Goal: Task Accomplishment & Management: Manage account settings

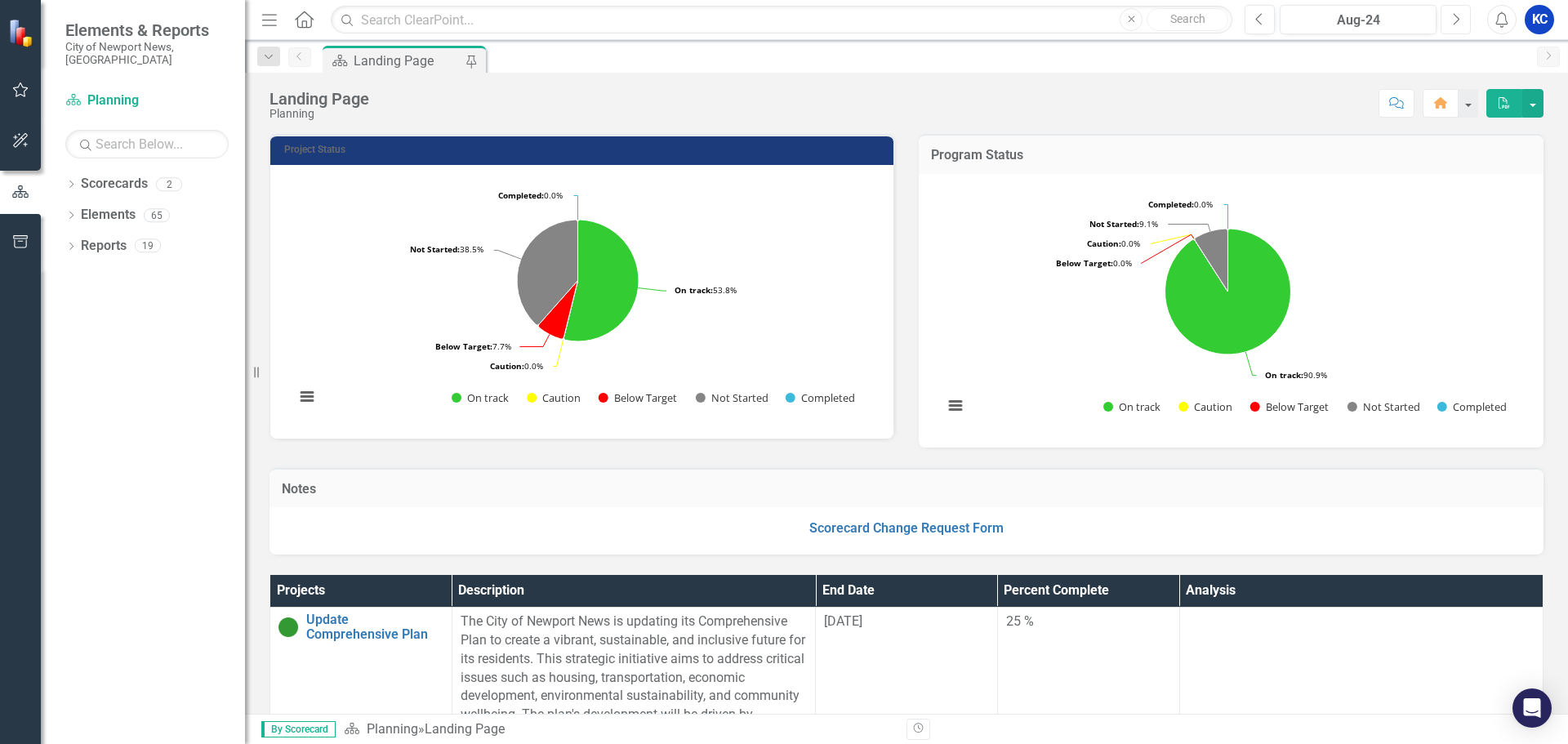
click at [1454, 20] on icon "Next" at bounding box center [1456, 20] width 9 height 15
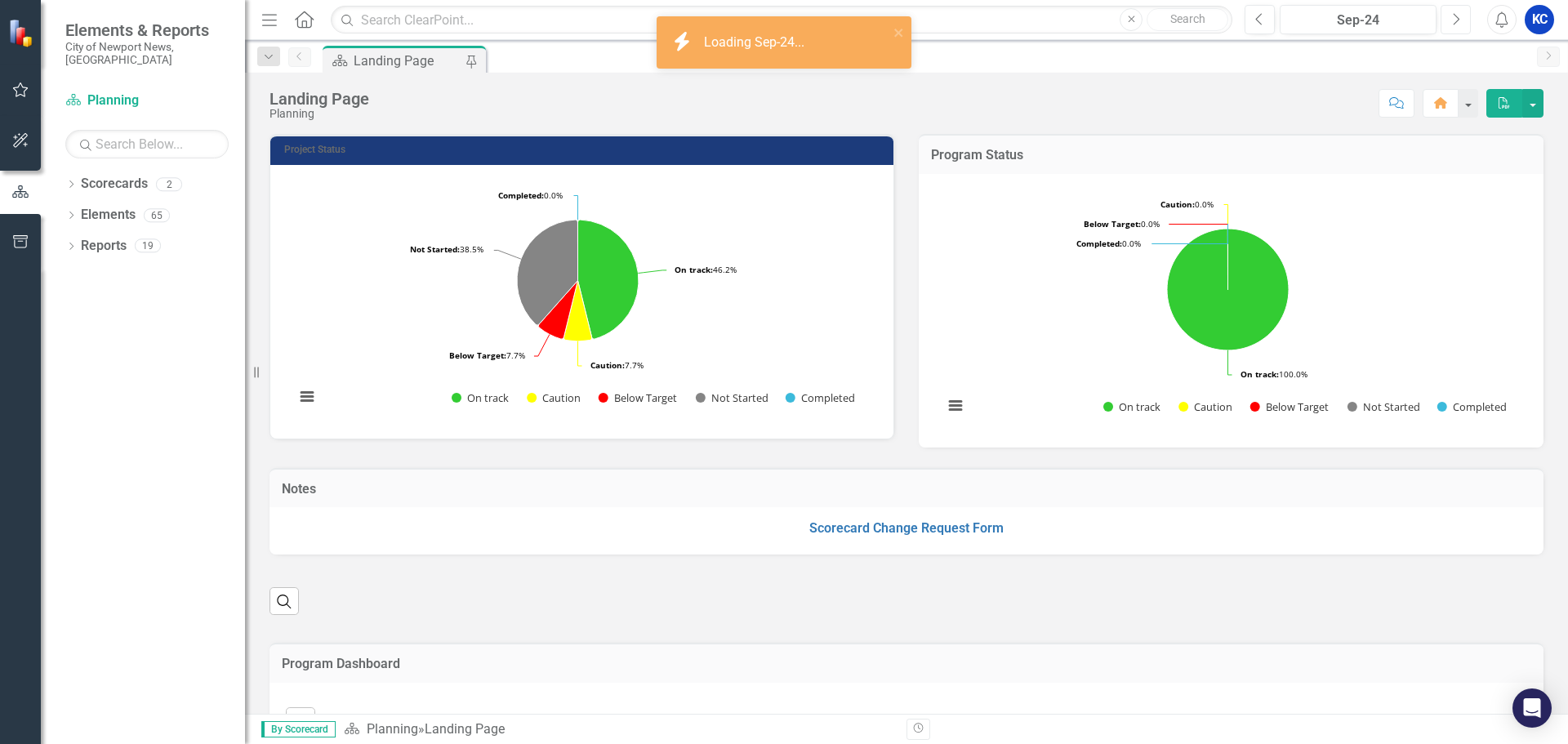
click at [1455, 20] on icon "Next" at bounding box center [1456, 20] width 9 height 15
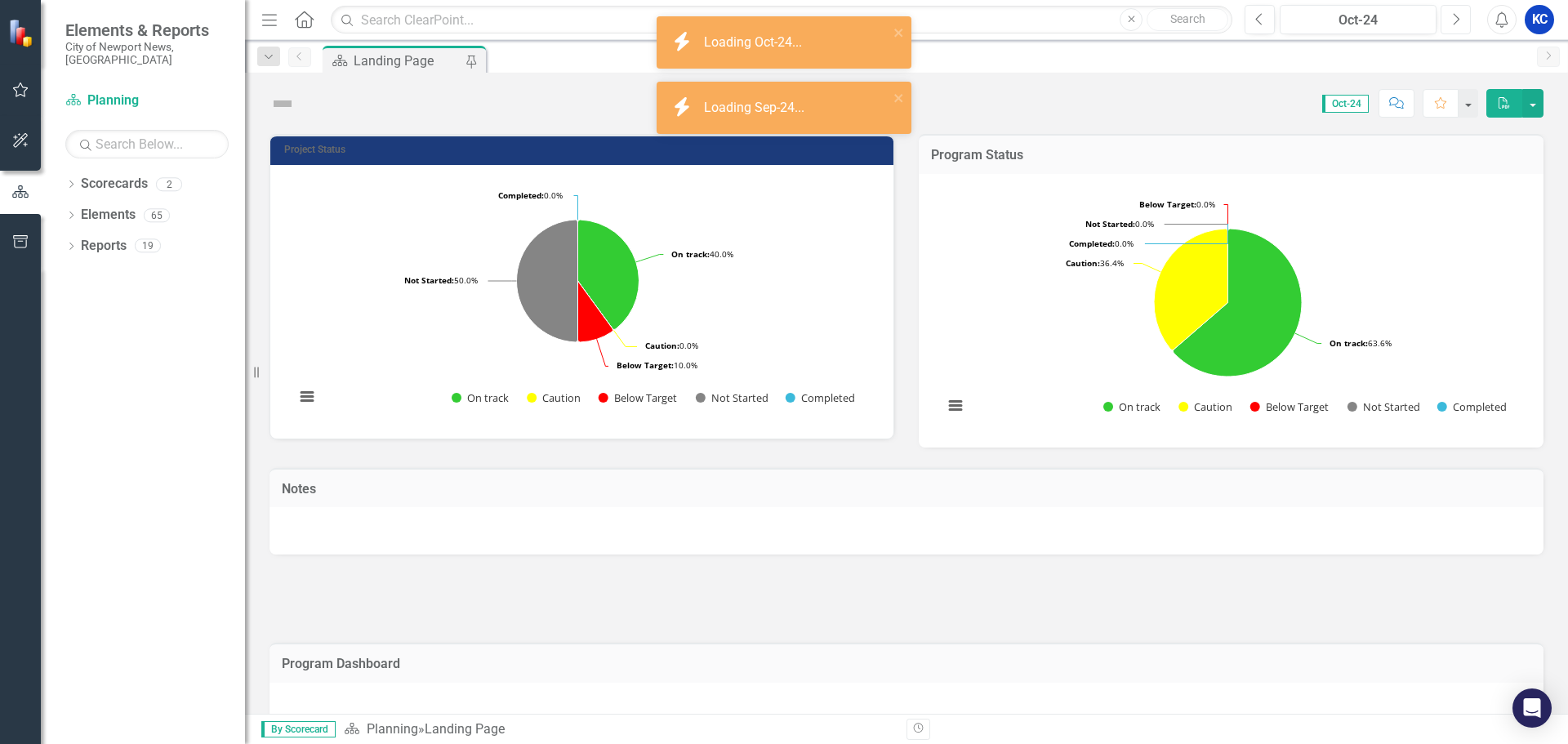
click at [1455, 20] on icon "Next" at bounding box center [1456, 20] width 9 height 15
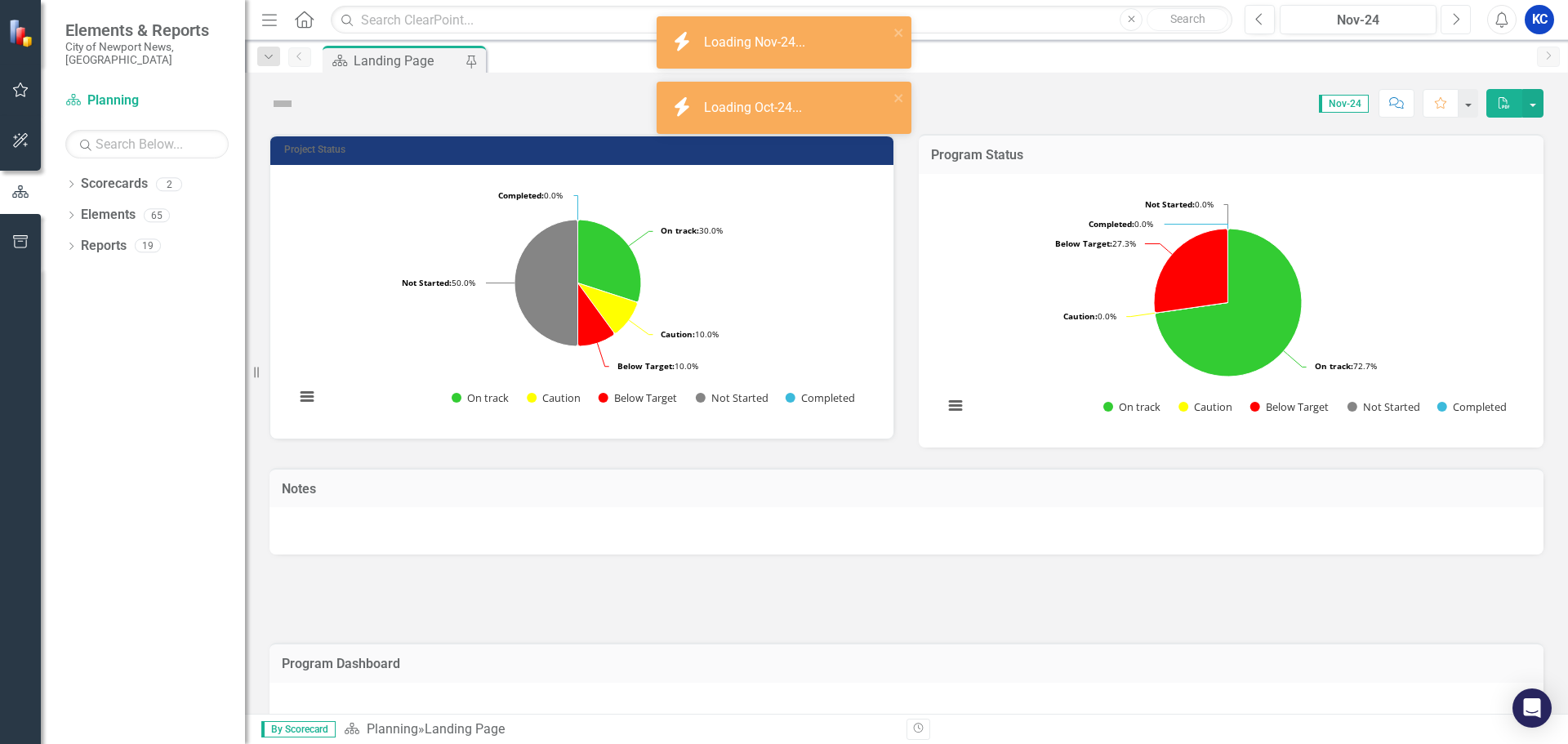
click at [1456, 20] on icon "Next" at bounding box center [1456, 20] width 9 height 15
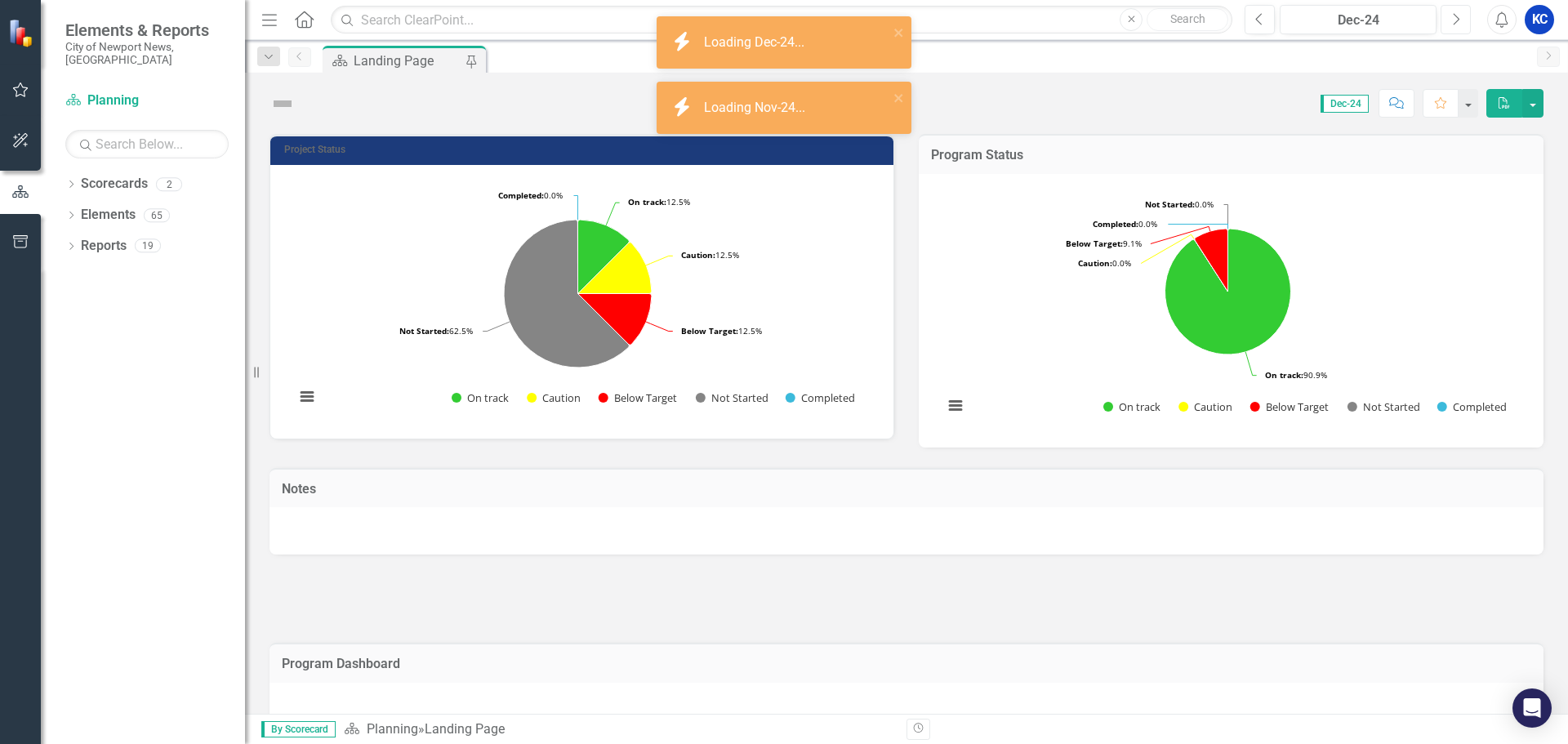
click at [1457, 19] on icon "Next" at bounding box center [1456, 20] width 9 height 15
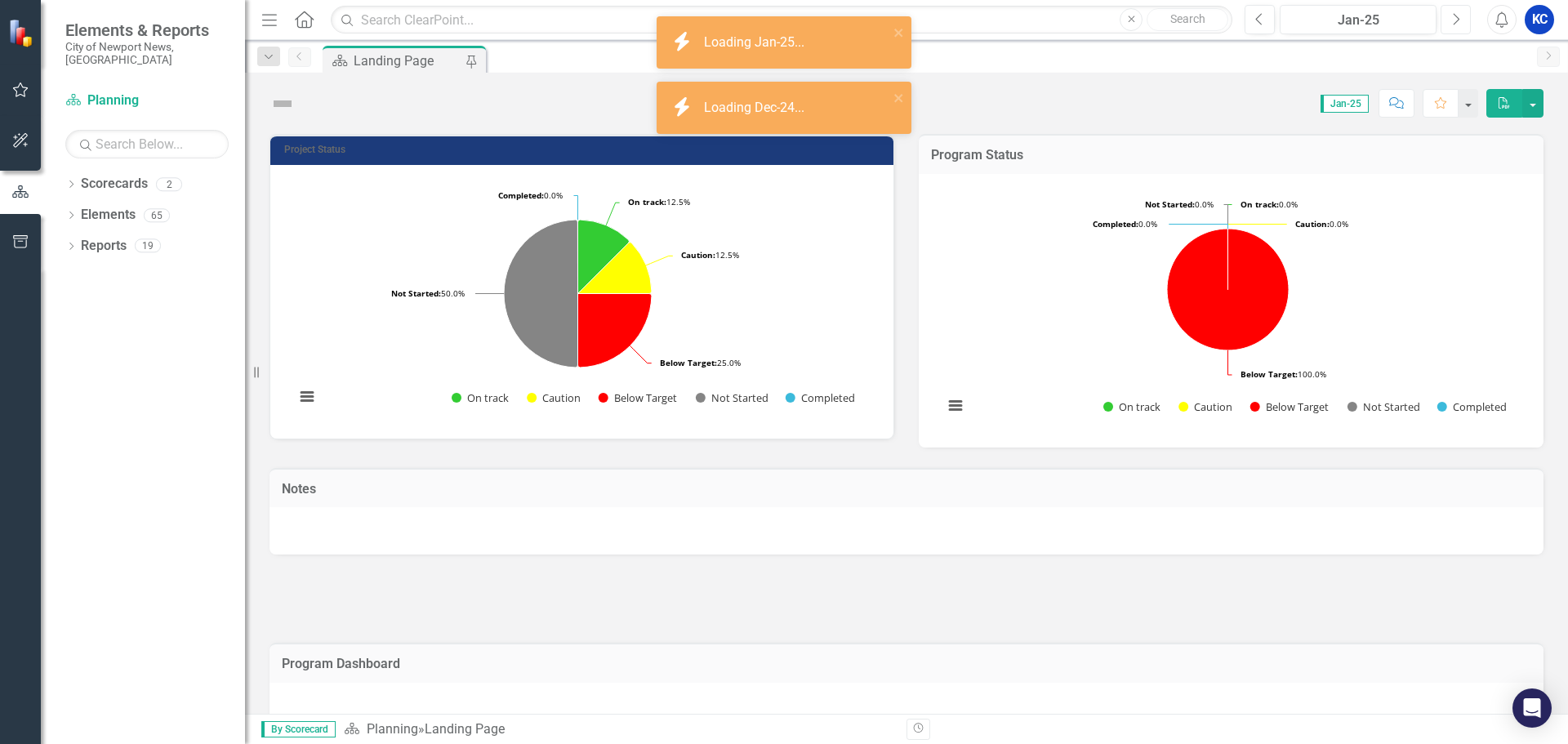
click at [1457, 19] on icon "Next" at bounding box center [1456, 20] width 9 height 15
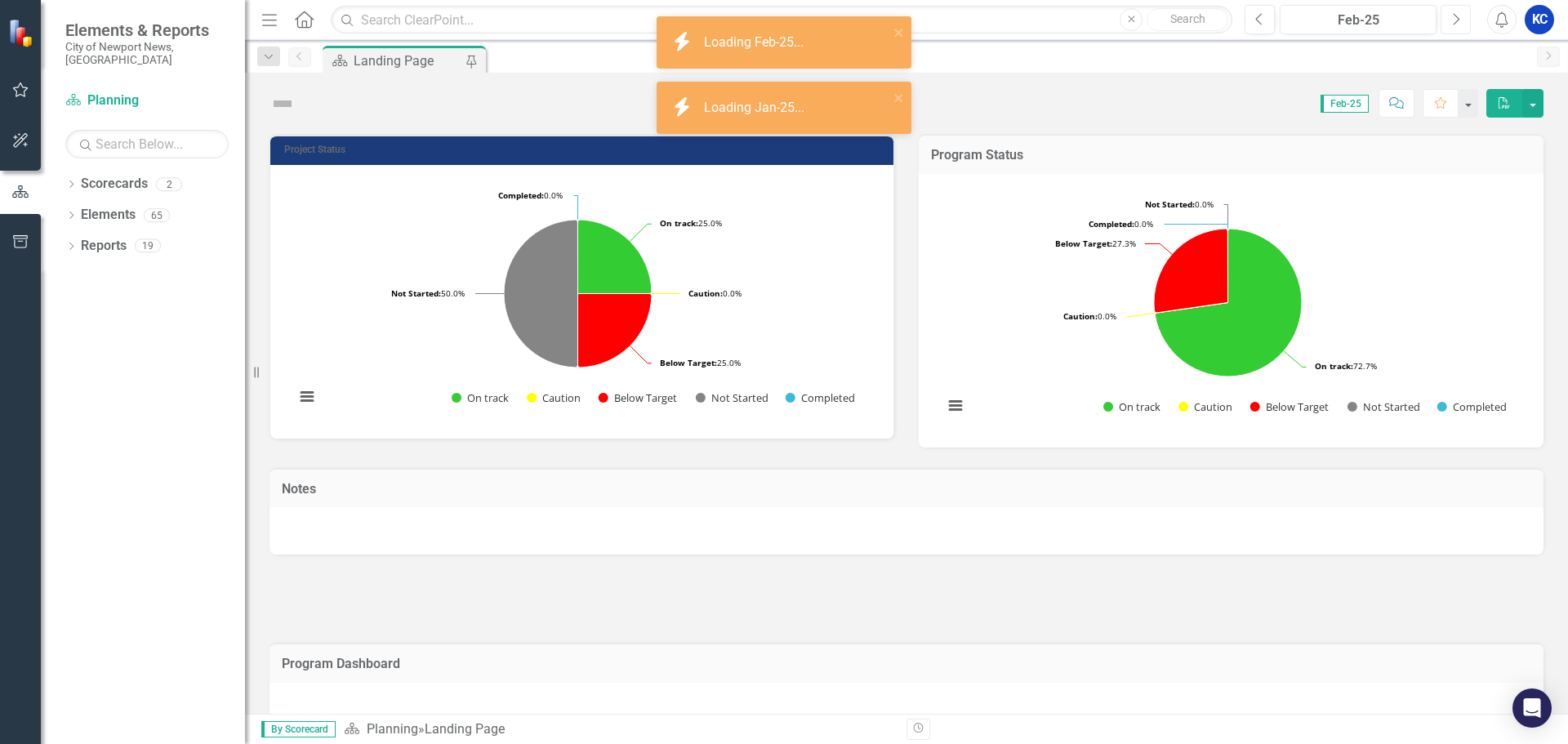
click at [1457, 19] on icon "Next" at bounding box center [1456, 20] width 9 height 15
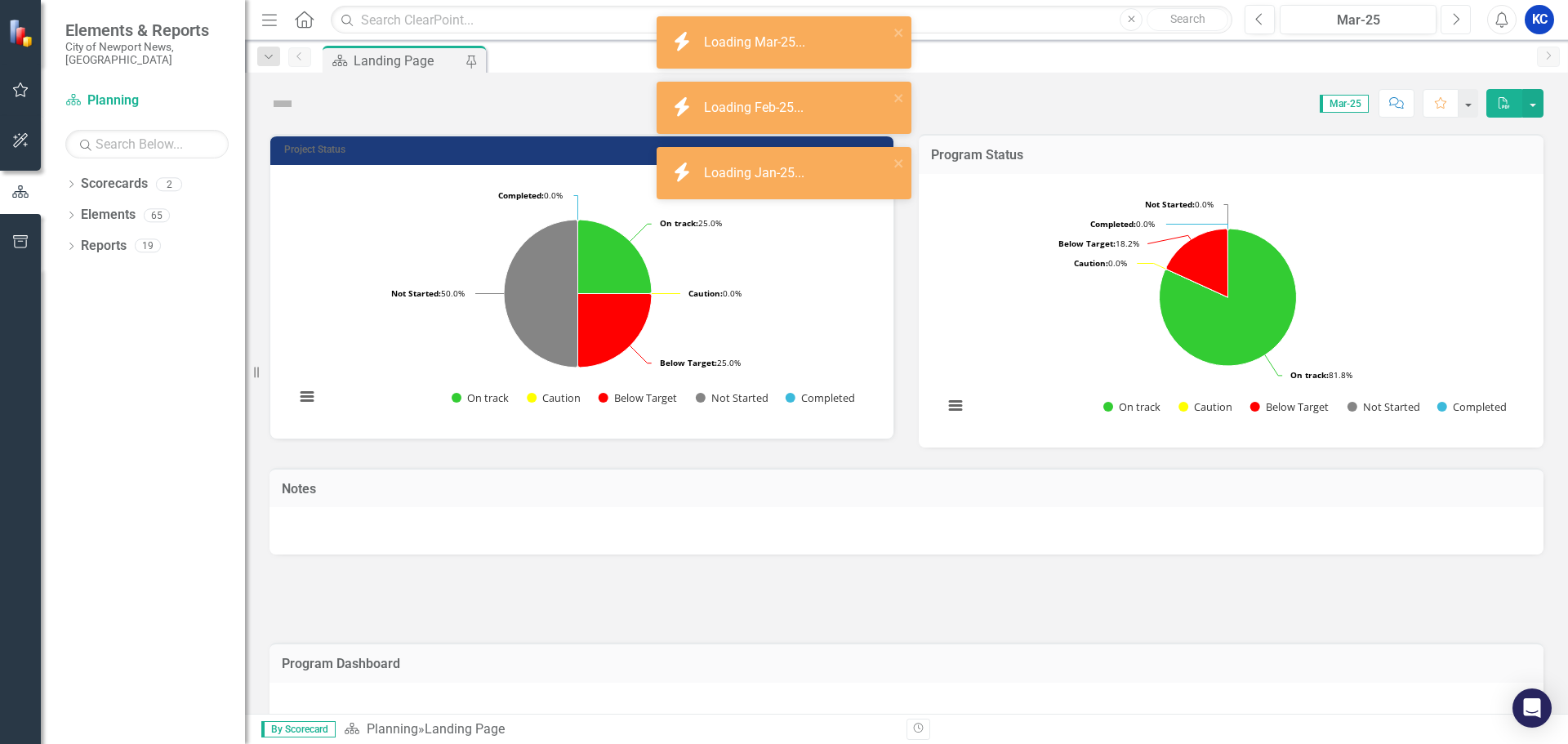
click at [1457, 19] on icon "Next" at bounding box center [1456, 20] width 9 height 15
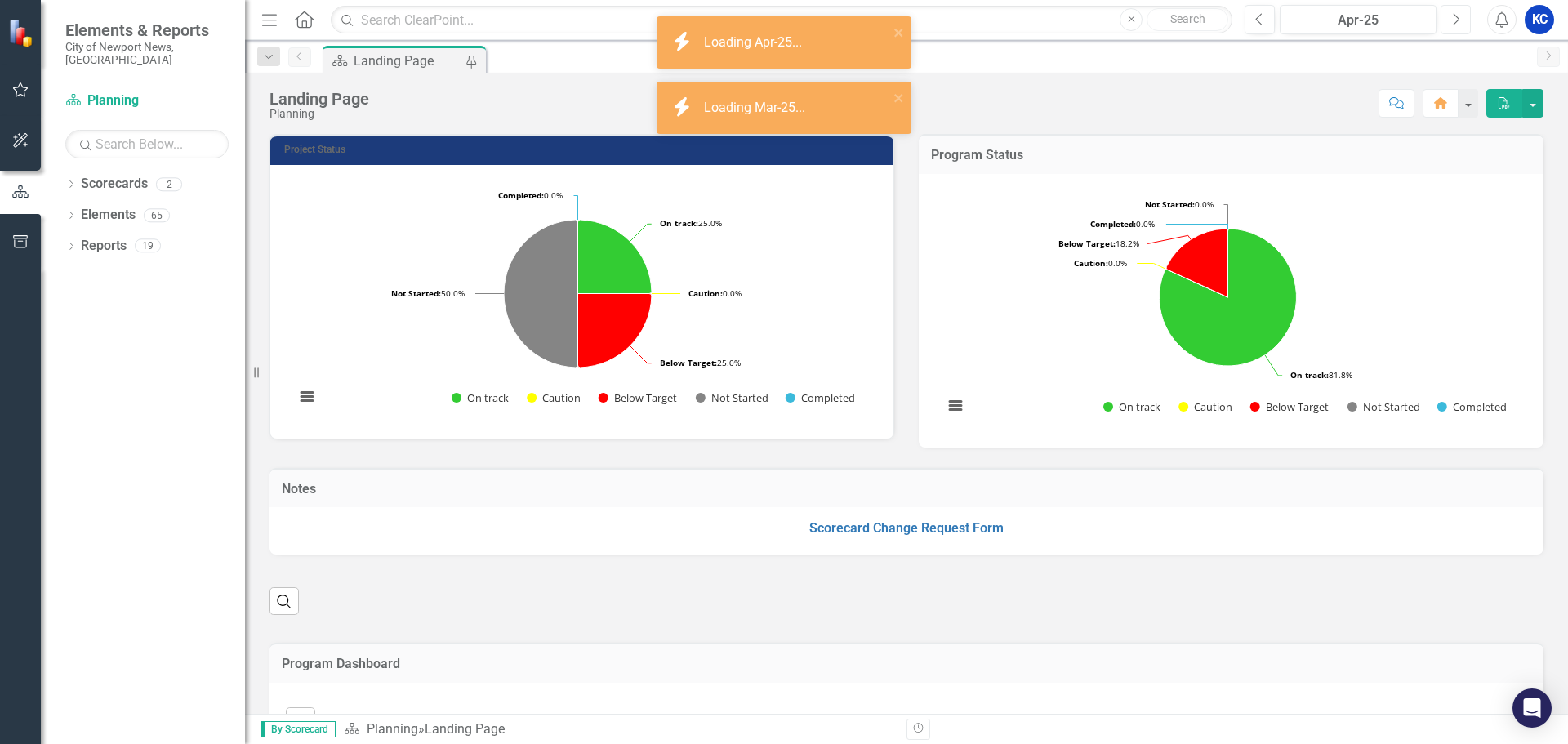
click at [1457, 18] on icon "Next" at bounding box center [1456, 20] width 9 height 15
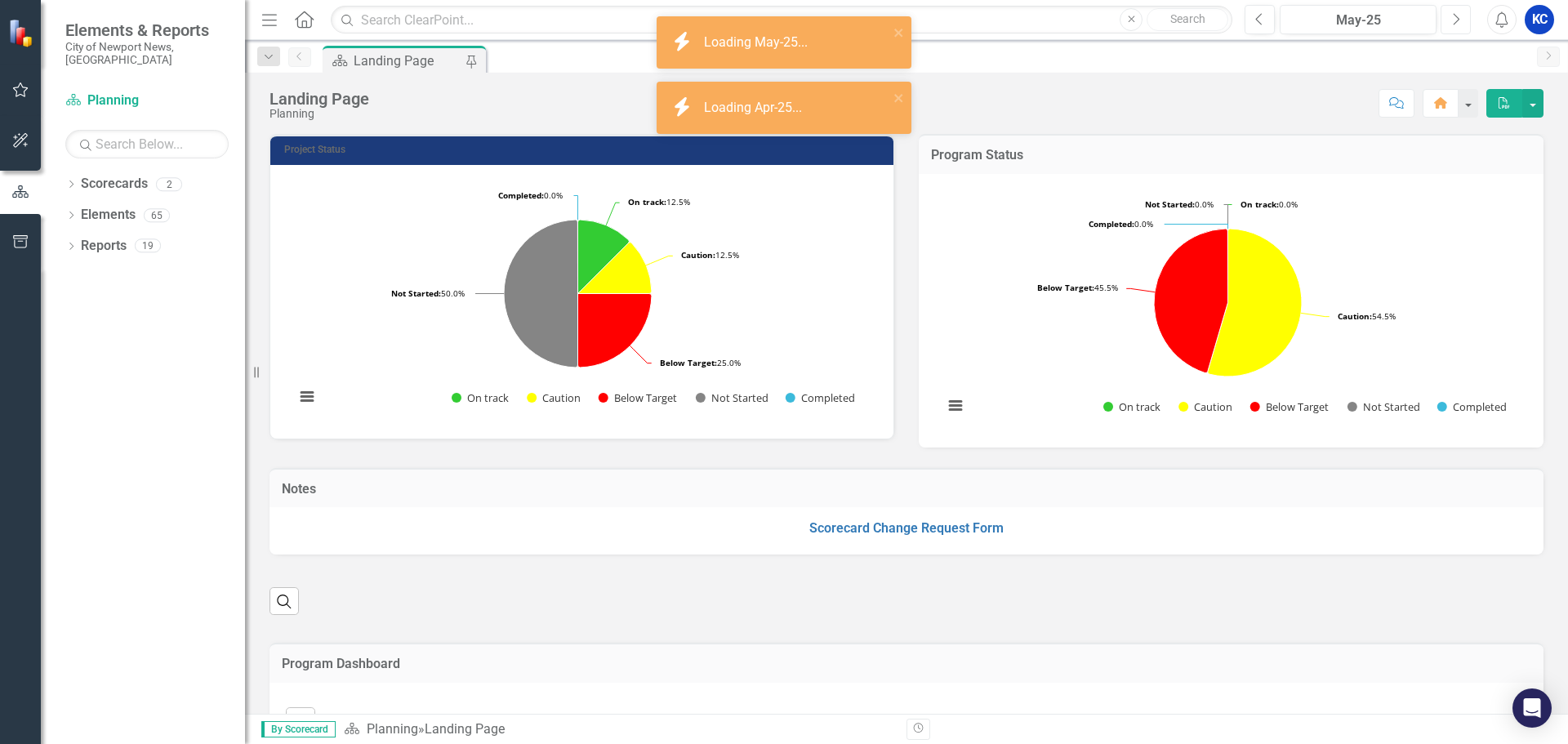
click at [1457, 18] on icon "Next" at bounding box center [1456, 20] width 9 height 15
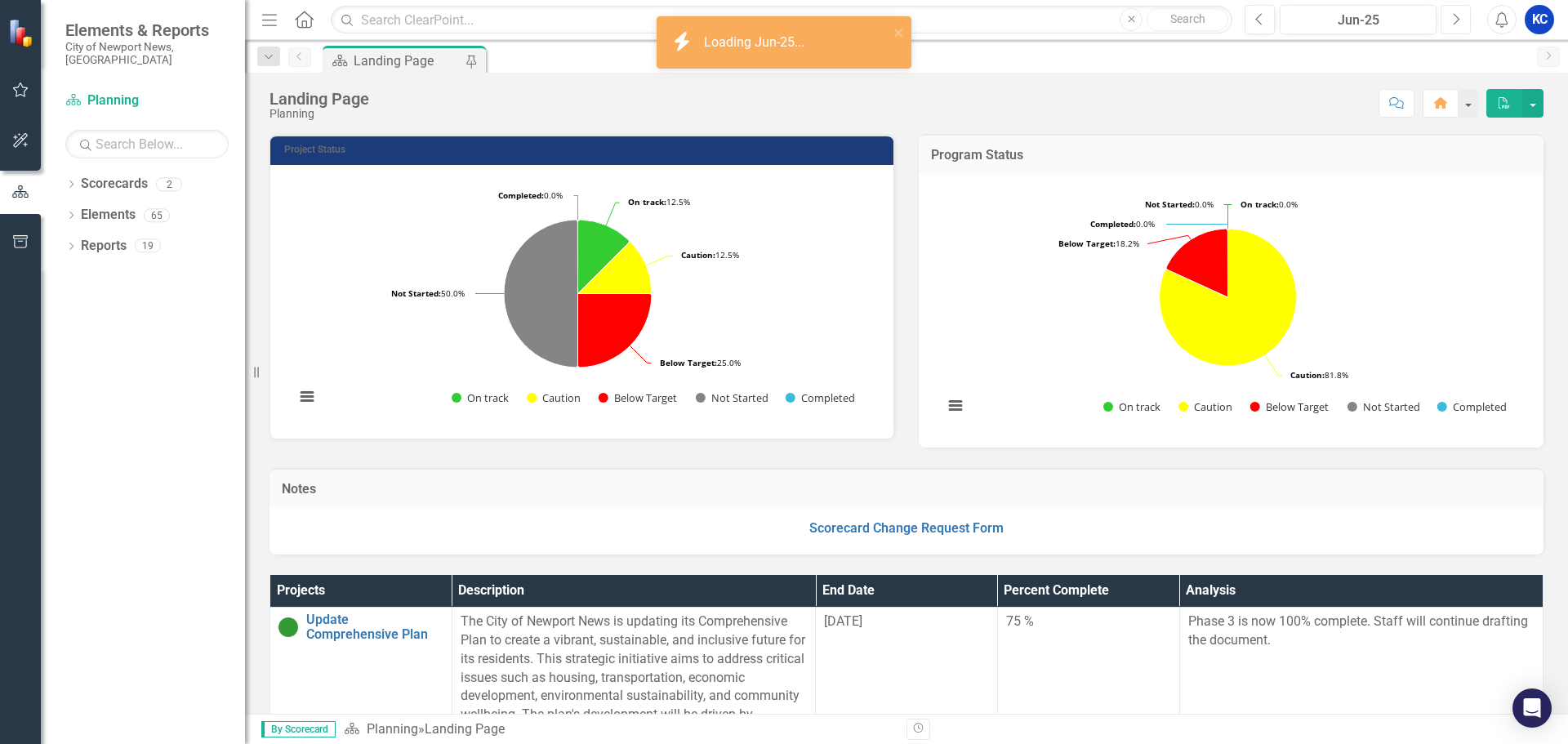
click at [1457, 18] on icon "Next" at bounding box center [1456, 20] width 9 height 15
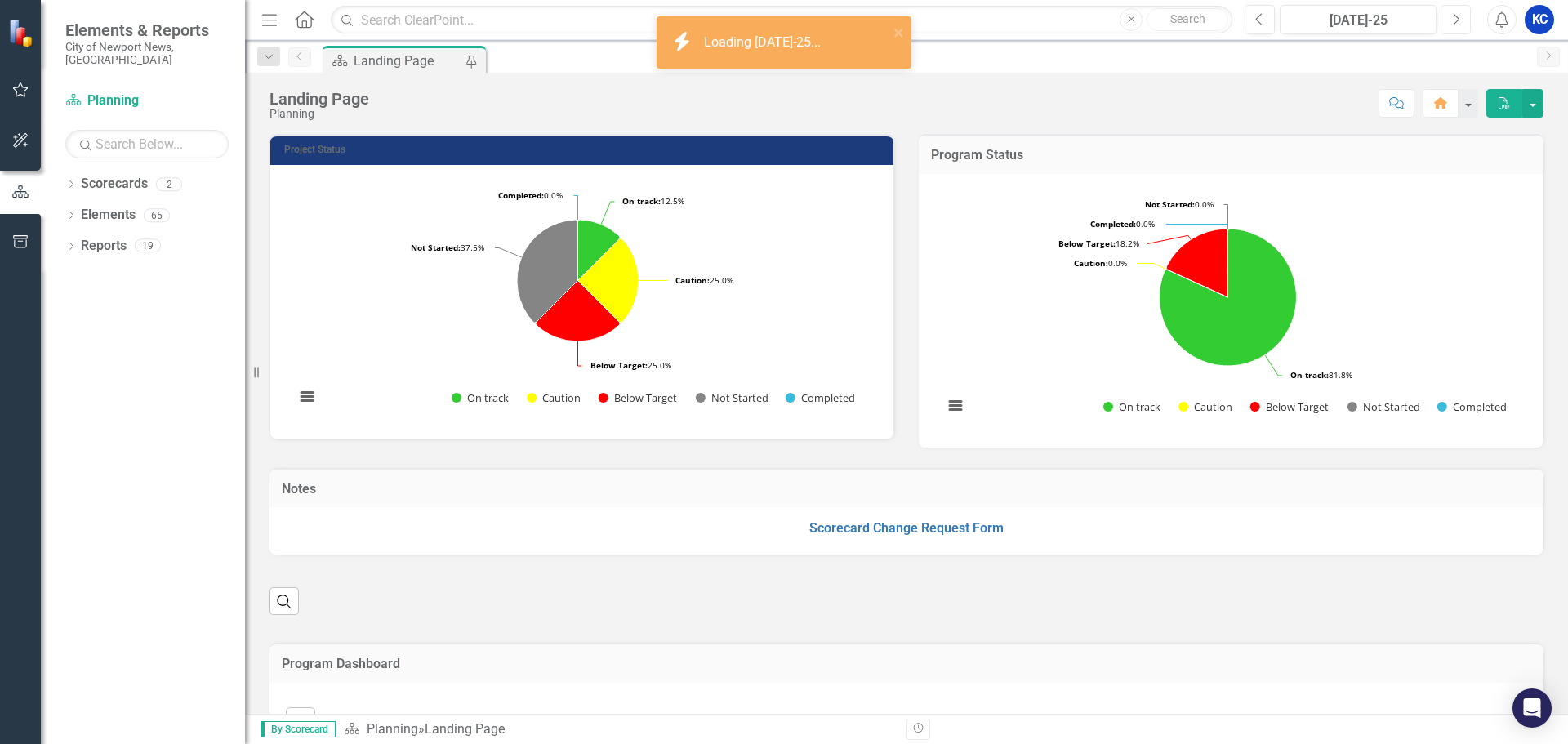
click at [1457, 18] on icon "Next" at bounding box center [1456, 20] width 9 height 15
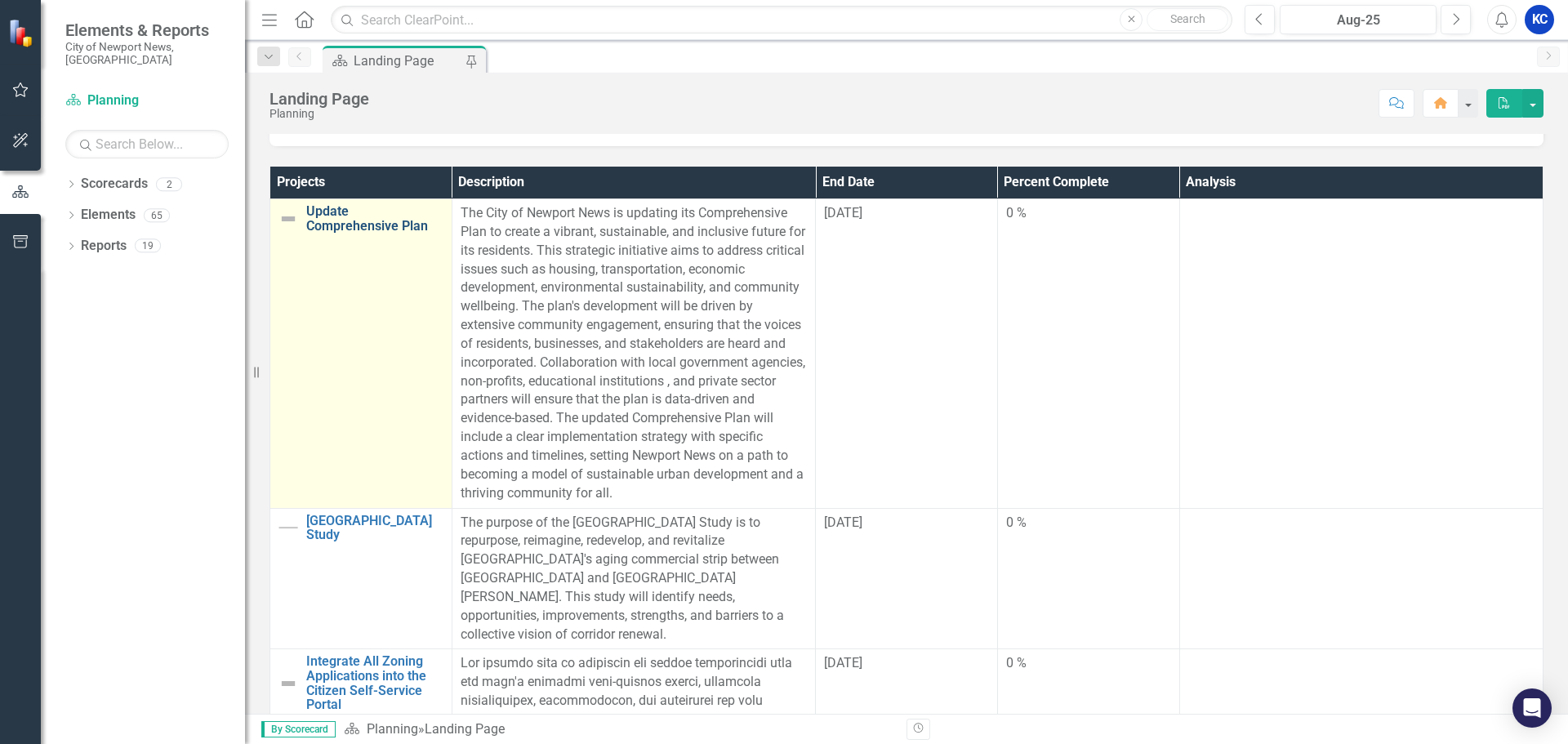
click at [330, 221] on link "Update Comprehensive Plan" at bounding box center [375, 219] width 137 height 29
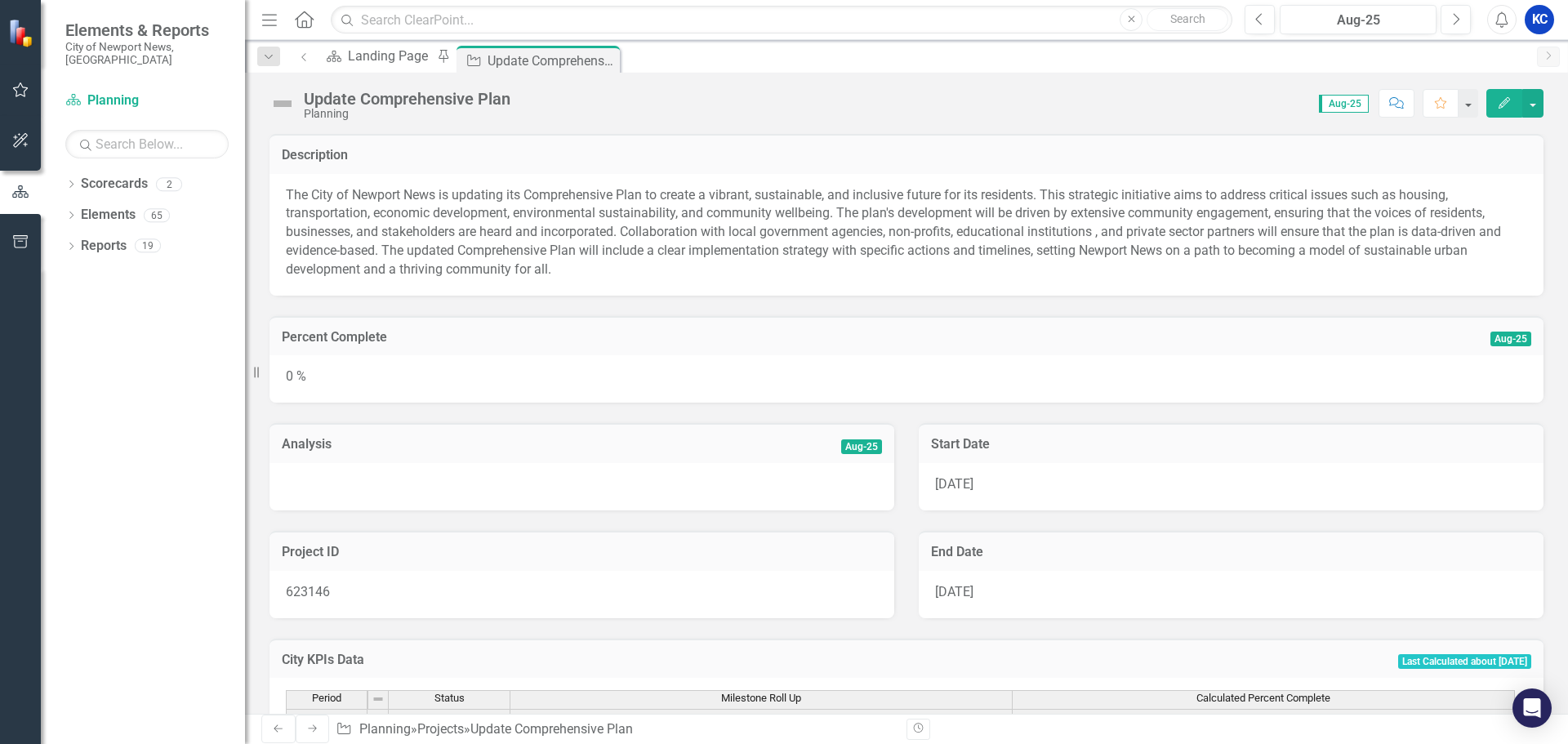
click at [1499, 109] on button "Edit" at bounding box center [1505, 103] width 36 height 29
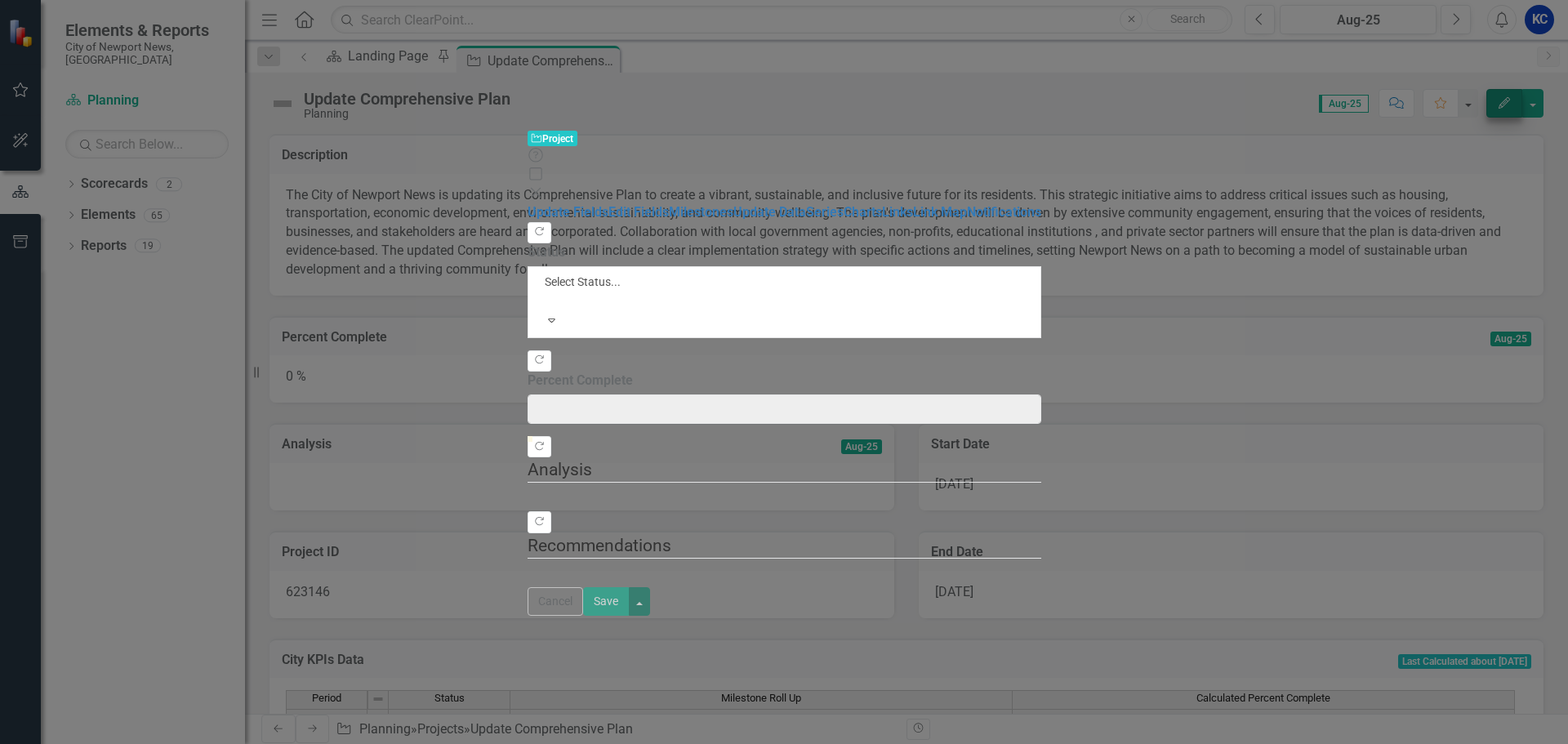
type input "0"
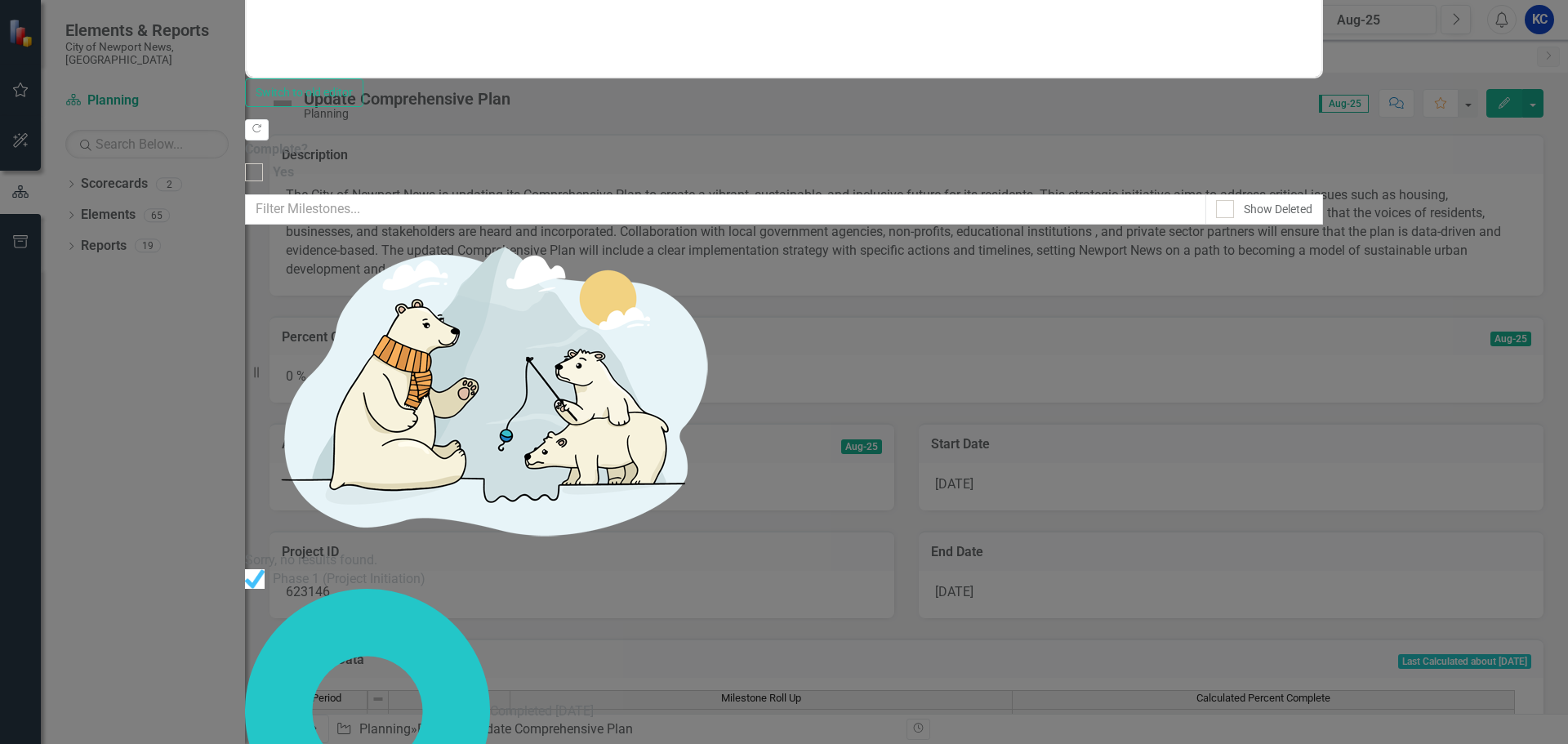
click at [1465, 191] on link "Edit Edit Milestone" at bounding box center [1474, 196] width 129 height 30
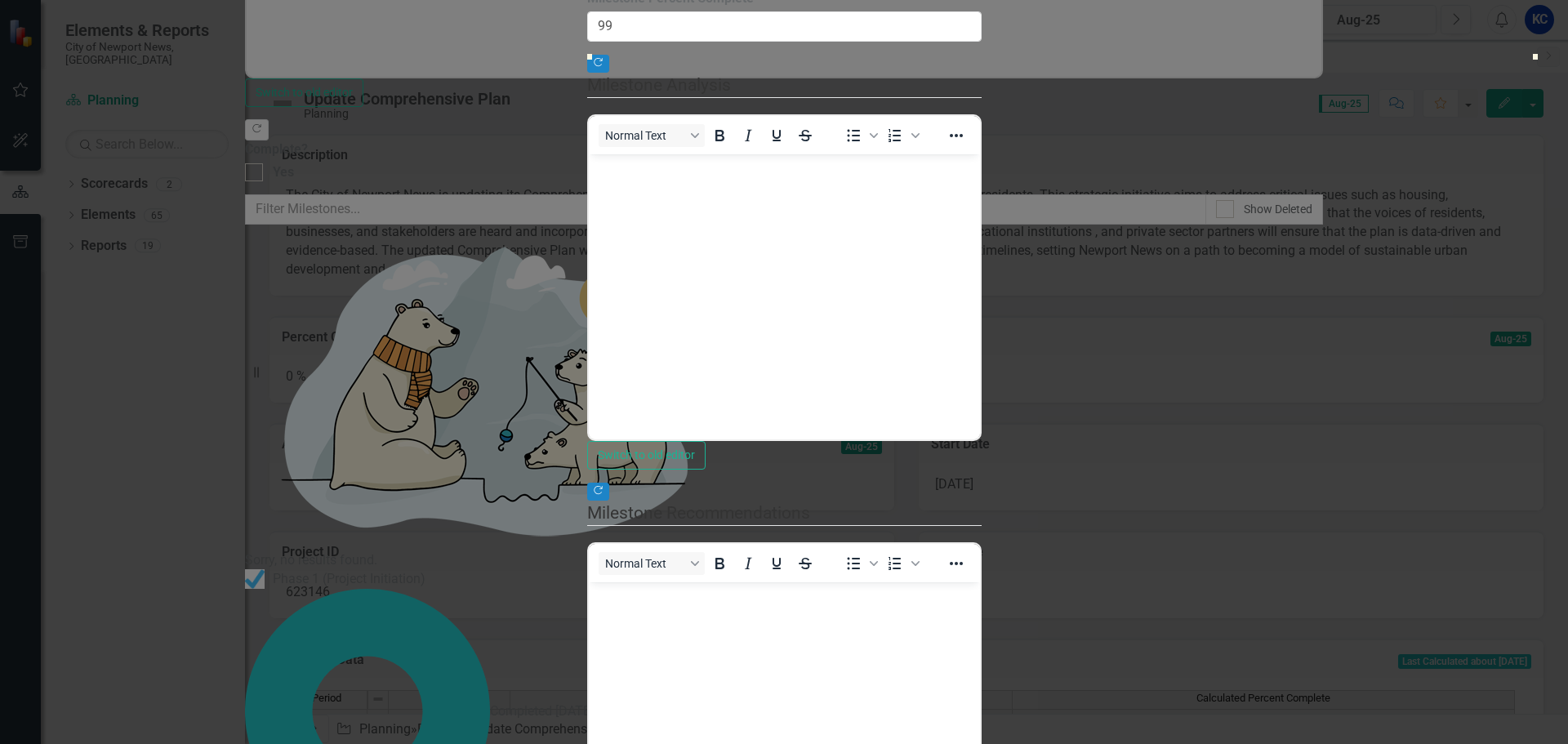
type input "100"
drag, startPoint x: 592, startPoint y: 180, endPoint x: 1575, endPoint y: 195, distance: 983.1
click at [1567, 195] on html "Elements & Reports City of Newport News, VA Scorecard Planning Search Dropdown …" at bounding box center [784, 372] width 1568 height 744
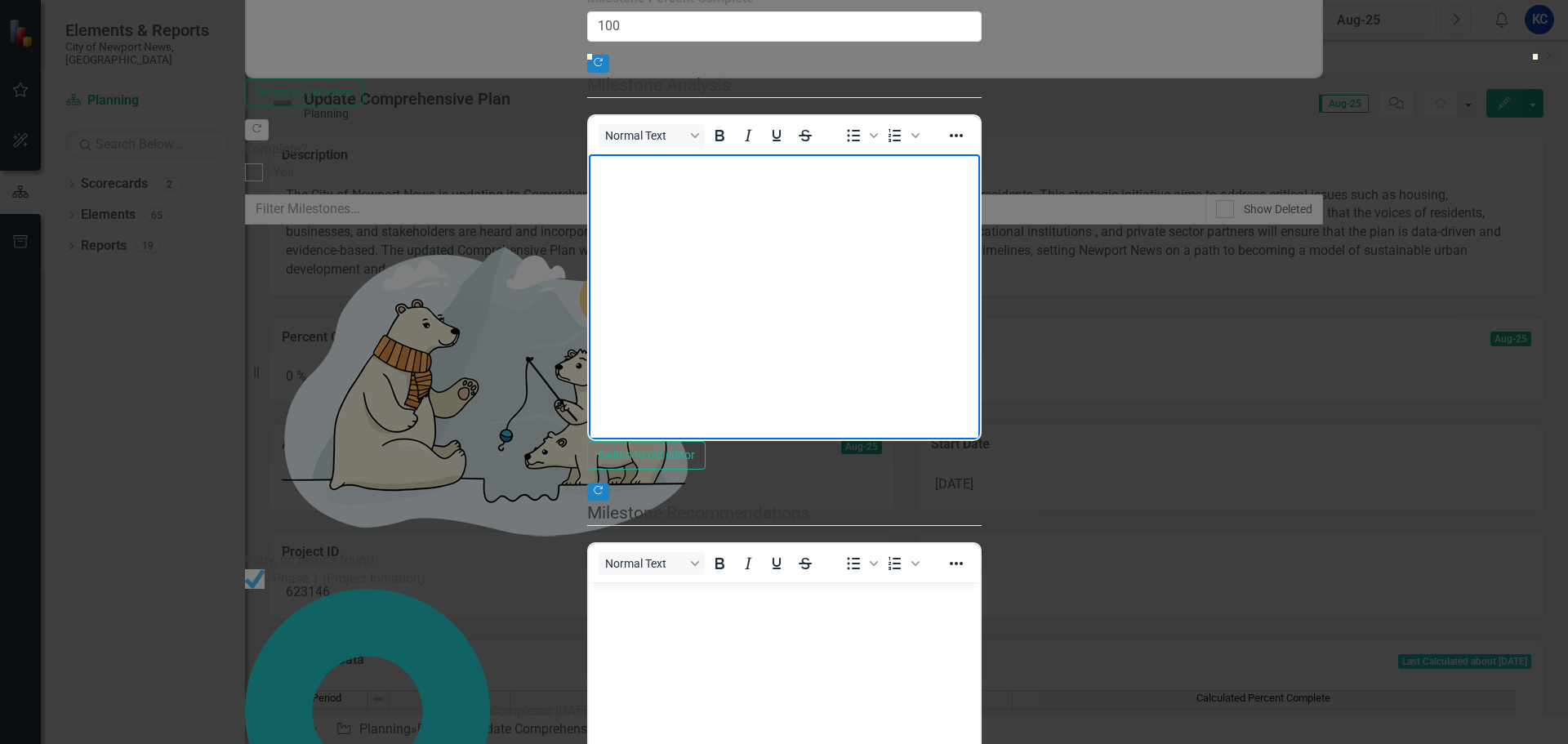
click at [877, 263] on body "Rich Text Area. Press ALT-0 for help." at bounding box center [784, 277] width 391 height 245
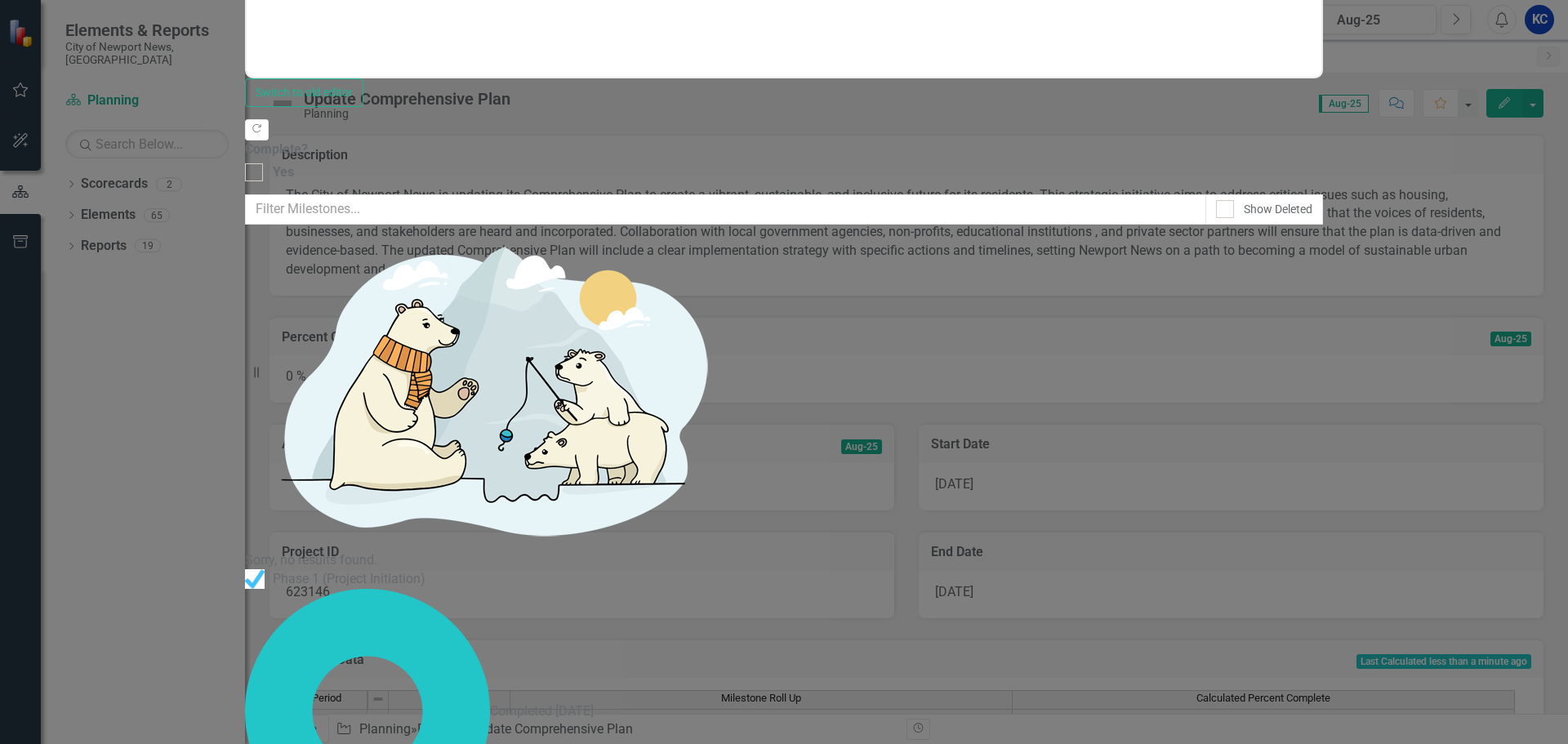
click at [1500, 246] on link "Edit Edit Milestone" at bounding box center [1474, 246] width 129 height 30
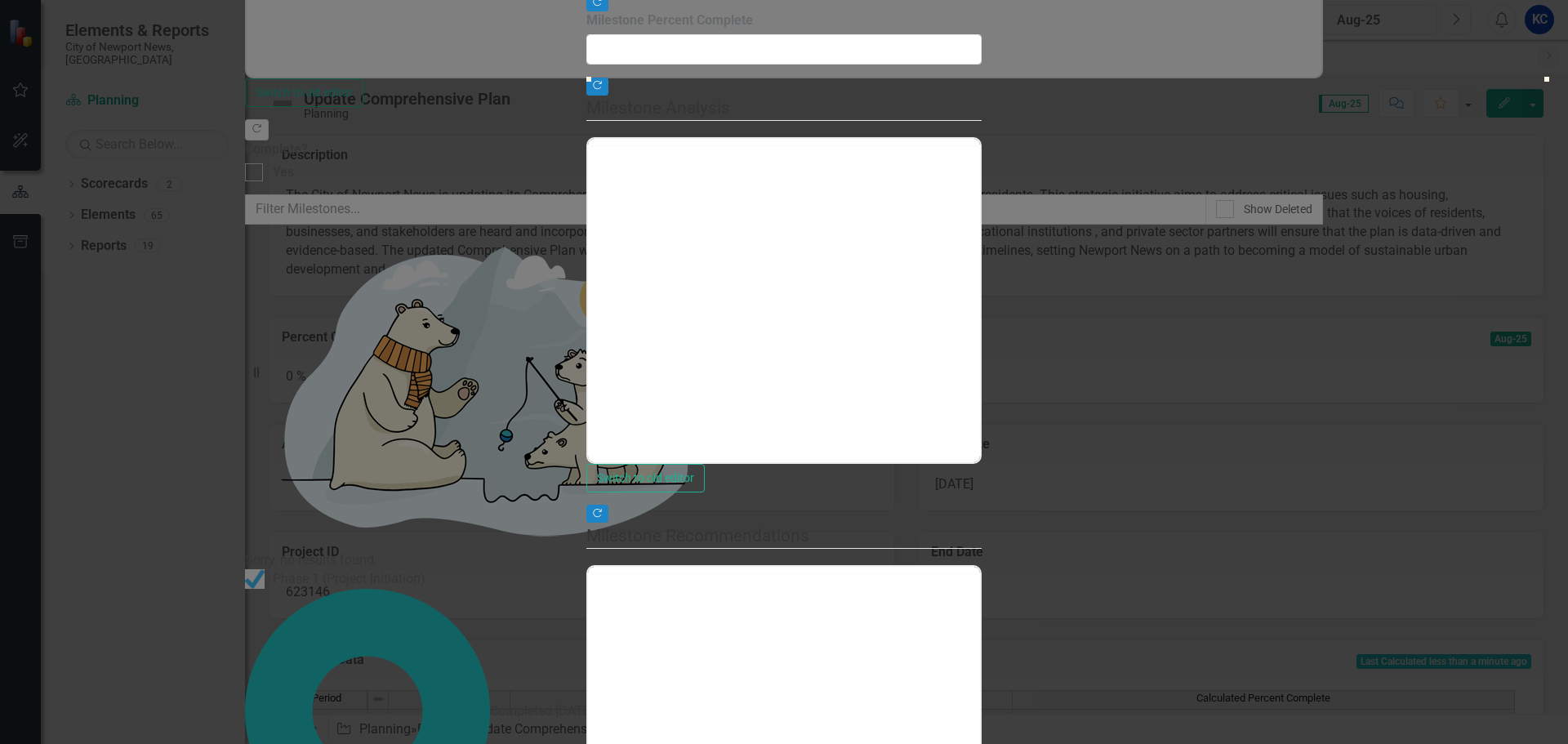
type input "0"
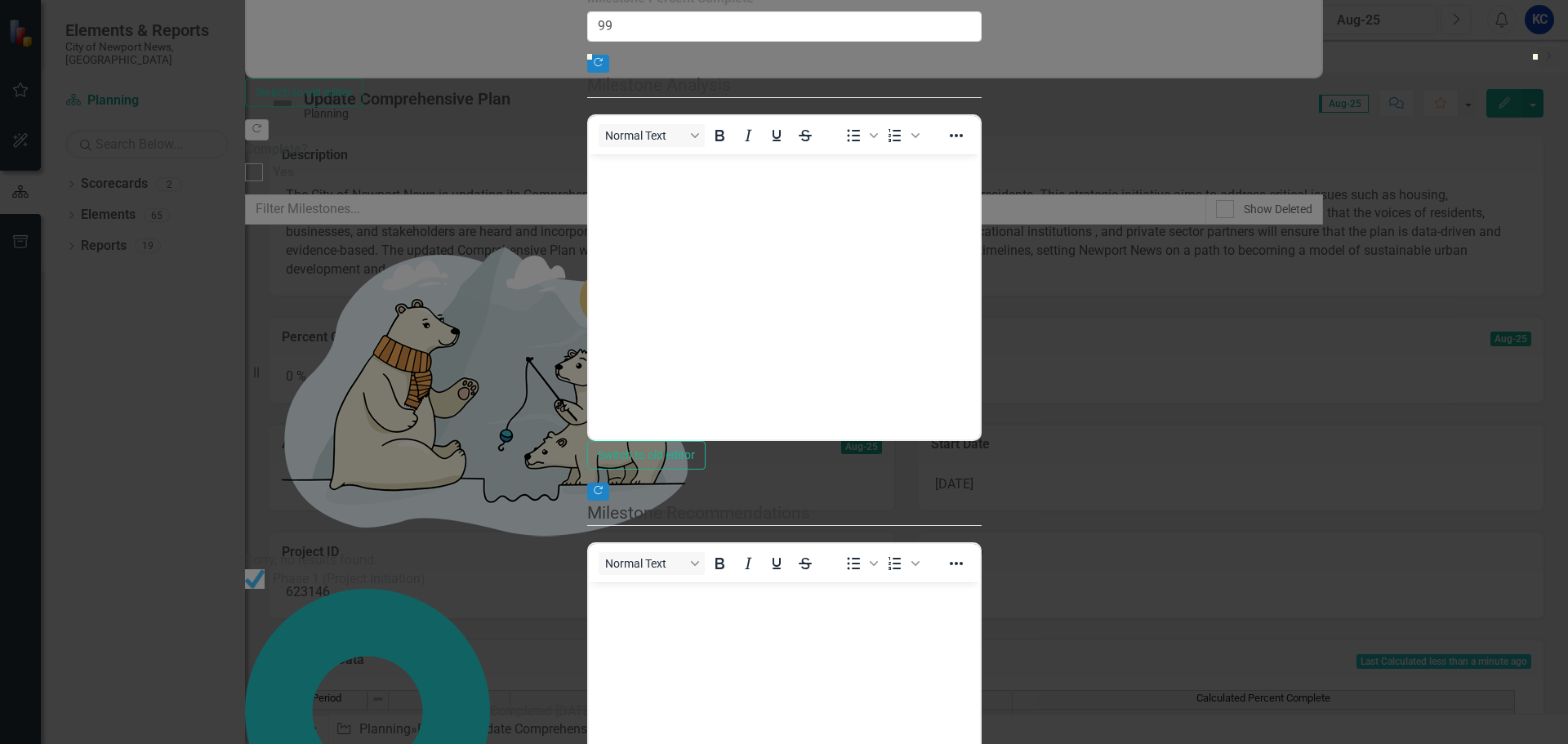
type input "100"
drag, startPoint x: 590, startPoint y: 174, endPoint x: 1555, endPoint y: 193, distance: 965.2
click at [982, 193] on div ""Update" fields in ClearPoint are the fields that change from reporting period …" at bounding box center [785, 398] width 394 height 999
click at [977, 223] on body "Rich Text Area. Press ALT-0 for help." at bounding box center [784, 277] width 391 height 245
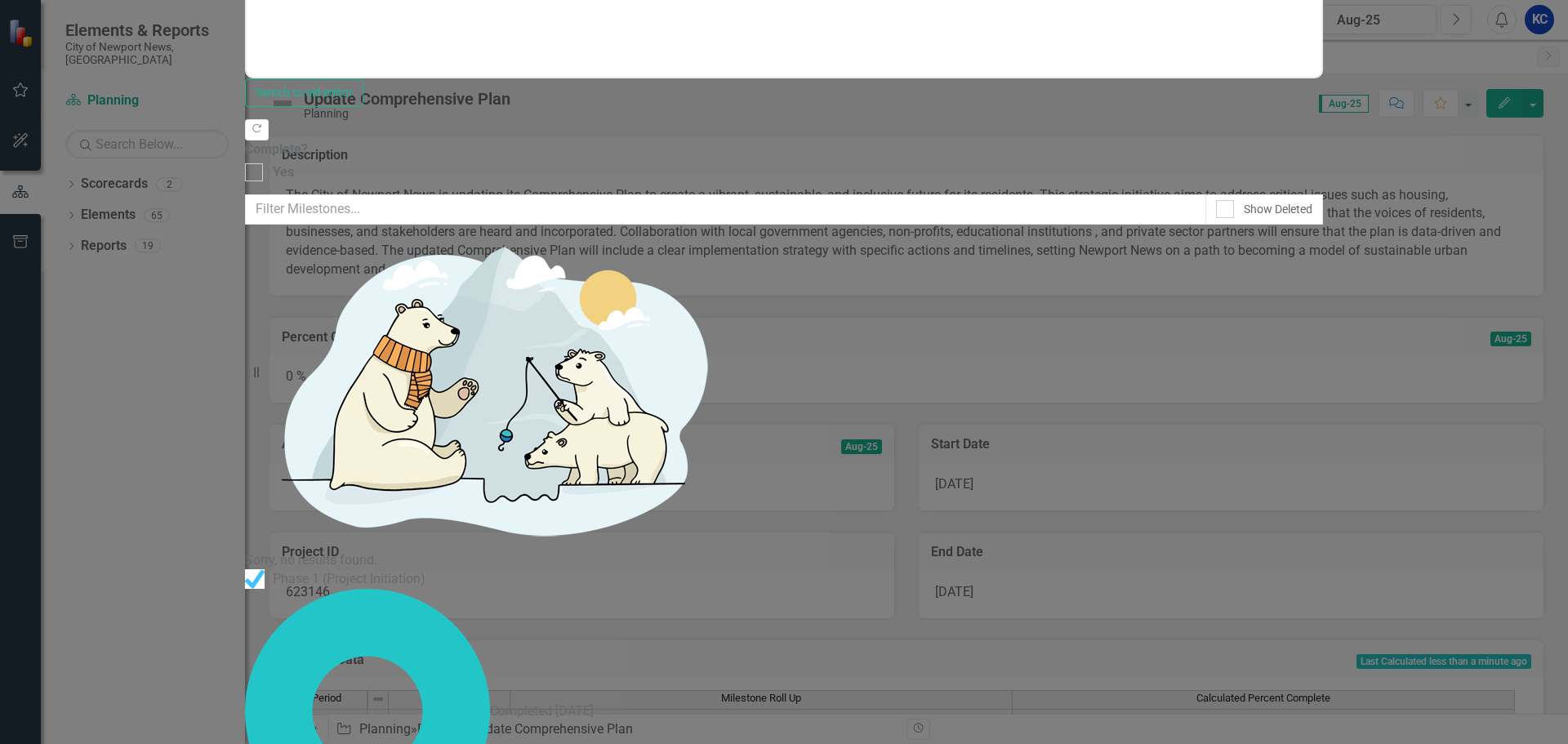
click at [1488, 295] on link "Edit Edit Milestone" at bounding box center [1474, 298] width 129 height 30
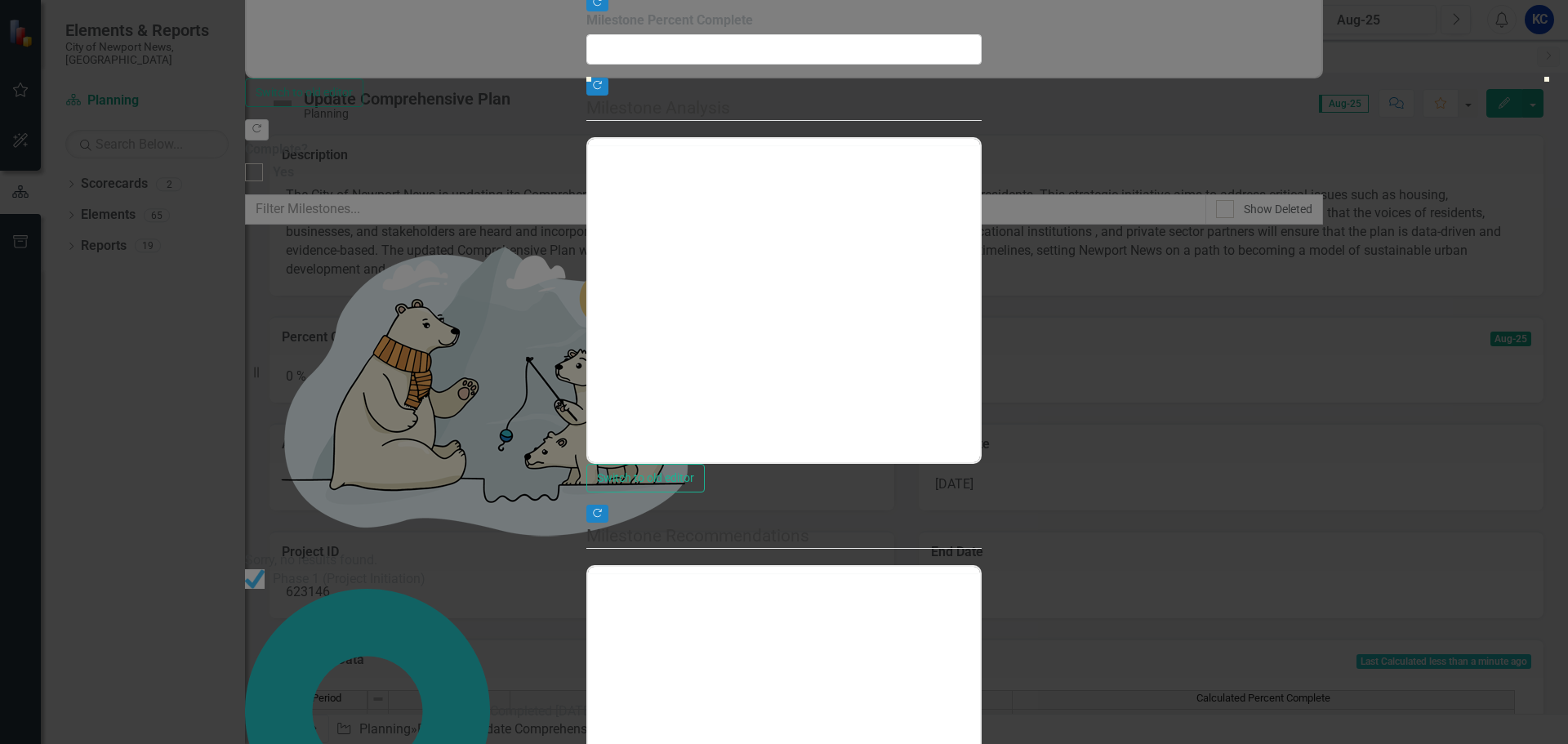
type input "0"
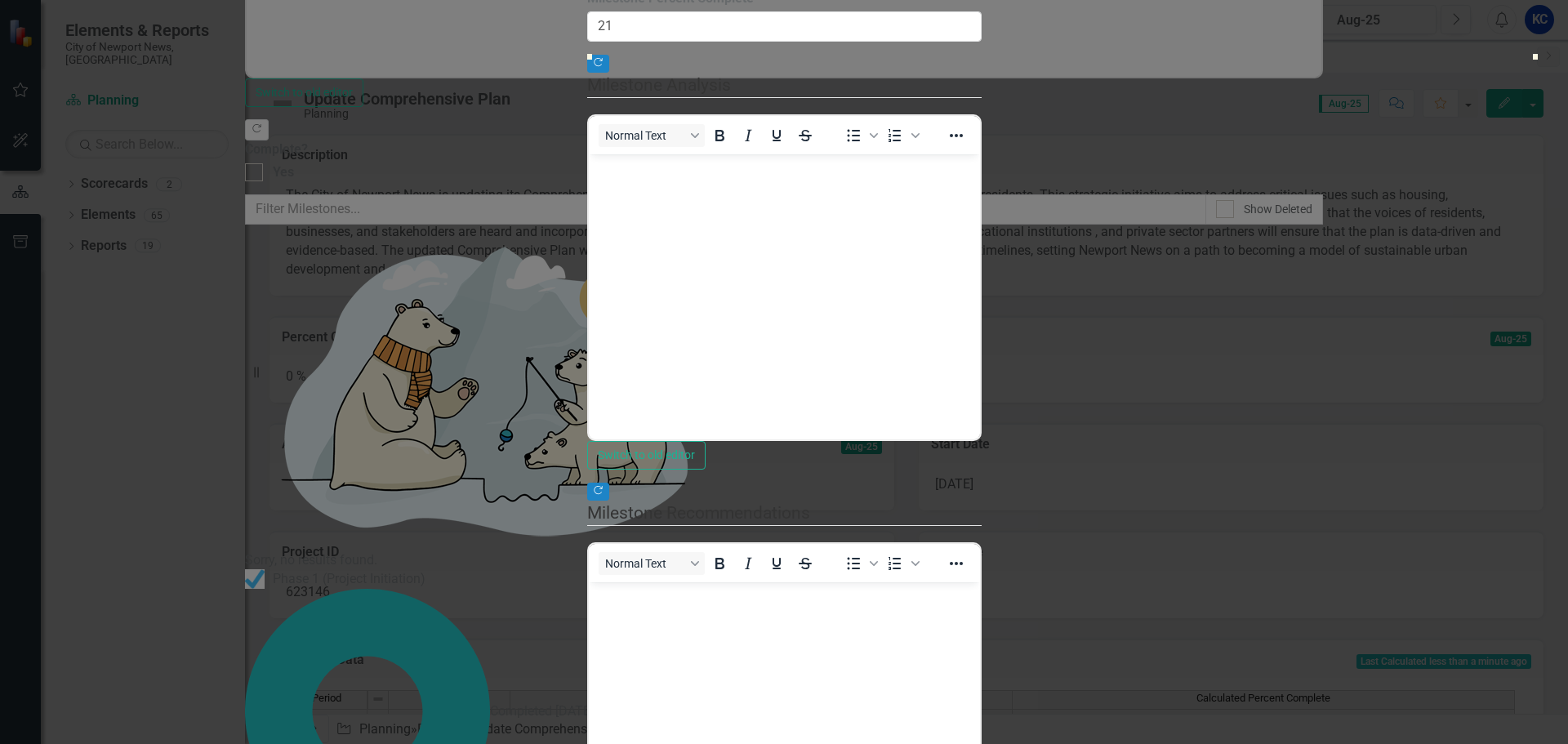
type input "20"
drag, startPoint x: 592, startPoint y: 178, endPoint x: 783, endPoint y: 183, distance: 191.1
click at [783, 54] on div at bounding box center [785, 54] width 394 height 0
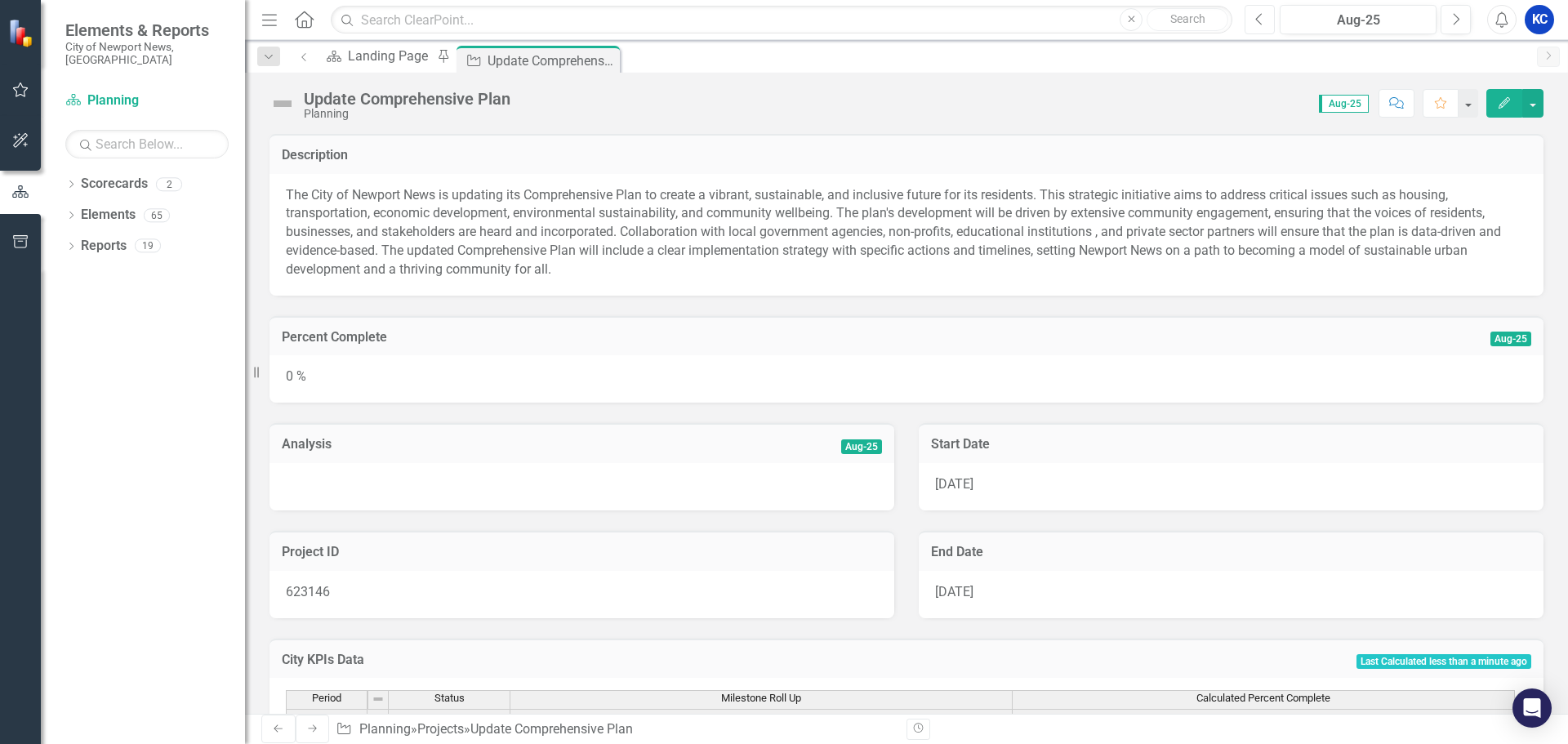
click at [1259, 18] on icon "Previous" at bounding box center [1259, 20] width 9 height 15
click at [1461, 23] on button "Next" at bounding box center [1456, 20] width 30 height 29
click at [1505, 101] on icon "Edit" at bounding box center [1505, 103] width 15 height 11
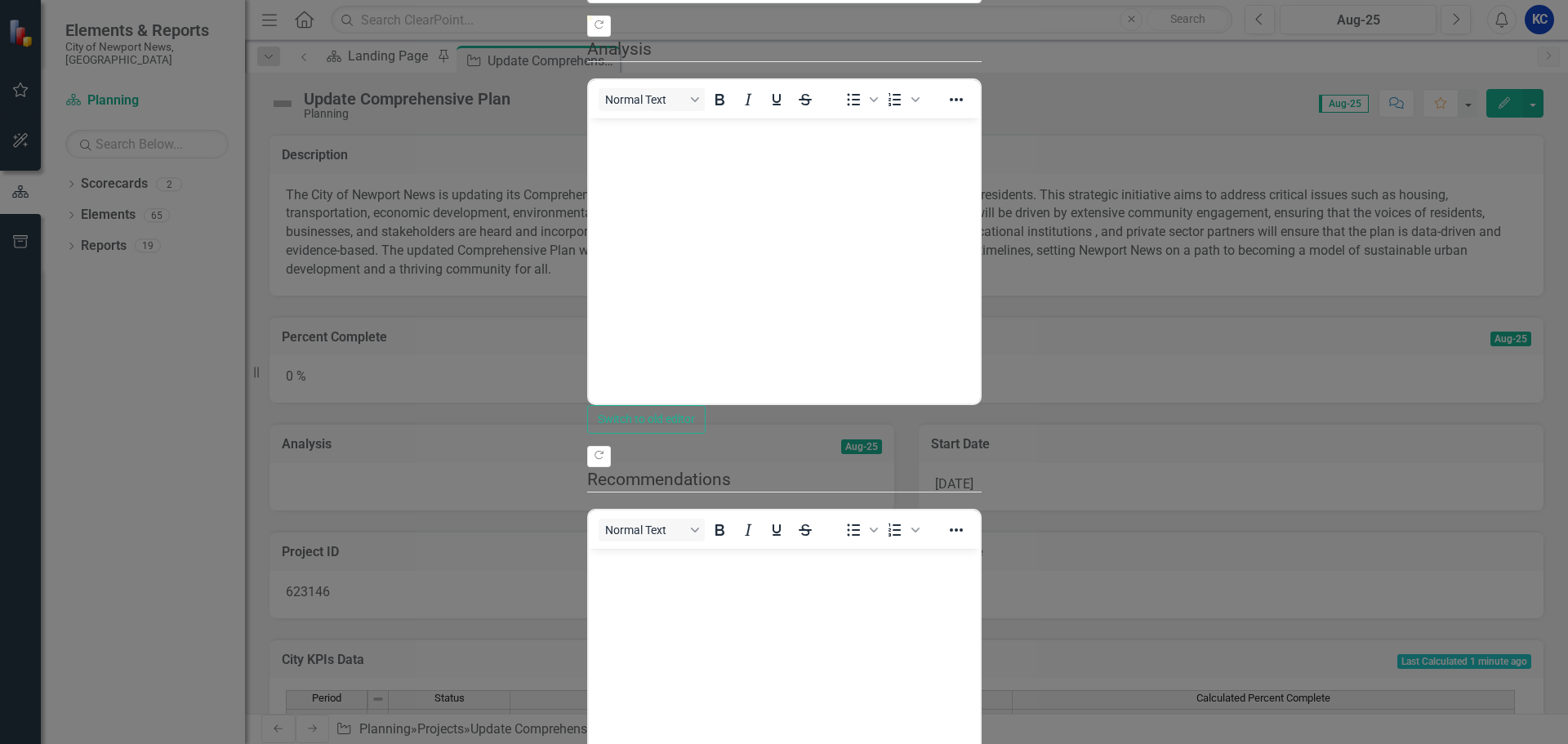
type input "75"
drag, startPoint x: 464, startPoint y: 178, endPoint x: 1266, endPoint y: 190, distance: 802.1
click at [982, 16] on div at bounding box center [785, 16] width 394 height 0
click at [748, 186] on body "Rich Text Area. Press ALT-0 for help." at bounding box center [784, 240] width 391 height 245
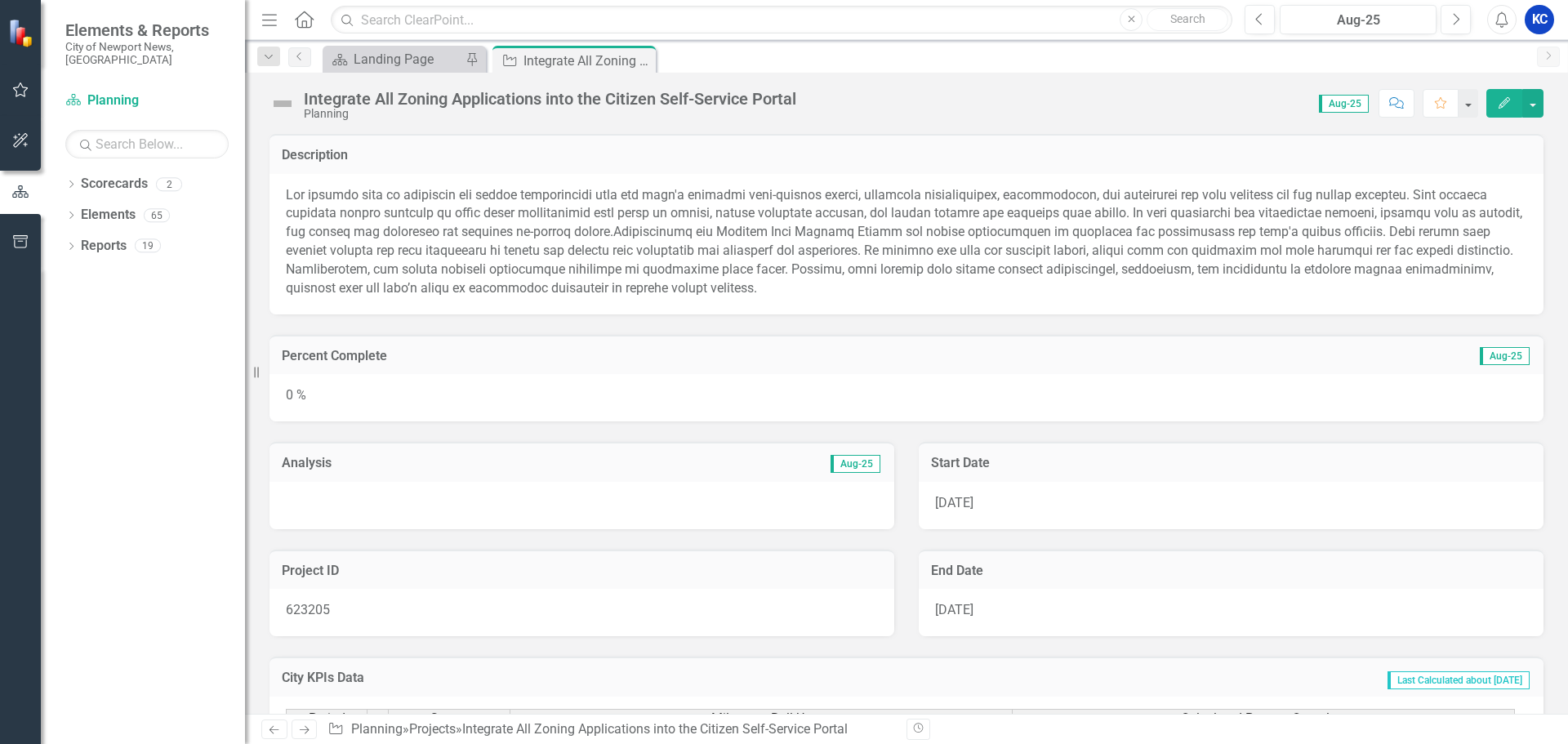
click at [1503, 105] on icon "Edit" at bounding box center [1505, 103] width 15 height 11
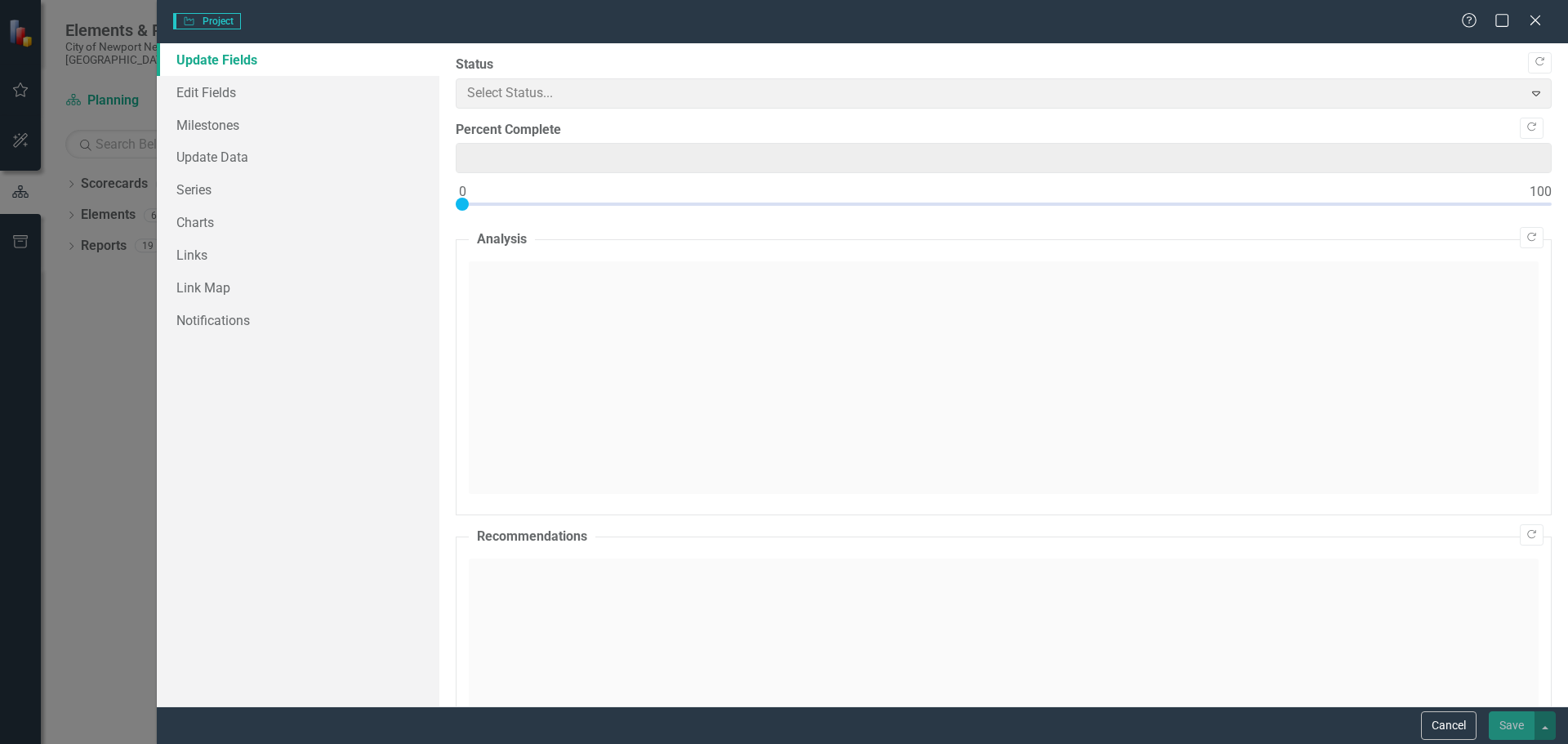
type input "0"
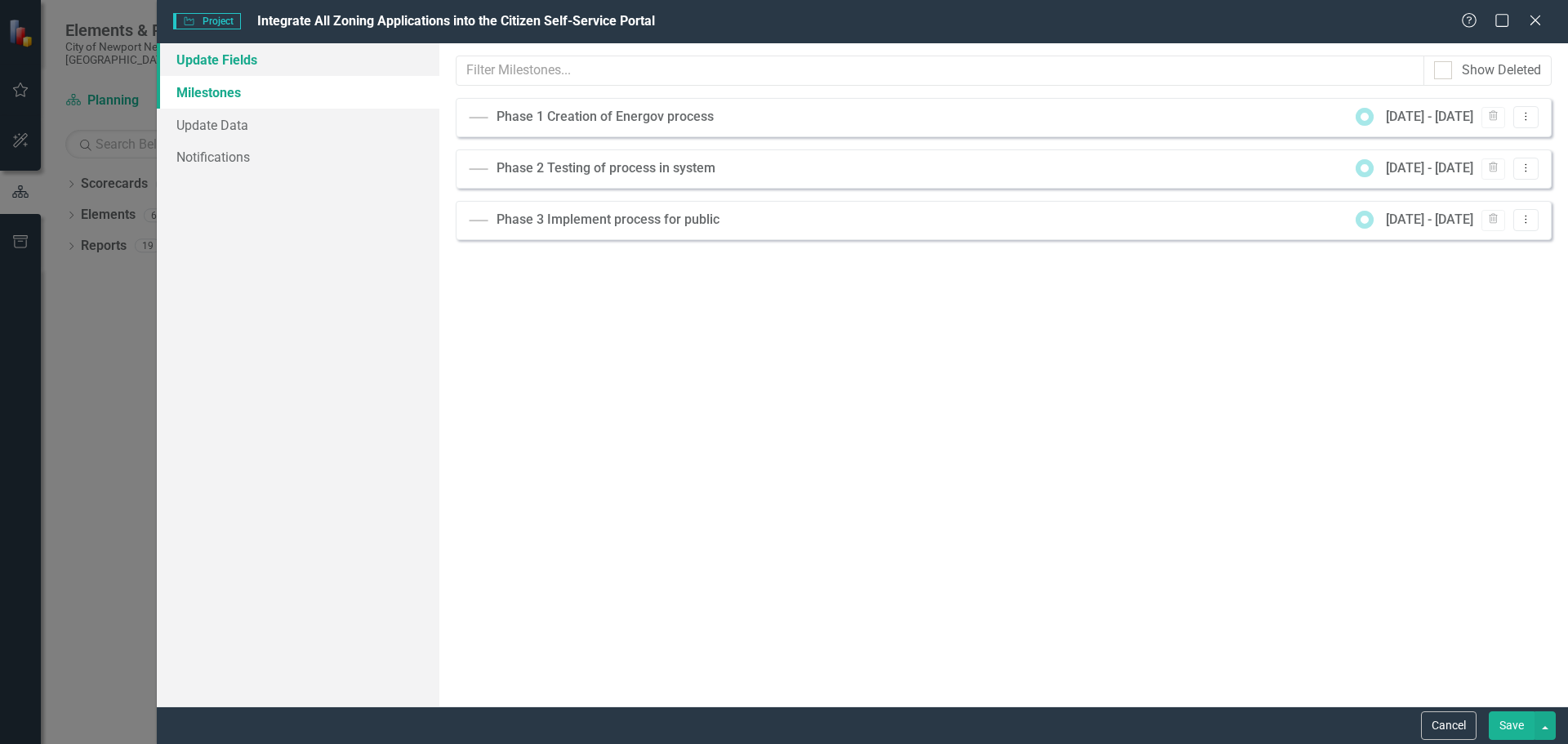
click at [215, 60] on link "Update Fields" at bounding box center [298, 60] width 282 height 33
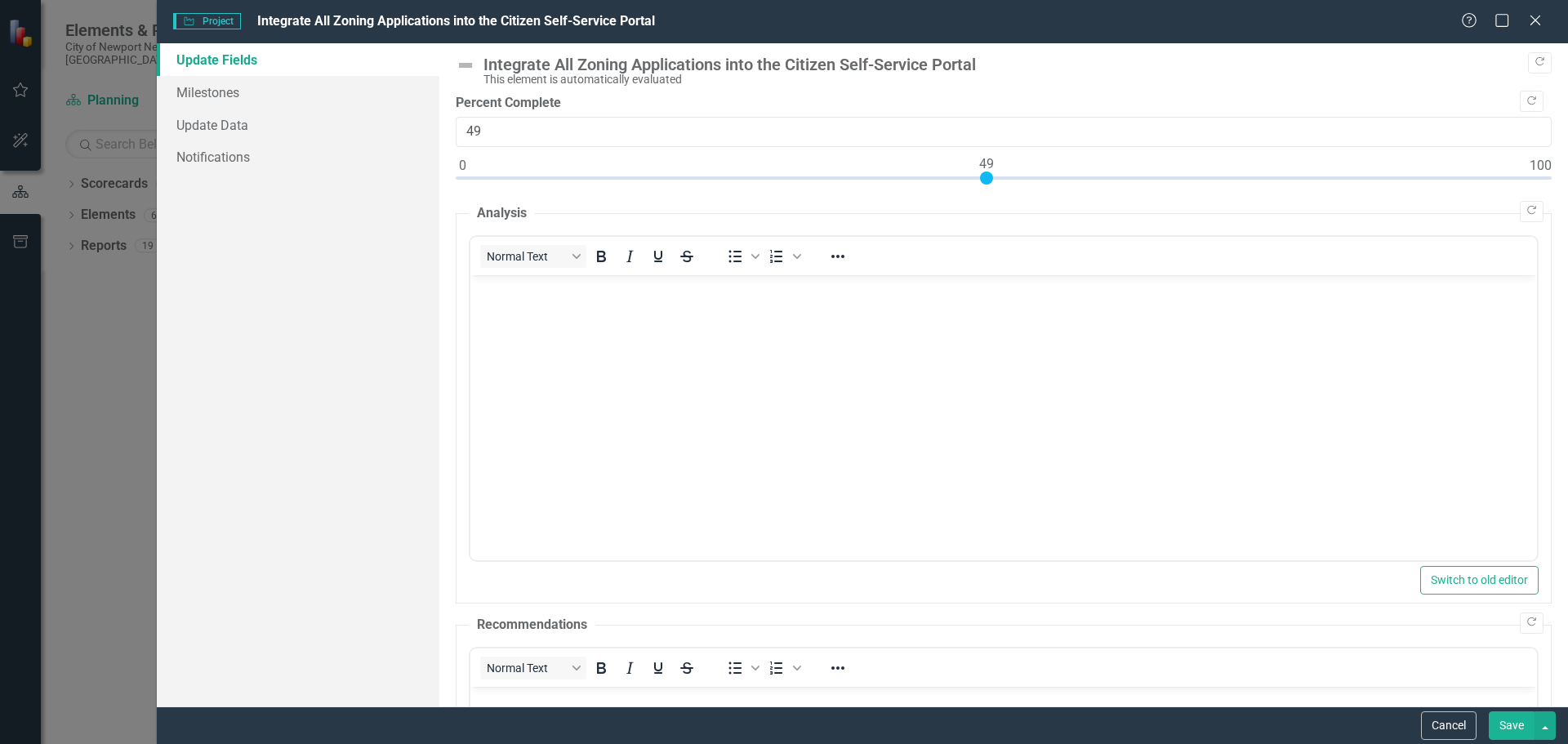
type input "50"
drag, startPoint x: 458, startPoint y: 174, endPoint x: 992, endPoint y: 182, distance: 534.1
click at [992, 182] on div at bounding box center [998, 178] width 13 height 13
click at [201, 95] on link "Milestones" at bounding box center [298, 92] width 282 height 33
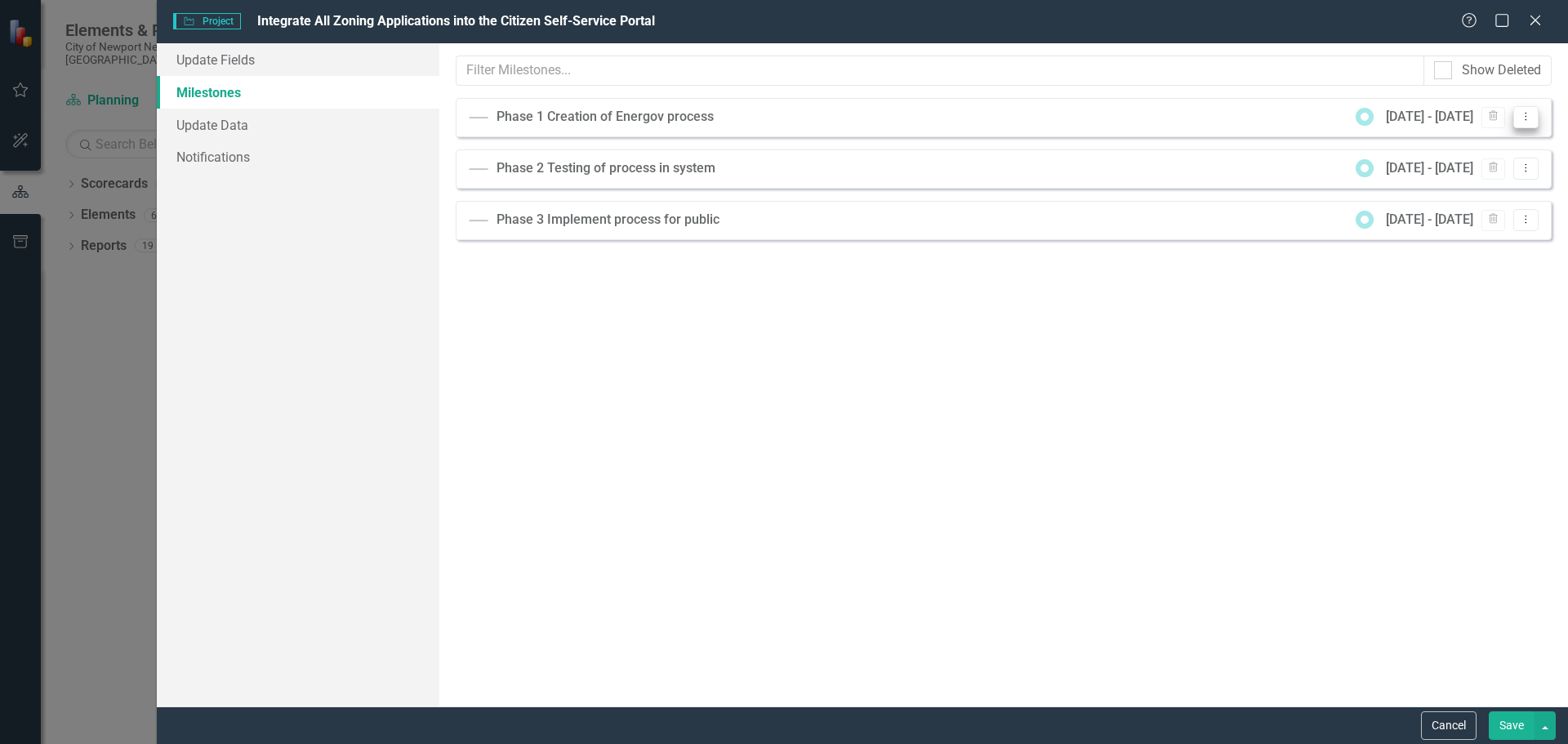
click at [1531, 117] on icon "Dropdown Menu" at bounding box center [1526, 116] width 14 height 11
click at [1494, 145] on link "Edit Edit Milestone" at bounding box center [1474, 144] width 129 height 30
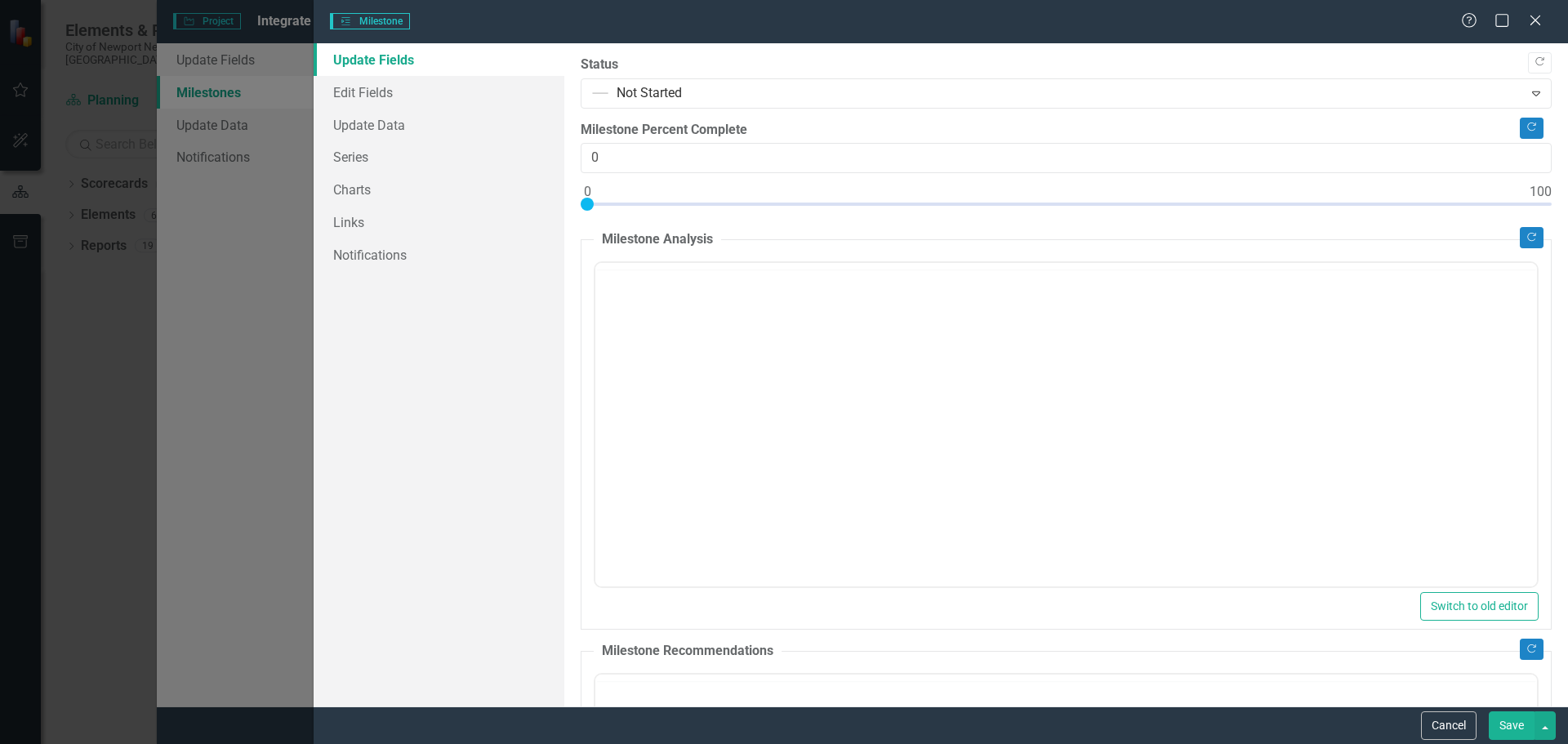
type input "0"
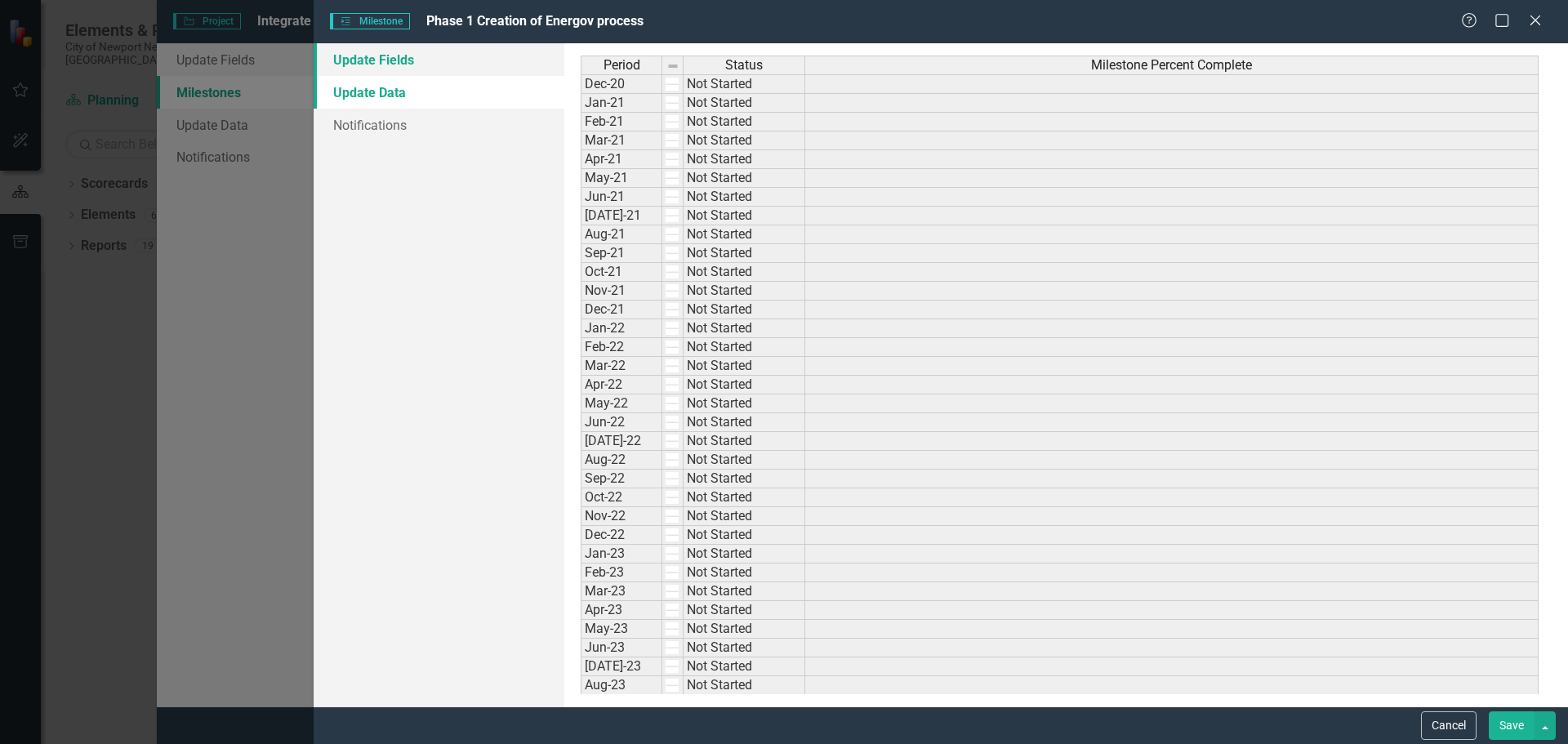
click at [393, 56] on link "Update Fields" at bounding box center [439, 60] width 250 height 33
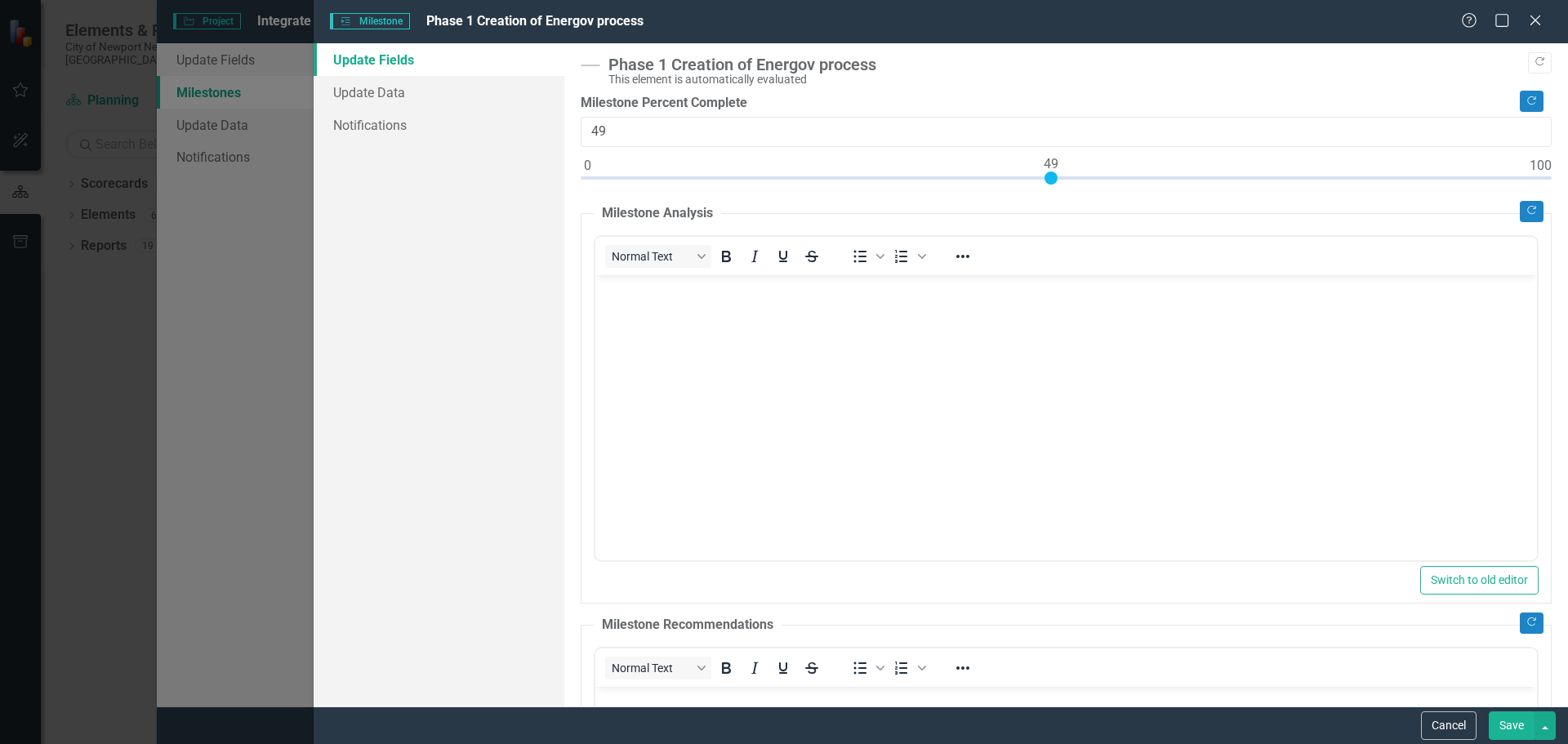
type input "50"
drag, startPoint x: 588, startPoint y: 178, endPoint x: 1059, endPoint y: 195, distance: 471.3
click at [1059, 195] on div "Copy Forward Phase 1 Creation of Energov process This element is automatically …" at bounding box center [1066, 535] width 971 height 960
click at [1512, 731] on button "Save" at bounding box center [1512, 725] width 46 height 29
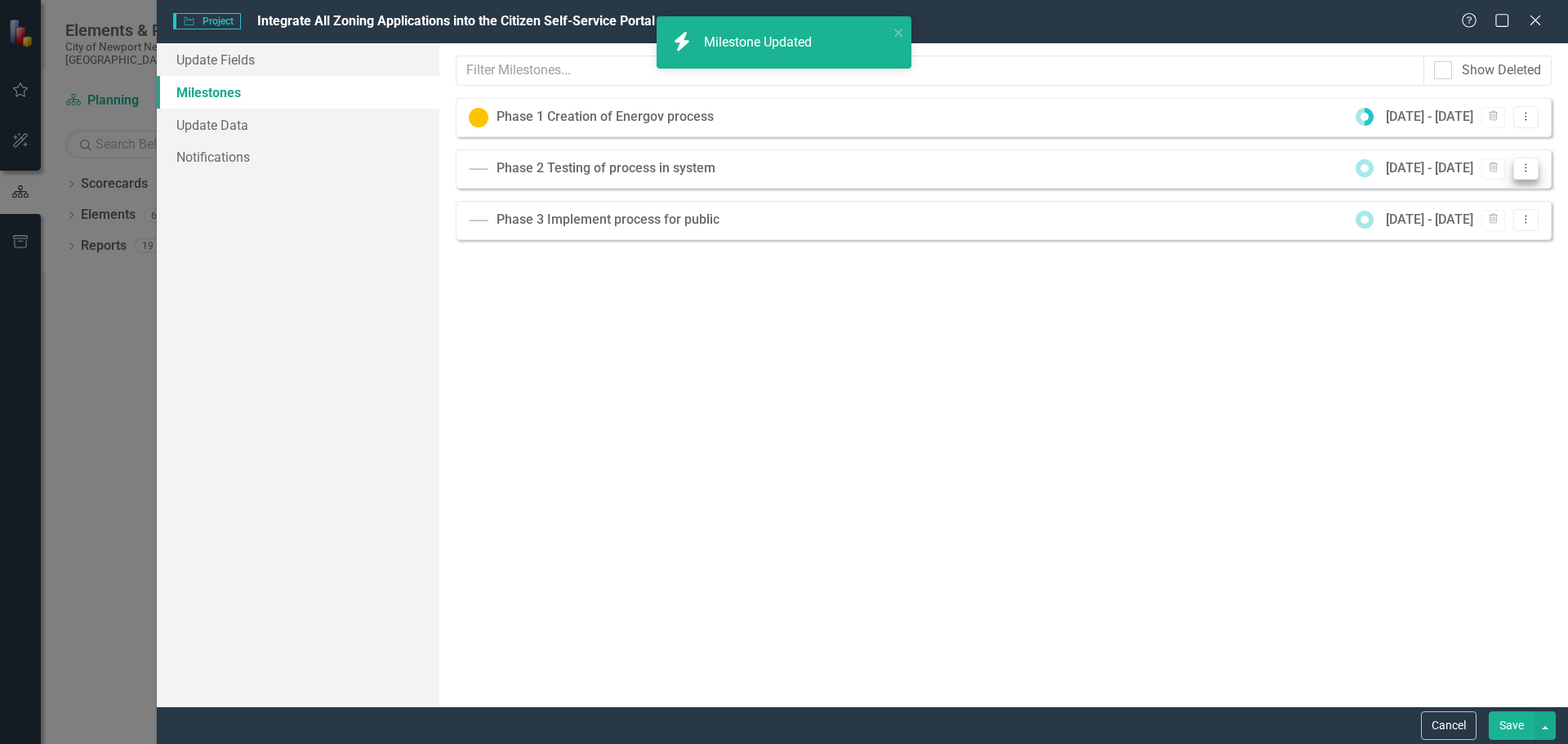
click at [1528, 173] on icon "Dropdown Menu" at bounding box center [1526, 168] width 14 height 11
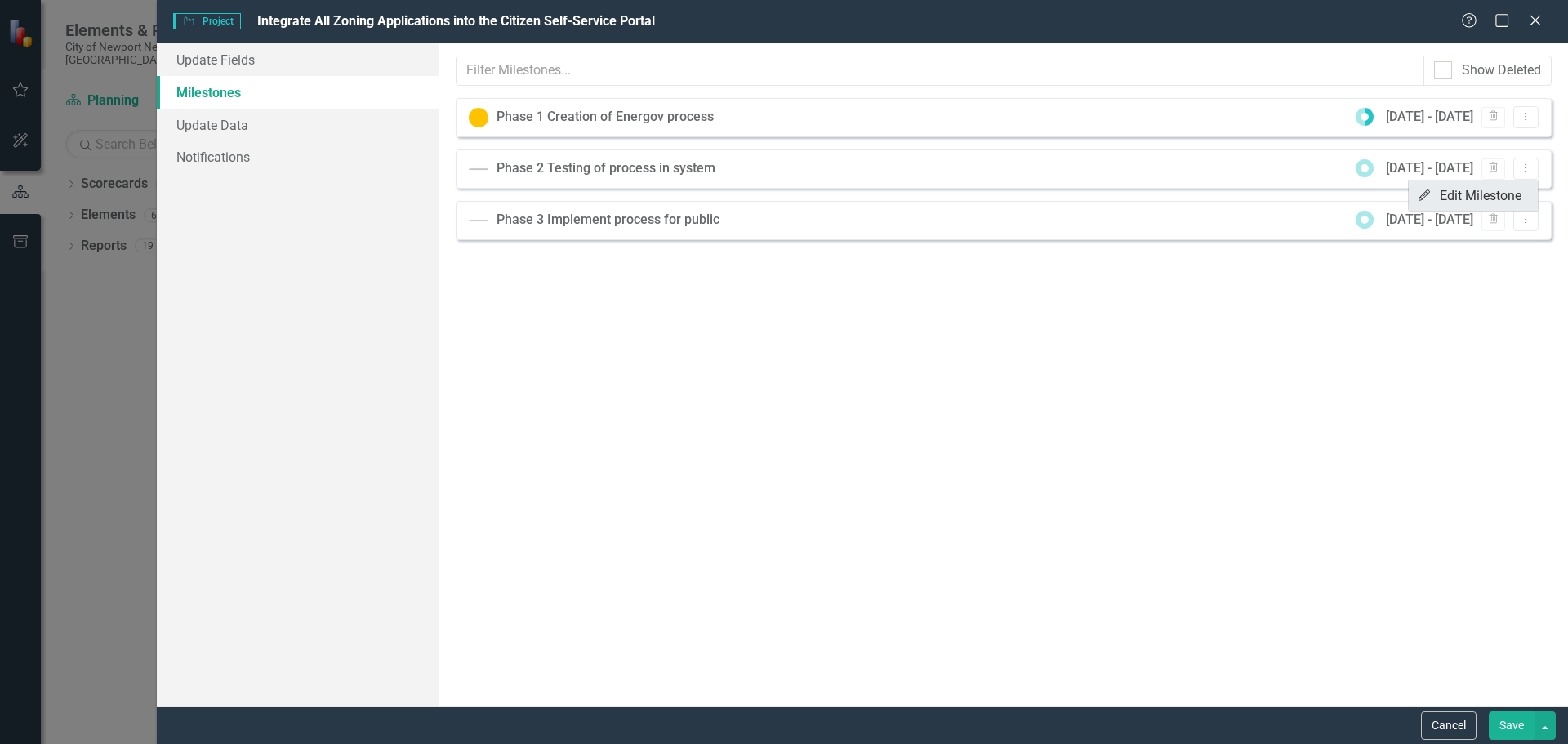
click at [1466, 195] on link "Edit Edit Milestone" at bounding box center [1474, 196] width 129 height 30
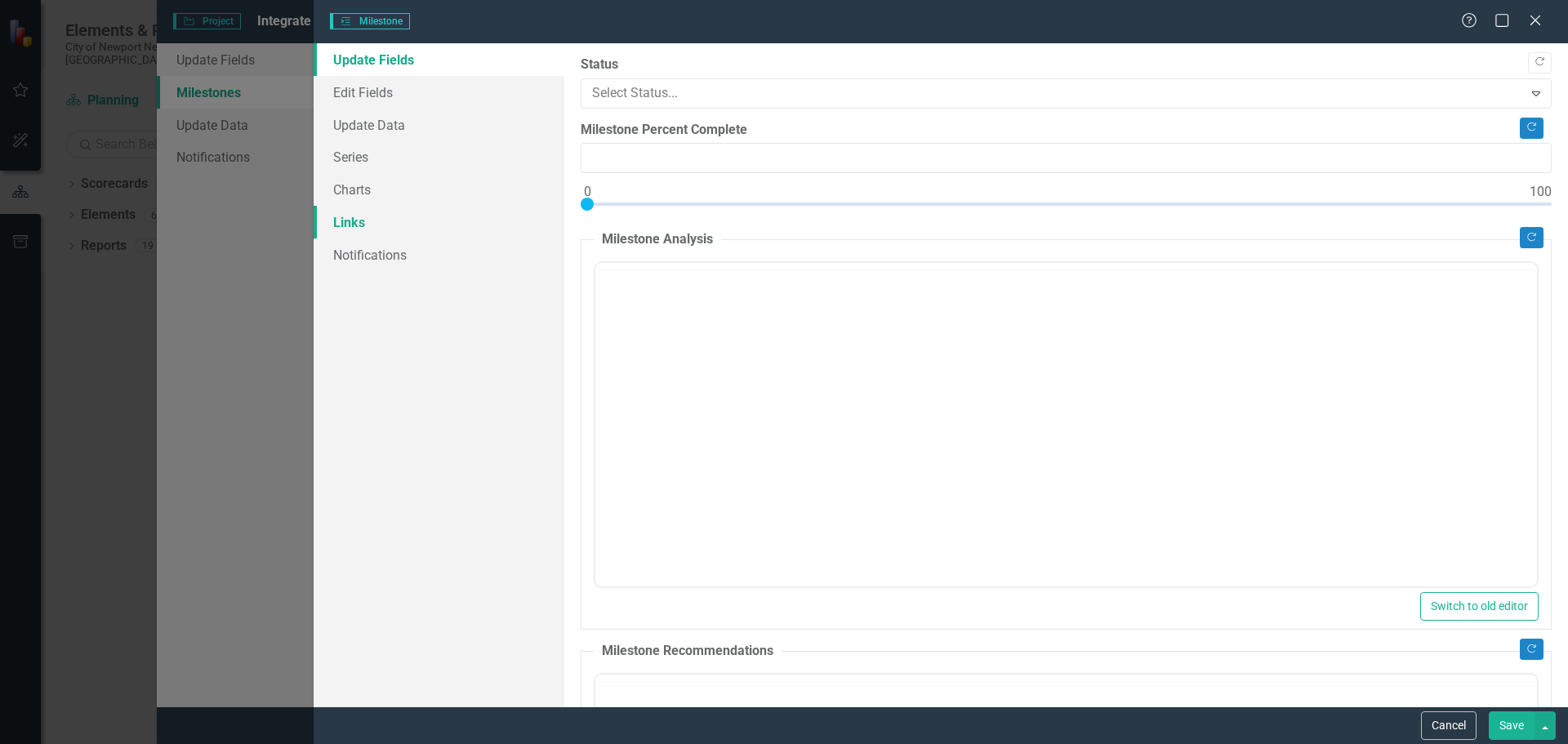
type input "0"
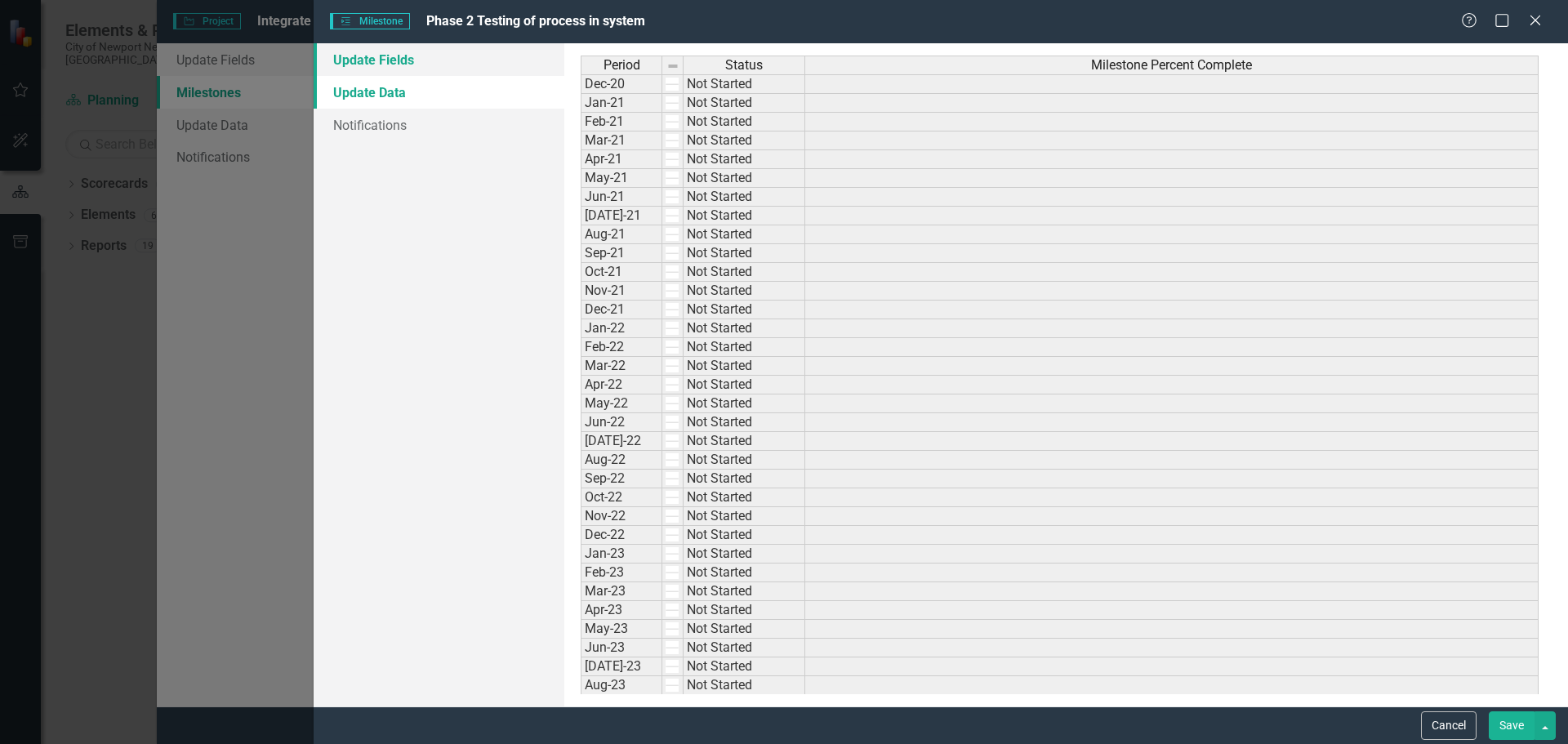
click at [401, 56] on link "Update Fields" at bounding box center [439, 60] width 250 height 33
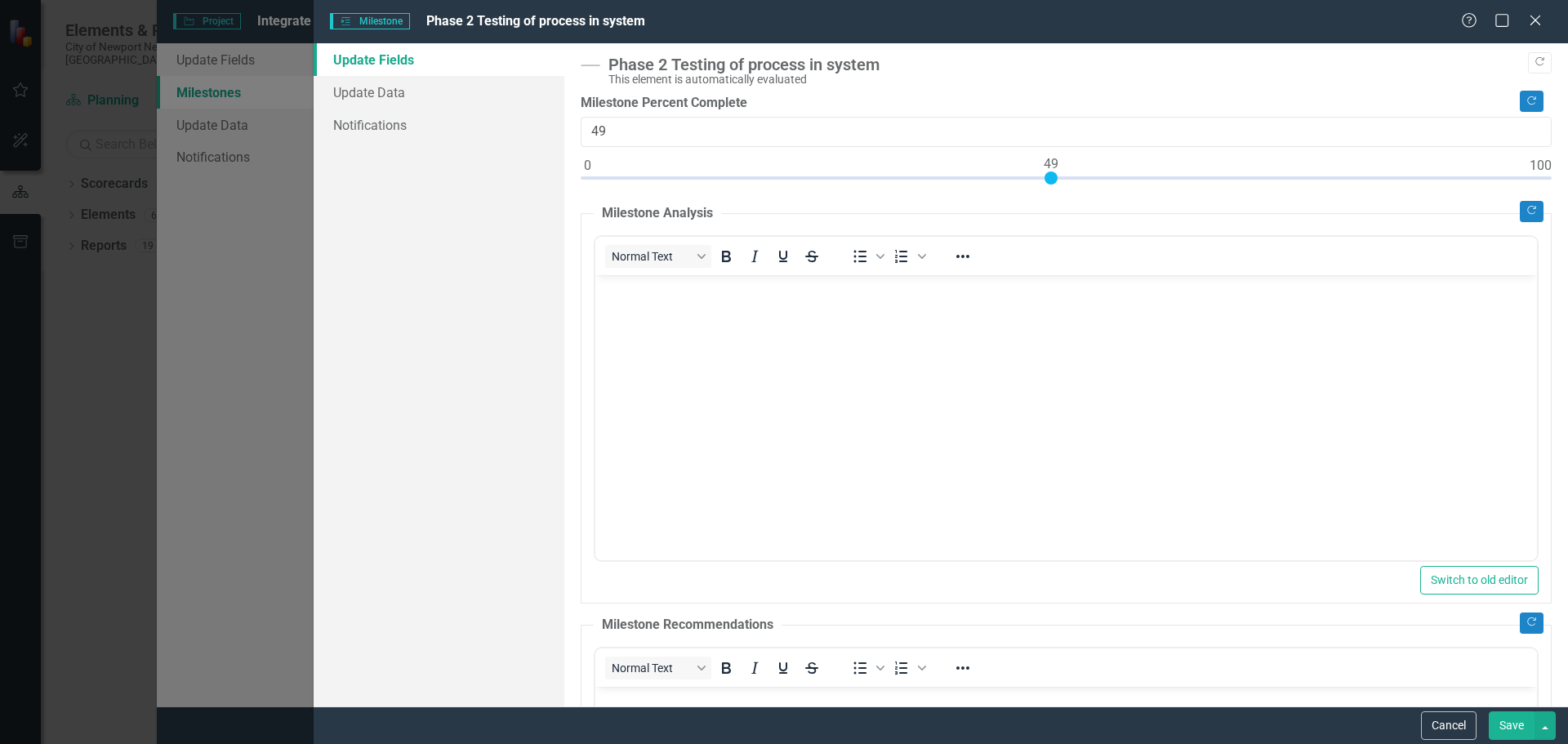
type input "50"
drag, startPoint x: 589, startPoint y: 179, endPoint x: 1059, endPoint y: 184, distance: 470.0
click at [1059, 184] on div at bounding box center [1061, 178] width 13 height 13
click at [1517, 726] on button "Save" at bounding box center [1512, 725] width 46 height 29
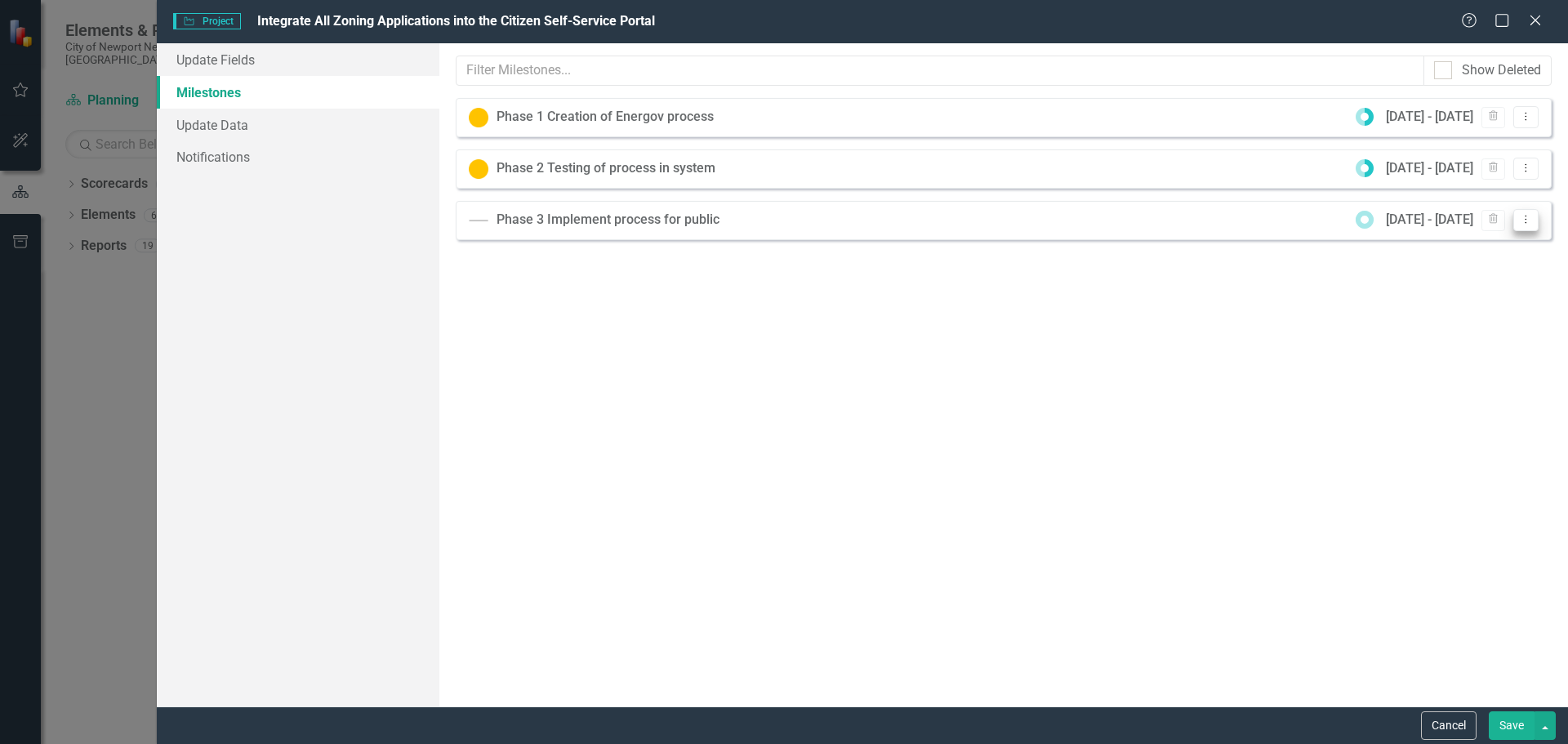
click at [1528, 223] on icon "Dropdown Menu" at bounding box center [1526, 219] width 14 height 11
click at [1480, 250] on link "Edit Edit Milestone" at bounding box center [1474, 246] width 129 height 30
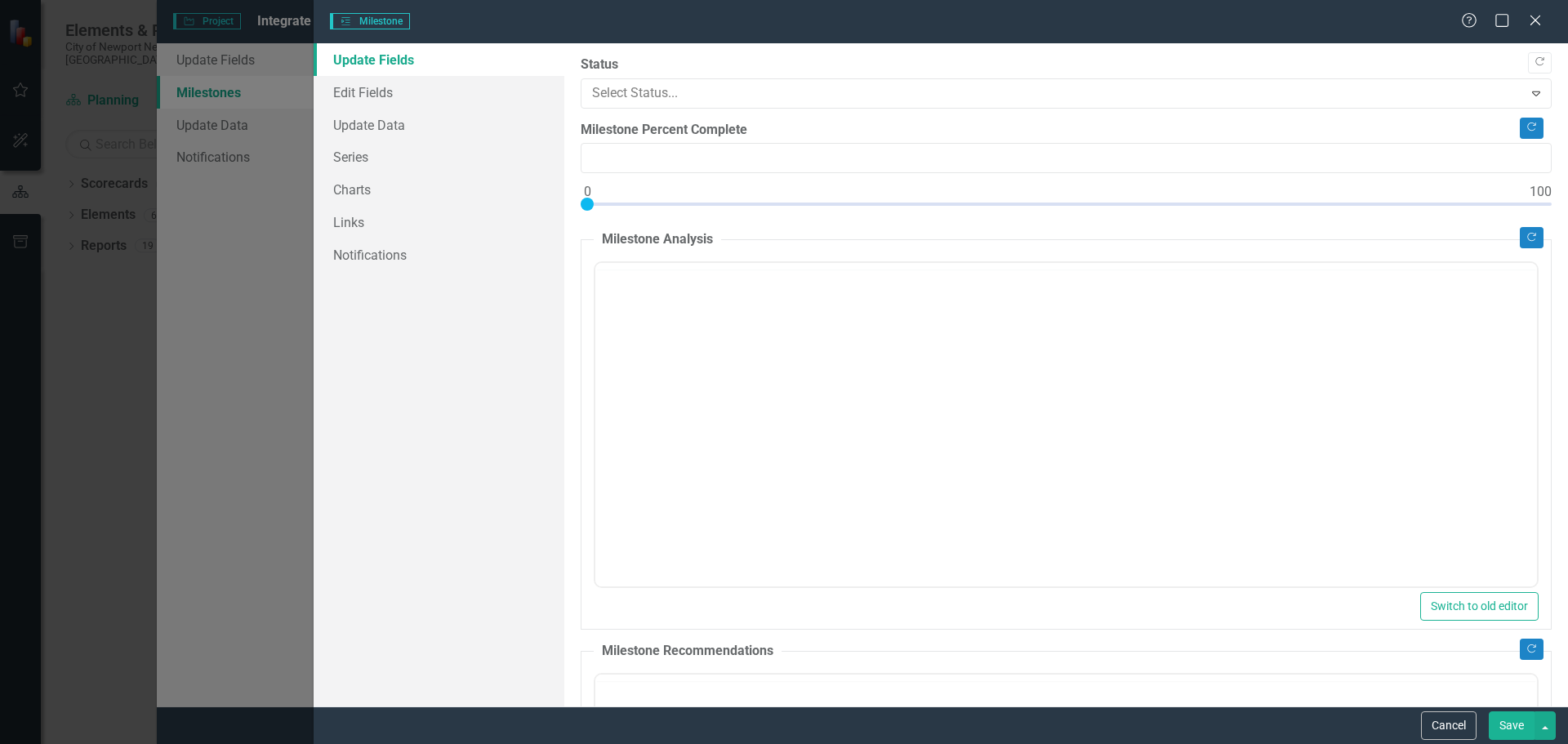
type input "0"
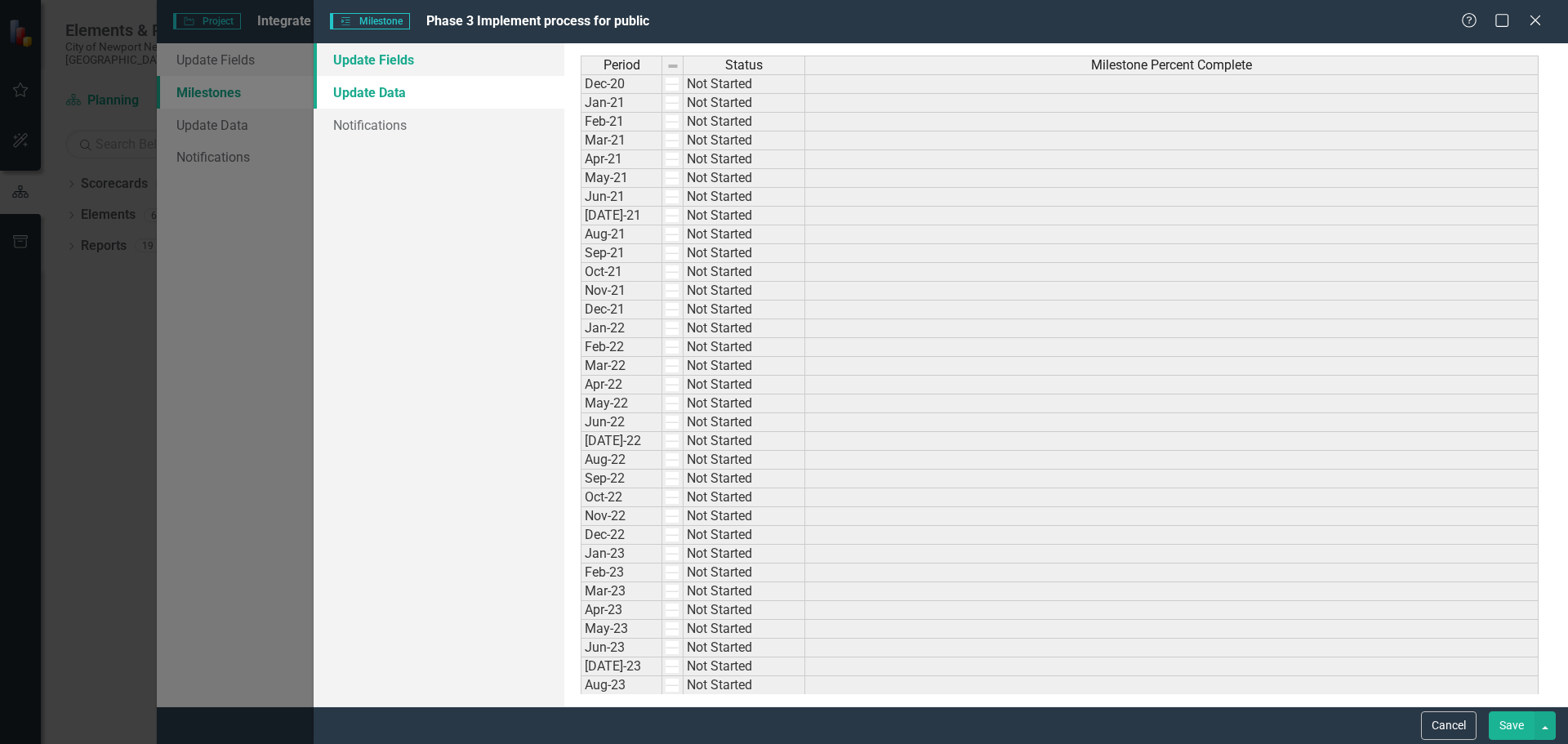
click at [400, 56] on link "Update Fields" at bounding box center [439, 60] width 250 height 33
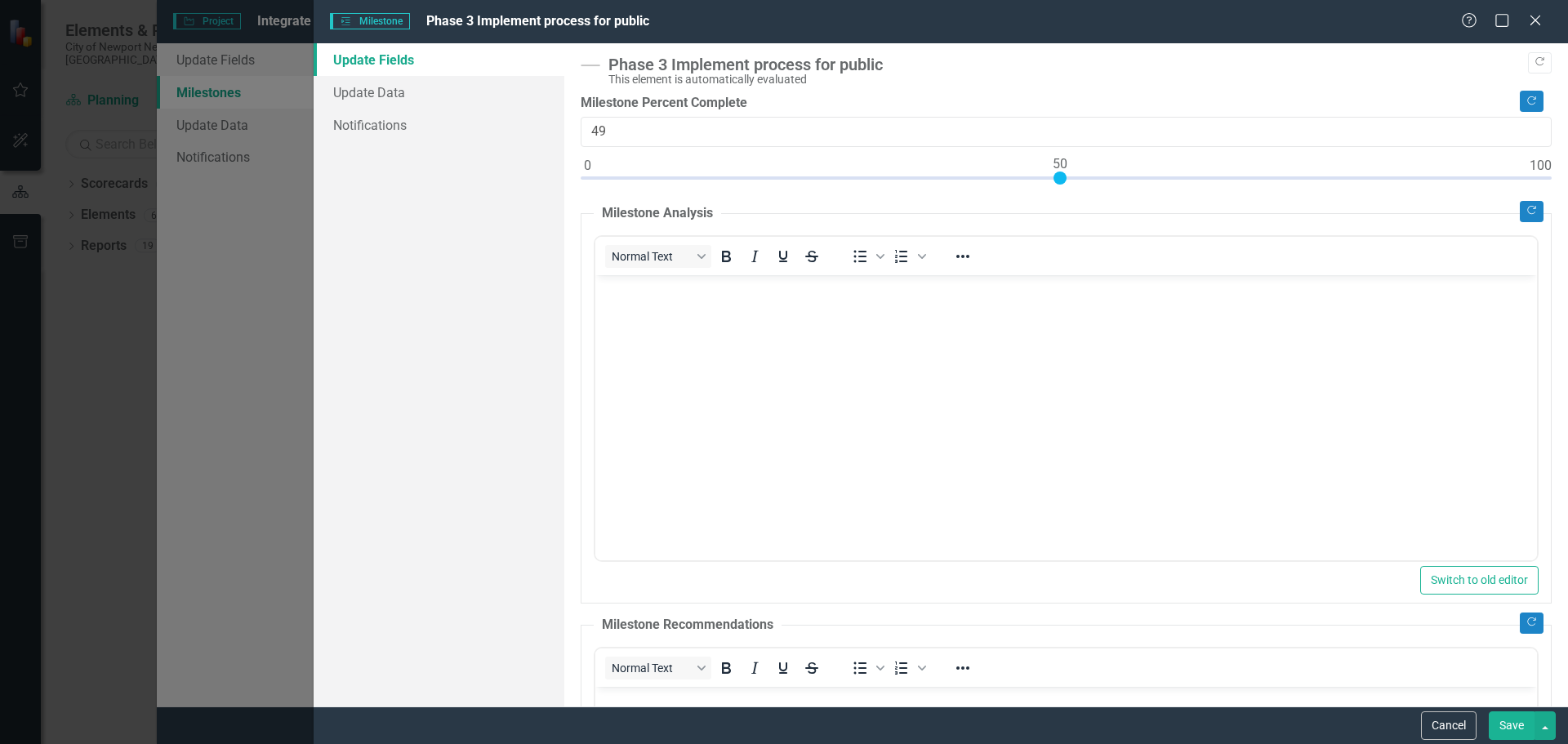
type input "50"
drag, startPoint x: 588, startPoint y: 179, endPoint x: 1061, endPoint y: 188, distance: 473.1
click at [1061, 188] on div at bounding box center [1066, 182] width 971 height 20
click at [1515, 727] on button "Save" at bounding box center [1512, 725] width 46 height 29
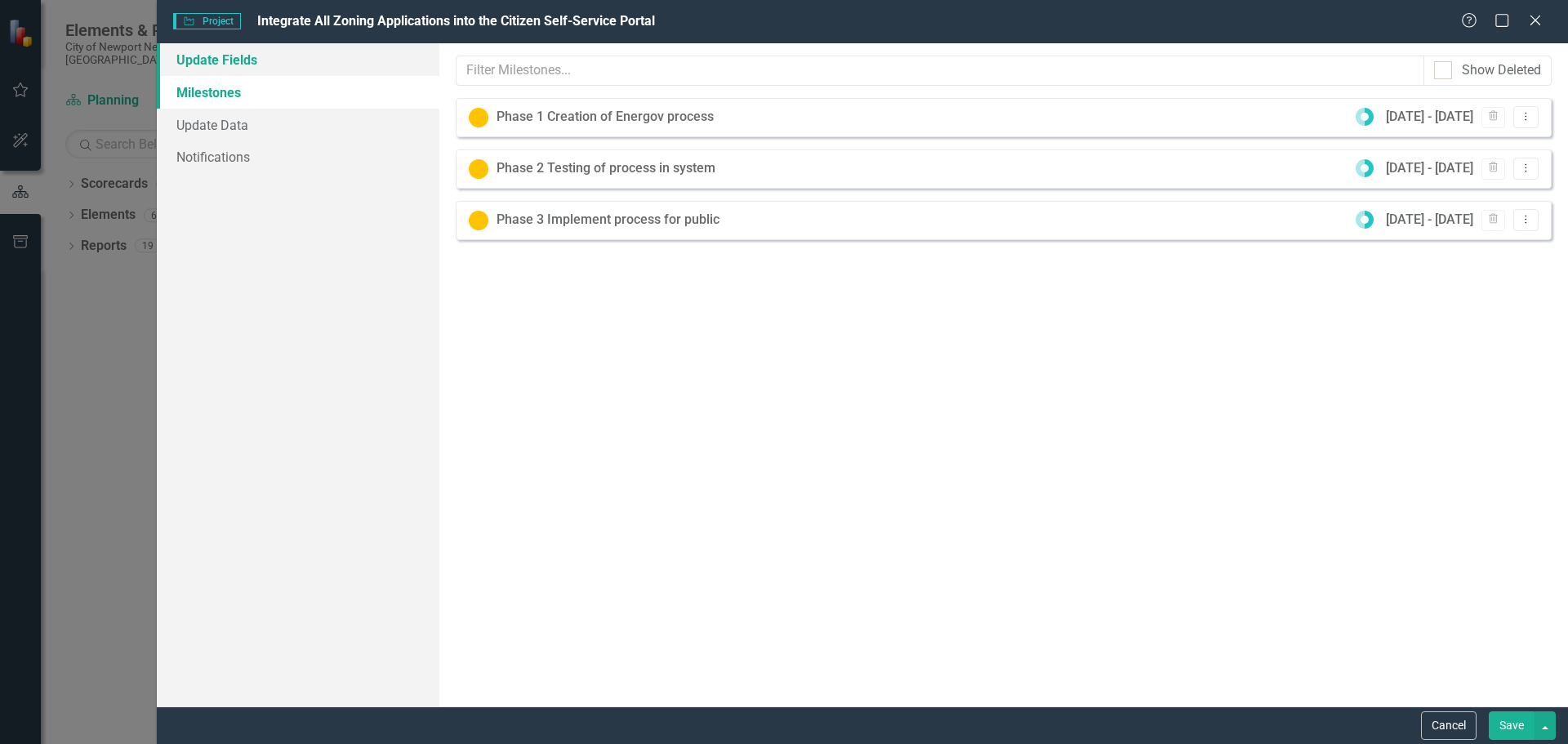
click at [223, 53] on link "Update Fields" at bounding box center [298, 60] width 282 height 33
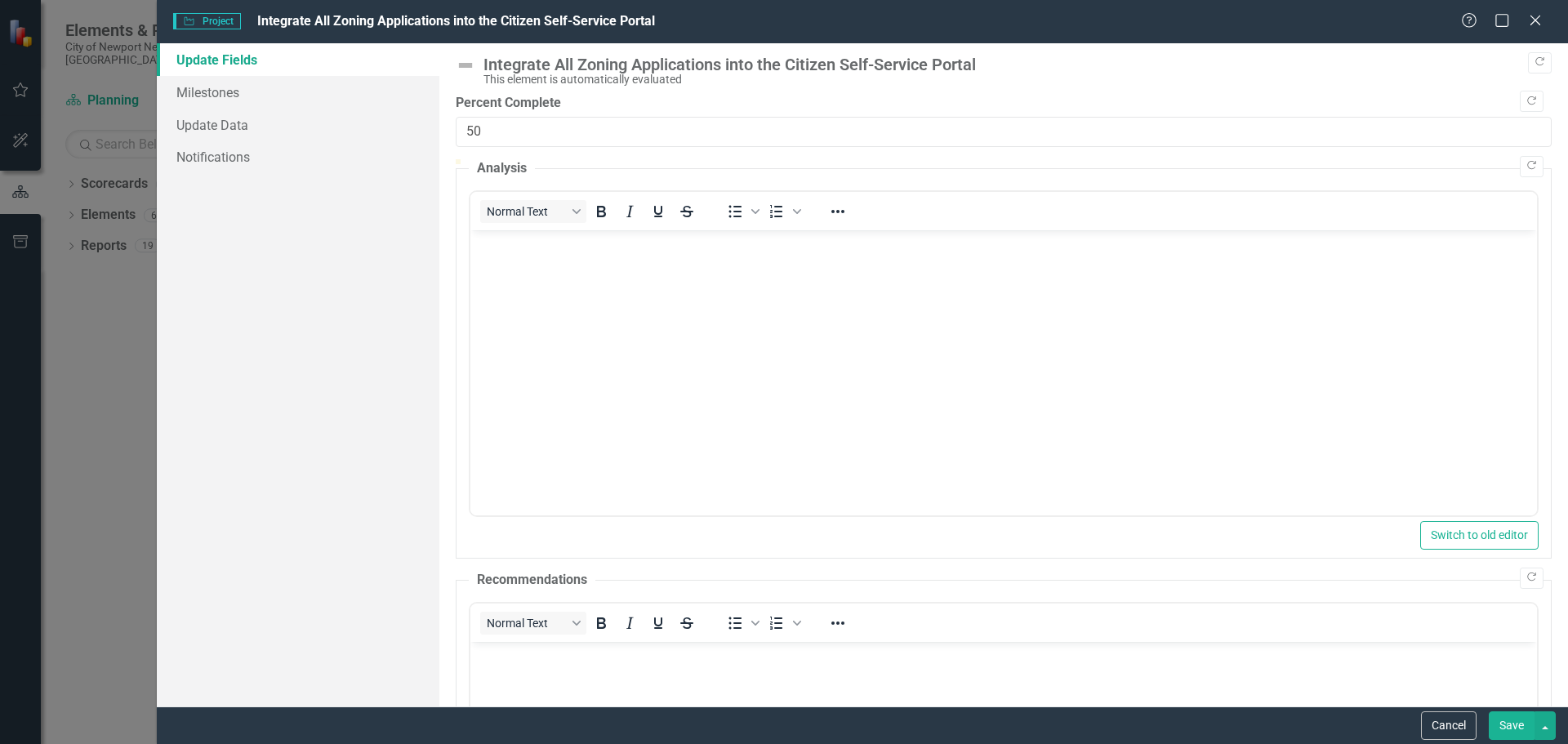
click at [669, 381] on body "Rich Text Area. Press ALT-0 for help." at bounding box center [1003, 351] width 1067 height 245
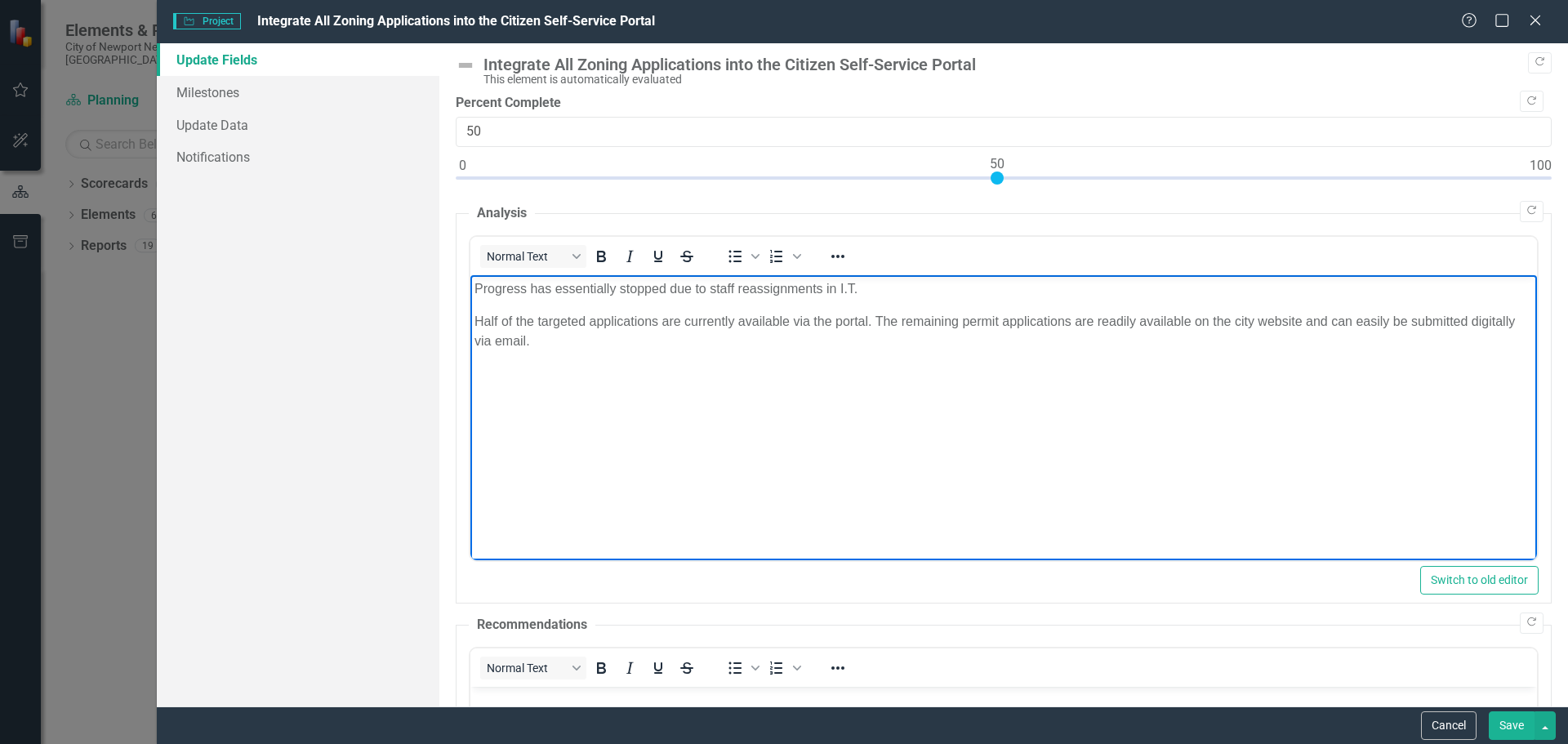
click at [1516, 724] on button "Save" at bounding box center [1512, 725] width 46 height 29
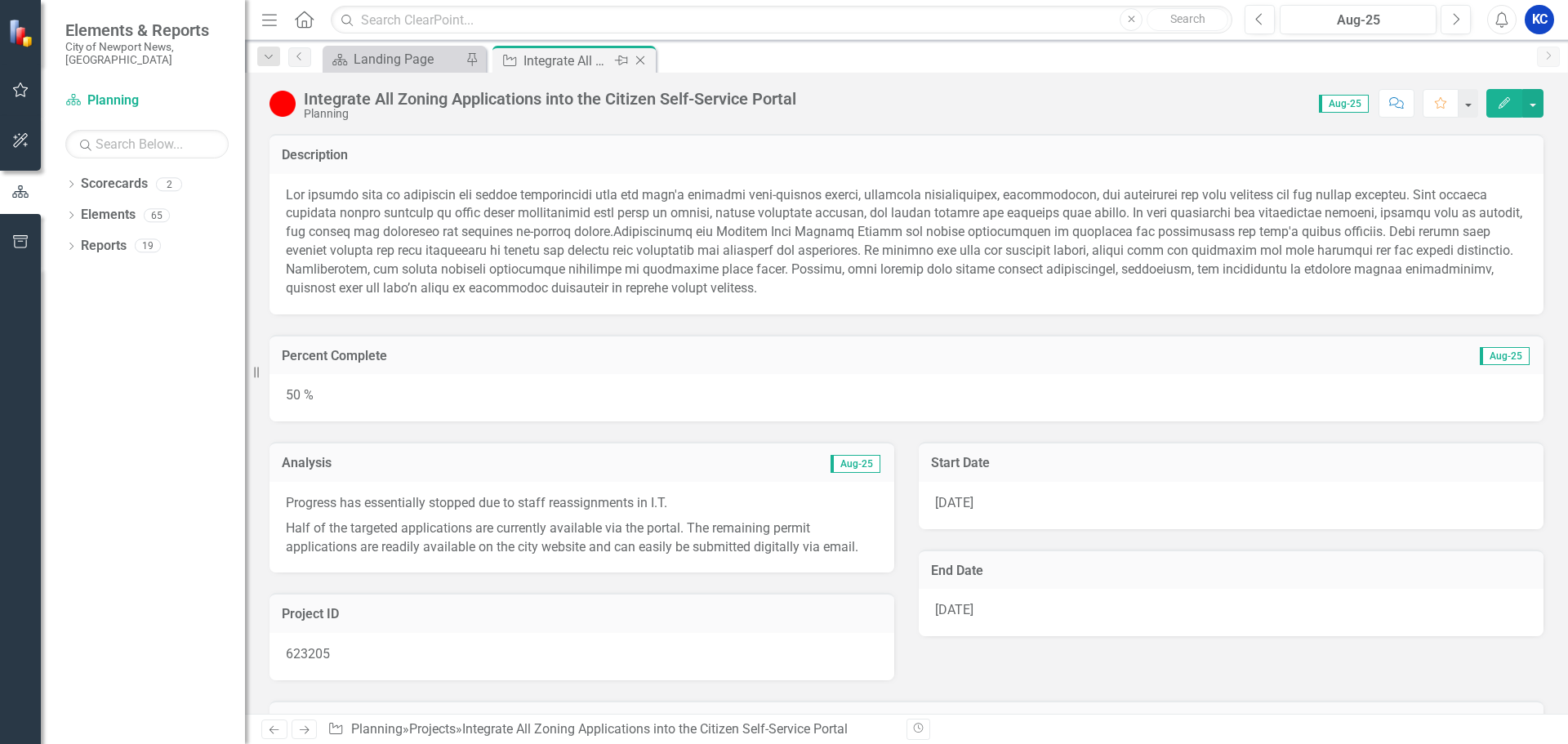
click at [642, 57] on icon "Close" at bounding box center [641, 61] width 16 height 13
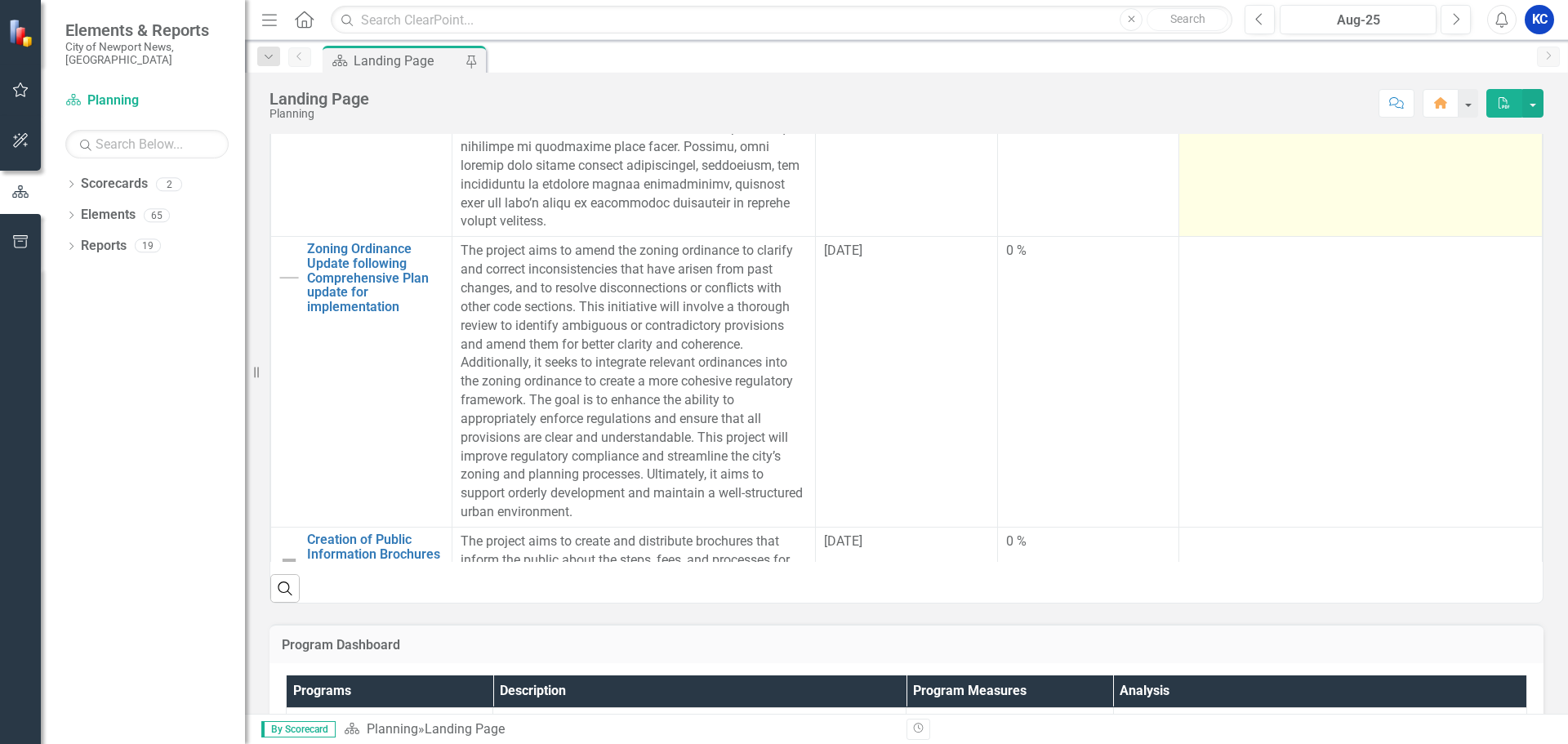
scroll to position [735, 0]
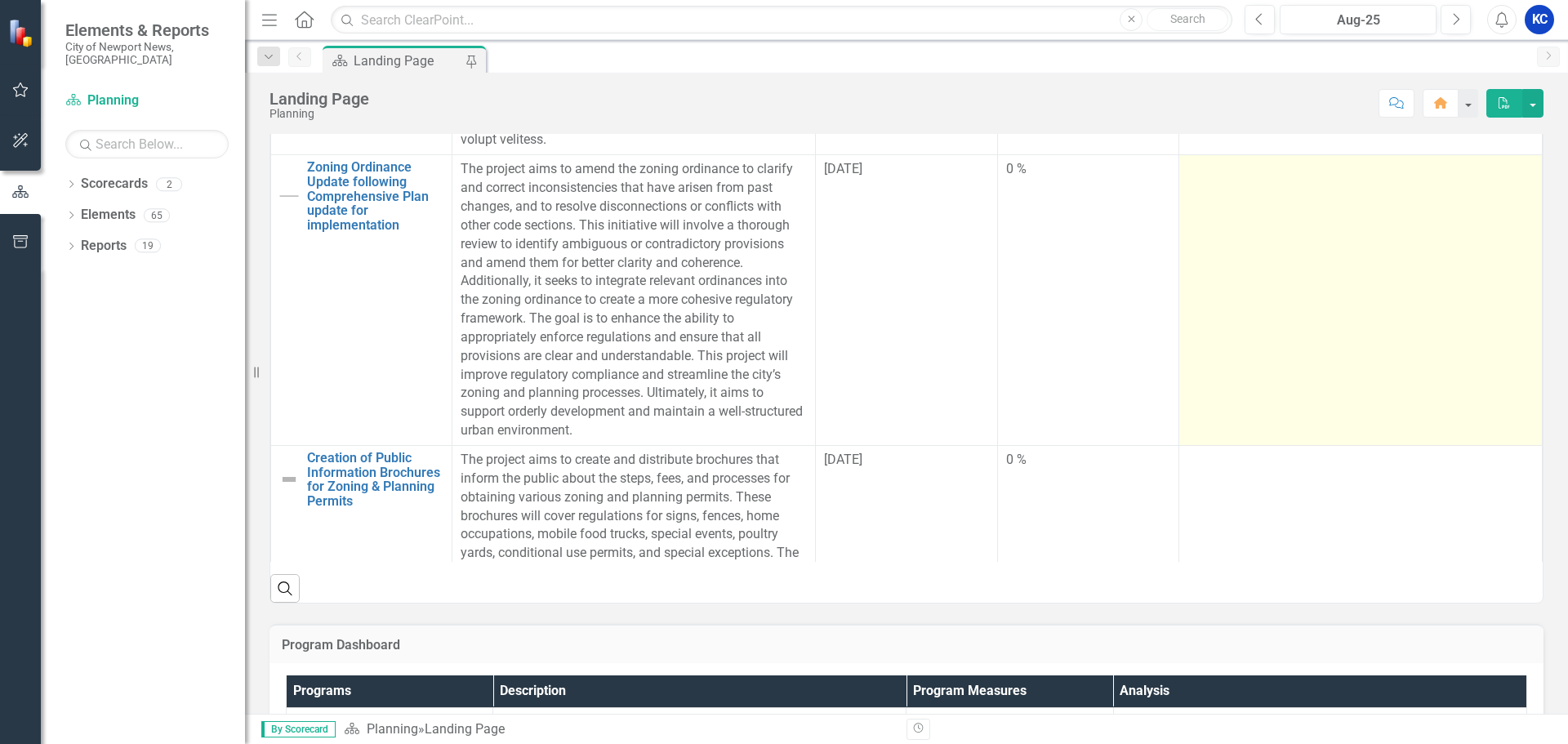
click at [1327, 255] on td at bounding box center [1361, 300] width 363 height 291
click at [1303, 246] on td at bounding box center [1361, 300] width 363 height 291
click at [1303, 246] on td at bounding box center [1361, 300] width 363 height 291
drag, startPoint x: 1303, startPoint y: 246, endPoint x: 1301, endPoint y: 255, distance: 9.2
click at [1303, 250] on td at bounding box center [1361, 300] width 363 height 291
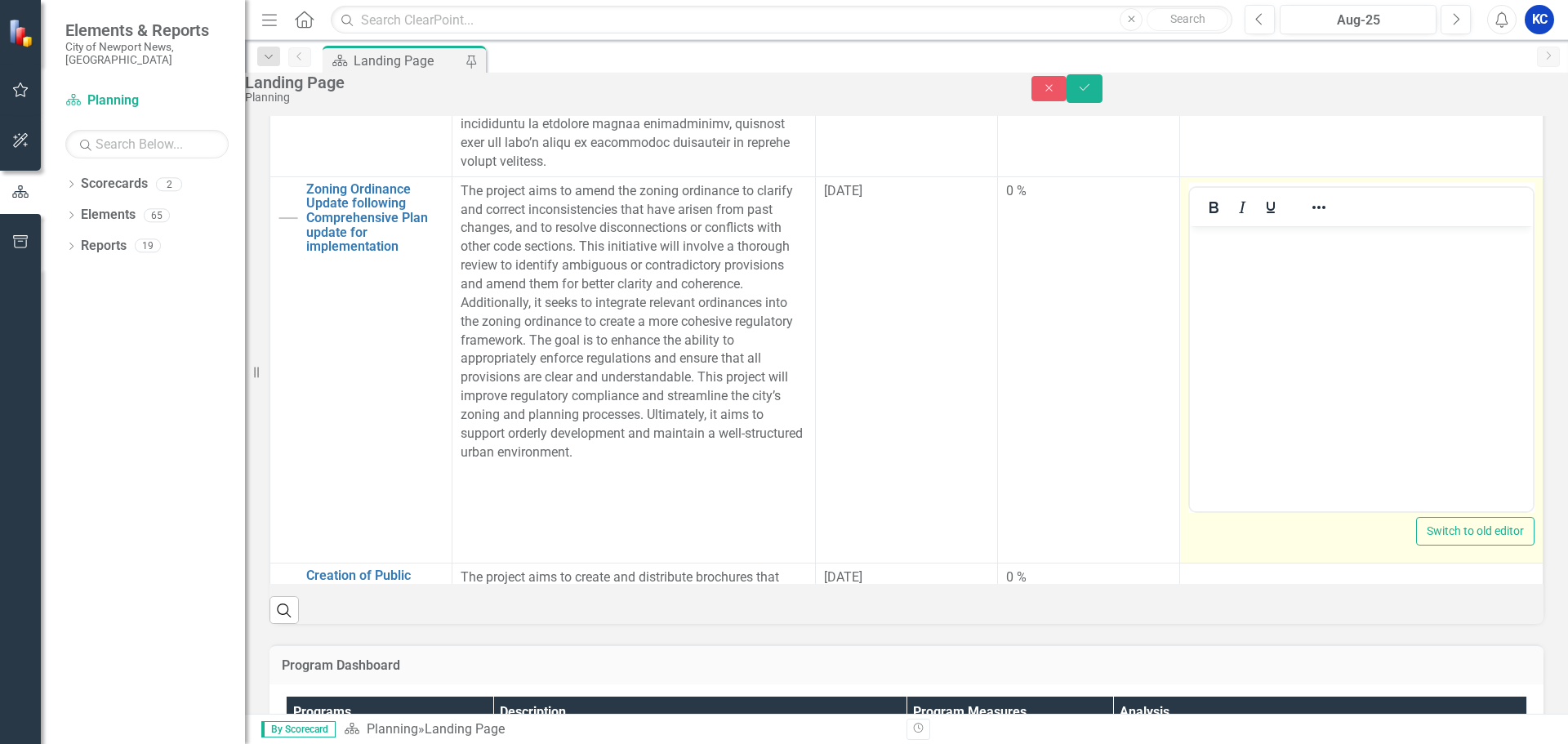
scroll to position [0, 0]
click at [1262, 354] on body "Rich Text Area. Press ALT-0 for help." at bounding box center [1360, 347] width 343 height 245
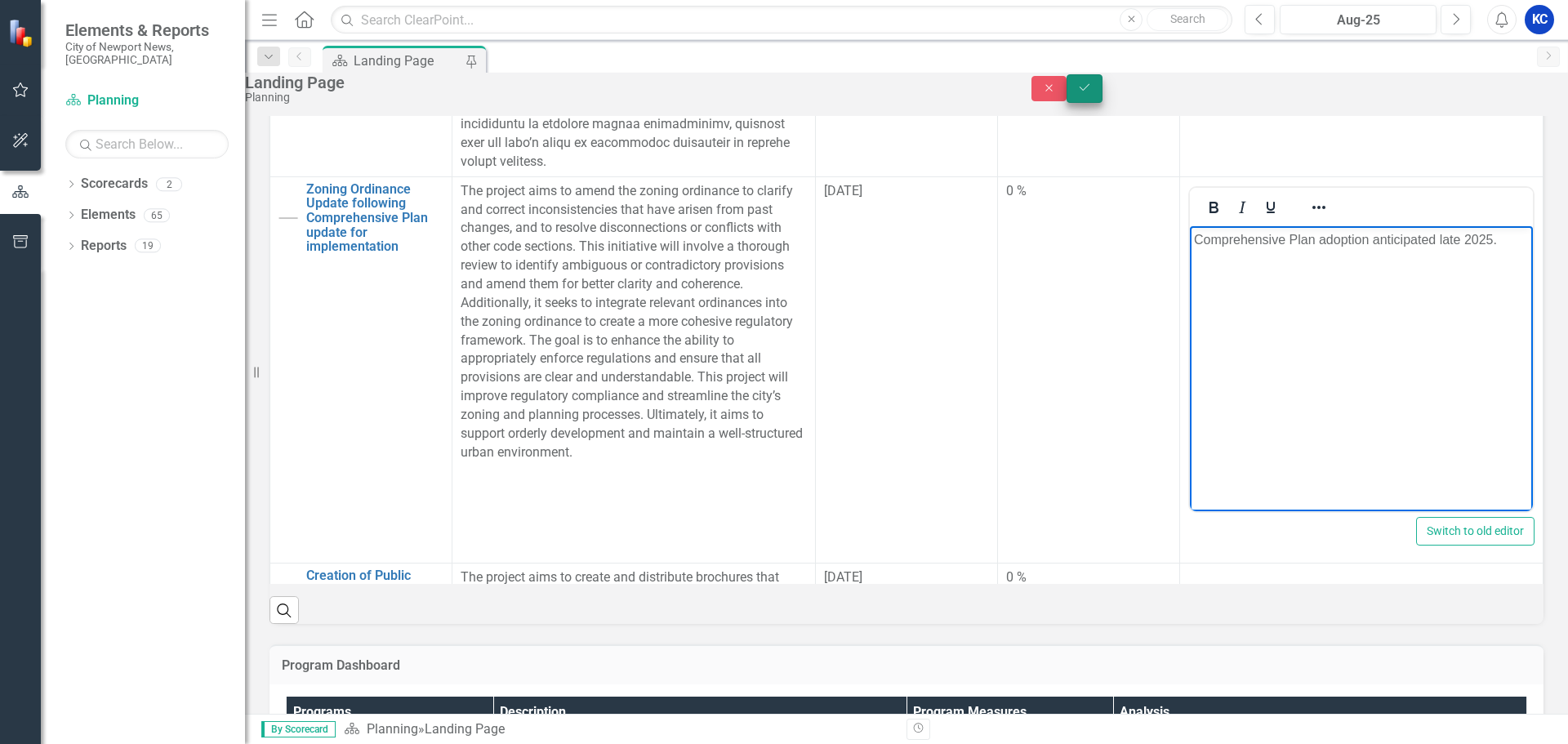
click at [1093, 93] on icon "Save" at bounding box center [1085, 88] width 15 height 11
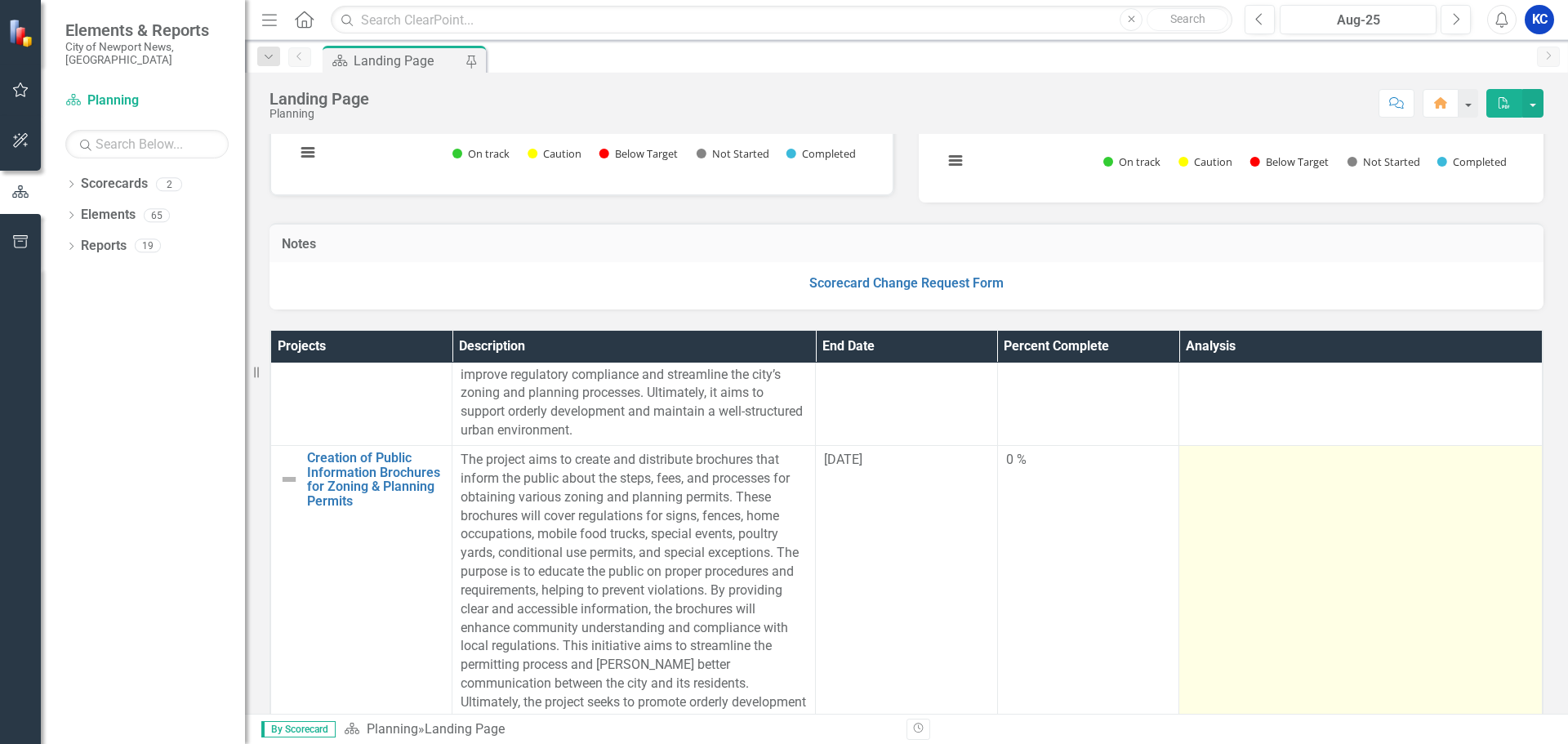
scroll to position [1143, 0]
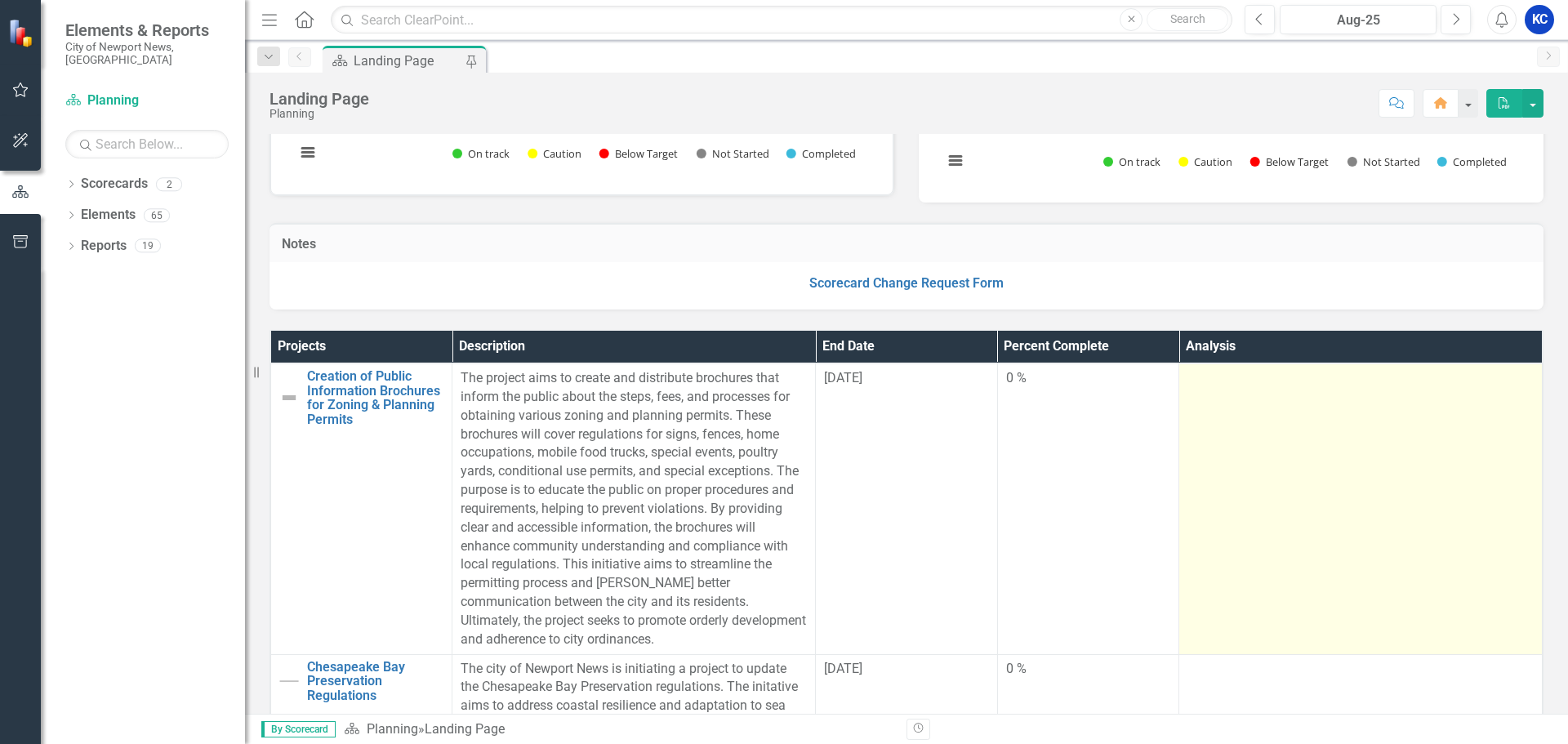
click at [1309, 515] on td at bounding box center [1361, 508] width 363 height 291
click at [1318, 516] on td at bounding box center [1361, 508] width 363 height 291
click at [1318, 516] on td at bounding box center [1361, 508] width 363 height 291
click at [1318, 517] on td at bounding box center [1361, 508] width 363 height 291
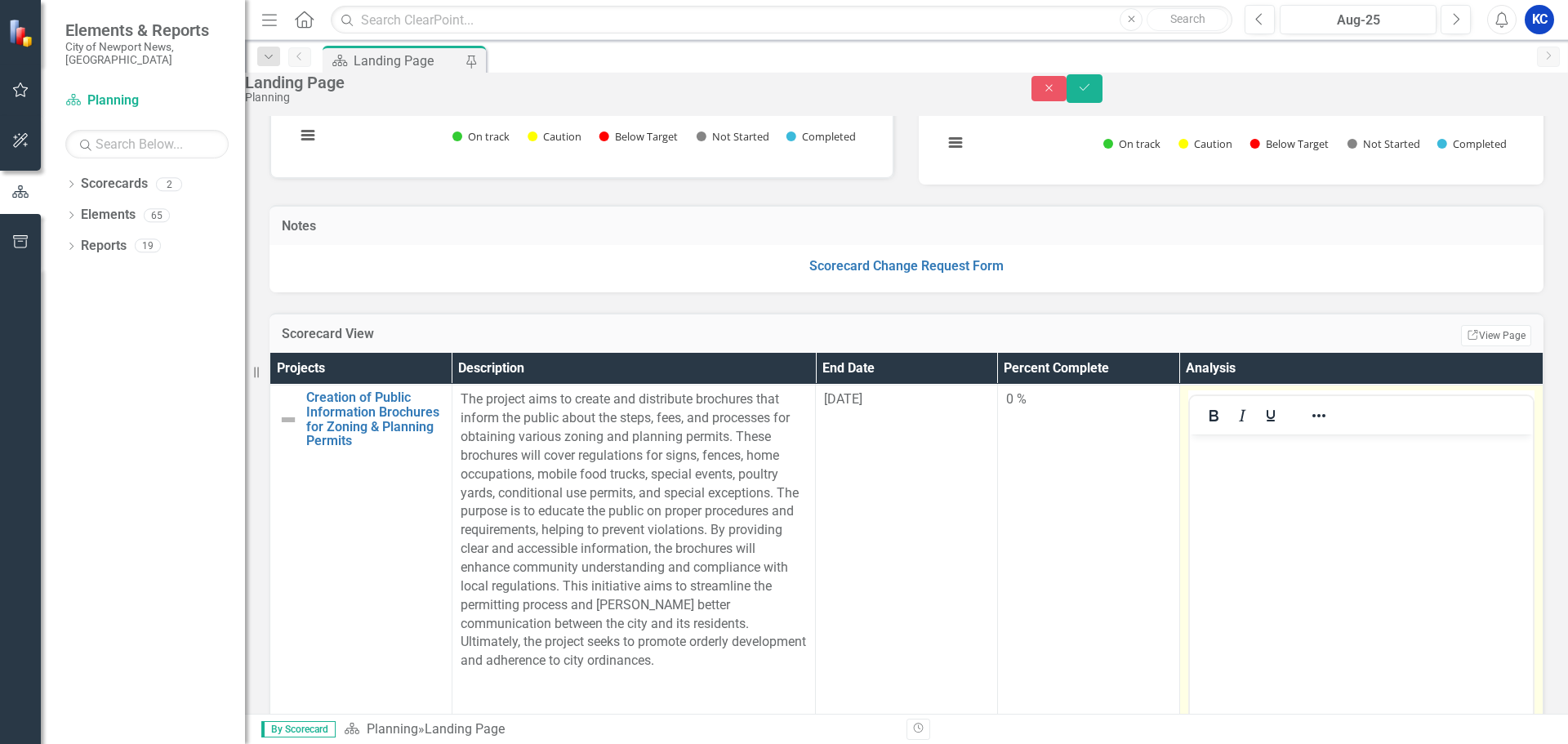
scroll to position [0, 0]
click at [1244, 501] on body "Rich Text Area. Press ALT-0 for help." at bounding box center [1360, 557] width 343 height 245
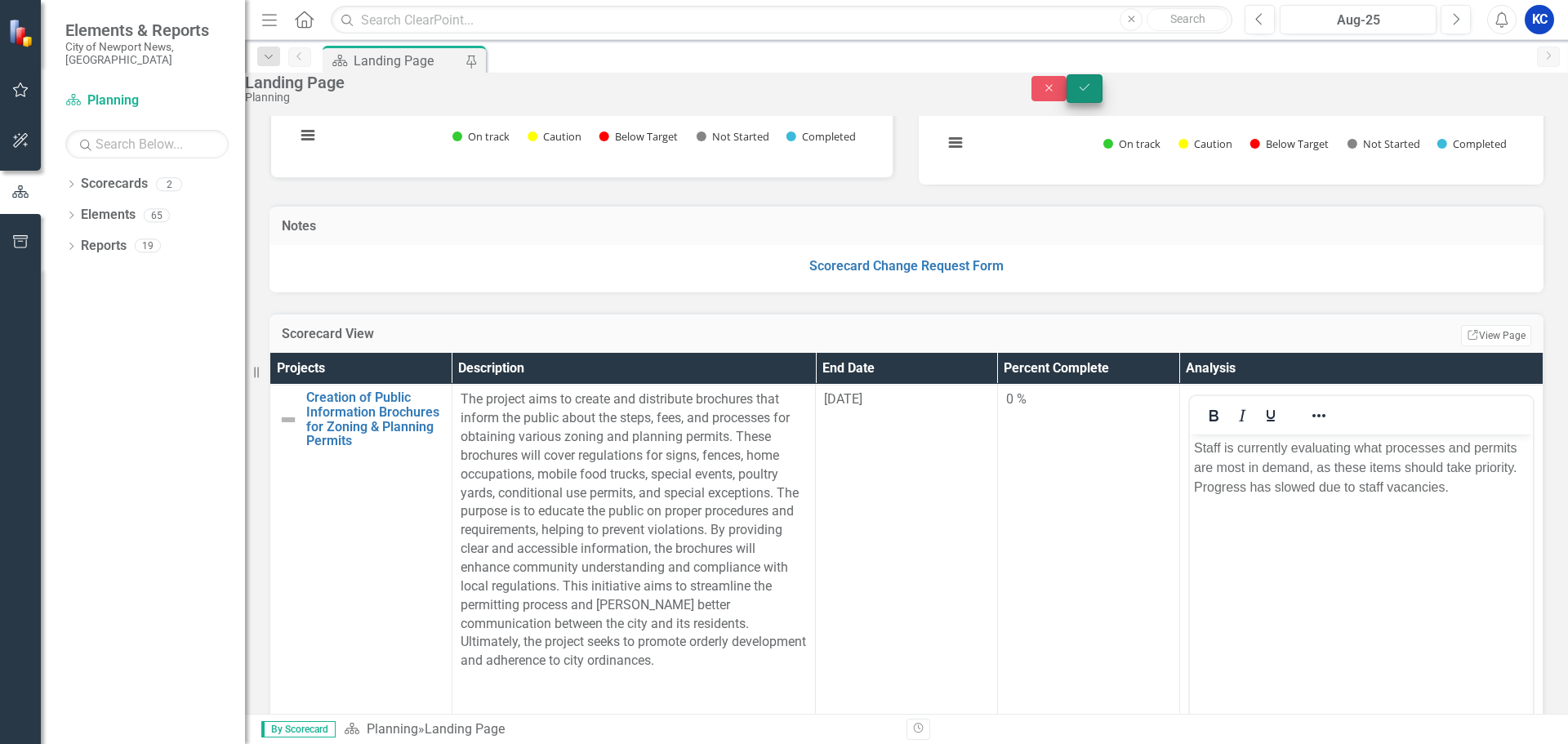
click at [1102, 103] on button "Save" at bounding box center [1085, 88] width 36 height 29
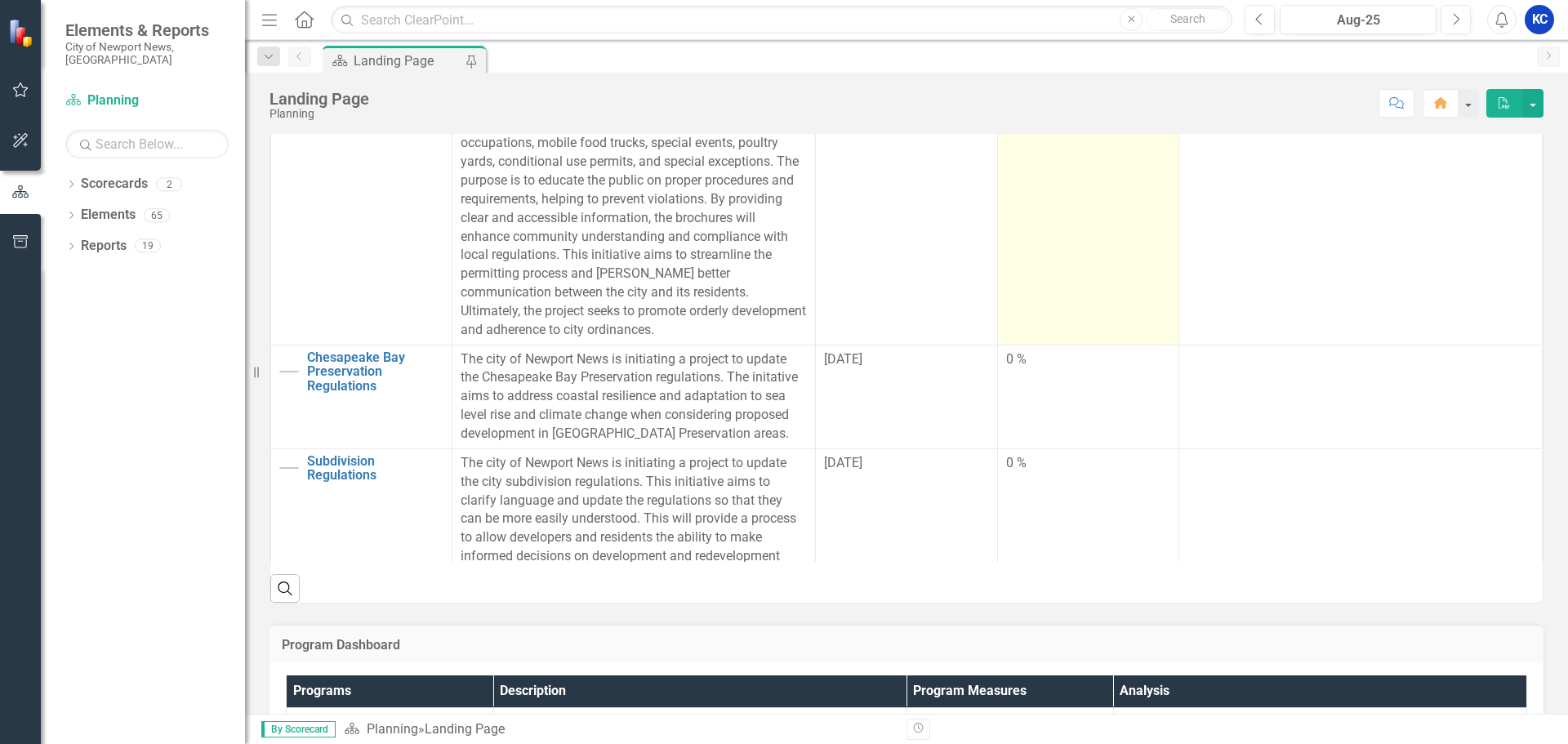
scroll to position [1143, 0]
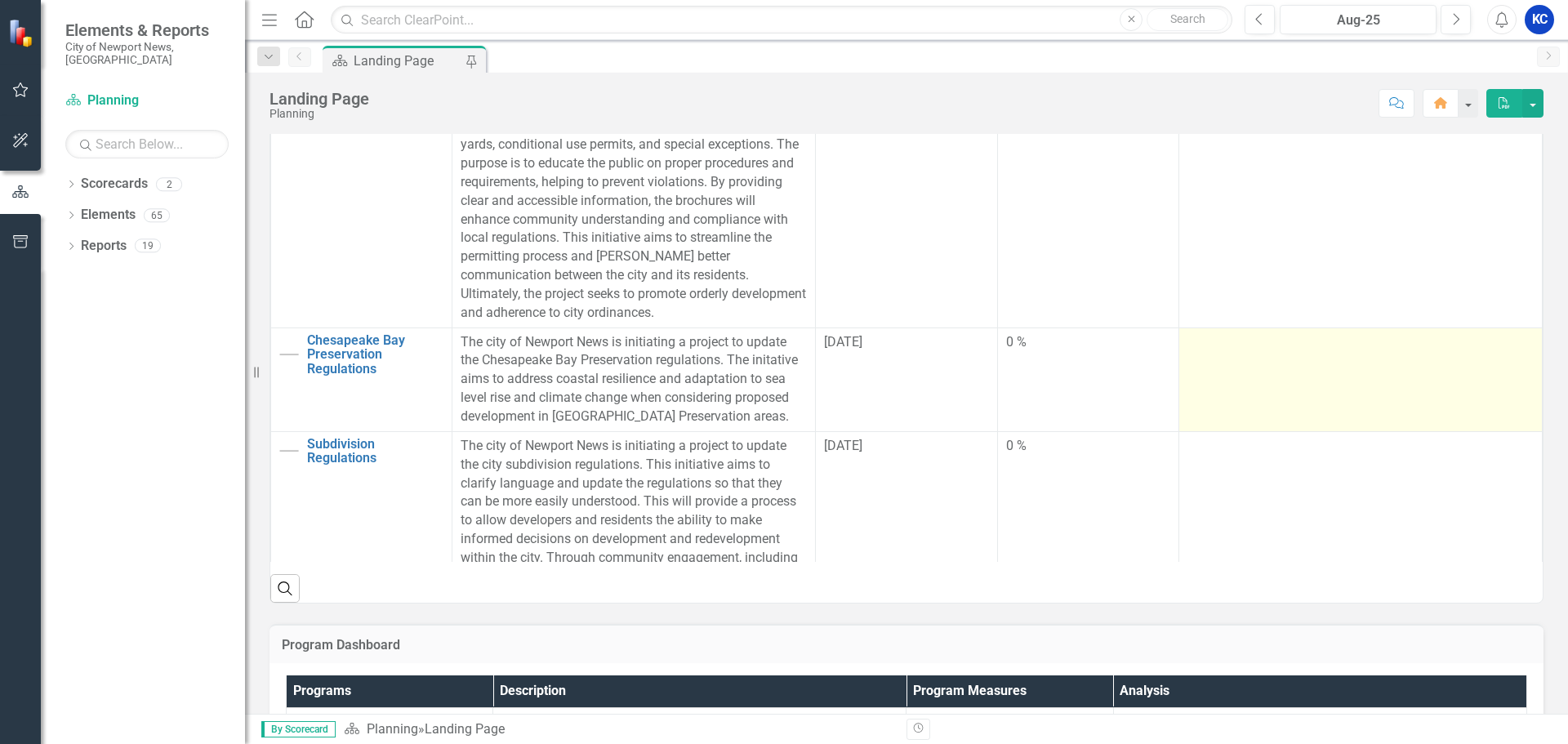
click at [1297, 361] on td at bounding box center [1361, 379] width 363 height 104
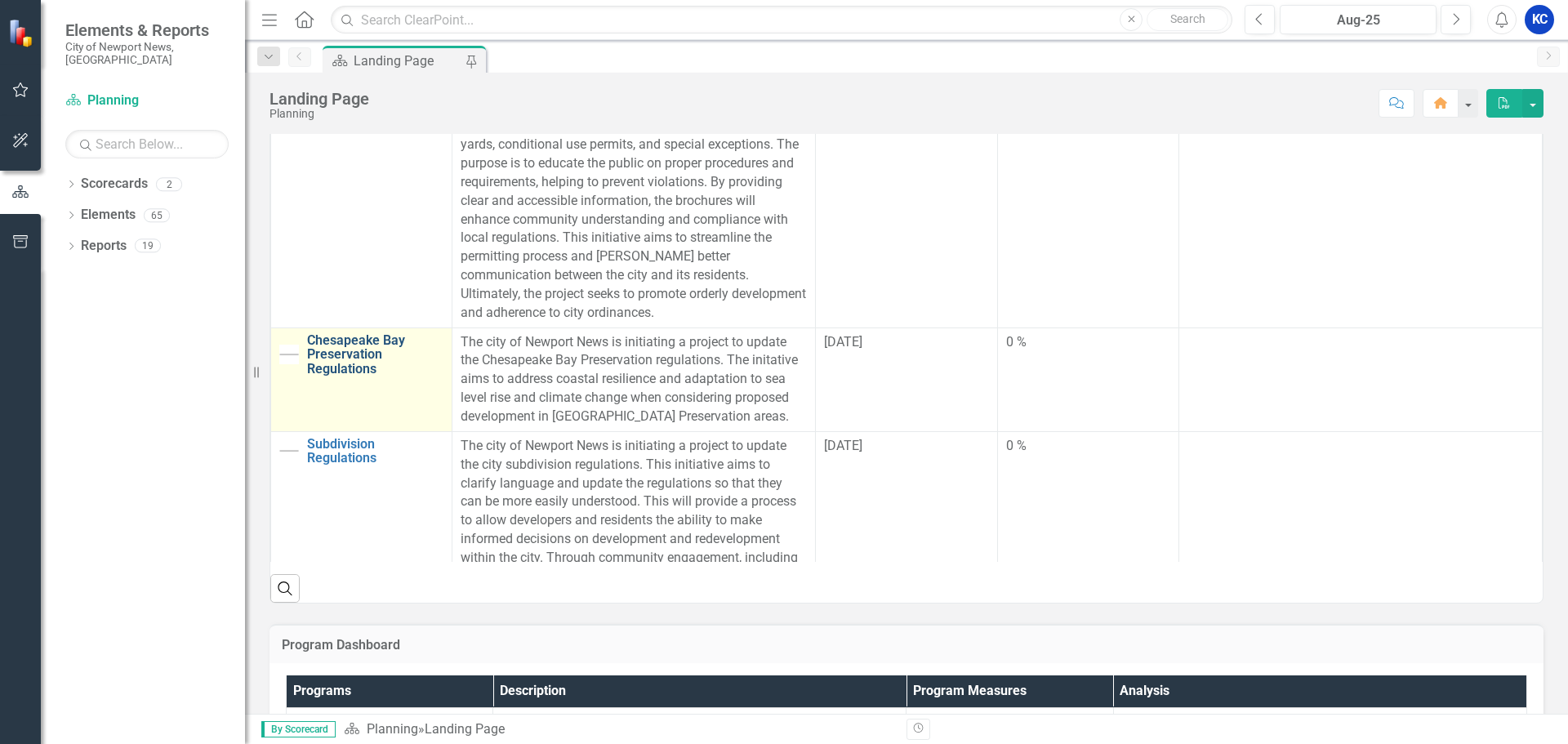
click at [356, 362] on link "Chesapeake Bay Preservation Regulations" at bounding box center [375, 354] width 137 height 43
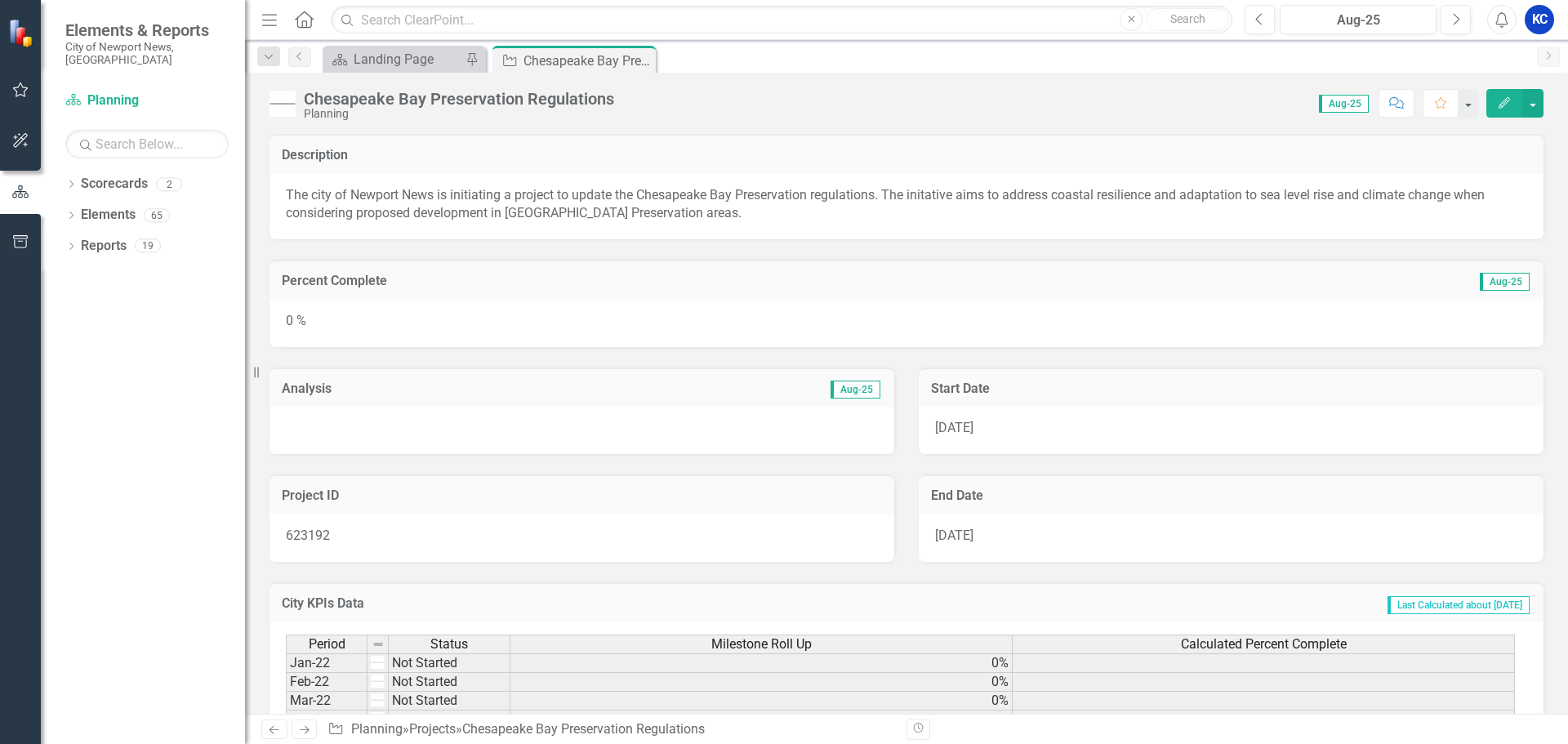
click at [1504, 107] on icon "Edit" at bounding box center [1505, 103] width 15 height 11
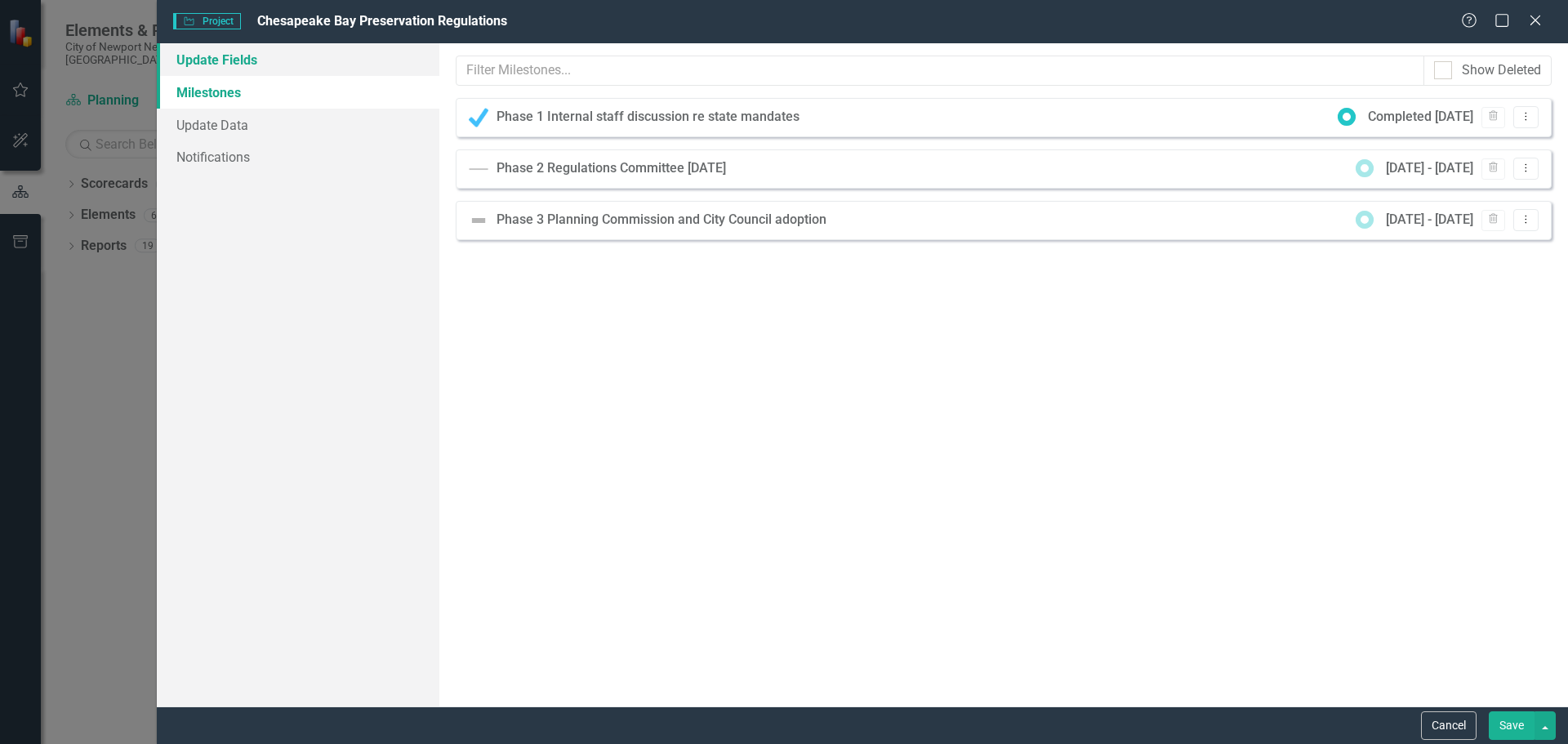
click at [237, 63] on link "Update Fields" at bounding box center [298, 60] width 282 height 33
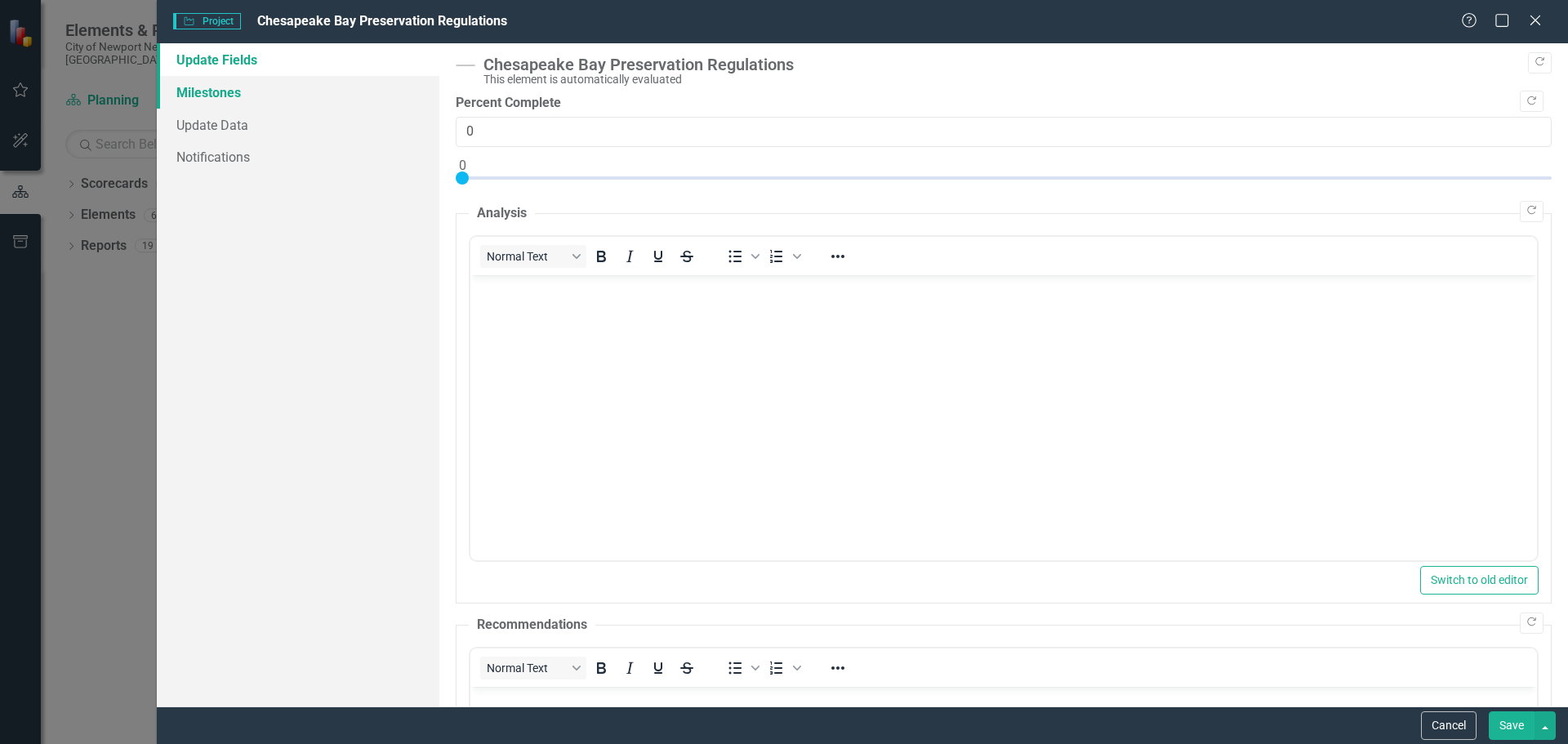
click at [241, 99] on link "Milestones" at bounding box center [298, 92] width 282 height 33
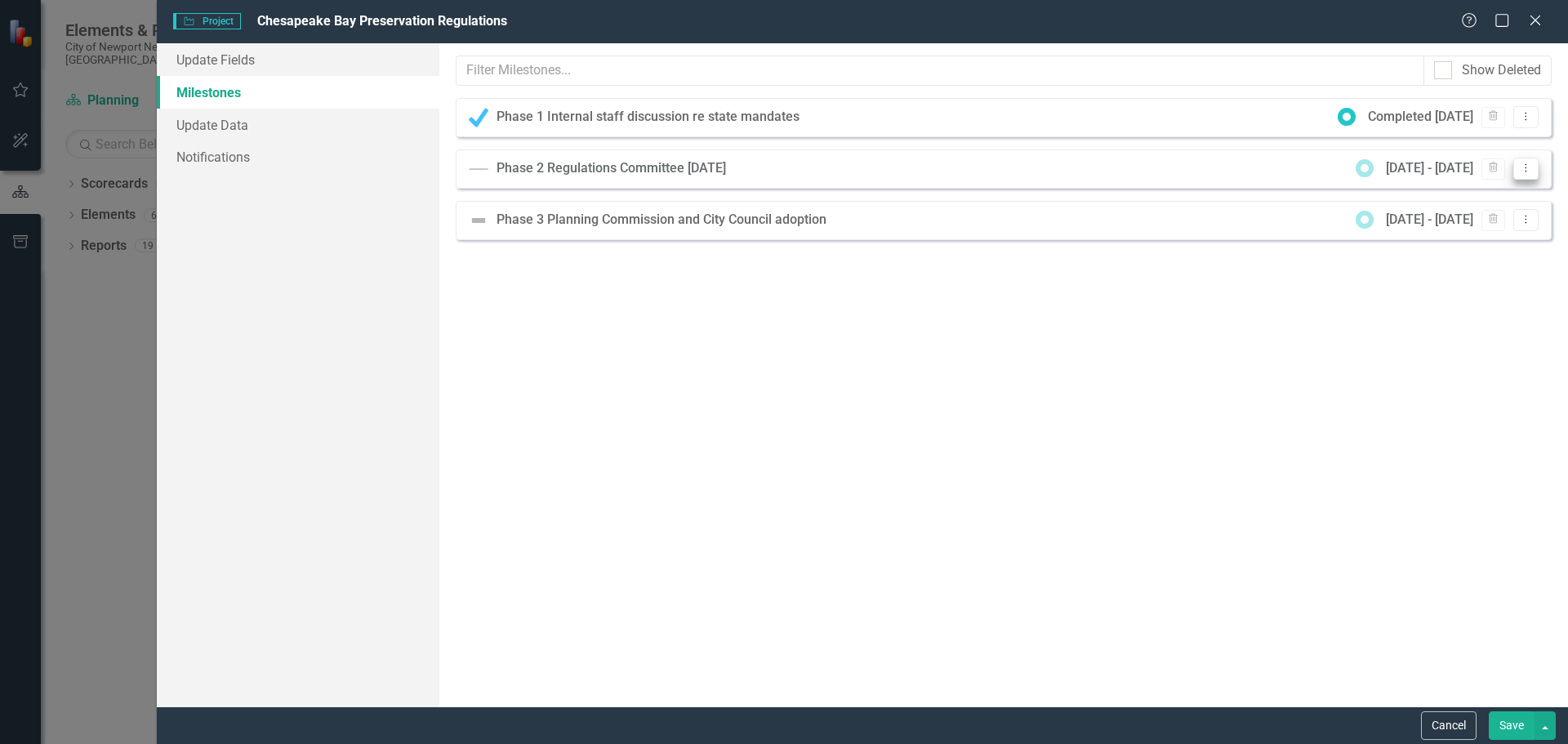
click at [1527, 173] on icon "Dropdown Menu" at bounding box center [1526, 168] width 14 height 11
click at [1492, 194] on link "Edit Edit Milestone" at bounding box center [1474, 196] width 129 height 30
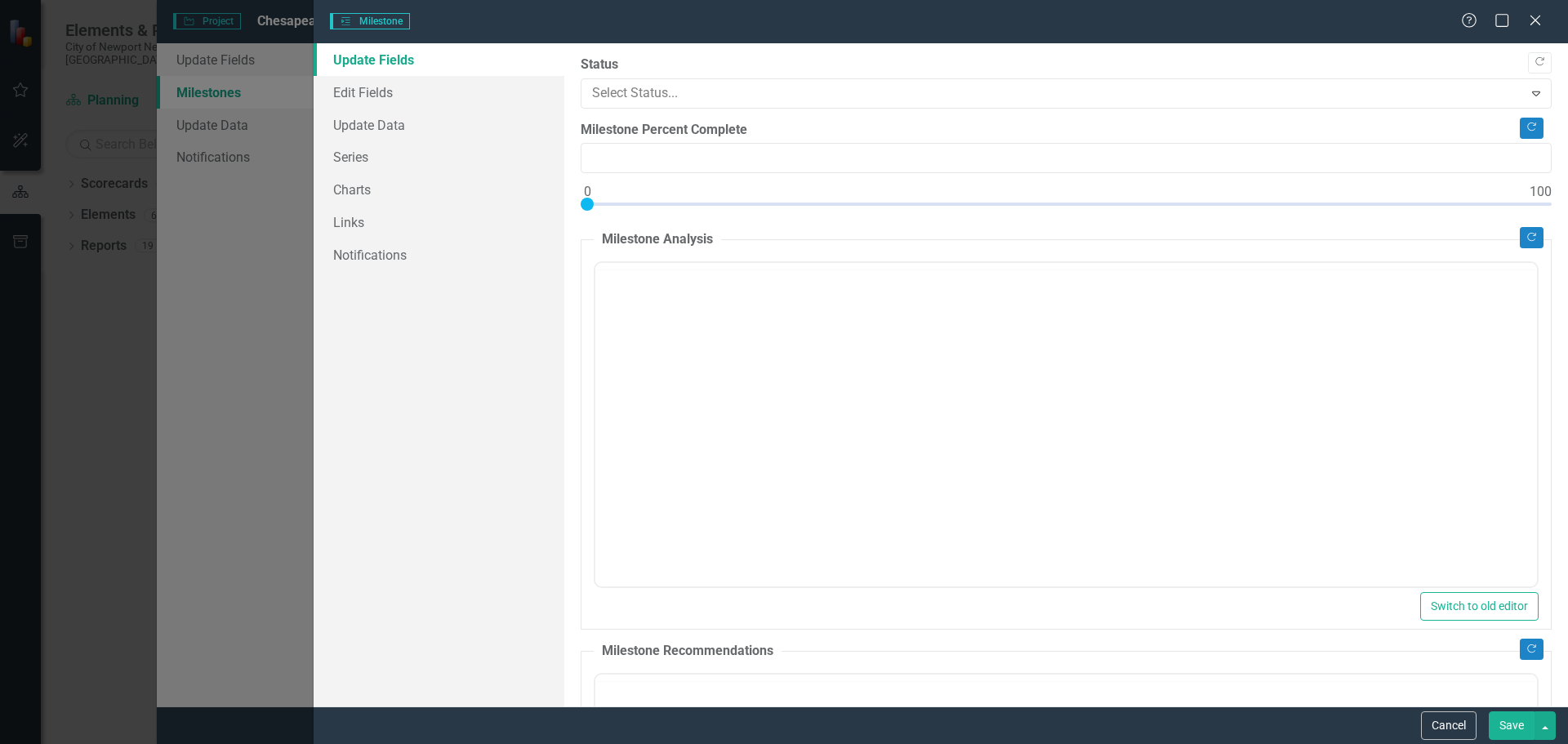
type input "0"
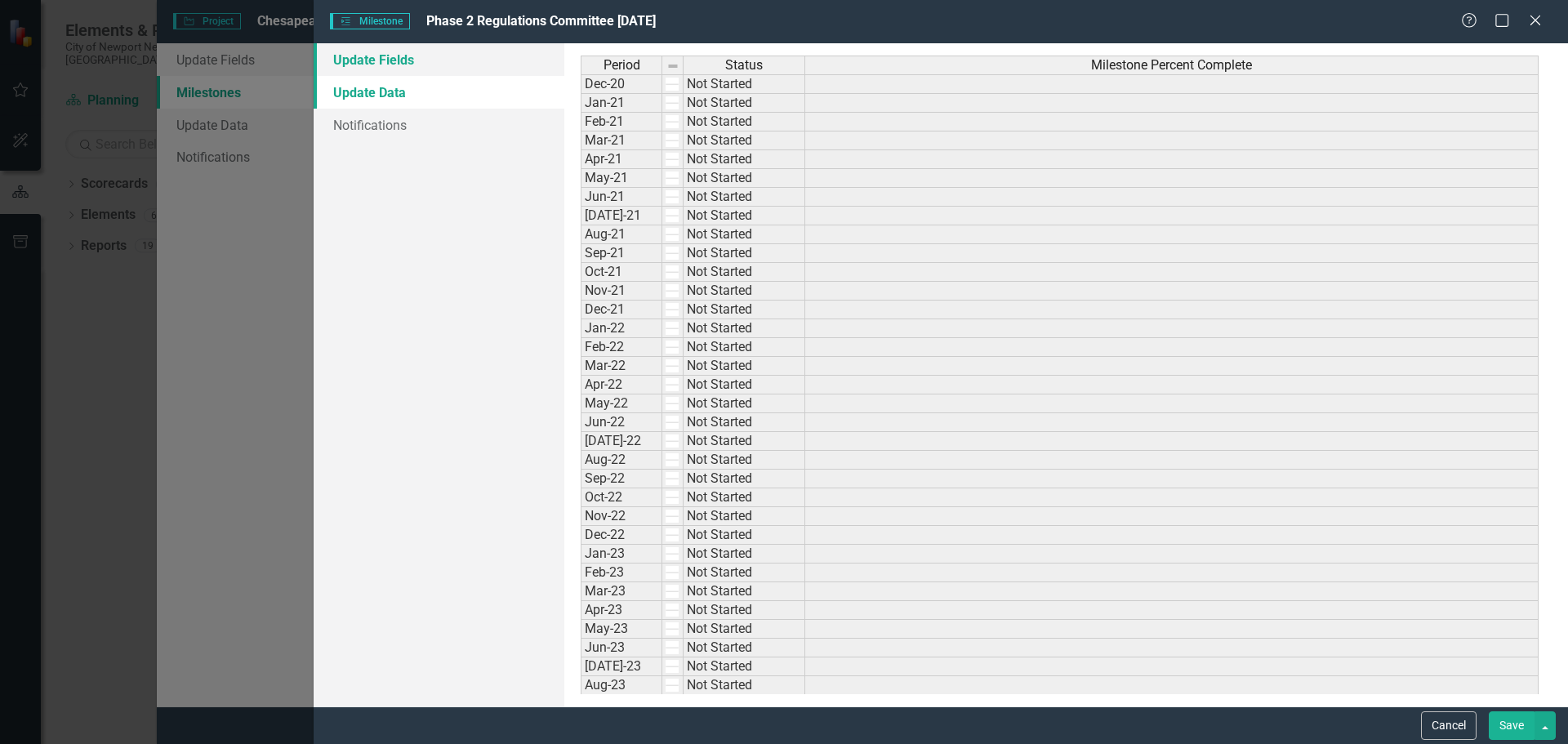
click at [394, 56] on link "Update Fields" at bounding box center [439, 60] width 250 height 33
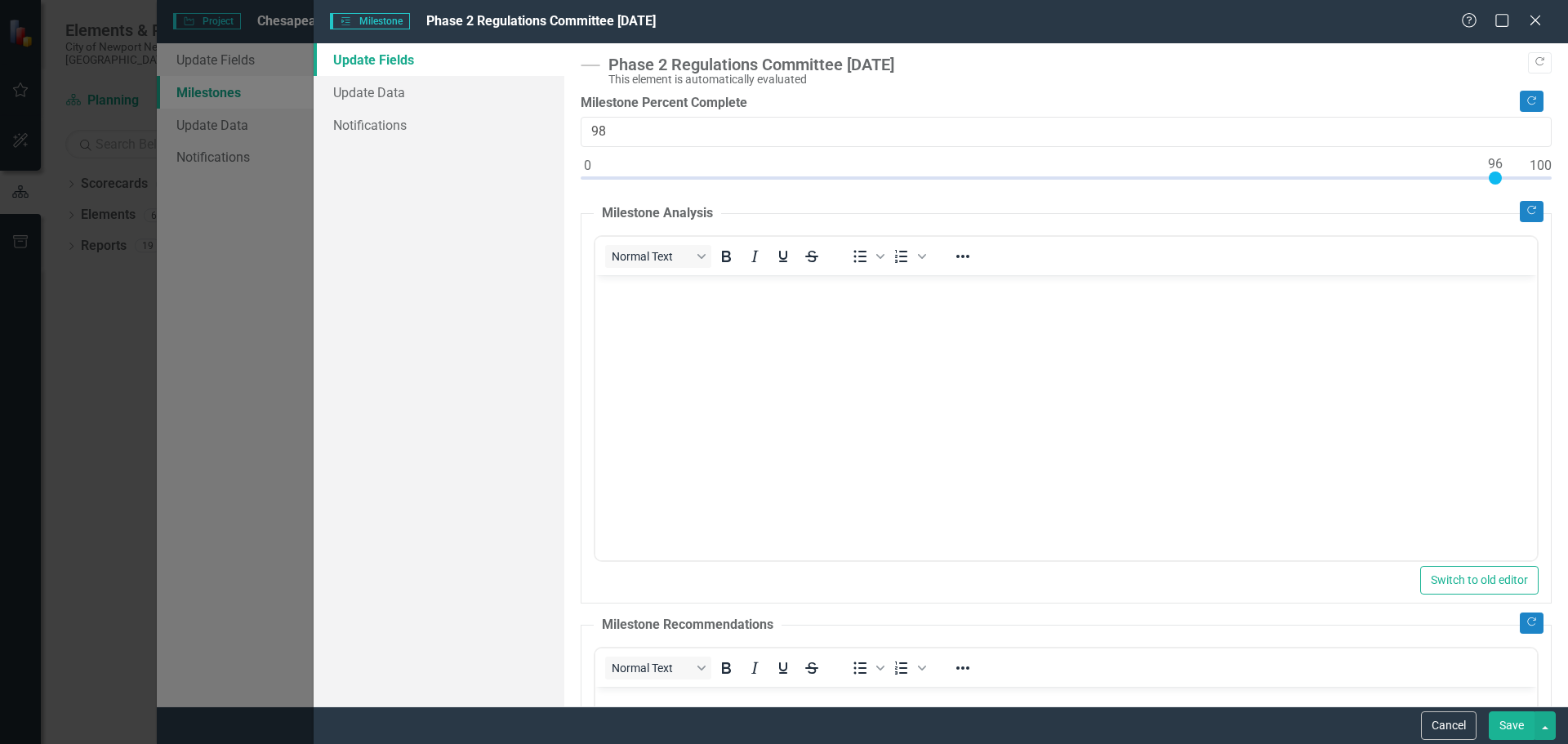
type input "100"
drag, startPoint x: 591, startPoint y: 176, endPoint x: 1555, endPoint y: 177, distance: 964.0
click at [1555, 176] on div ""Update" fields in ClearPoint are the fields that change from reporting period …" at bounding box center [1066, 375] width 1004 height 663
click at [1520, 731] on button "Save" at bounding box center [1512, 725] width 46 height 29
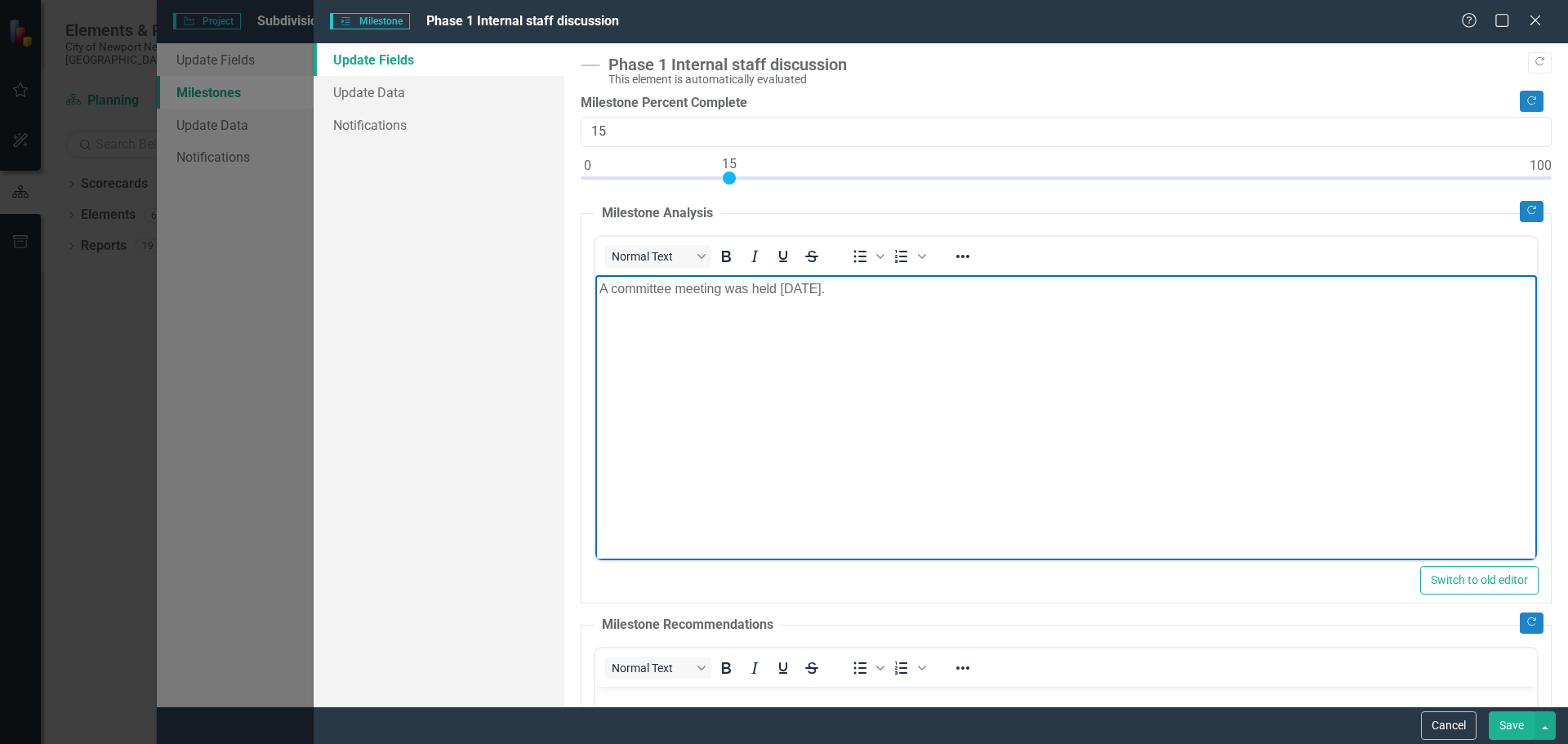
click at [840, 413] on body "A committee meeting was held 8/13/25." at bounding box center [1066, 396] width 942 height 245
click at [983, 446] on body "A committee meeting was held 8/13/25." at bounding box center [1066, 396] width 942 height 245
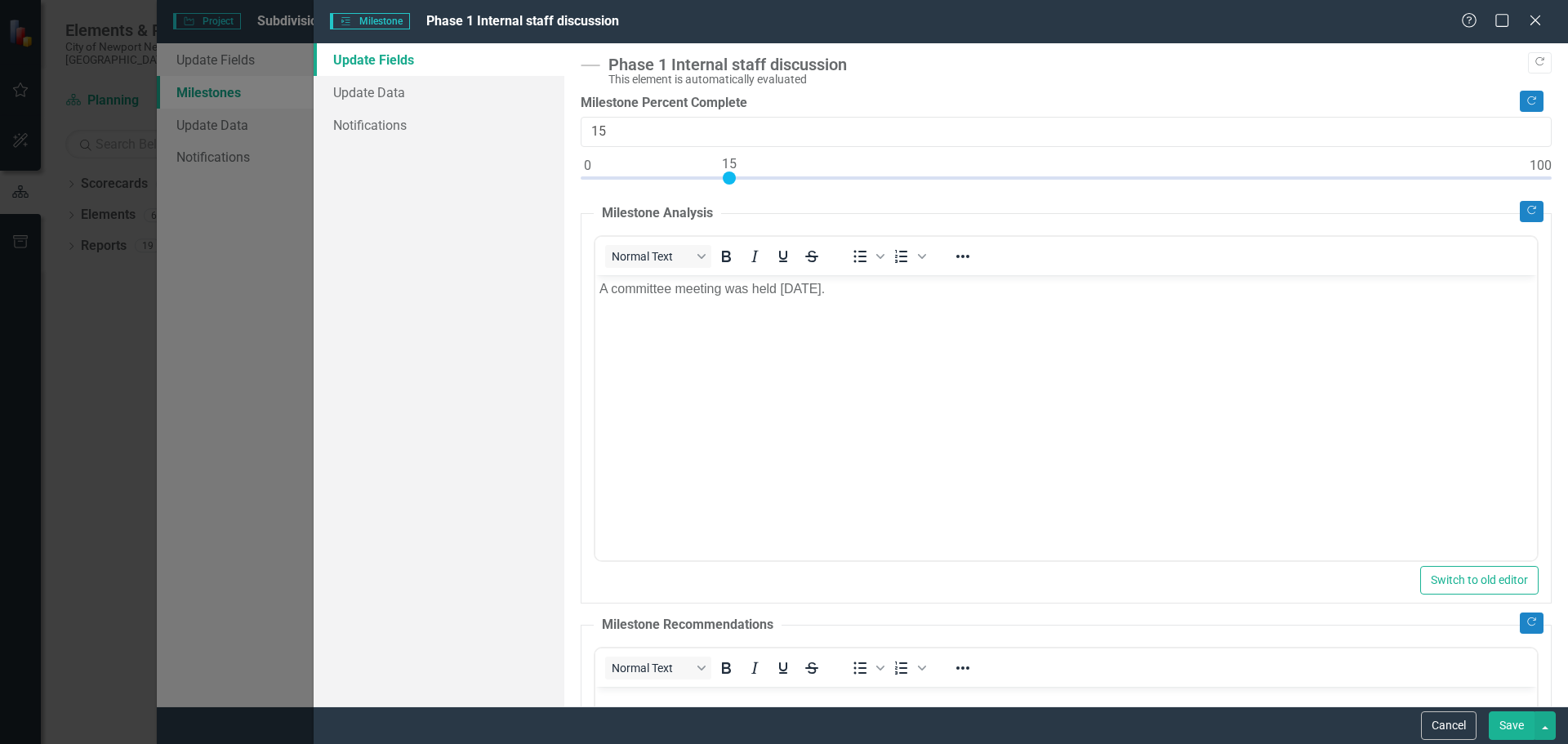
click at [1513, 724] on button "Save" at bounding box center [1512, 725] width 46 height 29
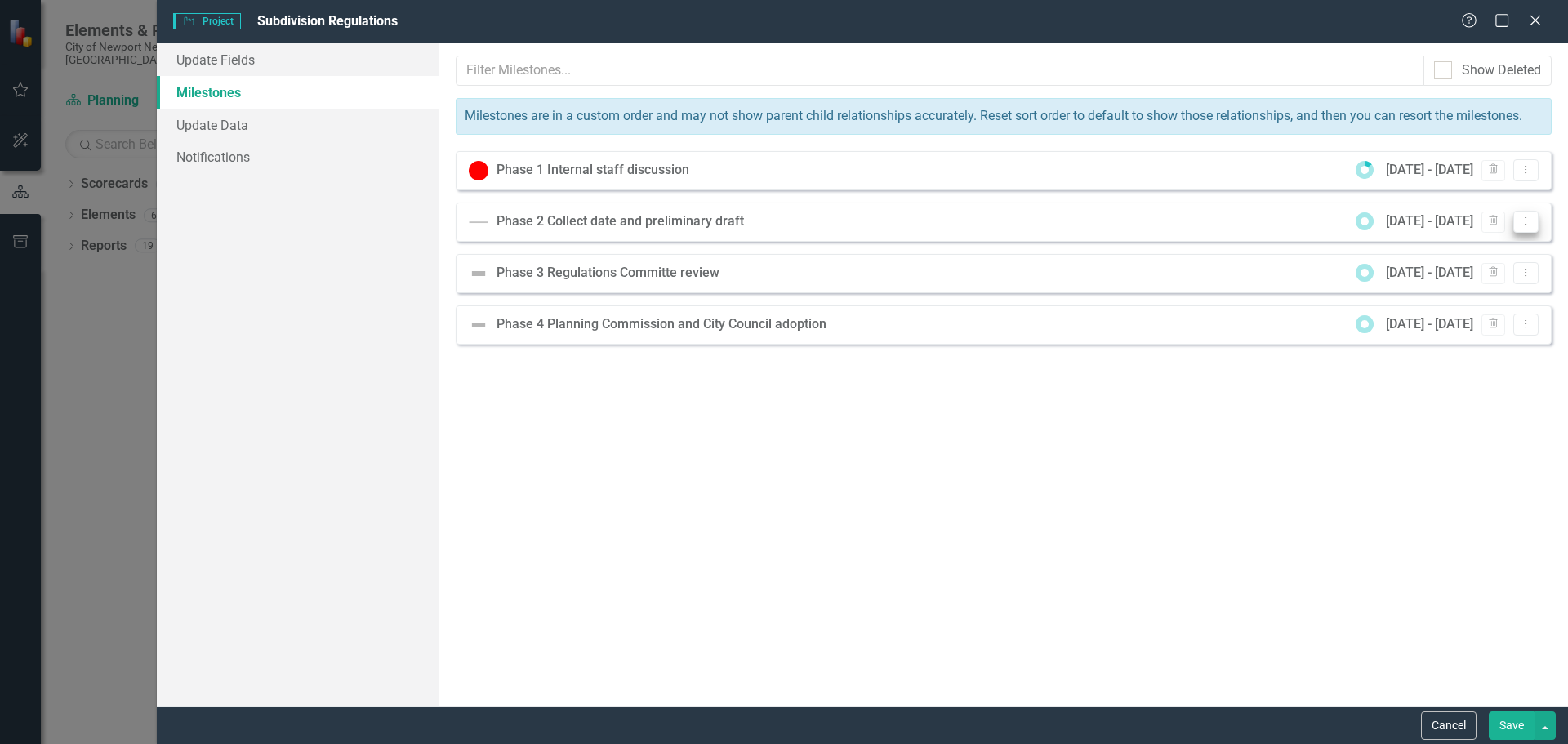
click at [1524, 223] on icon "Dropdown Menu" at bounding box center [1526, 221] width 14 height 11
click at [1495, 252] on link "Edit Edit Milestone" at bounding box center [1474, 248] width 129 height 30
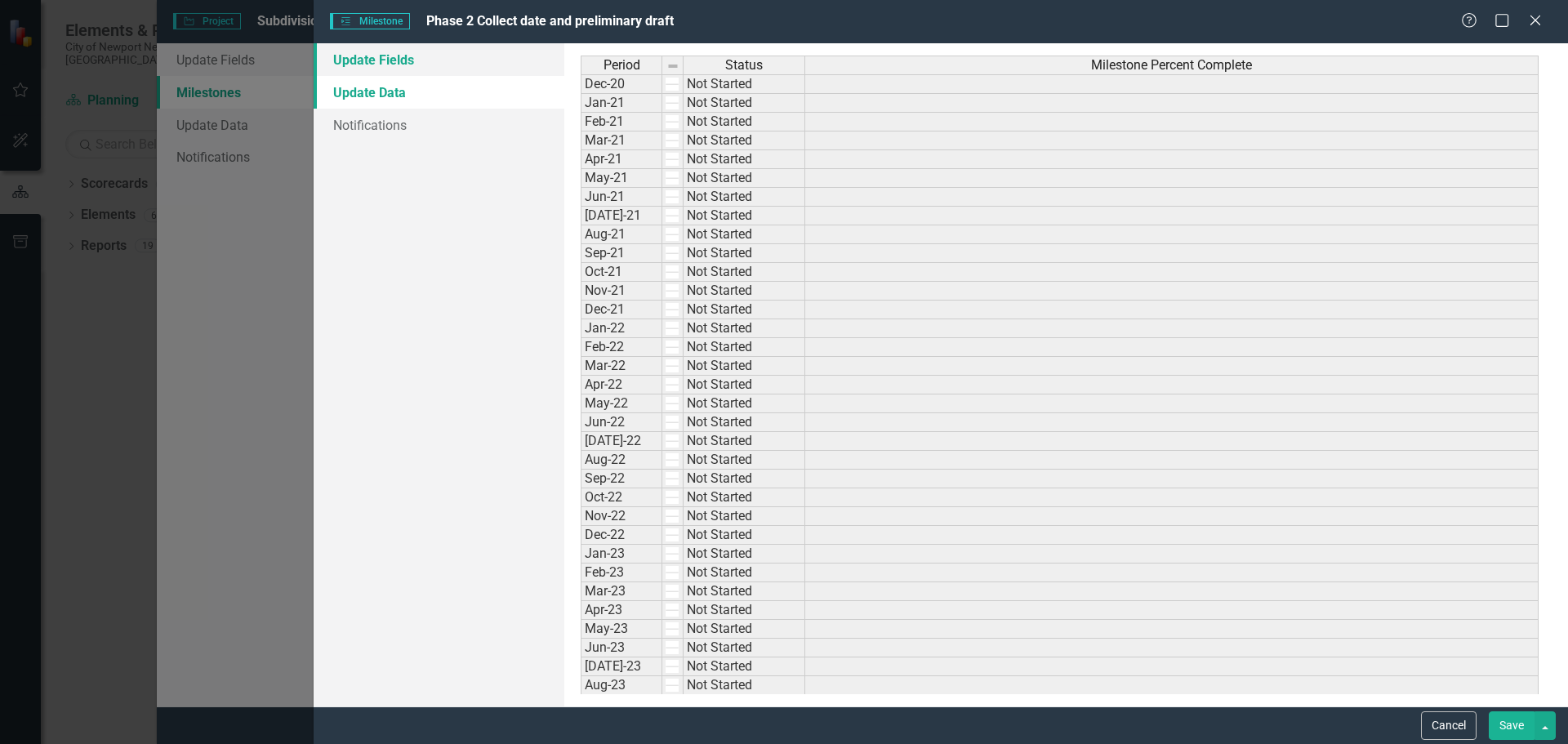
click at [399, 59] on link "Update Fields" at bounding box center [439, 60] width 250 height 33
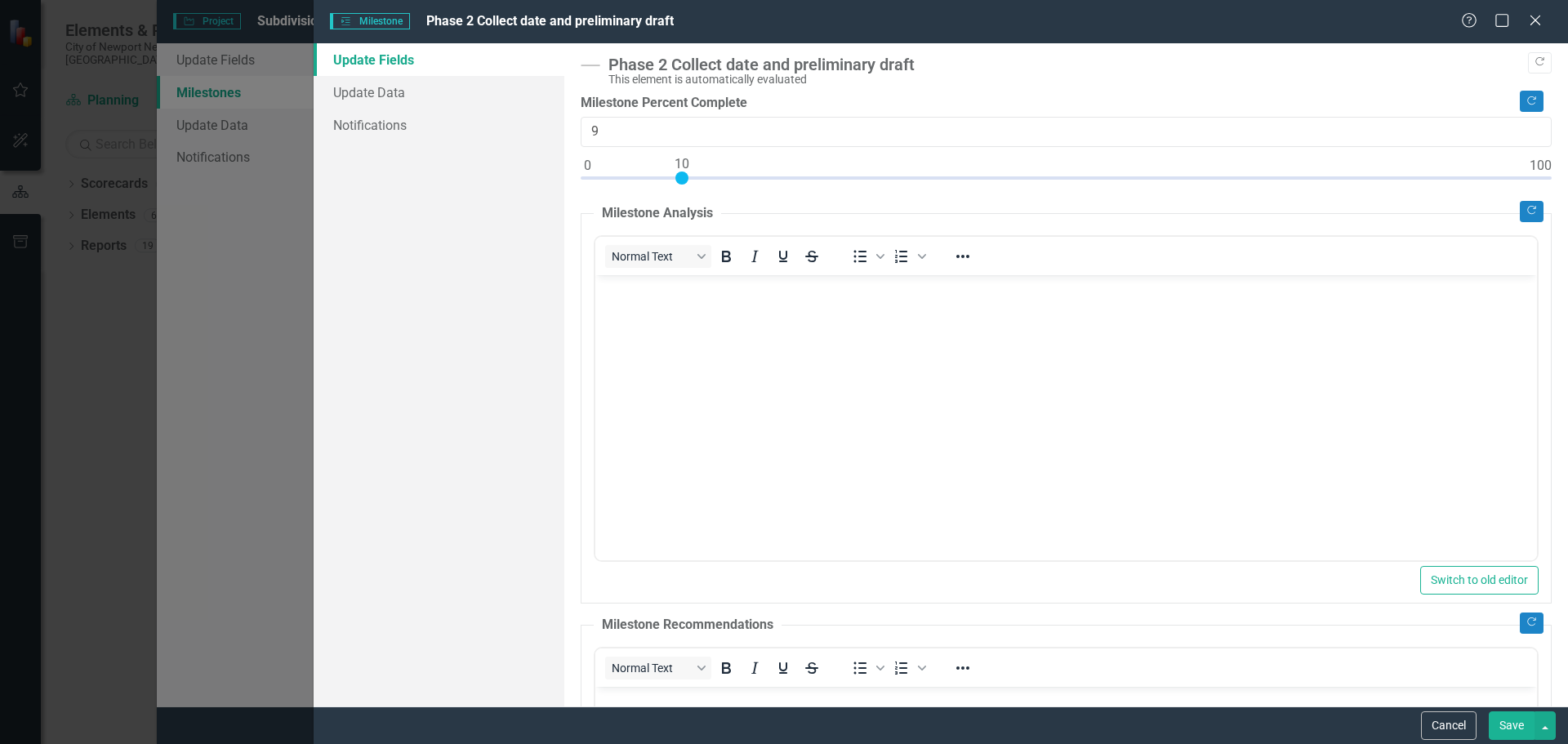
type input "10"
drag, startPoint x: 587, startPoint y: 178, endPoint x: 680, endPoint y: 175, distance: 93.0
click at [680, 175] on div at bounding box center [682, 178] width 13 height 13
click at [711, 393] on body "Rich Text Area. Press ALT-0 for help." at bounding box center [1066, 396] width 942 height 245
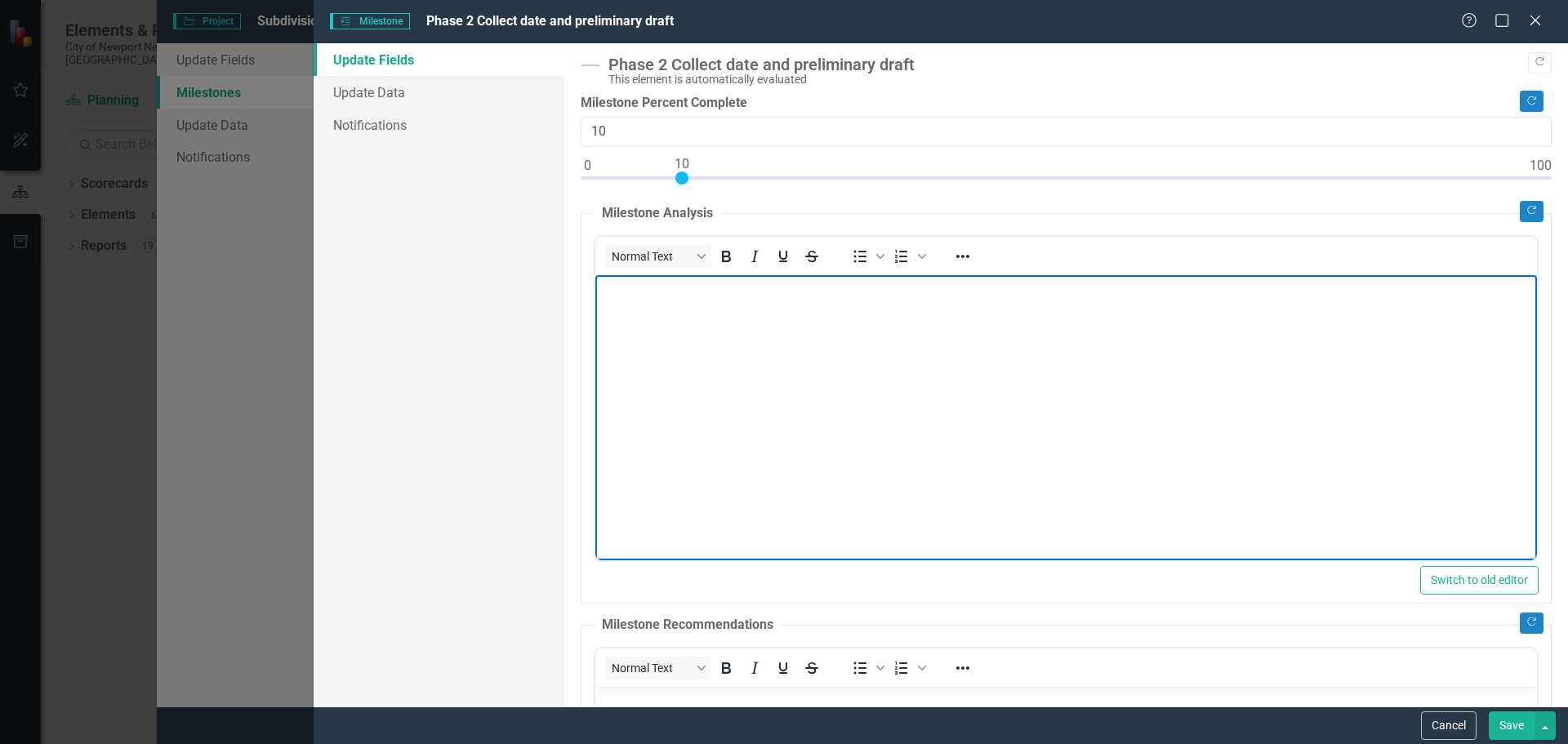
click at [687, 335] on body "Rich Text Area. Press ALT-0 for help." at bounding box center [1066, 396] width 942 height 245
click at [608, 290] on p ": Staff is collecting data from other localities and state code" at bounding box center [1066, 288] width 934 height 20
click at [918, 365] on body "Staff continues to collect data from other localities and state code" at bounding box center [1066, 396] width 942 height 245
click at [979, 290] on p "Staff continues to collect data from other localities and state code" at bounding box center [1066, 288] width 934 height 20
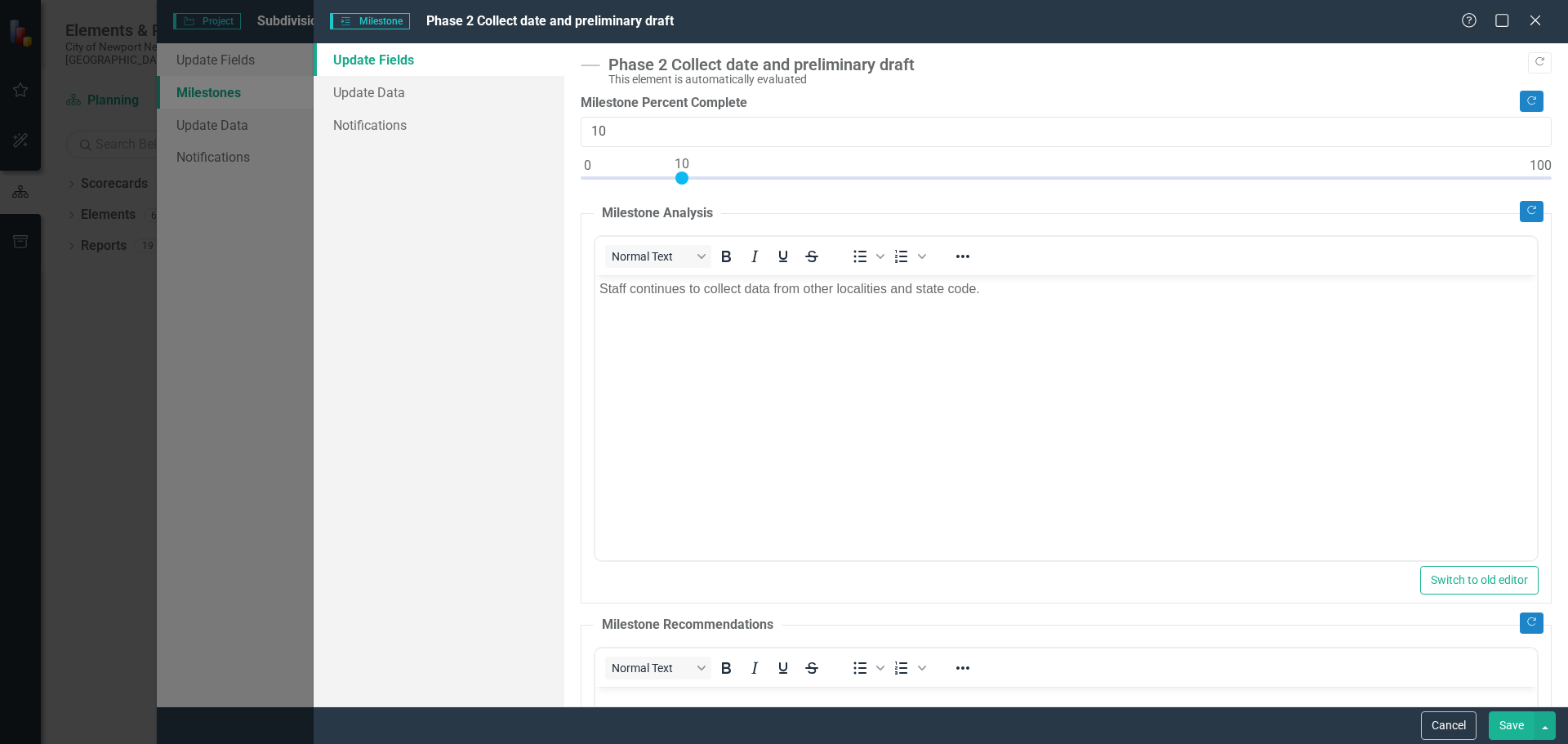
drag, startPoint x: 1516, startPoint y: 729, endPoint x: 1508, endPoint y: 728, distance: 8.1
click at [1516, 729] on button "Save" at bounding box center [1512, 725] width 46 height 29
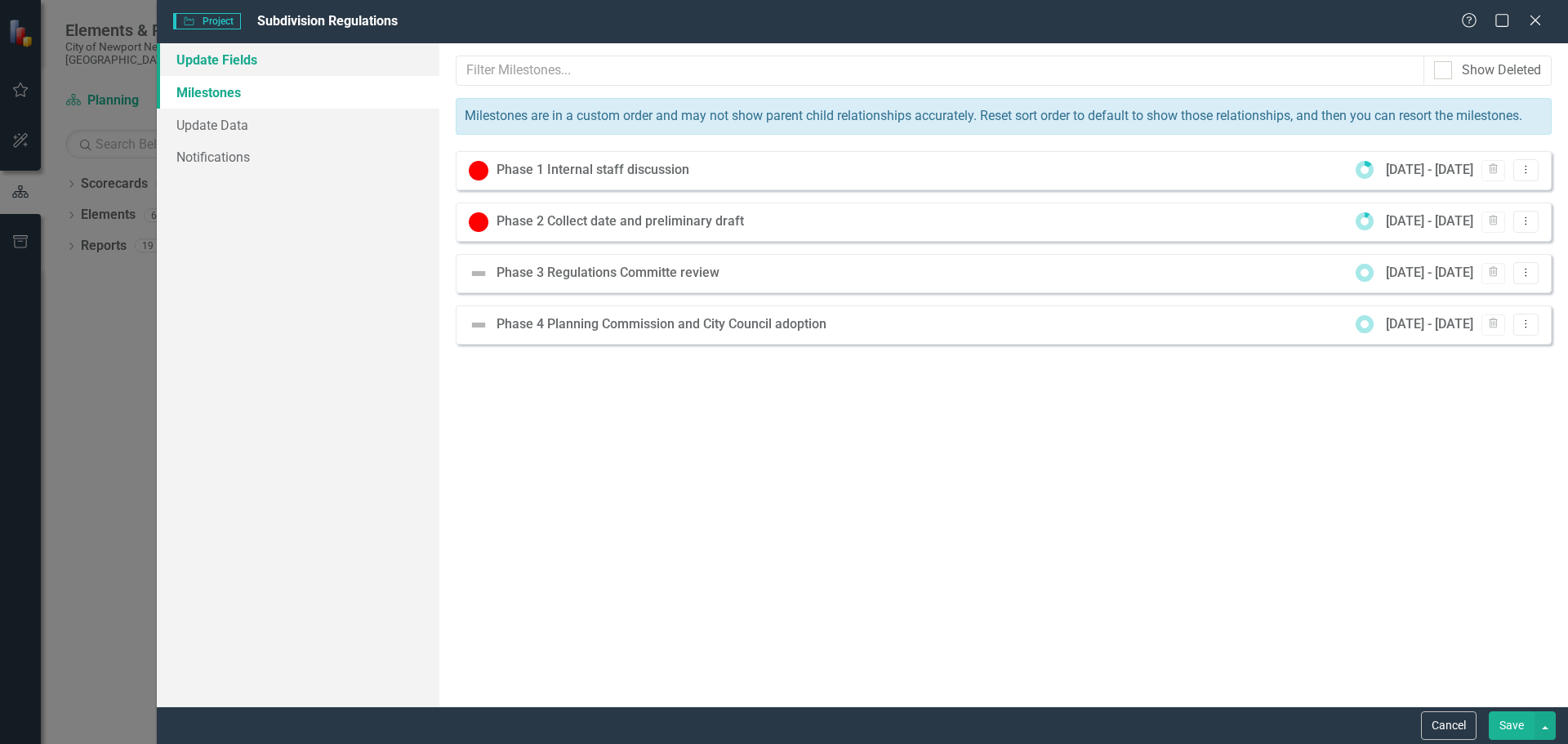
click at [228, 61] on link "Update Fields" at bounding box center [298, 60] width 282 height 33
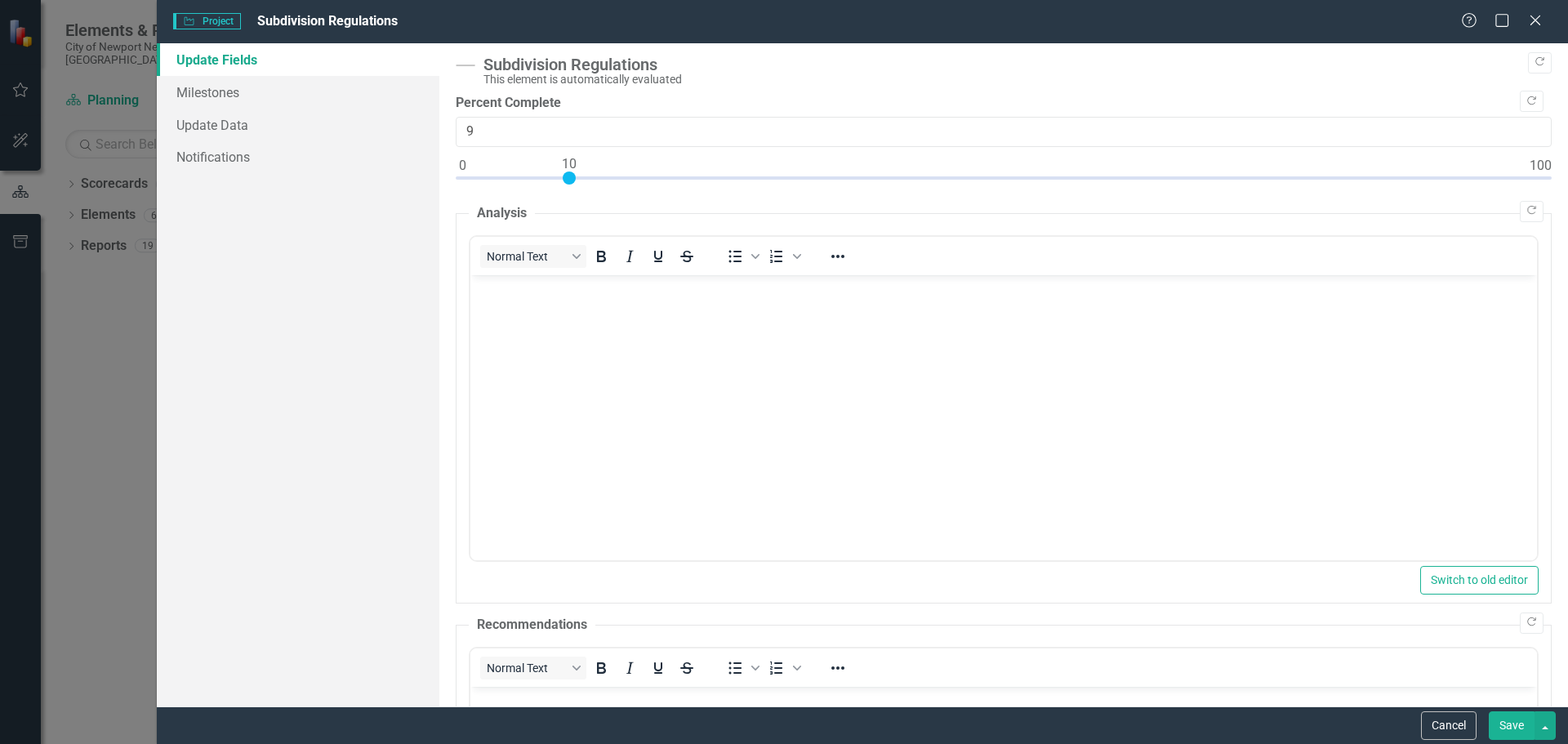
type input "10"
drag, startPoint x: 462, startPoint y: 179, endPoint x: 566, endPoint y: 175, distance: 104.1
click at [566, 175] on div at bounding box center [570, 178] width 13 height 13
click at [911, 502] on body "Rich Text Area. Press ALT-0 for help." at bounding box center [1003, 396] width 1067 height 245
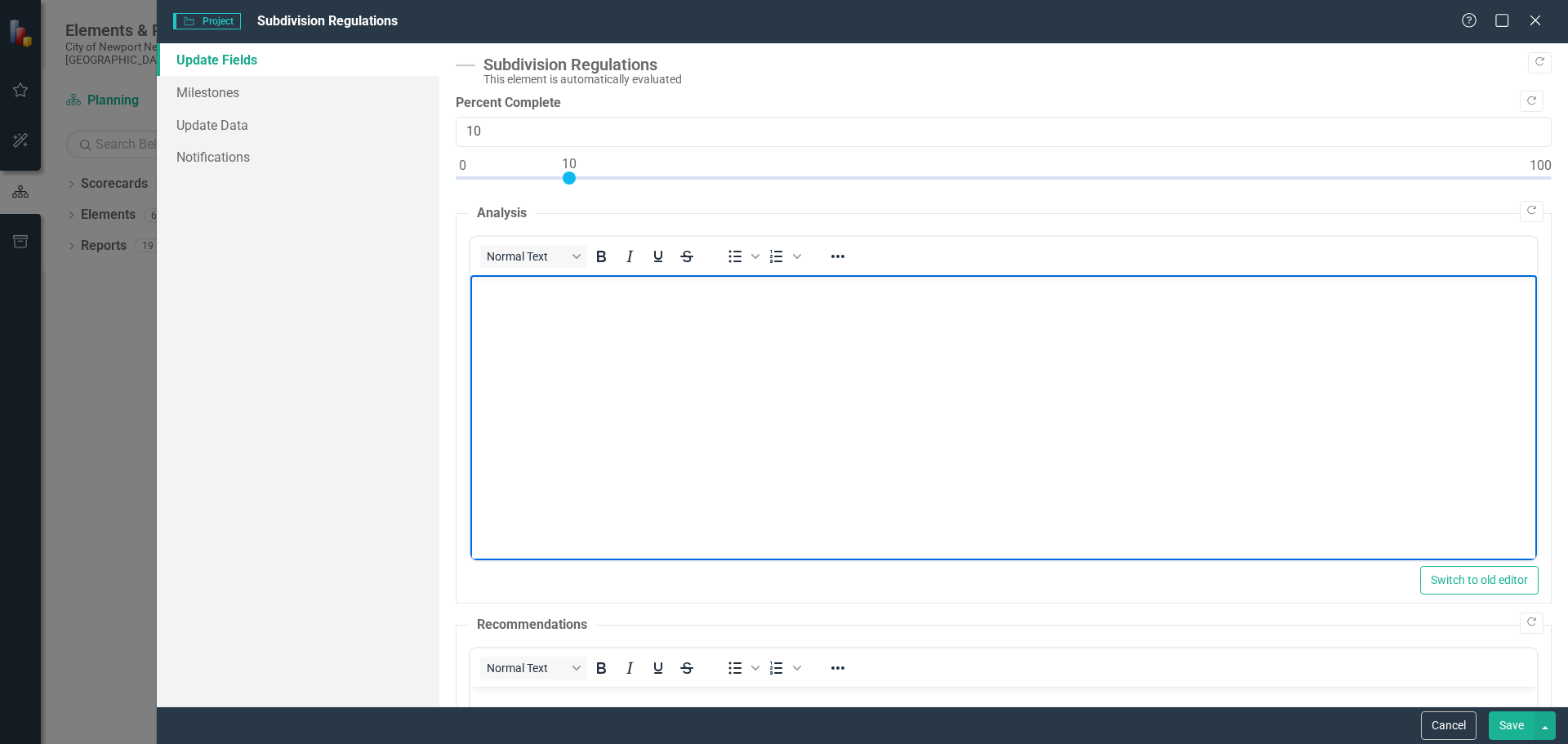
click at [542, 357] on body "Rich Text Area. Press ALT-0 for help." at bounding box center [1003, 396] width 1067 height 245
click at [1516, 726] on button "Save" at bounding box center [1512, 725] width 46 height 29
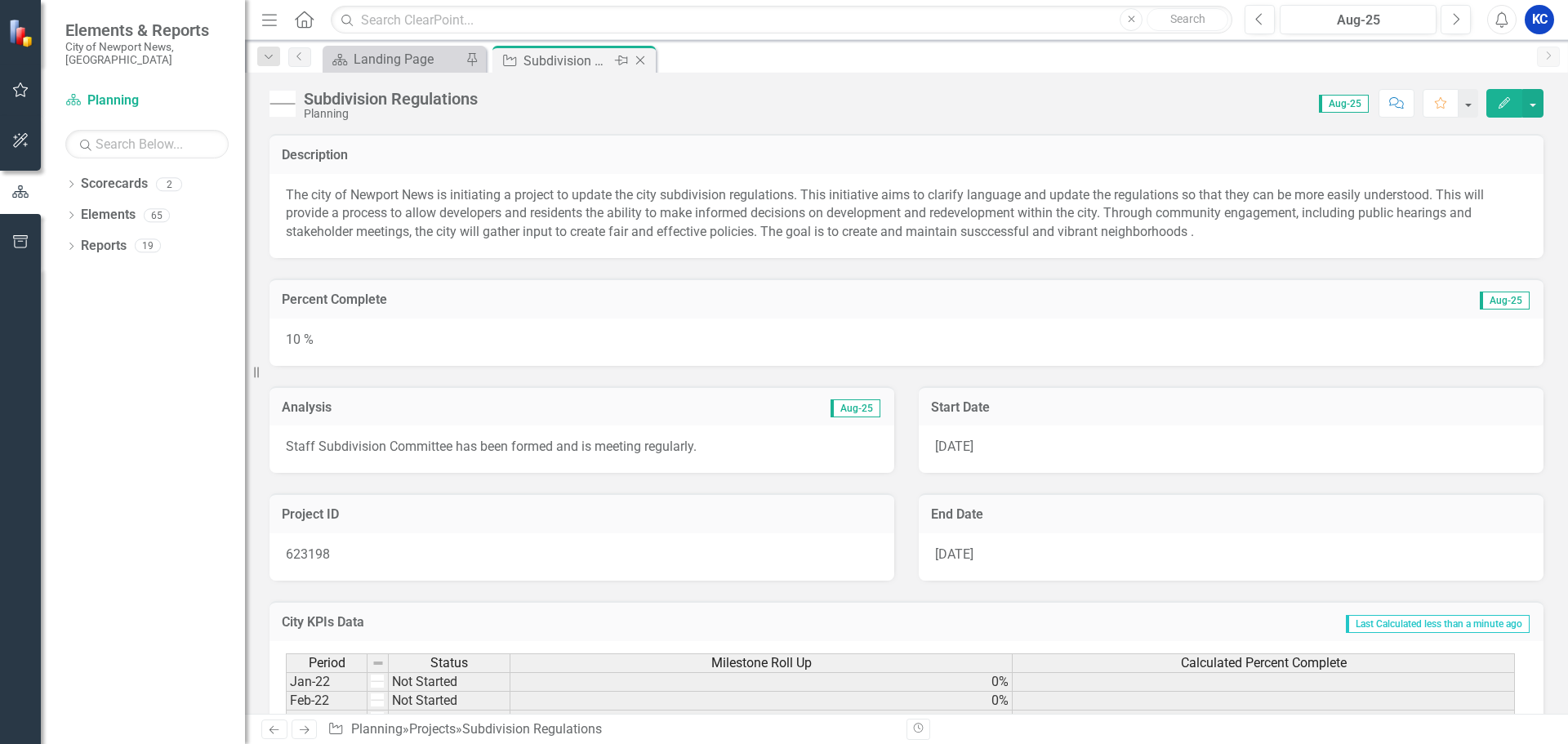
click at [639, 55] on icon "Close" at bounding box center [641, 61] width 16 height 13
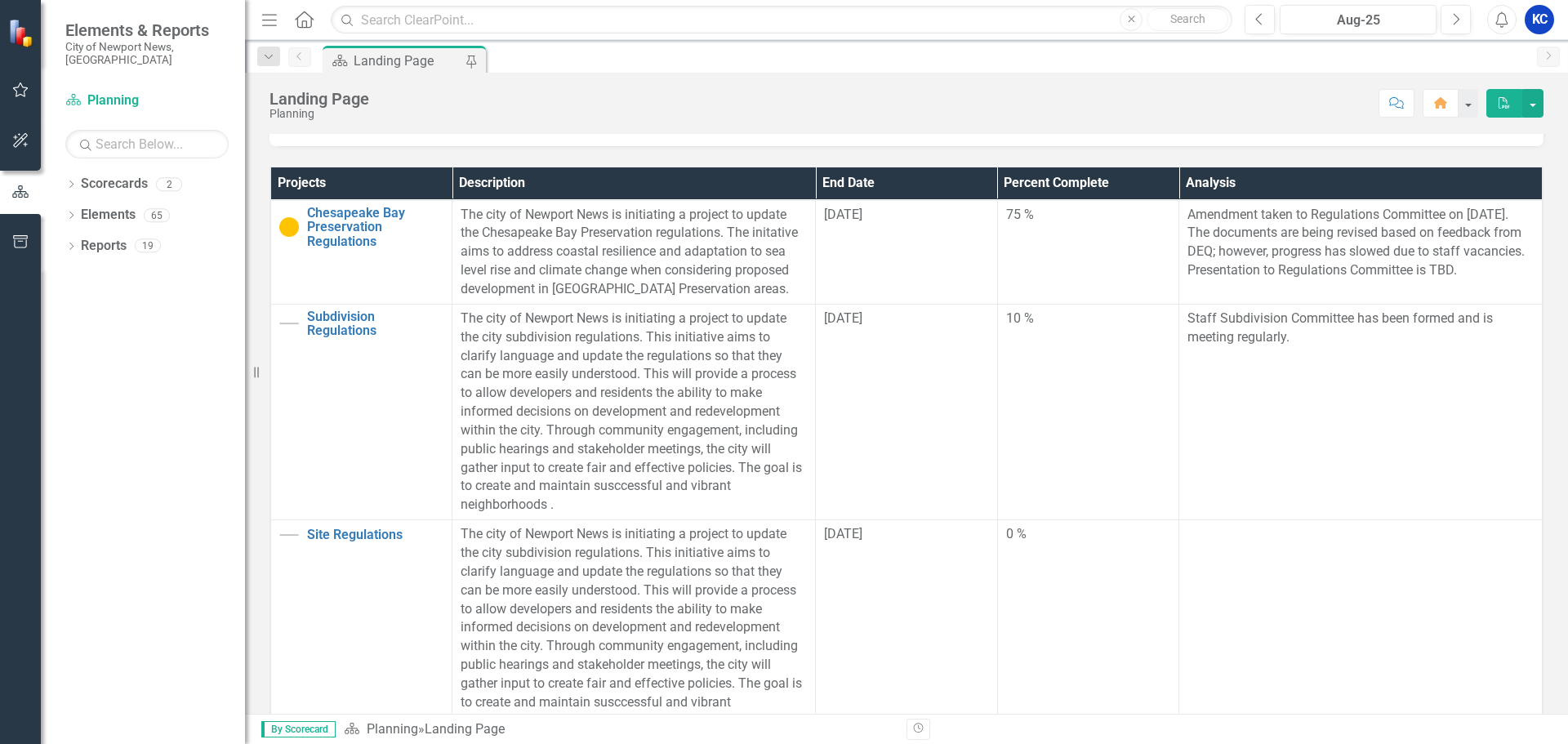
scroll to position [1458, 0]
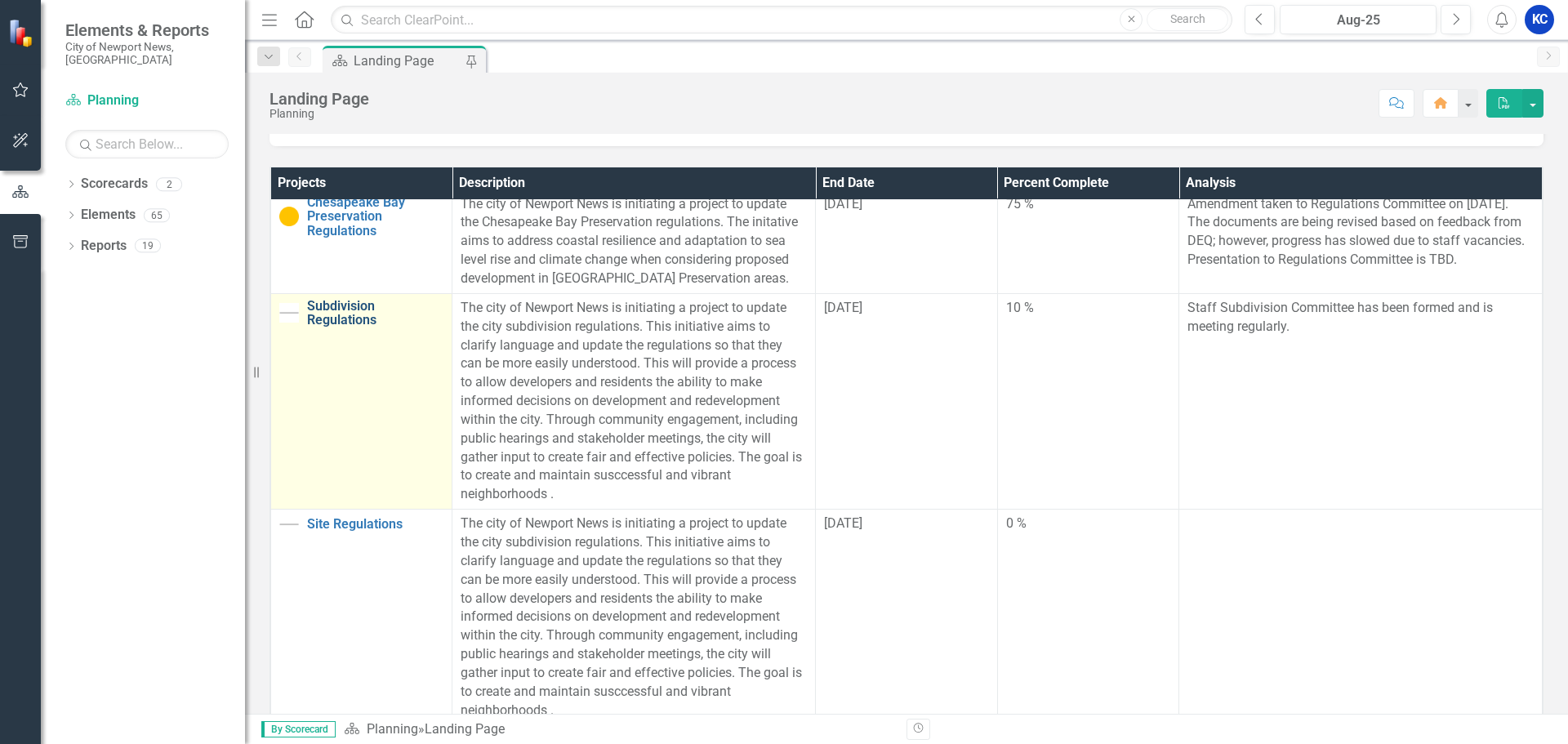
click at [348, 303] on link "Subdivision Regulations" at bounding box center [375, 313] width 137 height 29
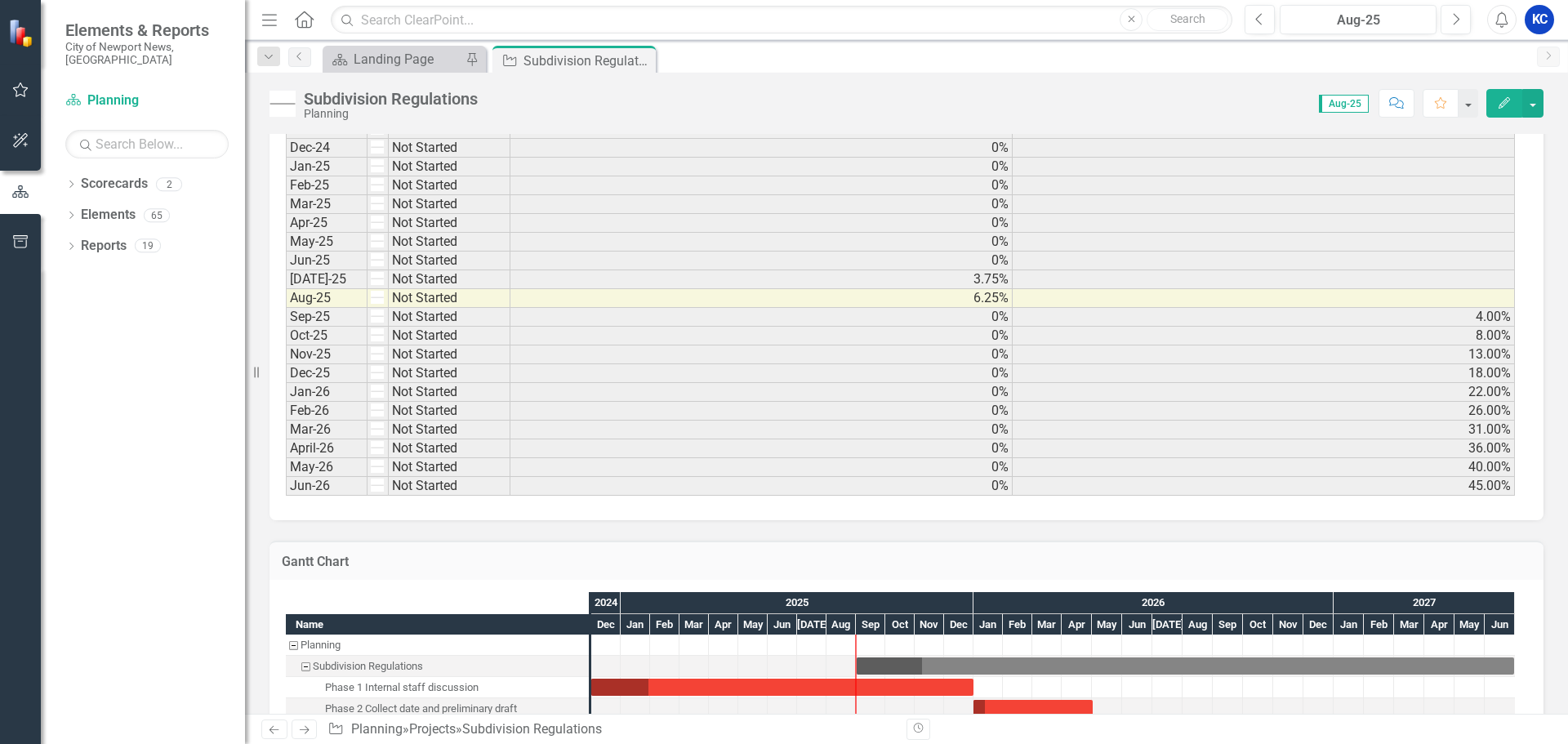
scroll to position [1273, 0]
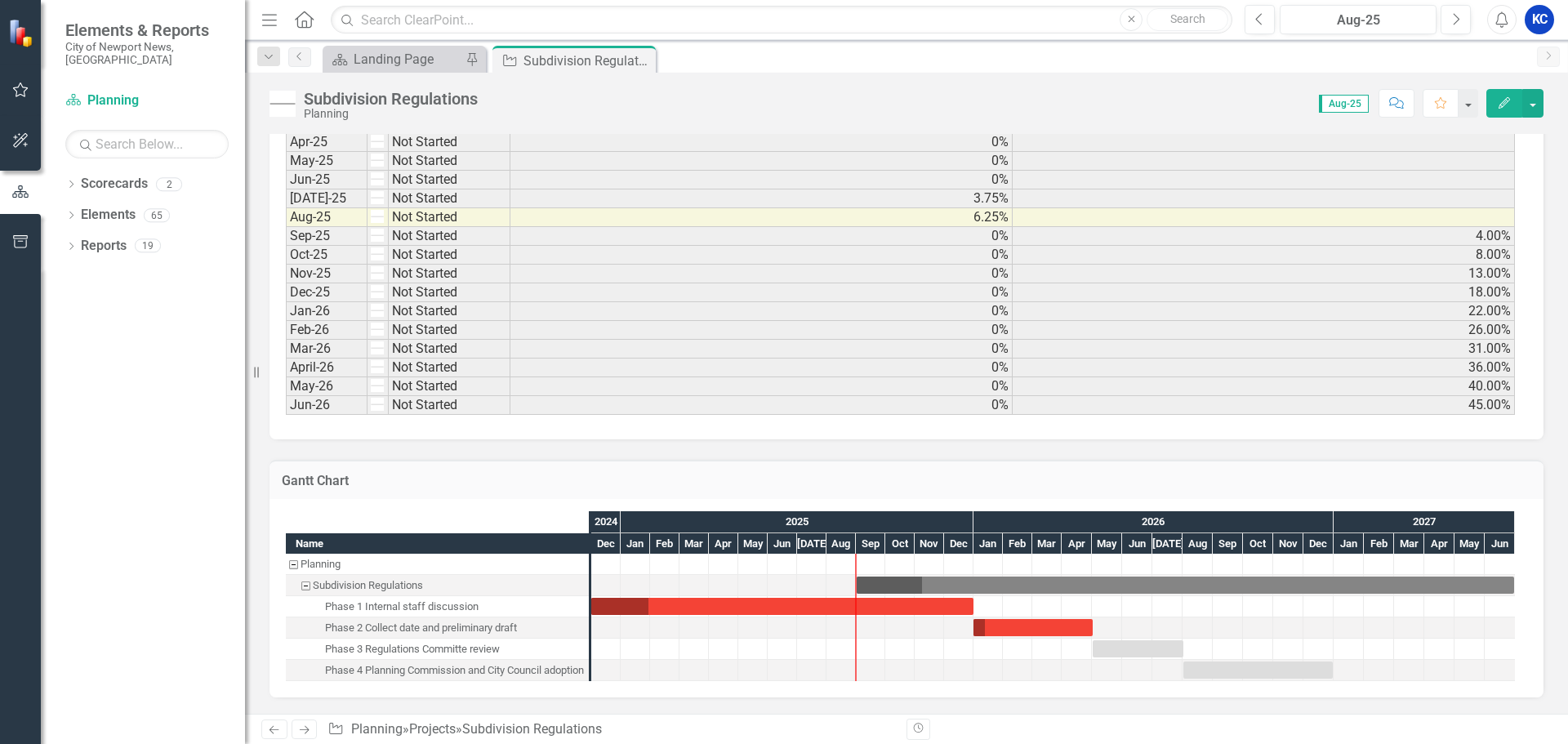
click at [1493, 110] on button "Edit" at bounding box center [1505, 103] width 36 height 29
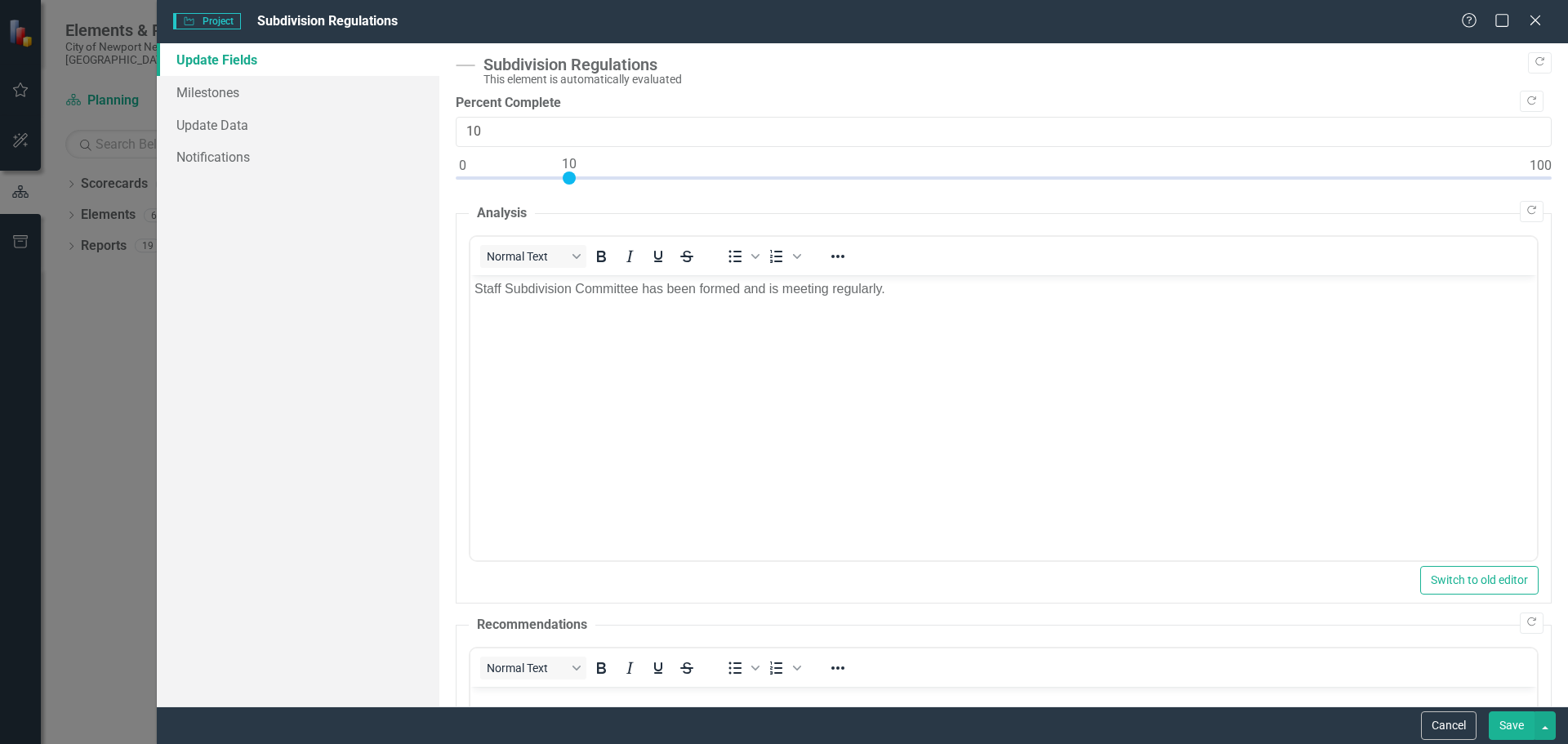
scroll to position [0, 0]
click at [268, 88] on link "Milestones" at bounding box center [298, 92] width 282 height 33
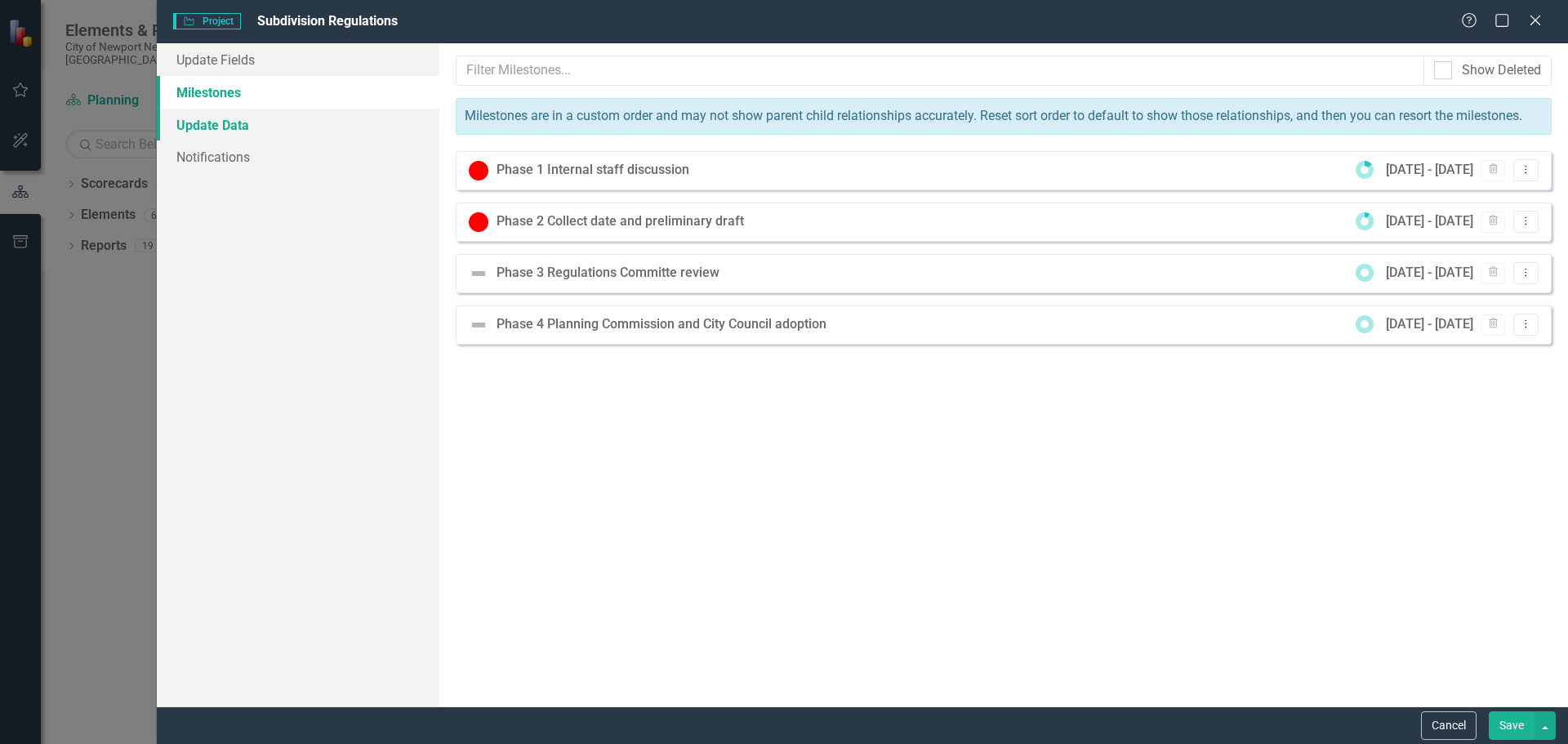
click at [259, 121] on link "Update Data" at bounding box center [298, 125] width 282 height 33
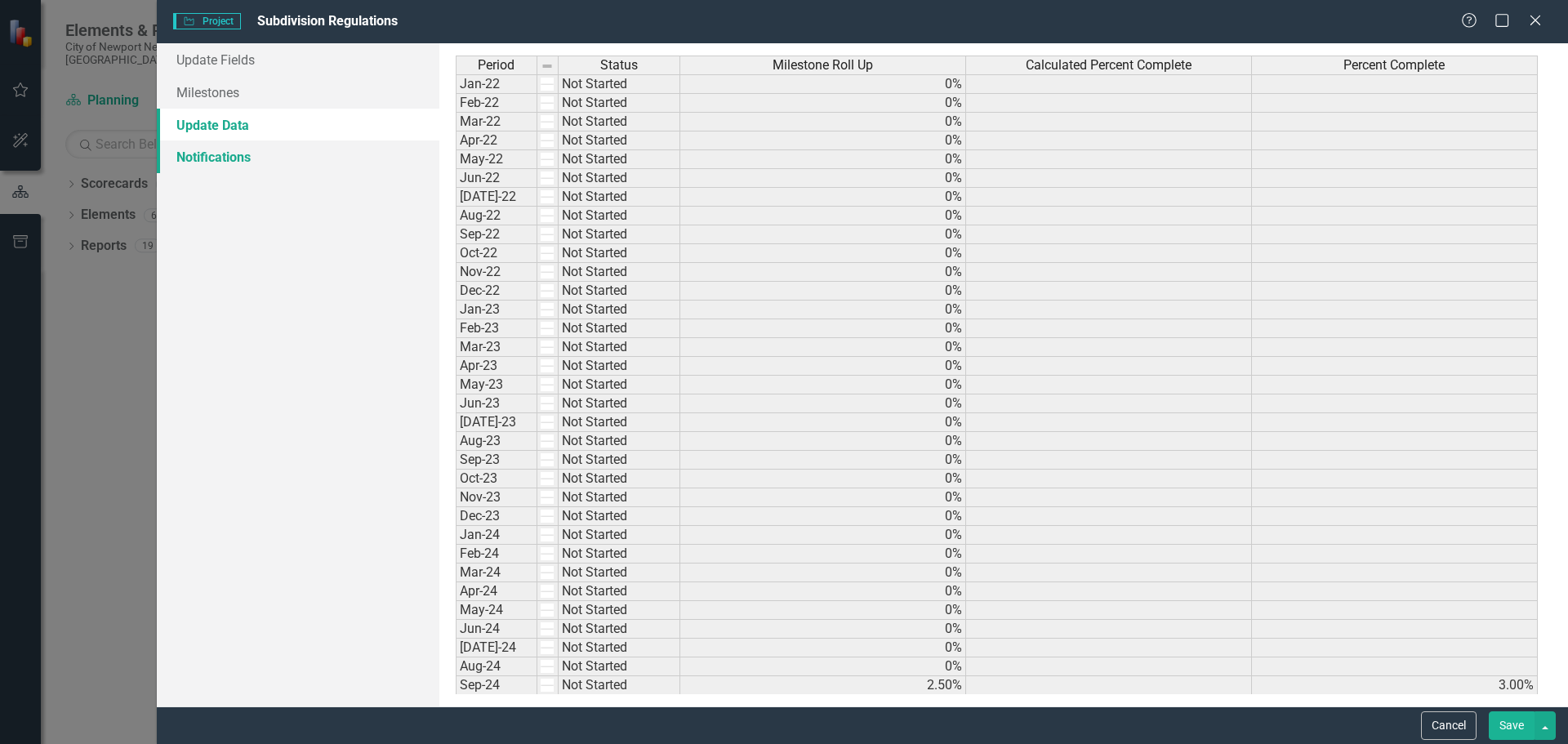
click at [214, 161] on link "Notifications" at bounding box center [298, 157] width 282 height 33
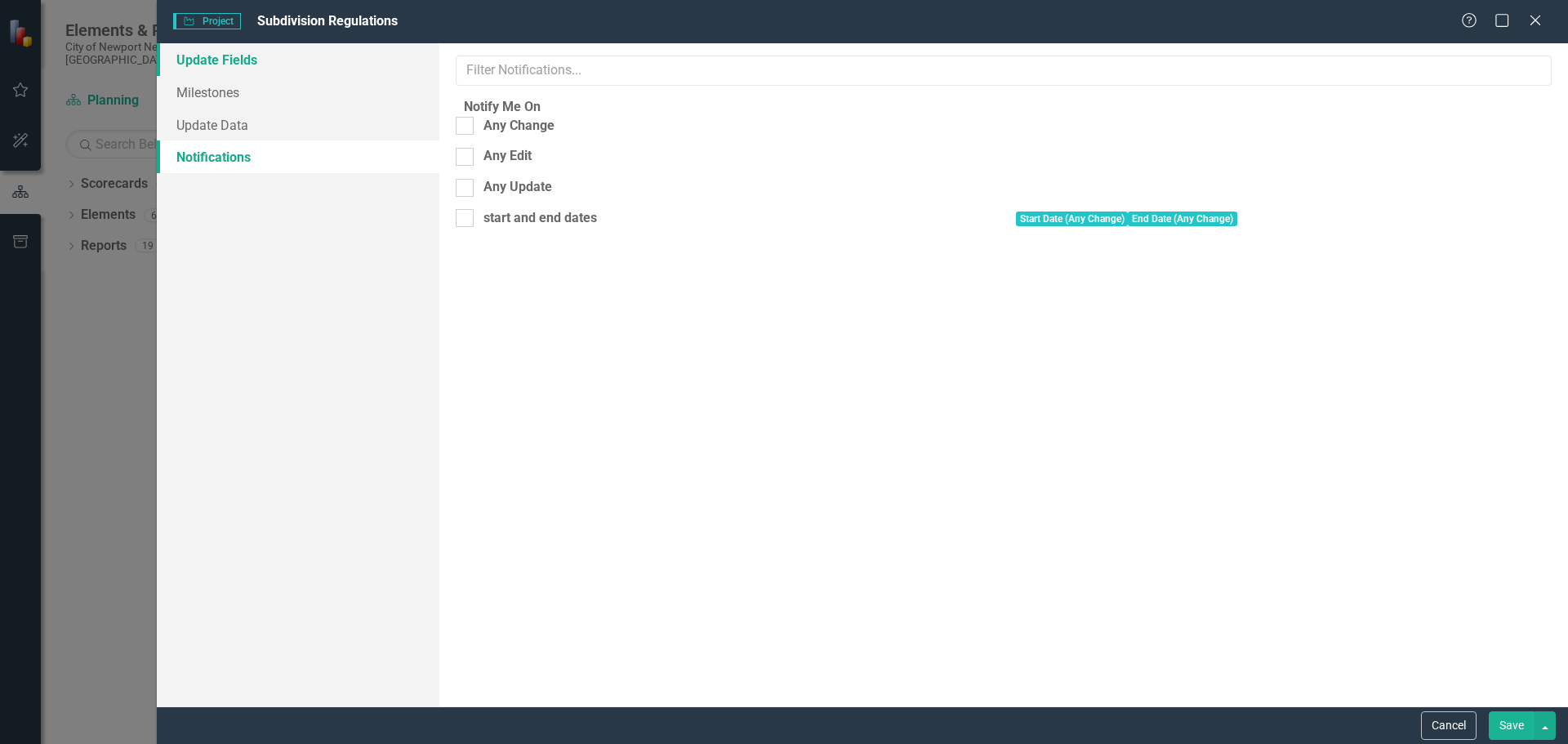
click at [213, 53] on link "Update Fields" at bounding box center [298, 60] width 282 height 33
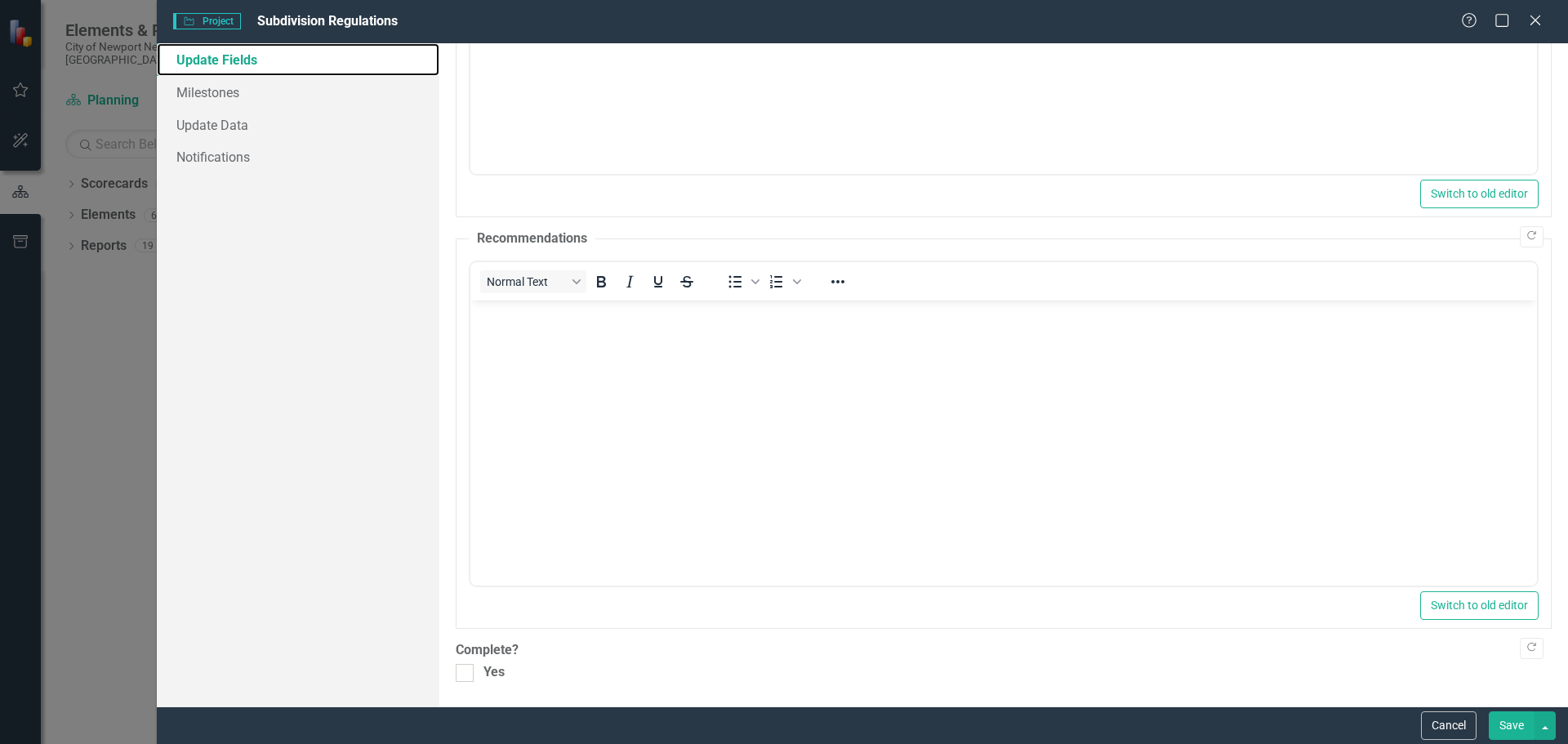
scroll to position [386, 0]
click at [1512, 718] on button "Save" at bounding box center [1512, 725] width 46 height 29
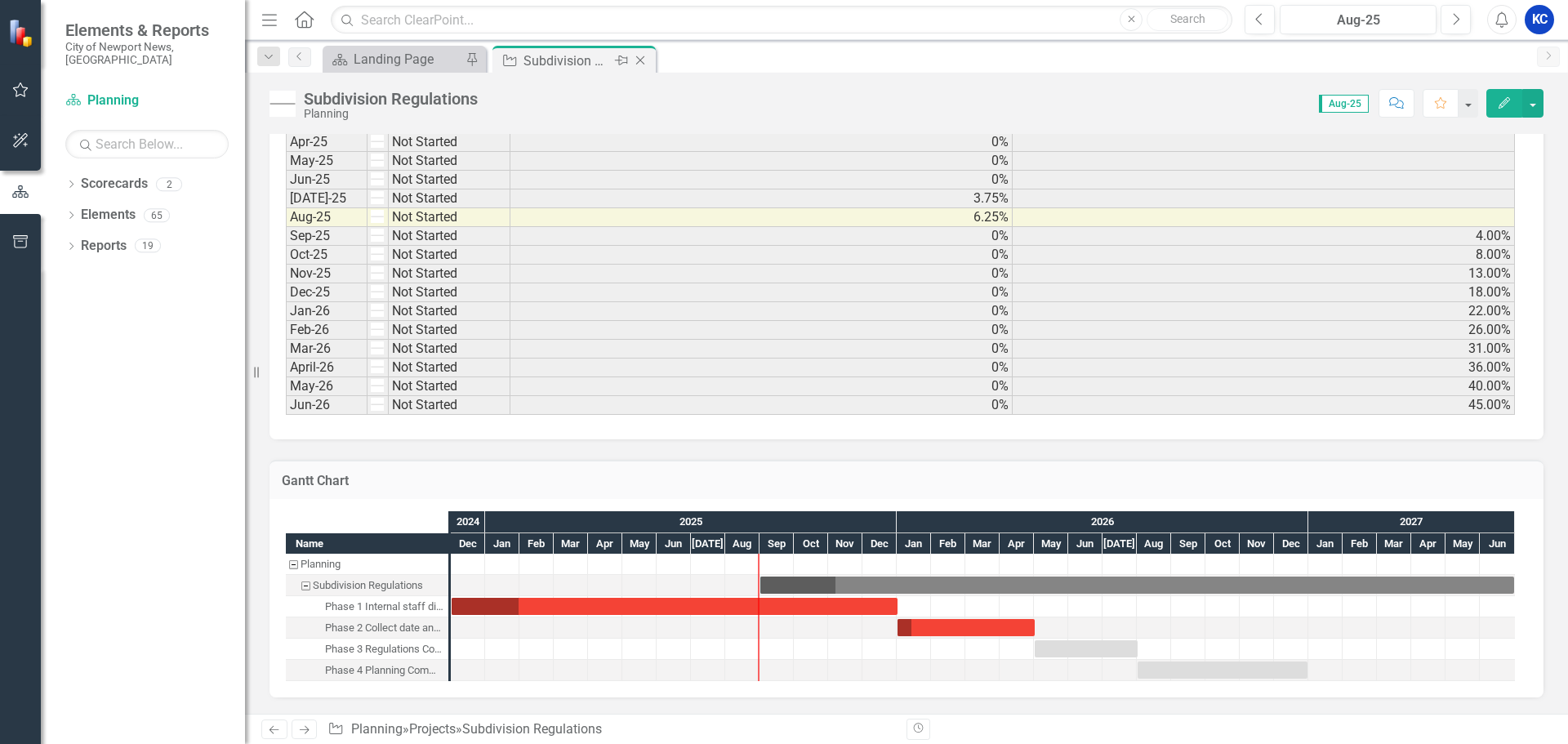
click at [562, 60] on div "Subdivision Regulations" at bounding box center [567, 61] width 88 height 20
click at [644, 52] on div "Close" at bounding box center [642, 61] width 20 height 20
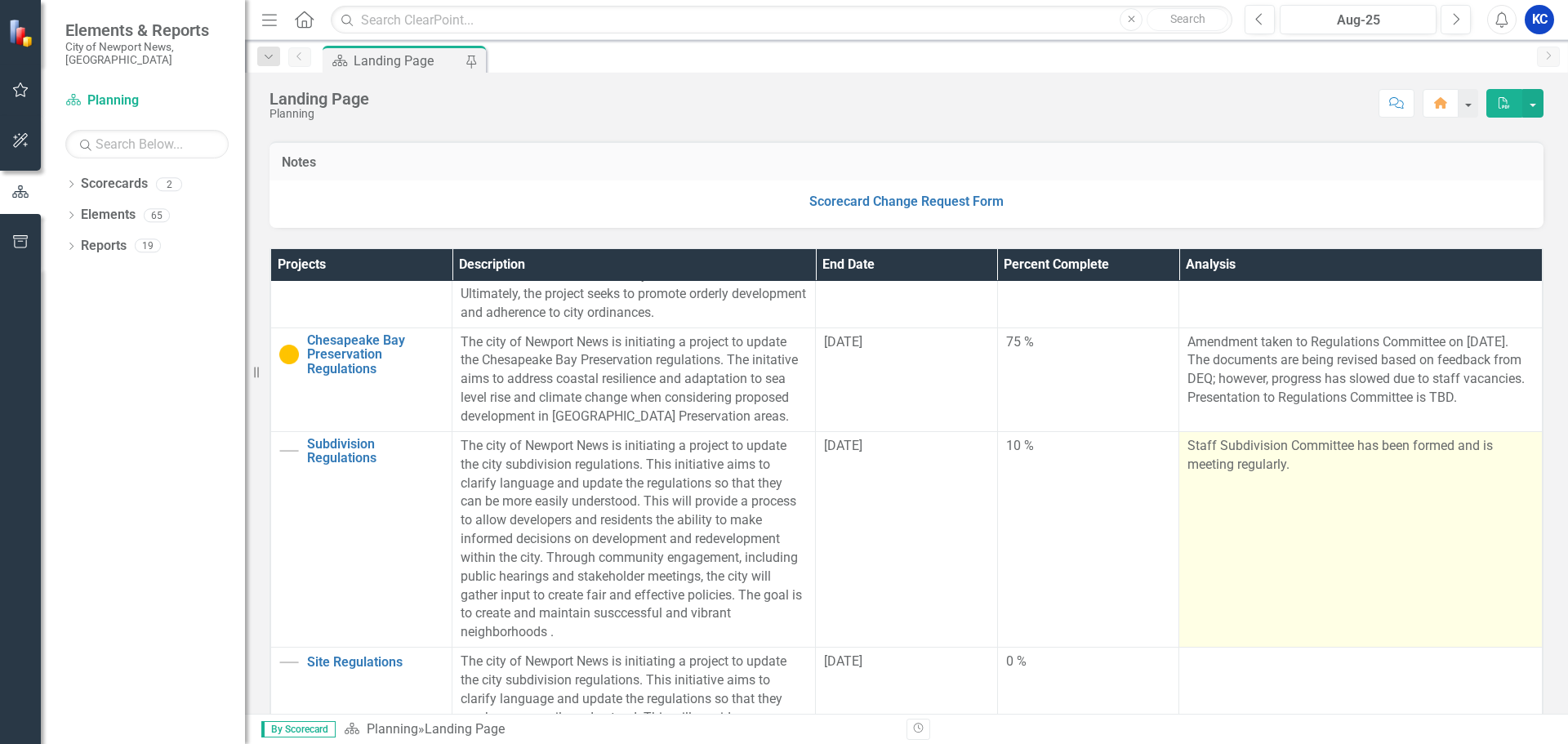
scroll to position [1445, 0]
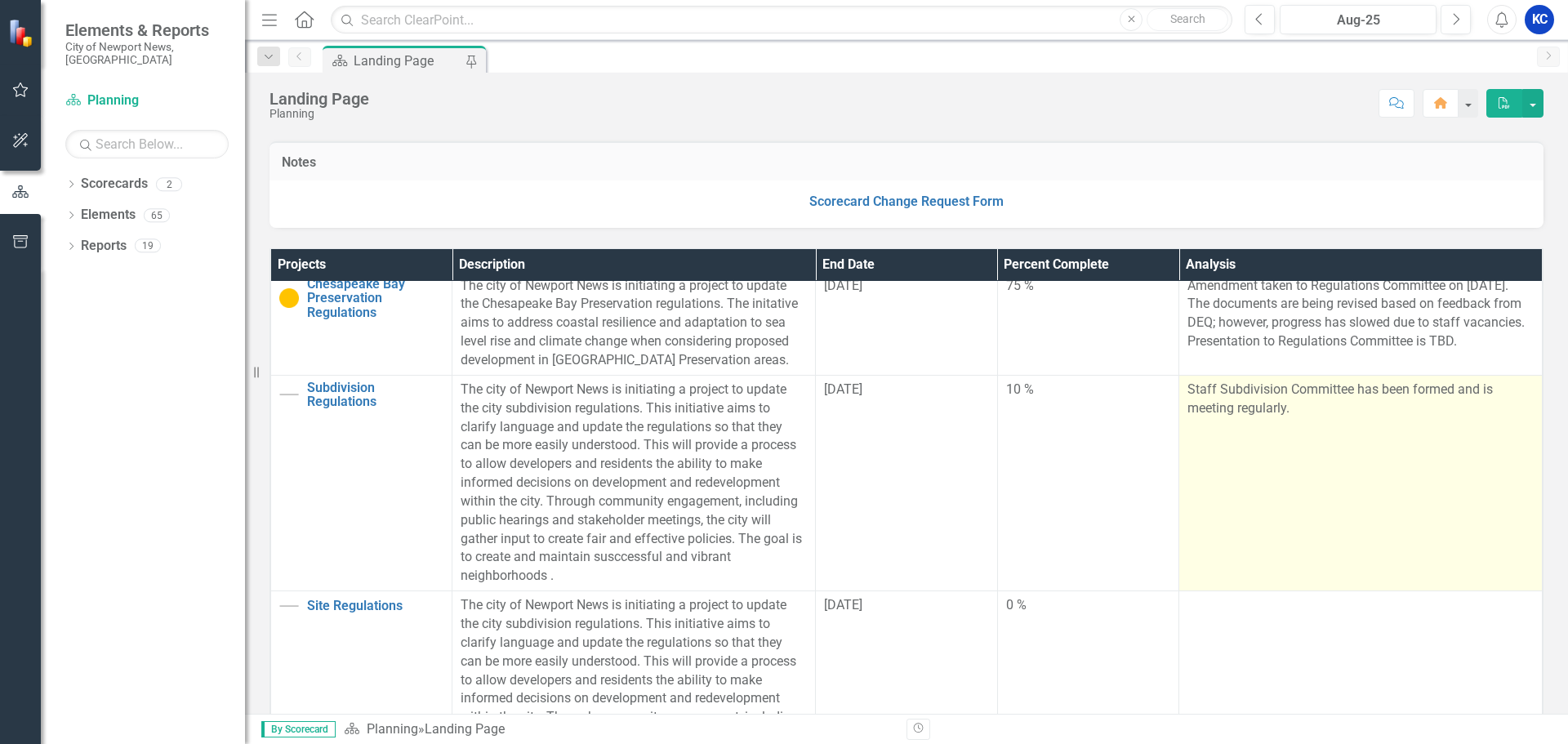
click at [1435, 473] on td "Staff Subdivision Committee has been formed and is meeting regularly." at bounding box center [1361, 483] width 363 height 216
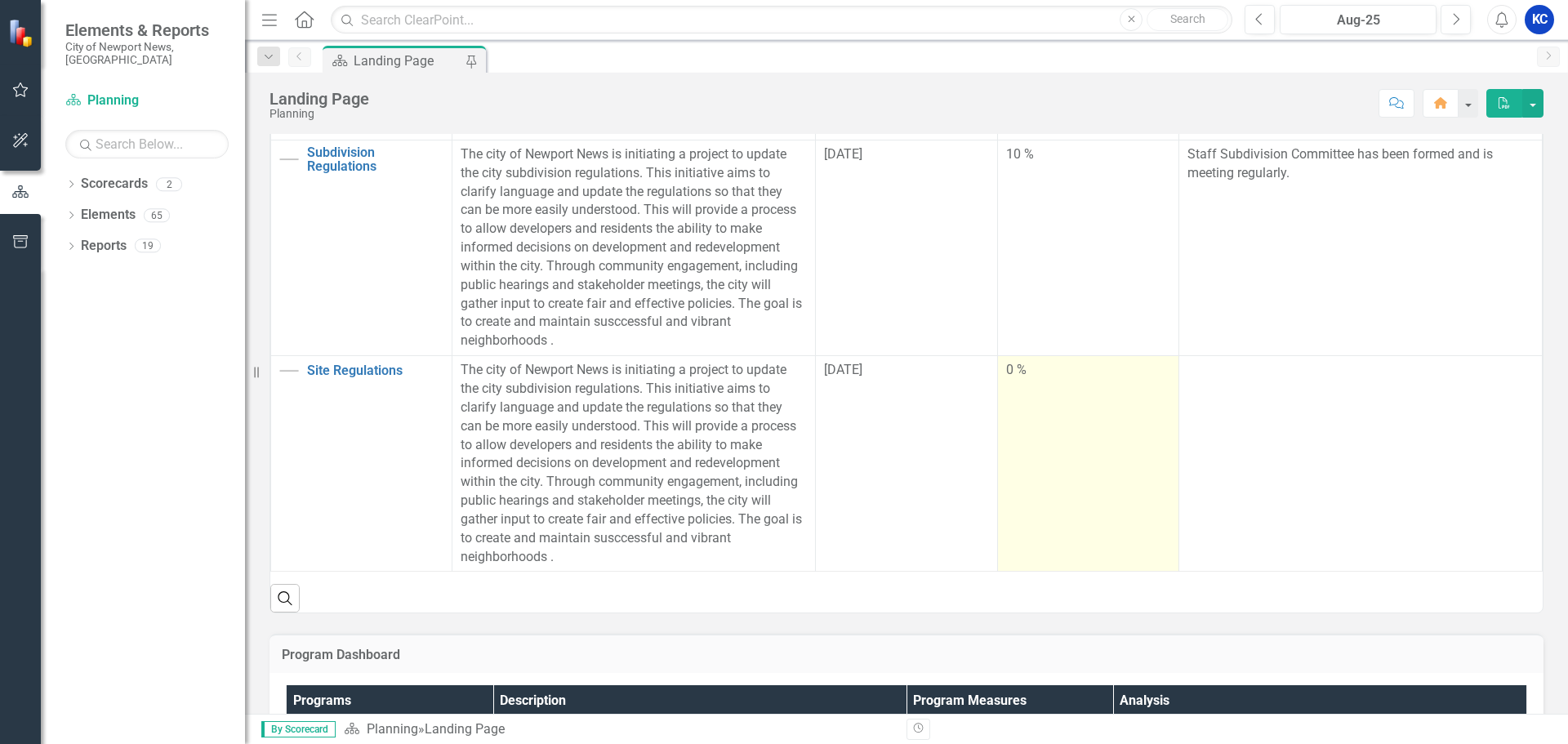
scroll to position [572, 0]
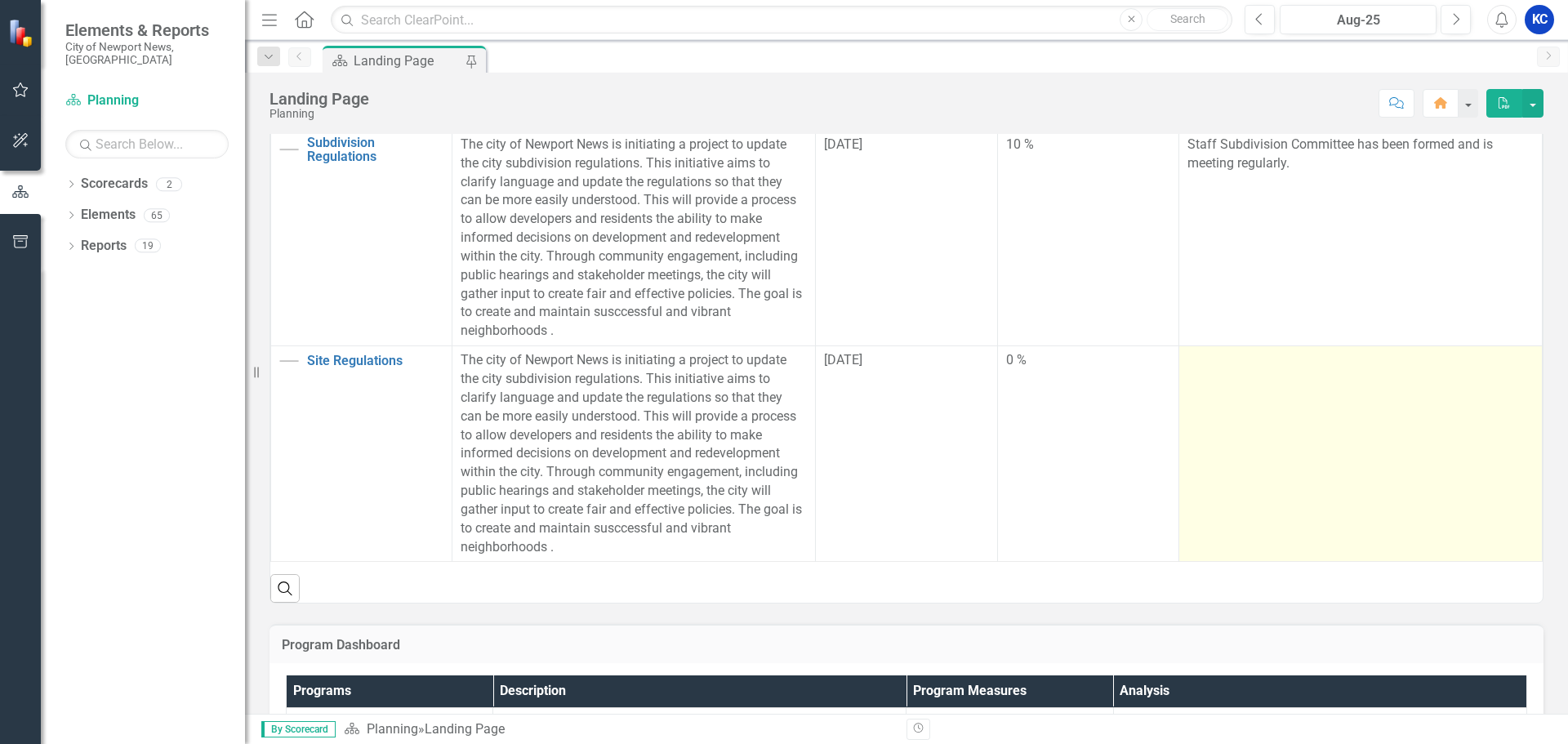
click at [1286, 437] on td at bounding box center [1361, 454] width 363 height 216
click at [1362, 401] on td at bounding box center [1361, 454] width 363 height 216
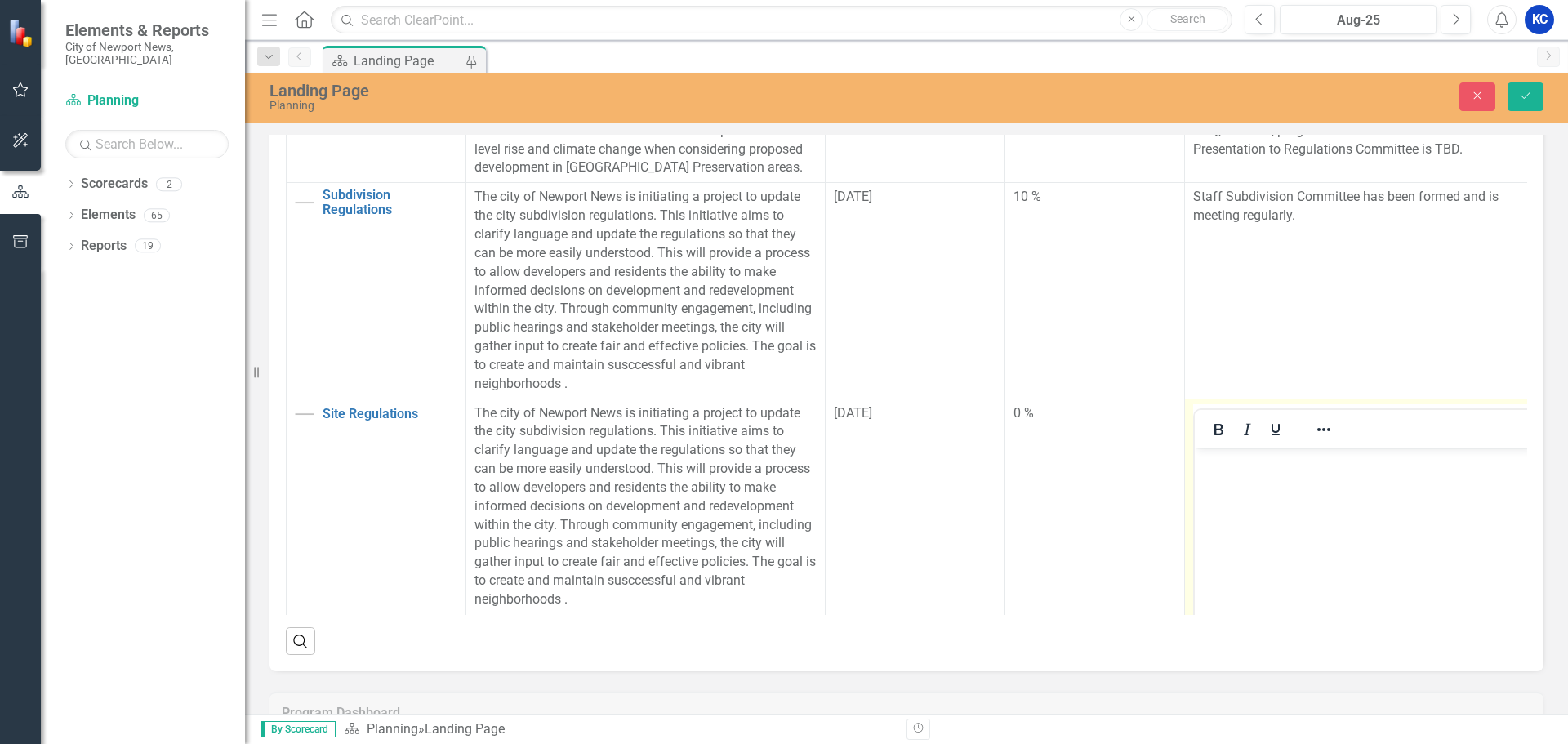
scroll to position [0, 0]
click at [1322, 526] on body "Rich Text Area. Press ALT-0 for help." at bounding box center [1364, 570] width 339 height 245
click at [1344, 521] on body "Staff continues to discuss and note areas that require review and possible revi…" at bounding box center [1364, 570] width 339 height 245
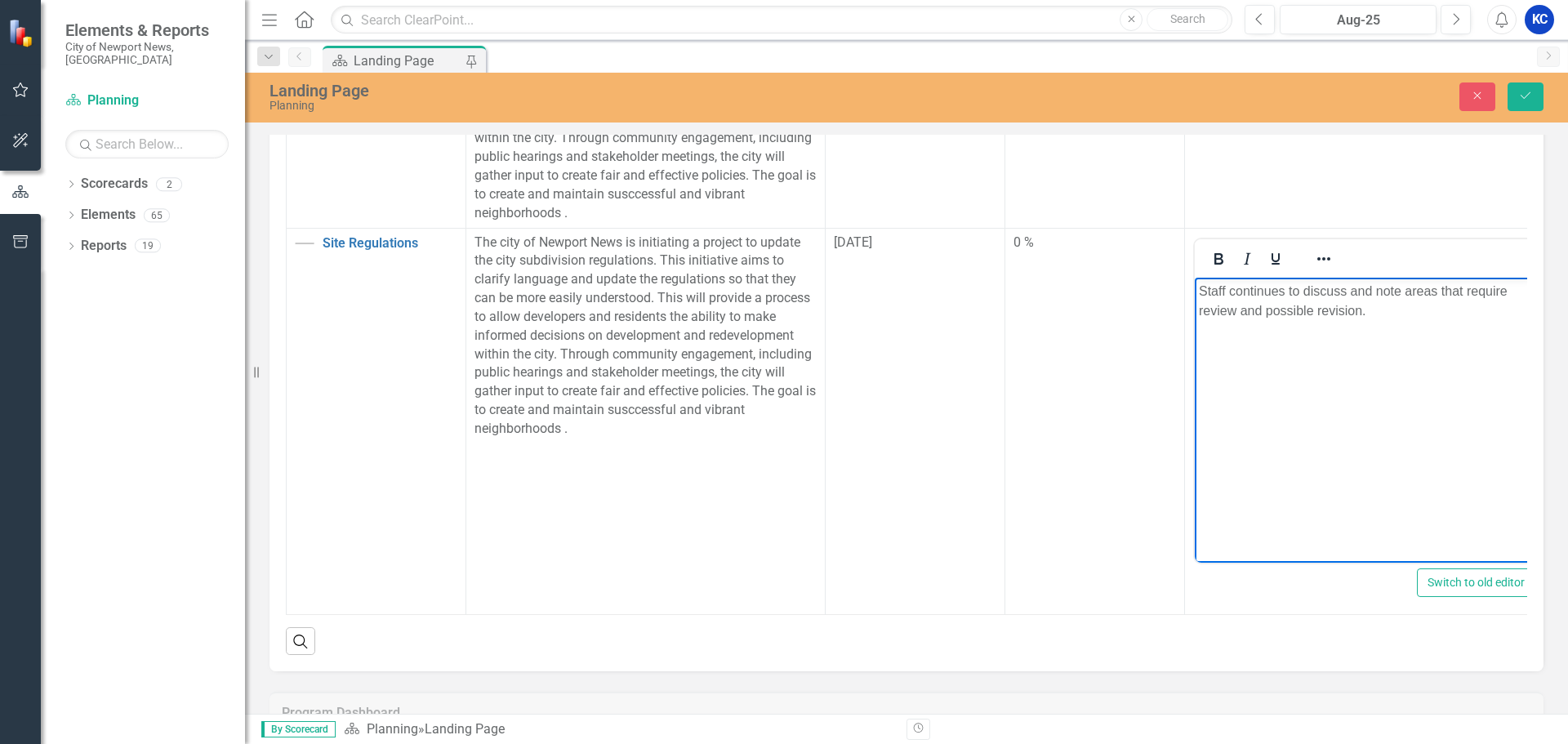
scroll to position [1628, 0]
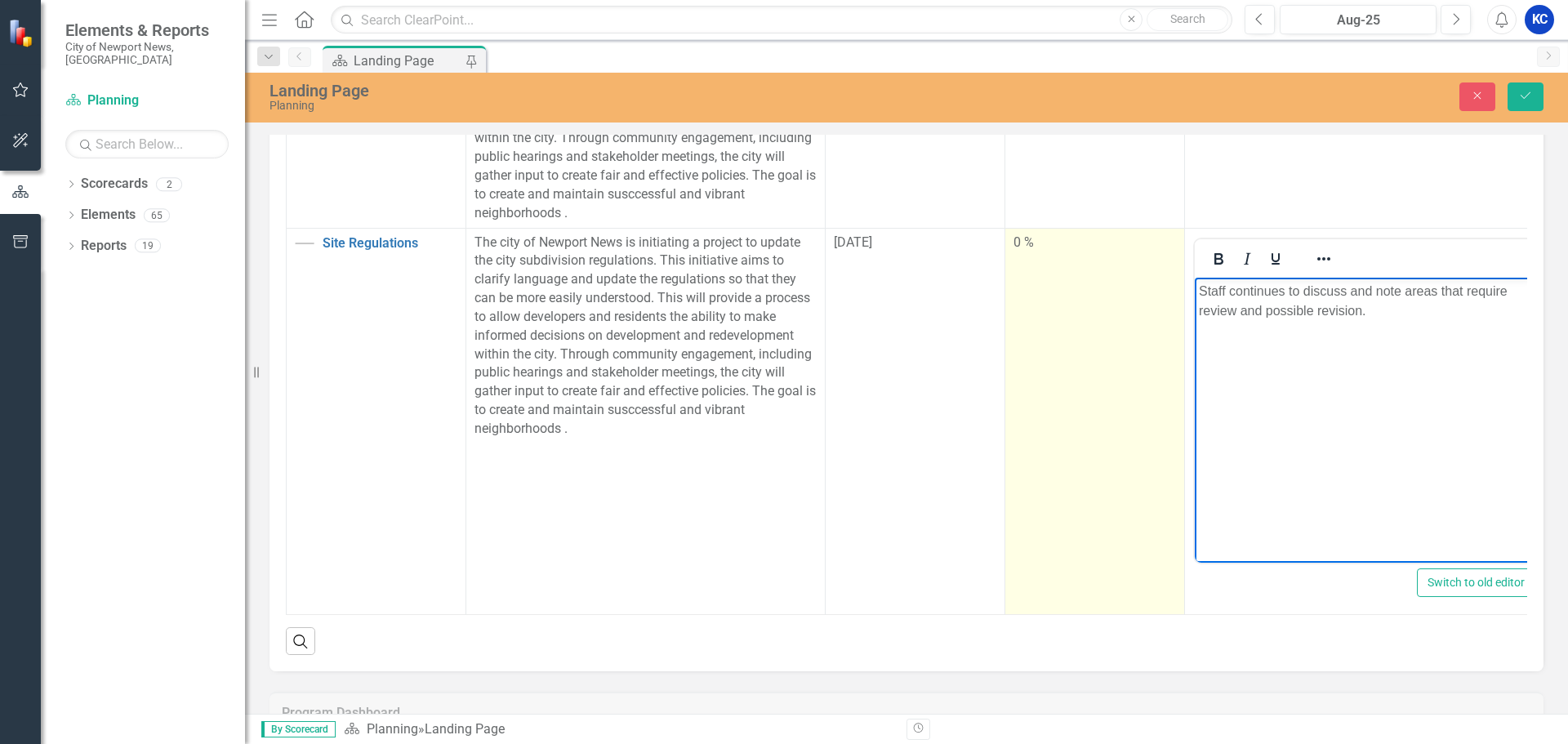
click at [1041, 529] on td "0 %" at bounding box center [1096, 421] width 180 height 386
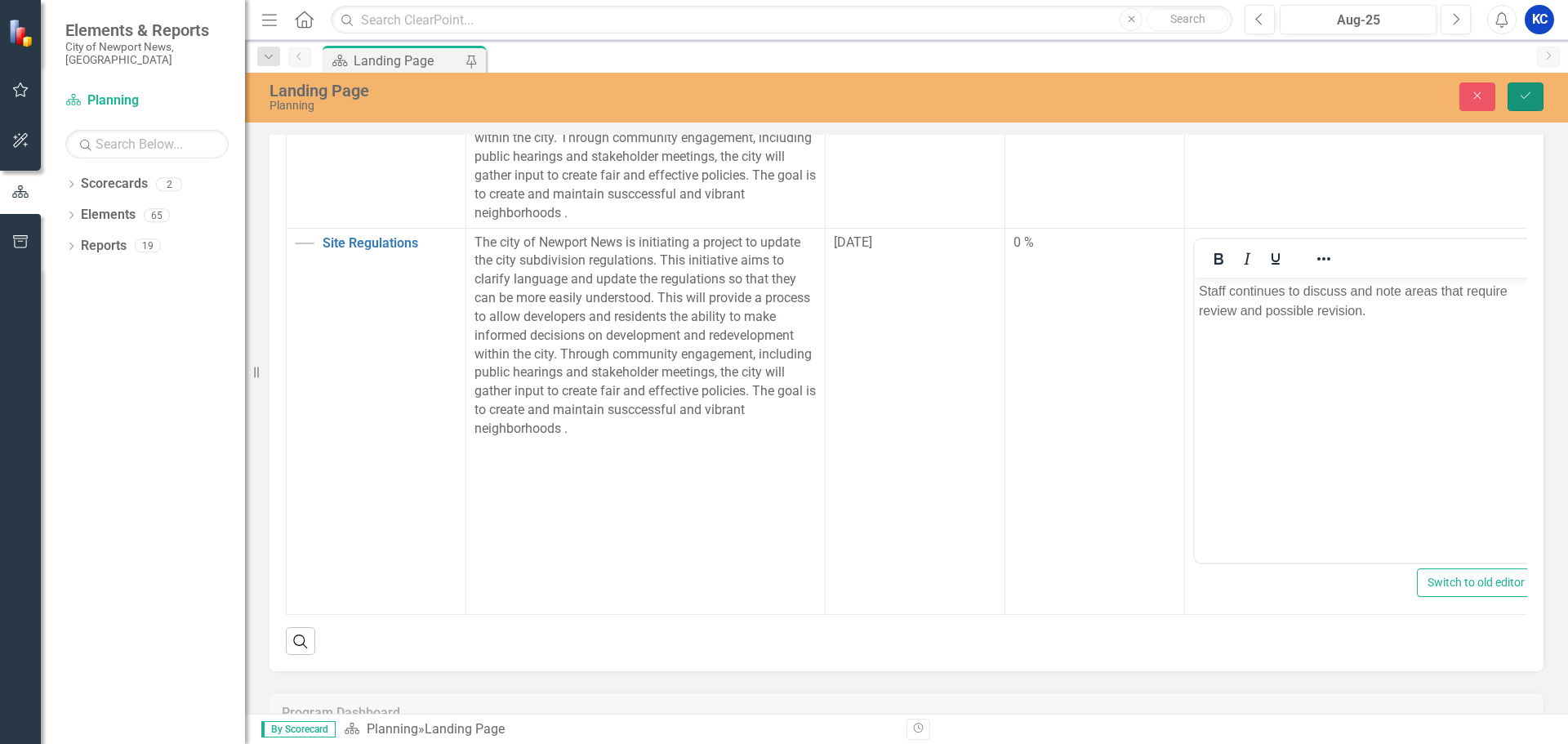
click at [1524, 97] on icon "Save" at bounding box center [1526, 96] width 15 height 11
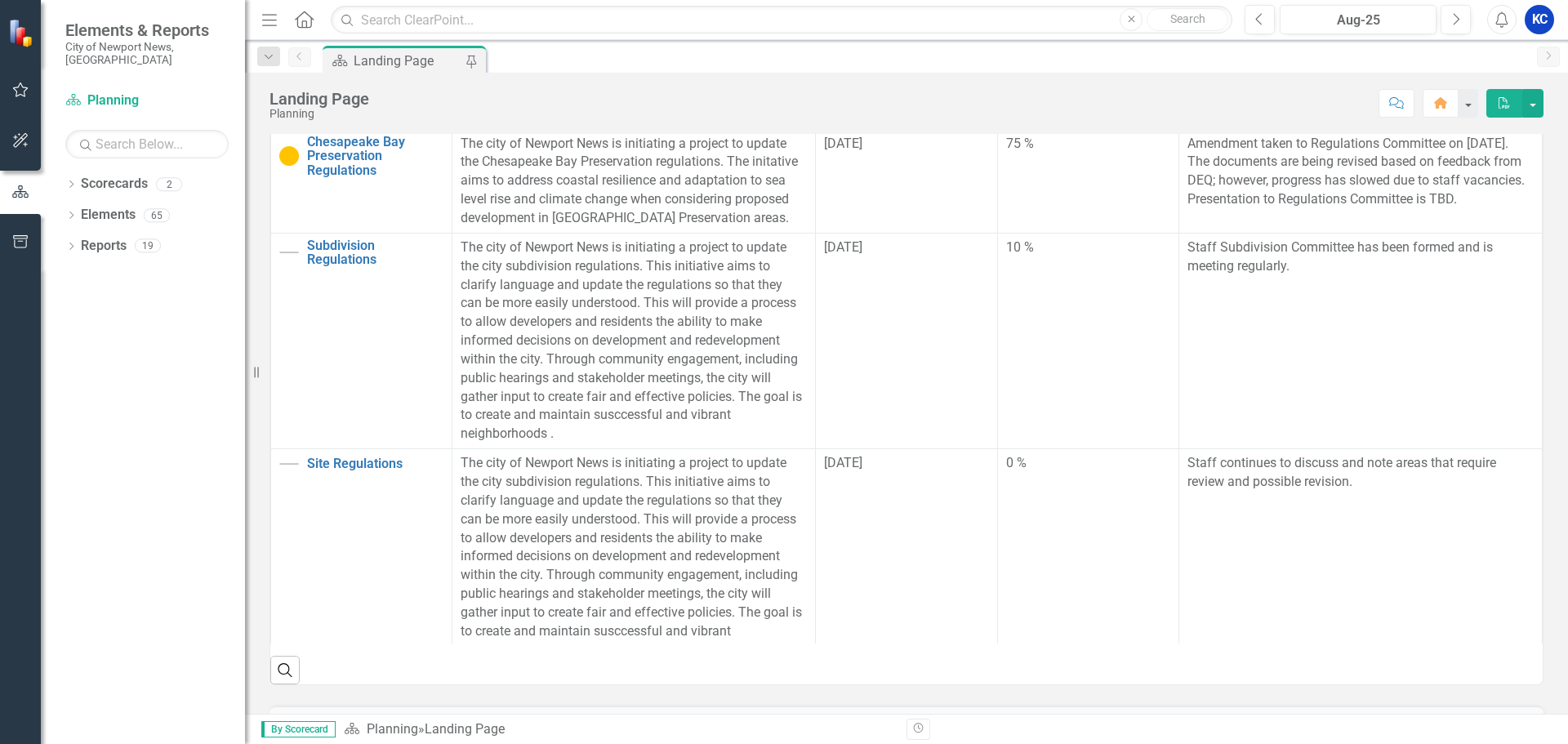
scroll to position [0, 0]
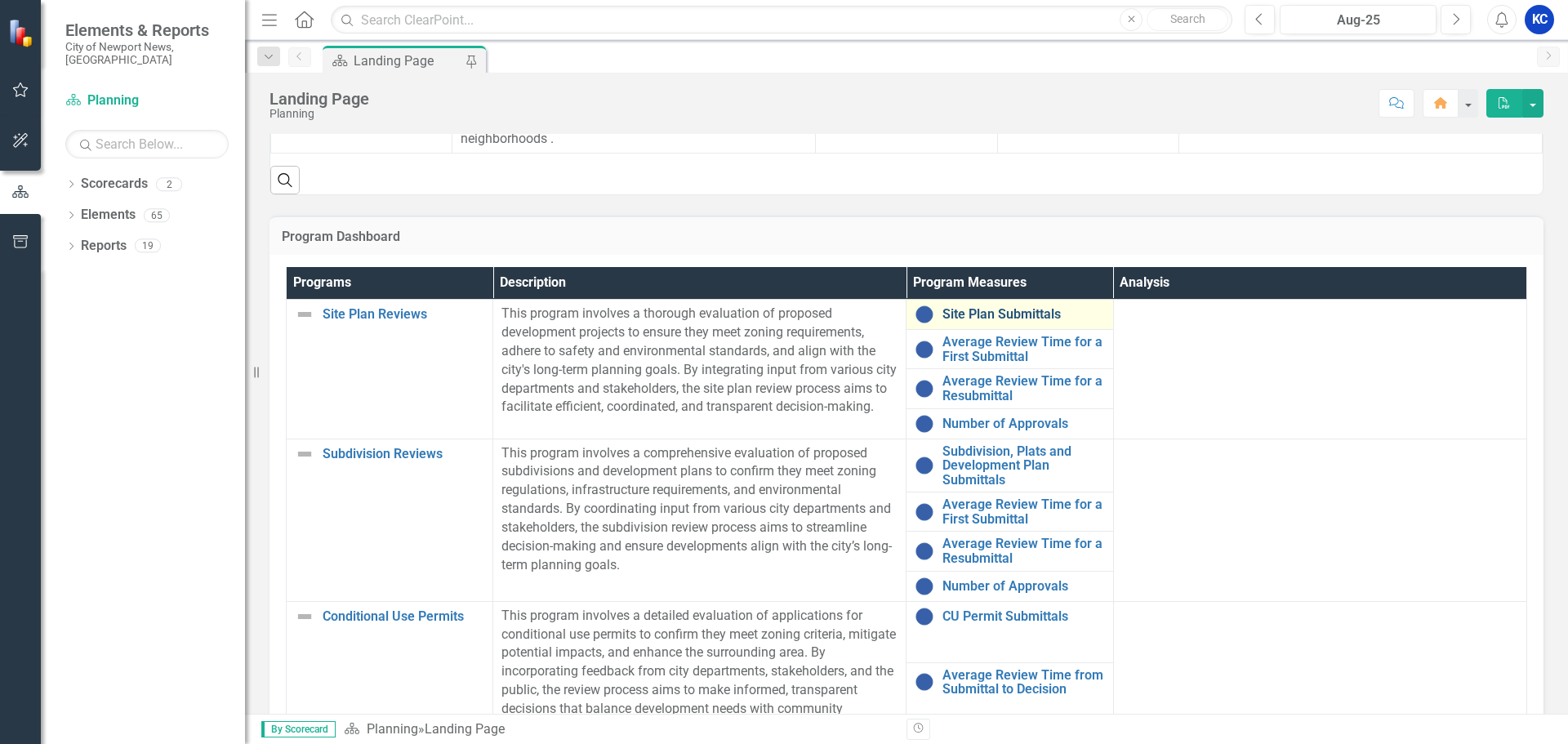
click at [1021, 313] on link "Site Plan Submittals" at bounding box center [1024, 314] width 162 height 15
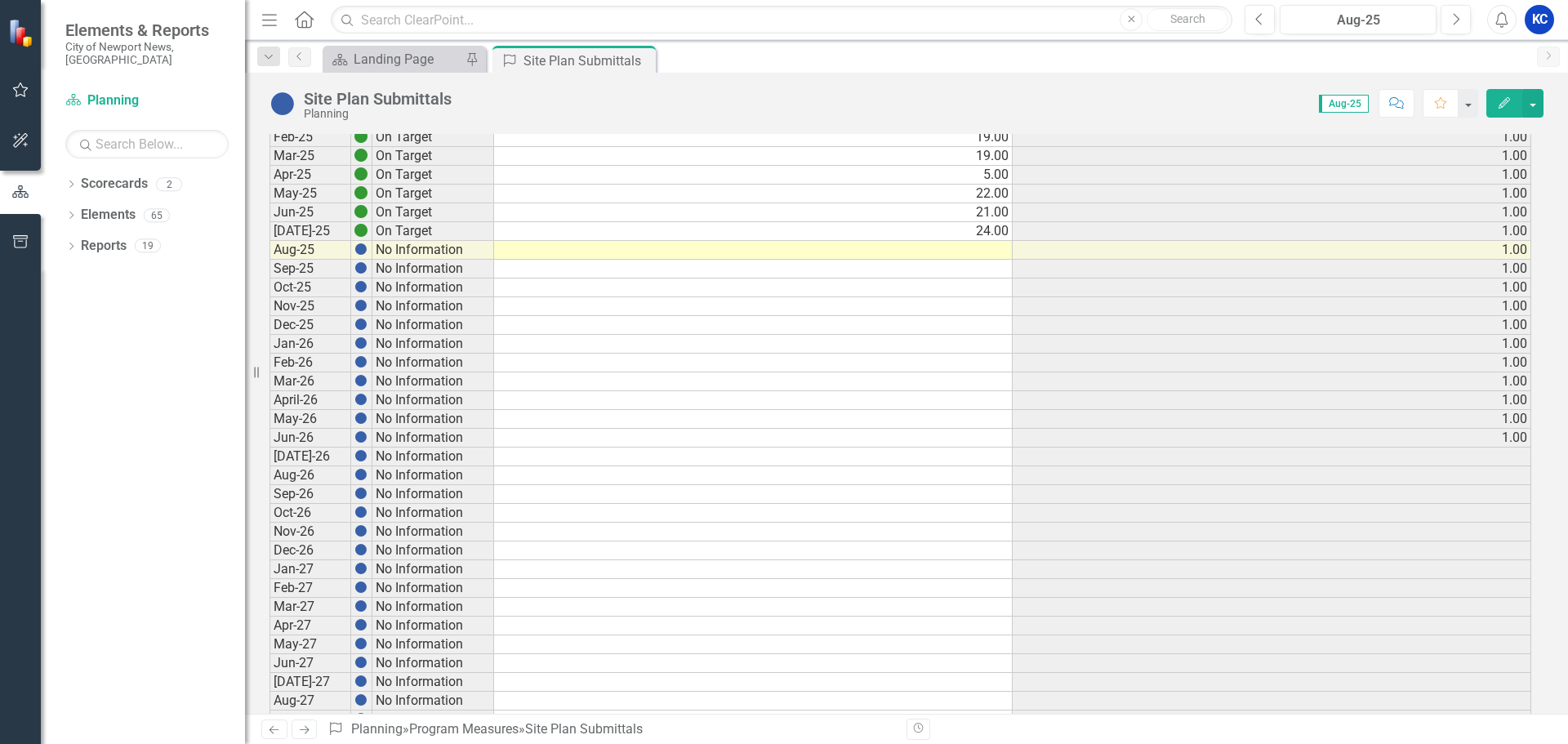
click at [979, 255] on td at bounding box center [754, 250] width 519 height 19
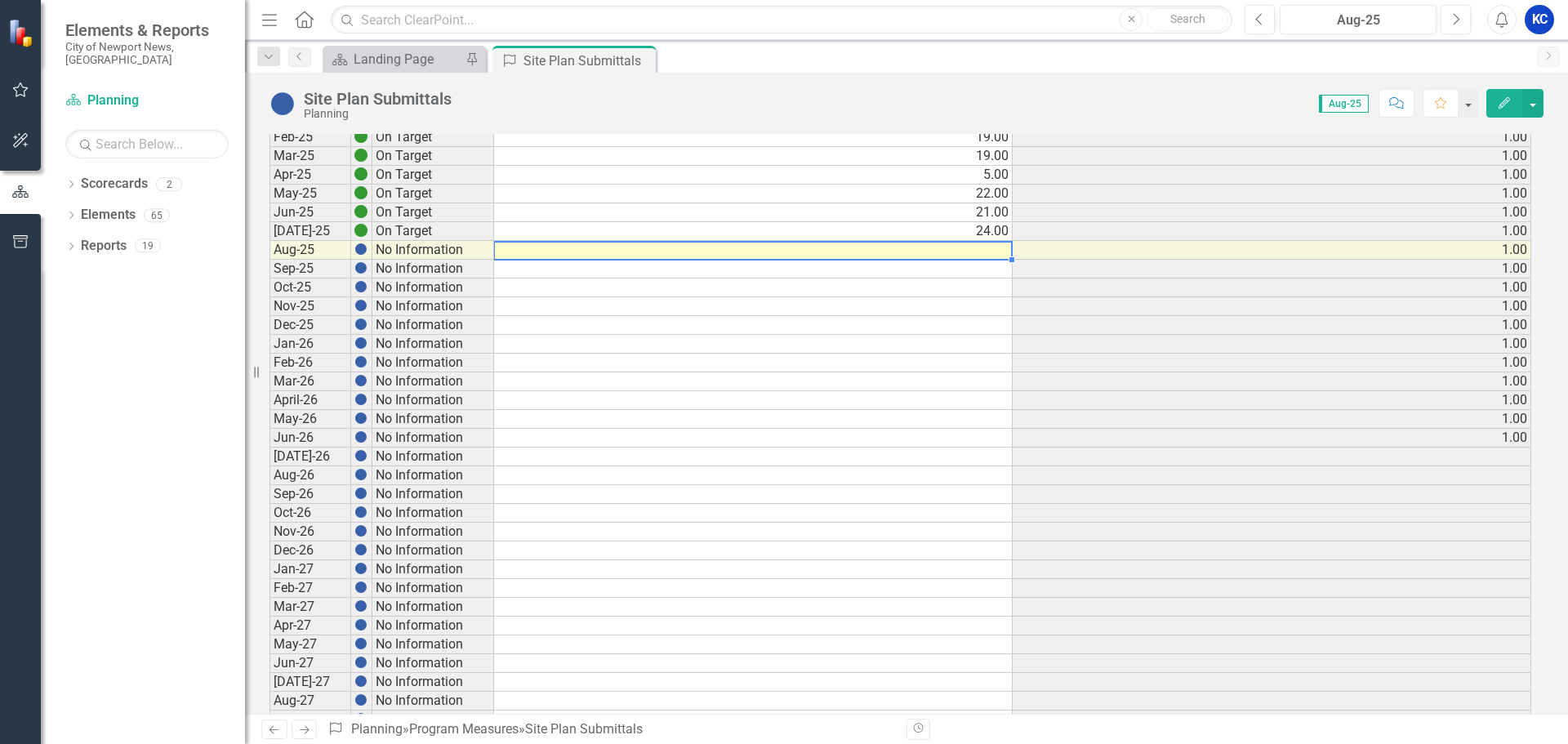
click at [979, 255] on td at bounding box center [754, 250] width 519 height 19
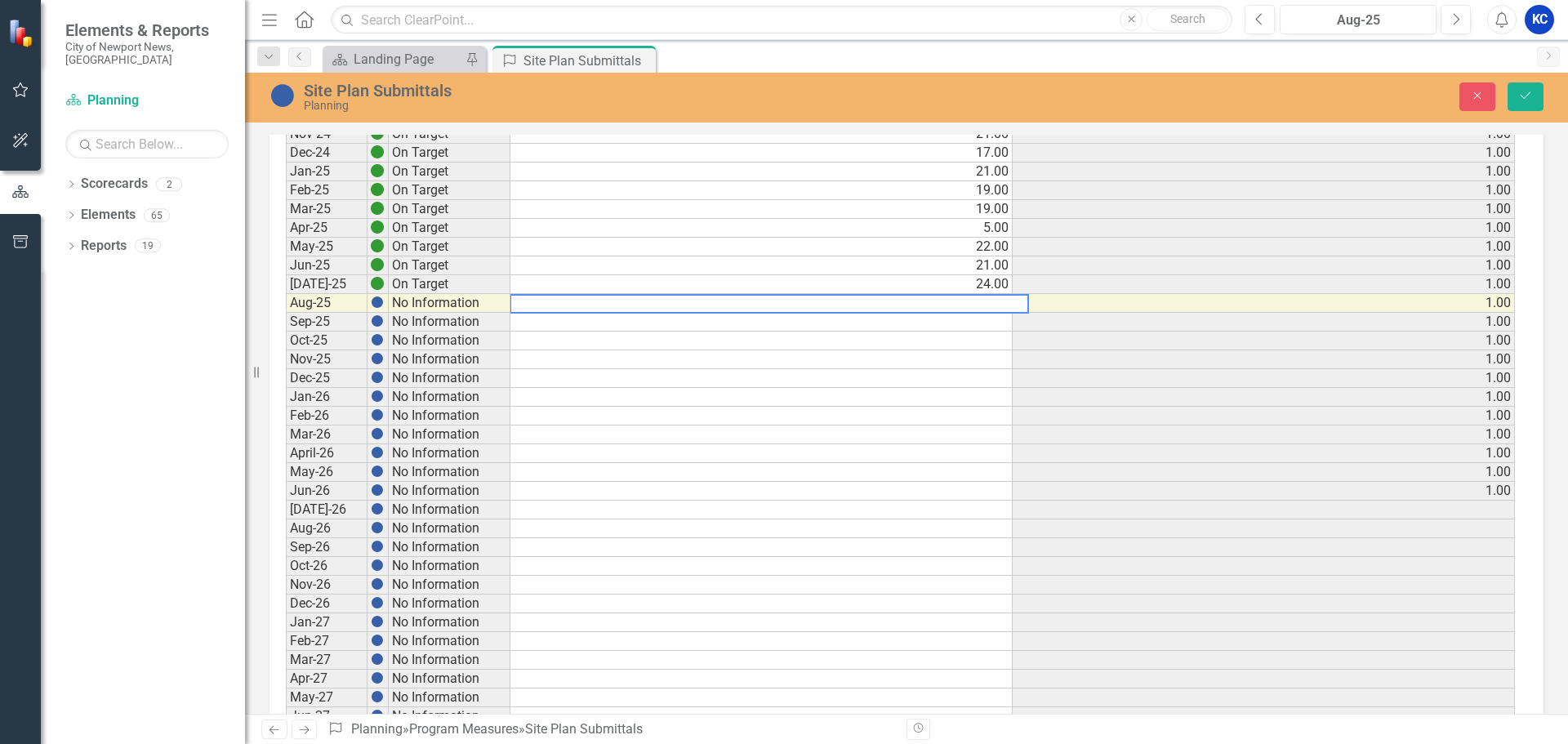
click at [999, 296] on textarea at bounding box center [769, 304] width 520 height 20
type textarea "25"
click at [1527, 99] on icon "Save" at bounding box center [1526, 96] width 15 height 11
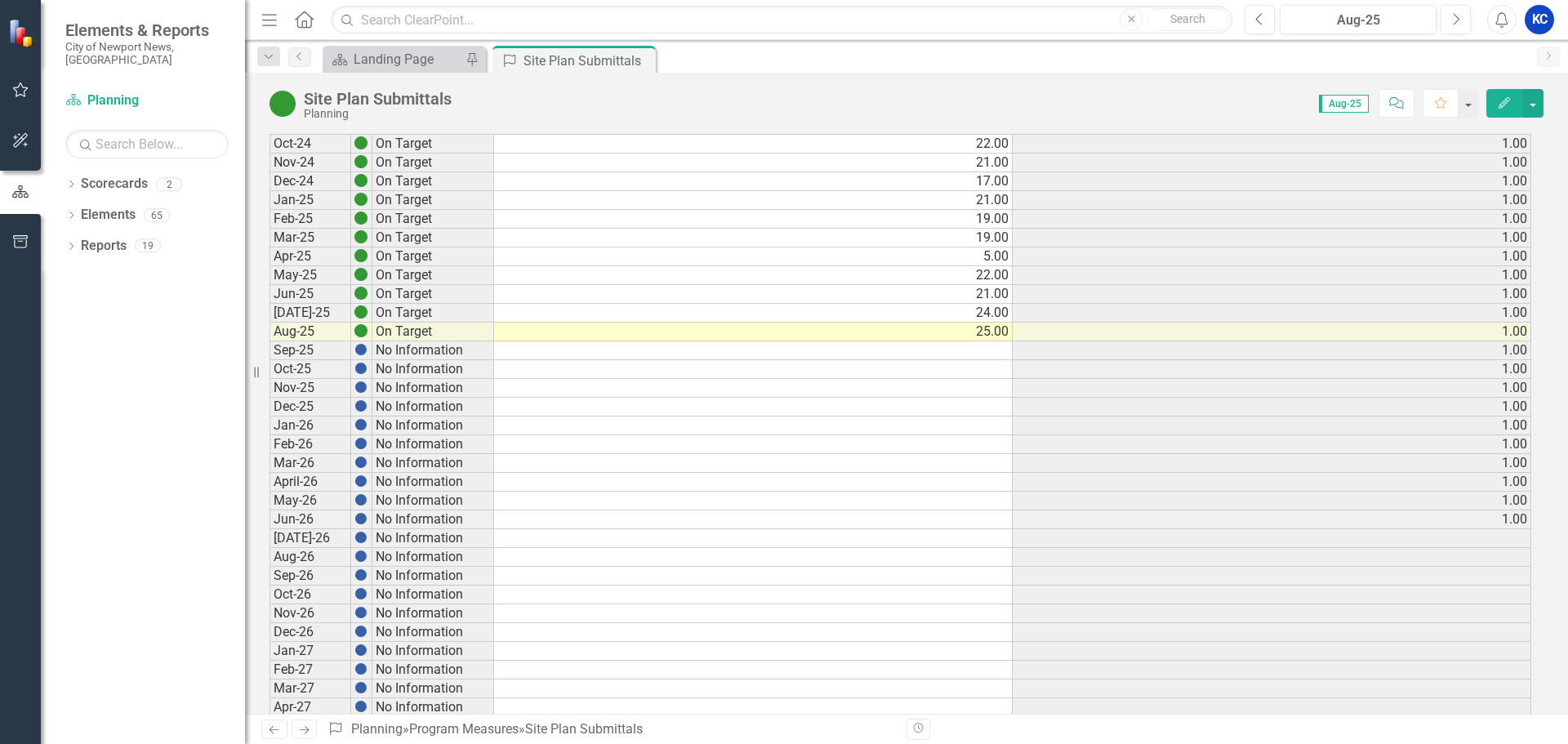
click at [309, 728] on icon "Next" at bounding box center [304, 729] width 14 height 11
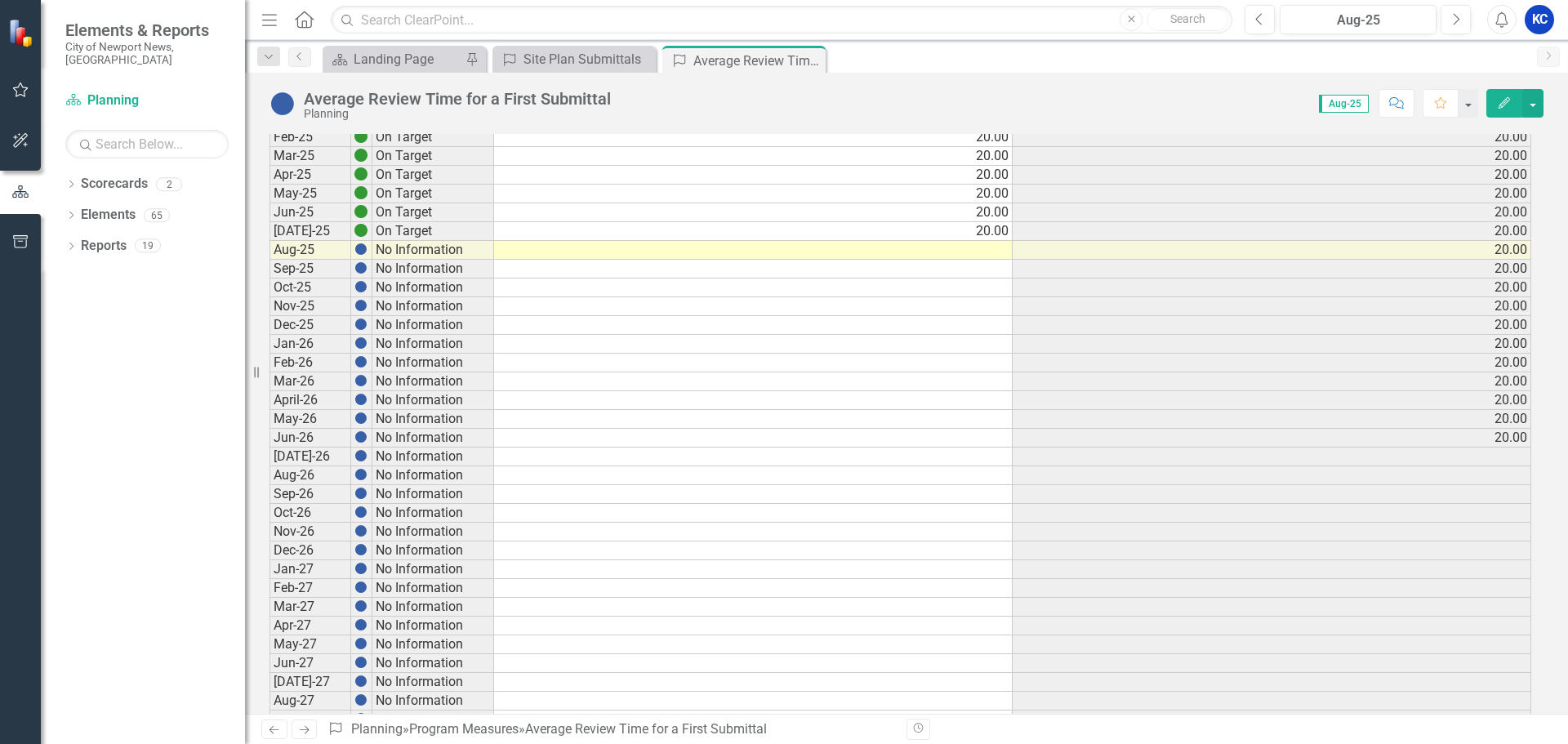
click at [988, 253] on td at bounding box center [754, 250] width 519 height 19
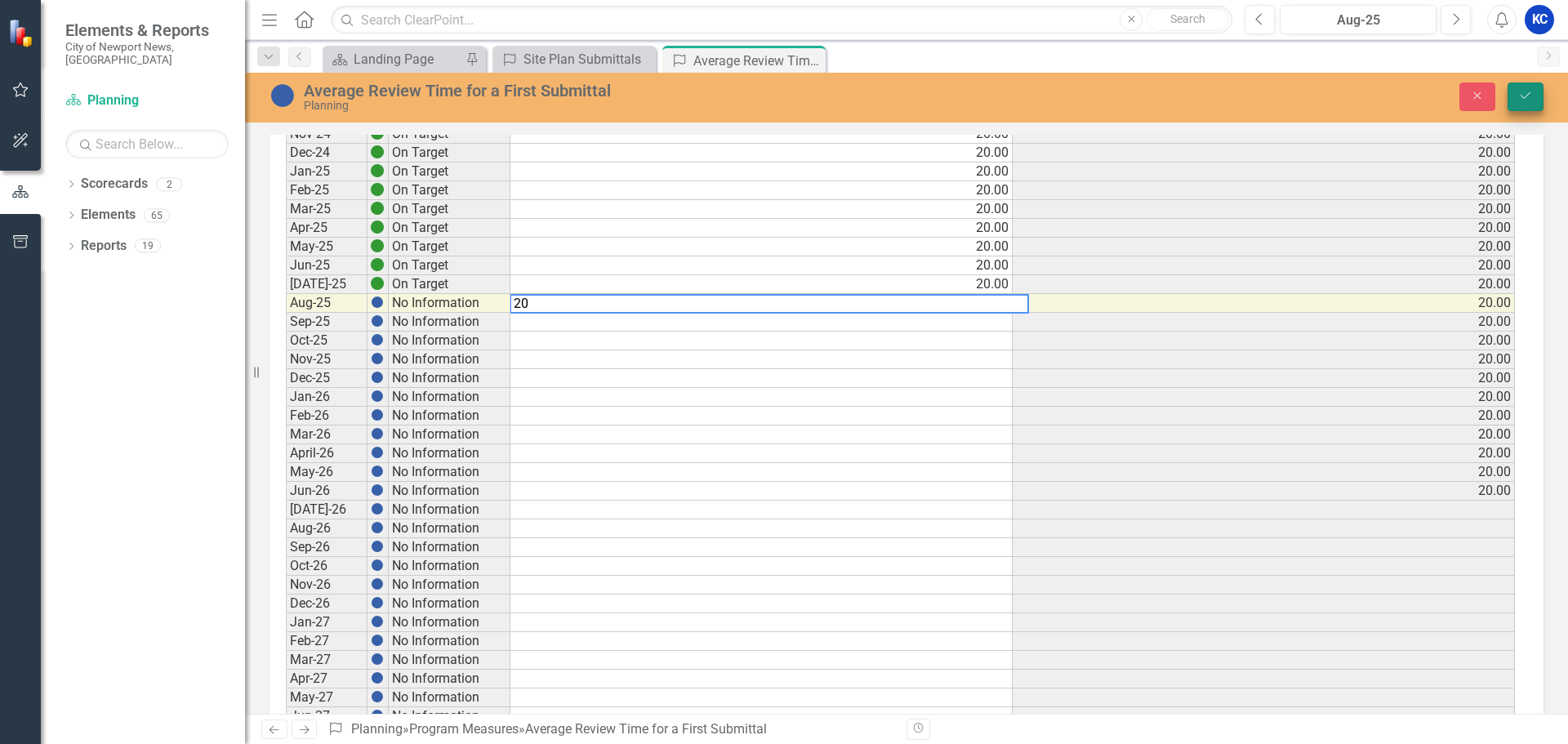
type textarea "20"
click at [1525, 94] on icon "Save" at bounding box center [1526, 96] width 15 height 11
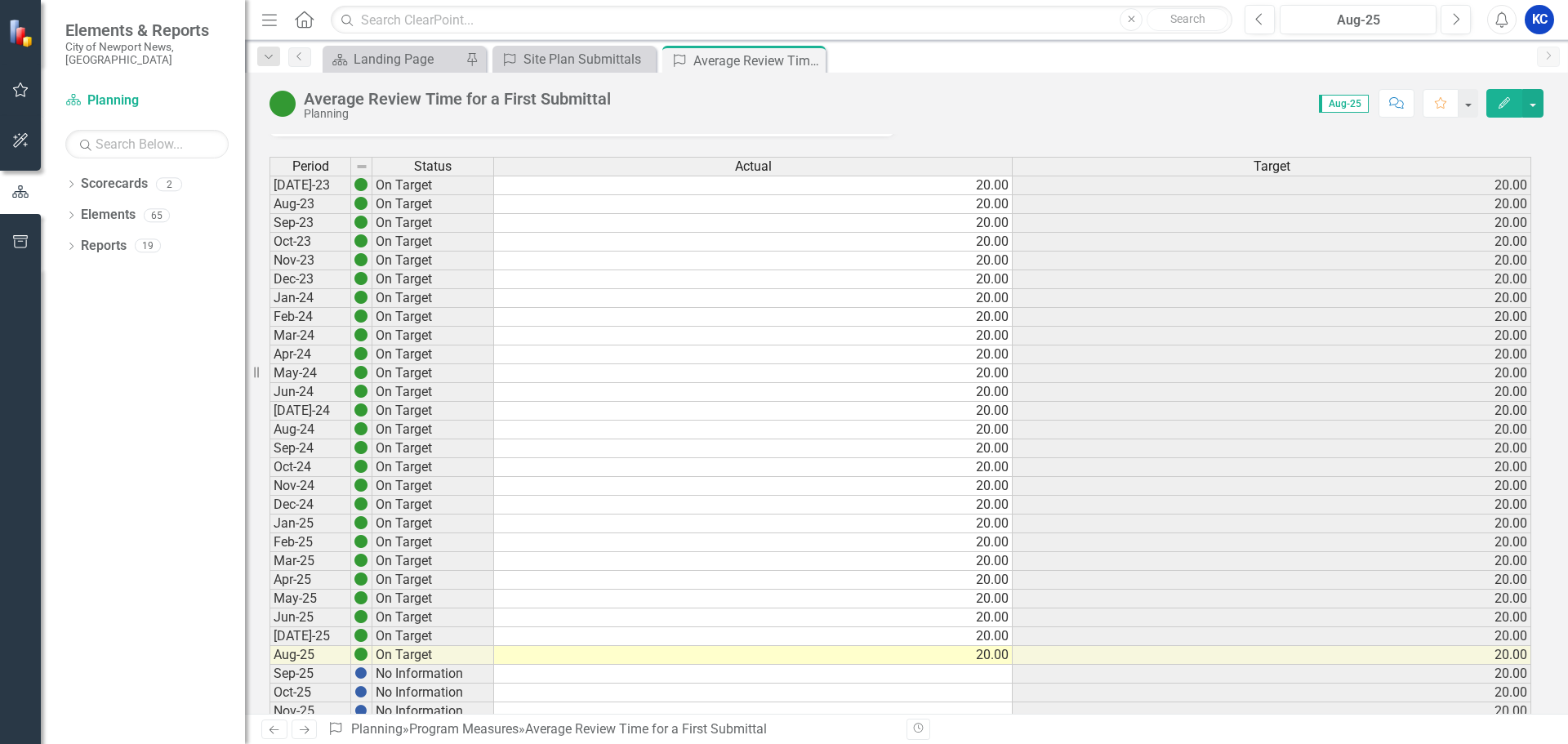
scroll to position [164, 0]
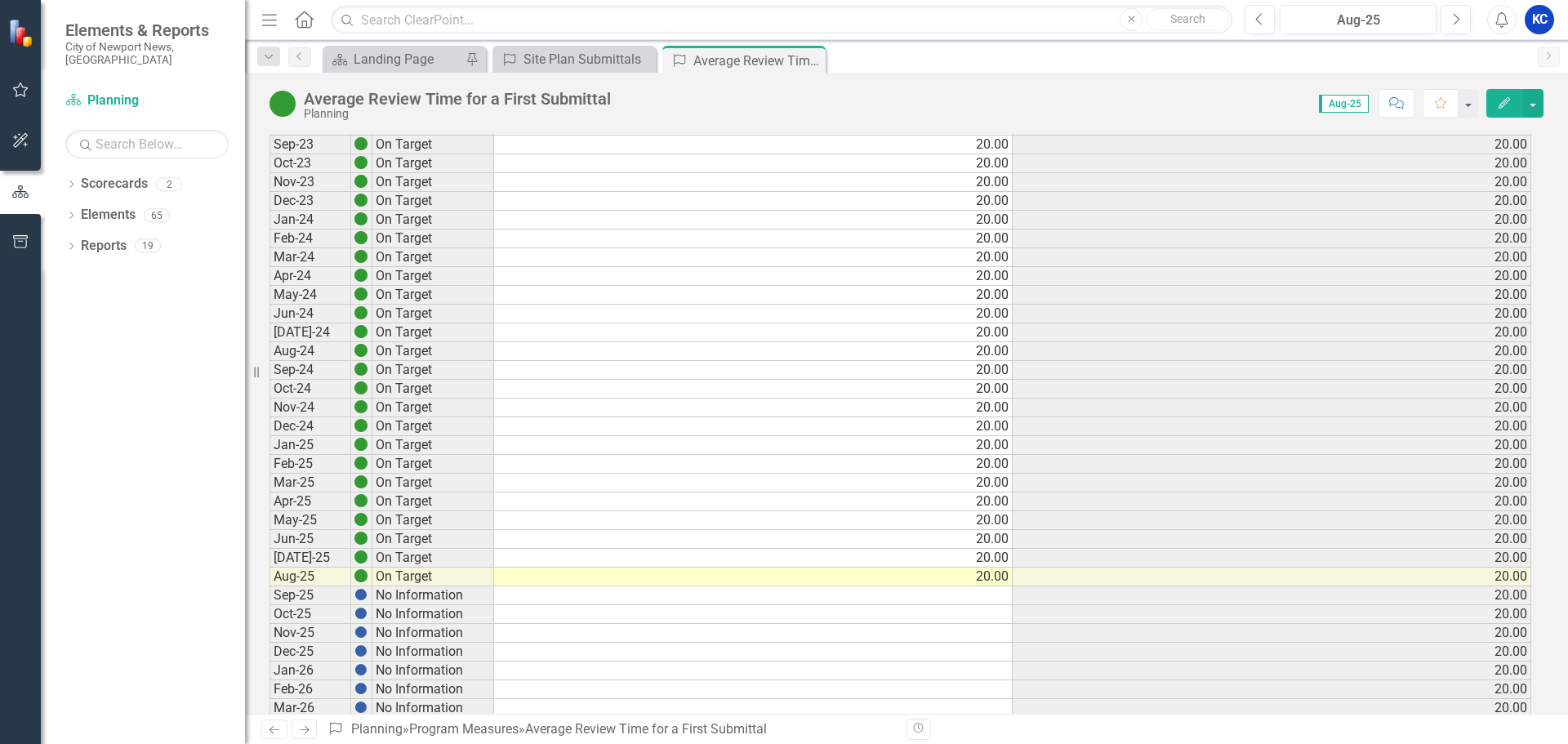
click at [310, 728] on icon "Next" at bounding box center [304, 729] width 14 height 11
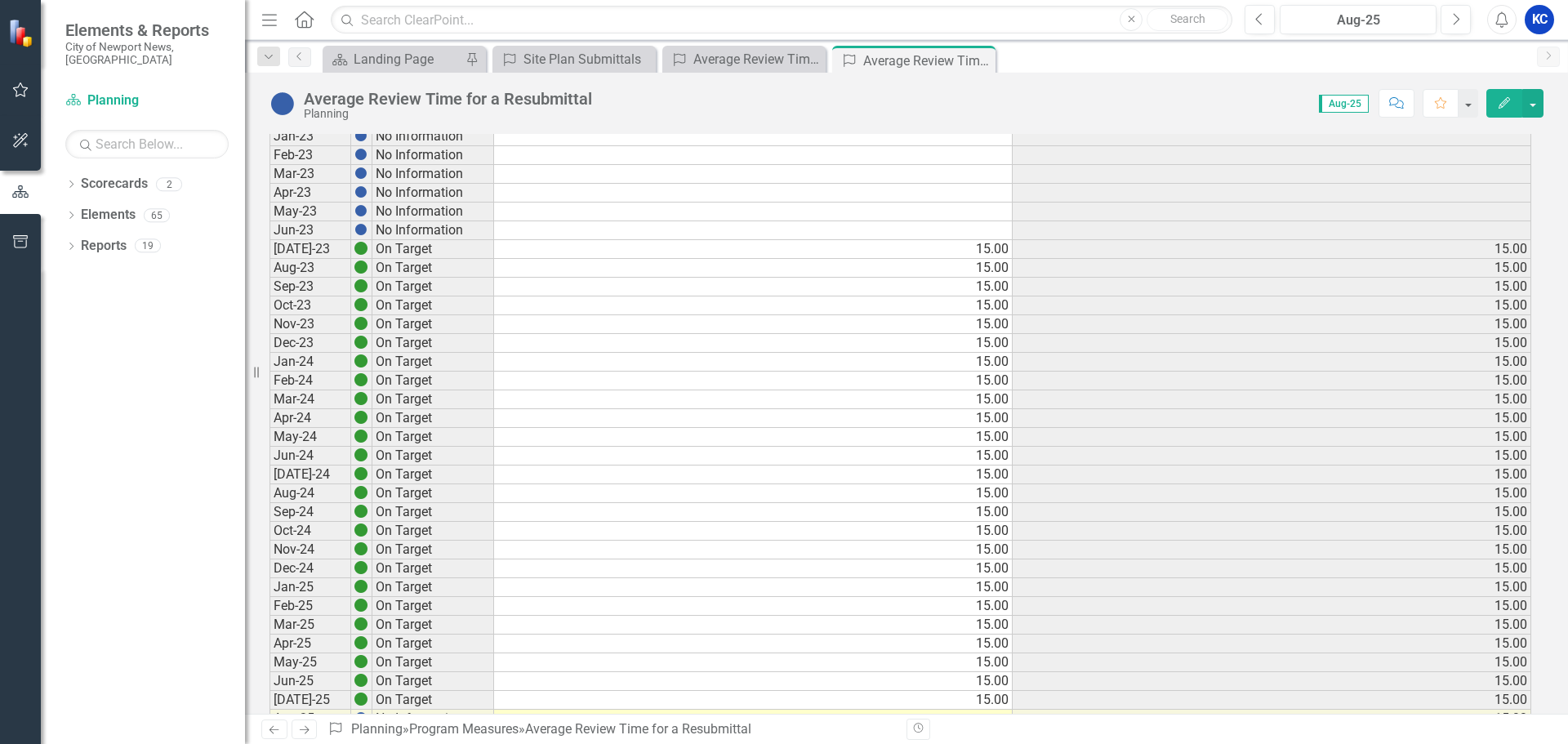
scroll to position [1062, 0]
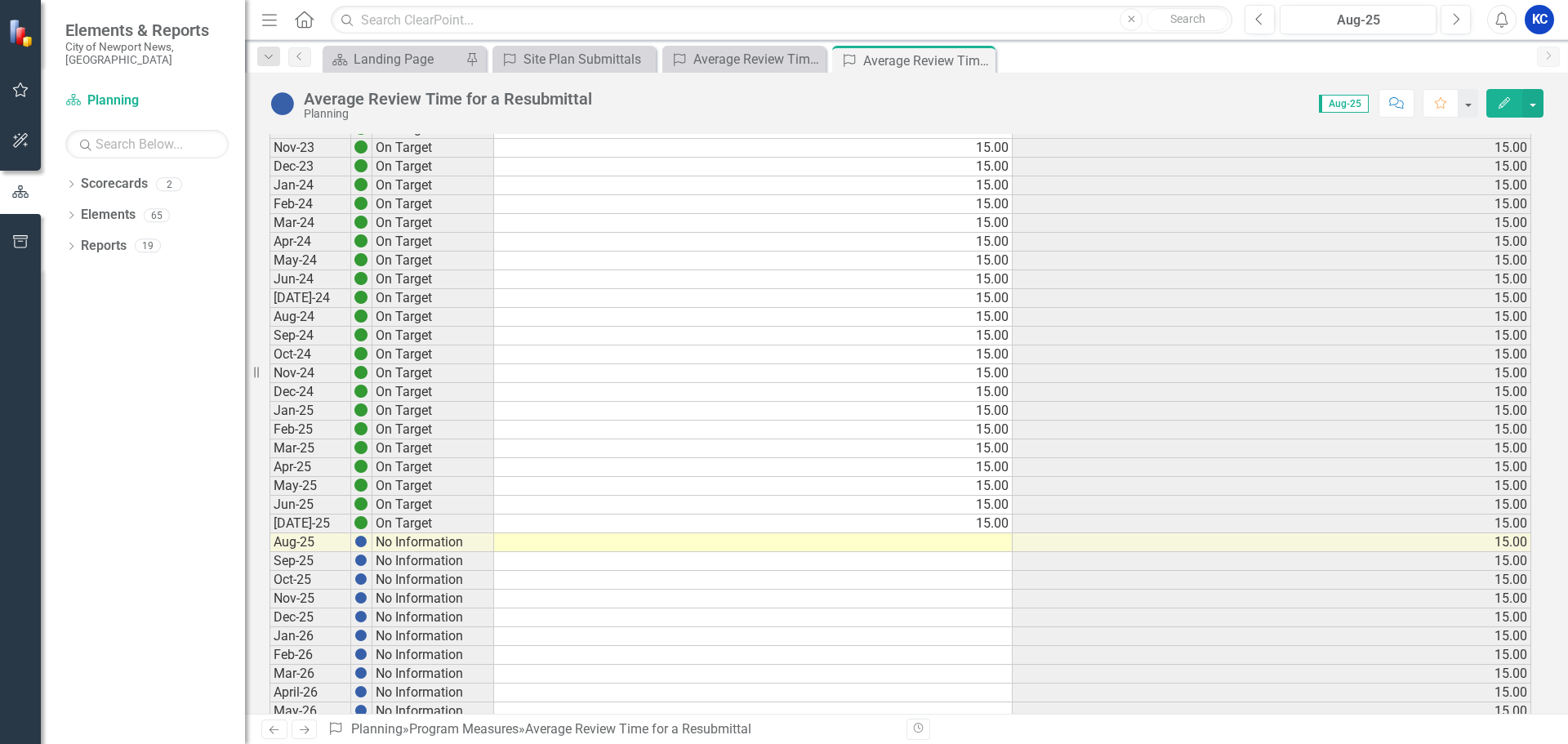
click at [988, 548] on td at bounding box center [754, 543] width 519 height 19
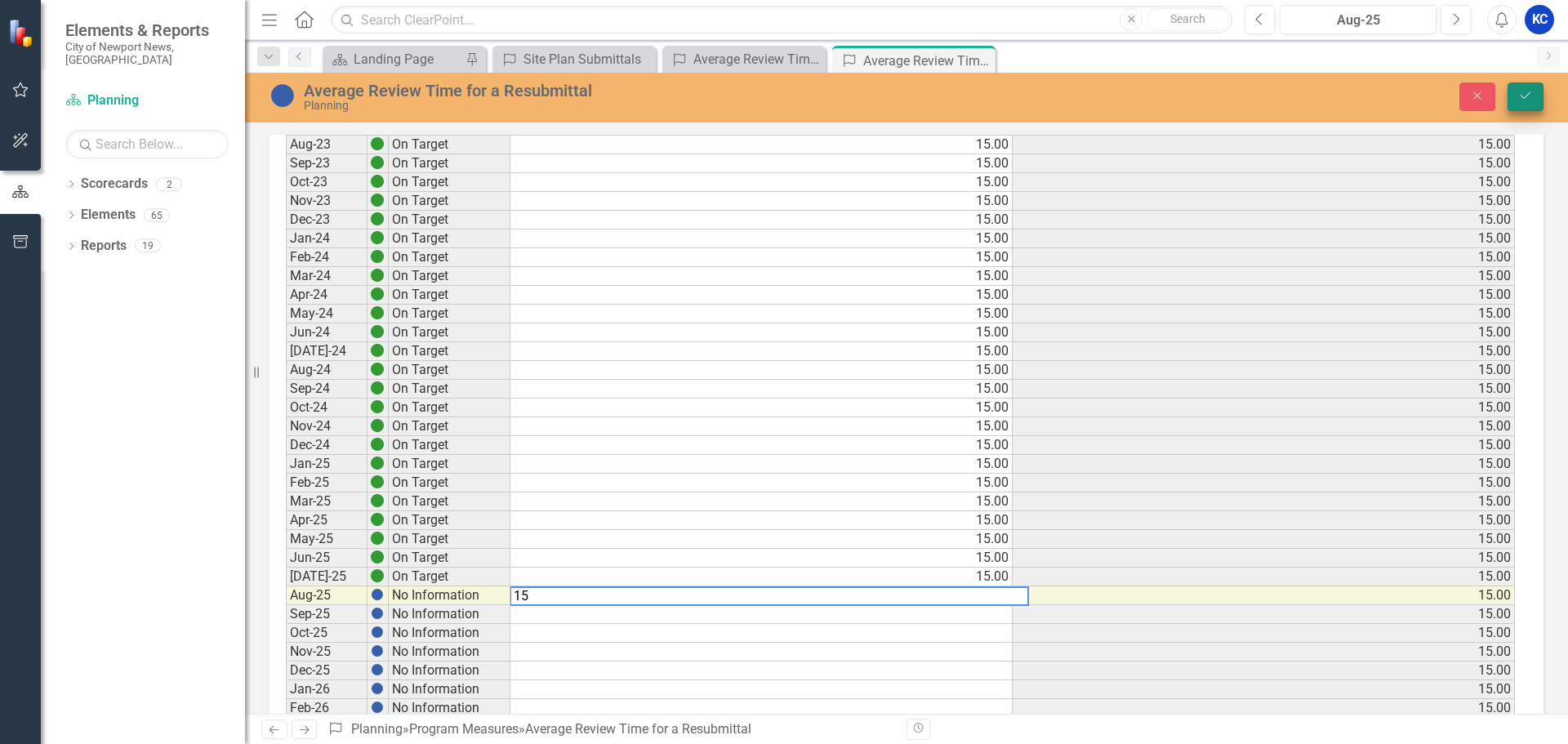
type textarea "15"
click at [1529, 95] on icon "Save" at bounding box center [1526, 96] width 15 height 11
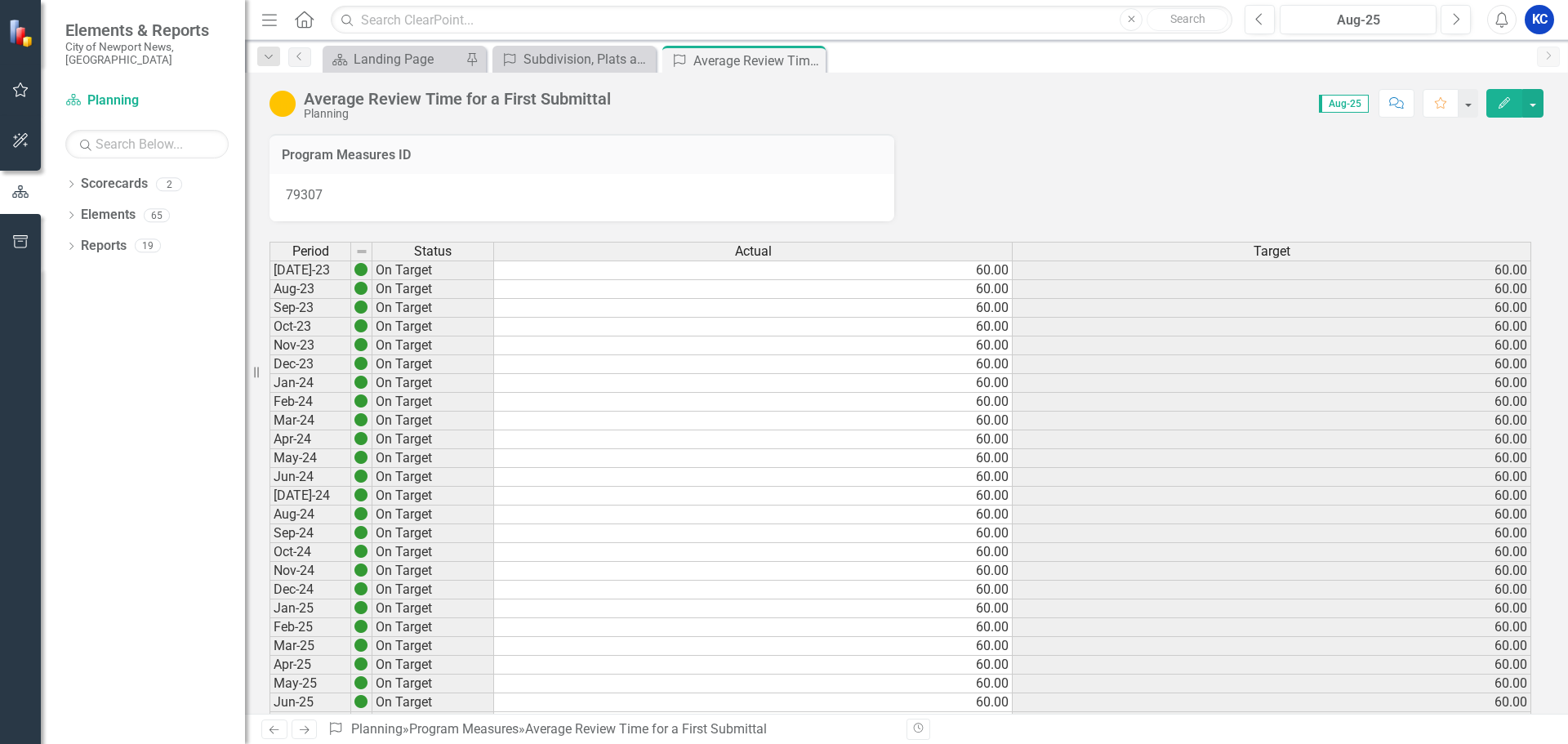
click at [304, 730] on icon at bounding box center [304, 730] width 10 height 8
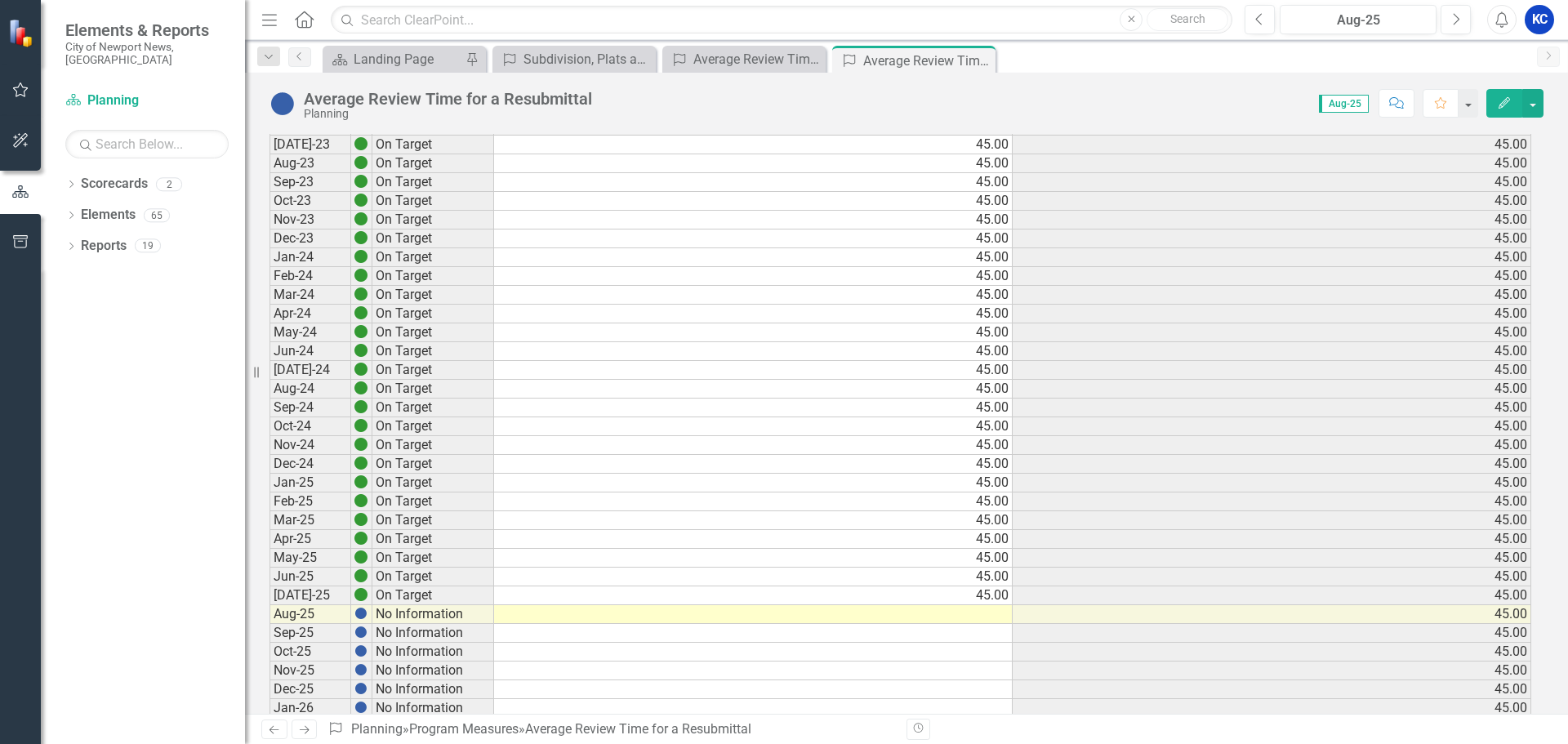
scroll to position [245, 0]
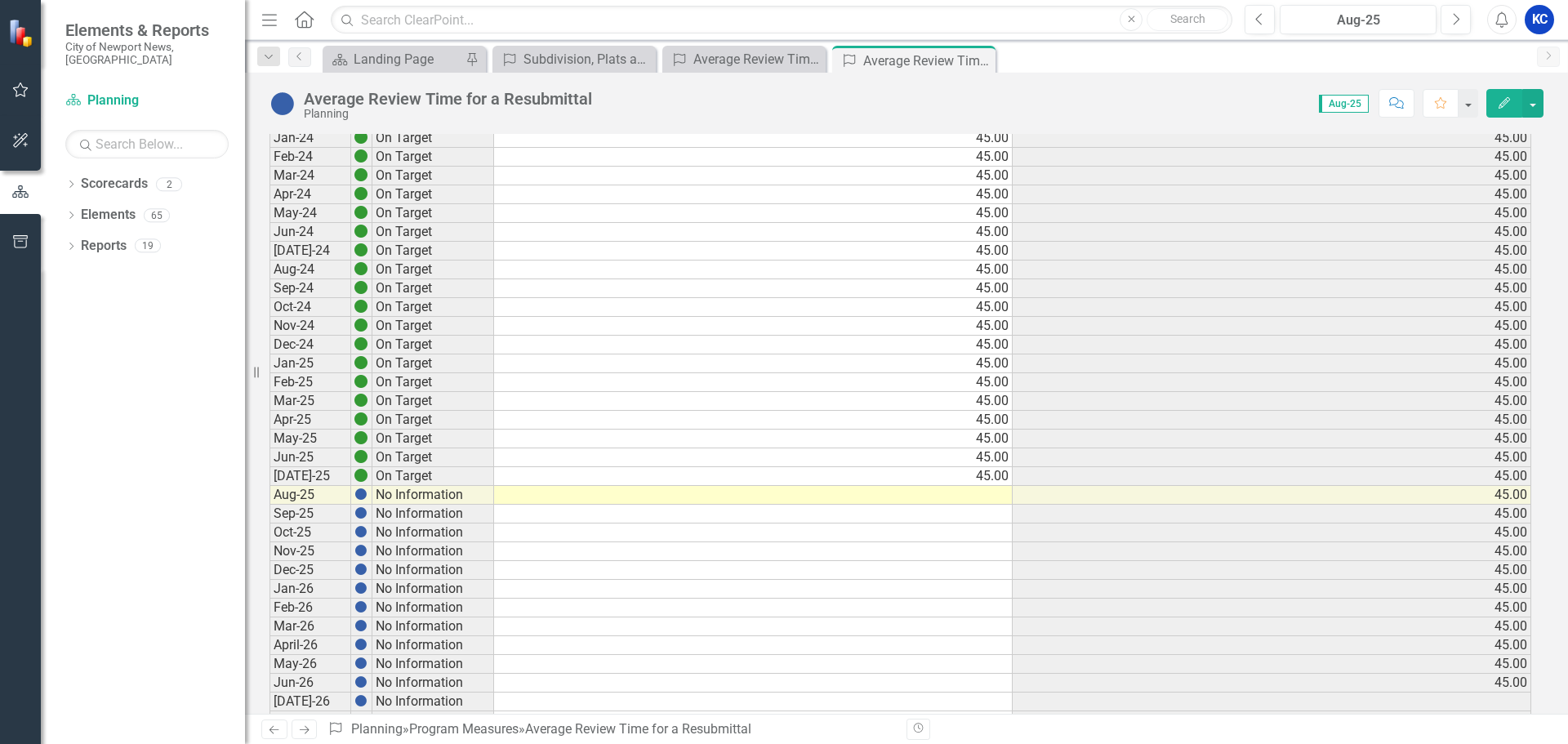
click at [984, 499] on td at bounding box center [754, 495] width 519 height 19
click at [984, 498] on td at bounding box center [754, 495] width 519 height 19
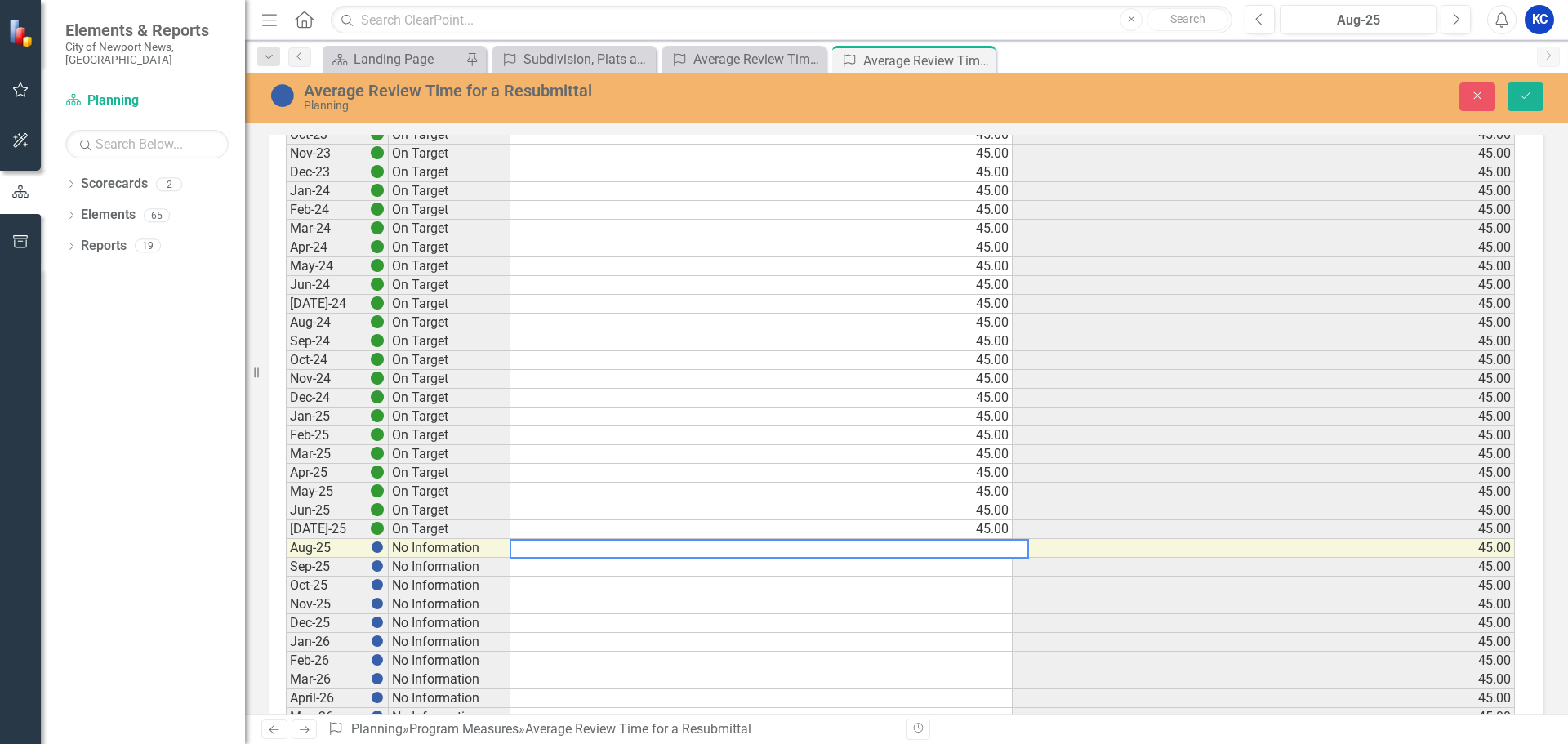
click at [976, 546] on textarea at bounding box center [769, 549] width 520 height 20
type textarea "30"
click at [1525, 95] on icon "Save" at bounding box center [1526, 96] width 15 height 11
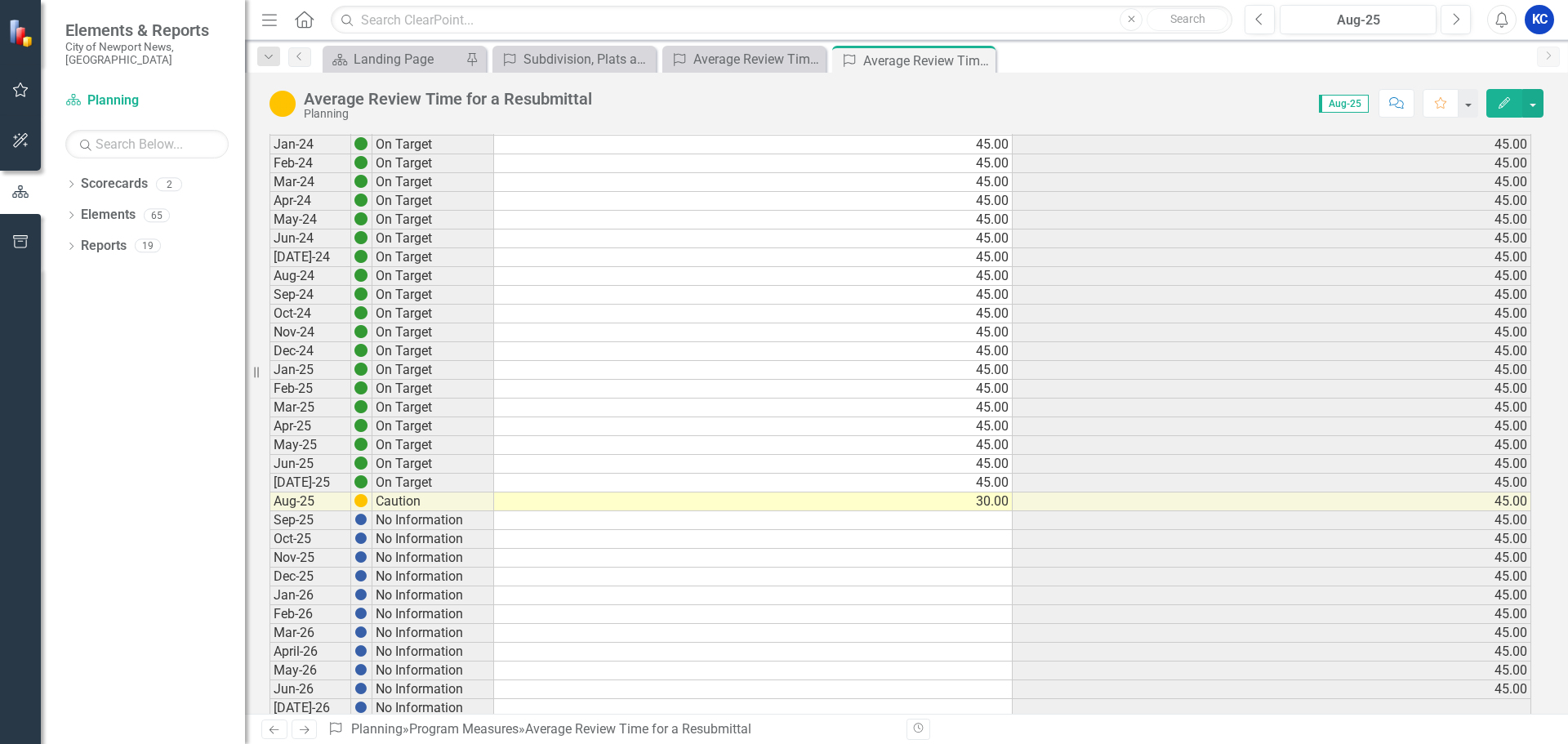
scroll to position [327, 0]
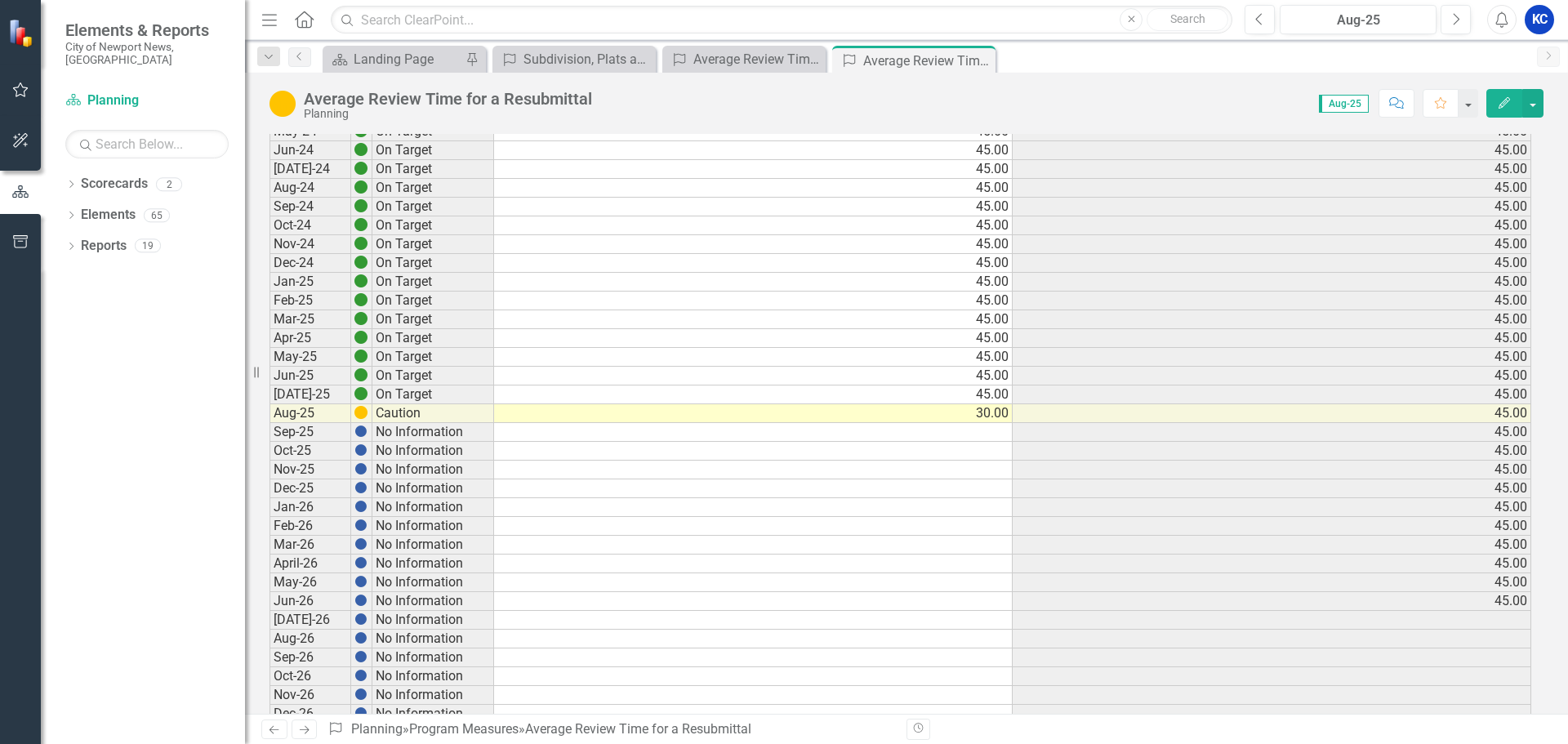
click at [1003, 413] on td "30.00" at bounding box center [754, 413] width 519 height 19
click at [736, 417] on td "30.00" at bounding box center [754, 413] width 519 height 19
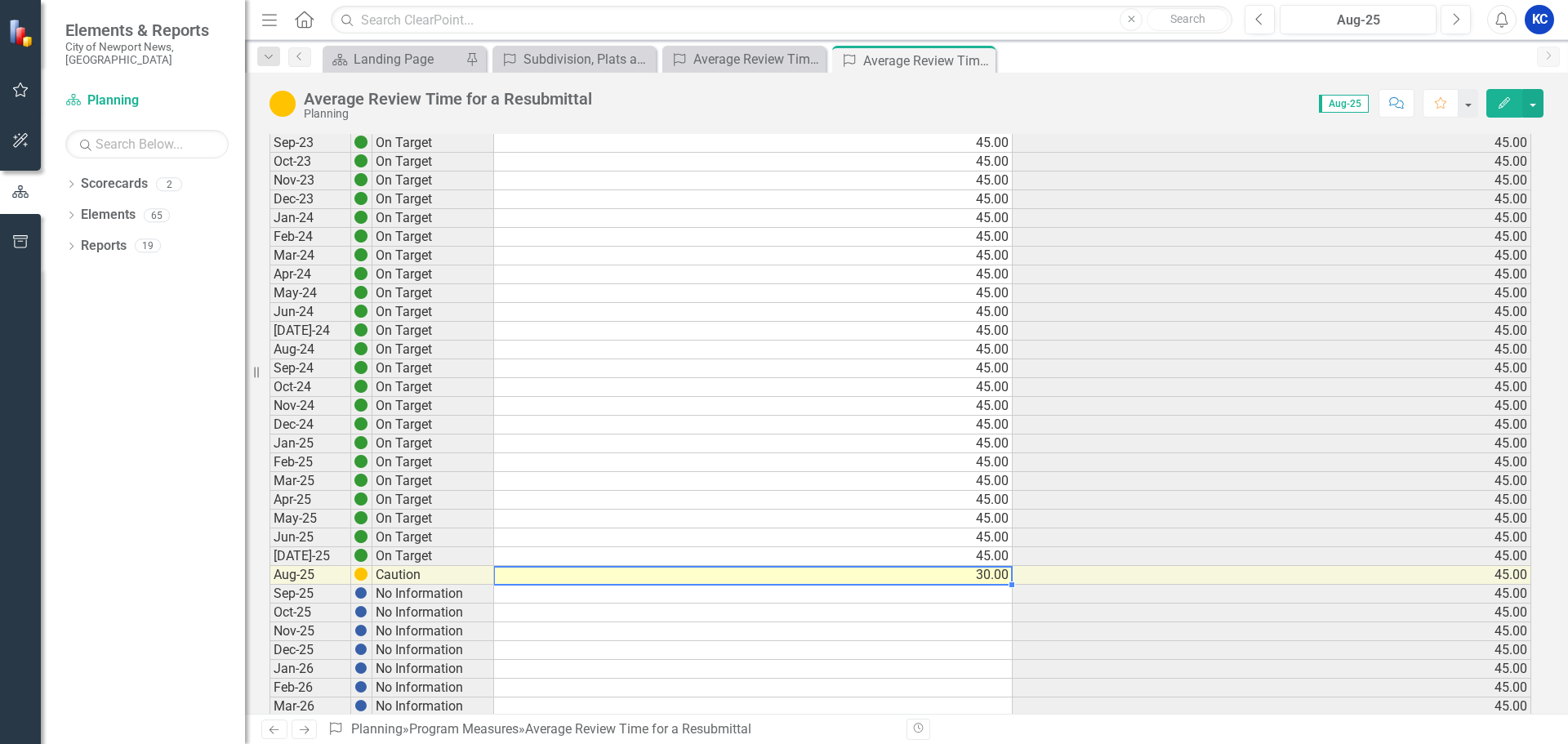
scroll to position [164, 0]
click at [727, 58] on div "Average Review Time for a First Submittal" at bounding box center [747, 59] width 108 height 20
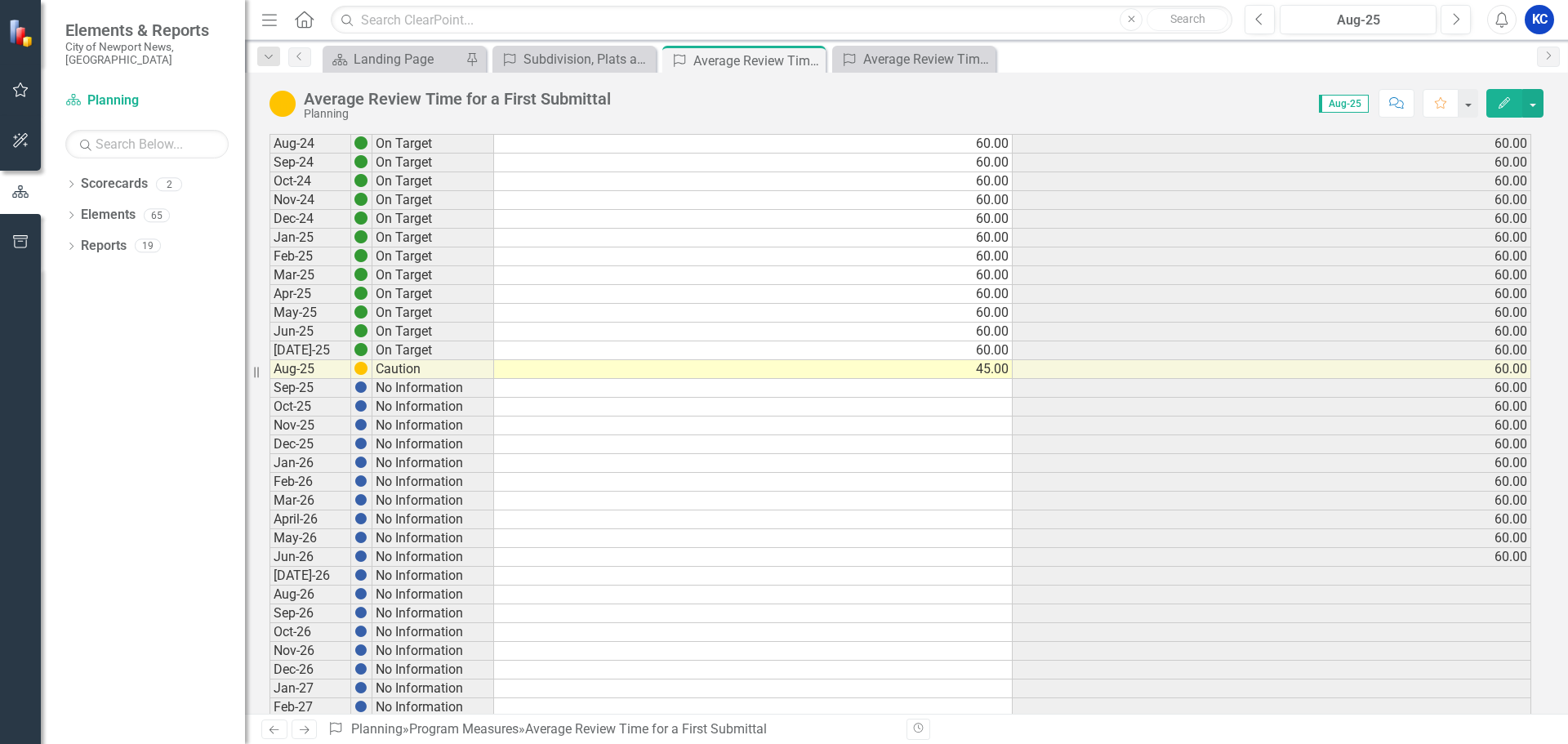
scroll to position [408, 0]
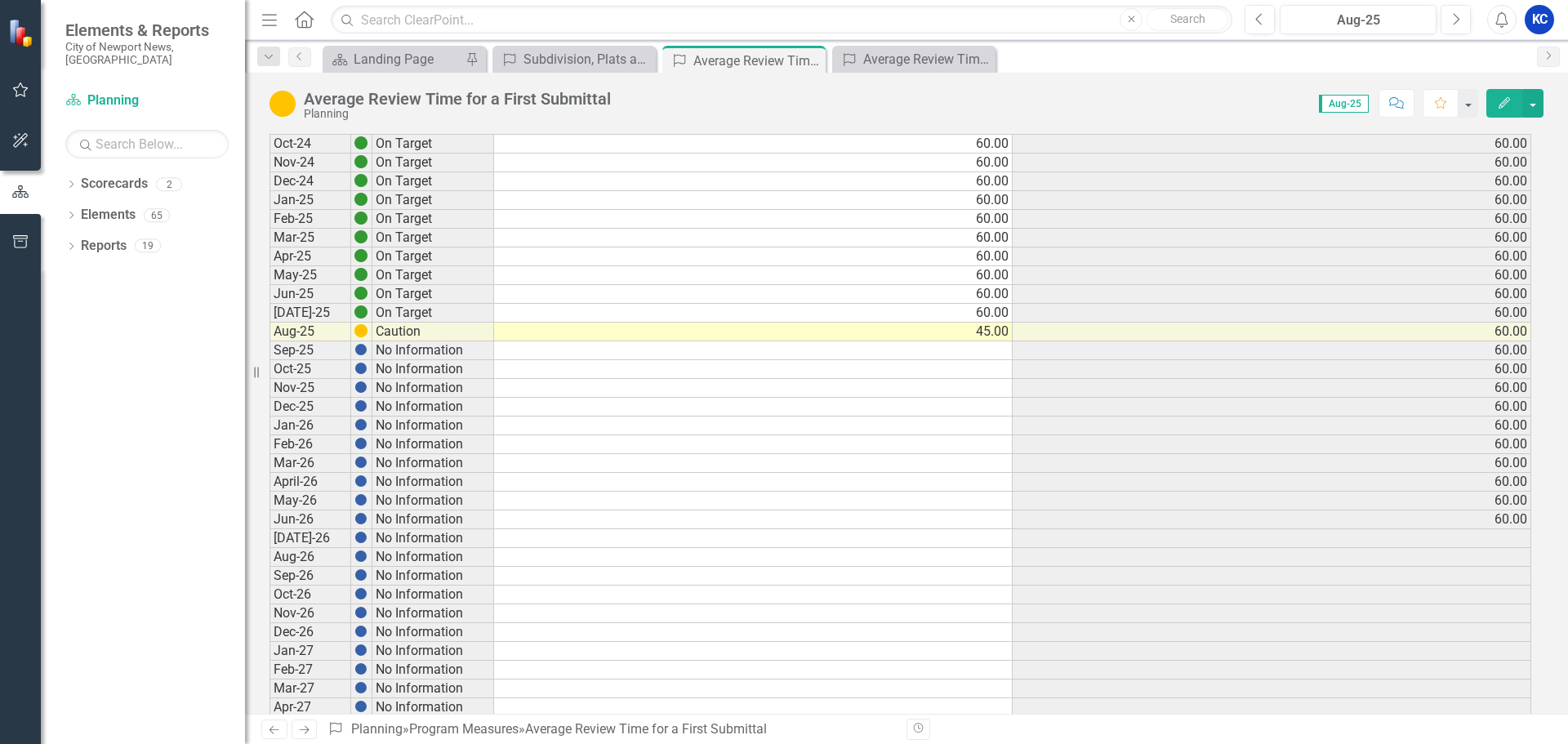
click at [893, 331] on td "45.00" at bounding box center [754, 331] width 519 height 19
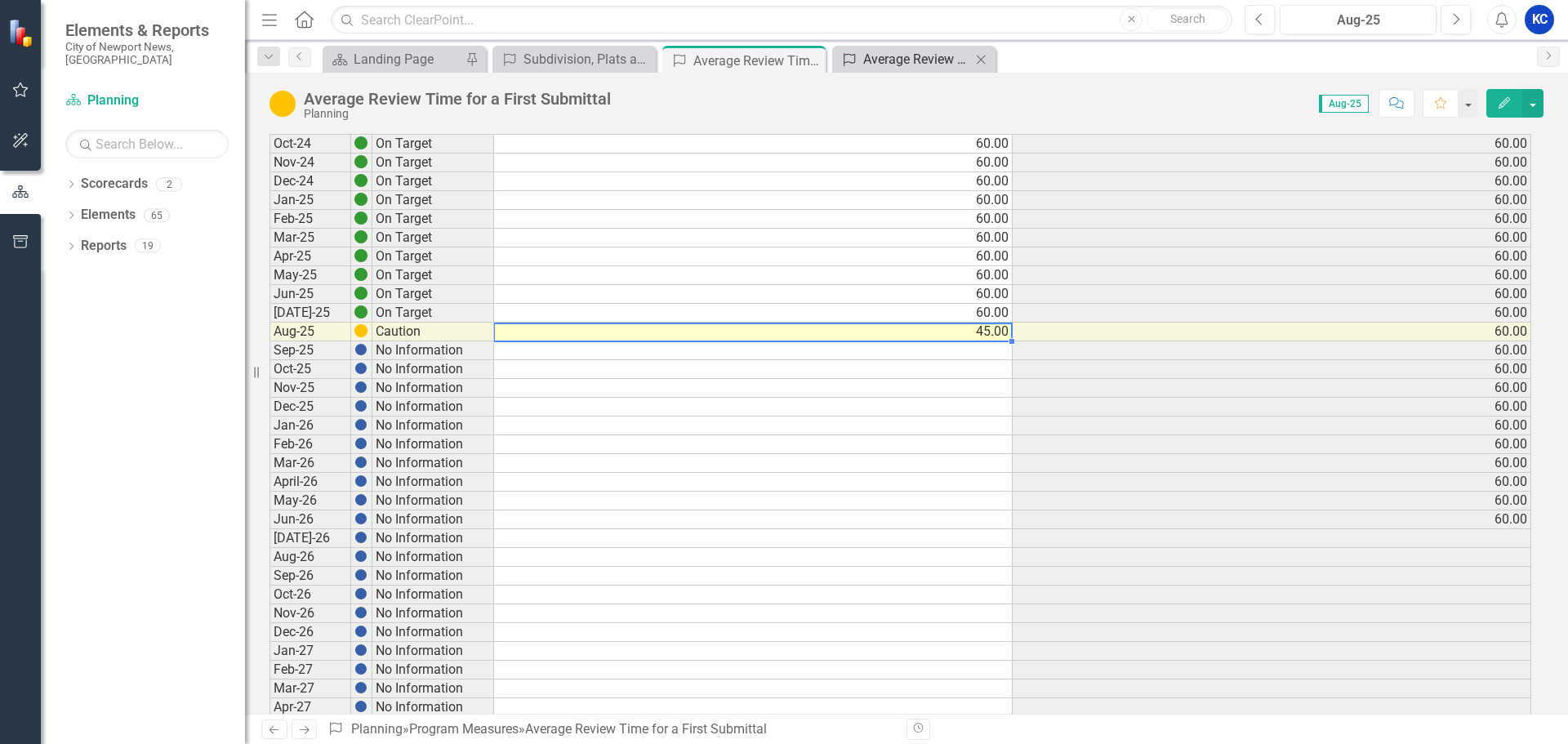
click at [912, 62] on div "Average Review Time for a Resubmittal" at bounding box center [917, 59] width 108 height 20
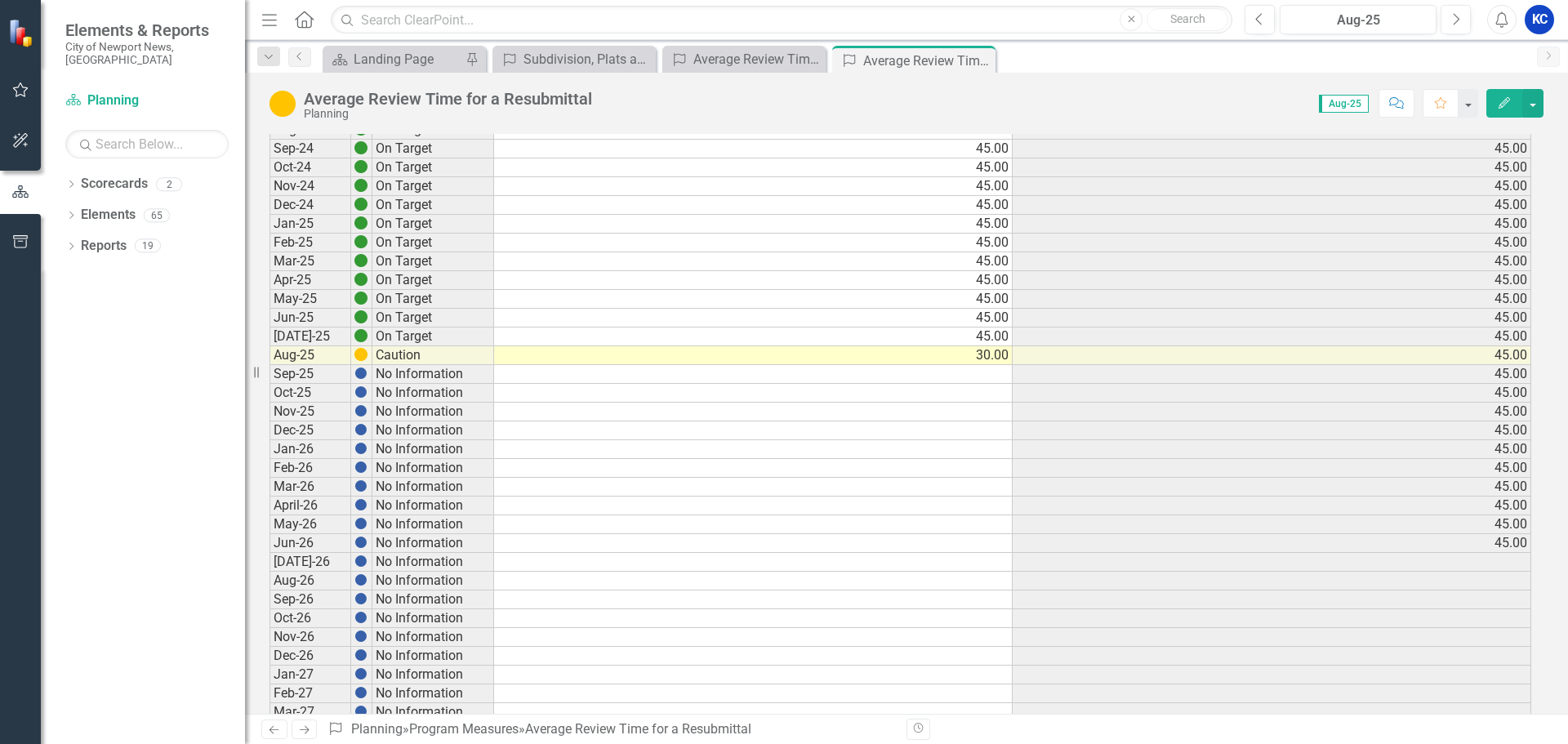
scroll to position [164, 0]
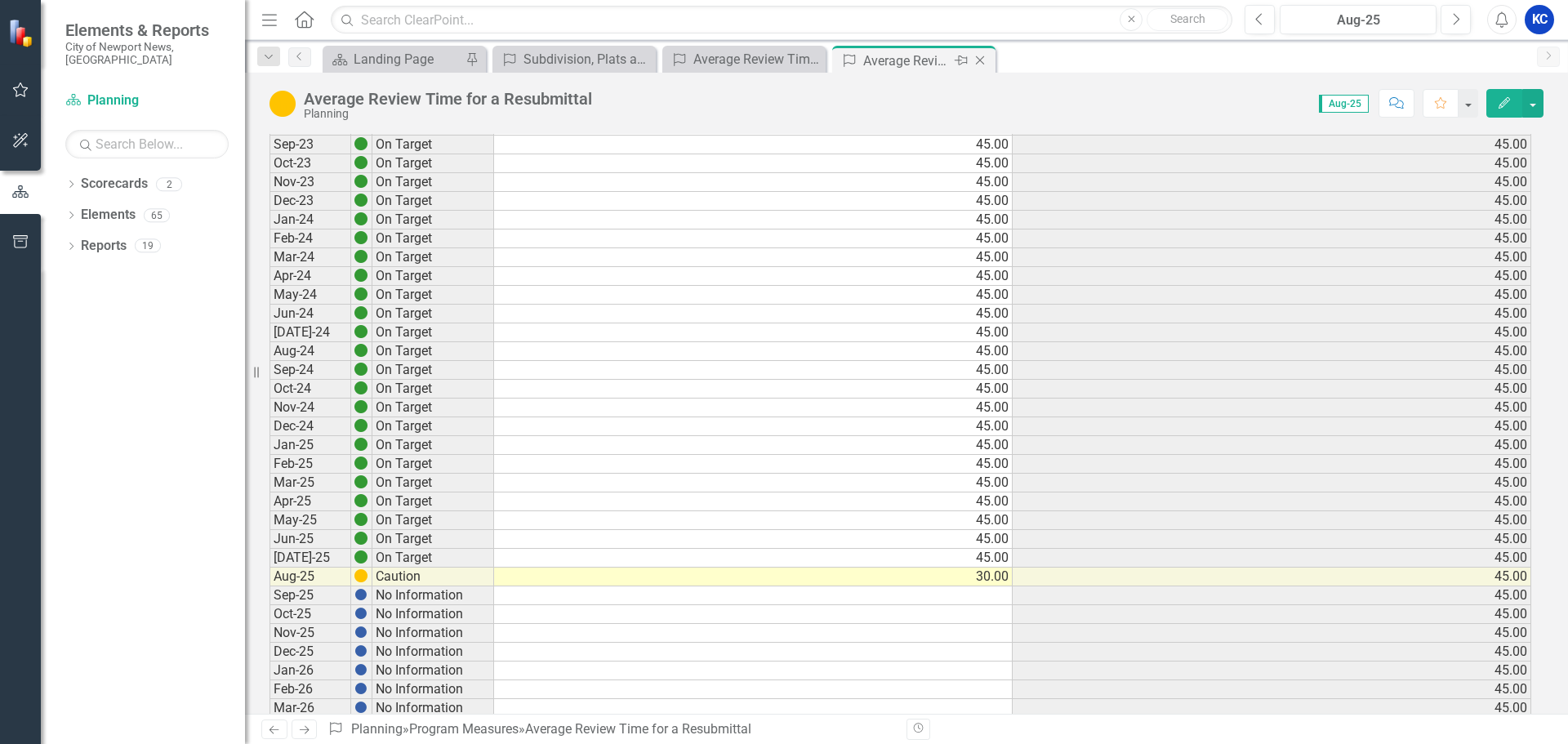
click at [920, 69] on div "Average Review Time for a Resubmittal" at bounding box center [907, 61] width 88 height 20
click at [782, 47] on div "Program Measures Average Review Time for a First Submittal Close" at bounding box center [744, 59] width 164 height 27
click at [931, 55] on div "Average Review Time for a Resubmittal" at bounding box center [907, 61] width 88 height 20
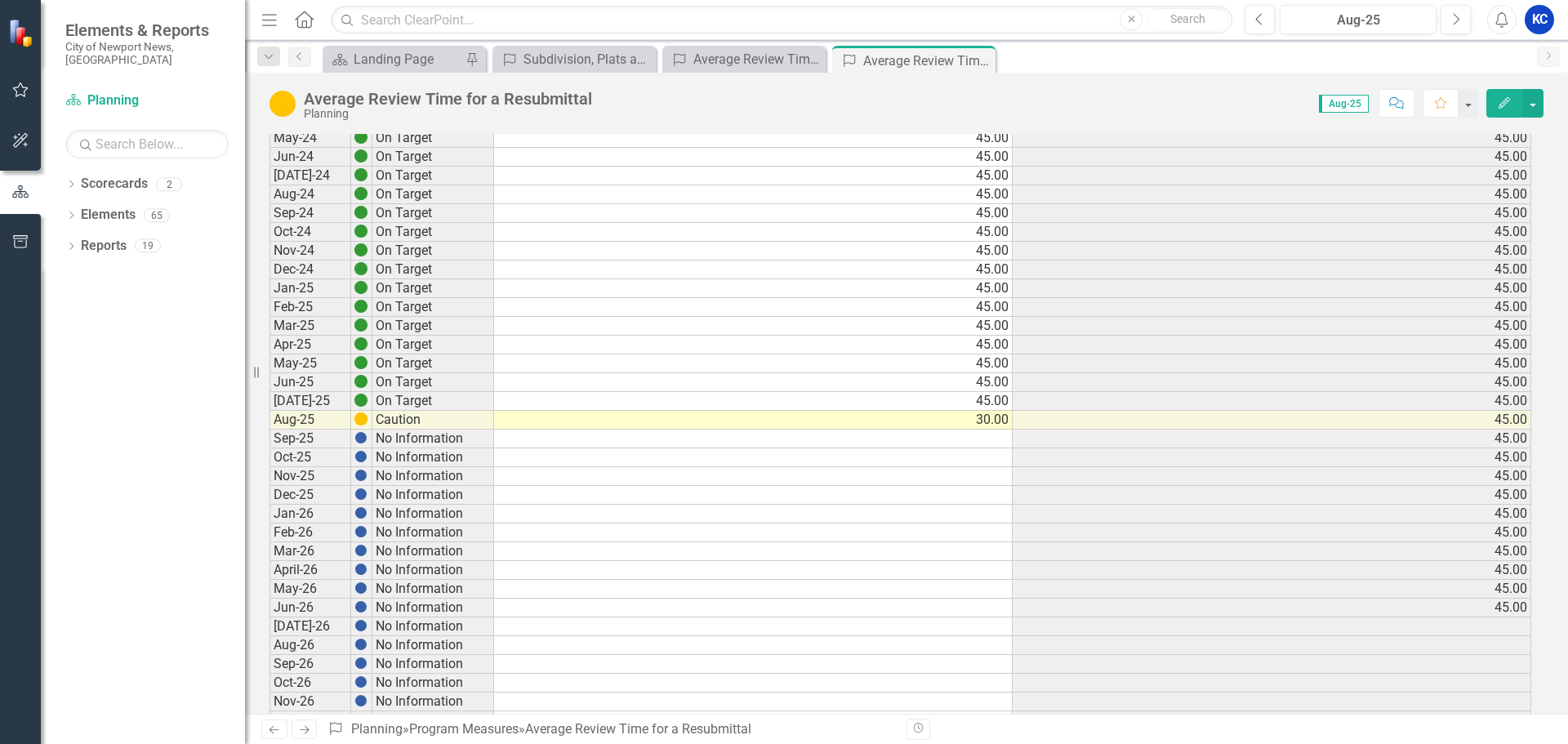
scroll to position [327, 0]
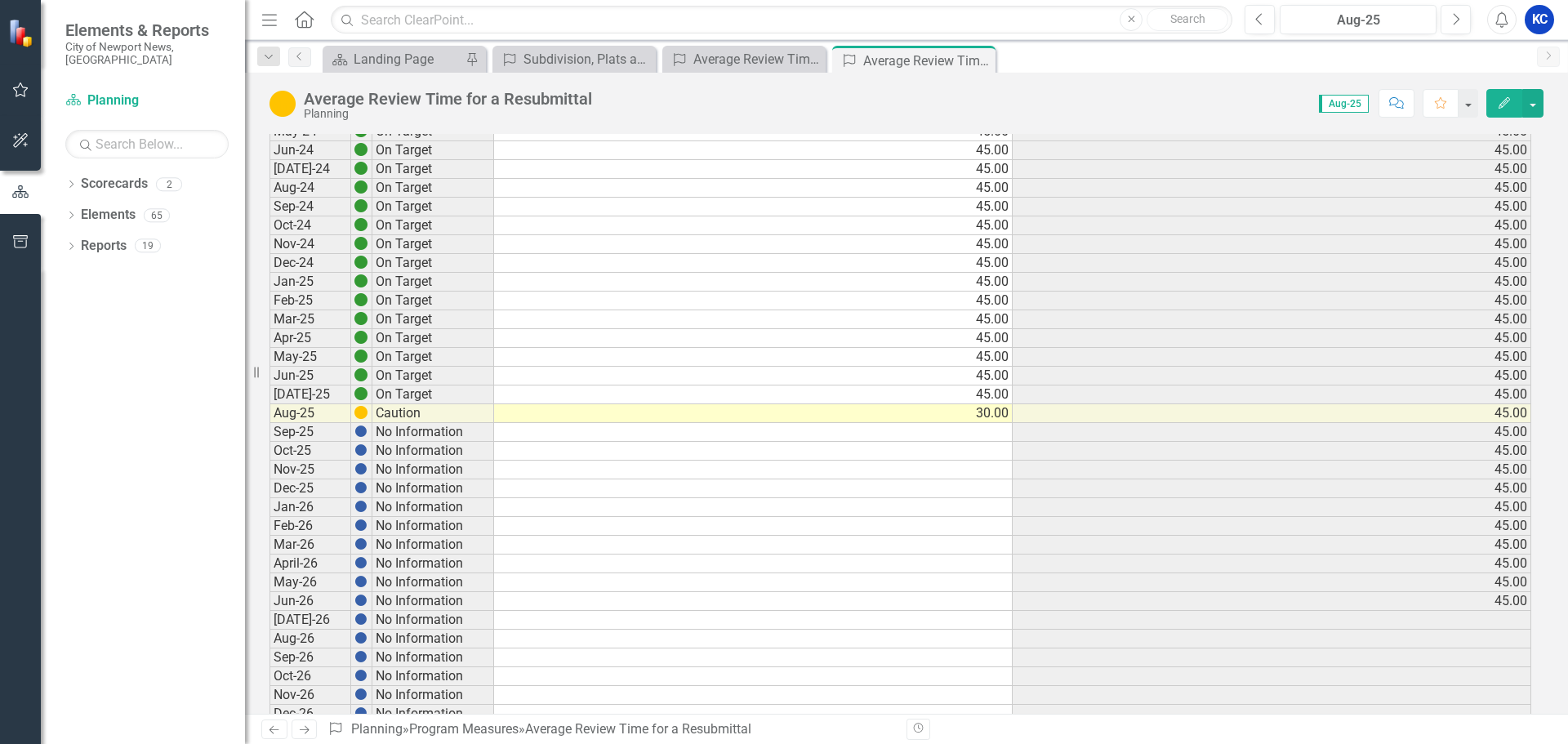
click at [307, 728] on icon at bounding box center [304, 730] width 10 height 8
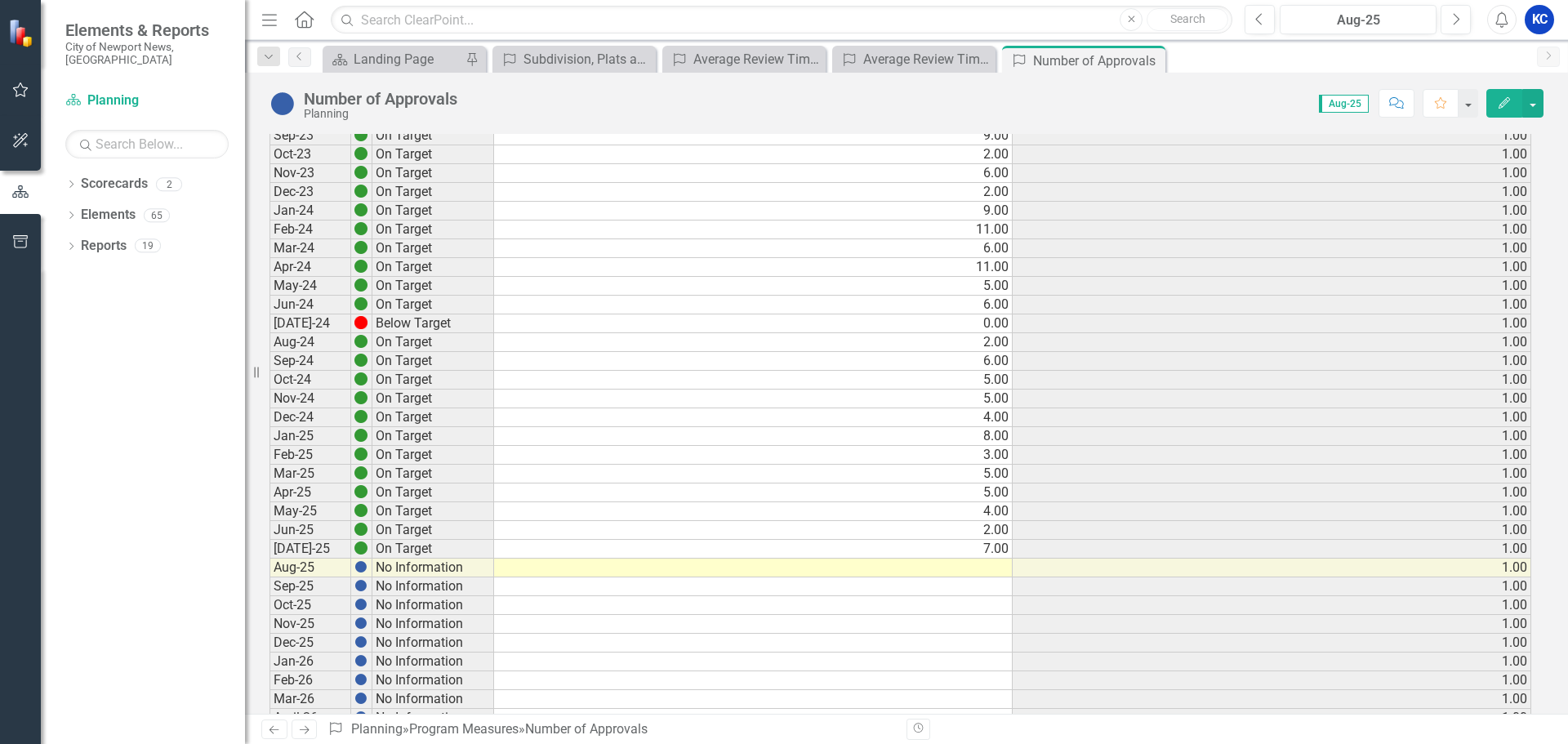
scroll to position [327, 0]
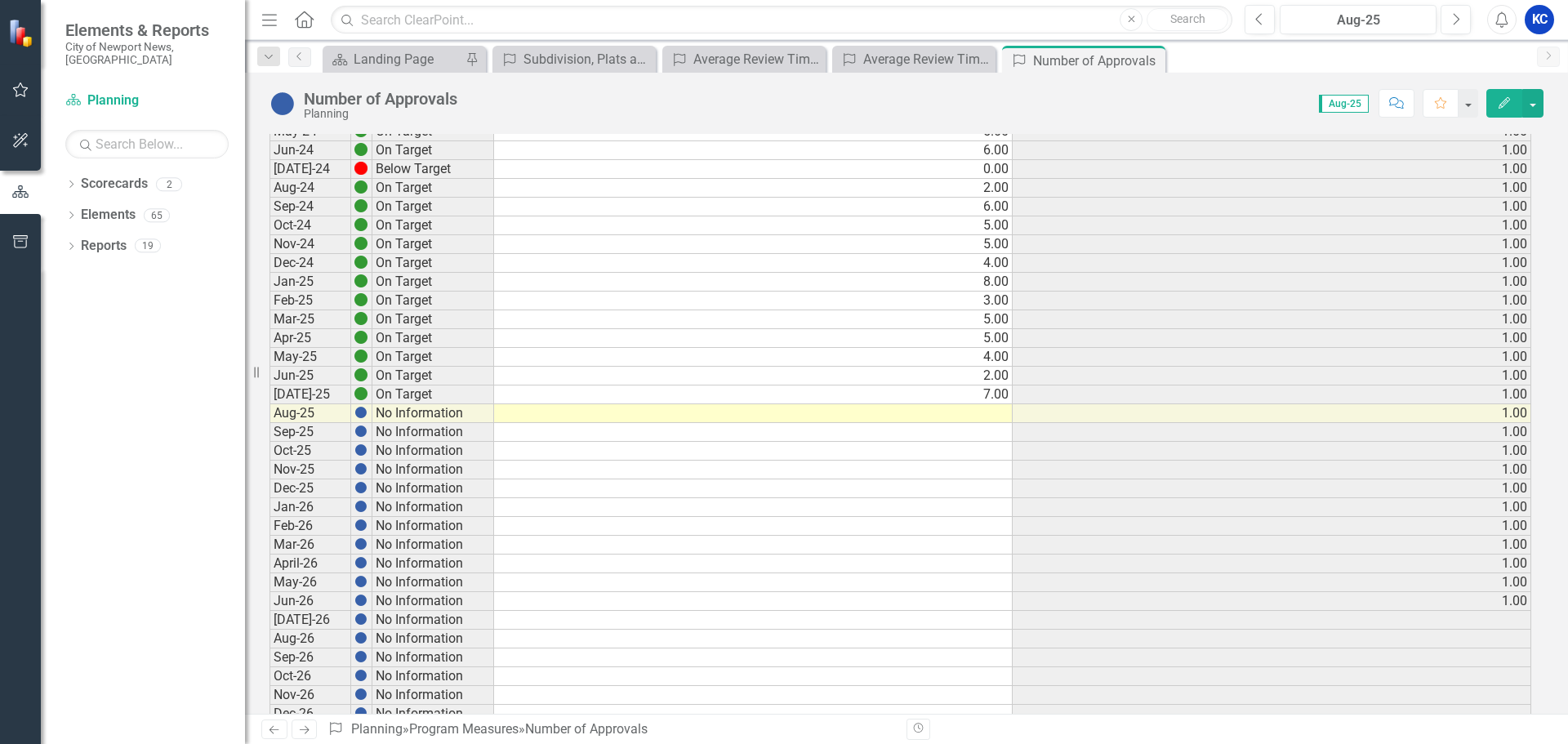
click at [994, 421] on td at bounding box center [754, 413] width 519 height 19
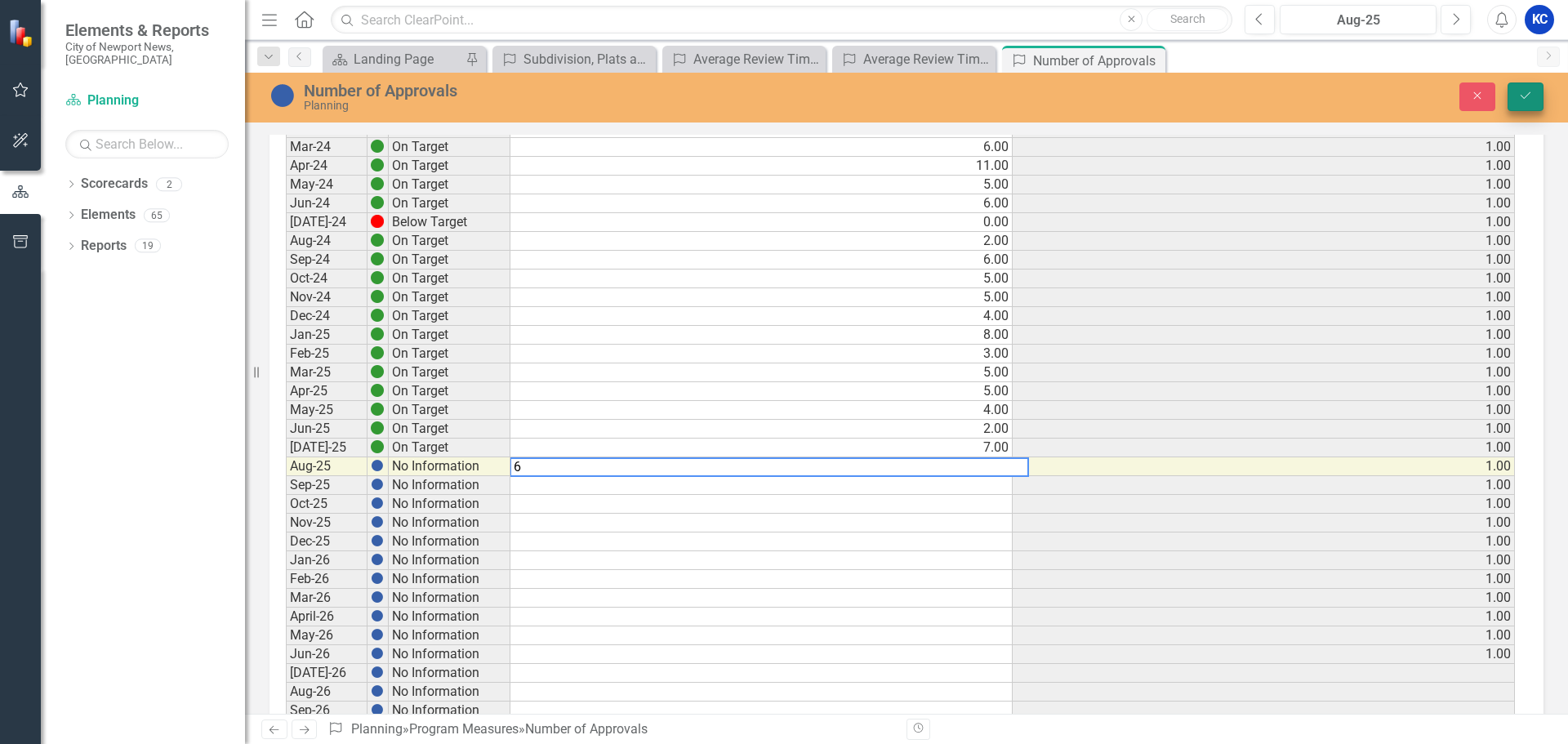
type textarea "6"
click at [1523, 91] on icon "Save" at bounding box center [1526, 96] width 15 height 11
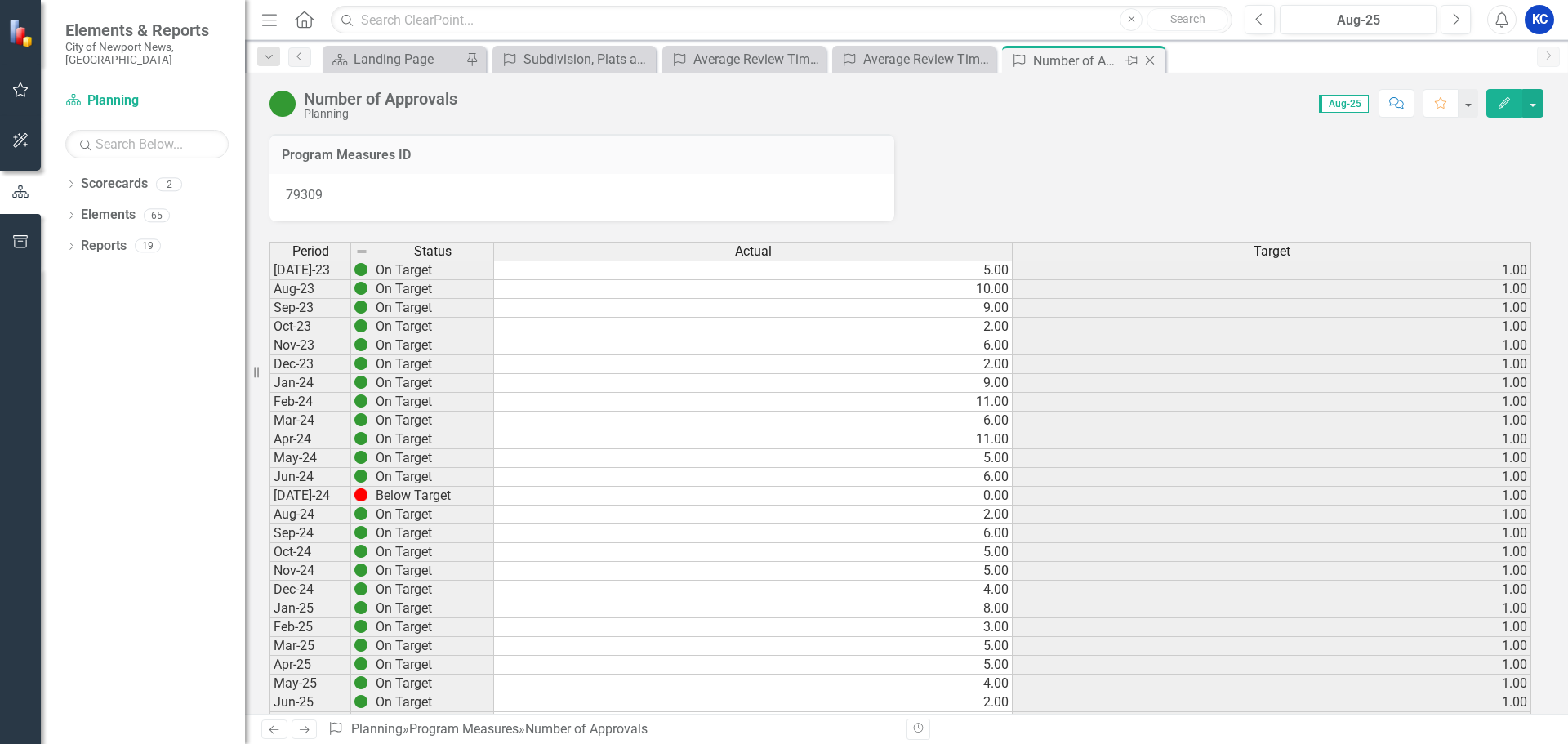
click at [1153, 64] on icon at bounding box center [1150, 61] width 9 height 9
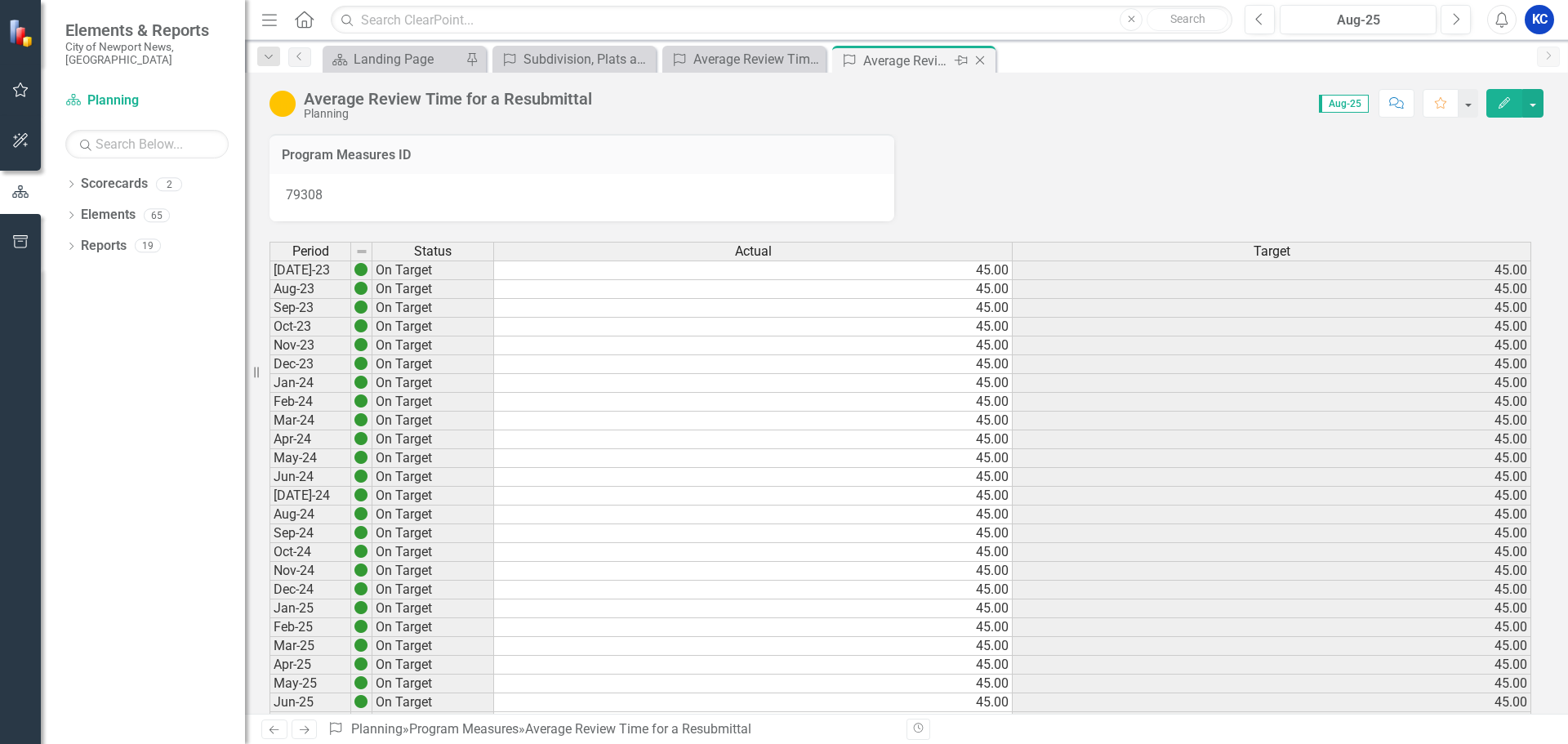
click at [928, 62] on div "Average Review Time for a Resubmittal" at bounding box center [907, 61] width 88 height 20
click at [0, 0] on icon "Close" at bounding box center [0, 0] width 0 height 0
click at [812, 59] on icon at bounding box center [810, 61] width 9 height 9
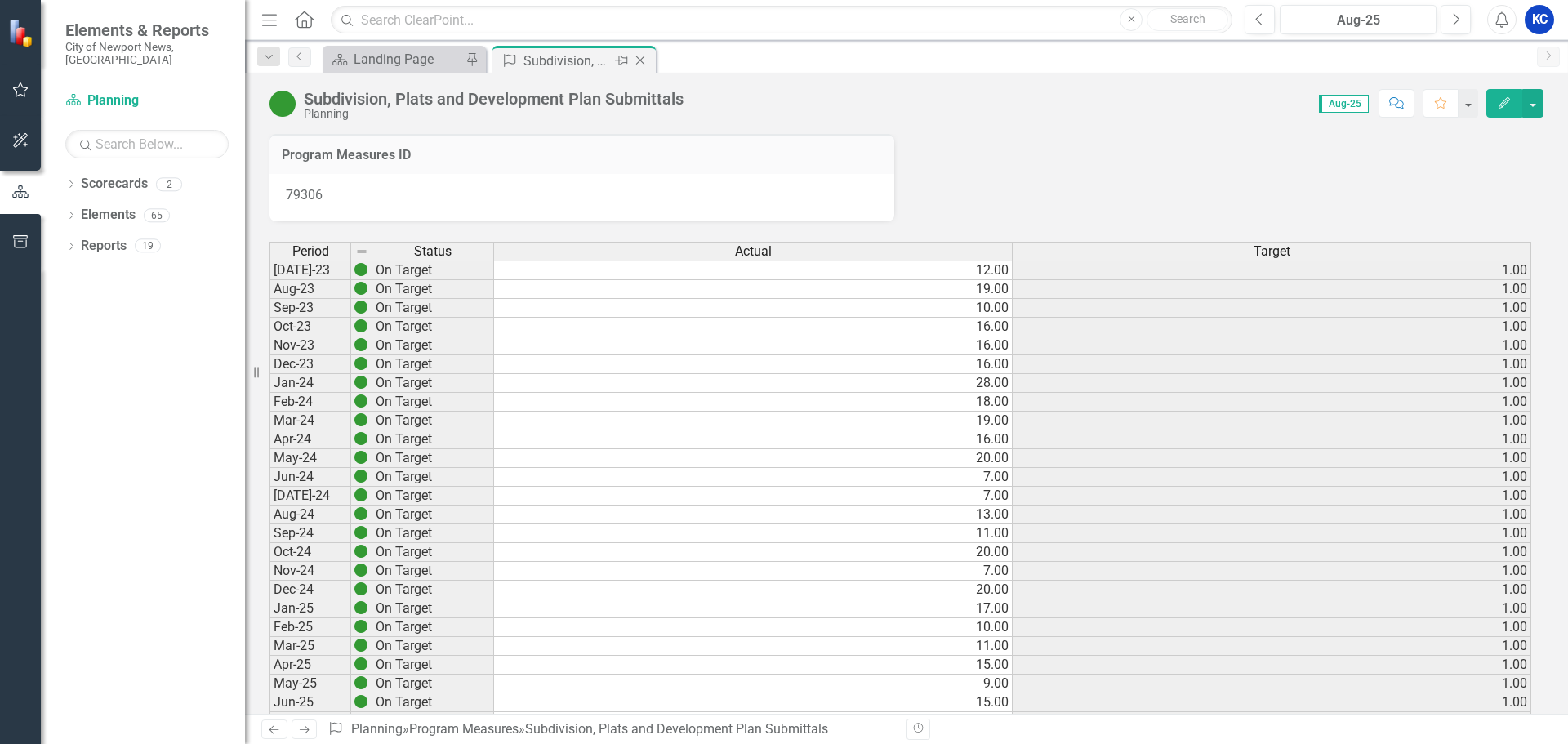
click at [556, 60] on div "Subdivision, Plats and Development Plan Submittals" at bounding box center [567, 61] width 88 height 20
click at [639, 55] on icon "Close" at bounding box center [641, 61] width 16 height 13
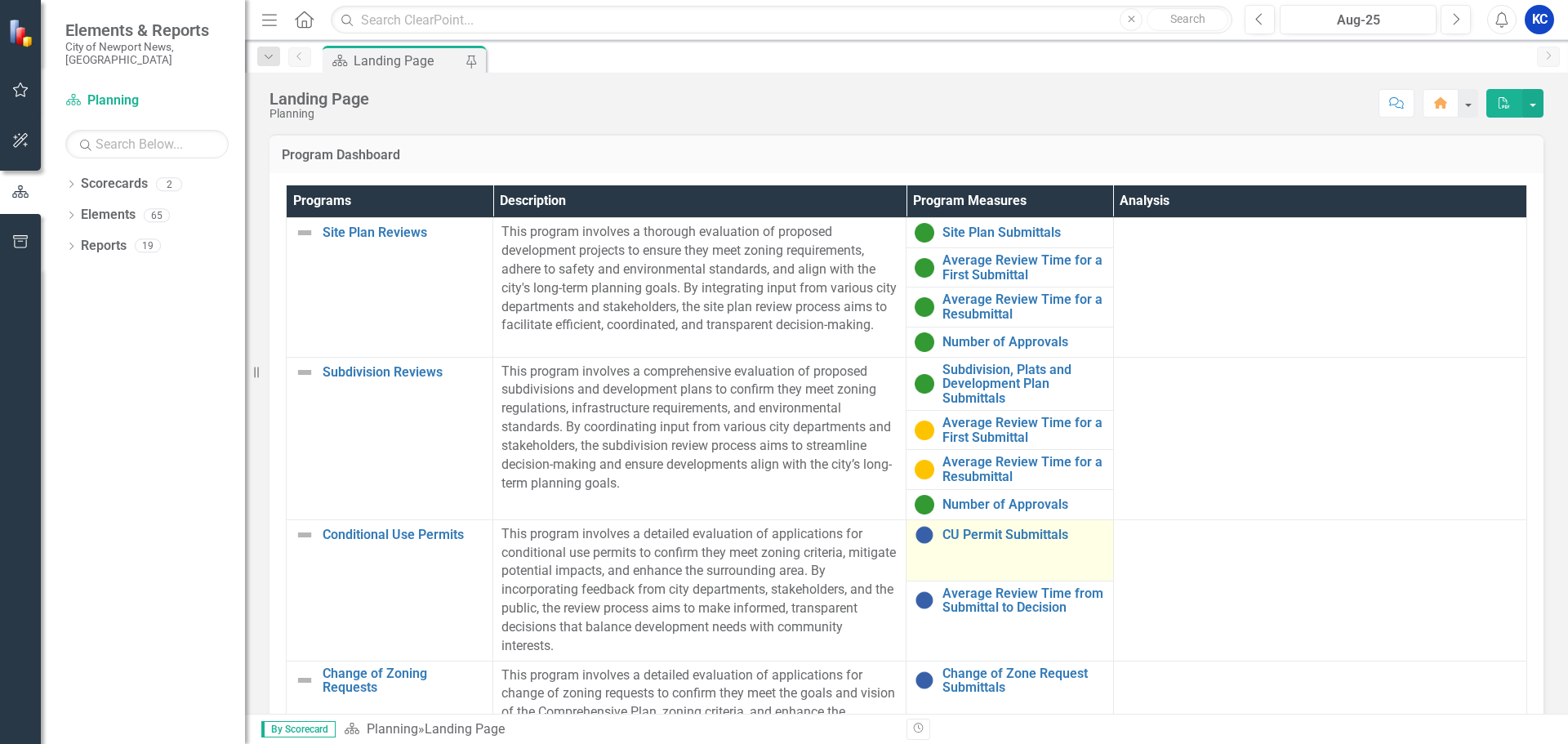
scroll to position [82, 0]
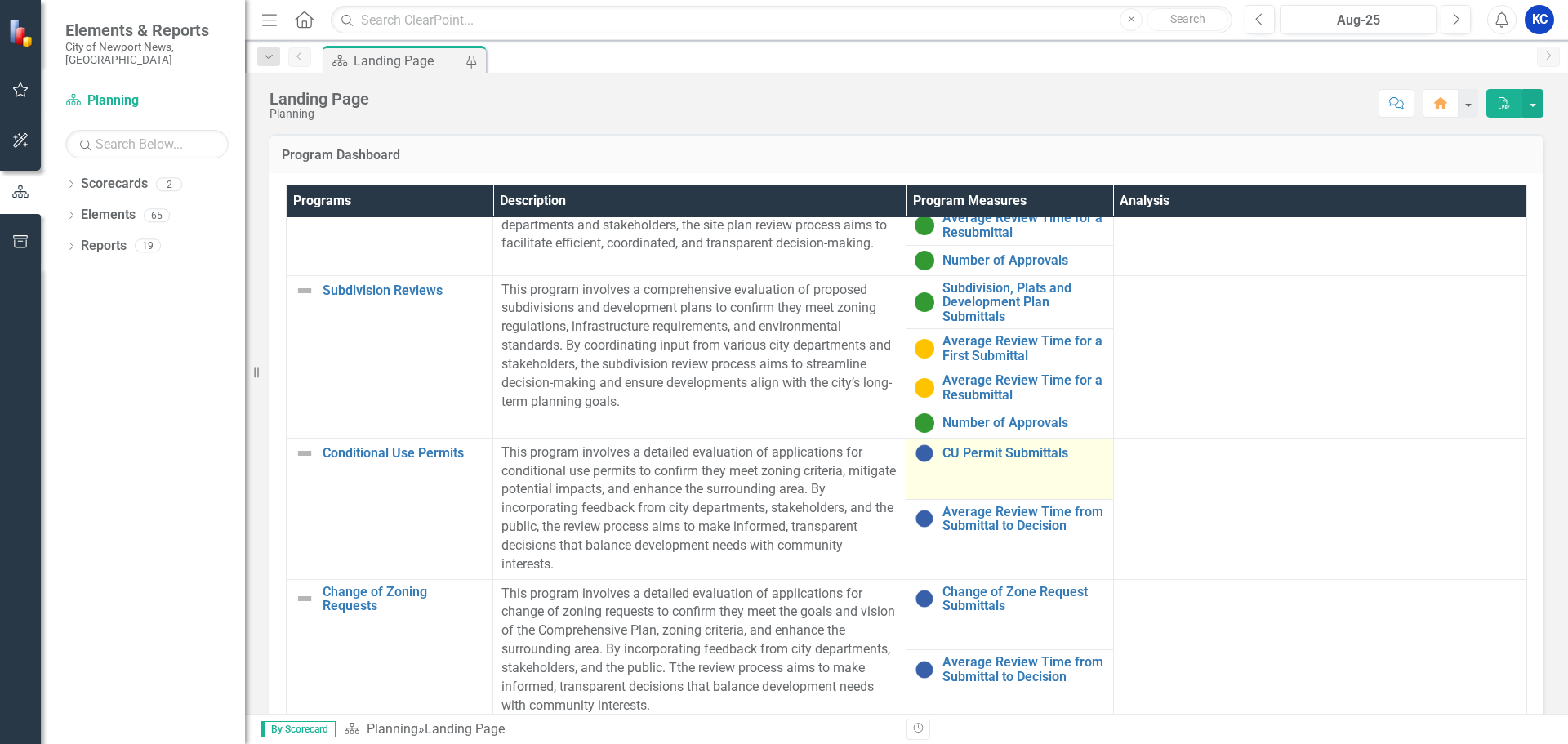
click at [947, 463] on div "CU Permit Submittals" at bounding box center [1010, 453] width 190 height 20
click at [929, 456] on div "CU Permit Submittals" at bounding box center [1010, 453] width 190 height 20
click at [948, 443] on td "CU Permit Submittals Link Open Element" at bounding box center [1010, 468] width 207 height 61
click at [953, 449] on link "CU Permit Submittals" at bounding box center [1024, 453] width 162 height 15
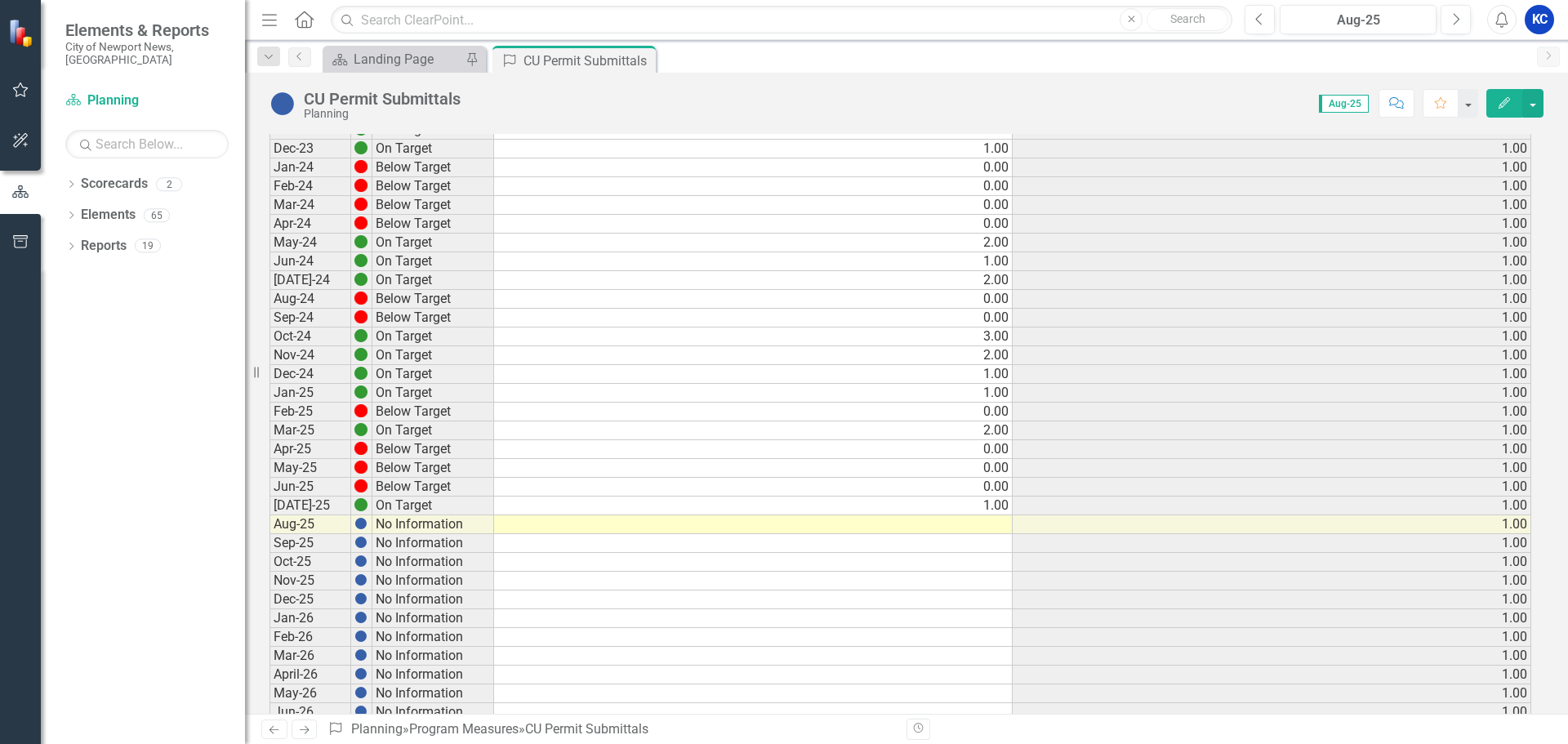
scroll to position [327, 0]
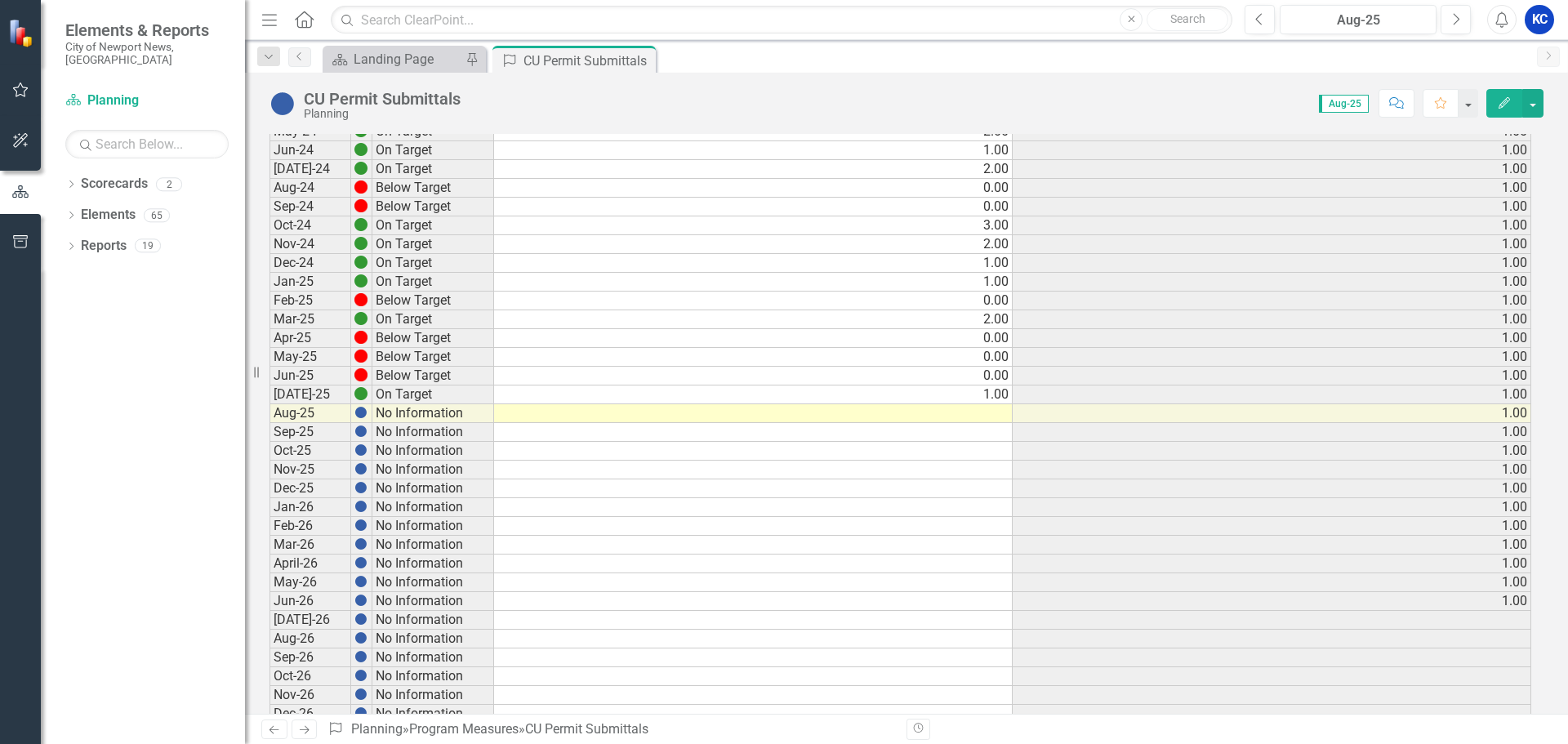
click at [269, 422] on div "Period Status Actual Target Jul-23 Below Target 0.00 1.00 Aug-23 Below Target 0…" at bounding box center [269, 432] width 0 height 1035
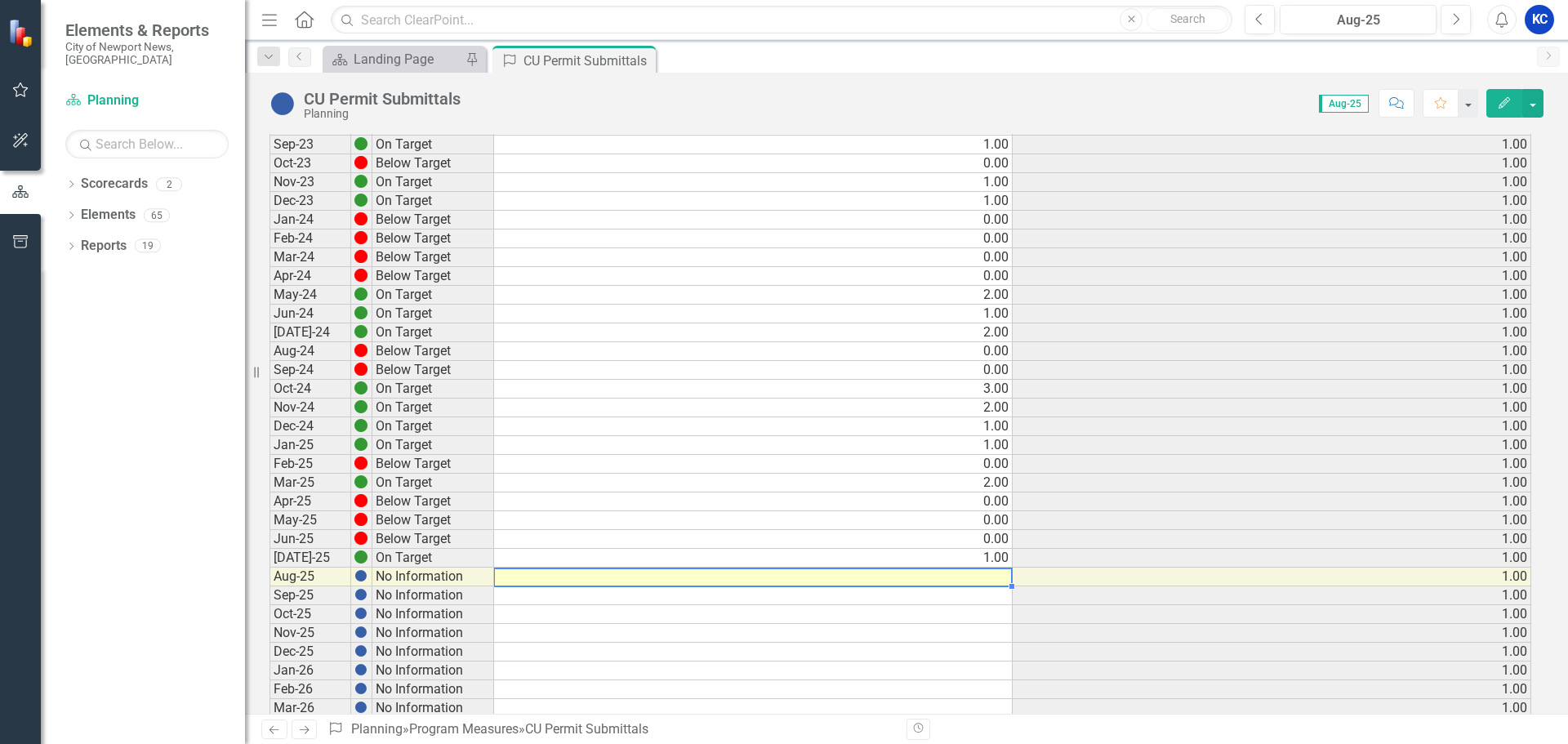
click at [990, 582] on td at bounding box center [754, 577] width 519 height 19
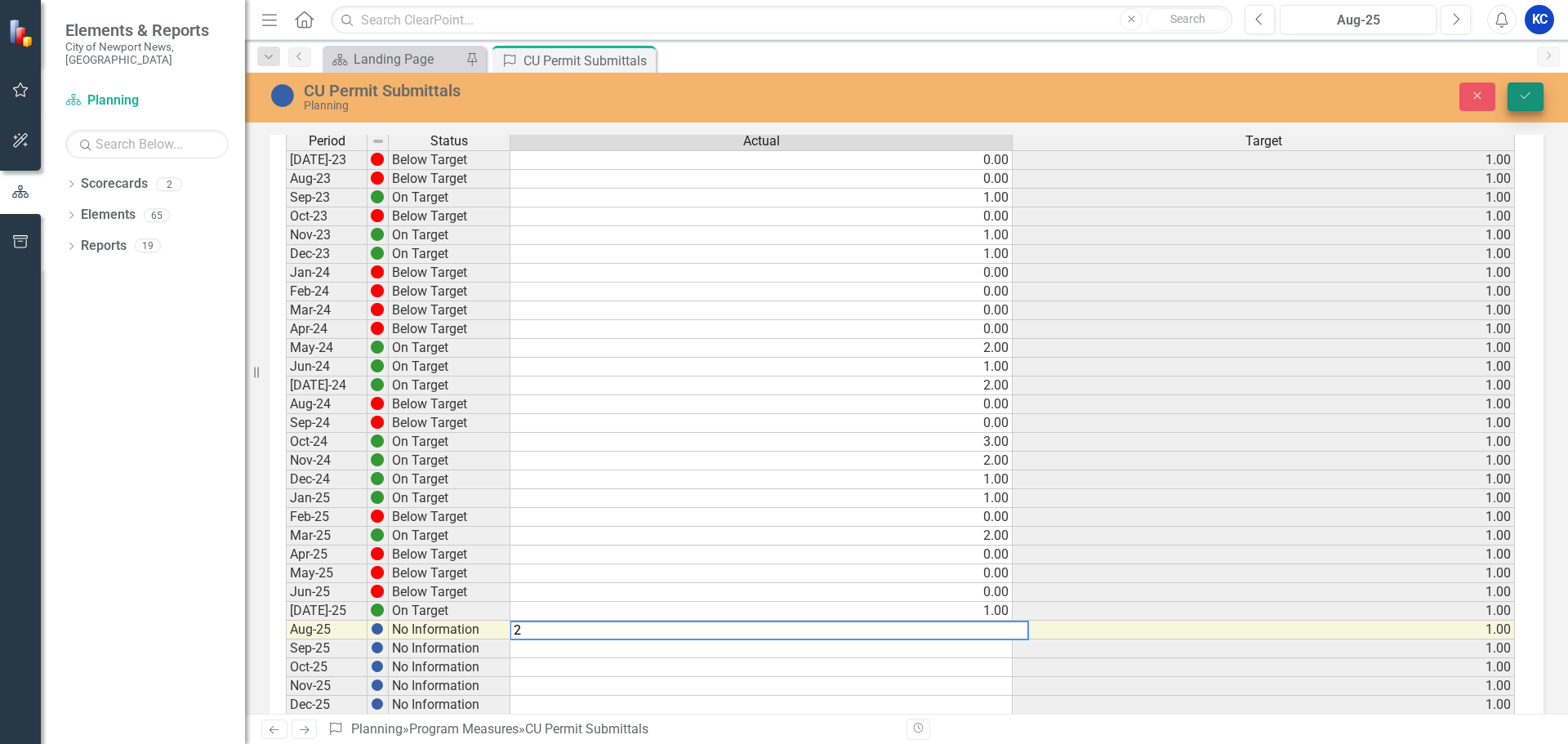
type textarea "2"
click at [1522, 93] on icon "Save" at bounding box center [1526, 96] width 15 height 11
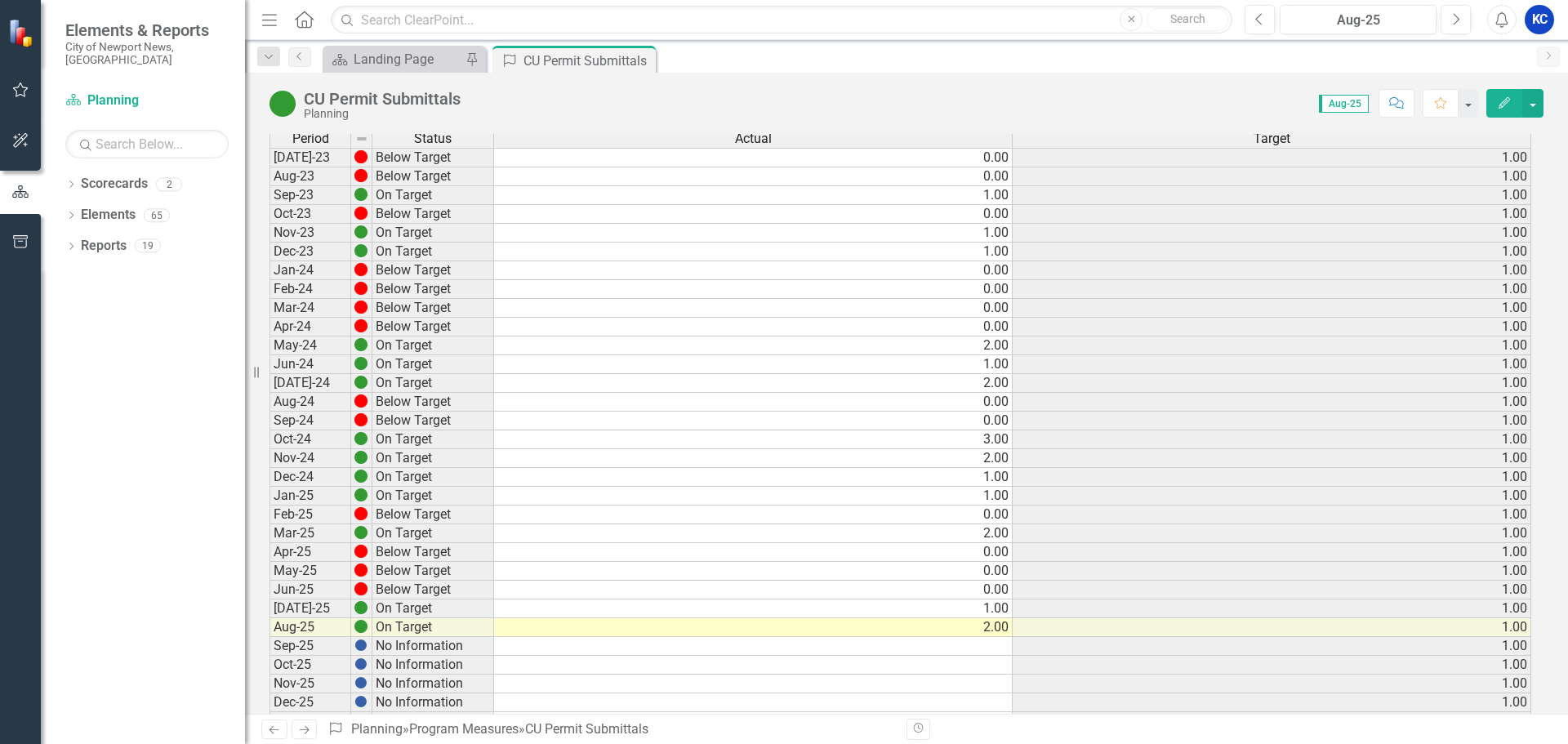
scroll to position [245, 0]
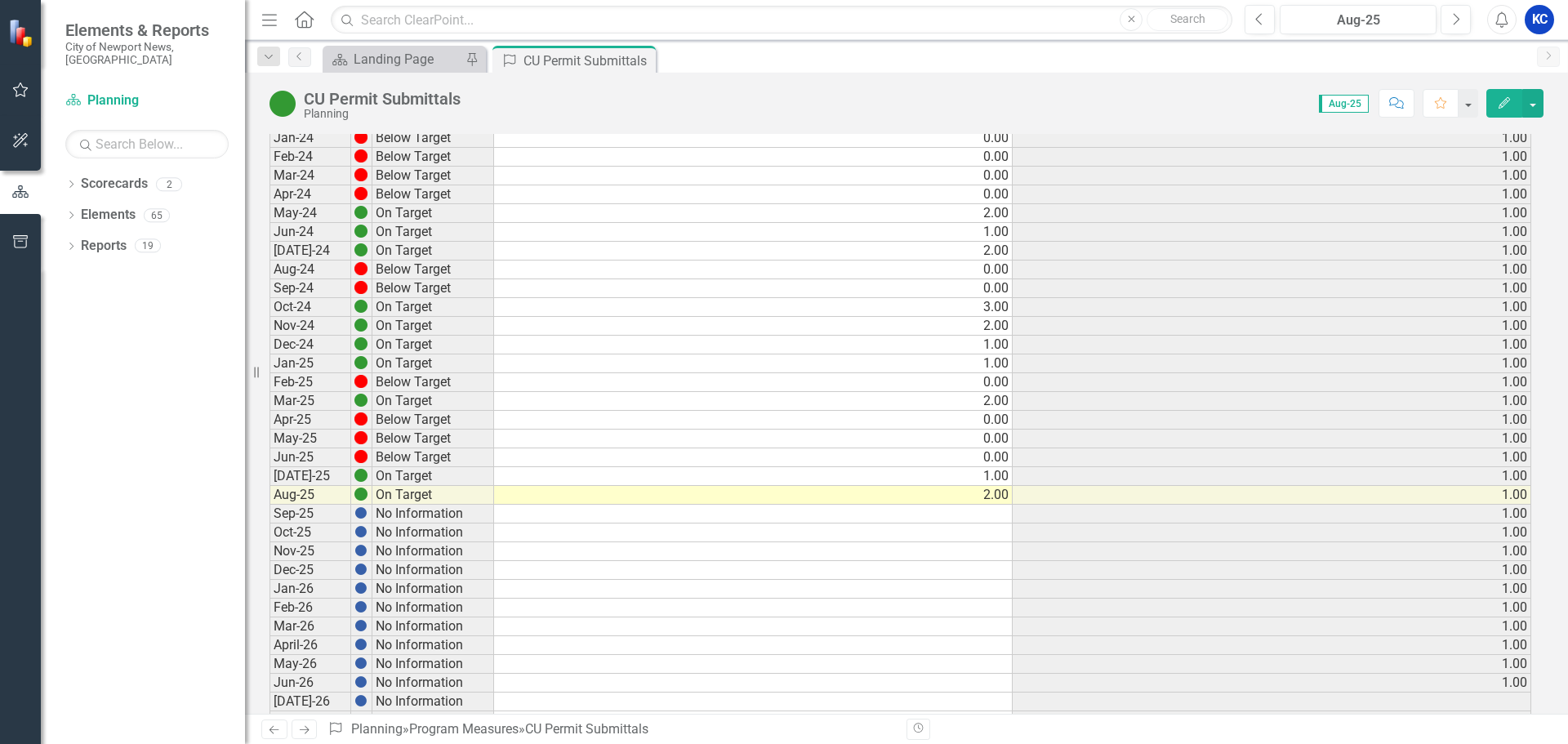
click at [298, 730] on icon "Next" at bounding box center [304, 729] width 14 height 11
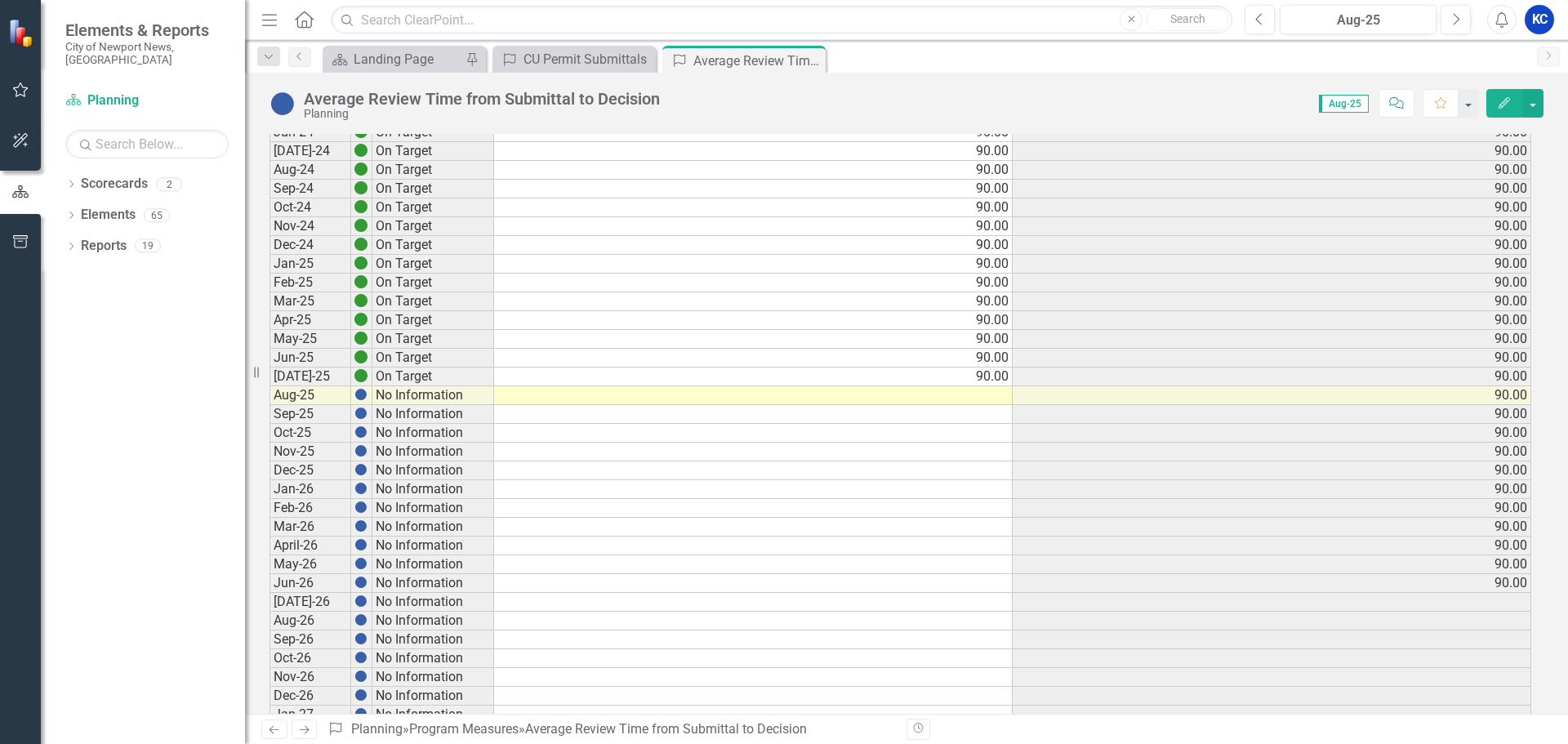
scroll to position [490, 0]
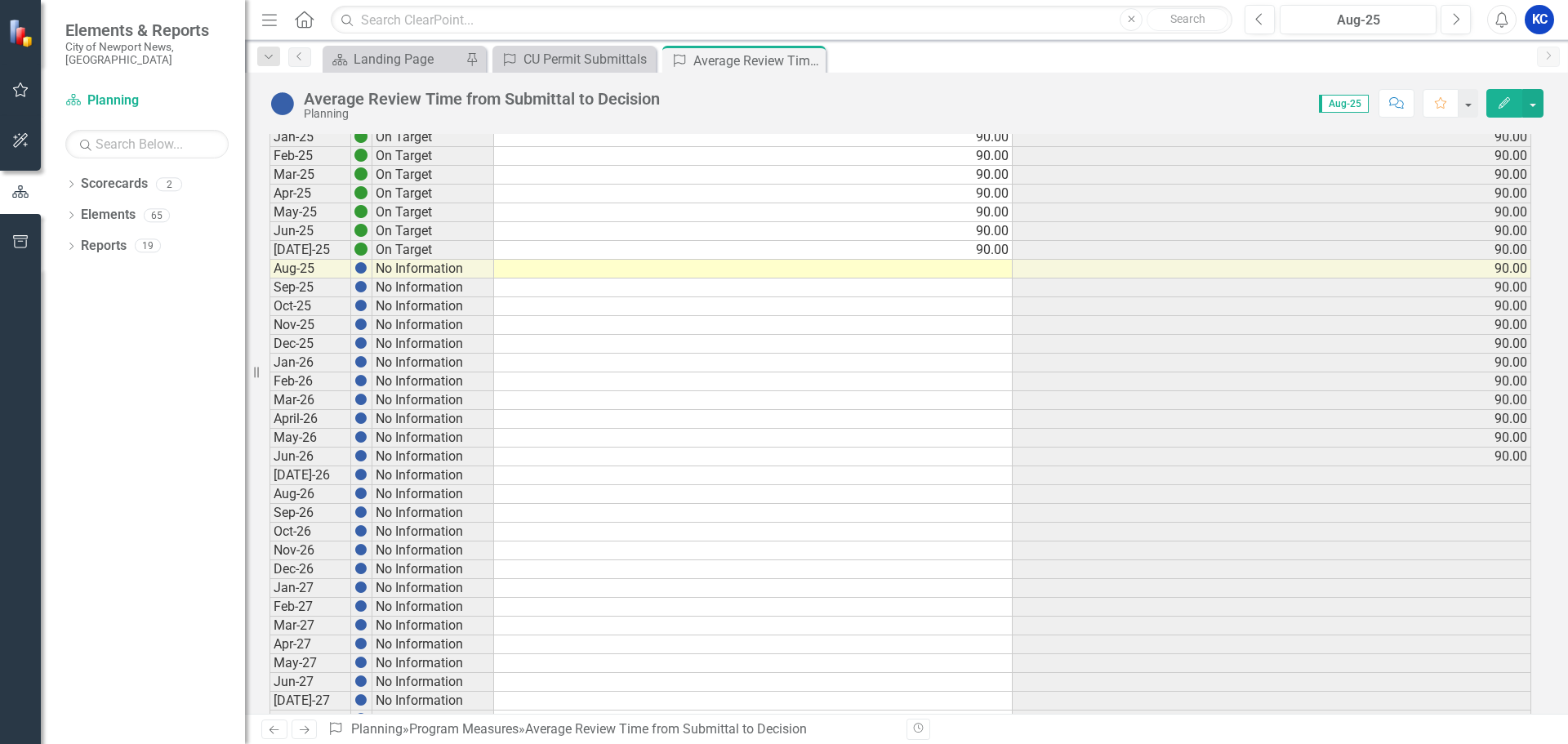
click at [998, 270] on td at bounding box center [754, 268] width 519 height 19
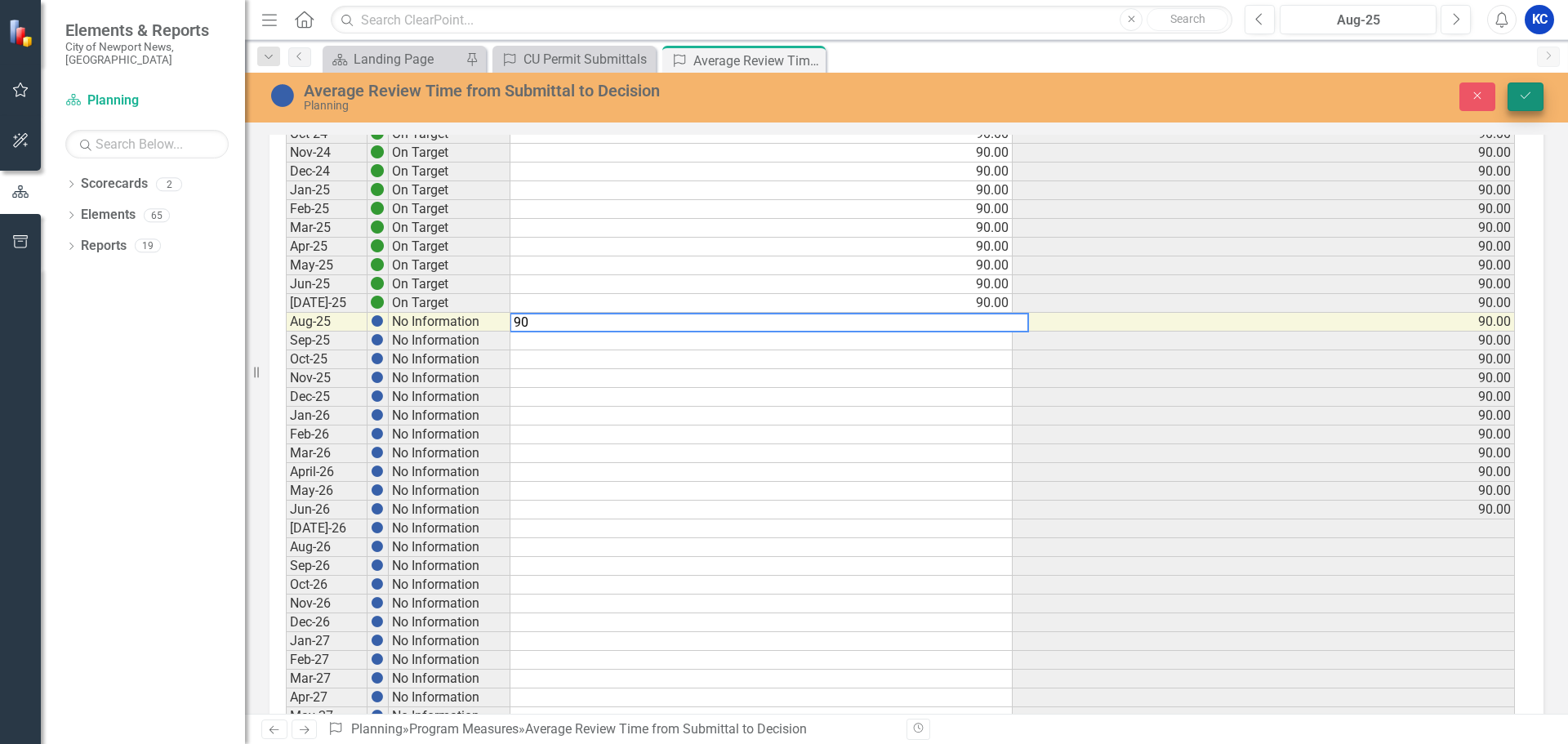
type textarea "90"
click at [1522, 95] on icon "Save" at bounding box center [1526, 96] width 15 height 11
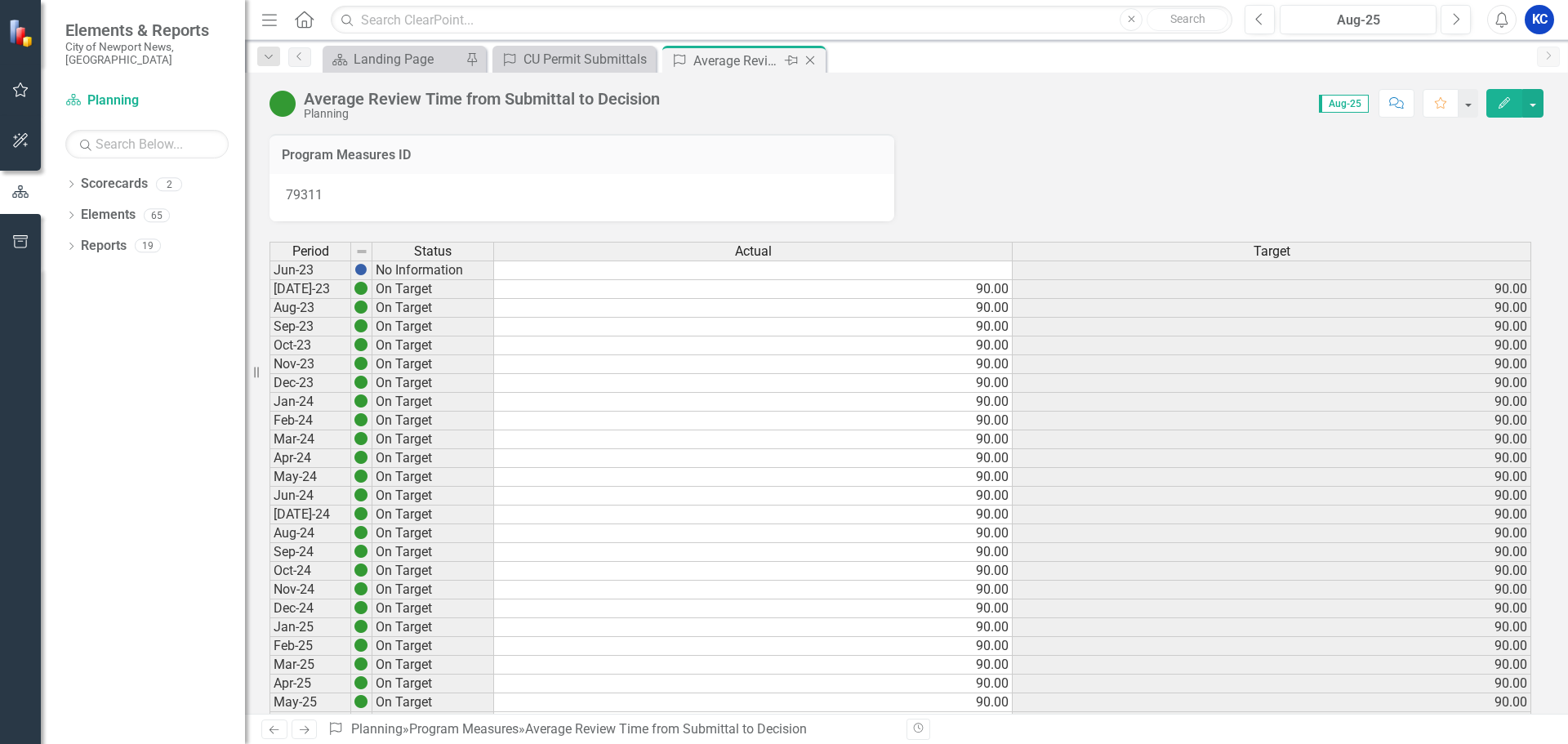
click at [808, 58] on icon at bounding box center [810, 61] width 9 height 9
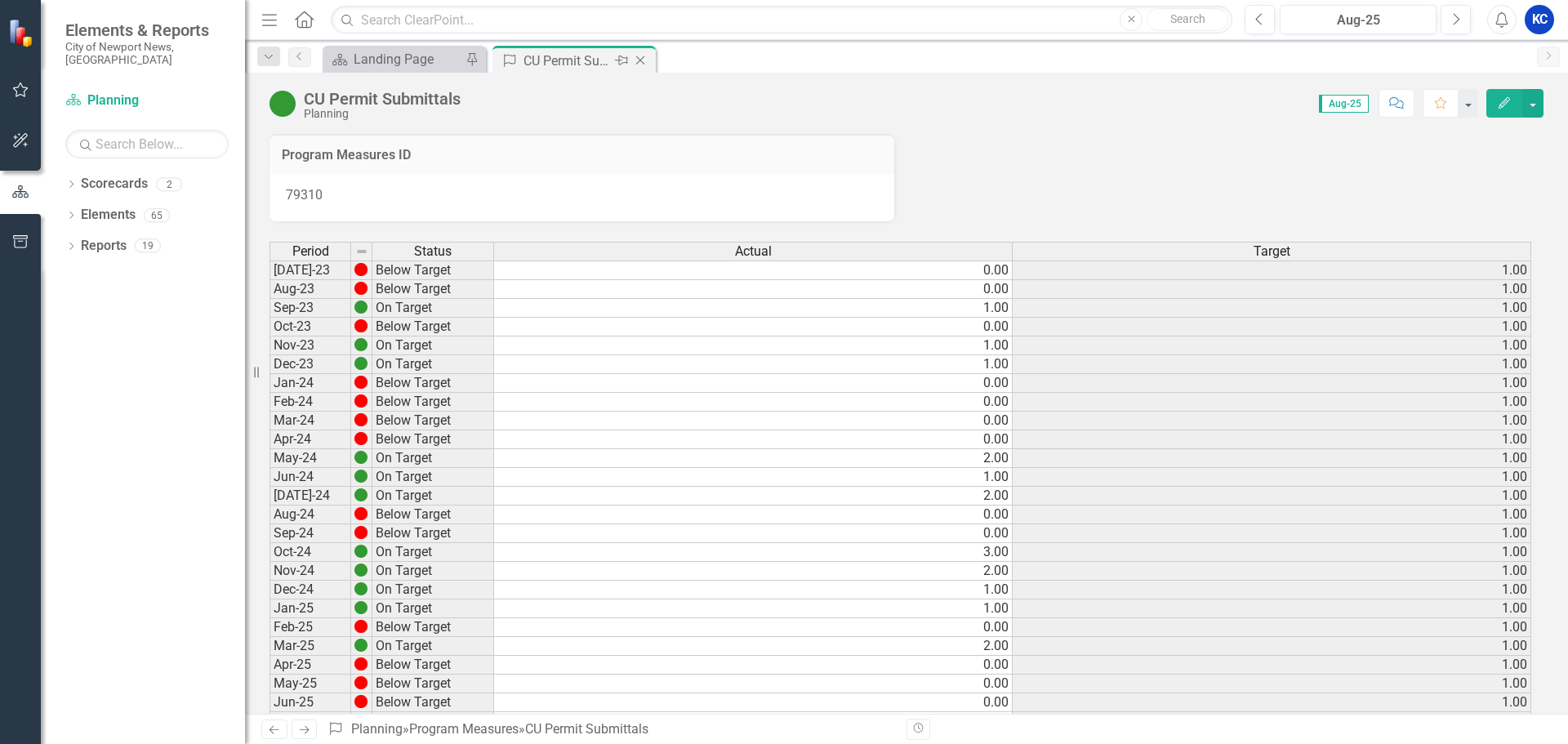
click at [639, 61] on icon "Close" at bounding box center [641, 61] width 16 height 13
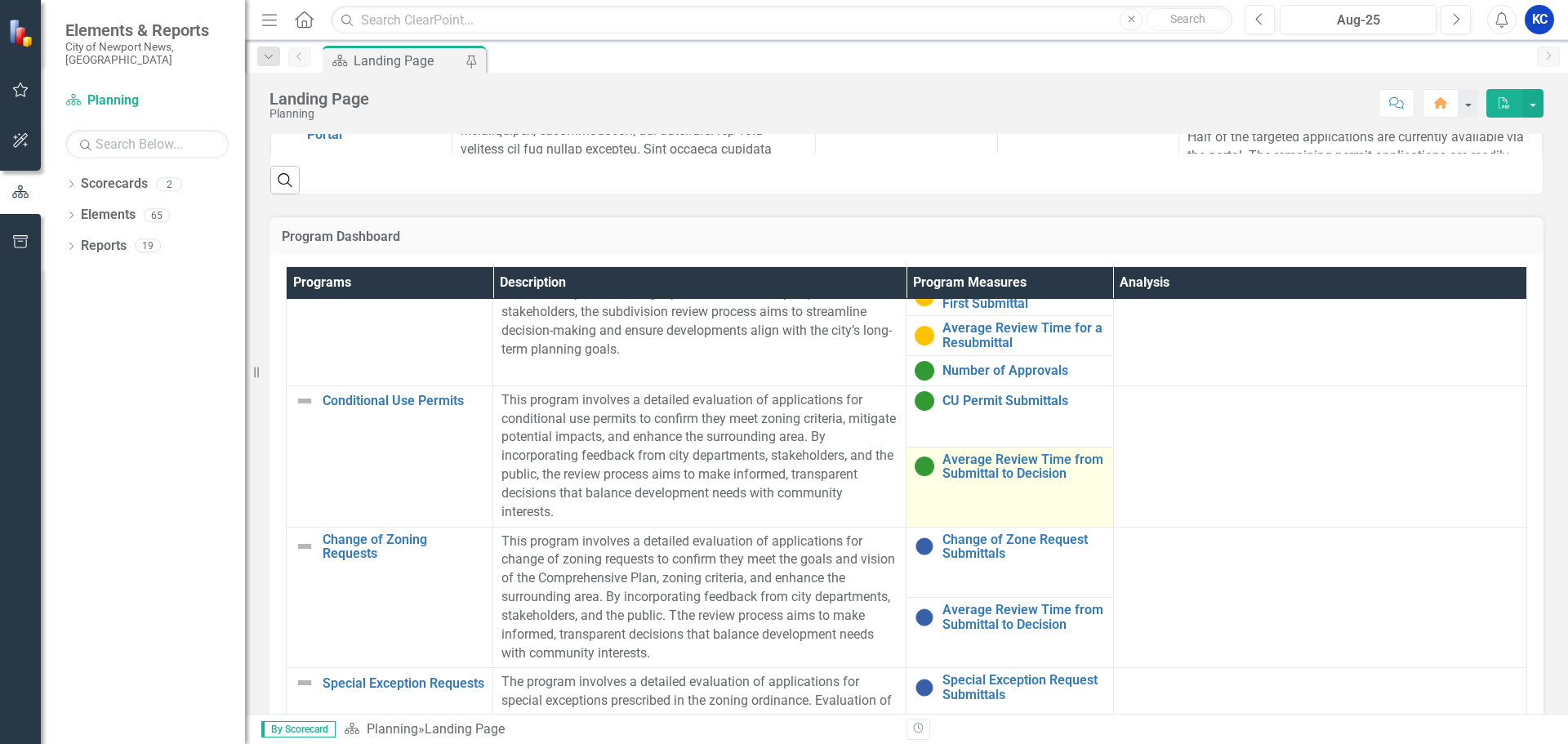
scroll to position [245, 0]
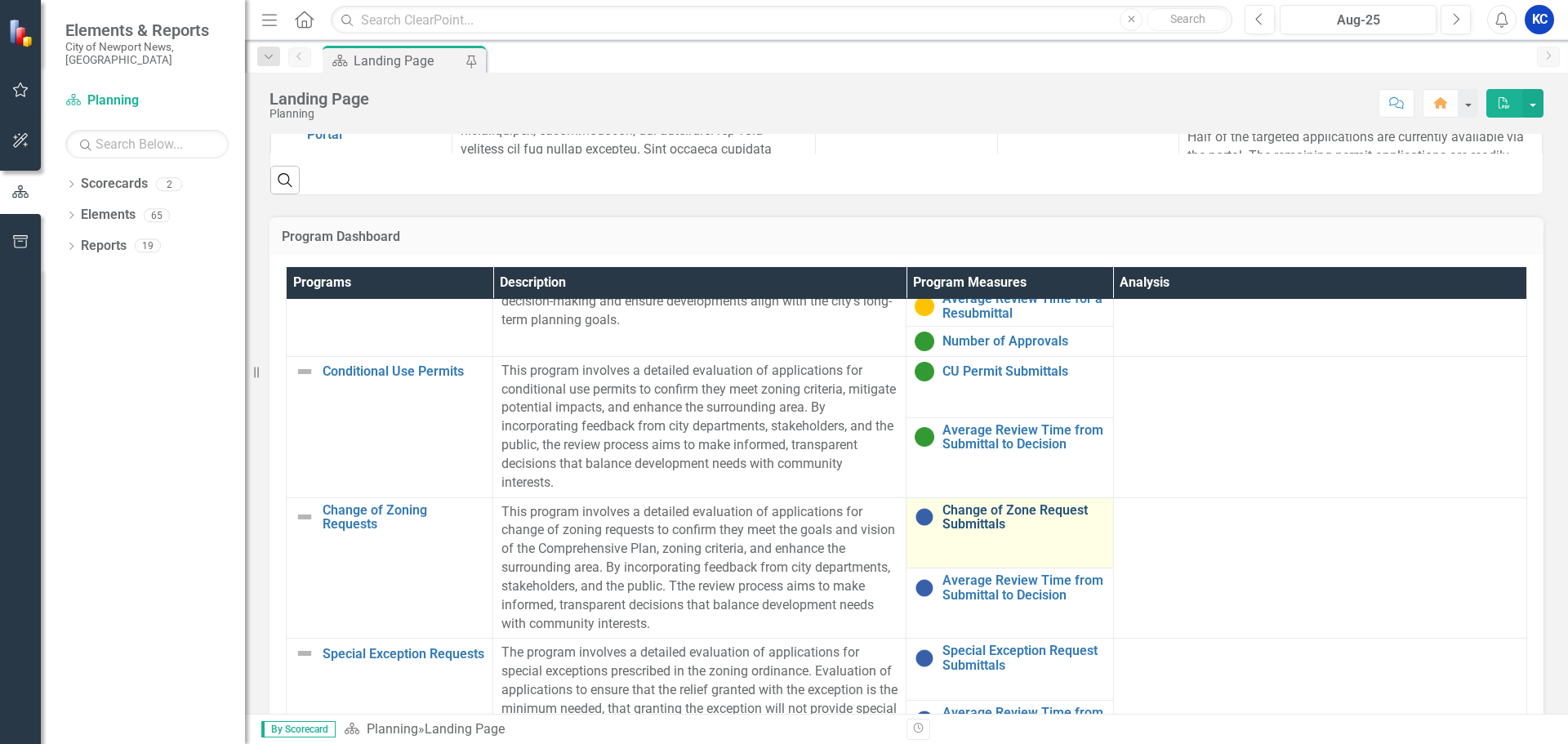
click at [943, 518] on link "Change of Zone Request Submittals" at bounding box center [1024, 517] width 162 height 29
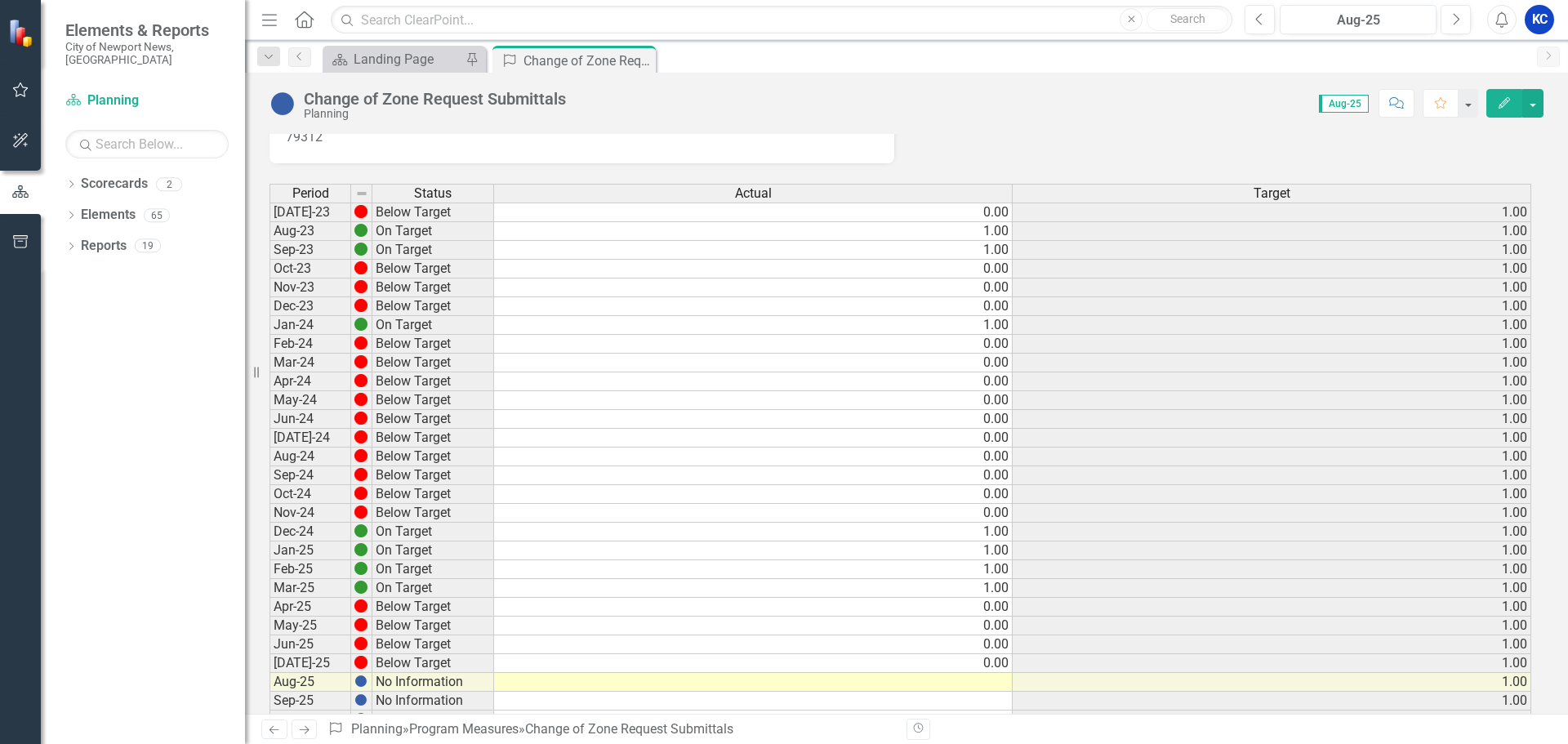
scroll to position [245, 0]
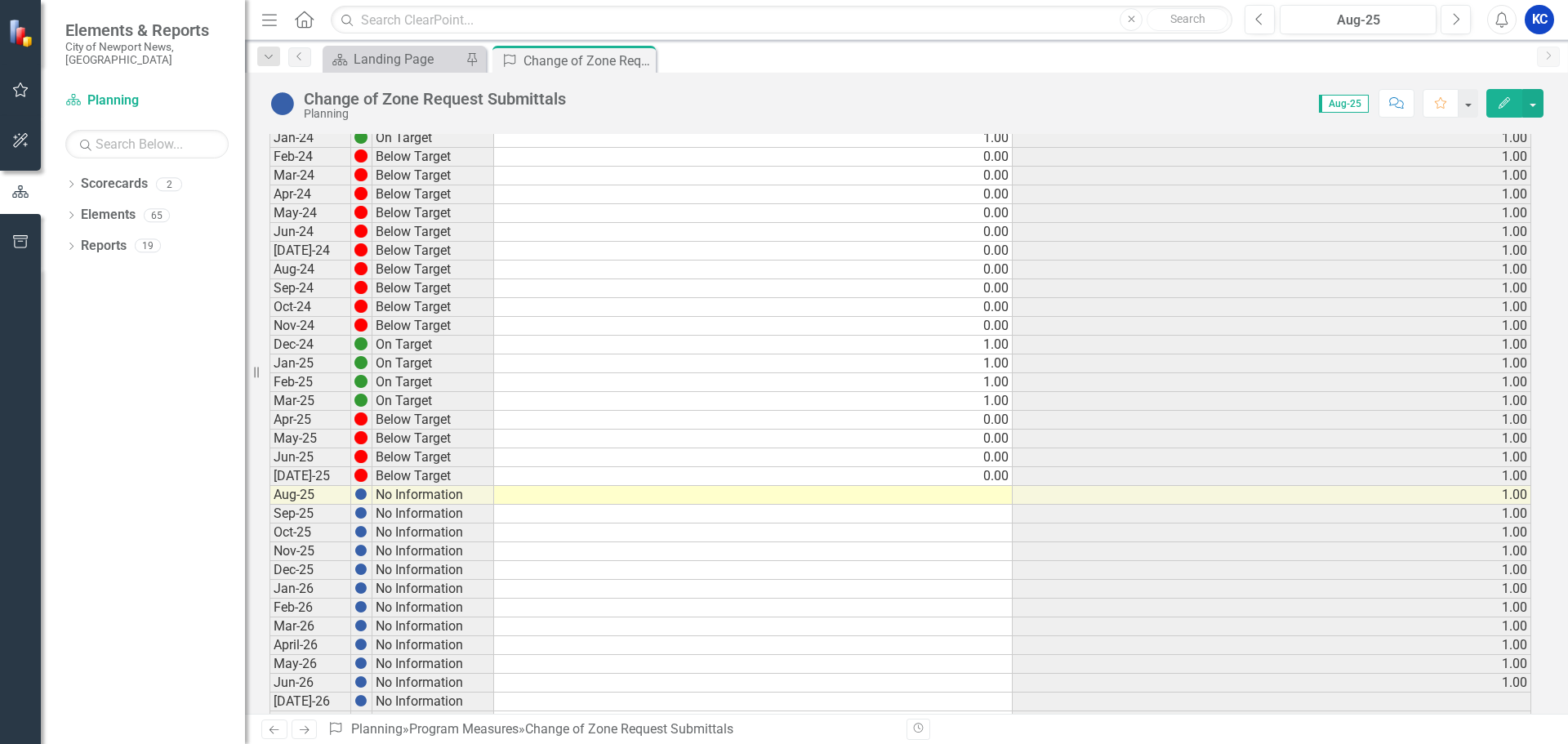
click at [993, 497] on td at bounding box center [754, 495] width 519 height 19
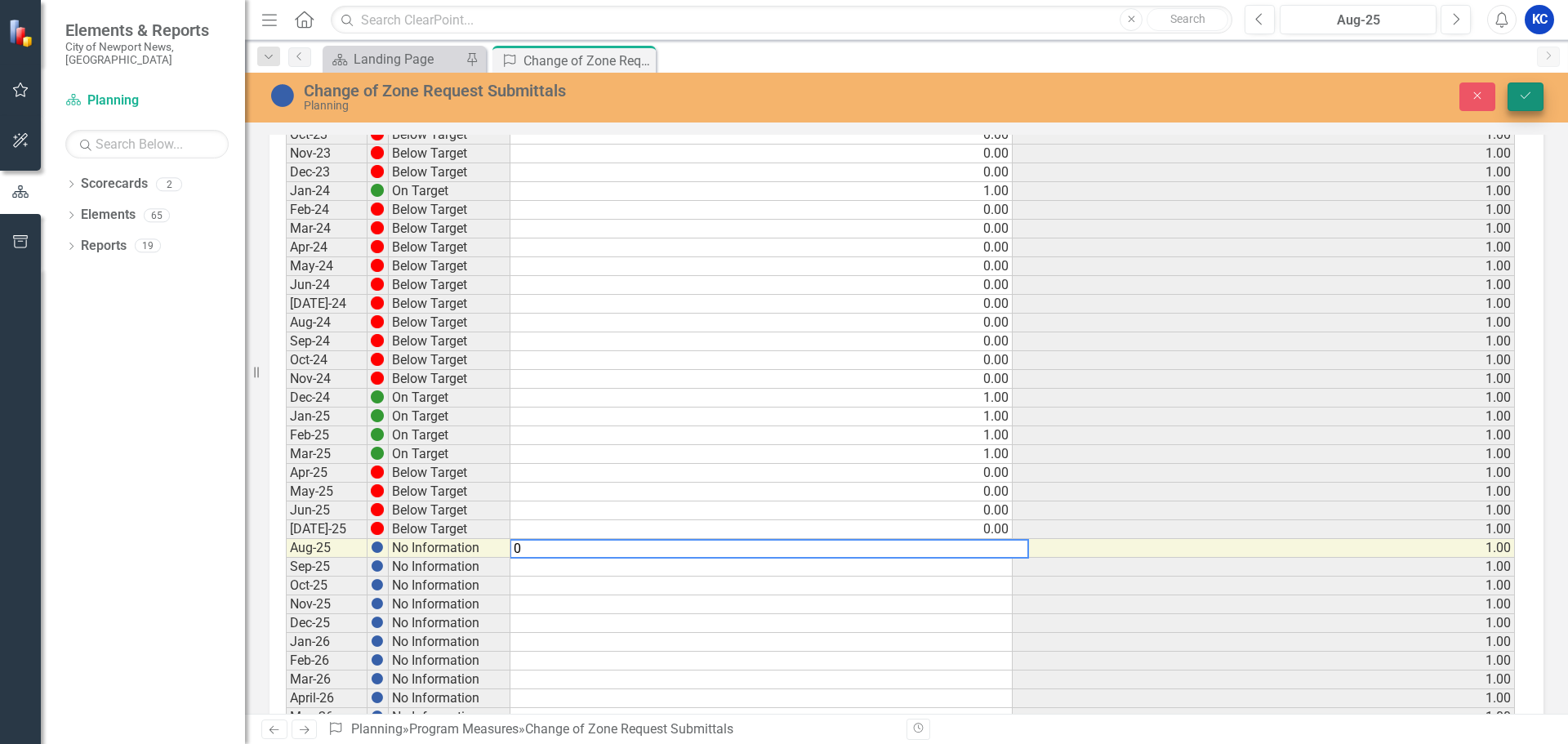
type textarea "0"
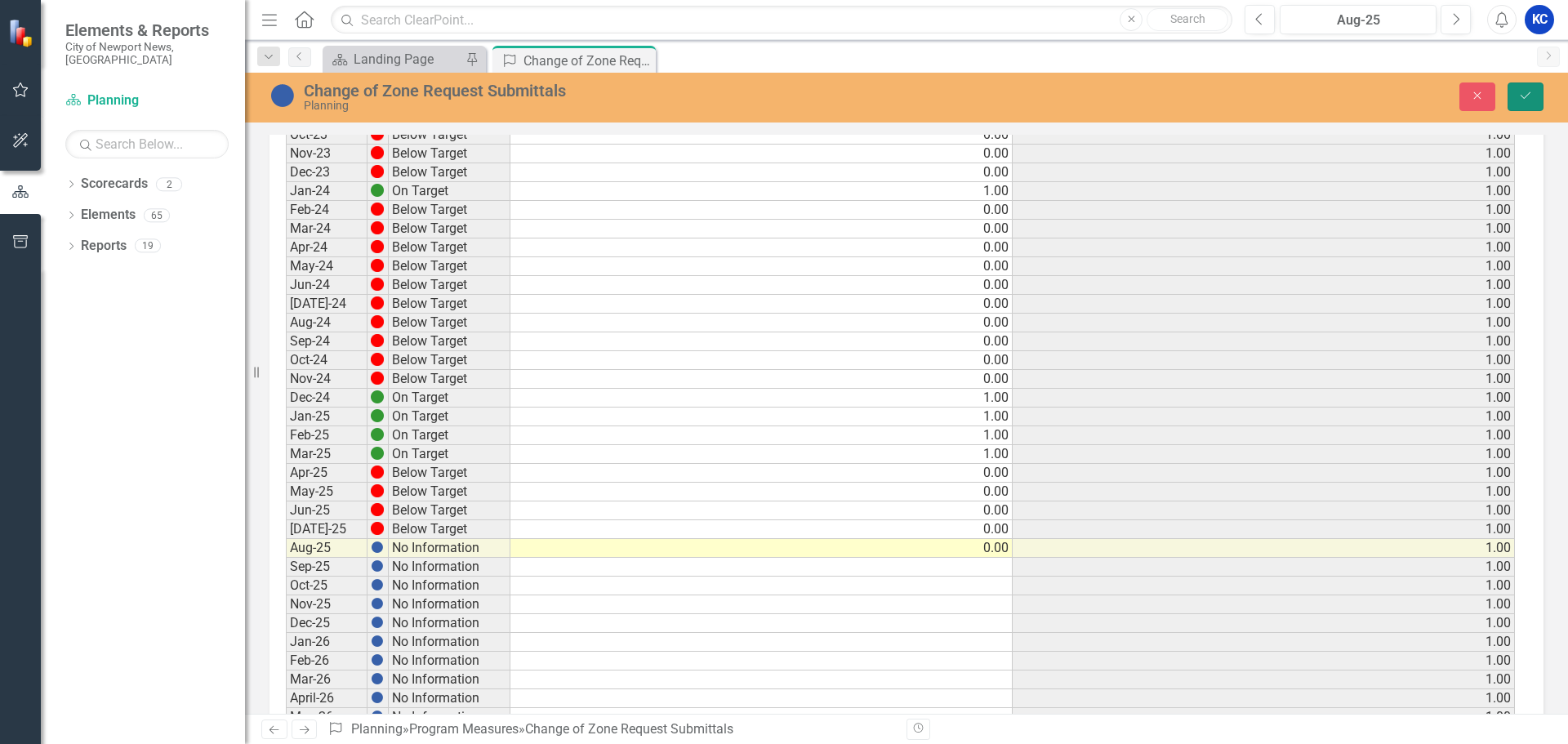
click at [1525, 98] on icon "Save" at bounding box center [1526, 96] width 15 height 11
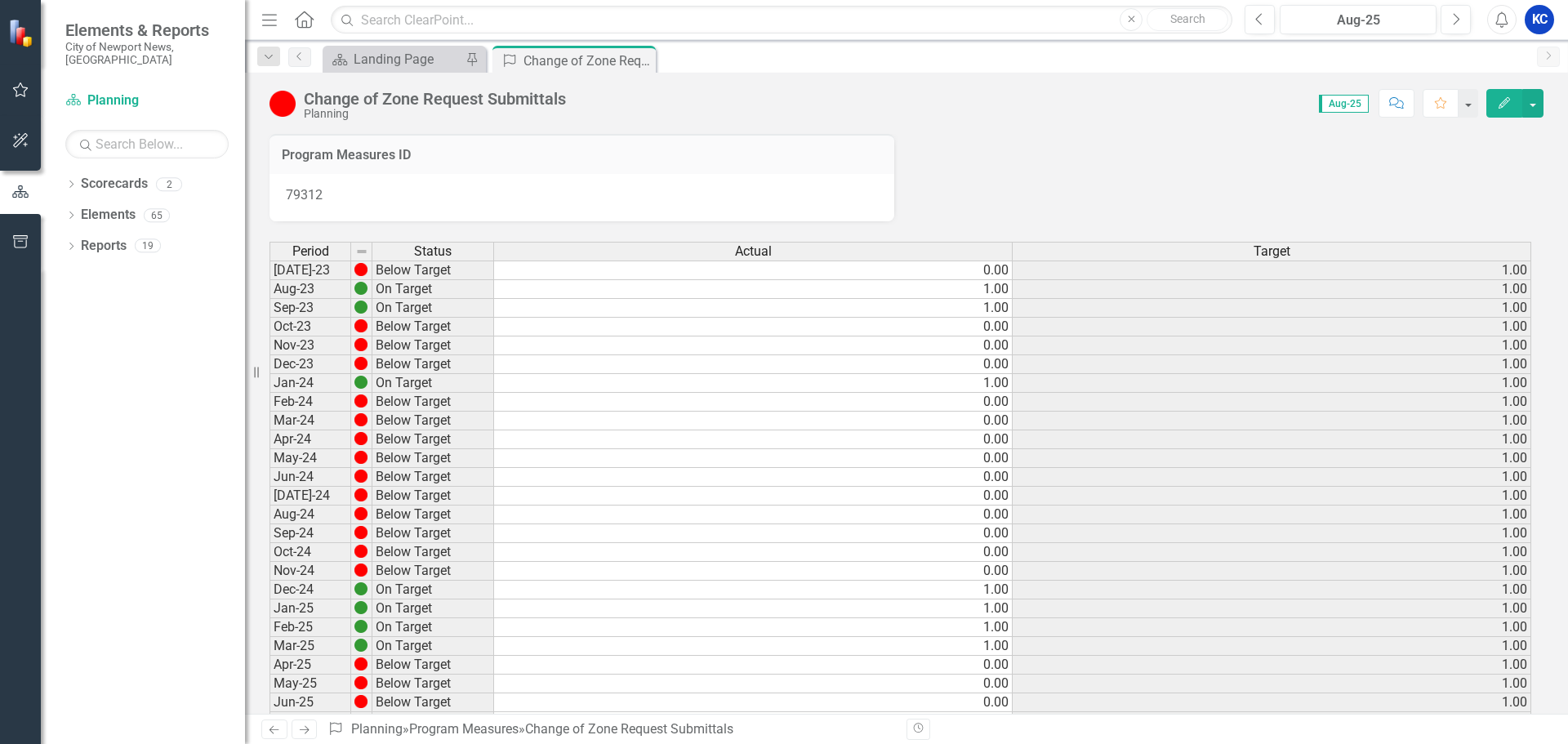
click at [304, 729] on icon "Next" at bounding box center [304, 729] width 14 height 11
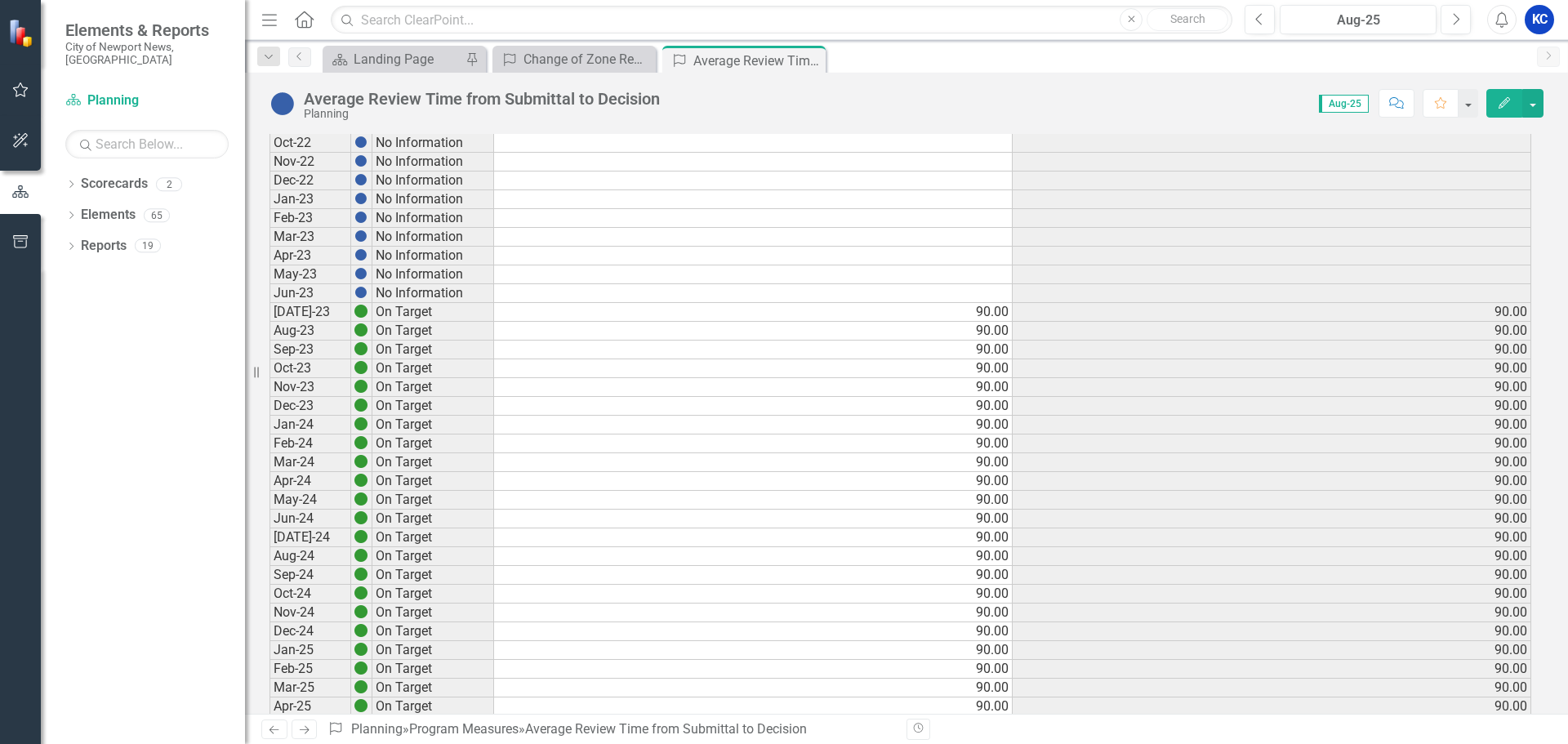
scroll to position [1062, 0]
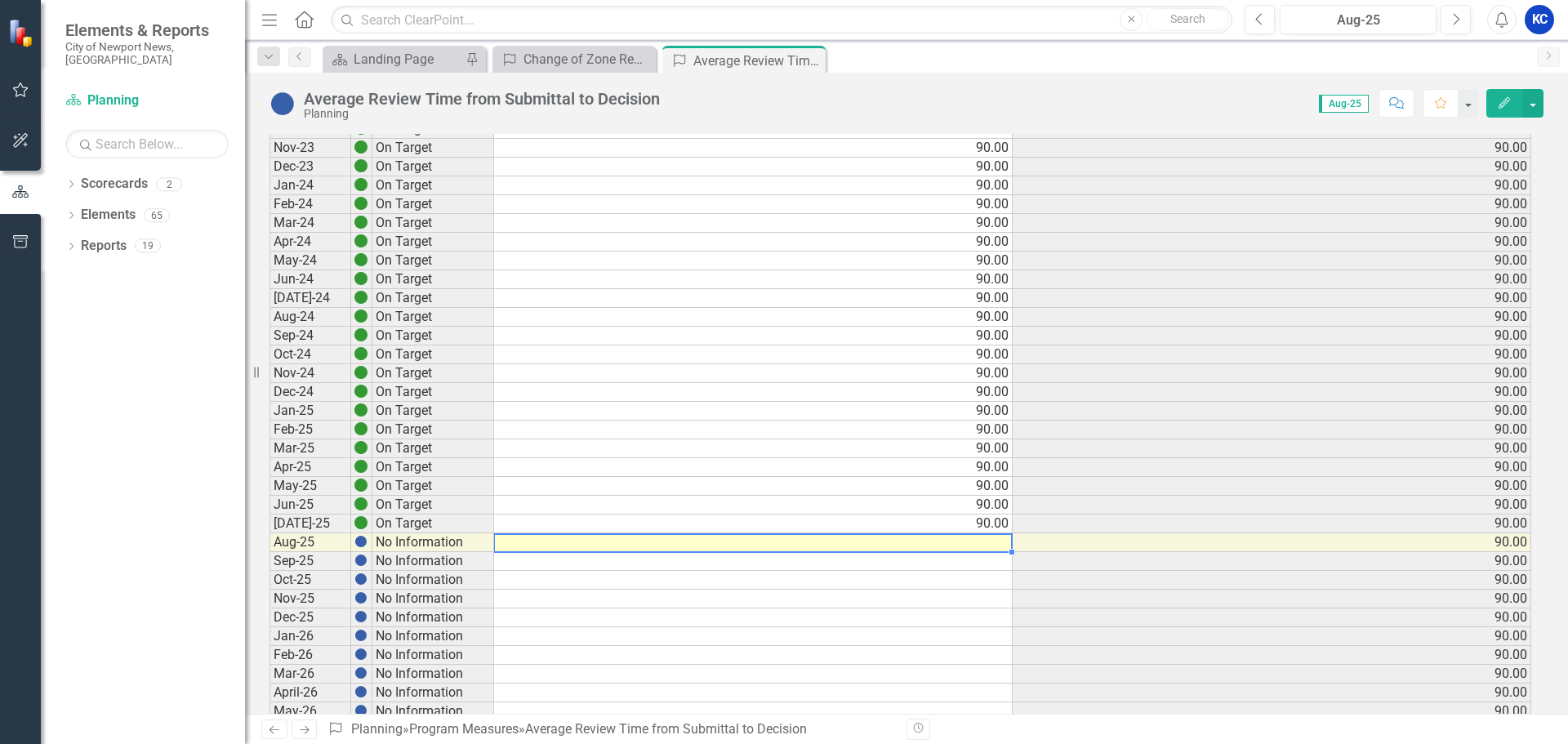
click at [984, 547] on td at bounding box center [754, 543] width 519 height 19
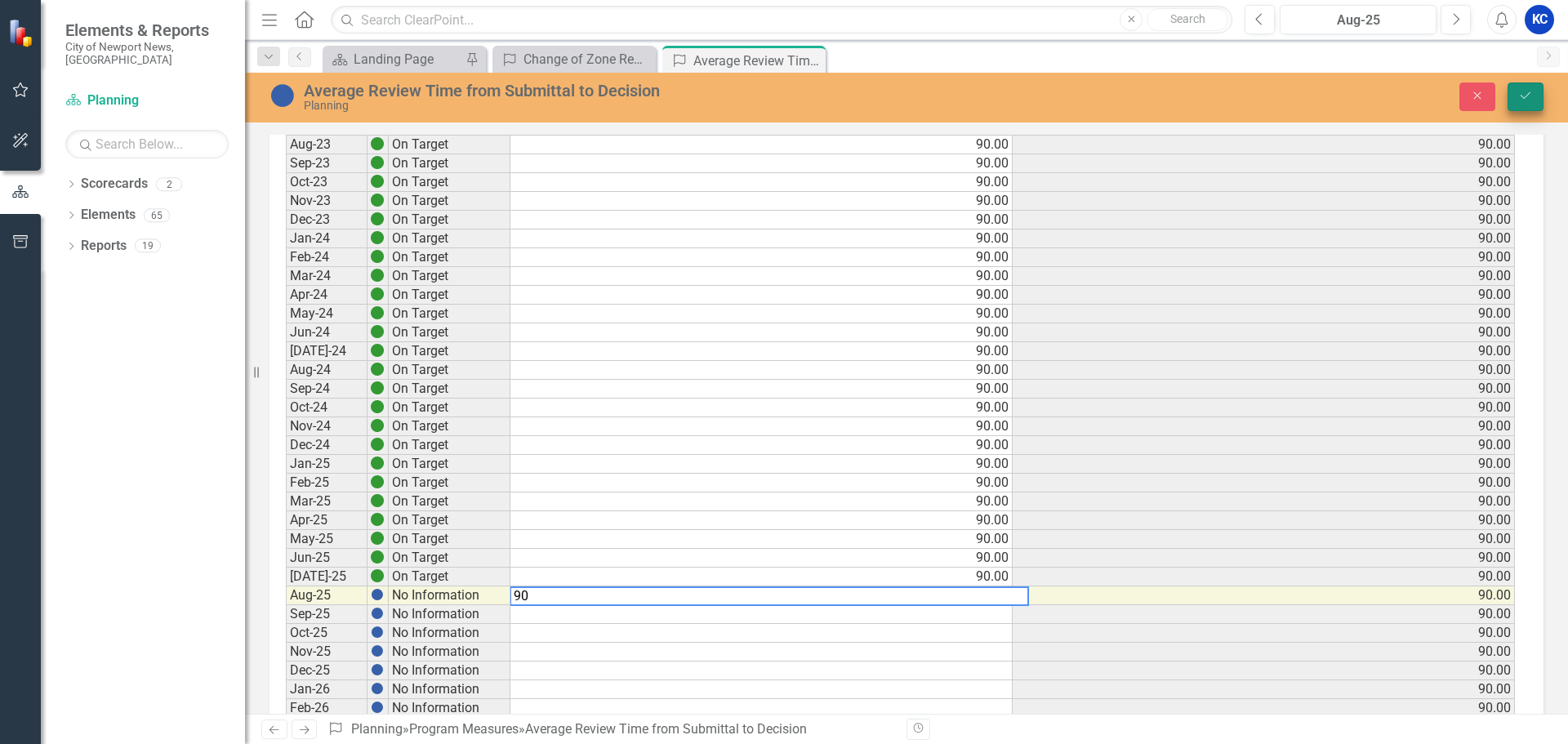
type textarea "90"
click at [1524, 101] on icon "Save" at bounding box center [1526, 96] width 15 height 11
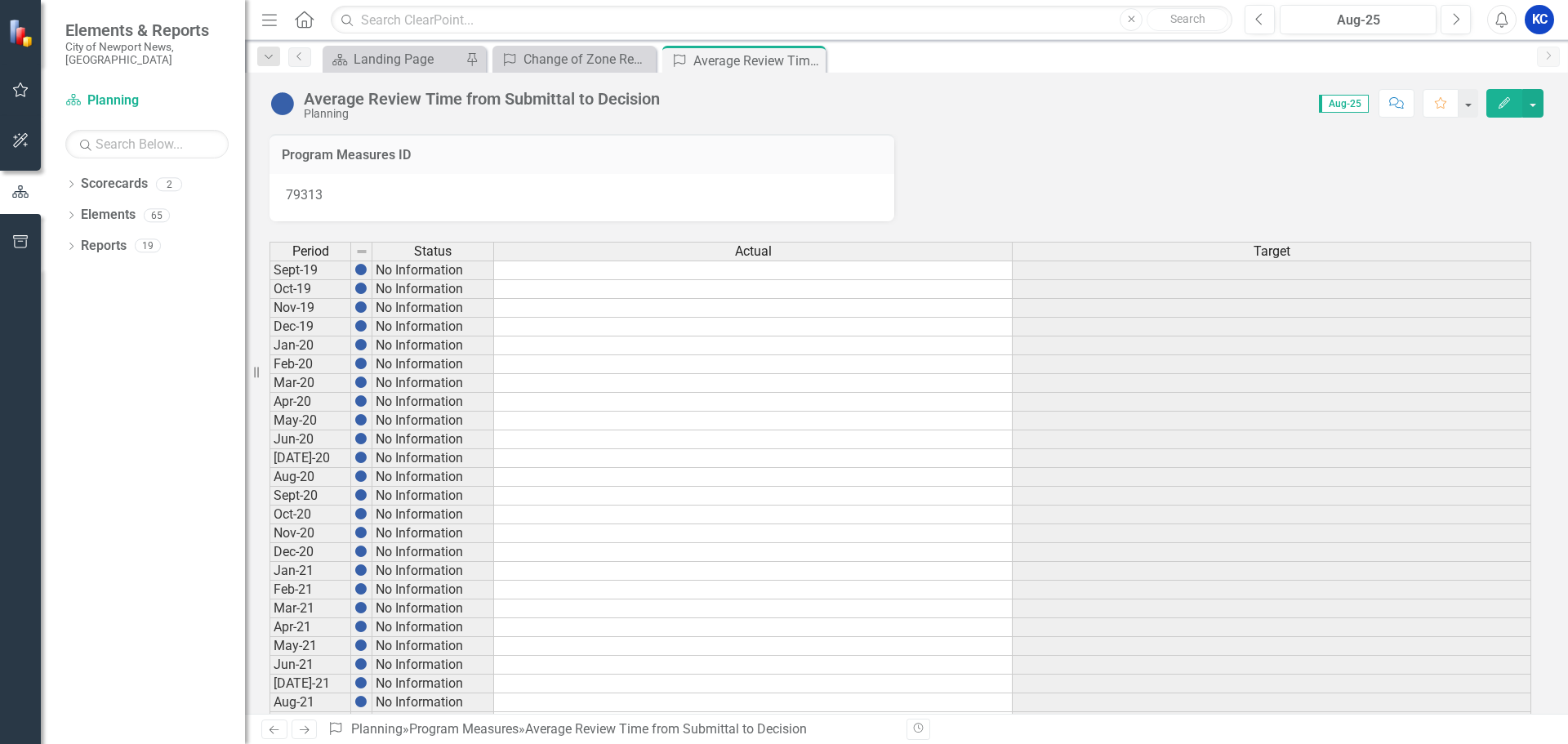
click at [301, 731] on icon "Next" at bounding box center [304, 729] width 14 height 11
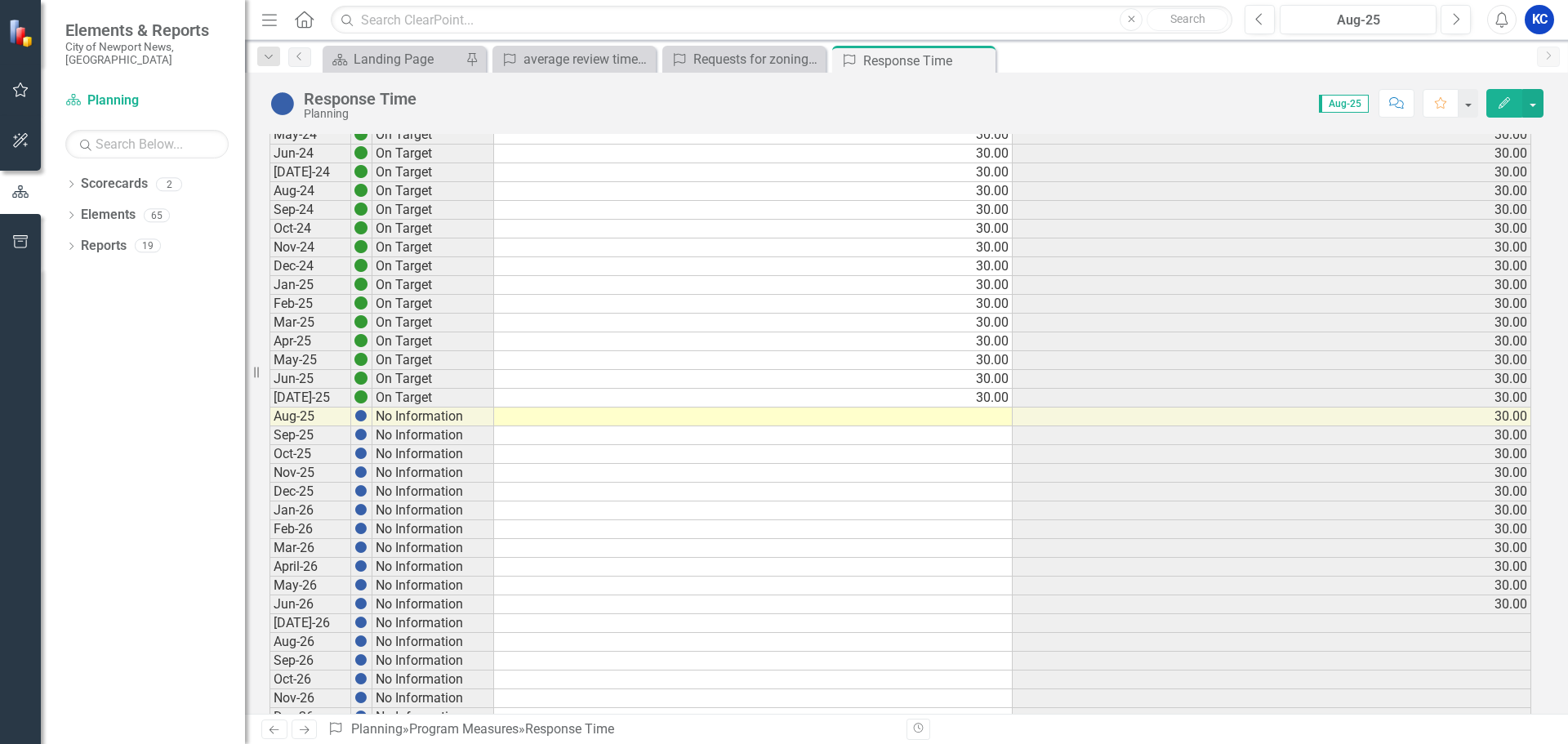
scroll to position [327, 0]
click at [994, 408] on td at bounding box center [754, 413] width 519 height 19
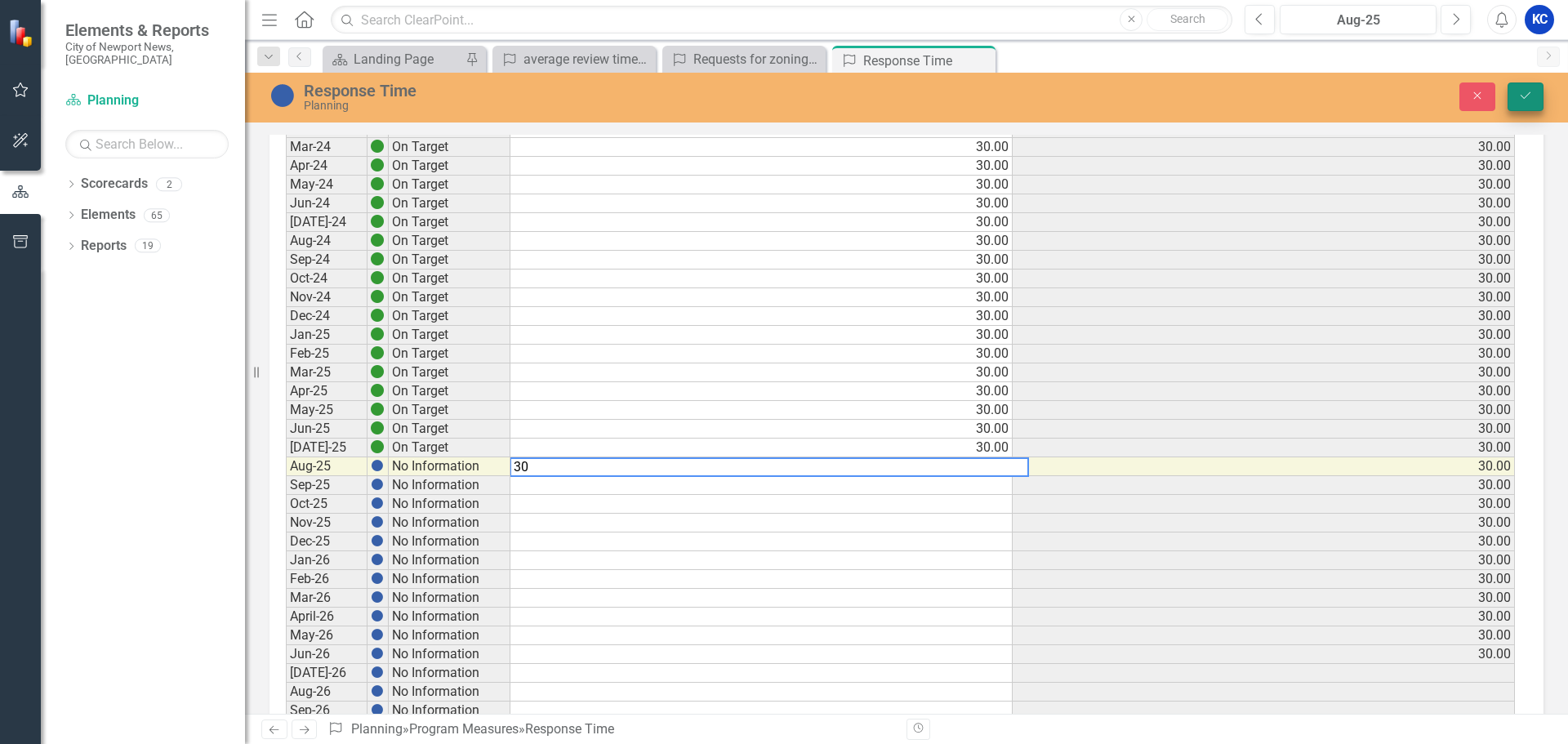
type textarea "30"
click at [1523, 96] on icon "Save" at bounding box center [1526, 96] width 15 height 11
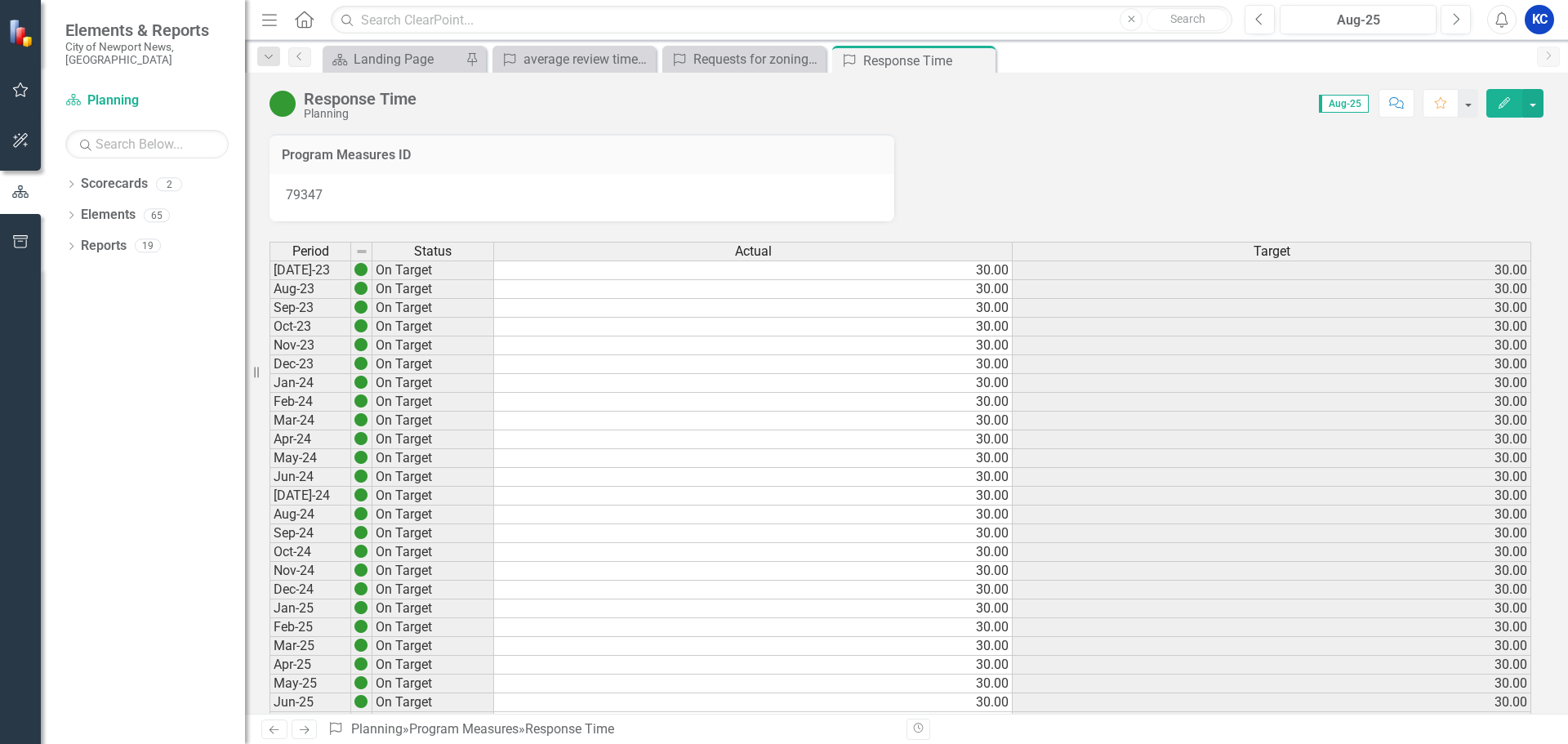
drag, startPoint x: 980, startPoint y: 56, endPoint x: 974, endPoint y: 64, distance: 10.0
click at [0, 0] on icon "Close" at bounding box center [0, 0] width 0 height 0
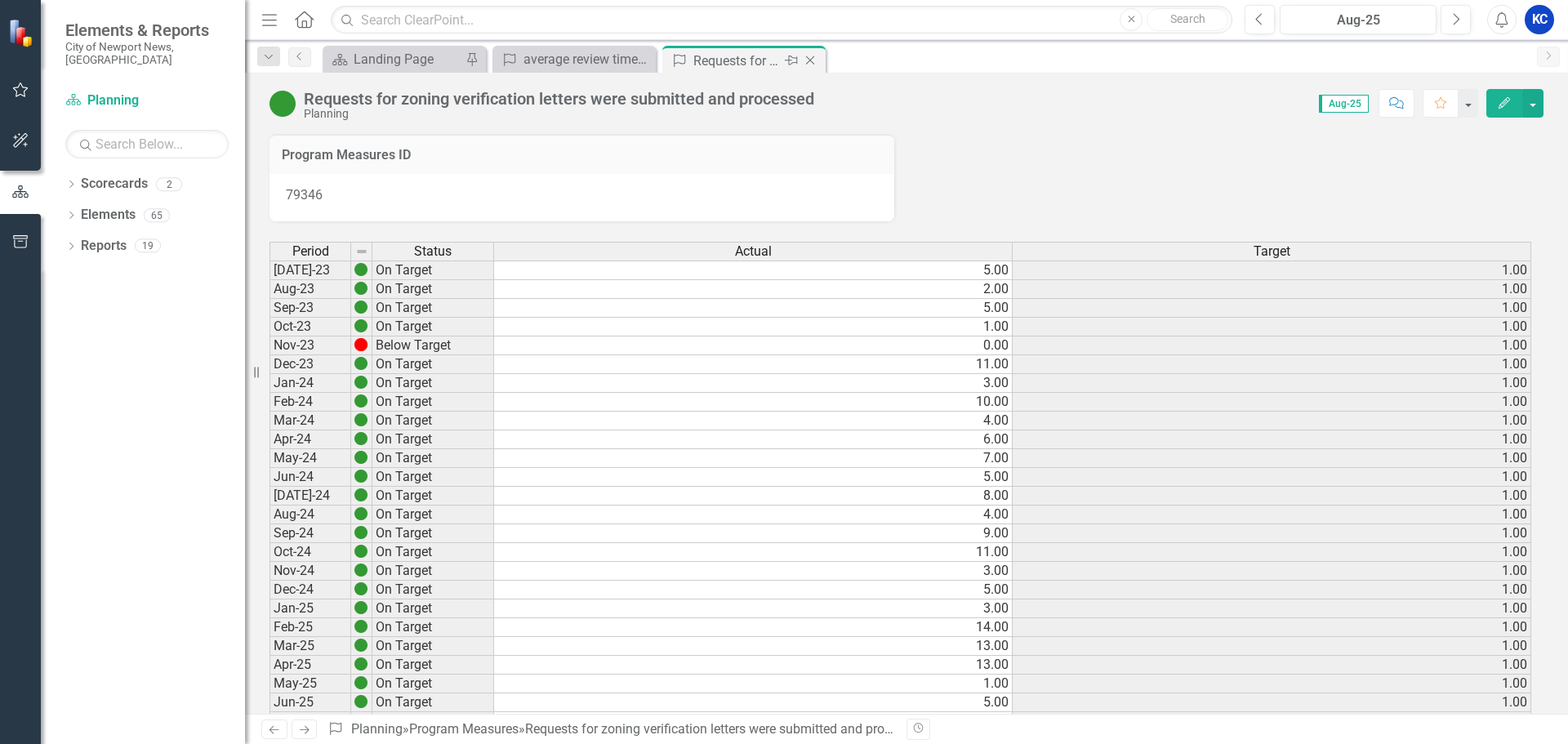
click at [690, 63] on div "Program Measures Requests for zoning verification letters were submitted and pr…" at bounding box center [744, 61] width 155 height 20
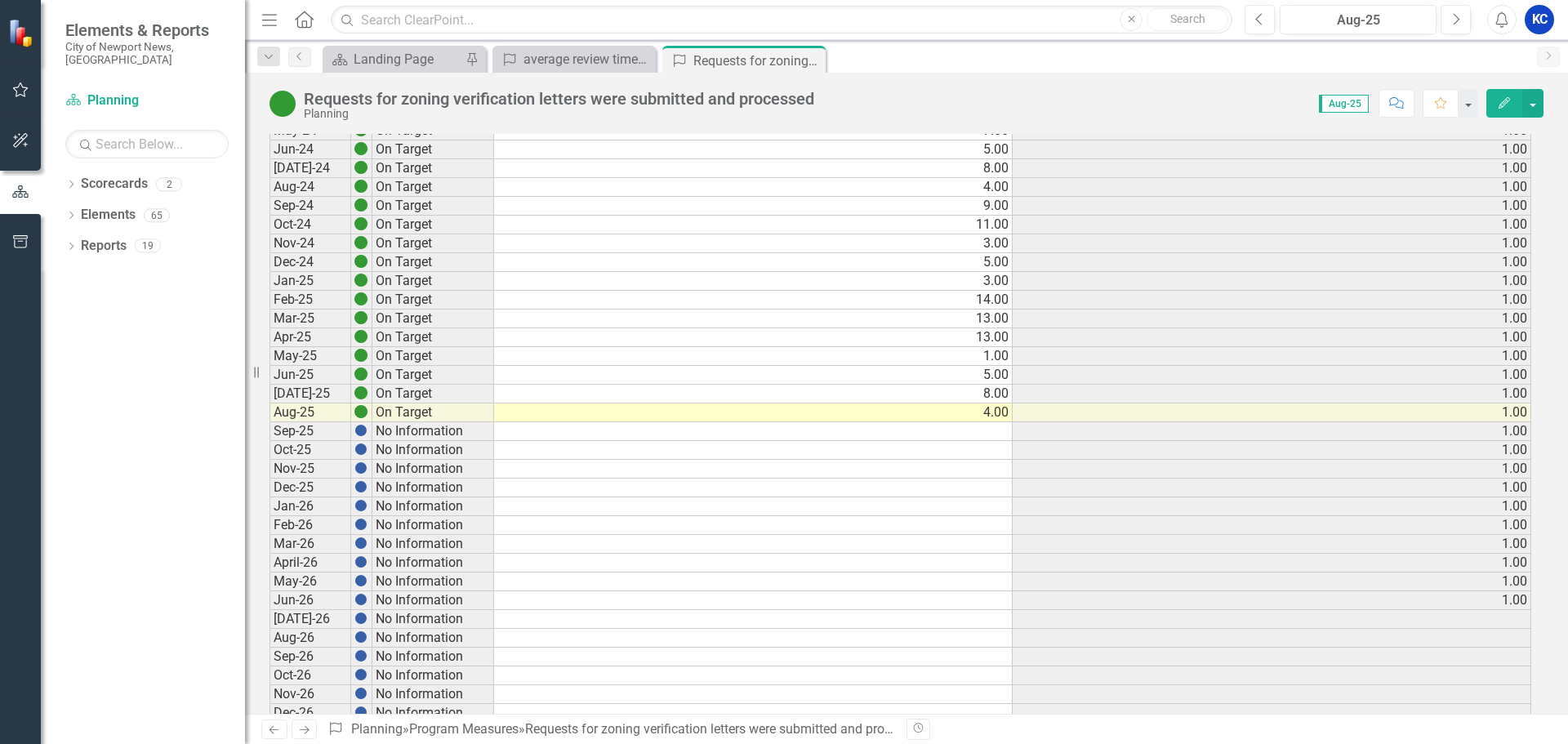
scroll to position [327, 0]
click at [816, 56] on icon "Close" at bounding box center [810, 61] width 16 height 13
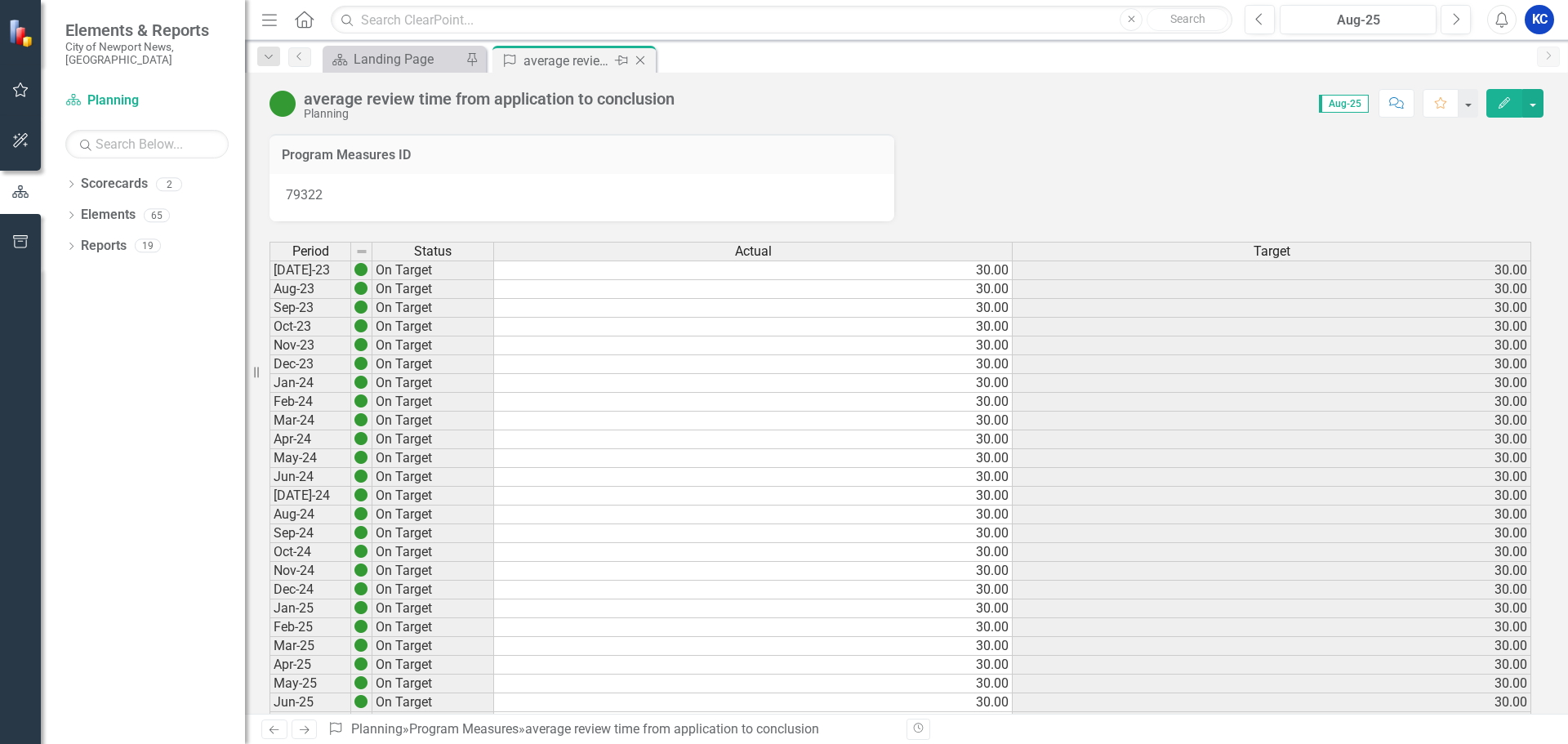
click at [610, 57] on div "average review time from application to conclusion" at bounding box center [567, 61] width 88 height 20
click at [647, 60] on icon "Close" at bounding box center [641, 61] width 16 height 13
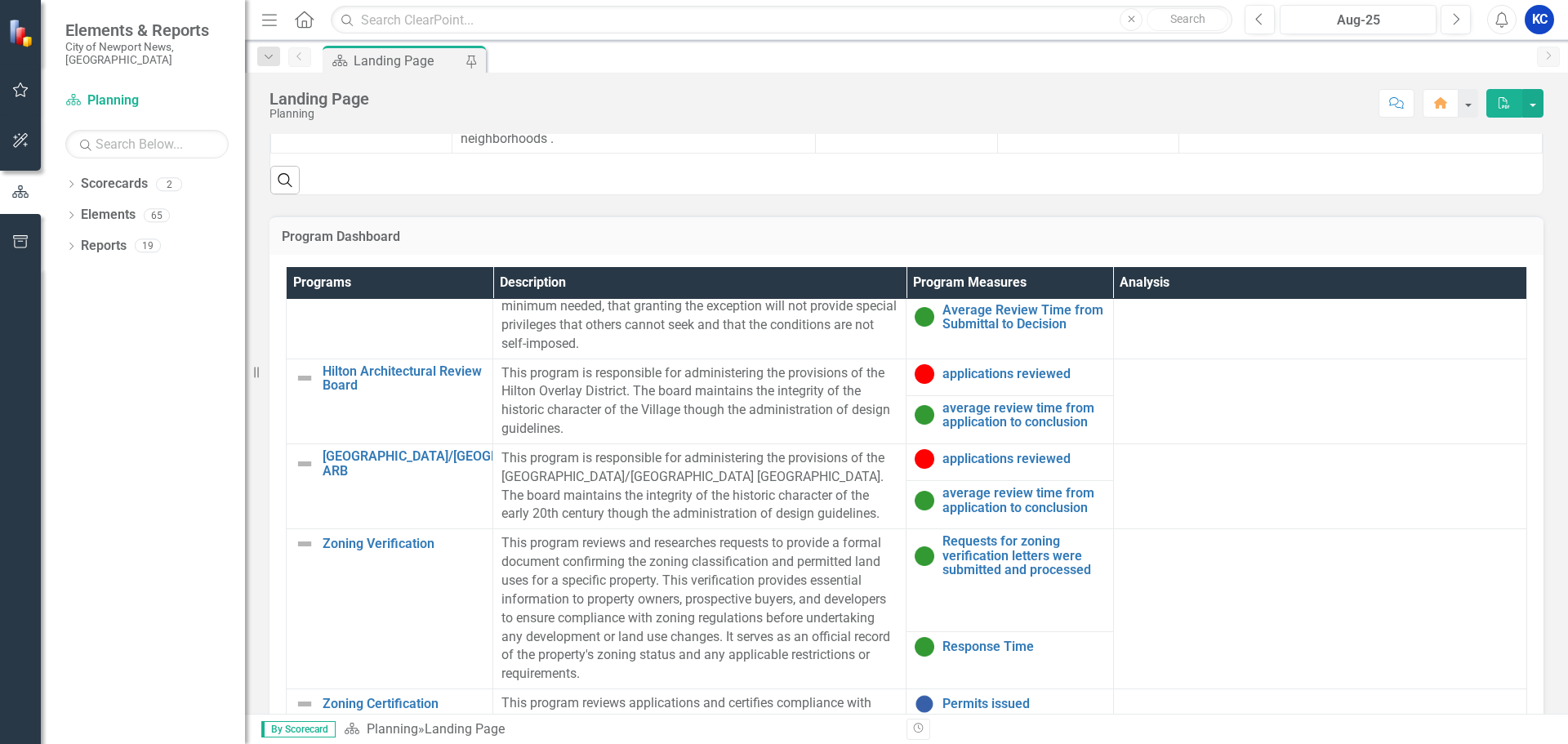
scroll to position [654, 0]
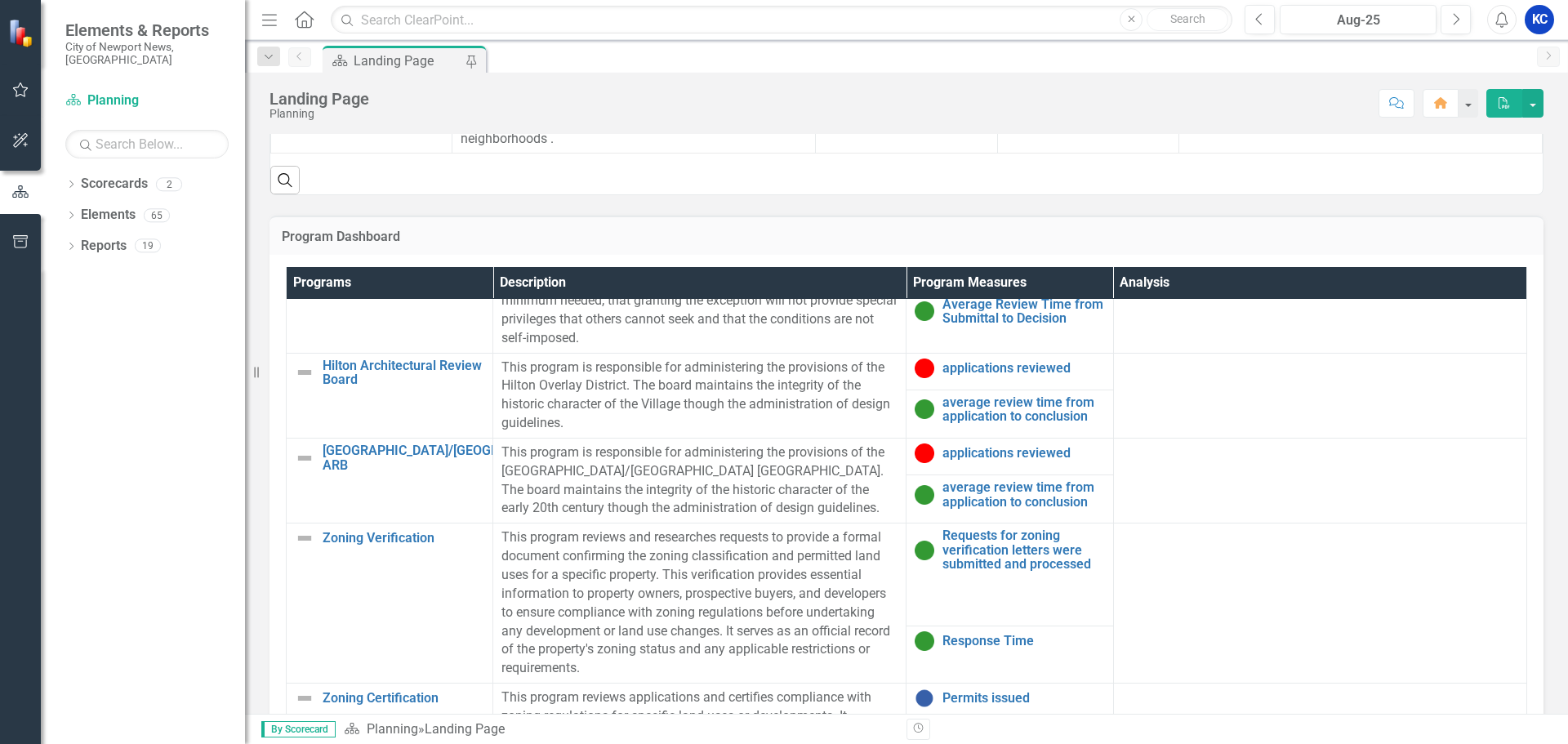
click at [753, 536] on p "This program reviews and researches requests to provide a formal document confi…" at bounding box center [700, 603] width 396 height 150
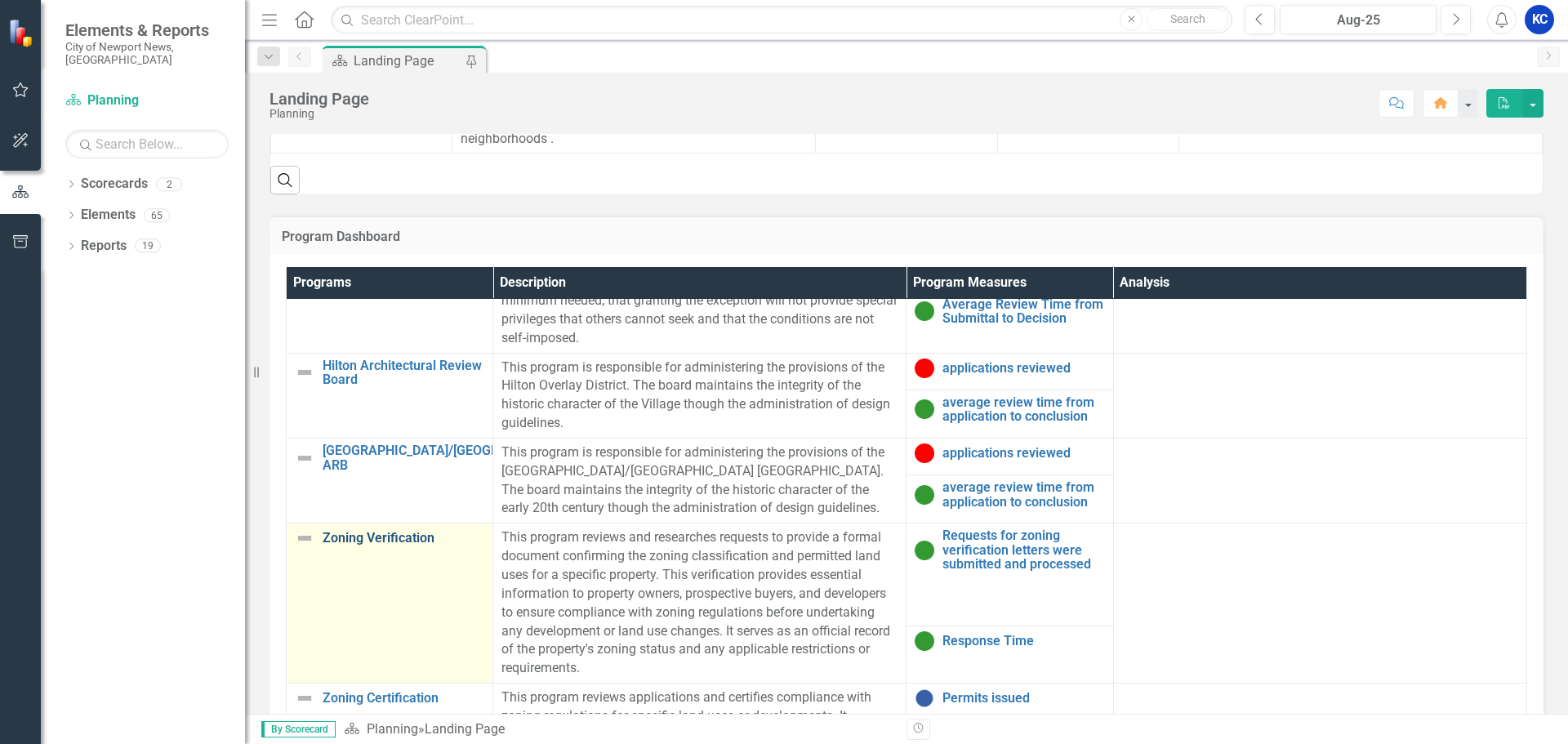
click at [346, 539] on link "Zoning Verification" at bounding box center [403, 539] width 162 height 15
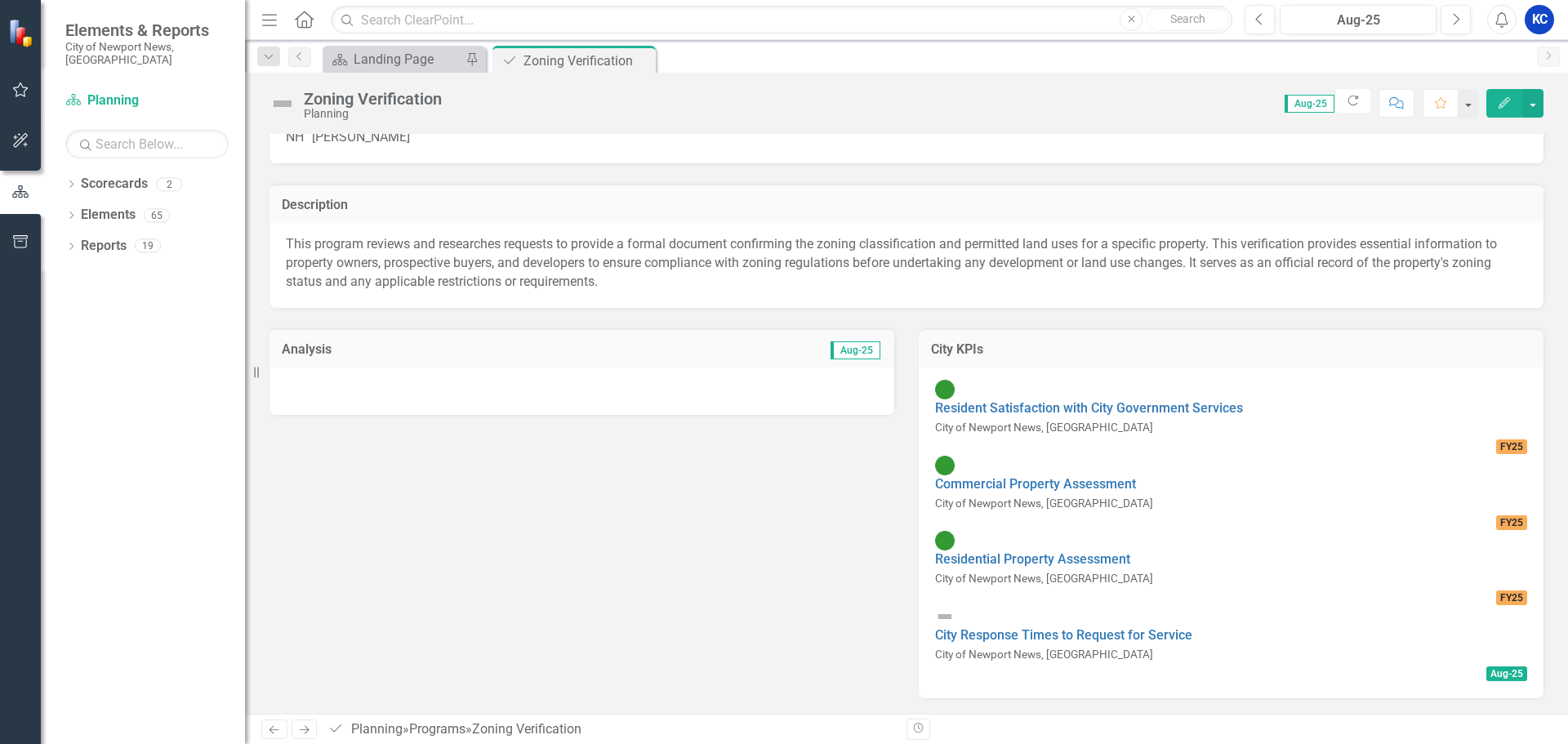
scroll to position [115, 0]
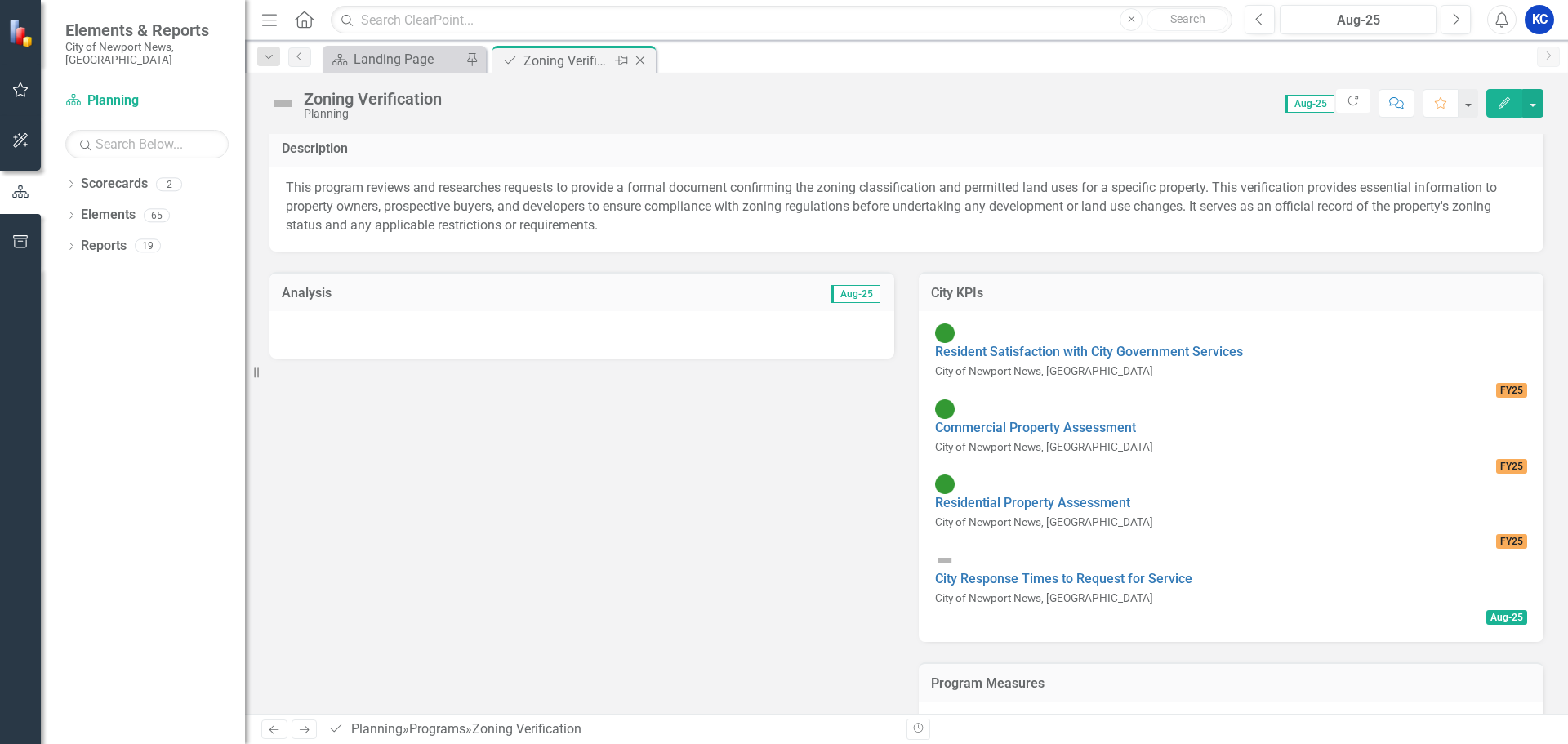
click at [619, 65] on icon "Pin" at bounding box center [622, 61] width 13 height 16
click at [595, 60] on div "Zoning Verification" at bounding box center [578, 61] width 108 height 20
click at [642, 63] on icon "Pin" at bounding box center [641, 61] width 13 height 16
click at [642, 63] on icon "Close" at bounding box center [641, 61] width 16 height 13
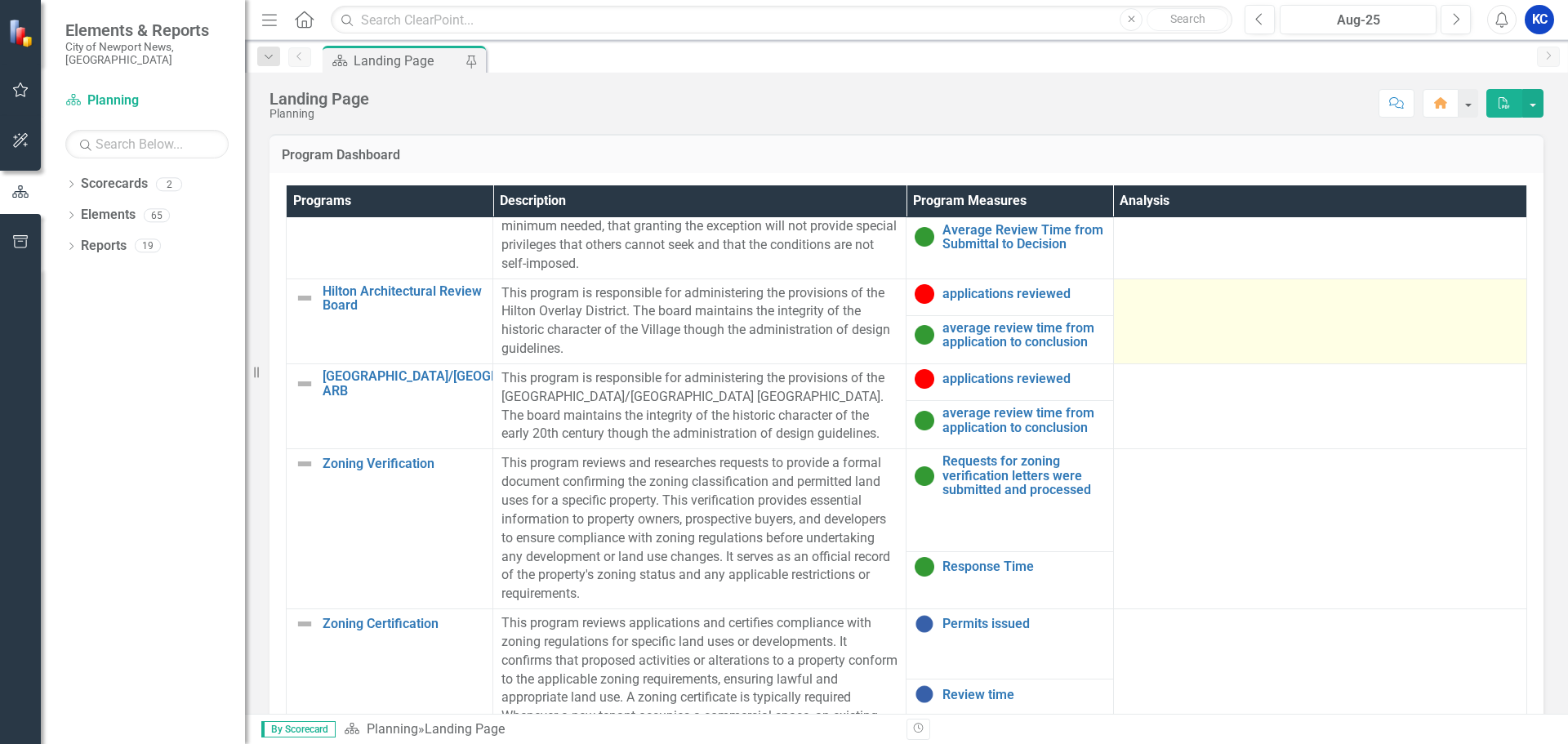
scroll to position [654, 0]
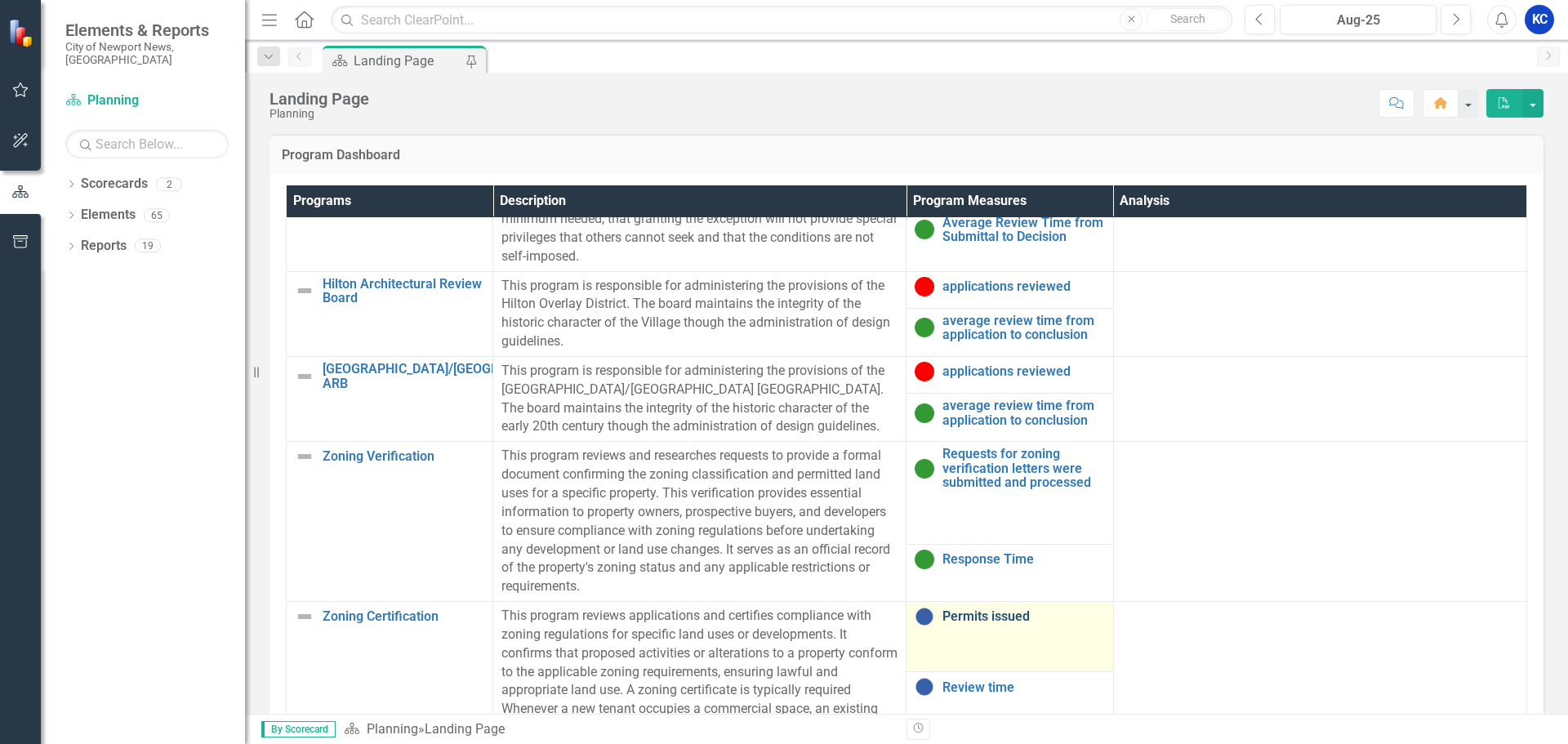
click at [996, 623] on link "Permits issued" at bounding box center [1024, 617] width 162 height 15
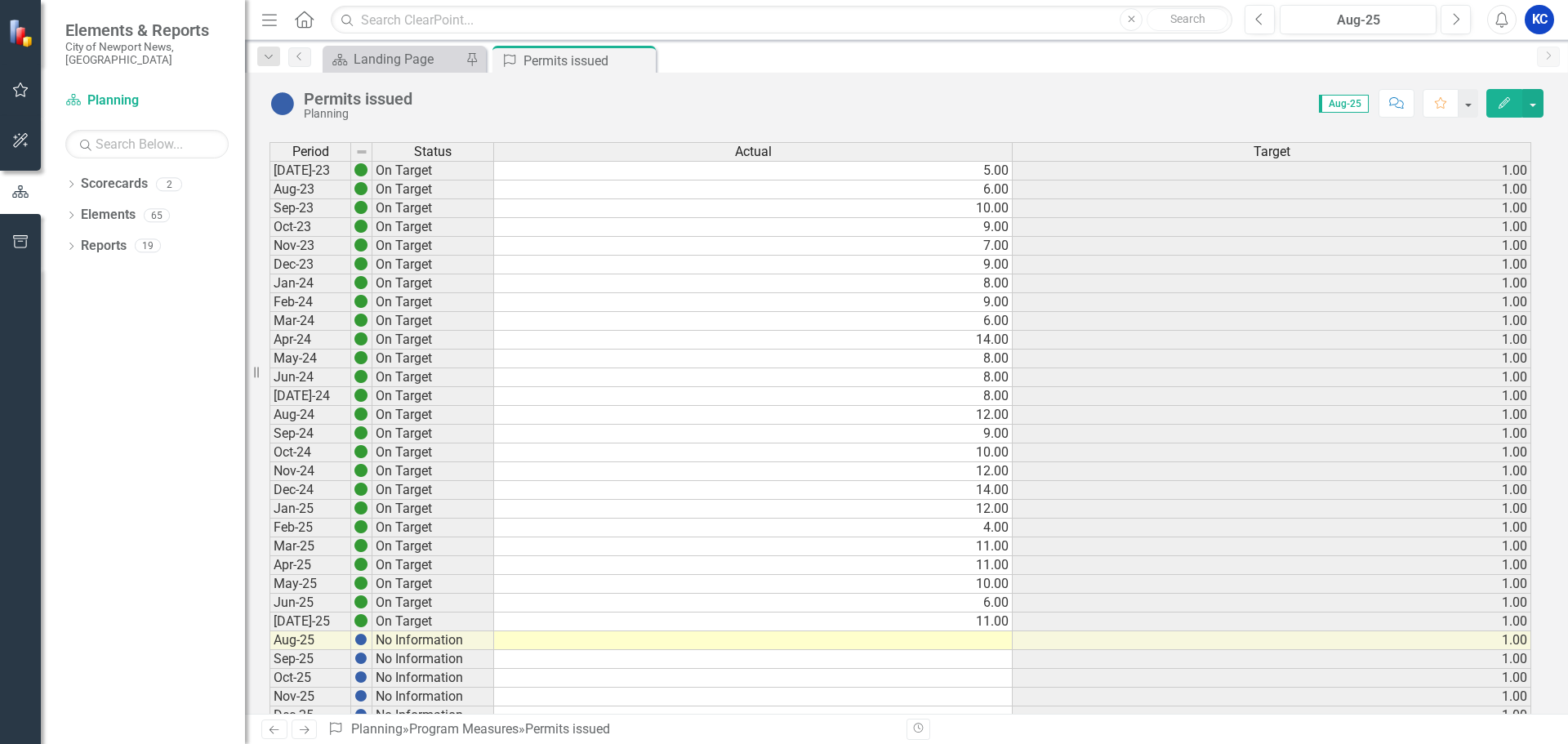
scroll to position [408, 0]
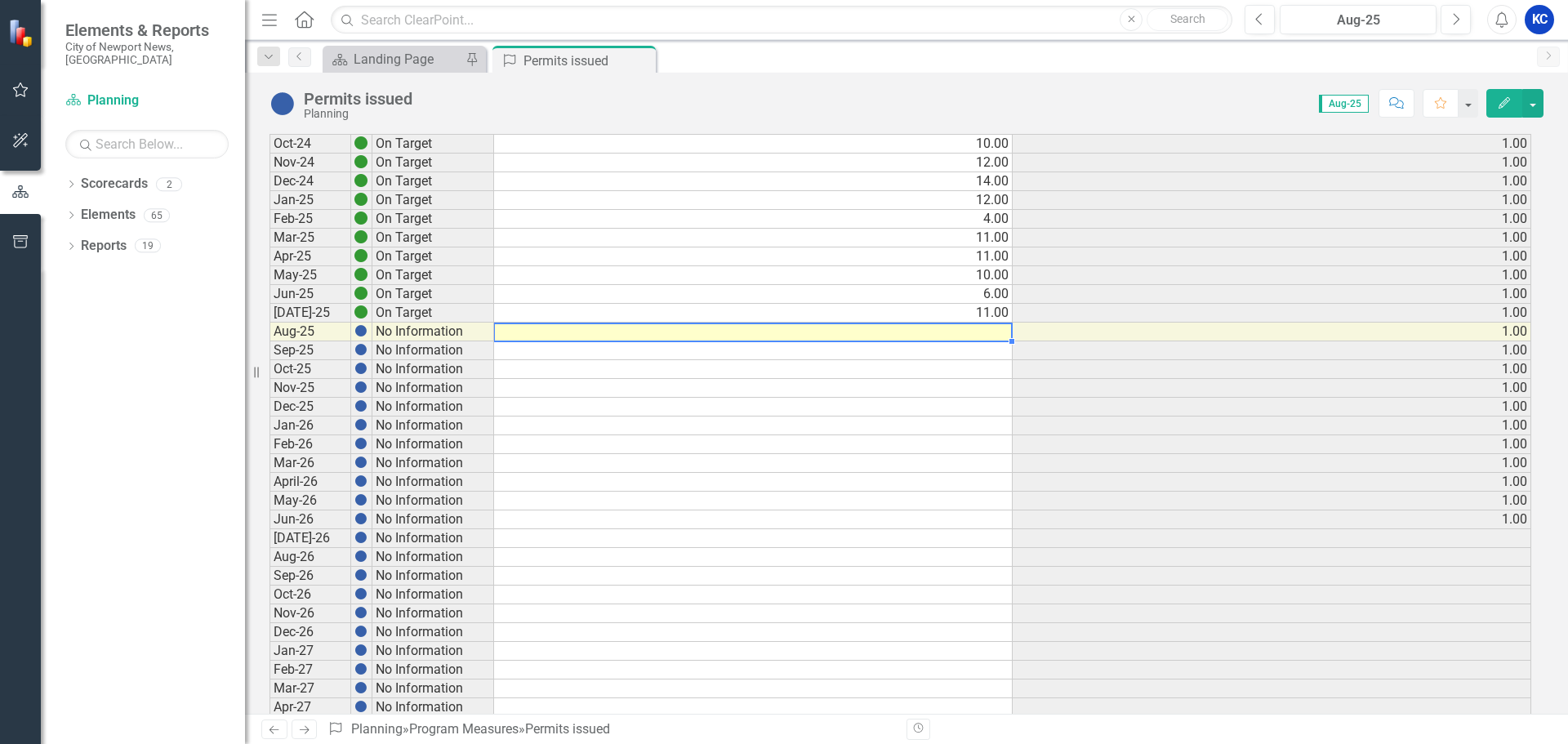
click at [999, 332] on td at bounding box center [754, 331] width 519 height 19
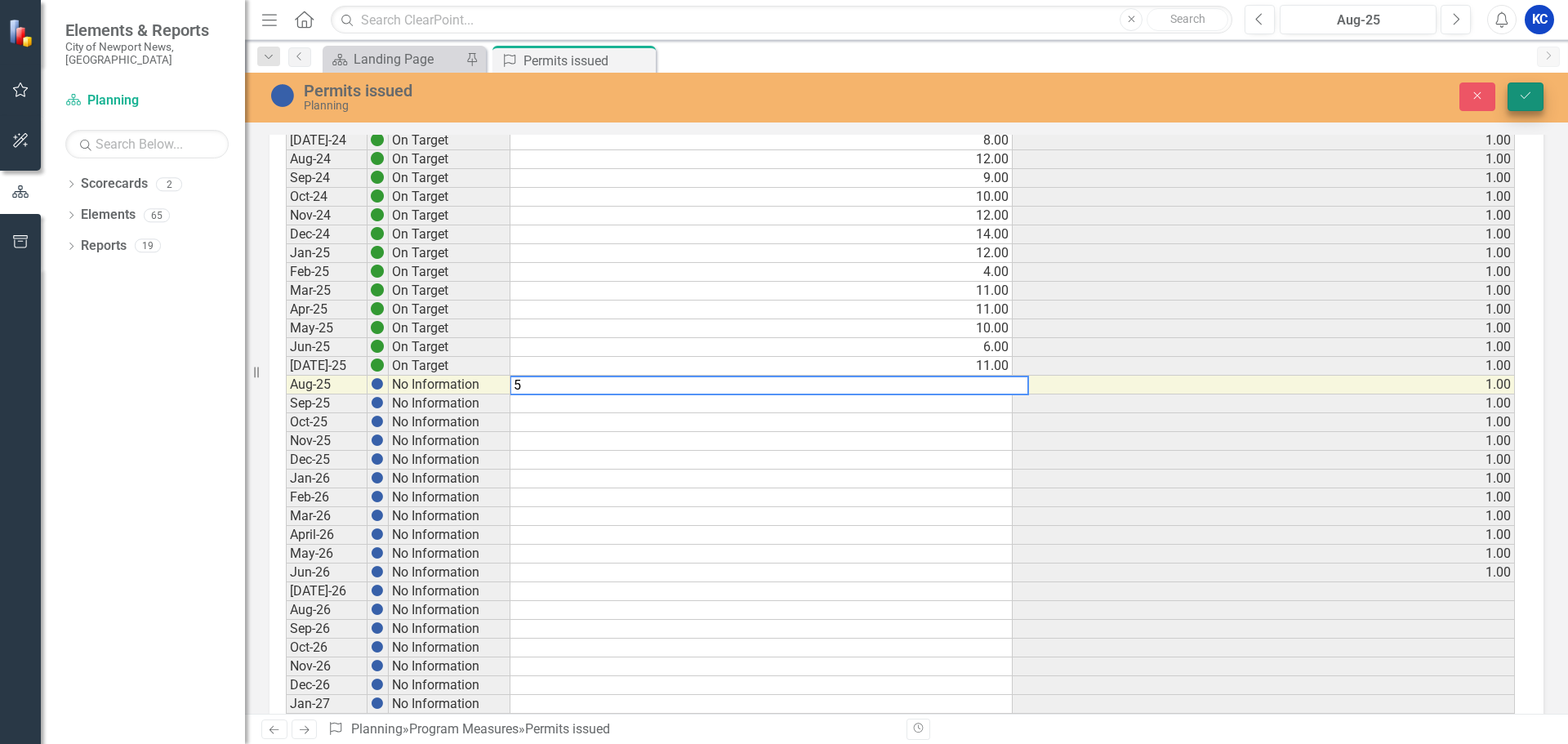
type textarea "5"
click at [1522, 89] on button "Save" at bounding box center [1526, 97] width 36 height 29
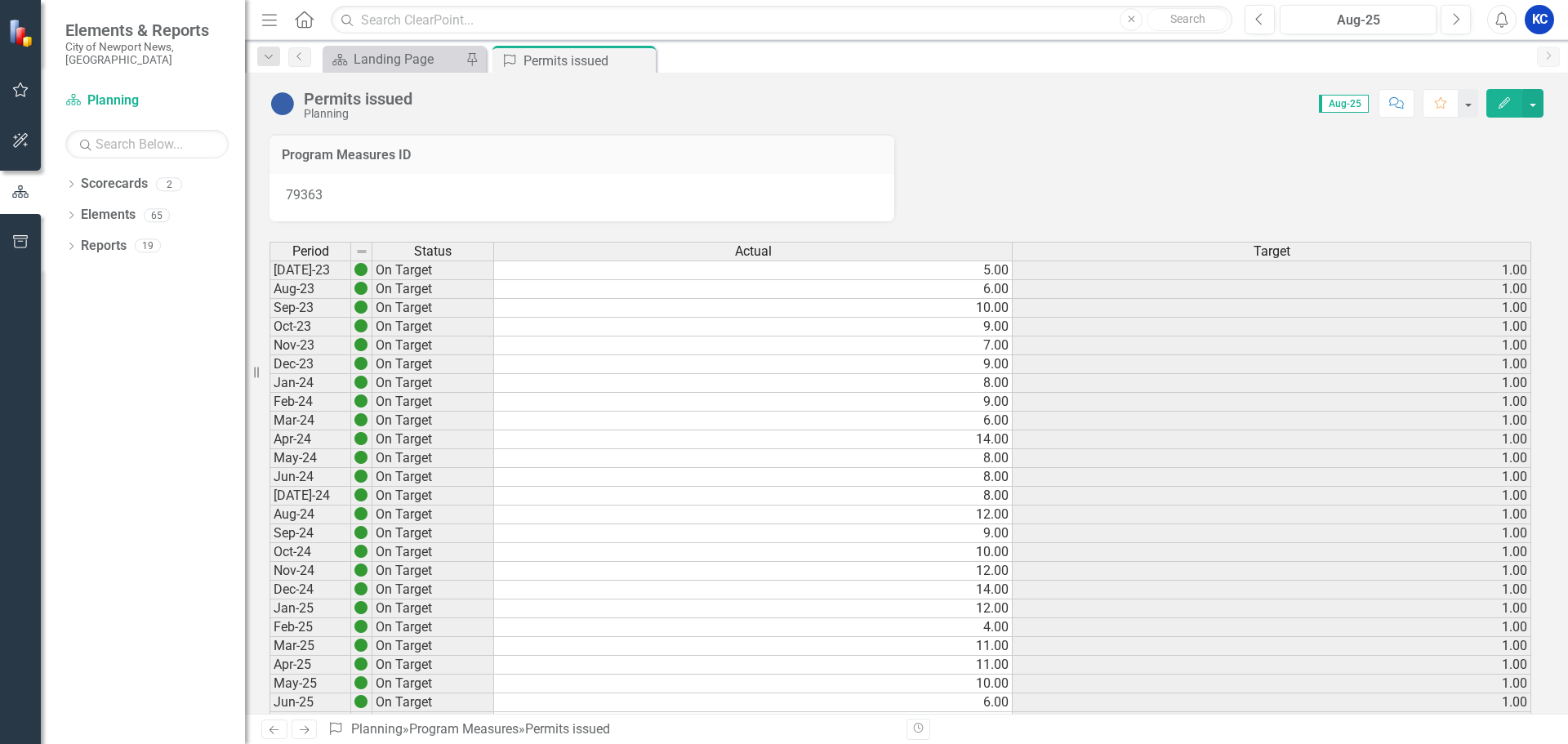
click at [308, 724] on icon "Next" at bounding box center [304, 729] width 14 height 11
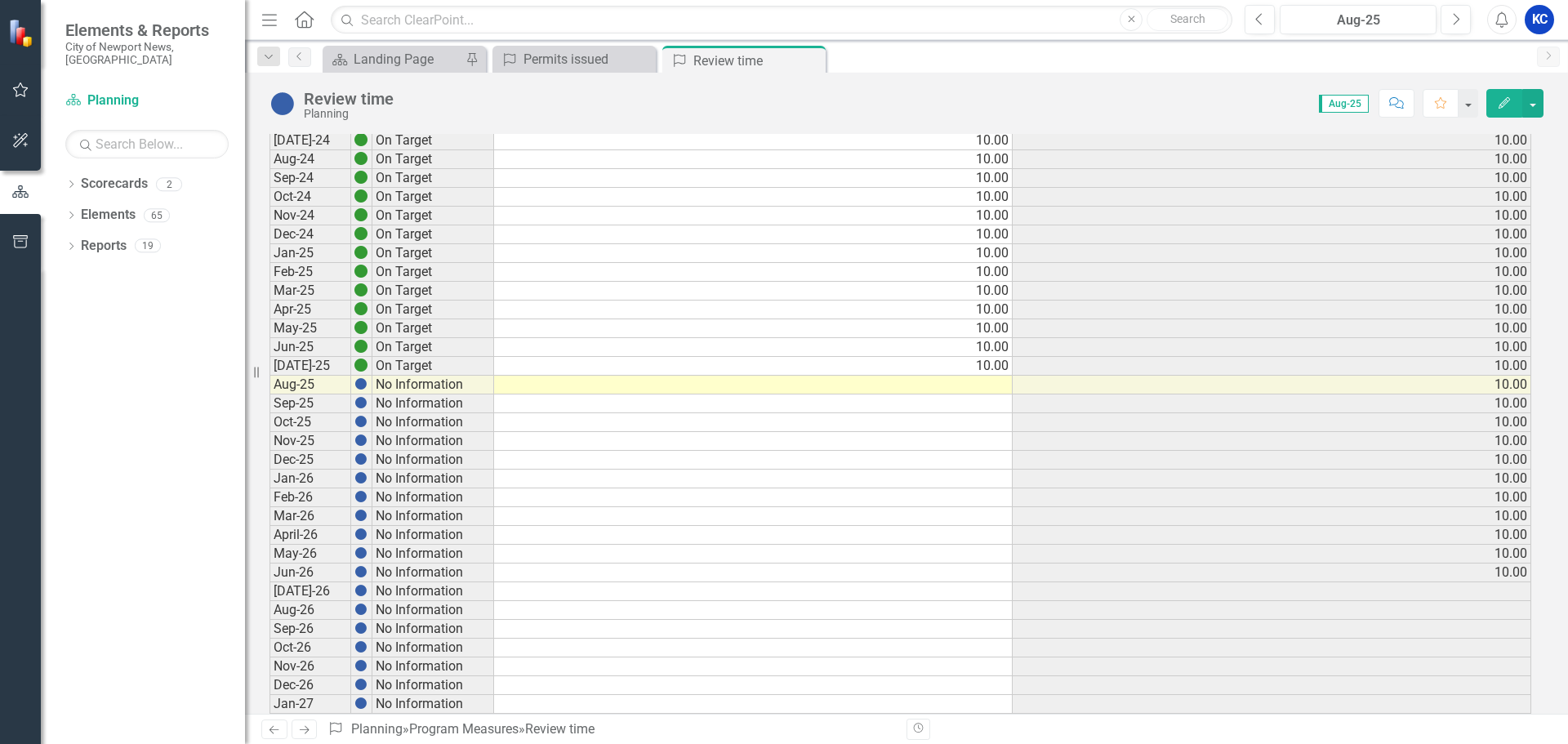
scroll to position [490, 0]
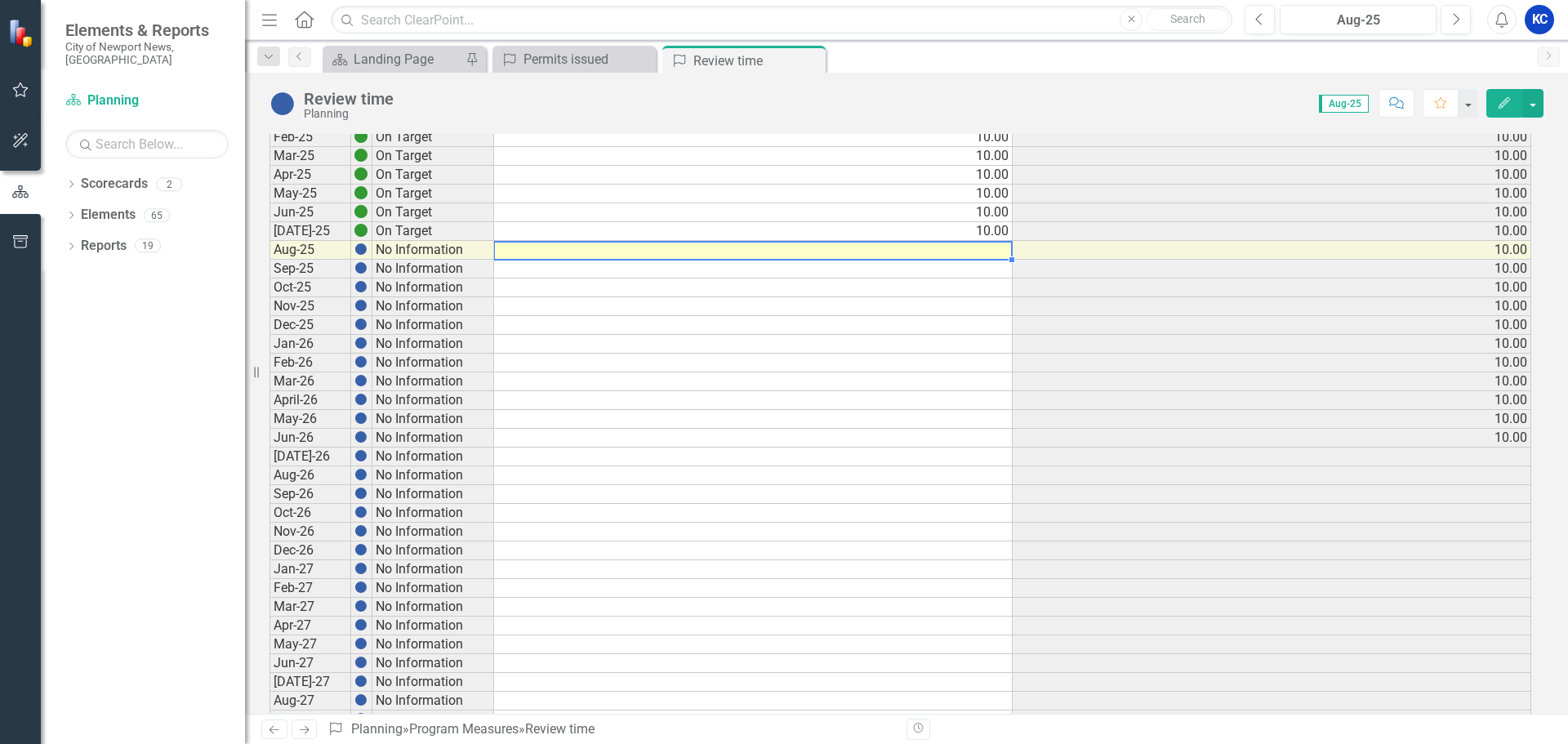
click at [976, 250] on td at bounding box center [754, 250] width 519 height 19
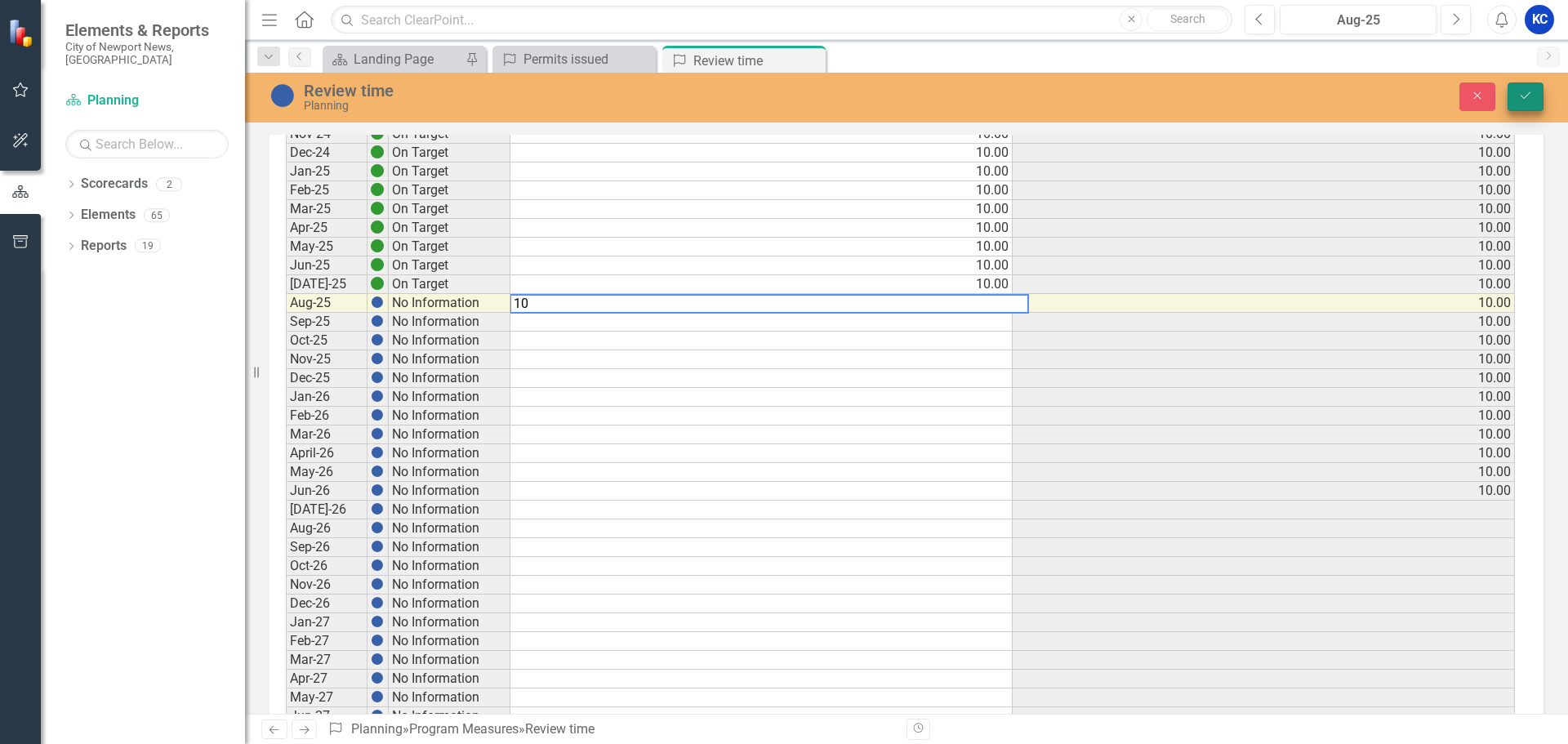
type textarea "10"
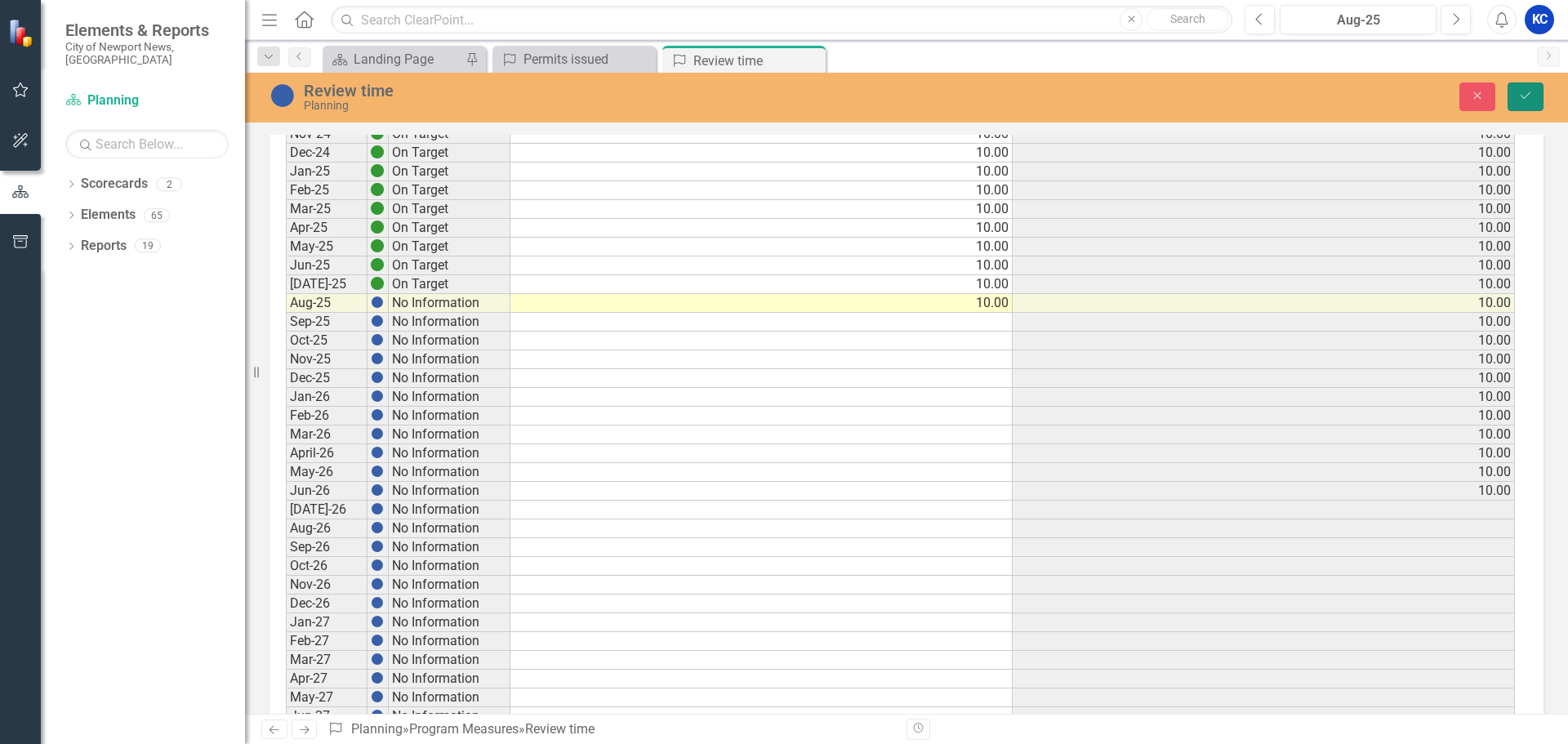
click at [1538, 90] on button "Save" at bounding box center [1526, 97] width 36 height 29
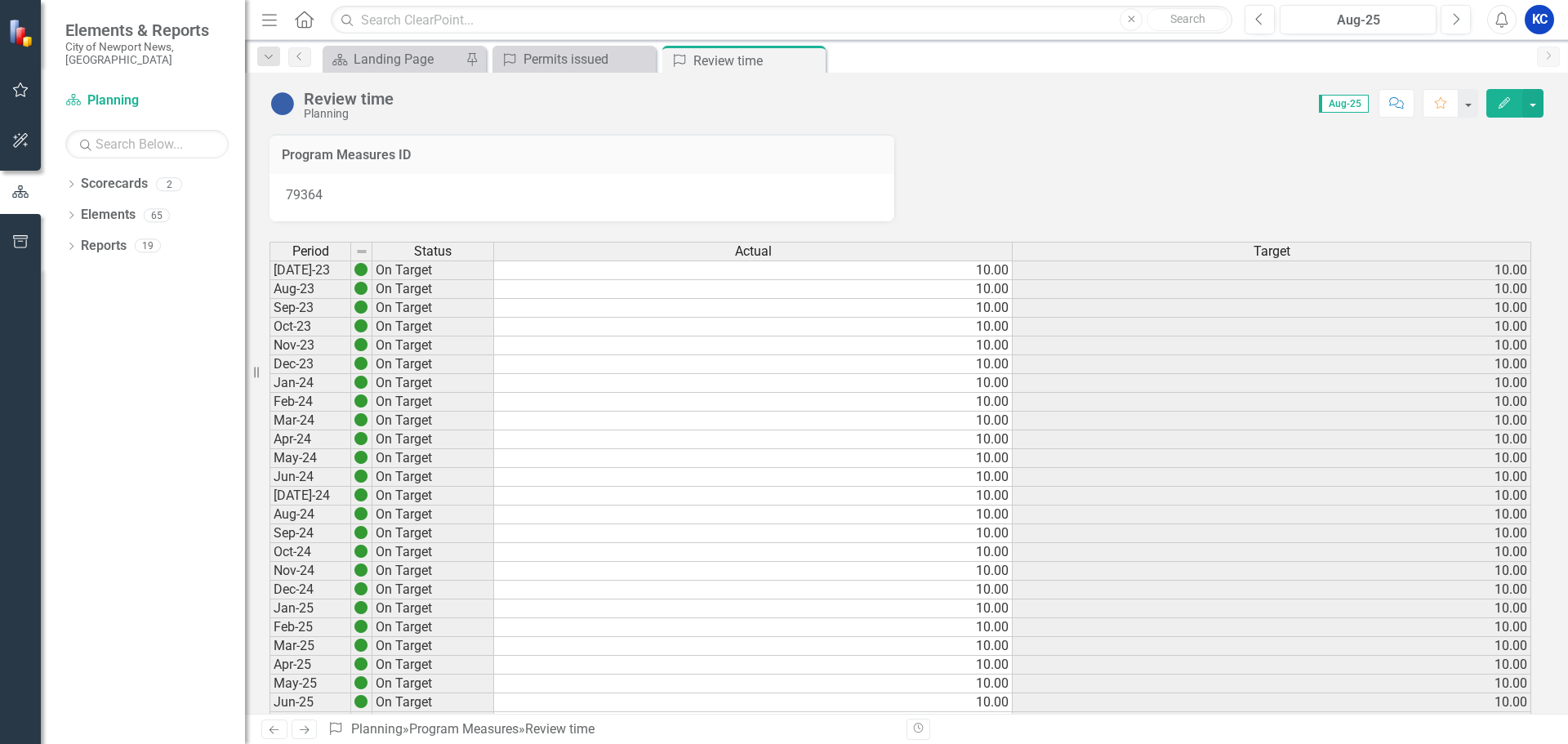
click at [309, 720] on link "Next" at bounding box center [304, 729] width 26 height 20
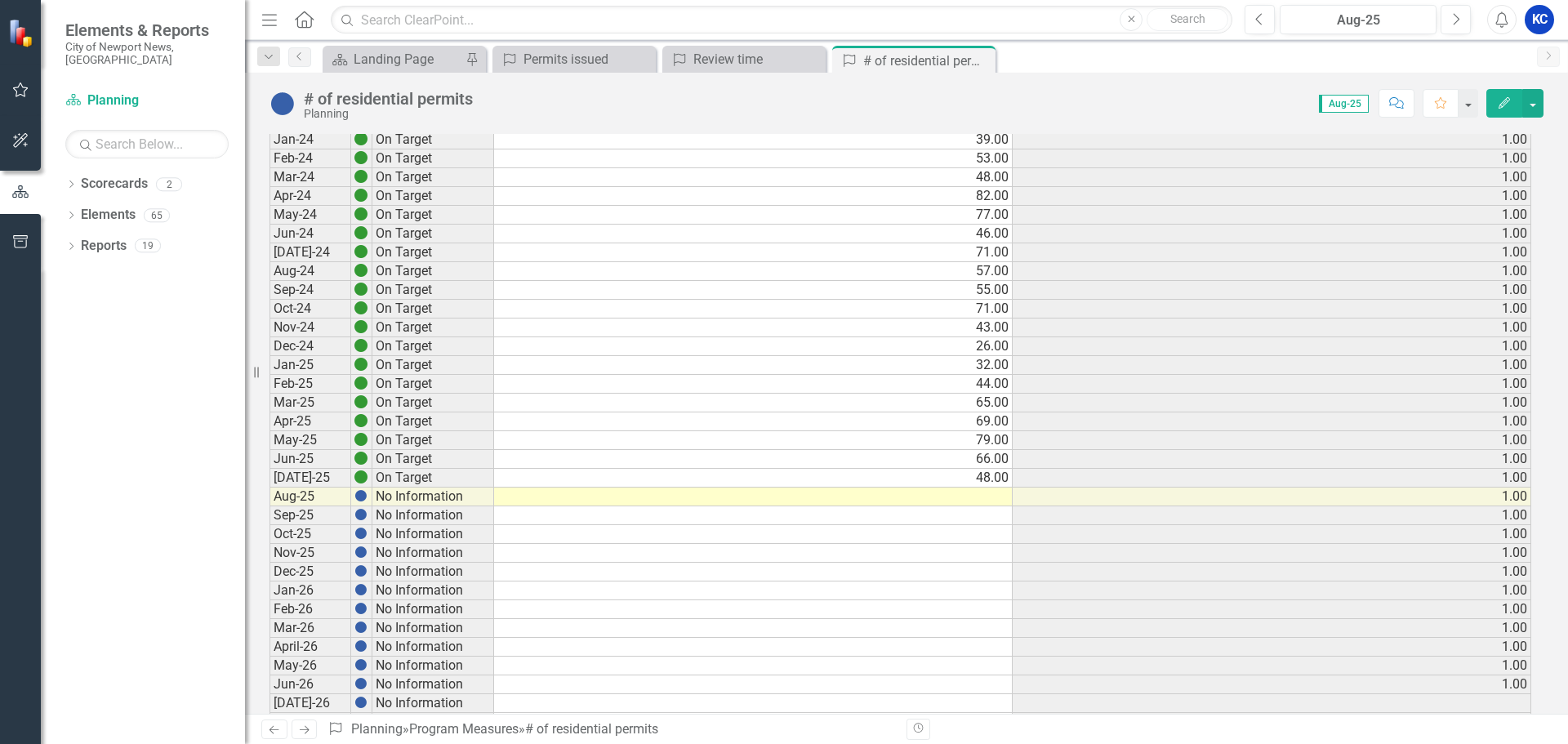
scroll to position [245, 0]
click at [269, 503] on div "Period Status Actual Target Jul-23 On Target 41.00 1.00 Aug-23 On Target 71.00 …" at bounding box center [269, 514] width 0 height 1035
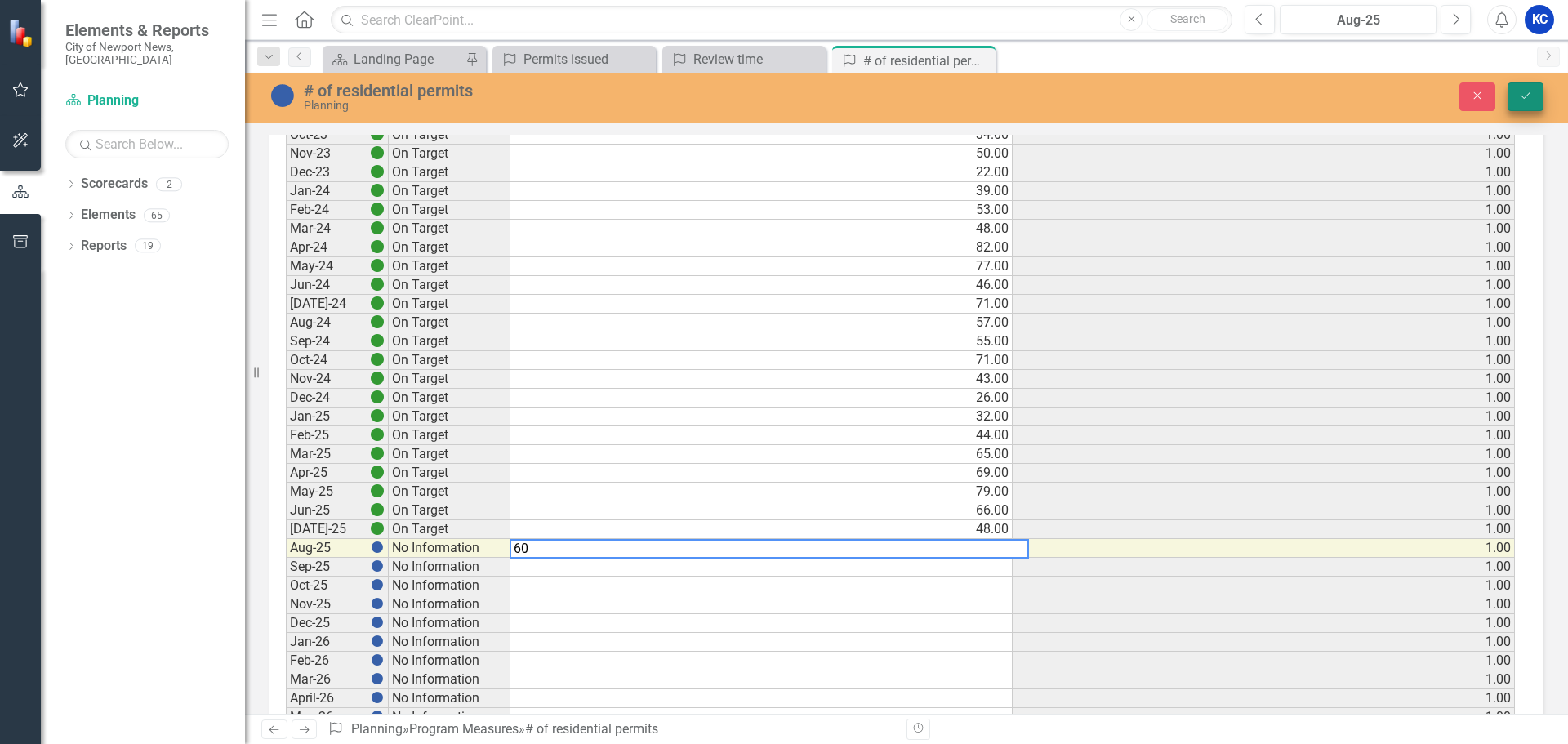
type textarea "60"
click at [1534, 102] on button "Save" at bounding box center [1526, 97] width 36 height 29
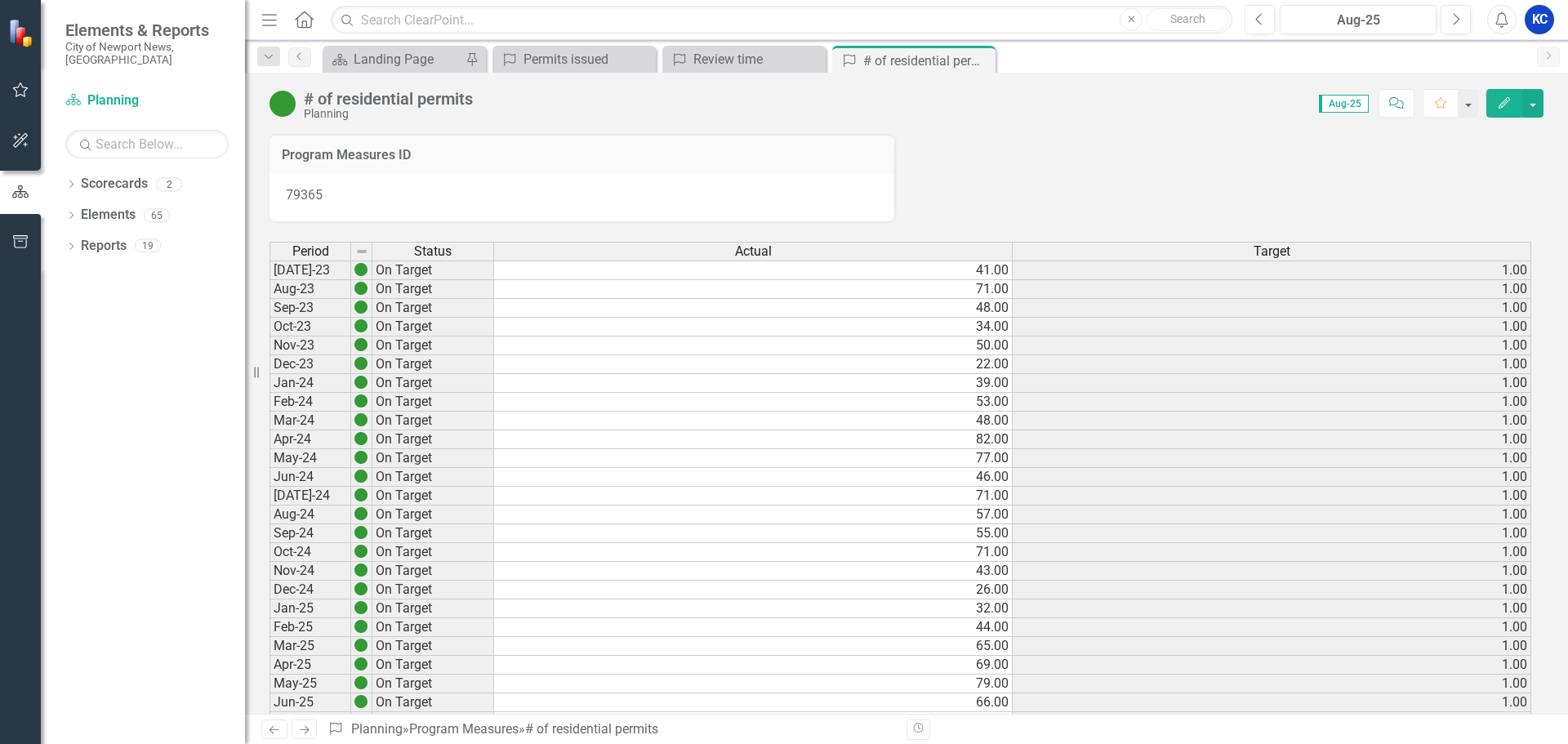
click at [309, 724] on icon "Next" at bounding box center [304, 729] width 14 height 11
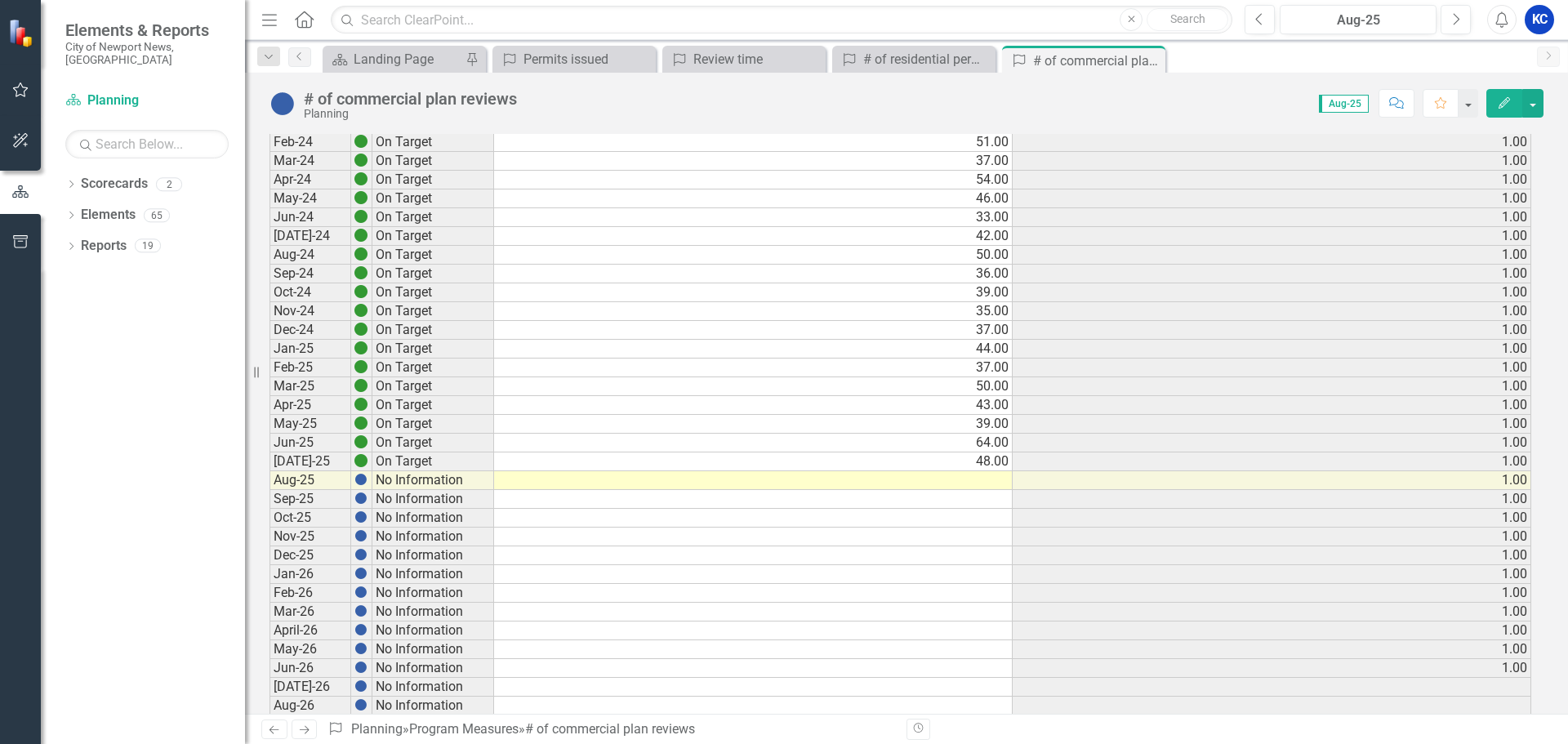
scroll to position [408, 0]
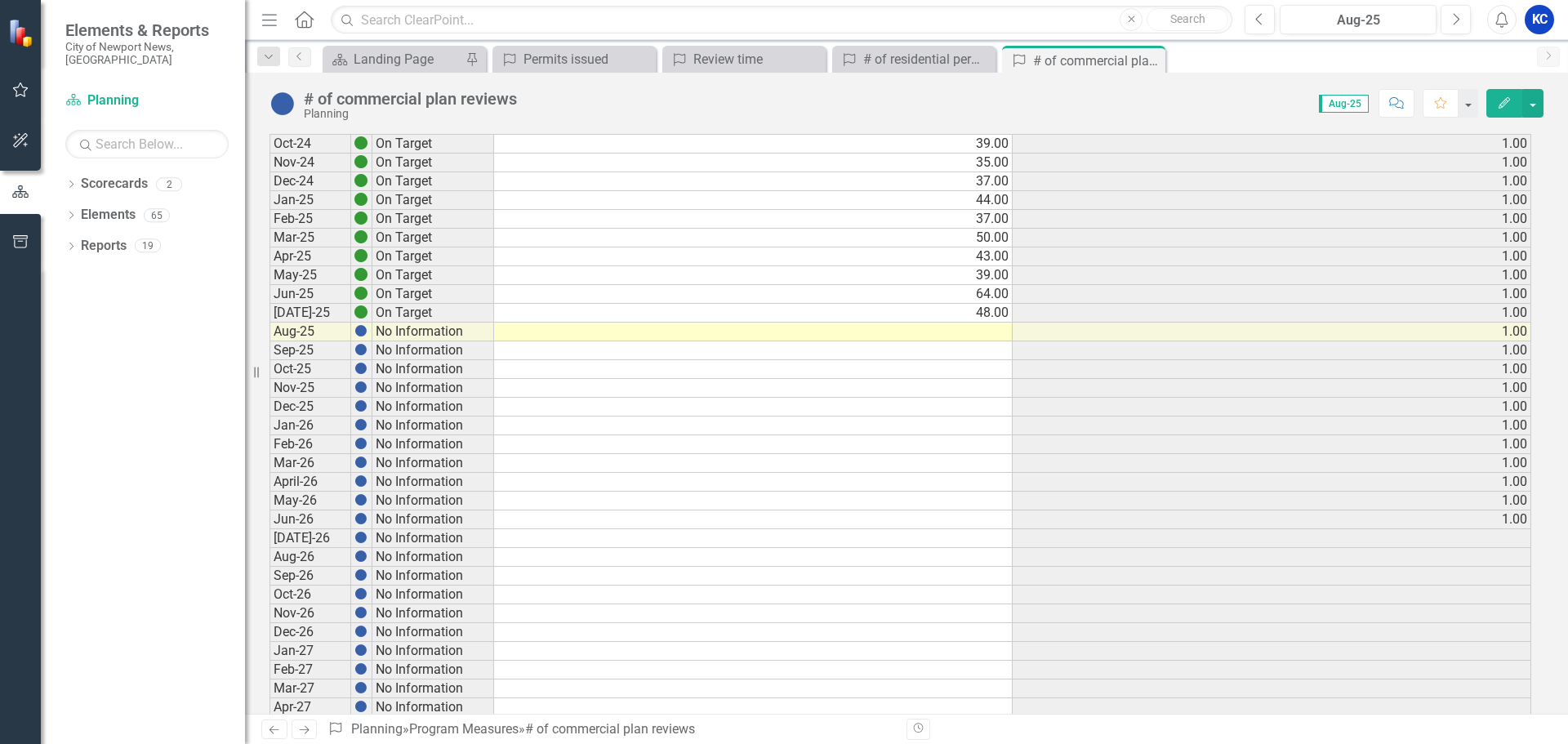
click at [980, 331] on td at bounding box center [754, 331] width 519 height 19
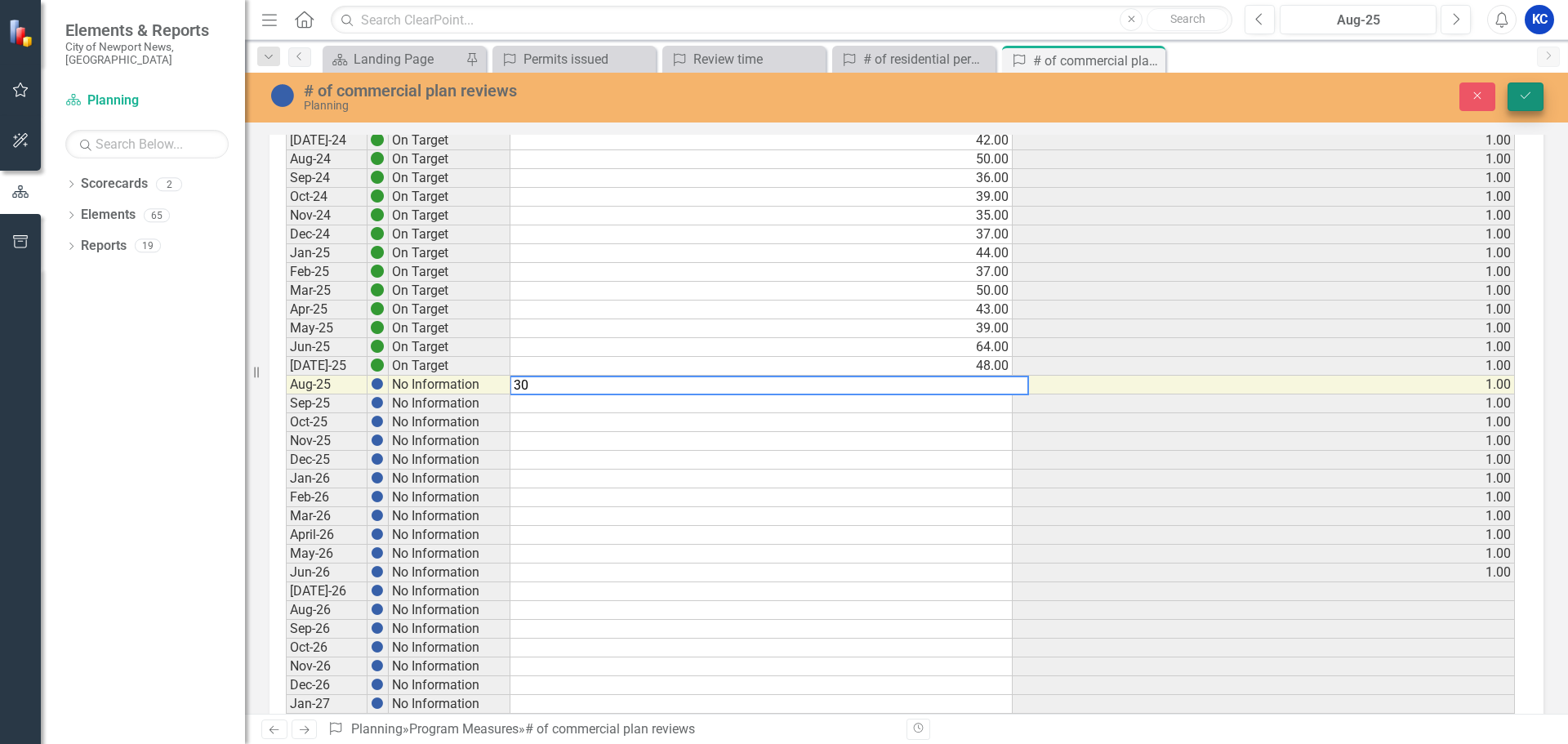
type textarea "30"
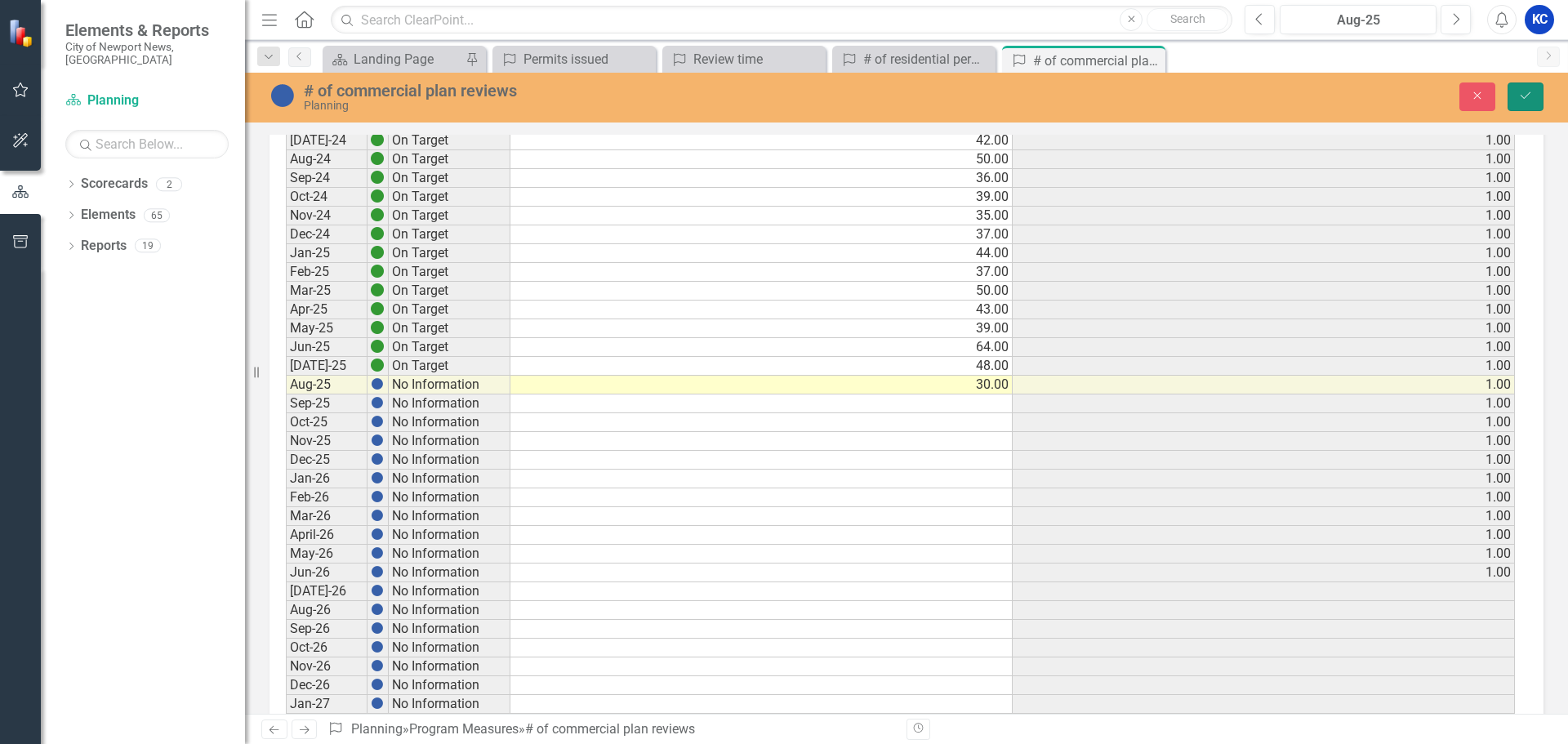
click at [1526, 101] on icon "Save" at bounding box center [1526, 96] width 15 height 11
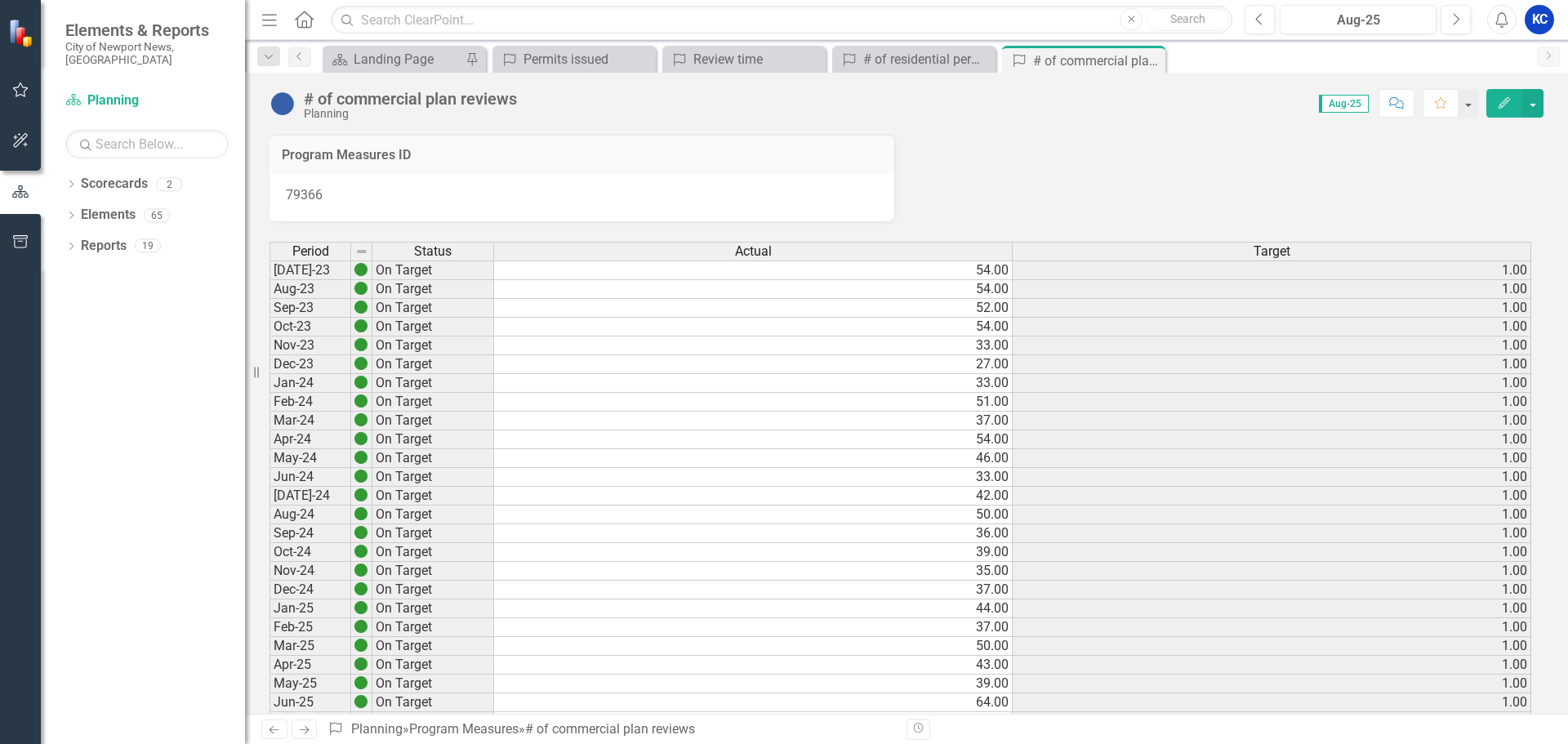
click at [303, 730] on icon at bounding box center [304, 730] width 10 height 8
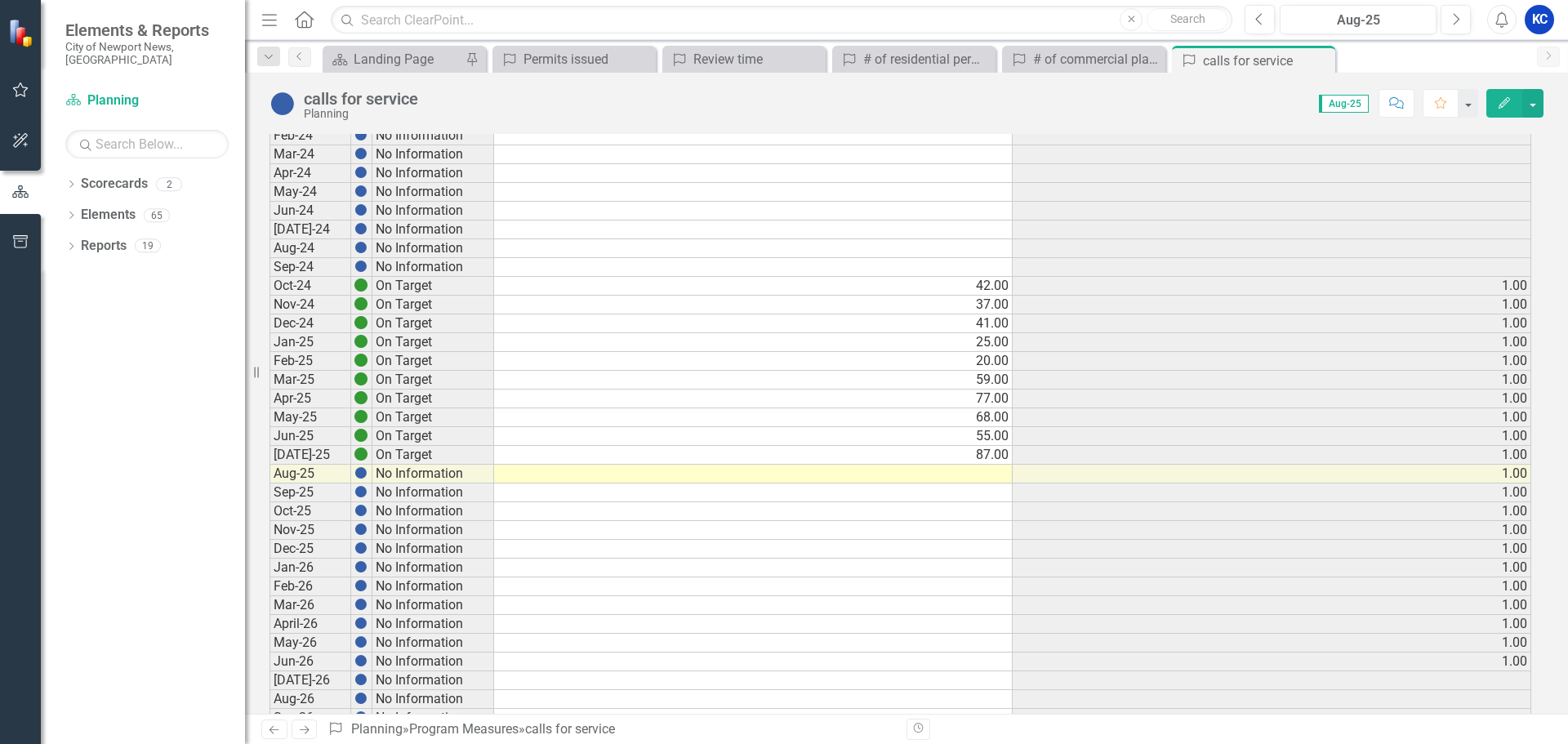
scroll to position [327, 0]
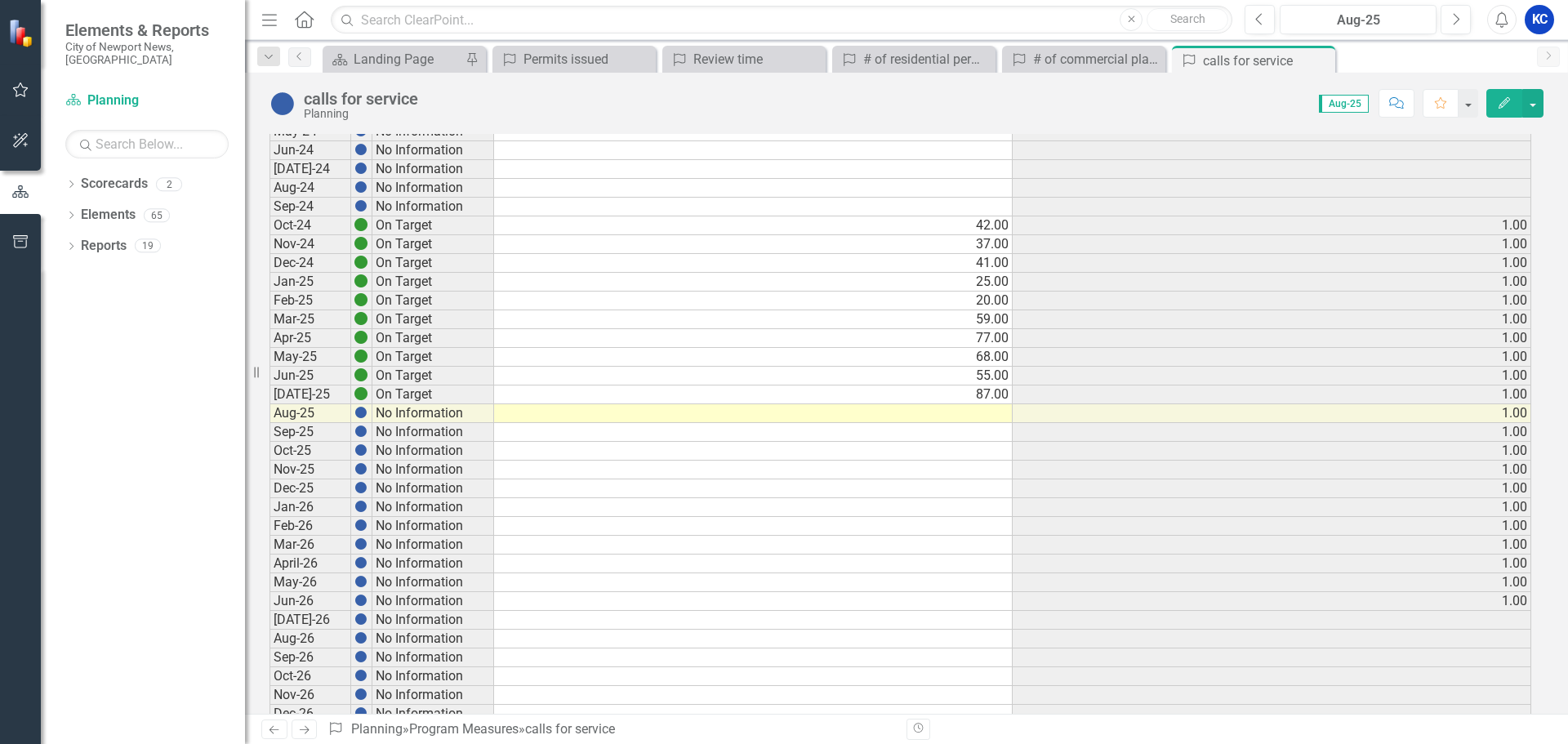
click at [985, 419] on td at bounding box center [754, 413] width 519 height 19
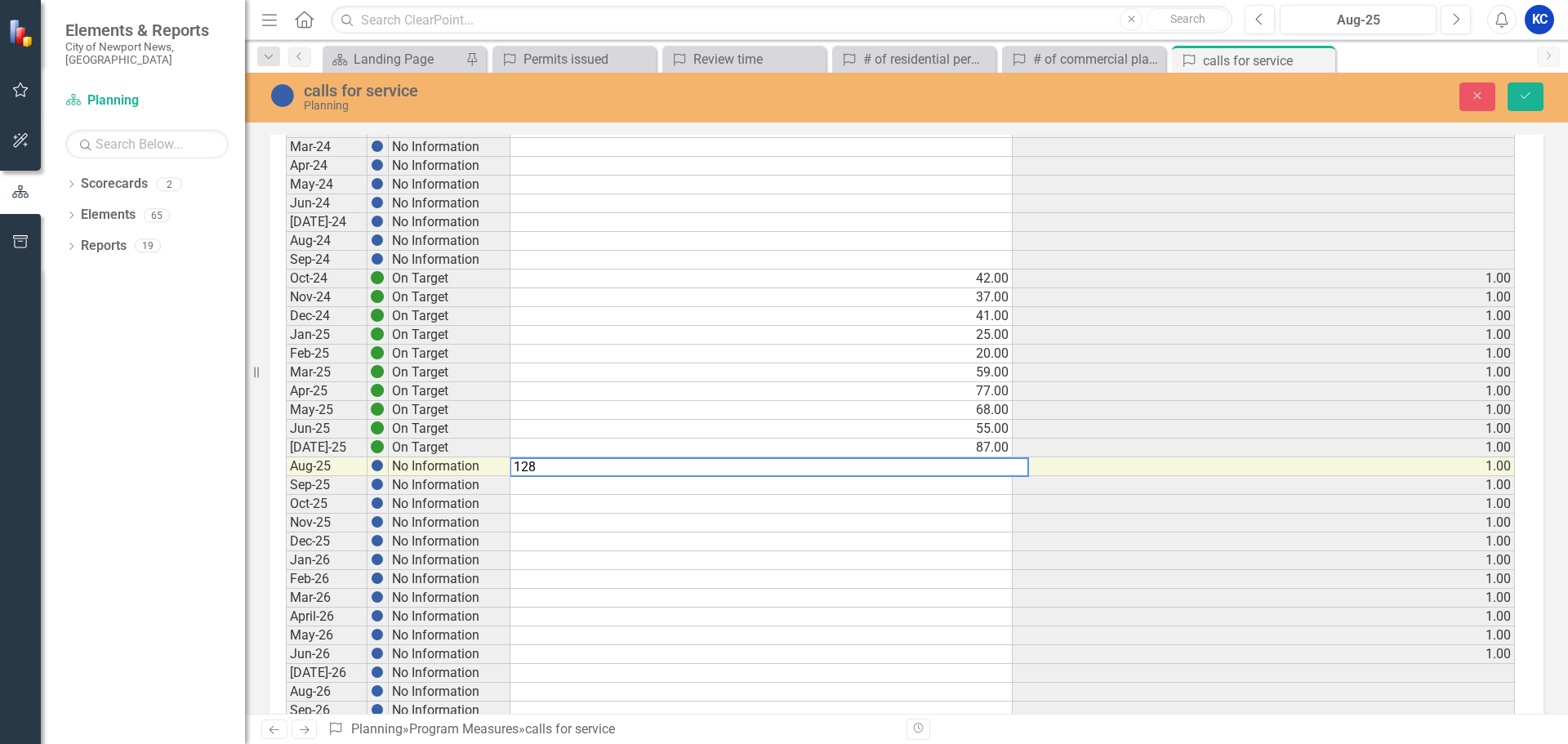
type textarea "128"
click at [894, 614] on td at bounding box center [762, 617] width 502 height 19
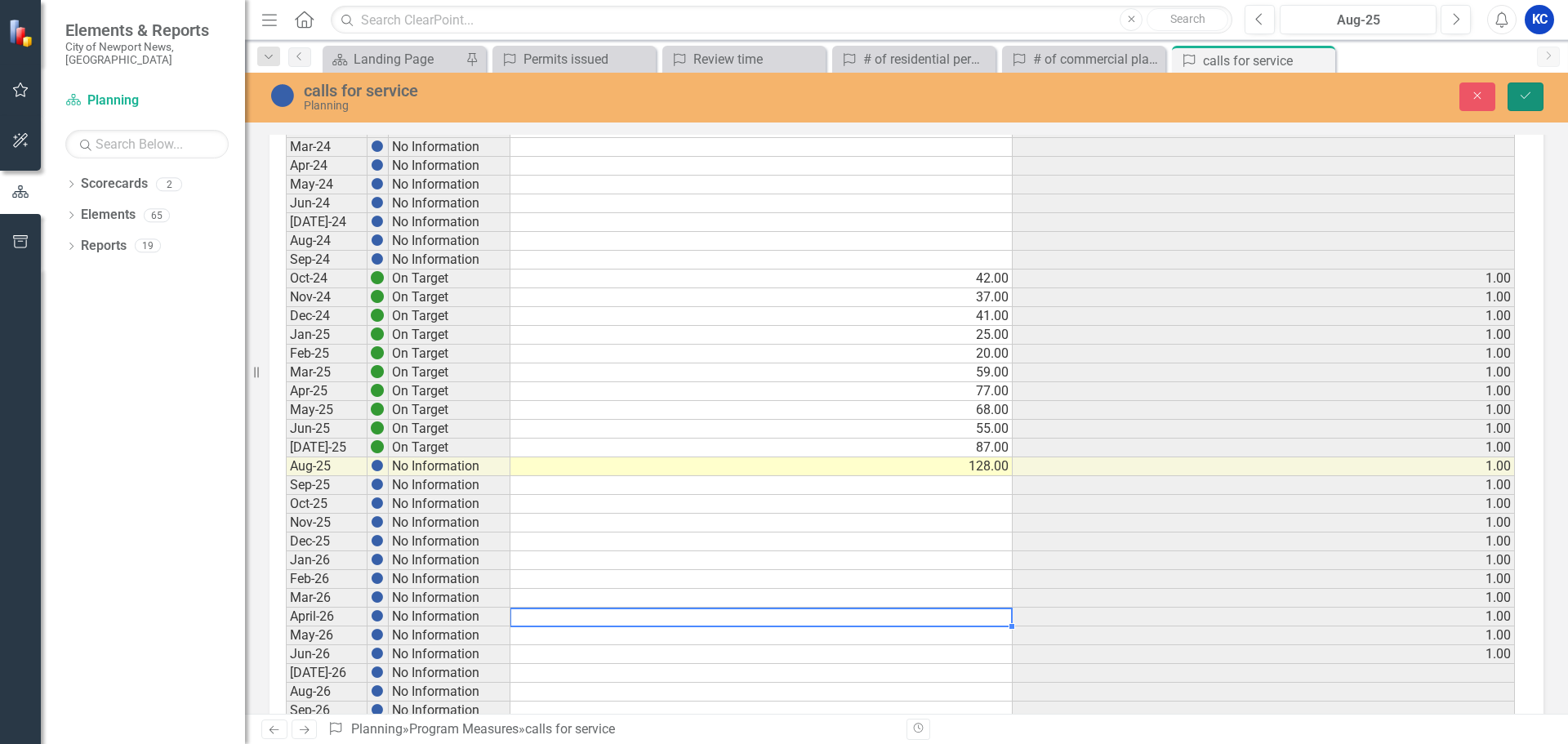
click at [1526, 101] on icon "Save" at bounding box center [1526, 96] width 15 height 11
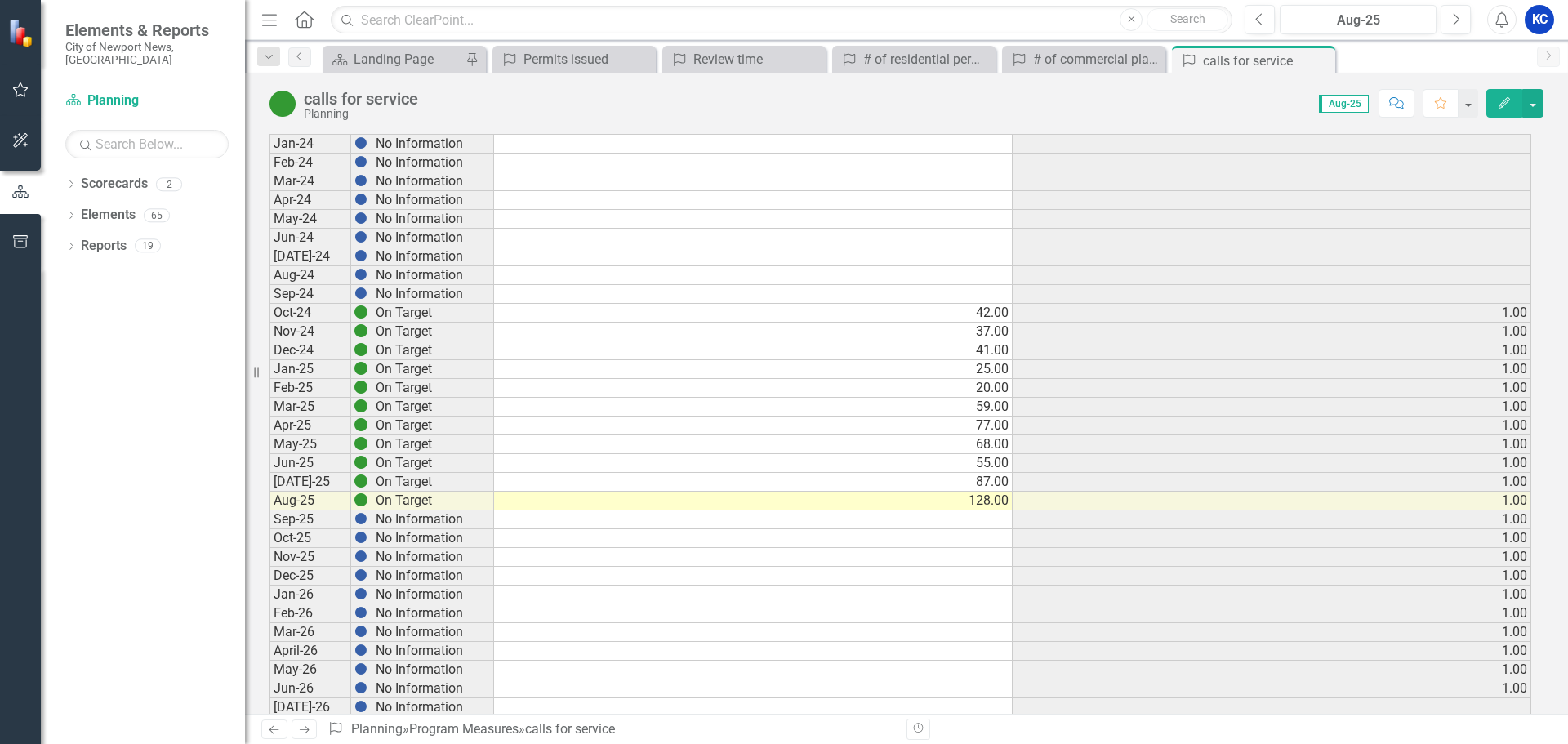
scroll to position [245, 0]
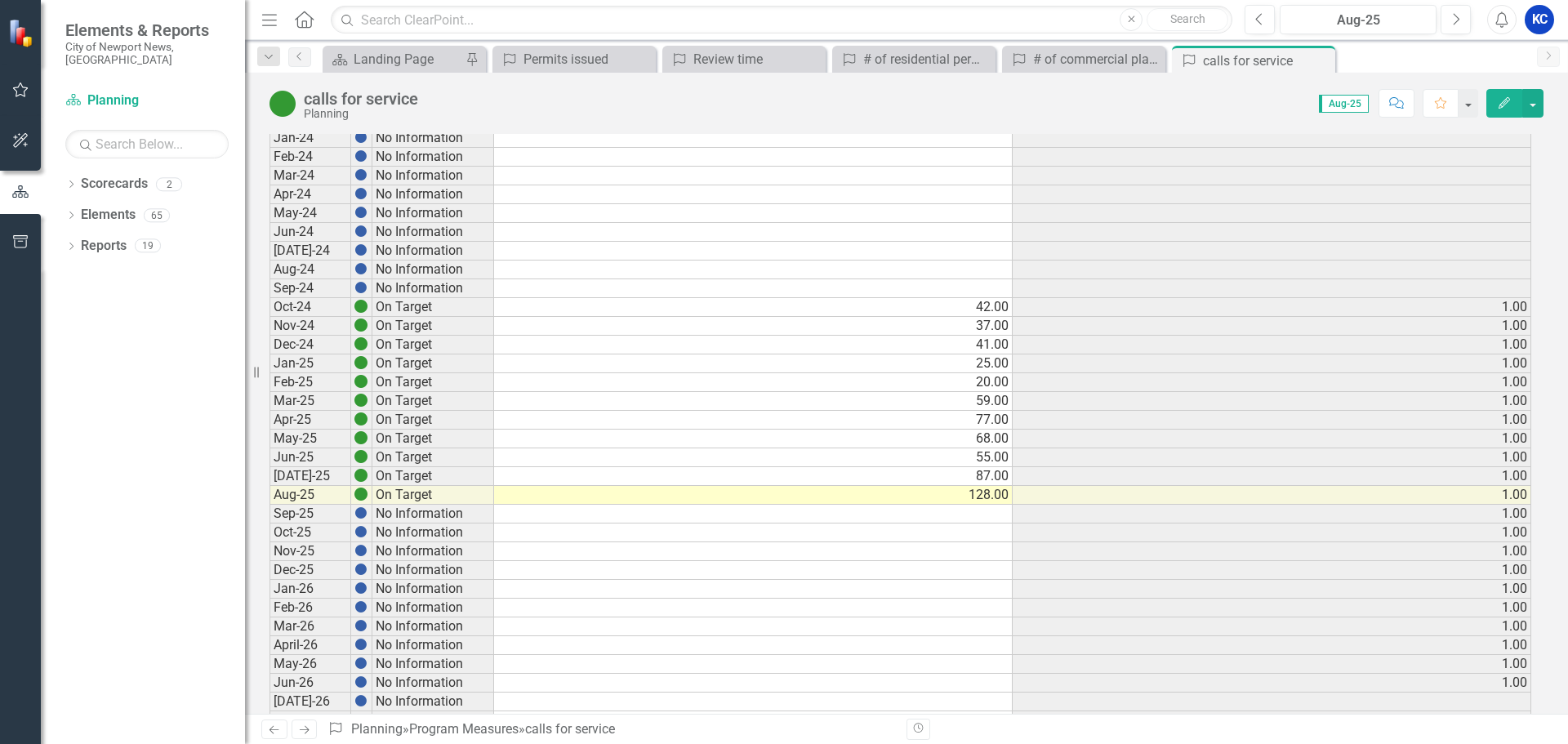
click at [304, 728] on icon "Next" at bounding box center [304, 729] width 14 height 11
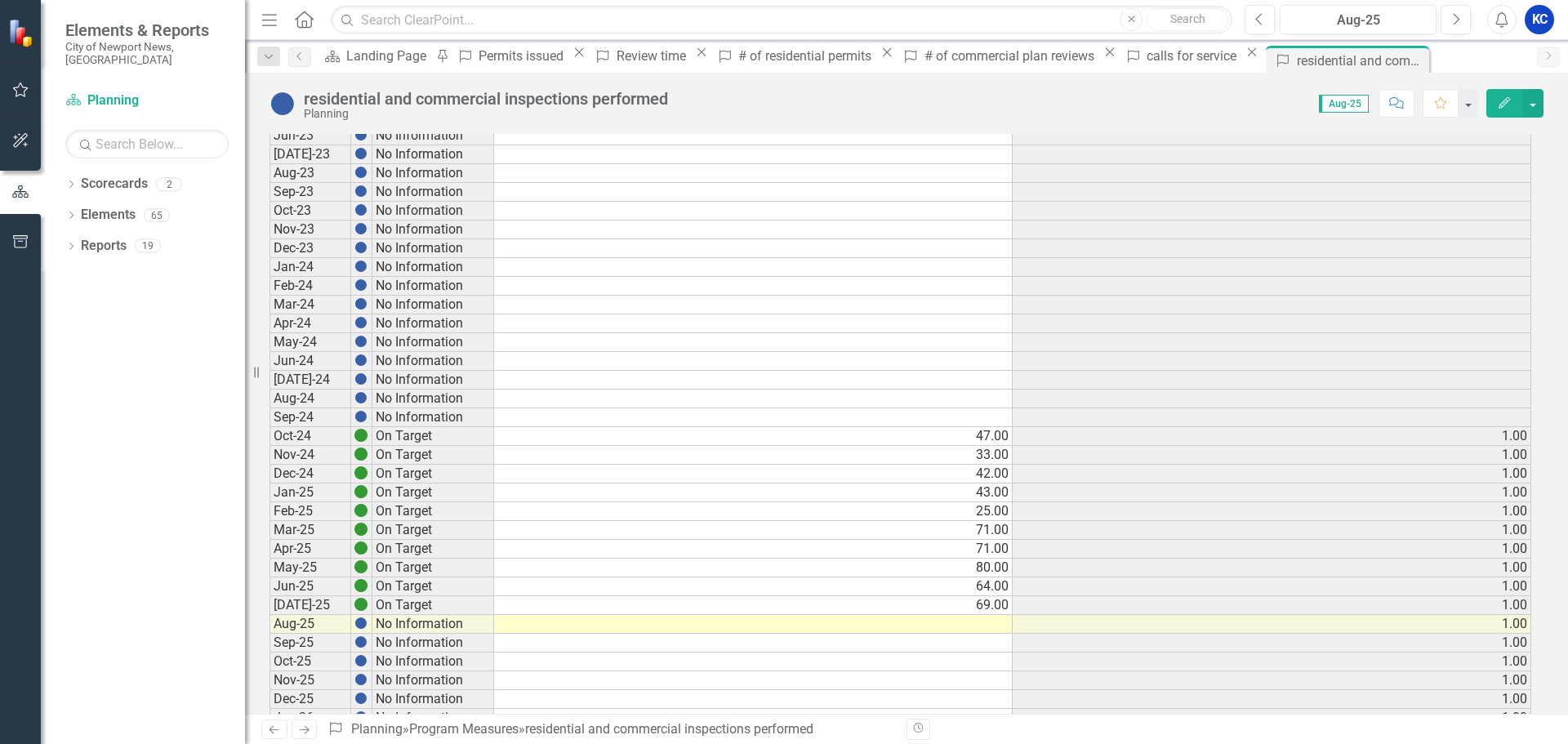
scroll to position [1225, 0]
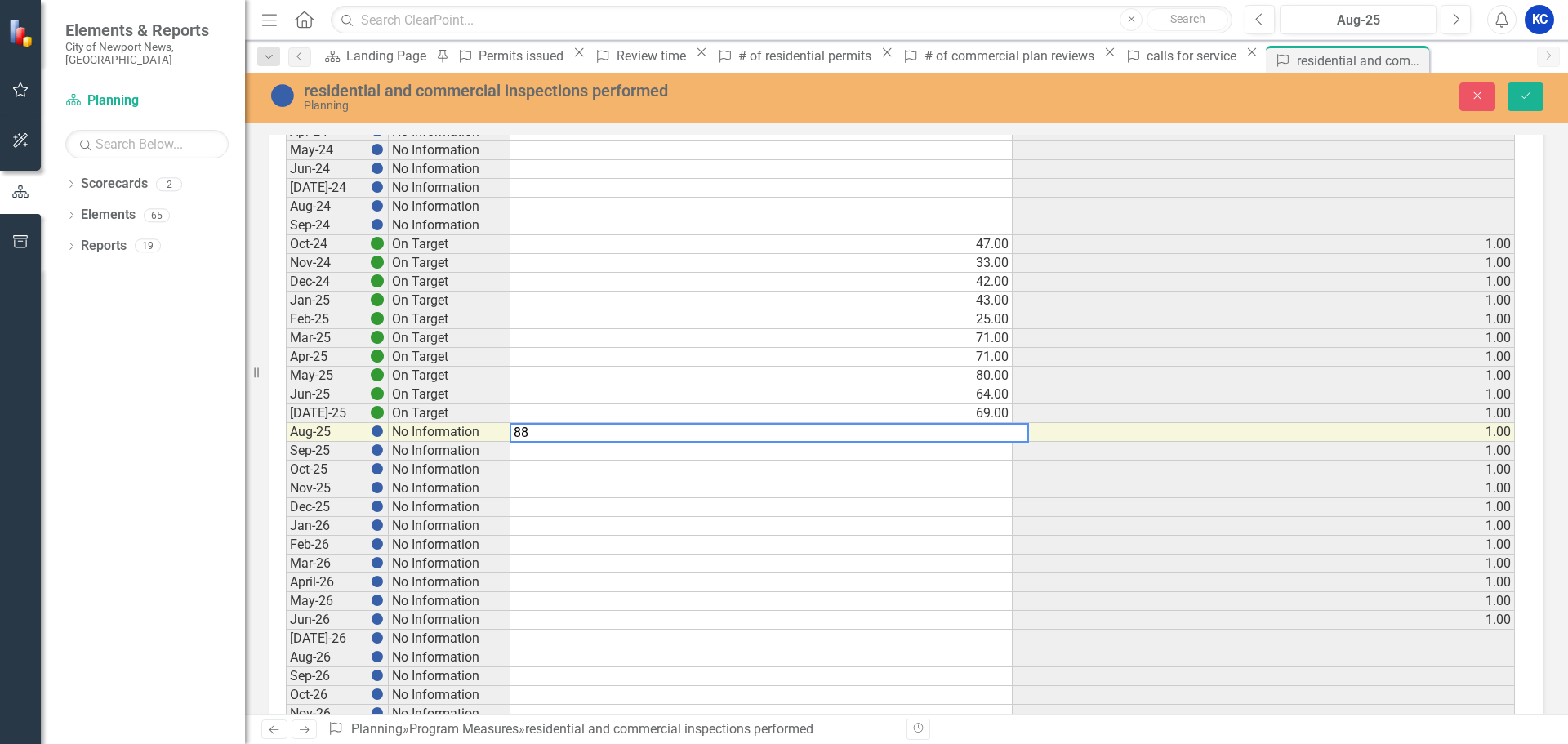
type textarea "88"
click at [1372, 277] on td "1.00" at bounding box center [1264, 282] width 502 height 19
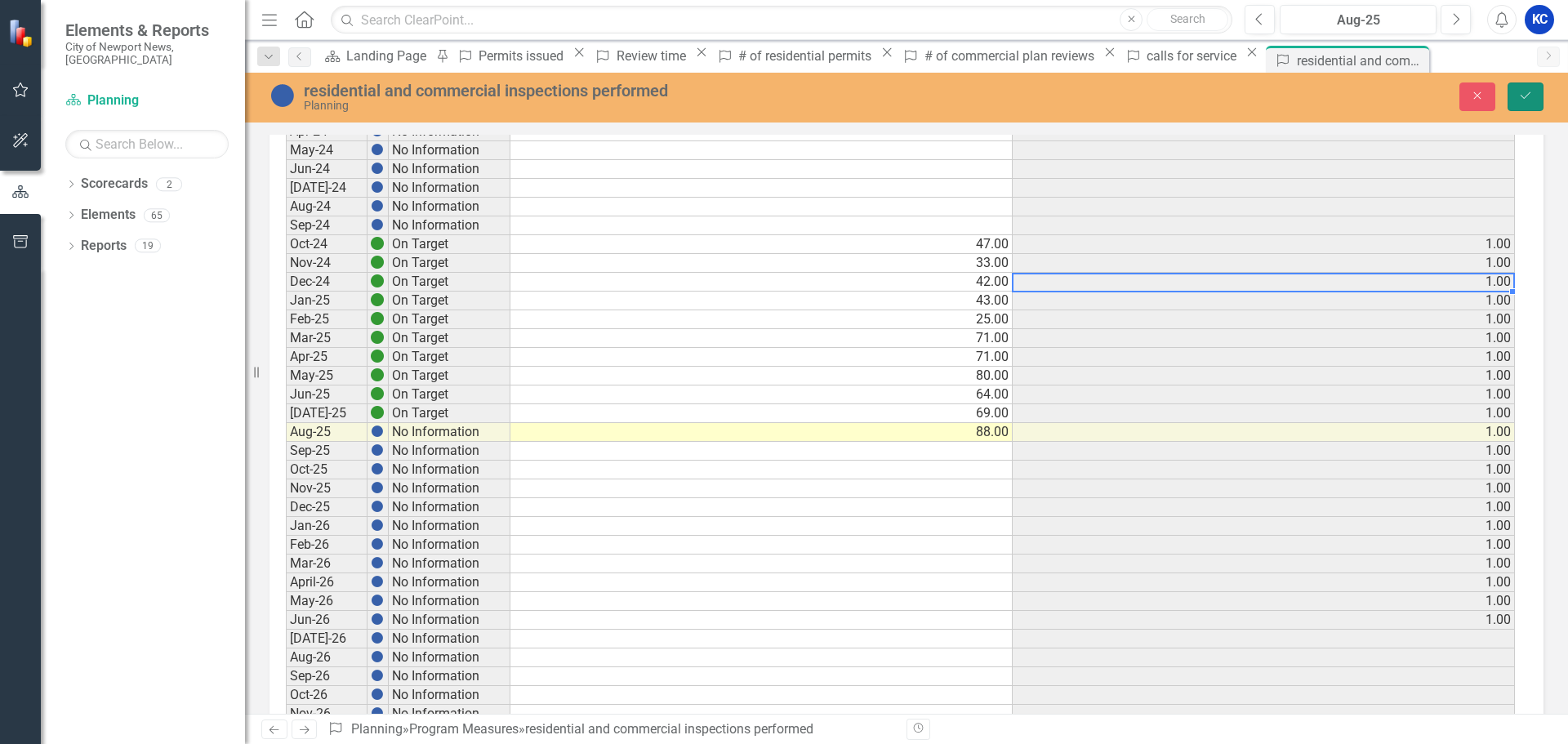
click at [1532, 93] on icon "Save" at bounding box center [1526, 96] width 15 height 11
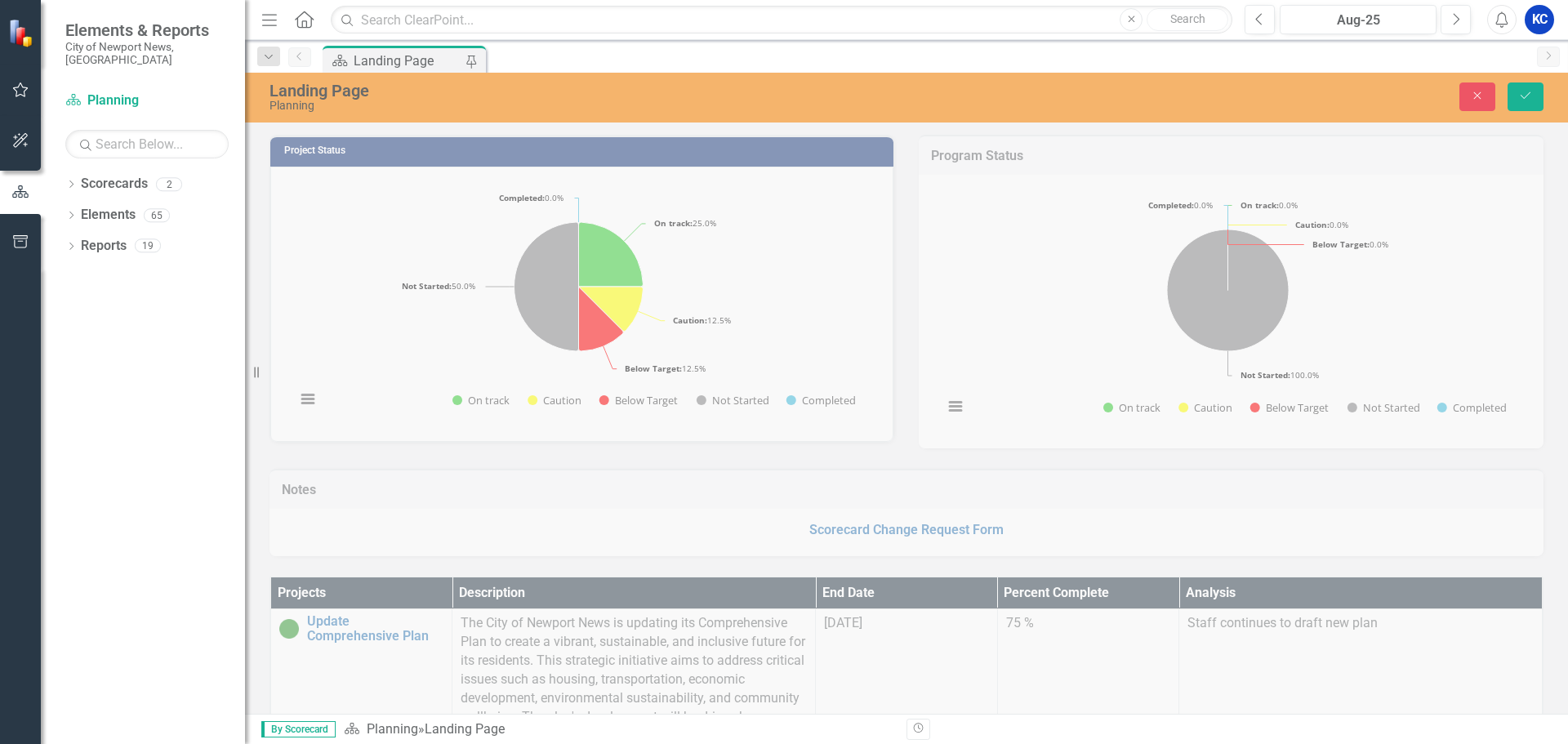
scroll to position [1458, 0]
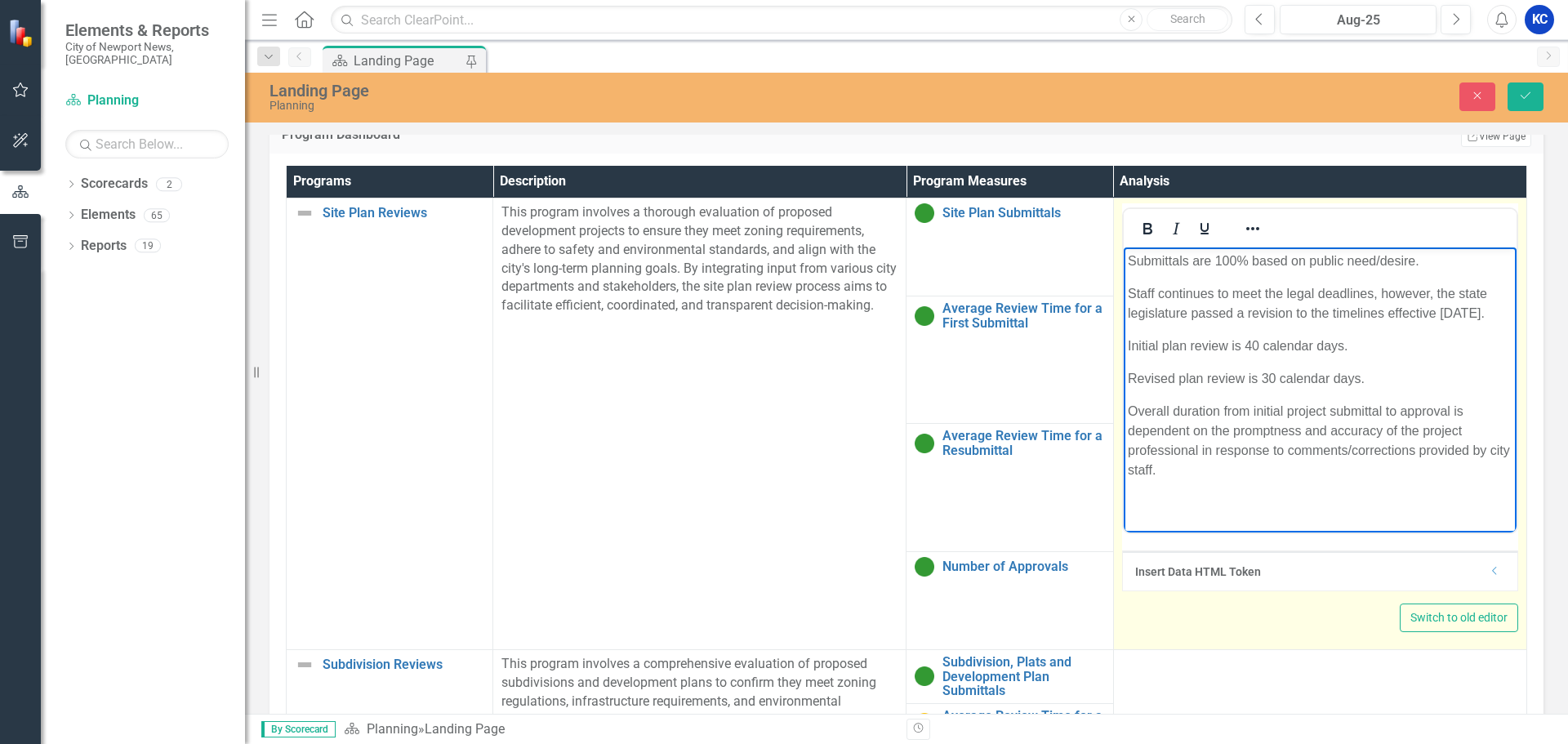
click at [1333, 469] on p "Overall duration from initial project submittal to approval is dependent on the…" at bounding box center [1319, 440] width 385 height 79
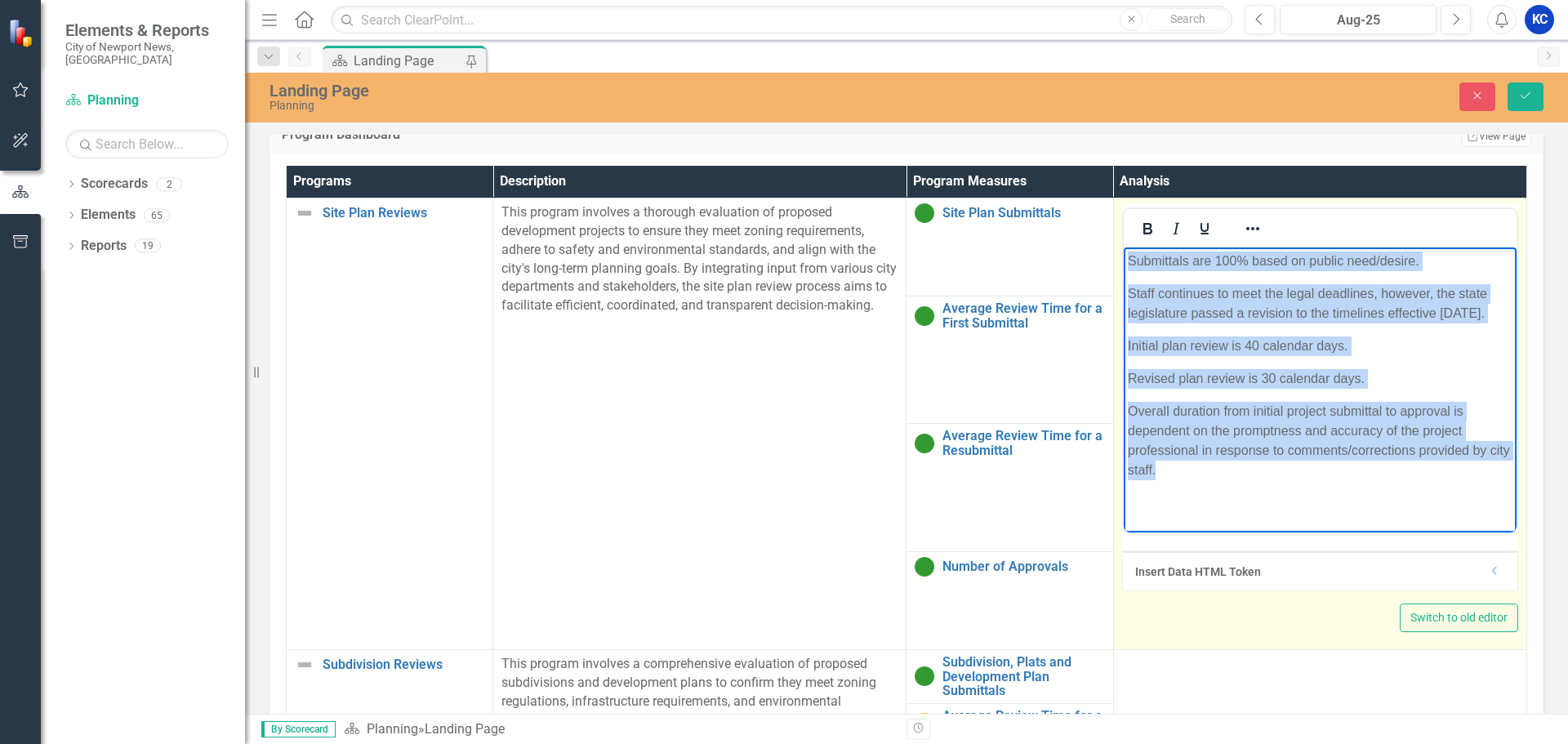
drag, startPoint x: 1182, startPoint y: 472, endPoint x: 2218, endPoint y: 497, distance: 1036.3
click at [1123, 249] on html "Submittals are 100% based on public need/desire. Staff continues to meet the le…" at bounding box center [1319, 371] width 393 height 250
copy body "Submittals are 100% based on public need/desire. Staff continues to meet the le…"
click at [1449, 391] on body "Submittals are 100% based on public need/desire. Staff continues to meet the le…" at bounding box center [1319, 371] width 393 height 250
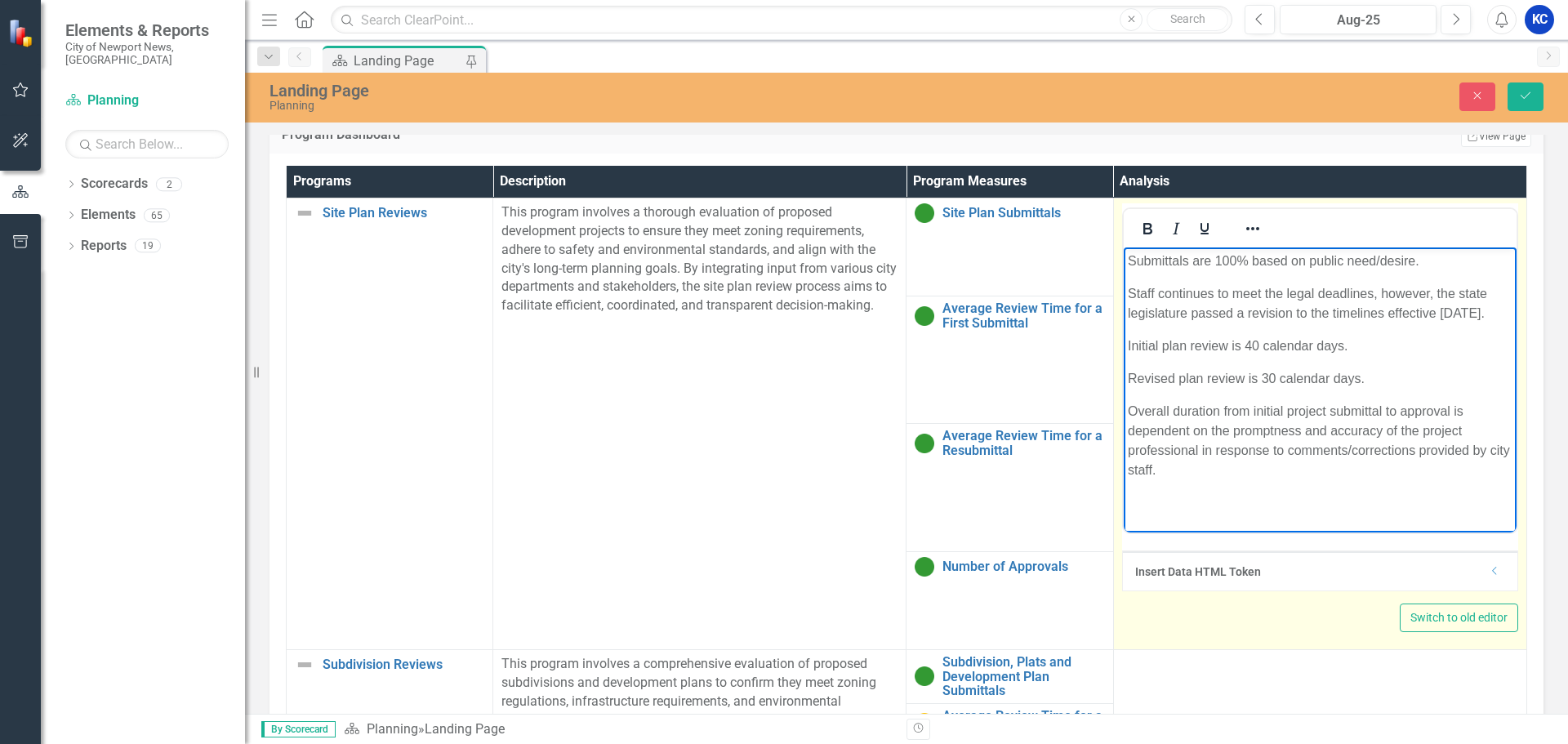
click at [1268, 497] on html "Submittals are 100% based on public need/desire. Staff continues to meet the le…" at bounding box center [1319, 371] width 393 height 250
click at [1325, 361] on body "Submittals are 100% based on public need/desire. Staff continues to meet the le…" at bounding box center [1319, 371] width 393 height 250
click at [1324, 360] on body "Submittals are 100% based on public need/desire. Staff continues to meet the le…" at bounding box center [1319, 371] width 393 height 250
click at [1333, 357] on body "Submittals are 100% based on public need/desire. Staff continues to meet the le…" at bounding box center [1319, 371] width 393 height 250
click at [1367, 378] on p "Revised plan review is 30 calendar days." at bounding box center [1319, 378] width 385 height 20
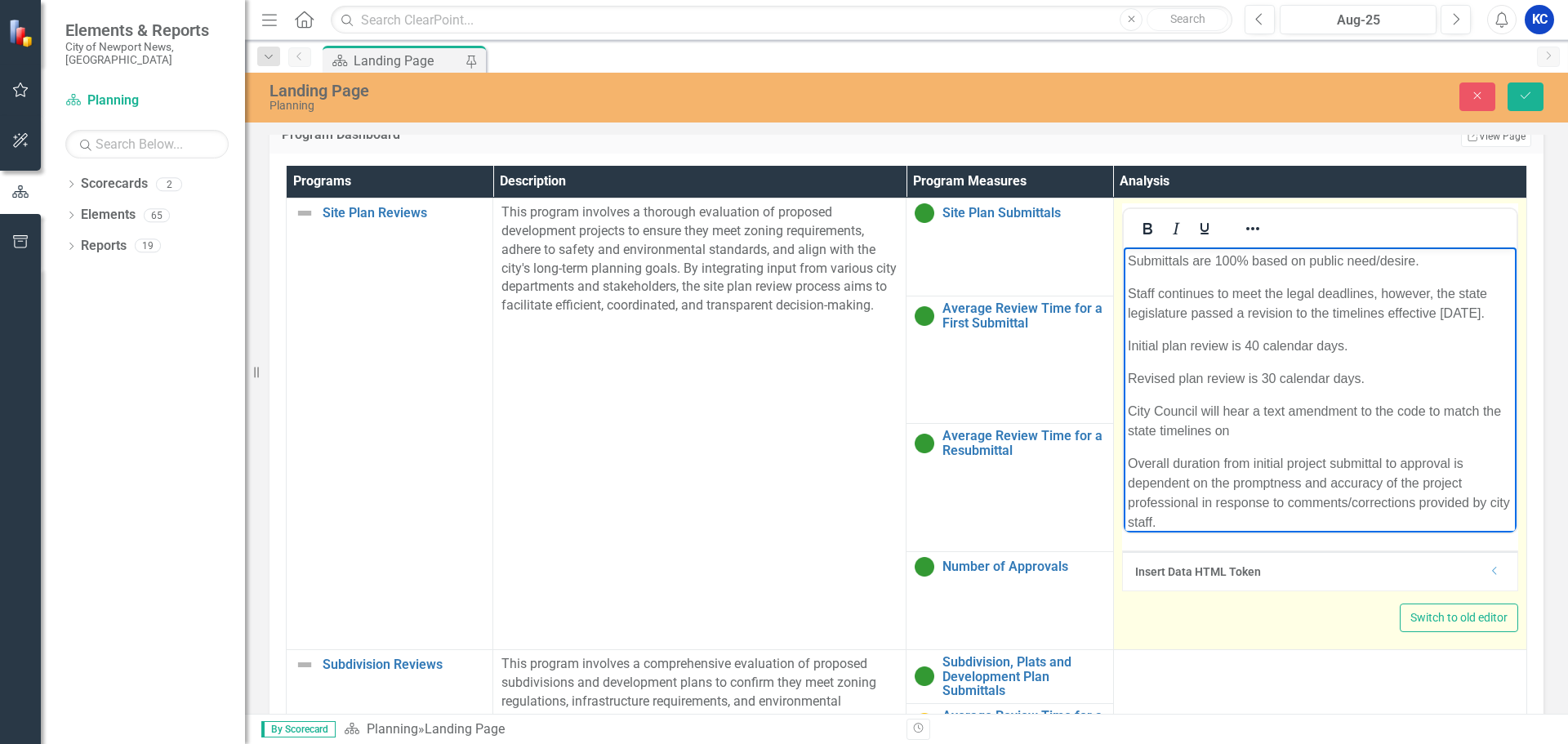
click at [1263, 409] on p "City Council will hear a text amendment to the code to match the state timeline…" at bounding box center [1319, 421] width 385 height 39
click at [1292, 430] on p "City Council will hear a propsed text amendment to the code to match the state …" at bounding box center [1319, 421] width 385 height 39
click at [1270, 499] on p "Overall duration from initial project submittal to approval is dependent on the…" at bounding box center [1319, 493] width 385 height 79
click at [1223, 518] on p "Overall duration from initial project submittal to approval is dependent on the…" at bounding box center [1319, 493] width 385 height 79
click at [1236, 521] on p "Overall duration from initial project submittal to approval is dependent on the…" at bounding box center [1319, 493] width 385 height 79
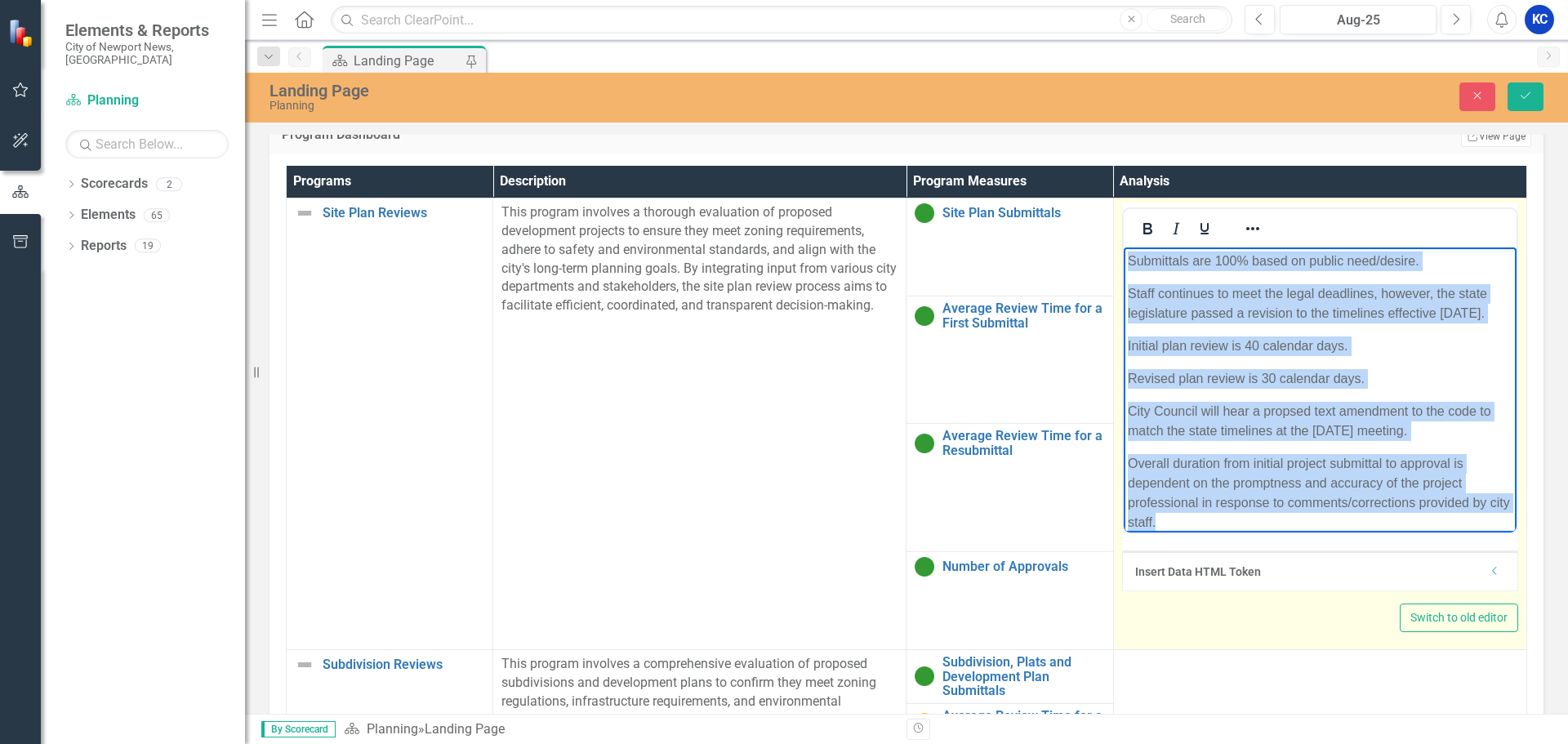
drag, startPoint x: 1185, startPoint y: 515, endPoint x: 1112, endPoint y: 247, distance: 277.8
click at [1123, 247] on html "Submittals are 100% based on public need/desire. Staff continues to meet the le…" at bounding box center [1319, 397] width 393 height 302
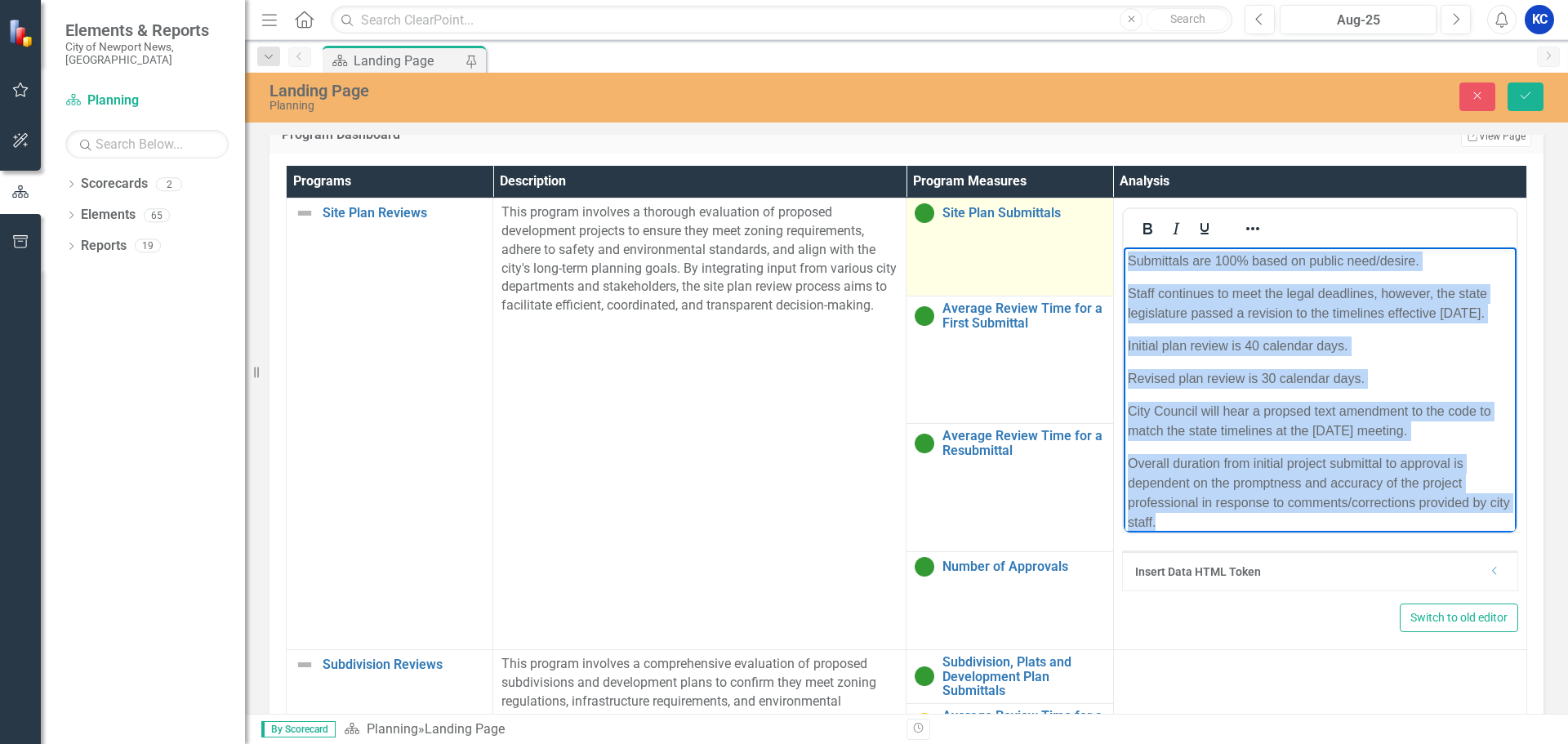
copy body "Submittals are 100% based on public need/desire. Staff continues to meet the le…"
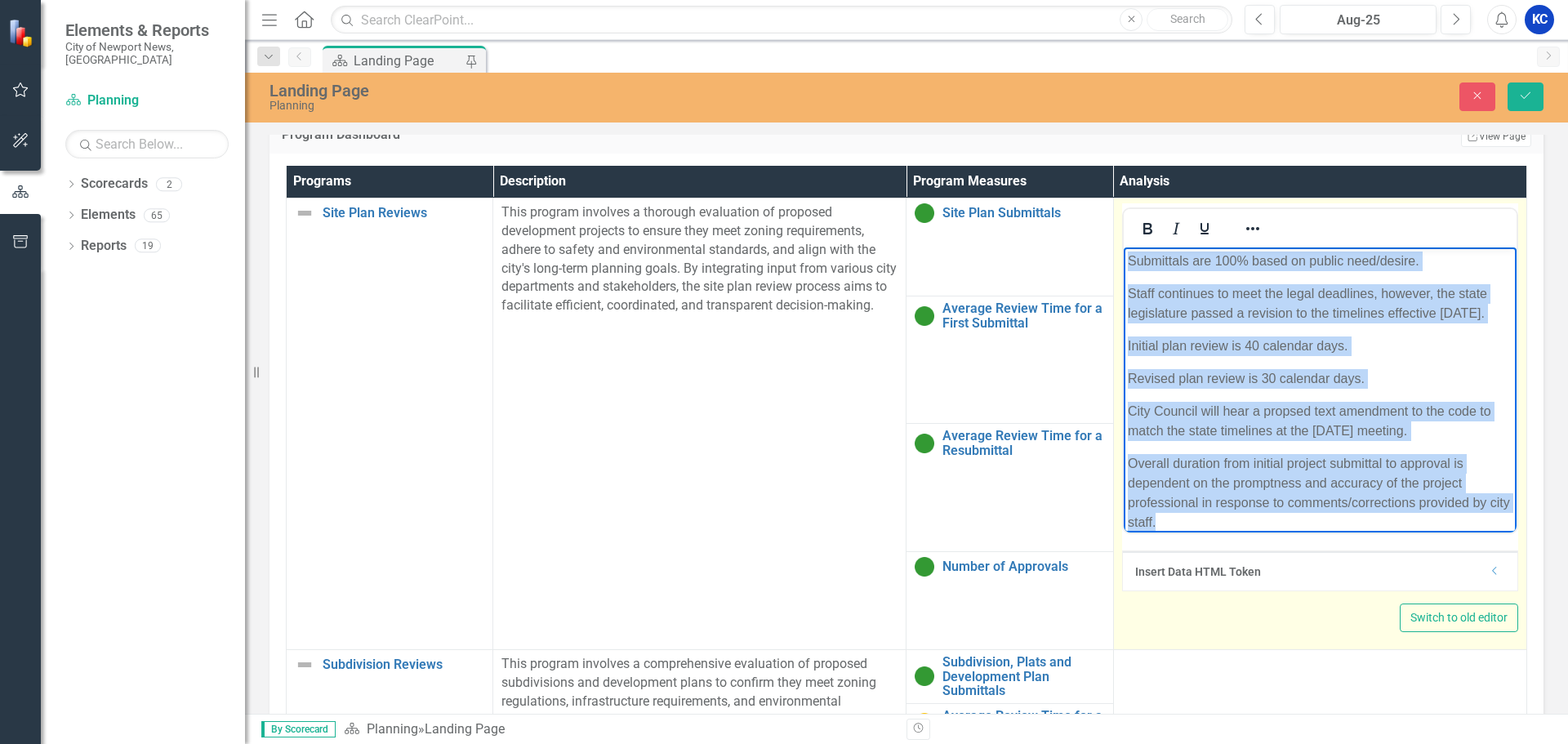
click at [1249, 449] on body "Submittals are 100% based on public need/desire. Staff continues to meet the le…" at bounding box center [1319, 397] width 393 height 302
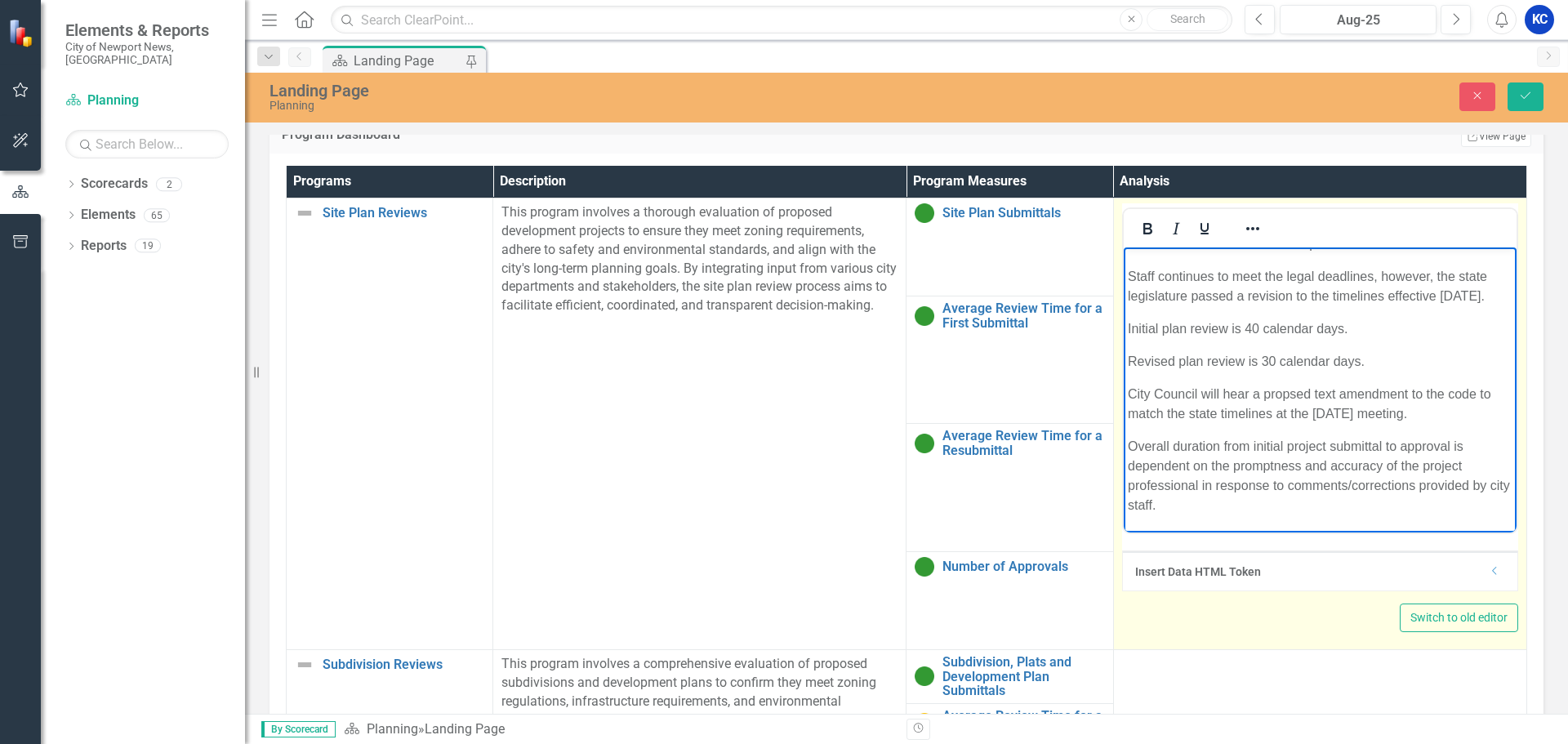
scroll to position [0, 0]
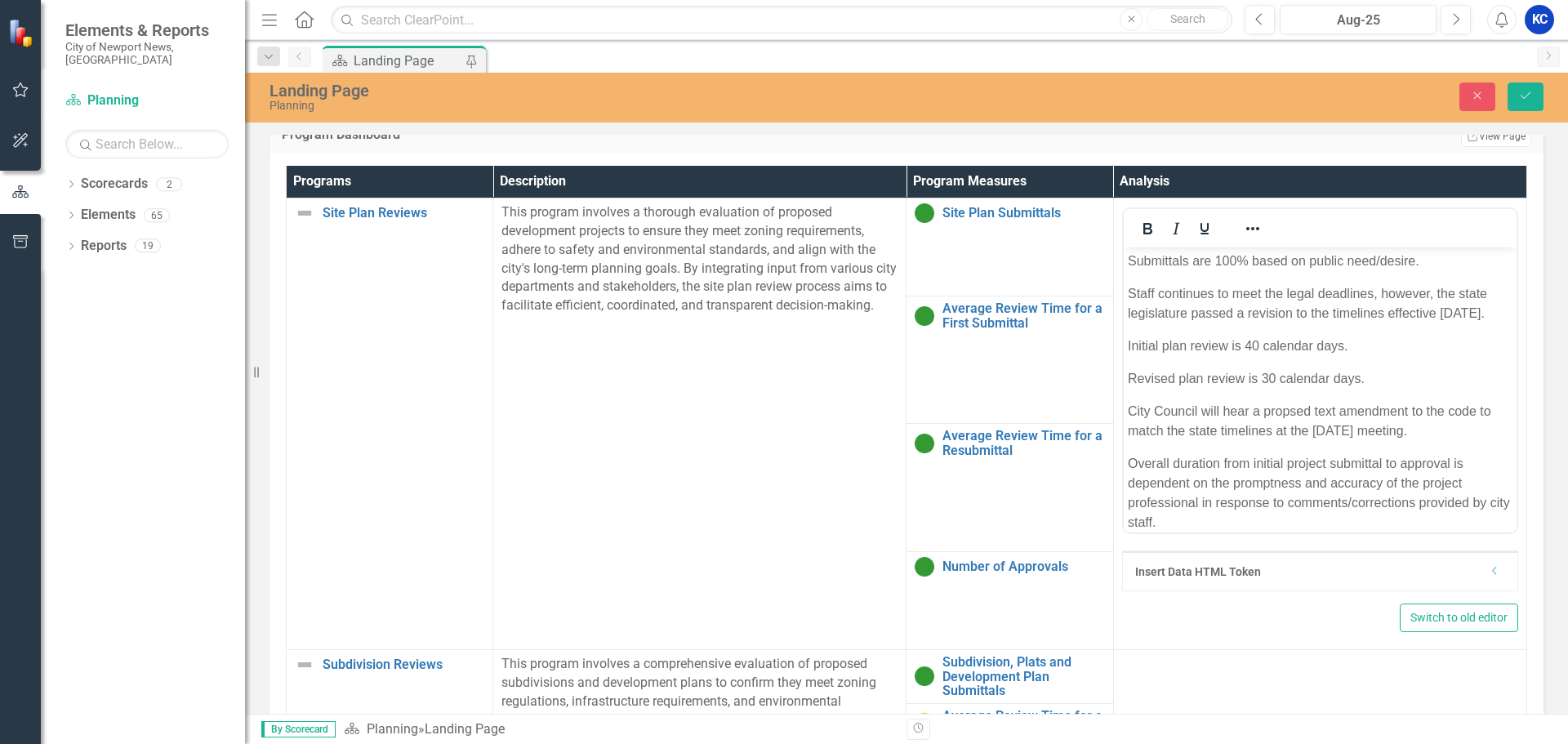
click at [687, 441] on td "This program involves a thorough evaluation of proposed development projects to…" at bounding box center [700, 424] width 413 height 452
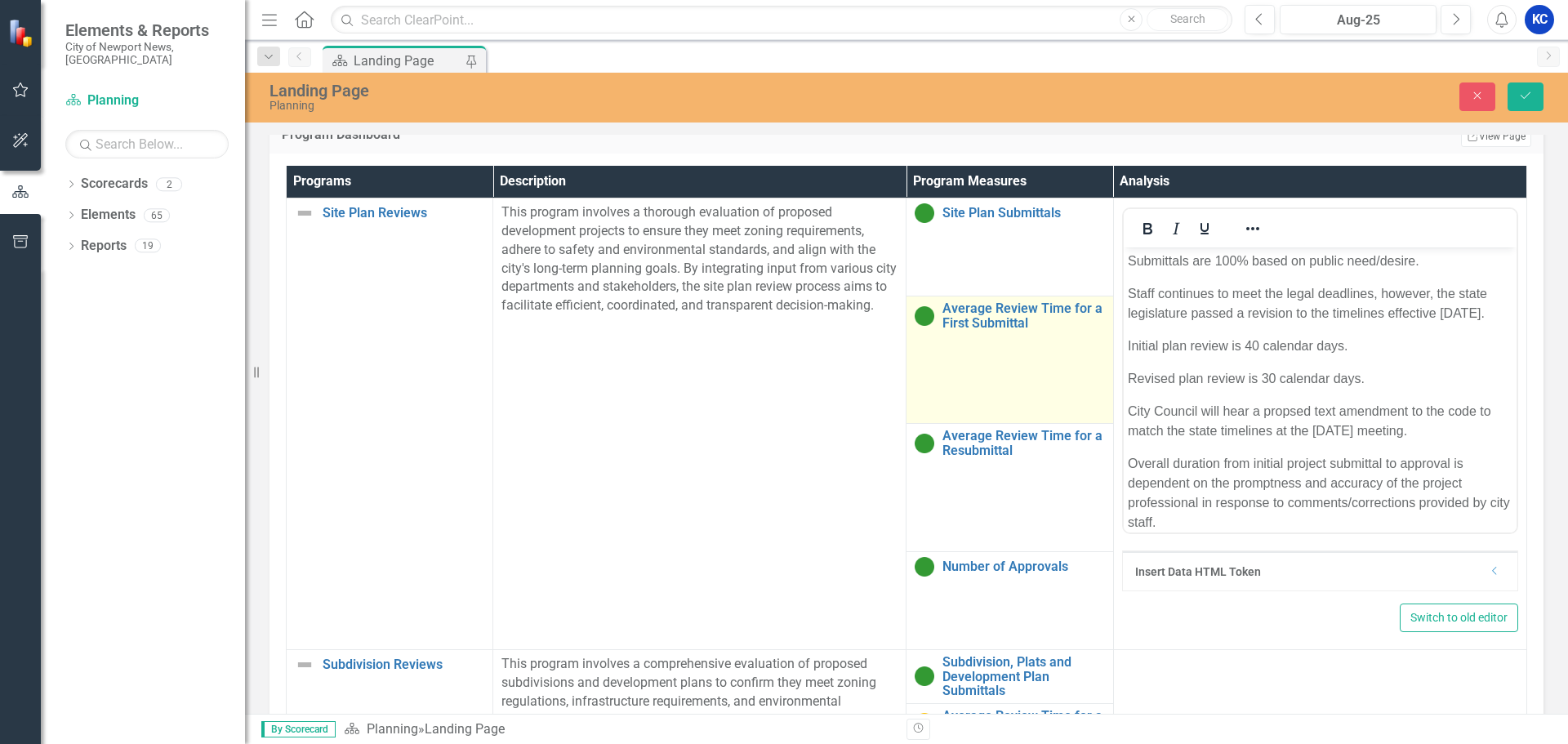
click at [989, 358] on td "Average Review Time for a First Submittal Link Open Element" at bounding box center [1010, 360] width 207 height 128
click at [1003, 303] on link "Average Review Time for a First Submittal" at bounding box center [1024, 315] width 162 height 29
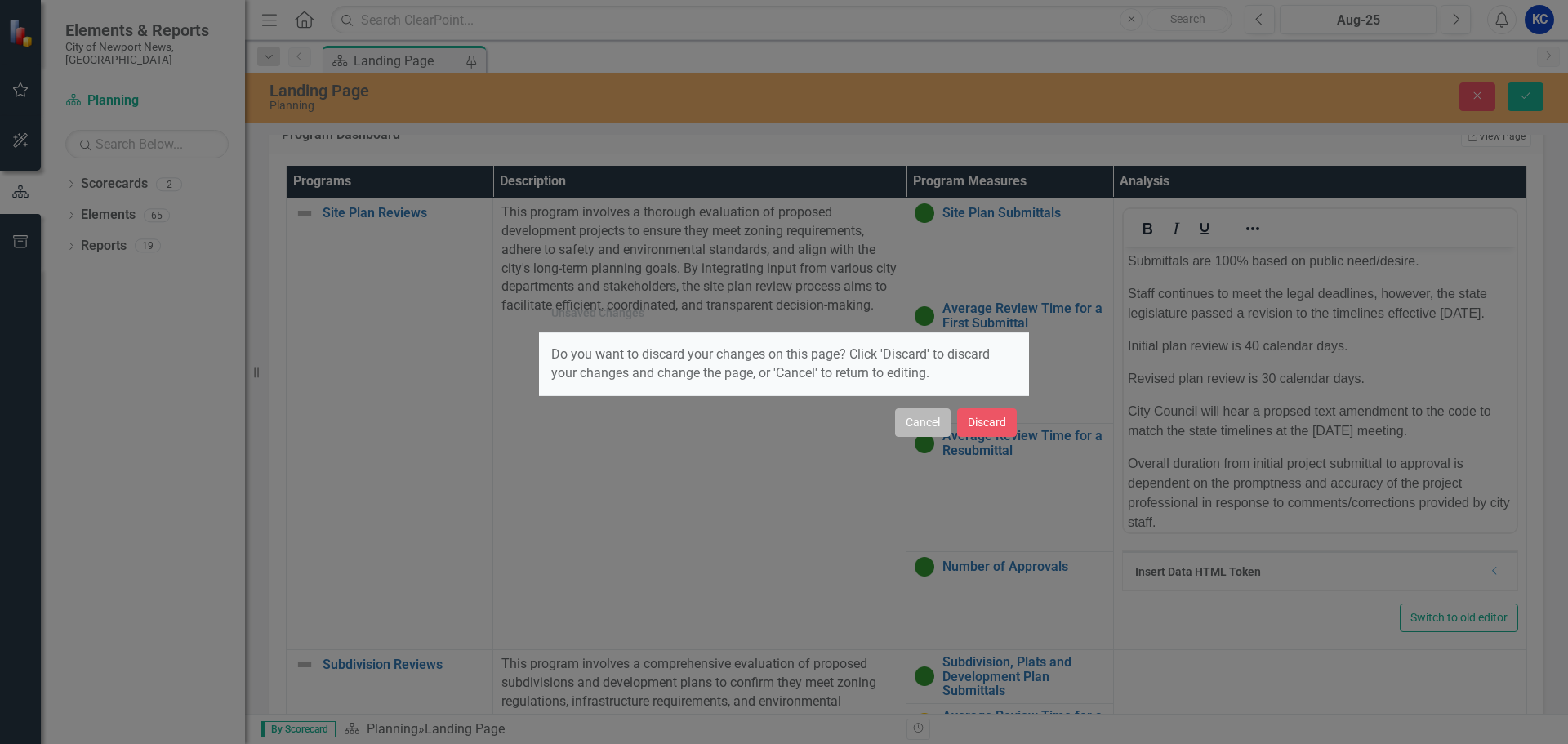
click at [911, 424] on button "Cancel" at bounding box center [923, 422] width 56 height 29
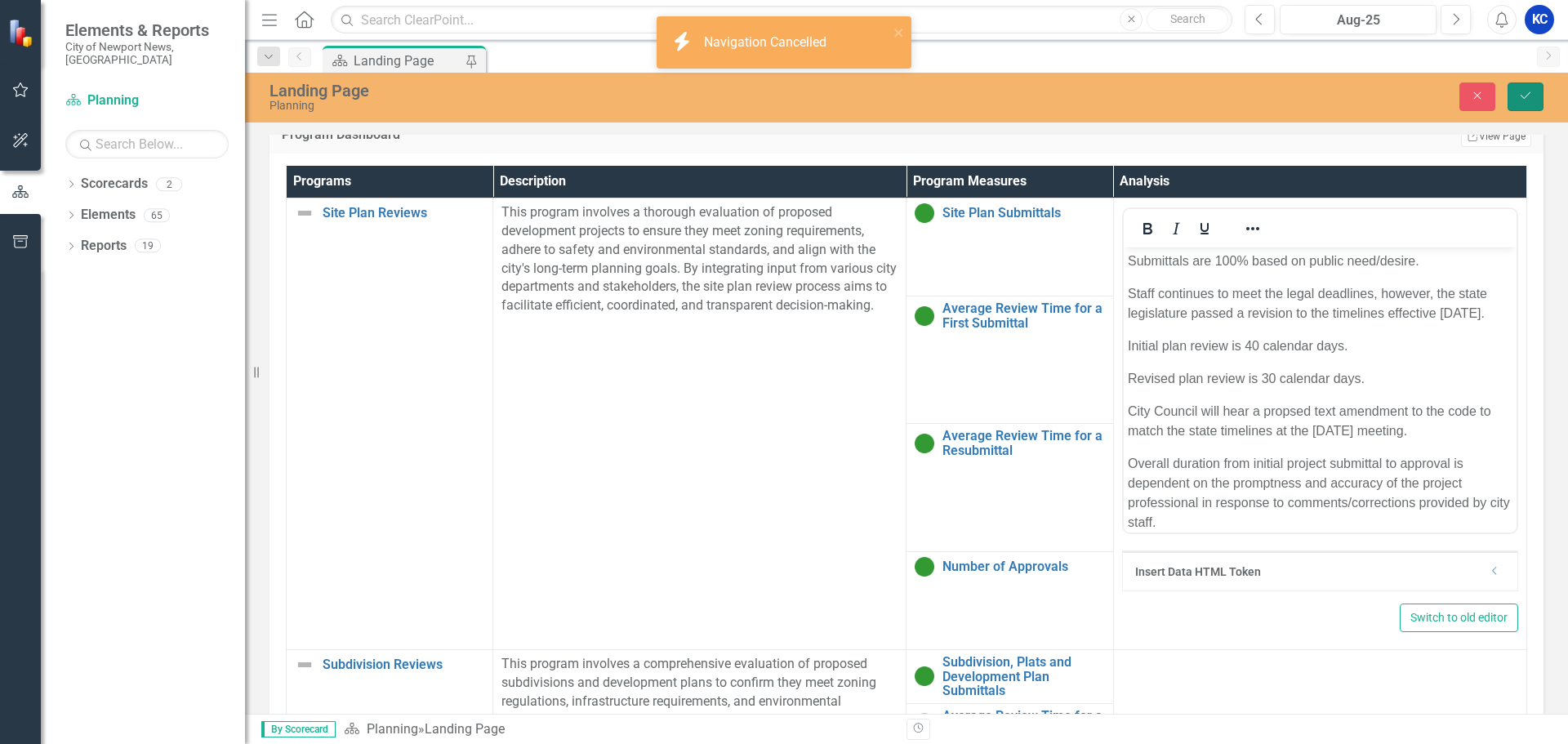
click at [1523, 92] on icon "Save" at bounding box center [1526, 96] width 15 height 11
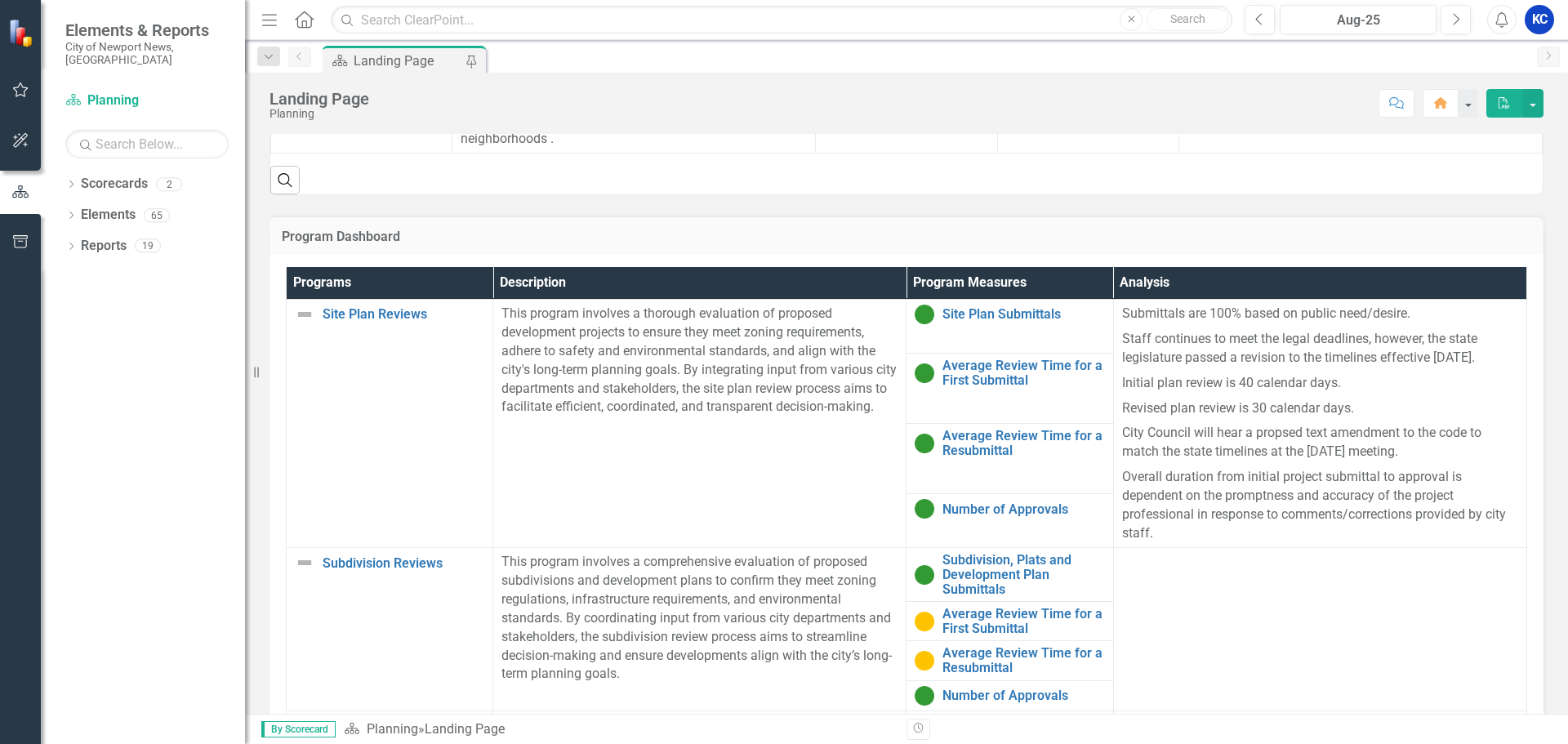
scroll to position [1062, 0]
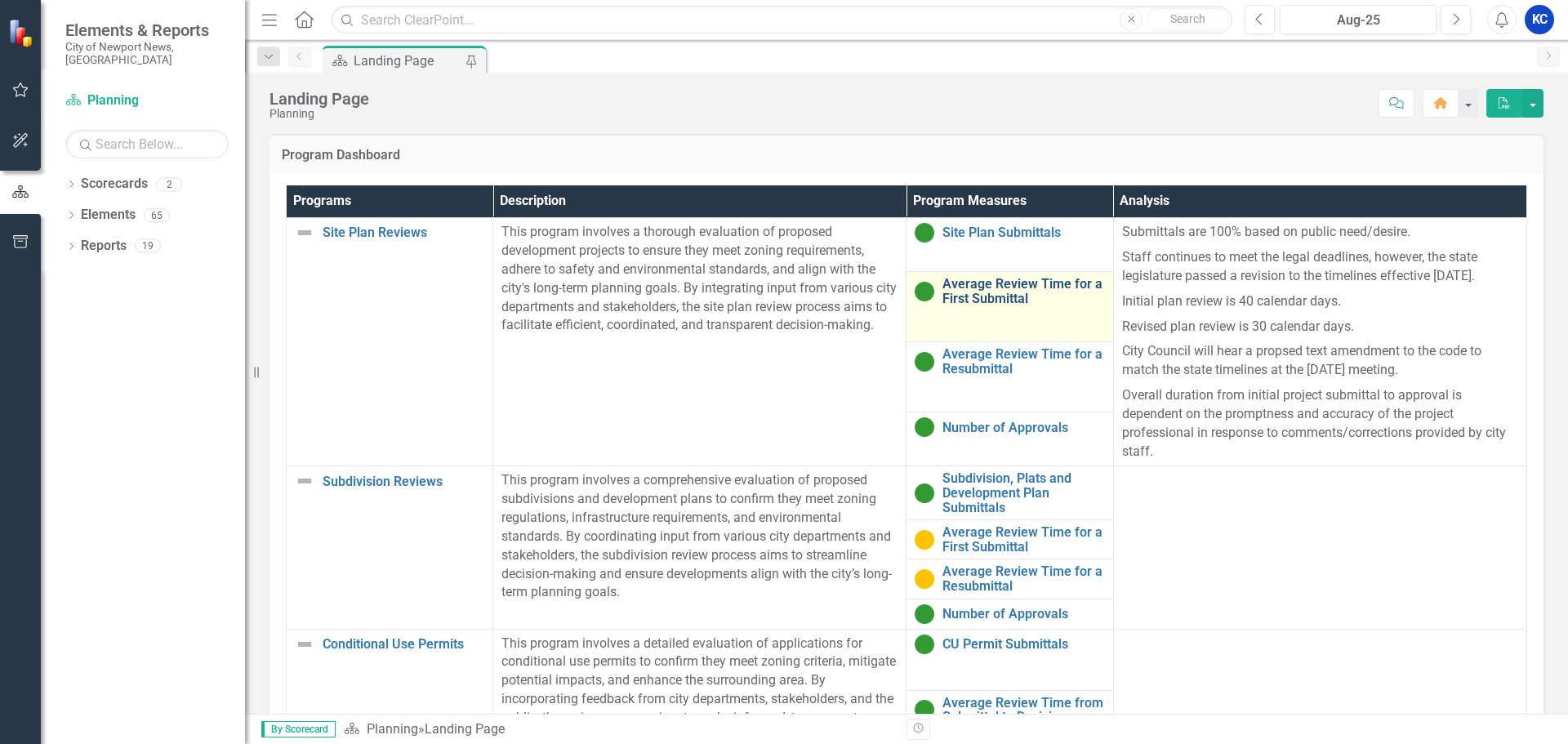
click at [968, 292] on link "Average Review Time for a First Submittal" at bounding box center [1024, 291] width 162 height 29
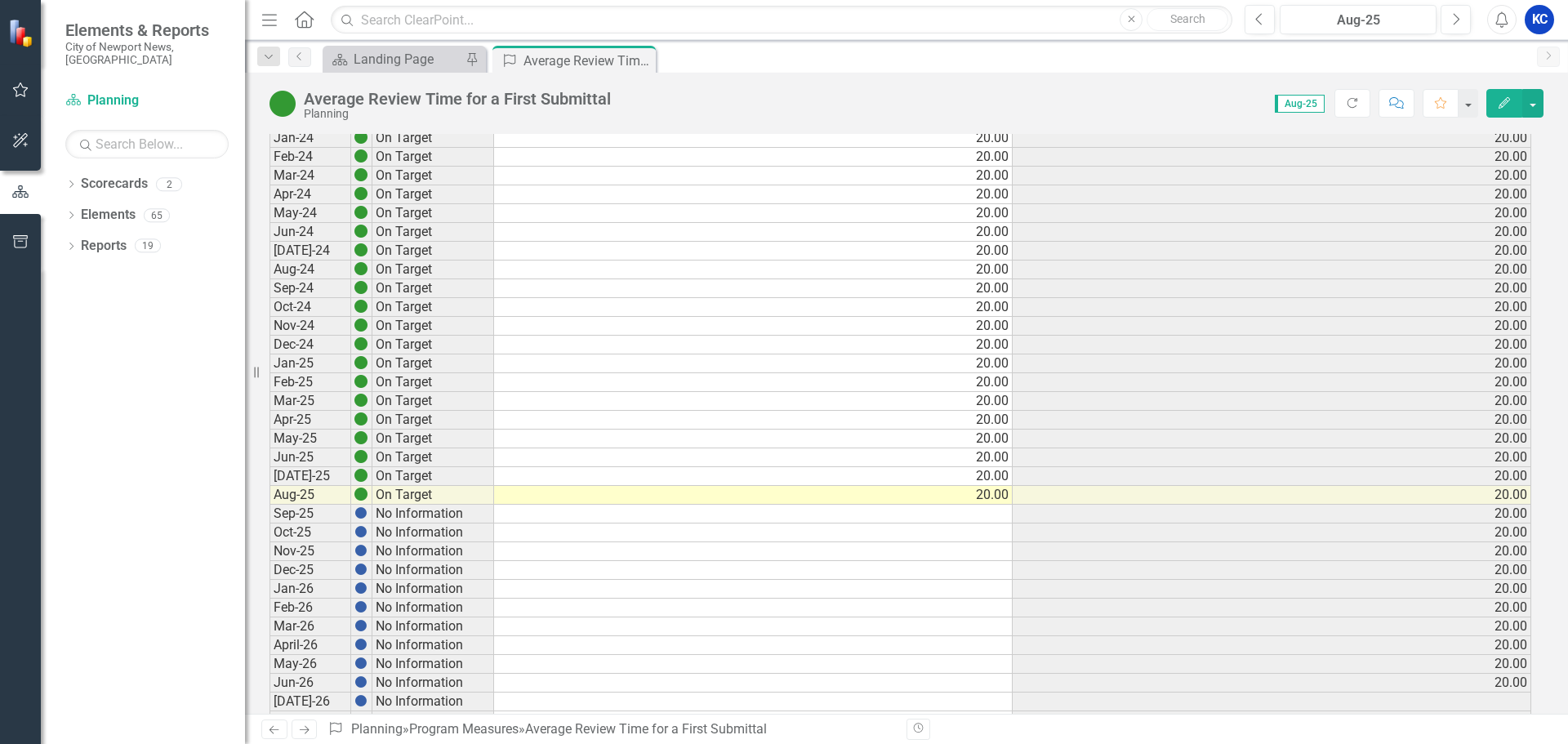
scroll to position [164, 0]
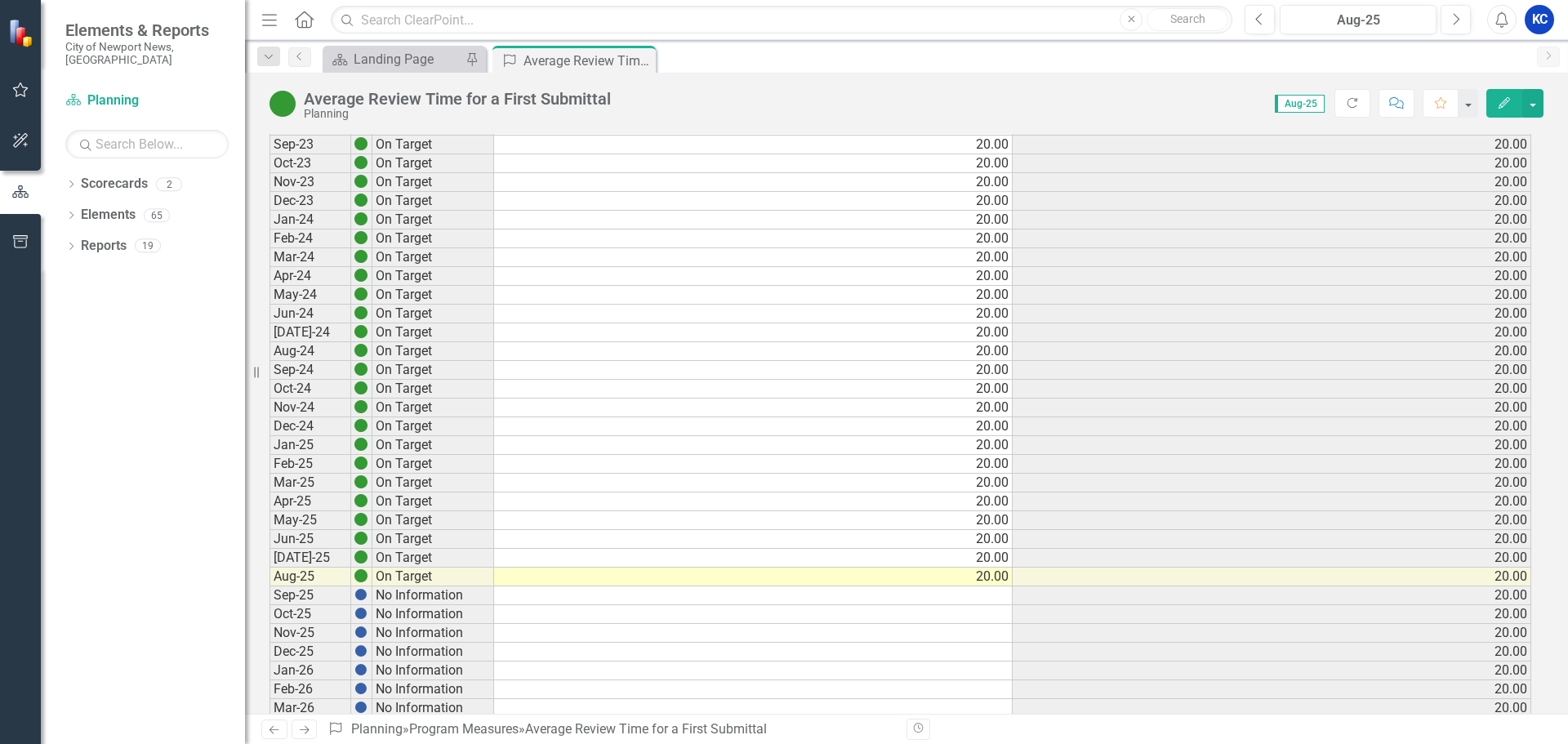
click at [0, 0] on icon "Close" at bounding box center [0, 0] width 0 height 0
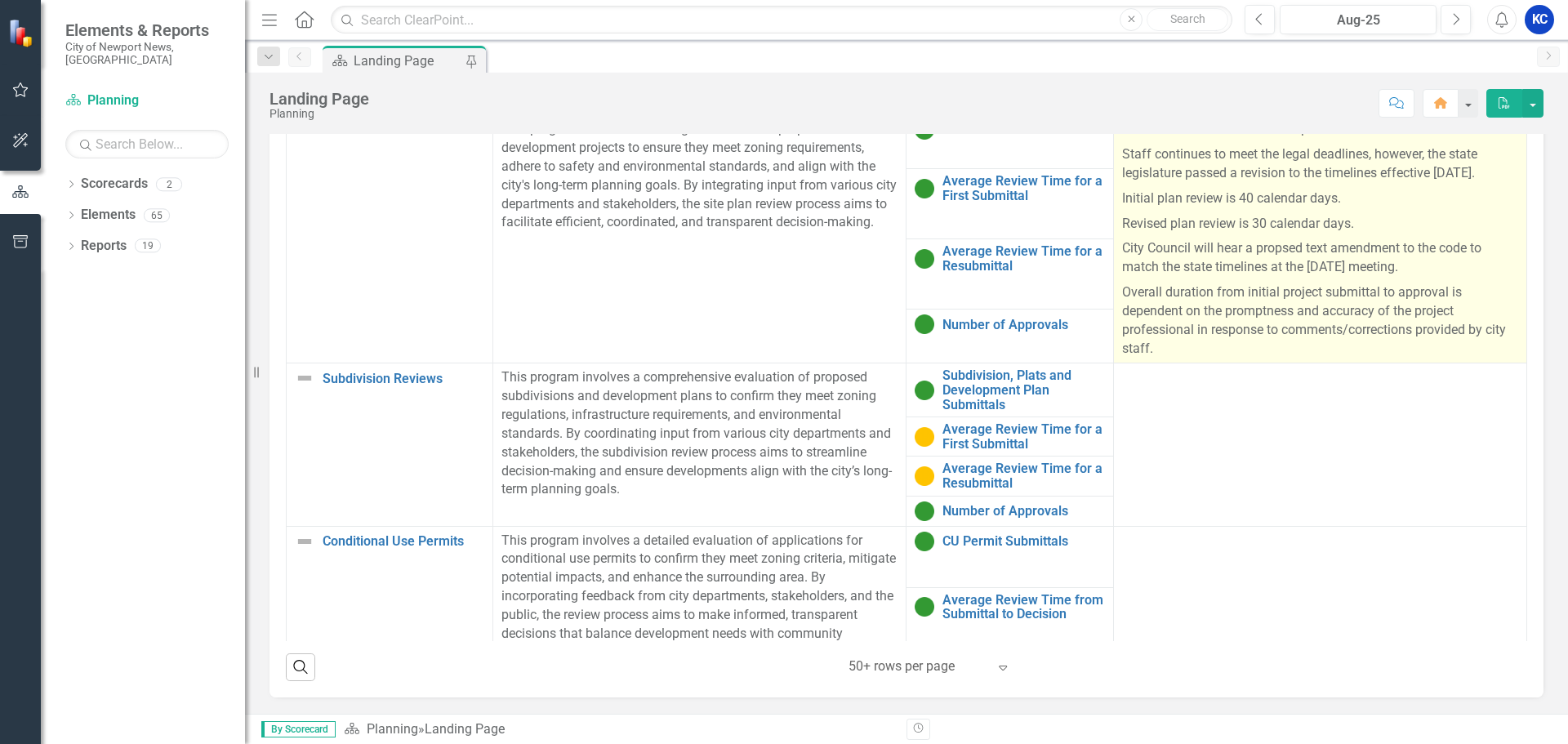
scroll to position [1084, 0]
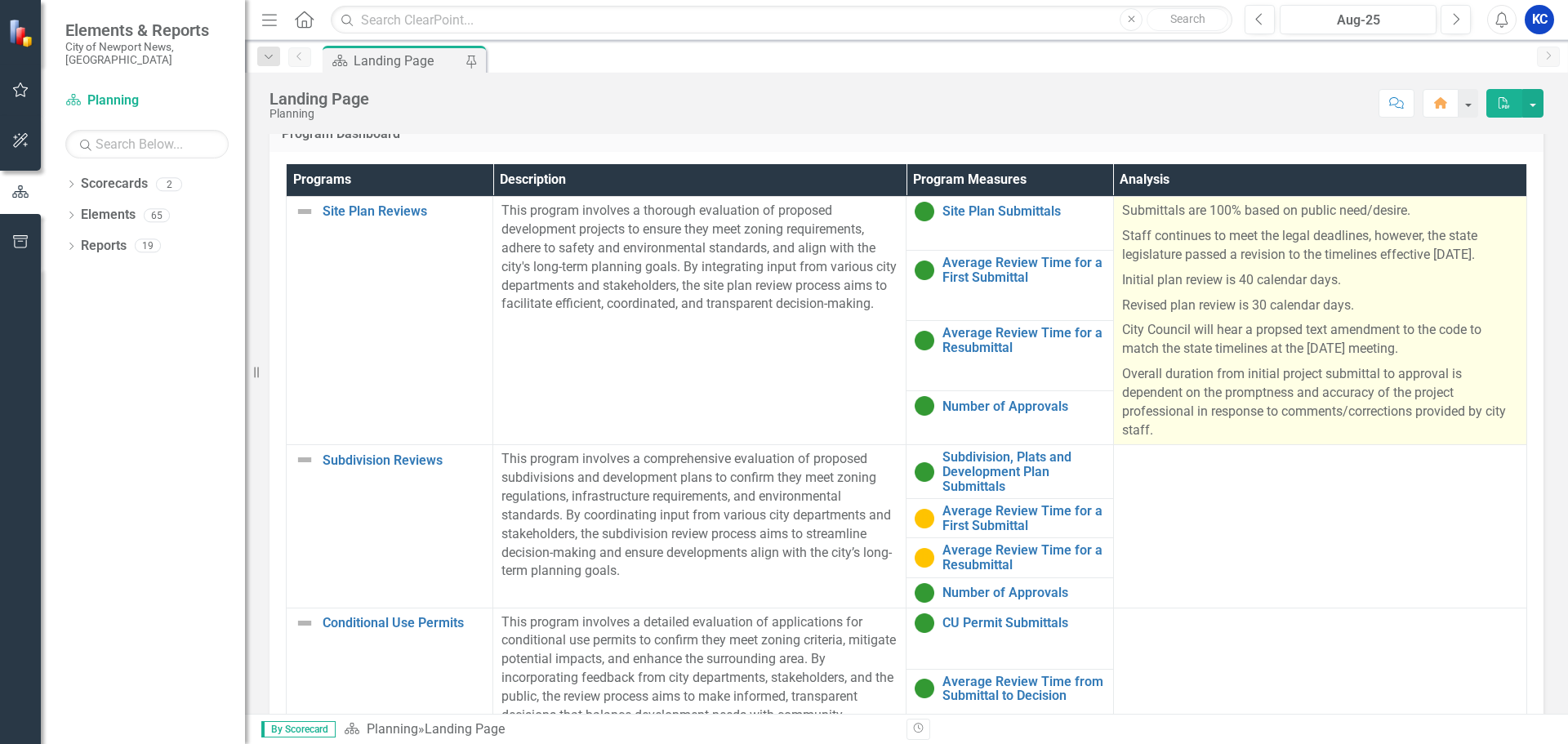
click at [1271, 336] on p "City Council will hear a propsed text amendment to the code to match the state …" at bounding box center [1320, 340] width 396 height 44
click at [1271, 335] on p "City Council will hear a propsed text amendment to the code to match the state …" at bounding box center [1320, 340] width 396 height 44
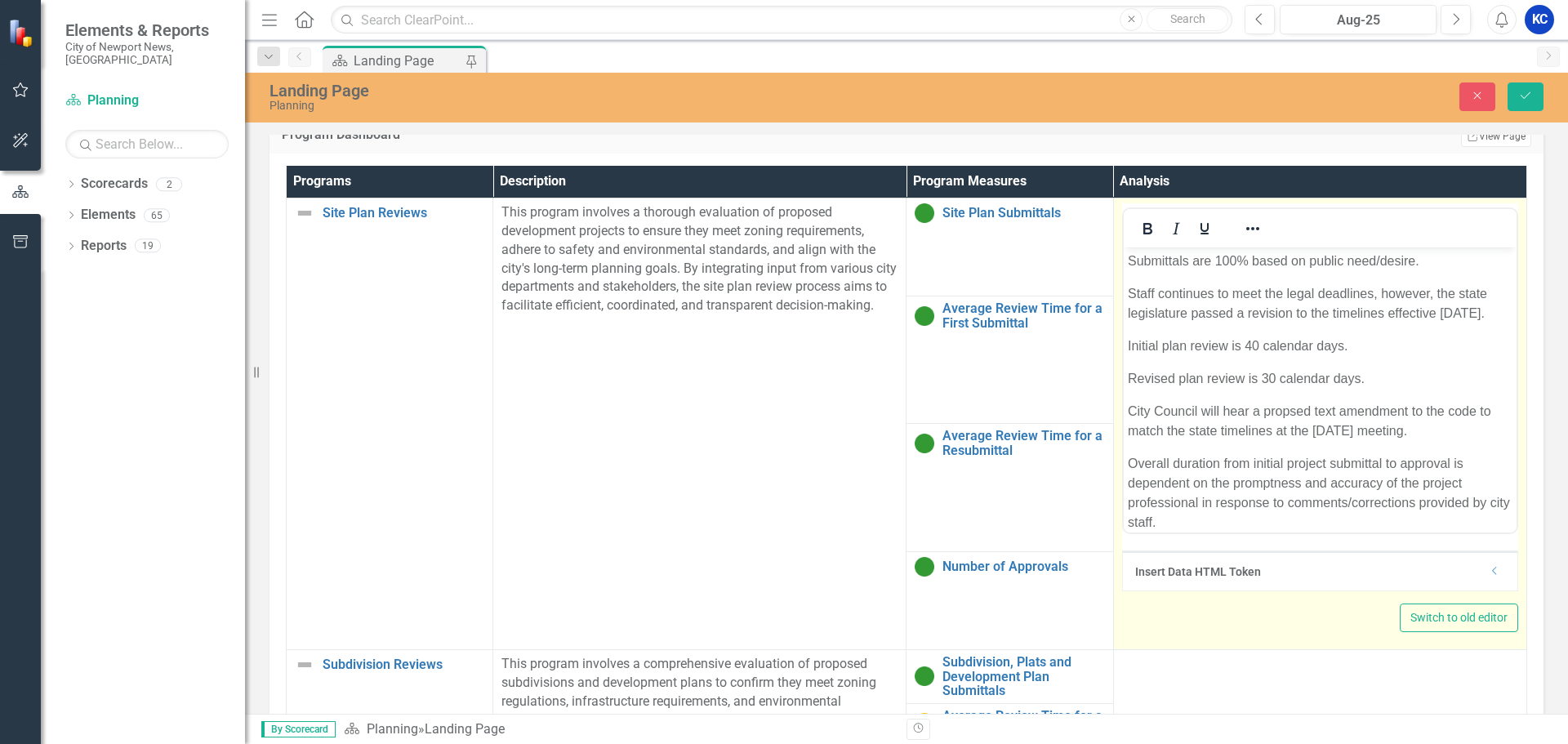
scroll to position [0, 0]
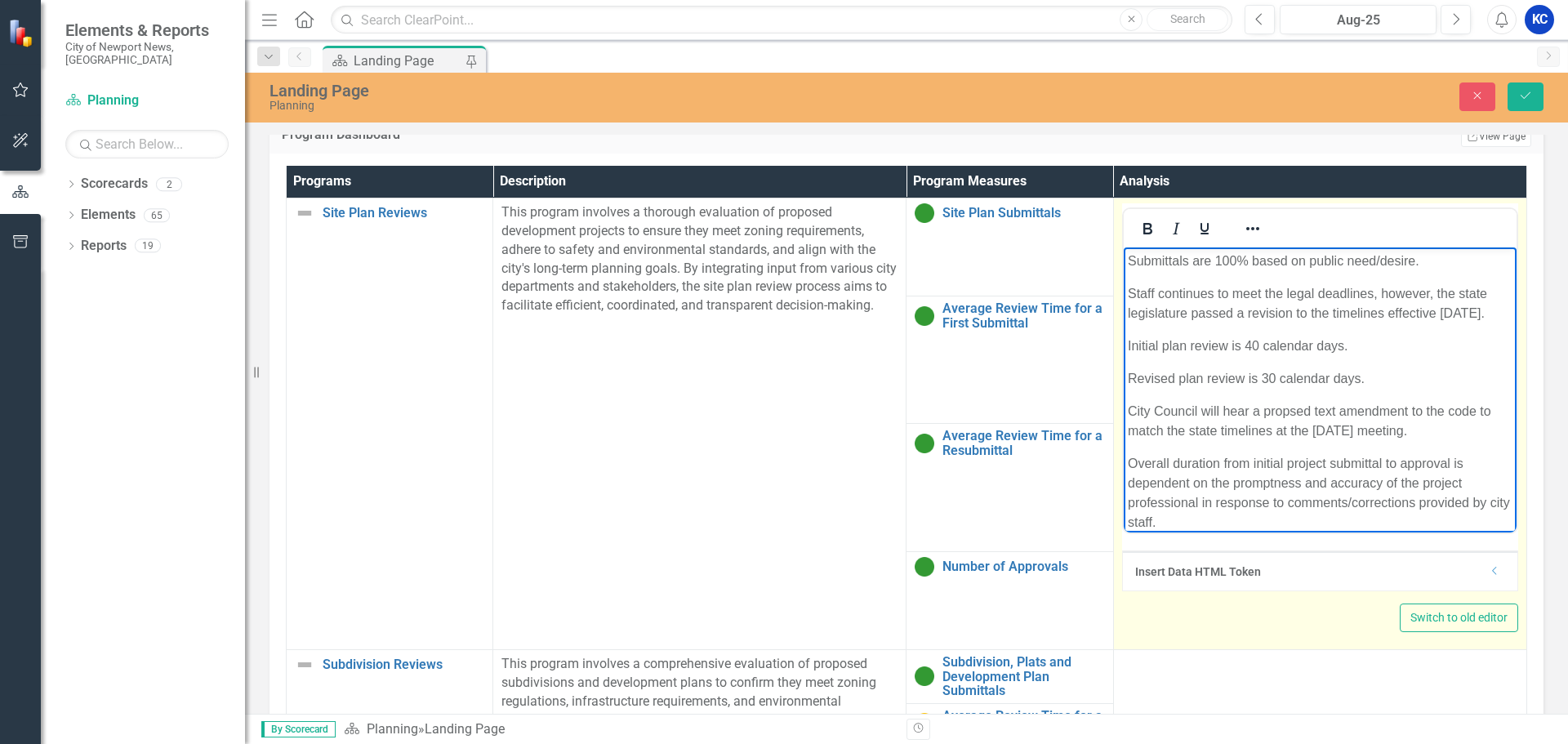
click at [1289, 412] on p "City Council will hear a propsed text amendment to the code to match the state …" at bounding box center [1319, 421] width 385 height 39
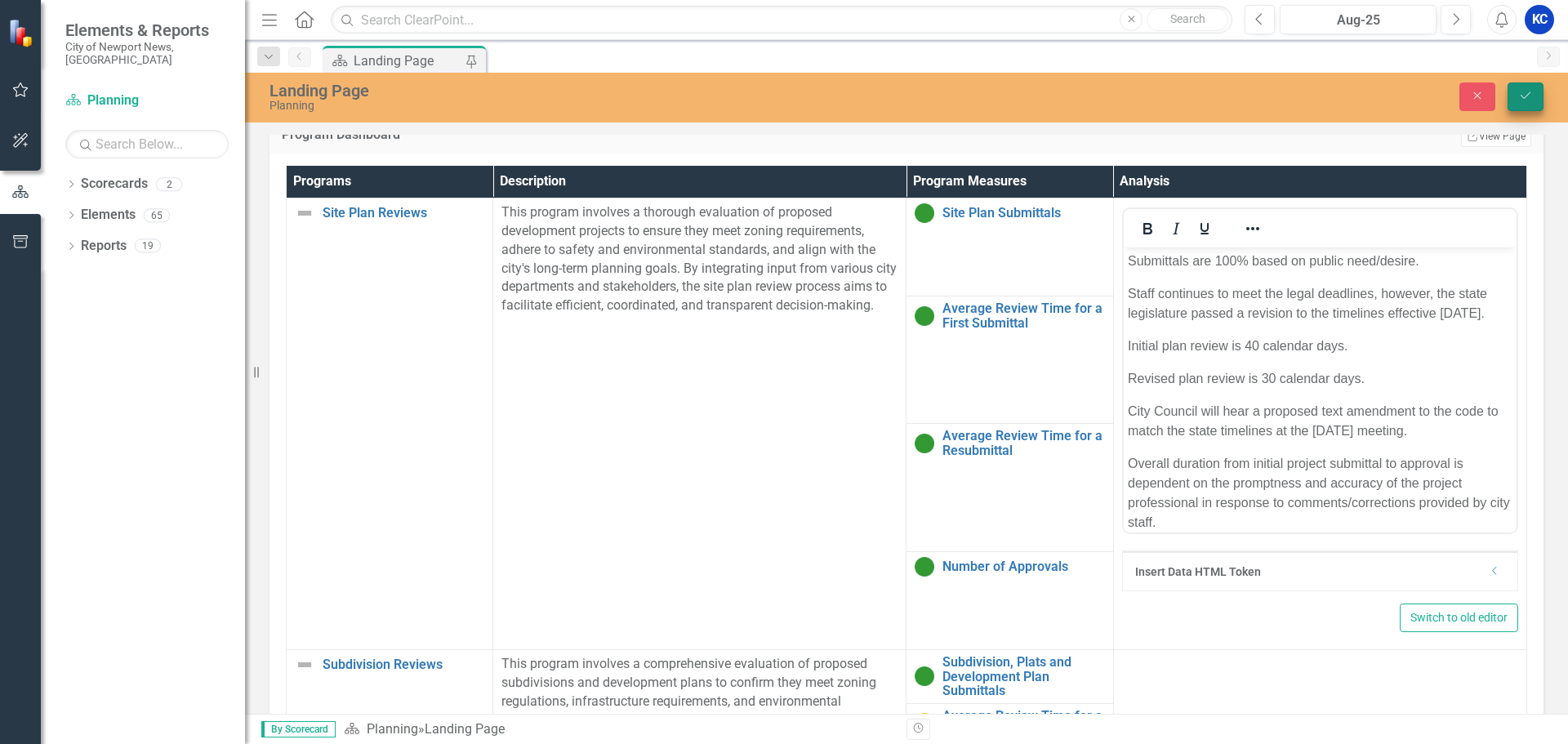
click at [1525, 93] on icon "Save" at bounding box center [1526, 96] width 15 height 11
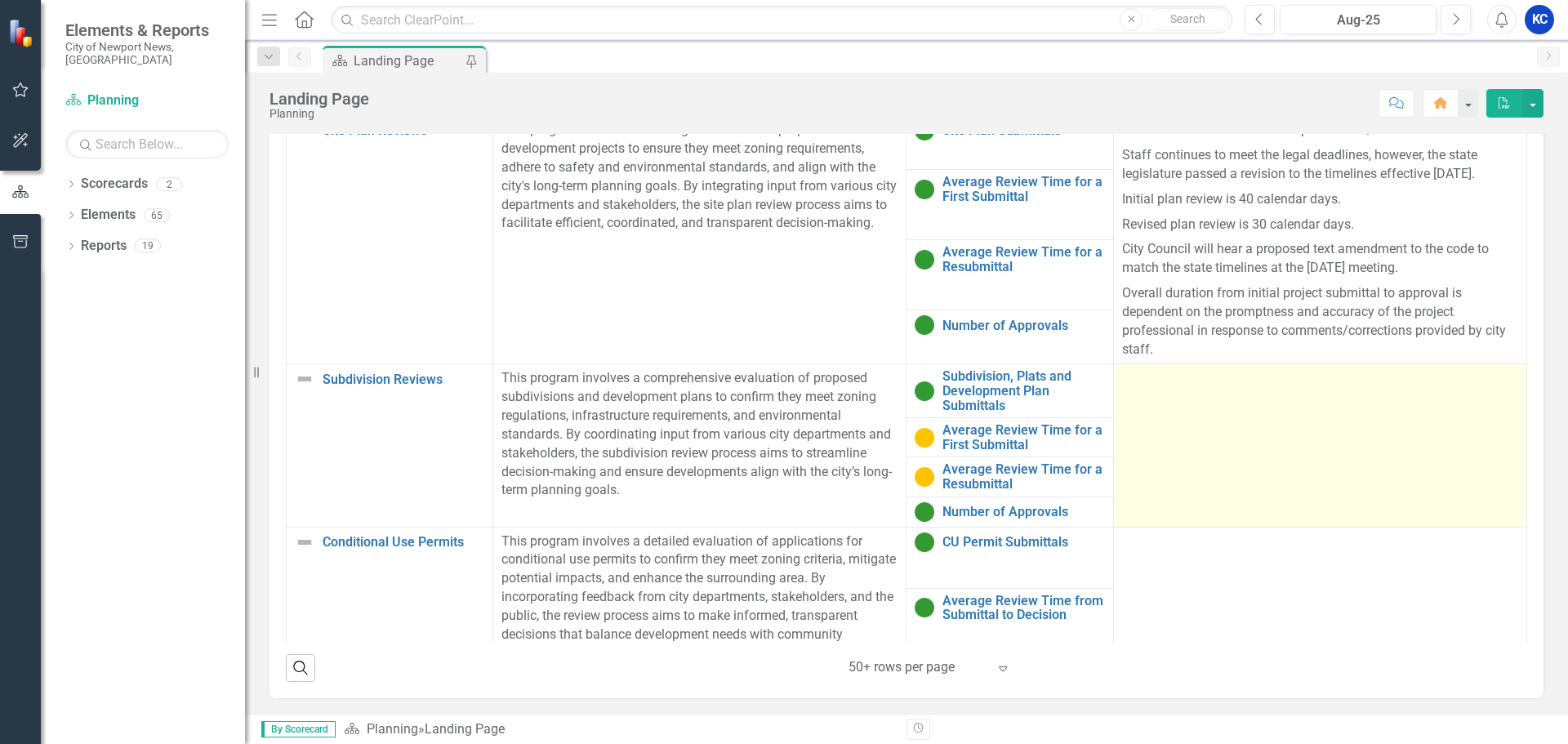
scroll to position [1165, 0]
click at [1308, 482] on td at bounding box center [1319, 444] width 413 height 163
click at [1183, 431] on td at bounding box center [1319, 444] width 413 height 163
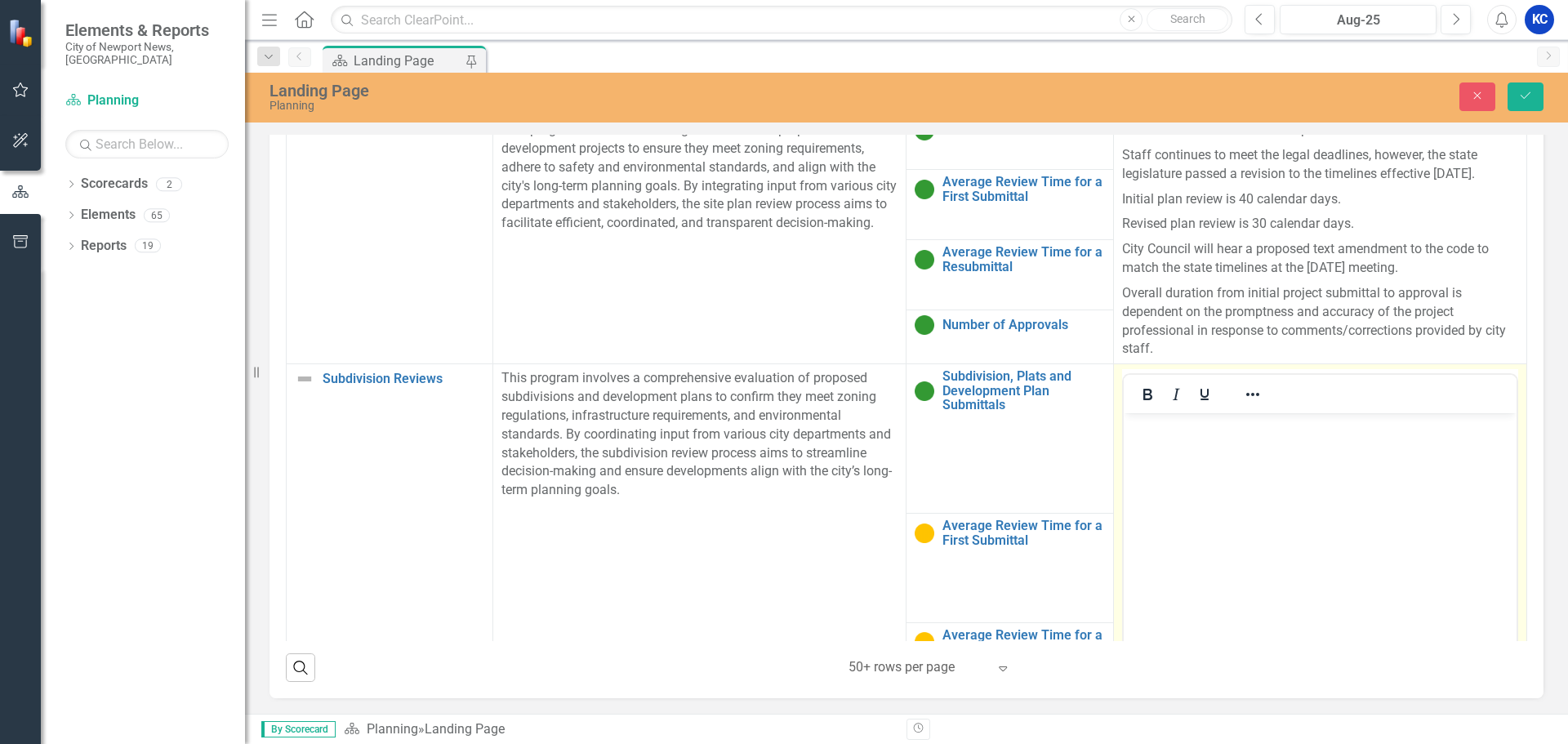
scroll to position [0, 0]
click at [1221, 498] on body "Rich Text Area. Press ALT-0 for help." at bounding box center [1319, 535] width 393 height 245
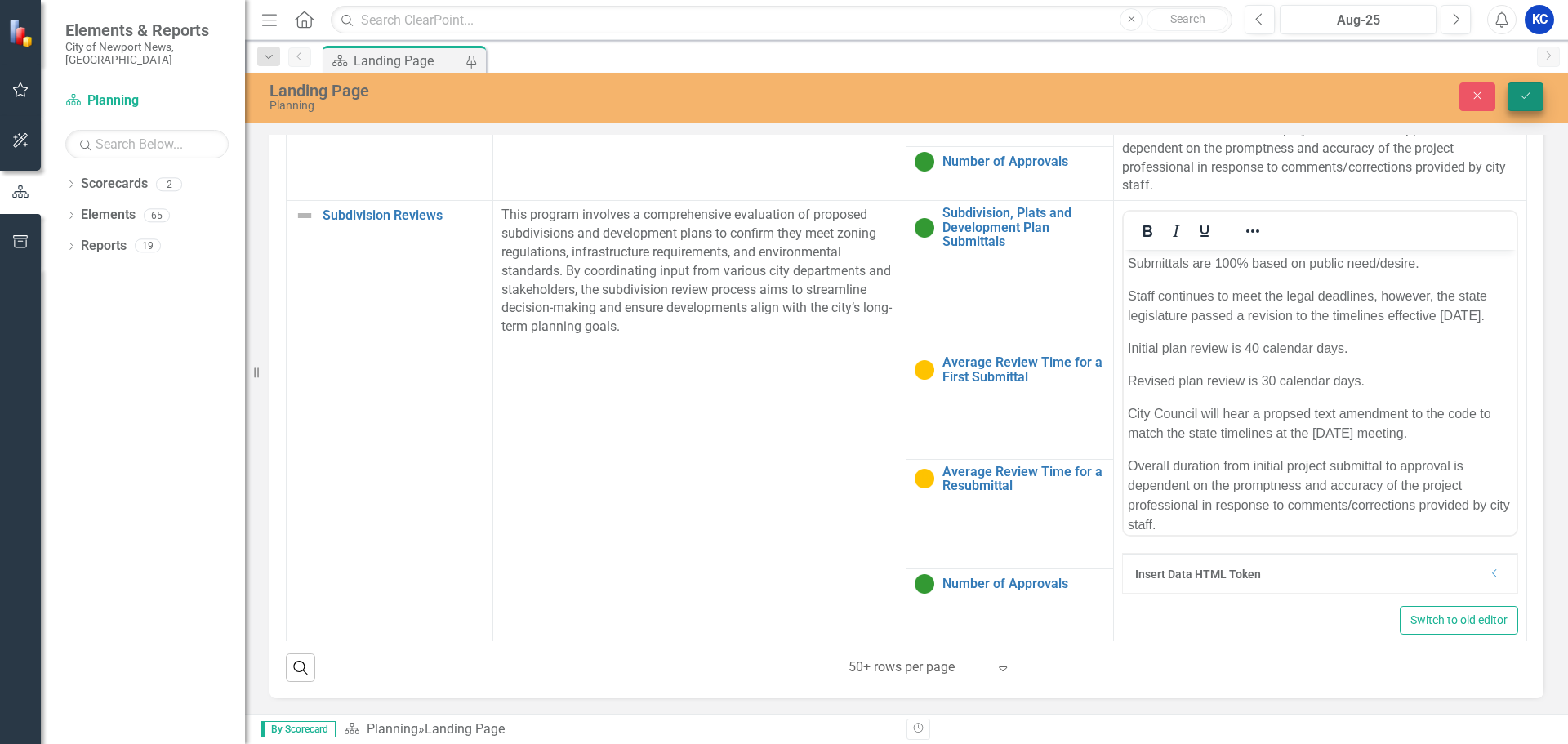
click at [1531, 91] on icon "Save" at bounding box center [1526, 96] width 15 height 11
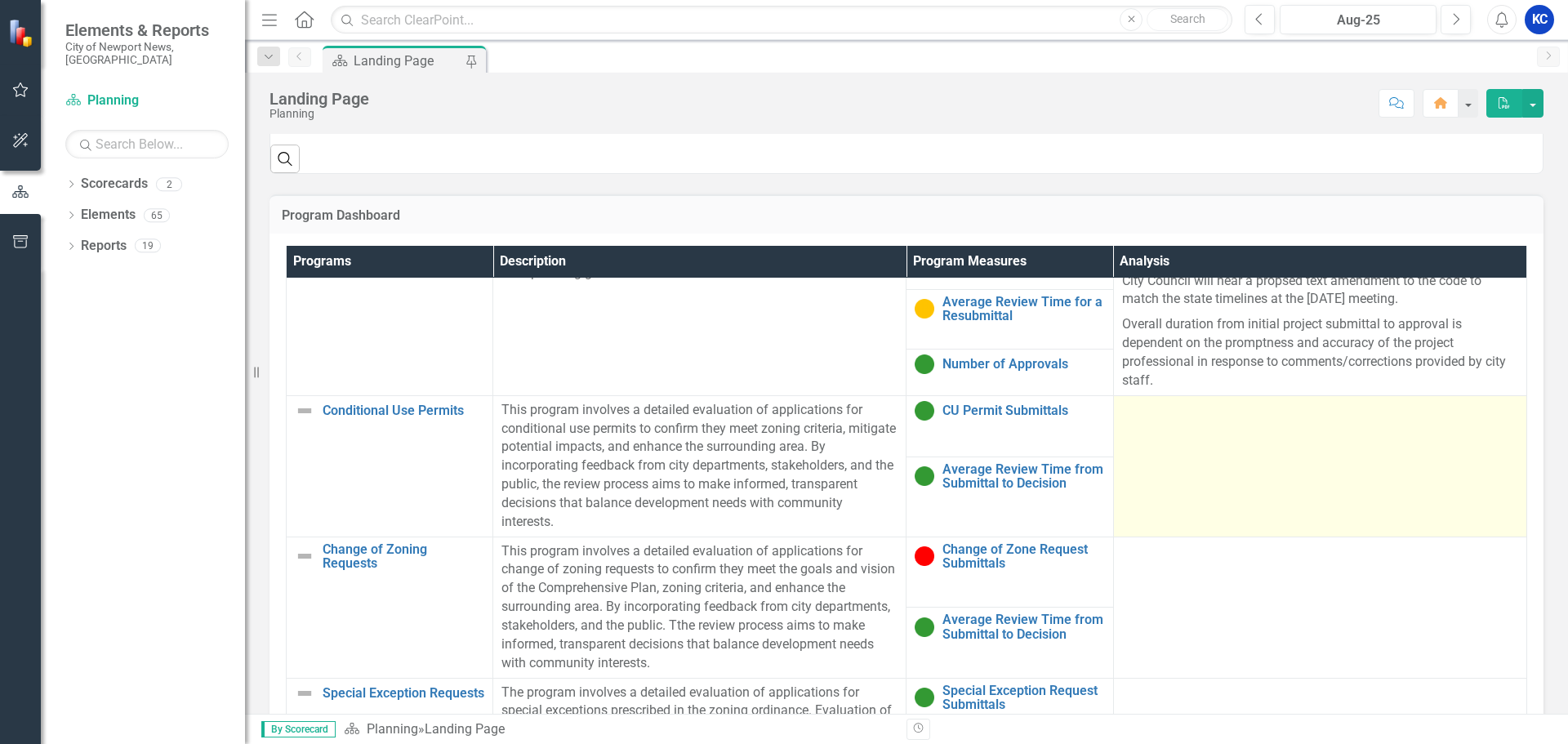
scroll to position [408, 0]
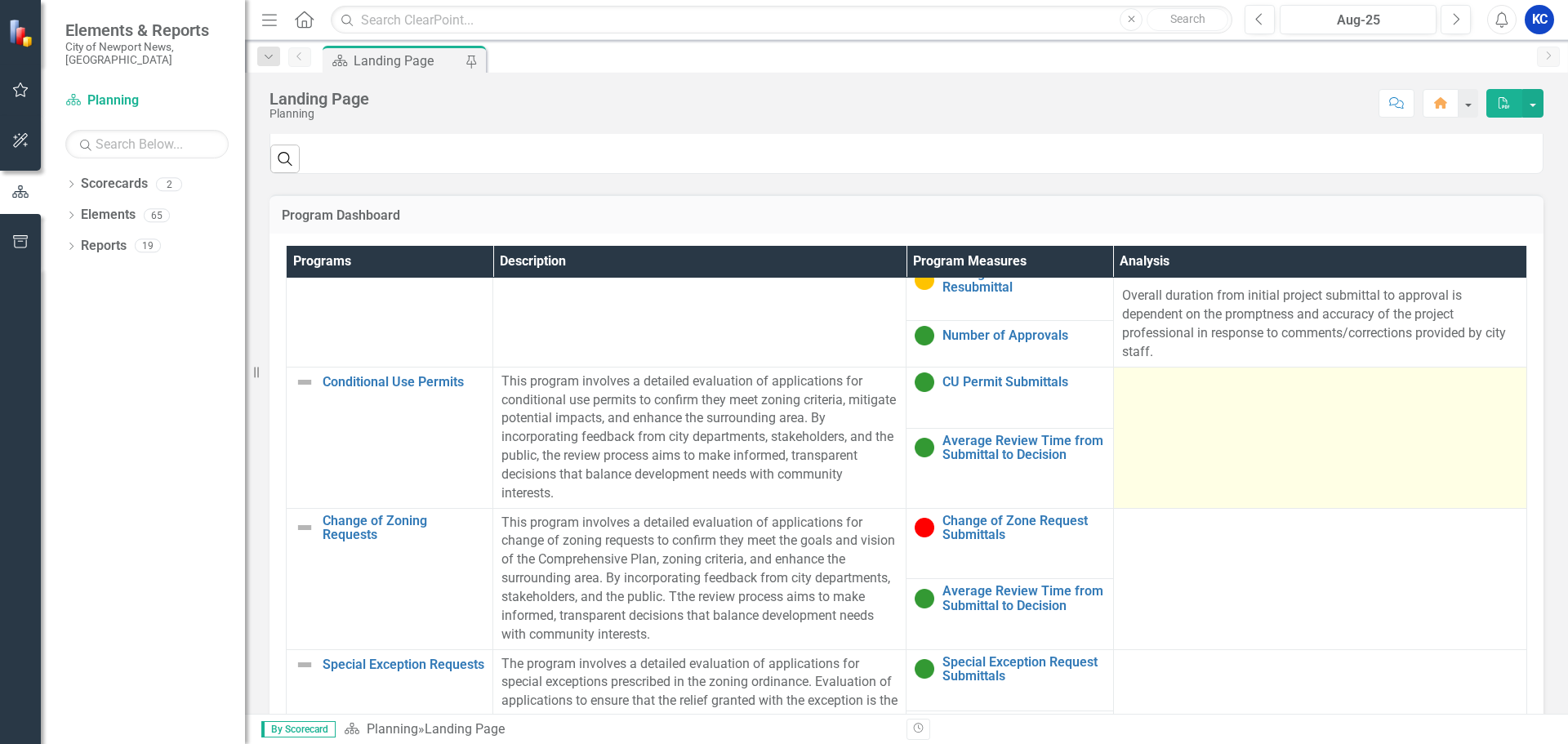
click at [1298, 461] on td at bounding box center [1319, 437] width 413 height 142
click at [1199, 409] on td at bounding box center [1319, 437] width 413 height 142
click at [1200, 407] on td at bounding box center [1319, 437] width 413 height 142
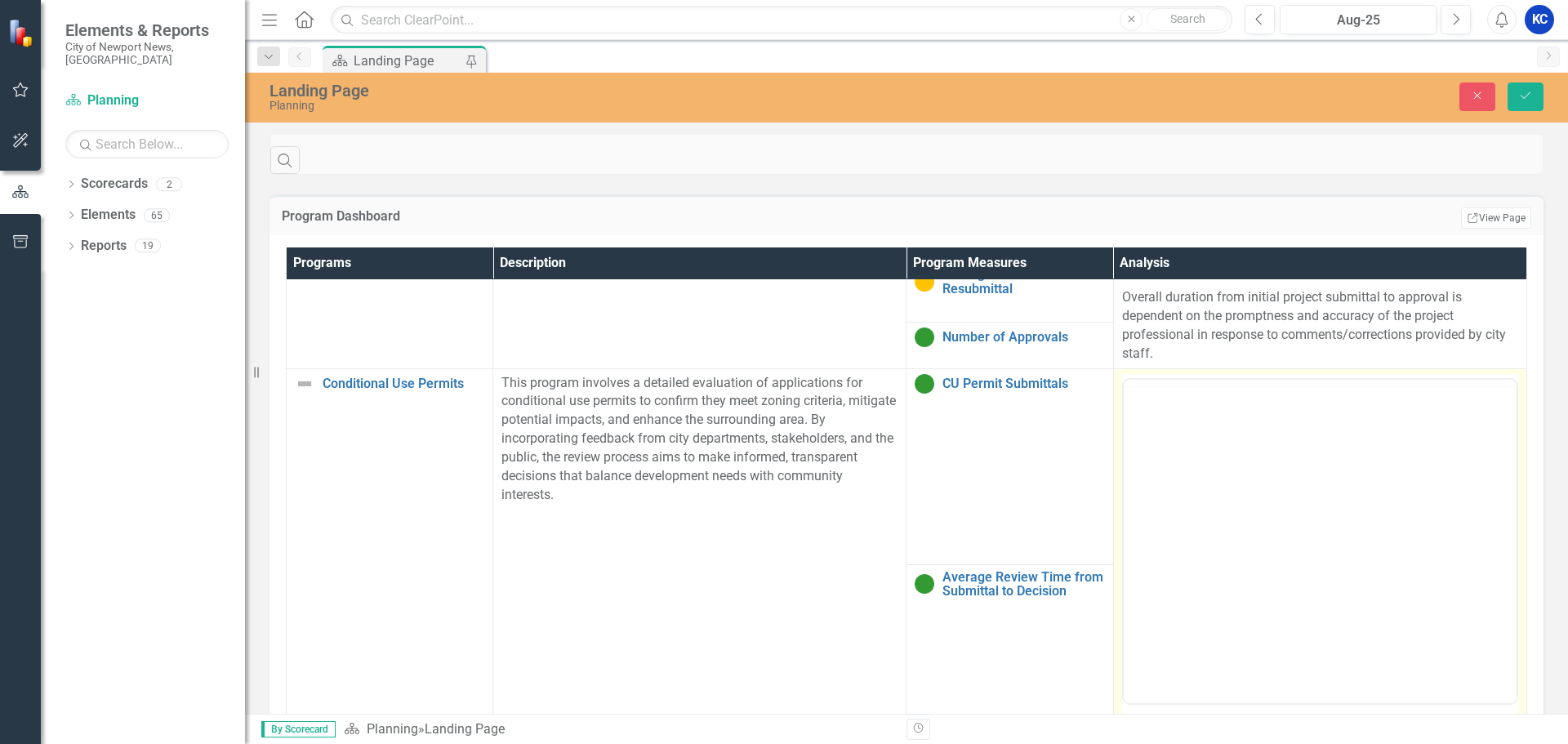
scroll to position [0, 0]
click at [1215, 422] on p "Rich Text Area. Press ALT-0 for help." at bounding box center [1319, 431] width 385 height 20
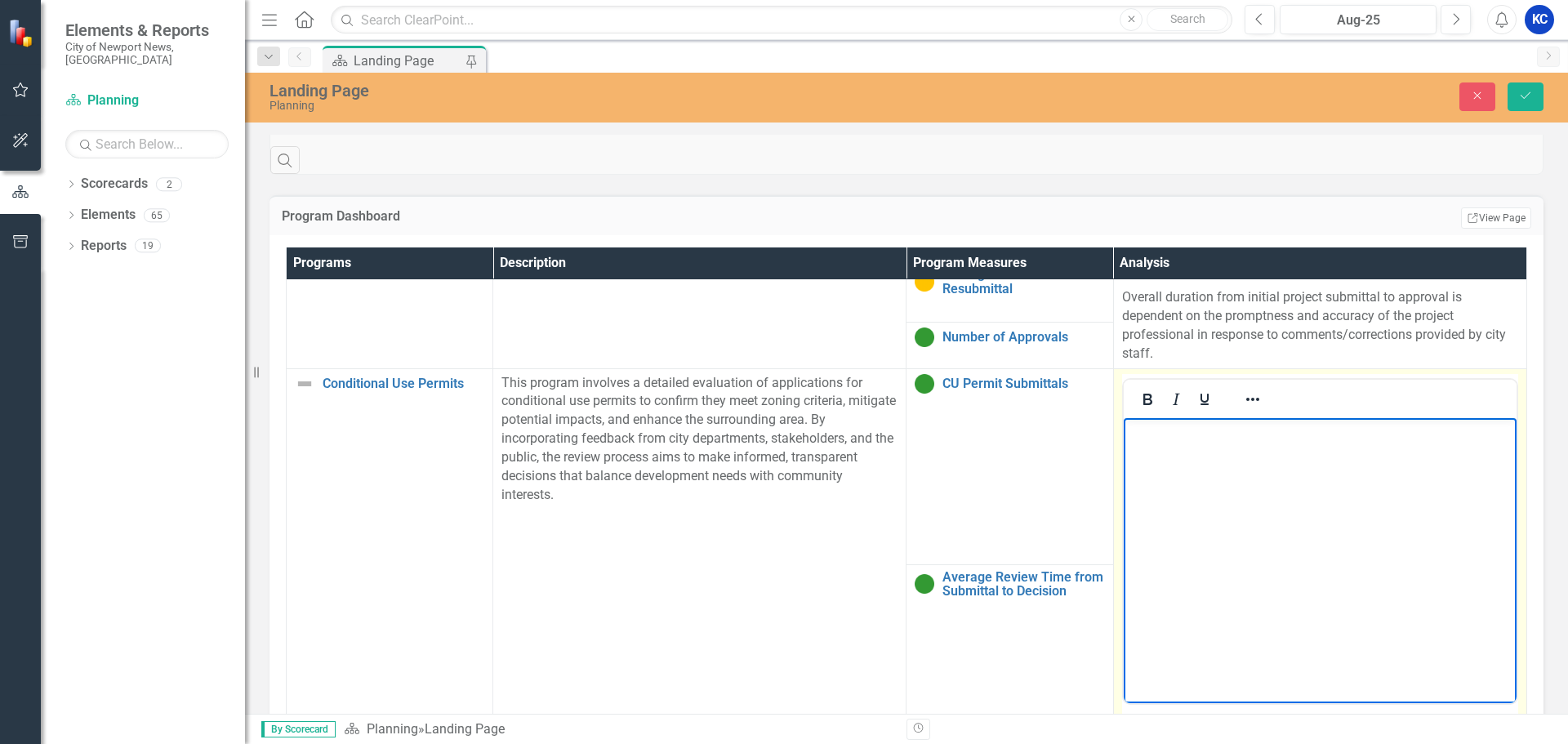
click at [1231, 489] on body "Rich Text Area. Press ALT-0 for help." at bounding box center [1319, 539] width 393 height 245
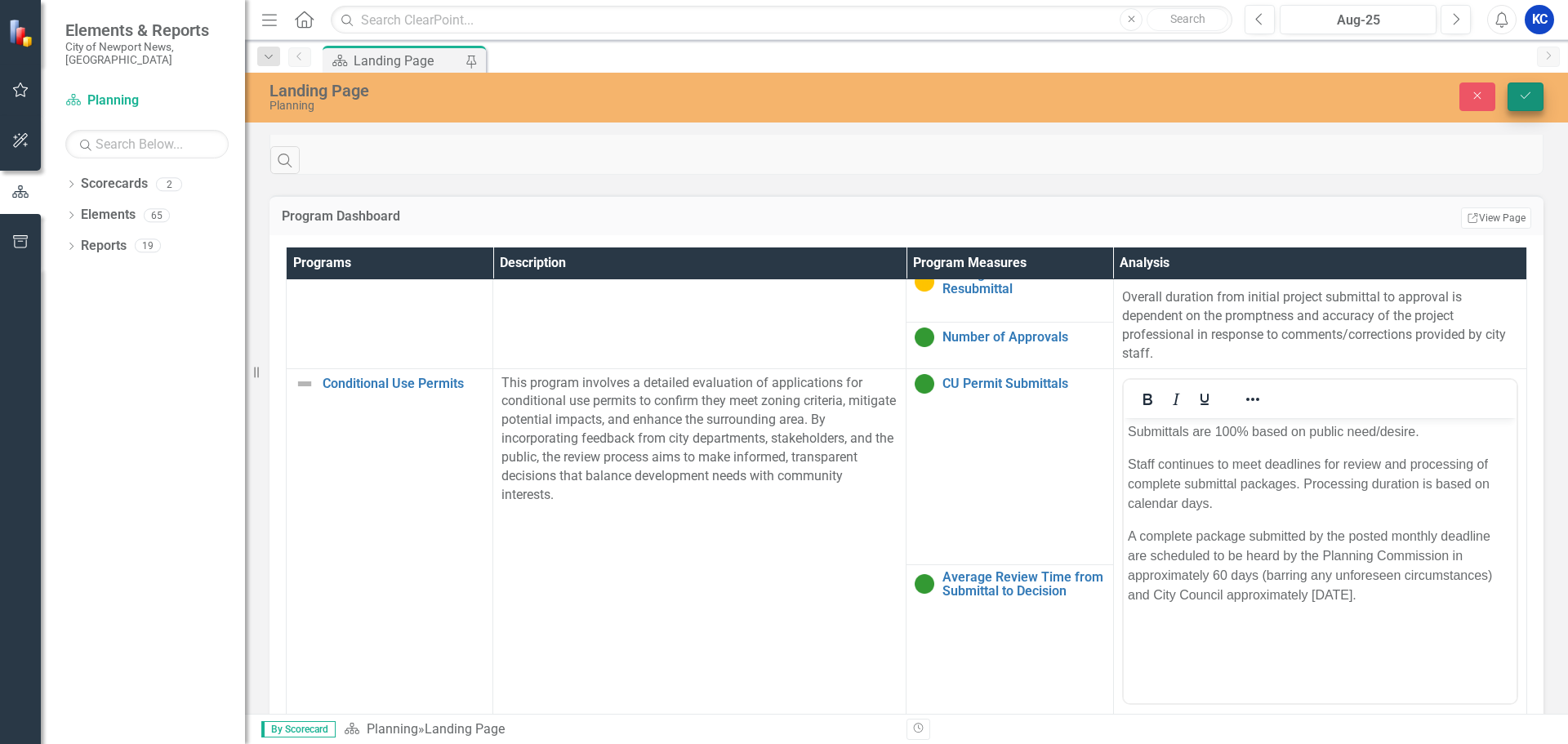
click at [1533, 93] on button "Save" at bounding box center [1526, 97] width 36 height 29
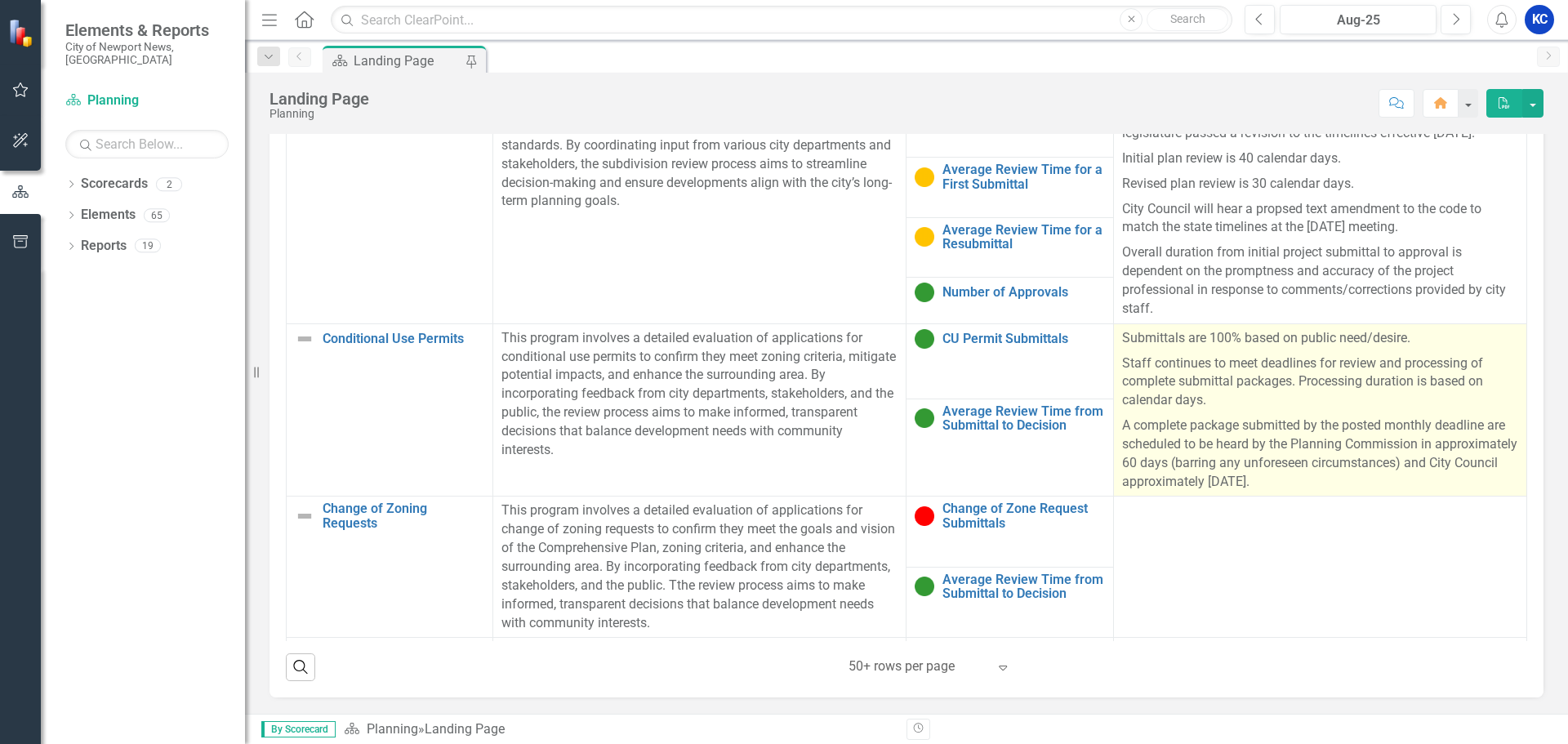
scroll to position [327, 0]
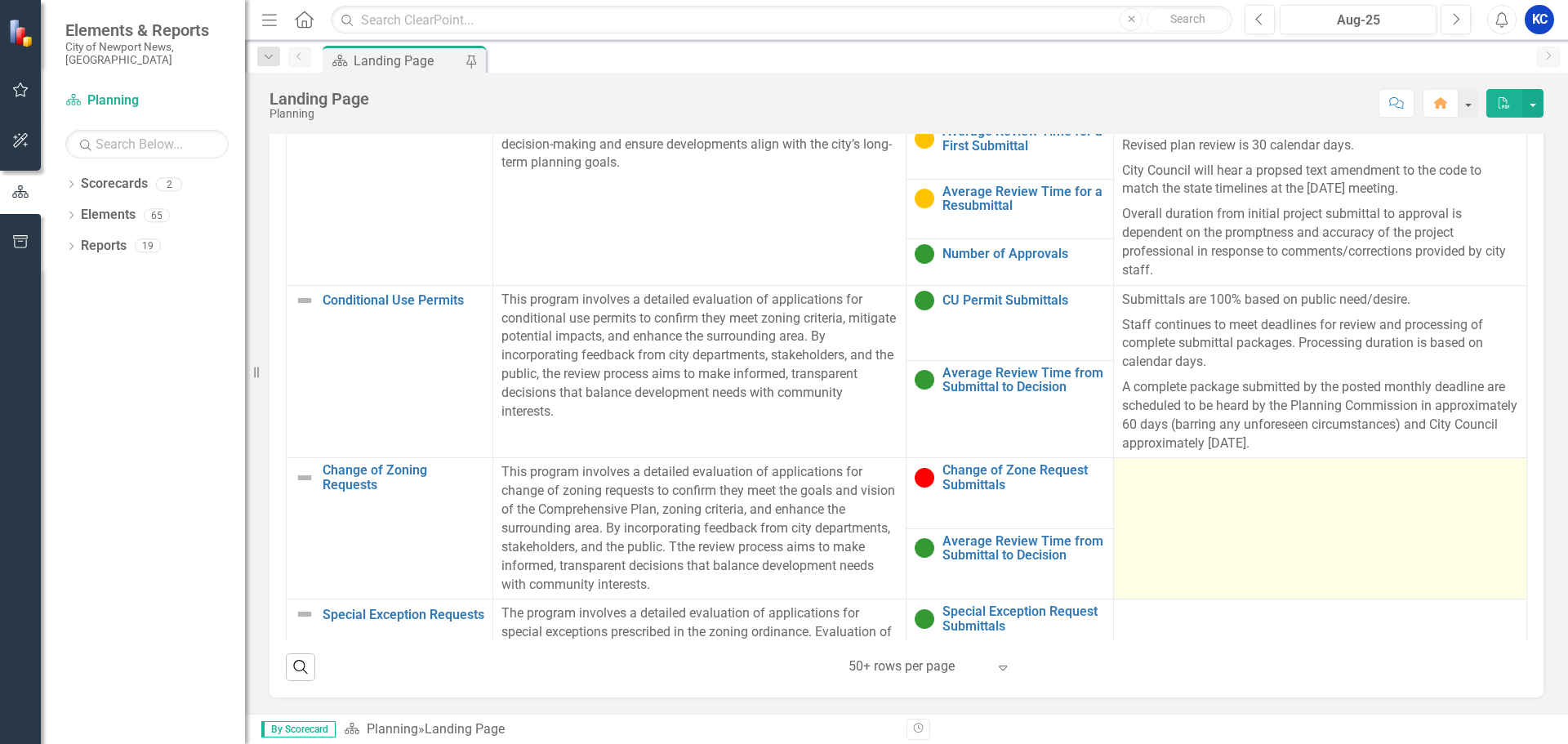
click at [1262, 519] on td at bounding box center [1319, 529] width 413 height 142
click at [1217, 511] on td at bounding box center [1319, 529] width 413 height 142
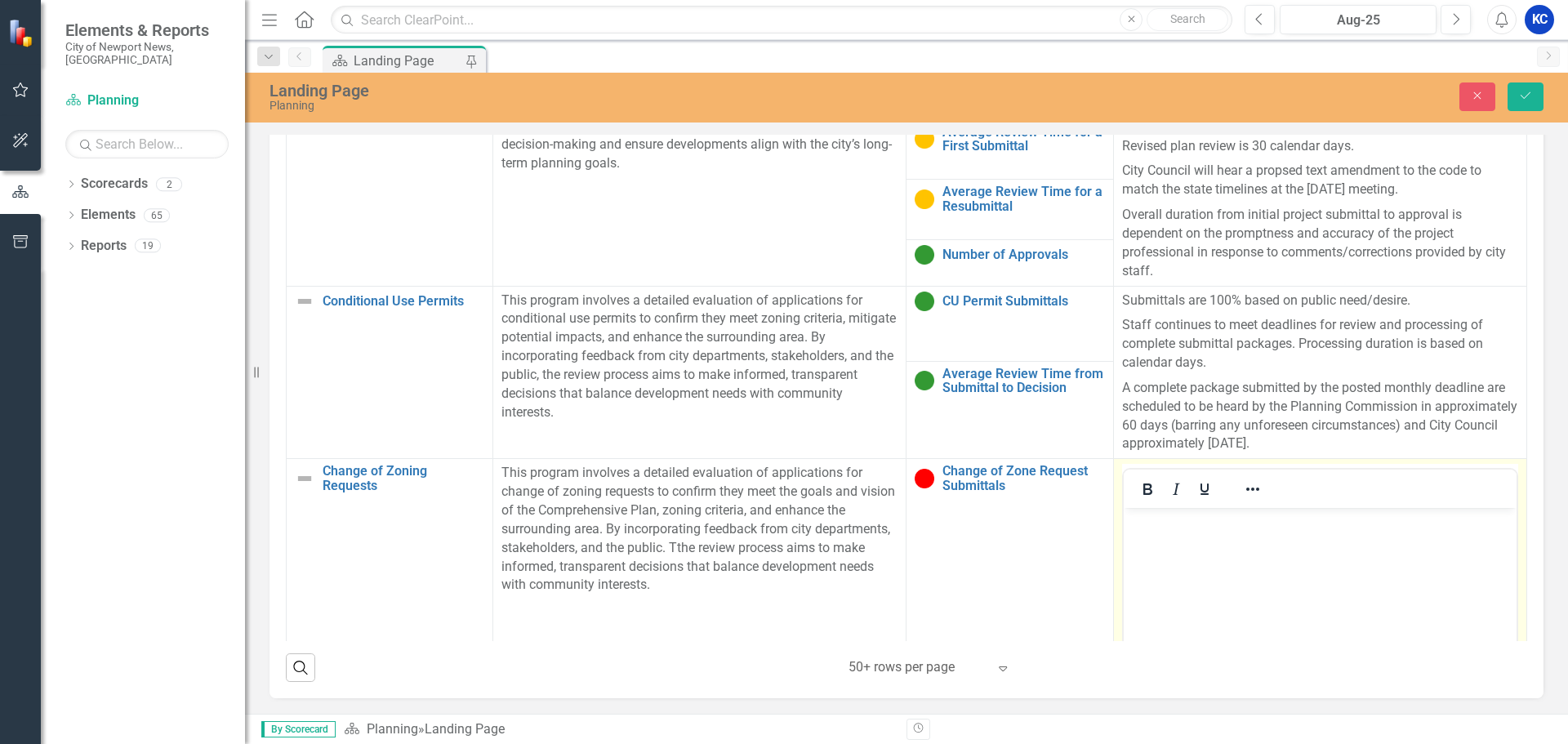
scroll to position [0, 0]
click at [1232, 534] on body "Rich Text Area. Press ALT-0 for help." at bounding box center [1319, 630] width 393 height 245
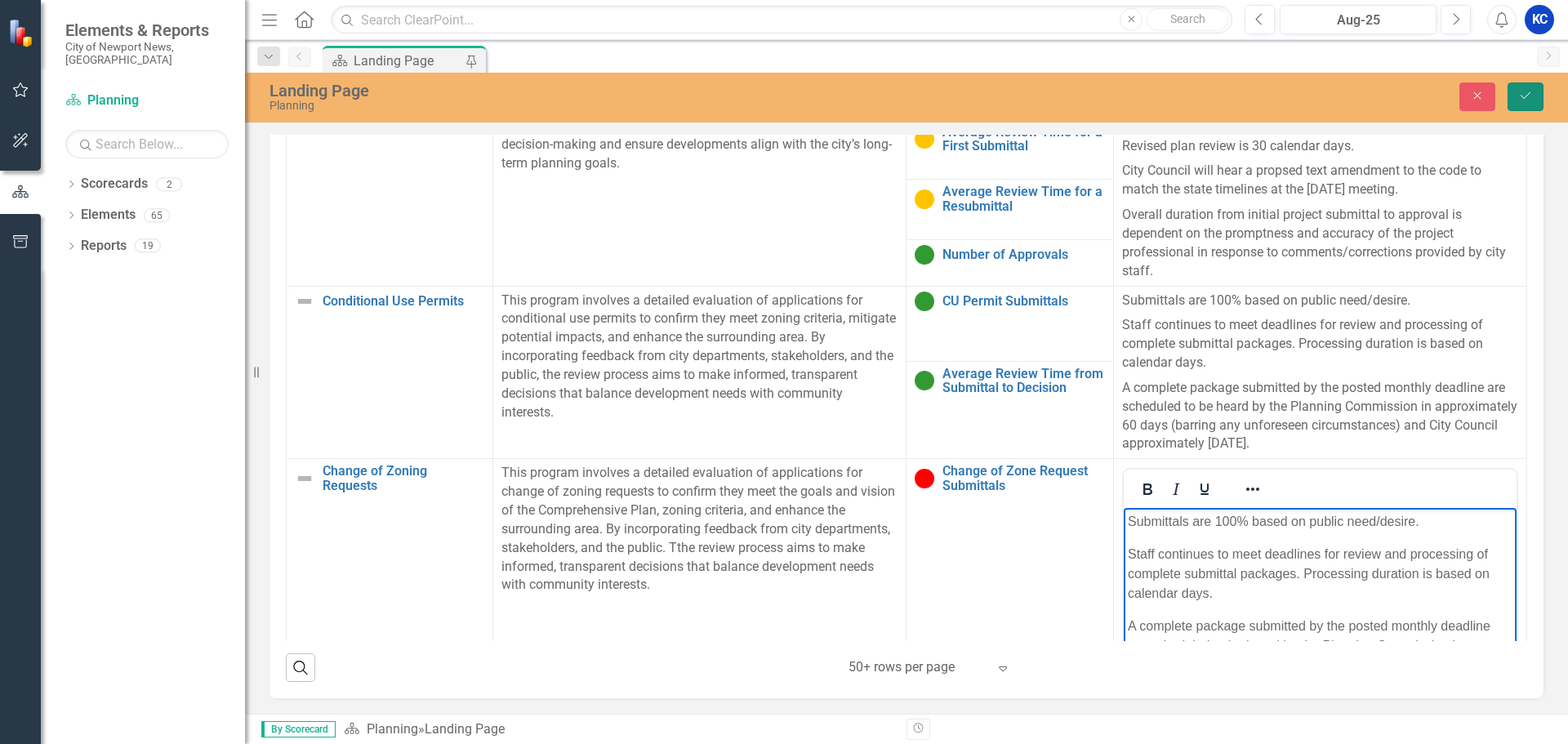
click at [1531, 88] on button "Save" at bounding box center [1526, 97] width 36 height 29
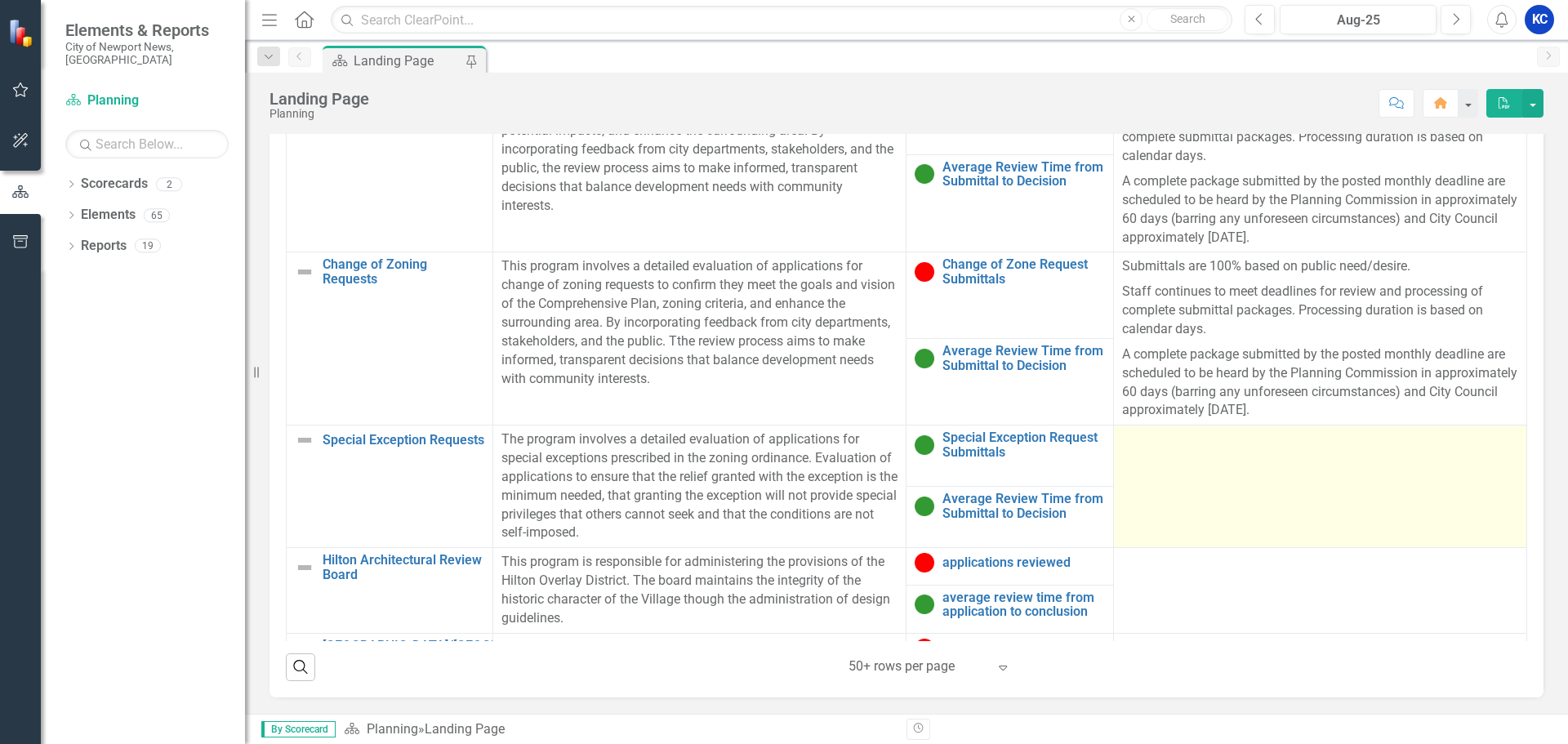
scroll to position [572, 0]
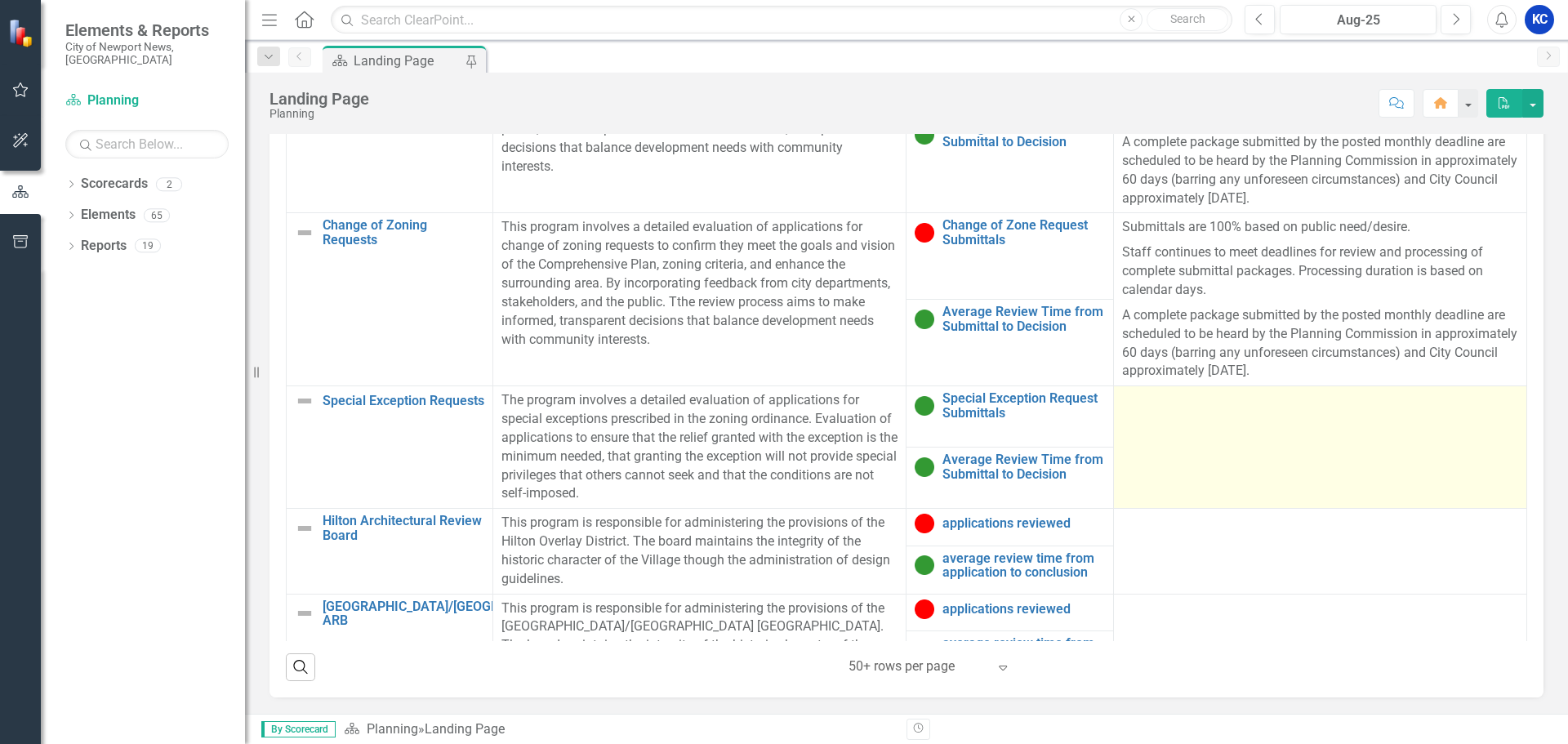
click at [1228, 419] on td at bounding box center [1319, 448] width 413 height 123
click at [1202, 426] on td at bounding box center [1319, 448] width 413 height 123
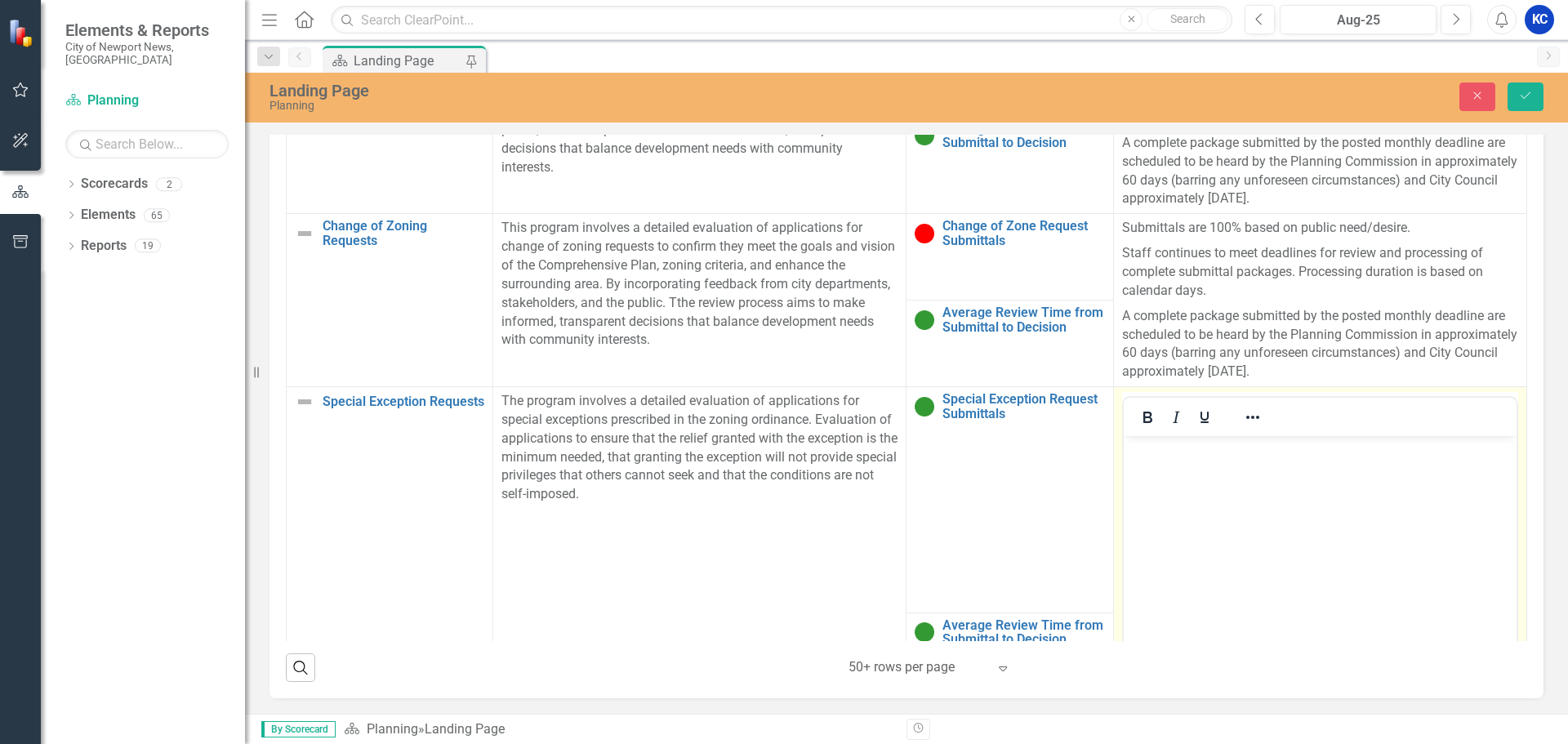
scroll to position [0, 0]
click at [1351, 480] on body "Rich Text Area. Press ALT-0 for help." at bounding box center [1319, 558] width 393 height 245
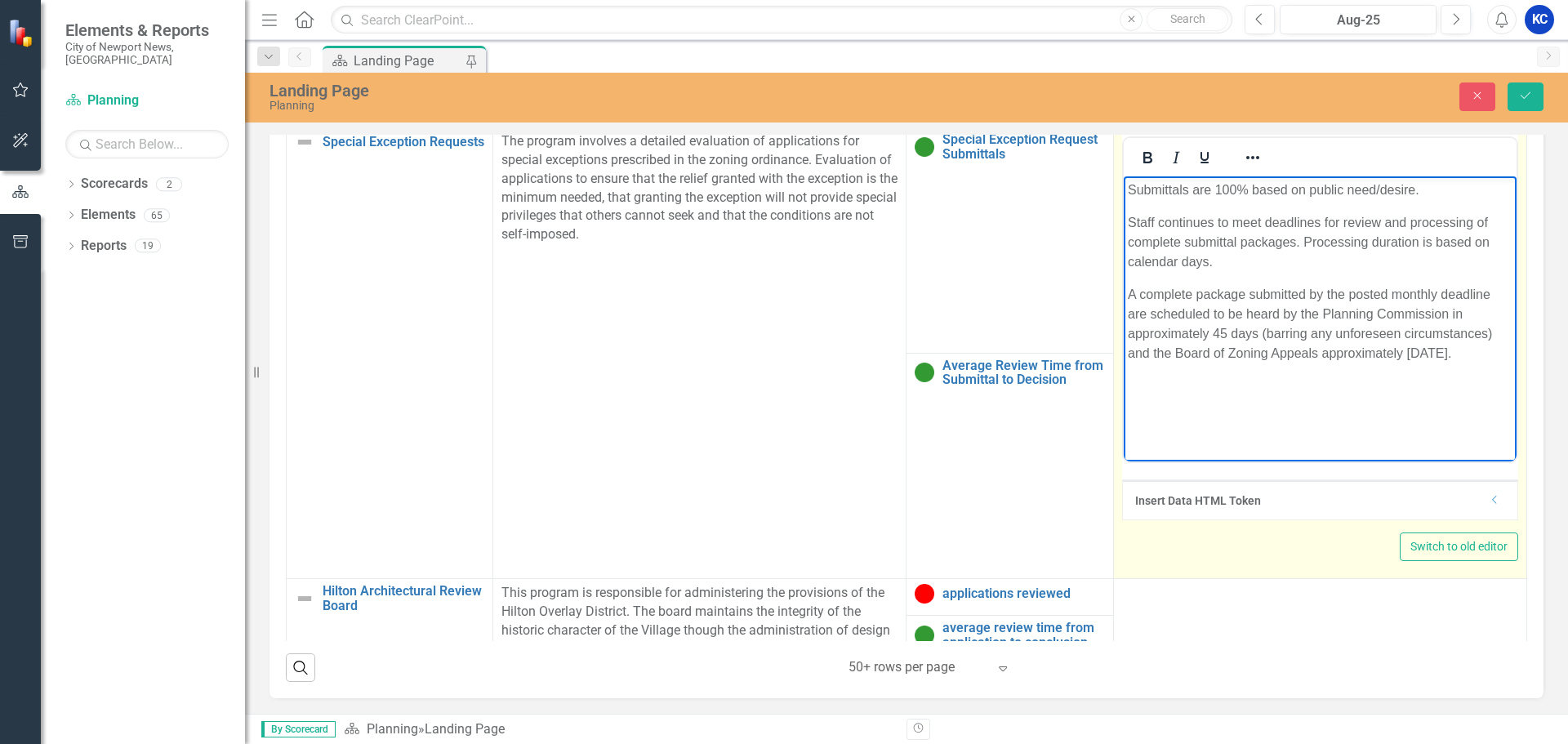
scroll to position [899, 0]
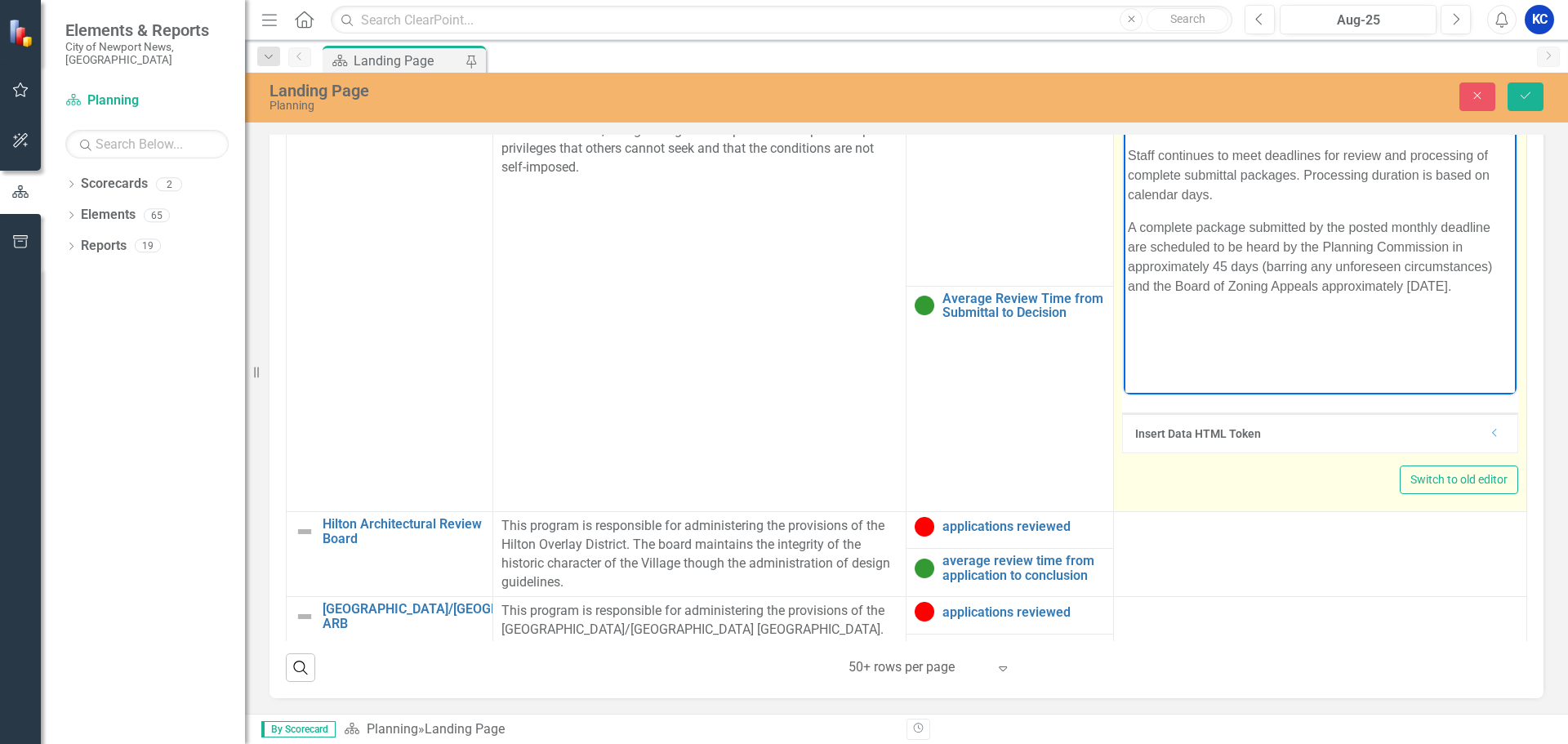
click at [1404, 354] on html "Submittals are 100% based on public need/desire. Staff continues to meet deadli…" at bounding box center [1319, 232] width 393 height 245
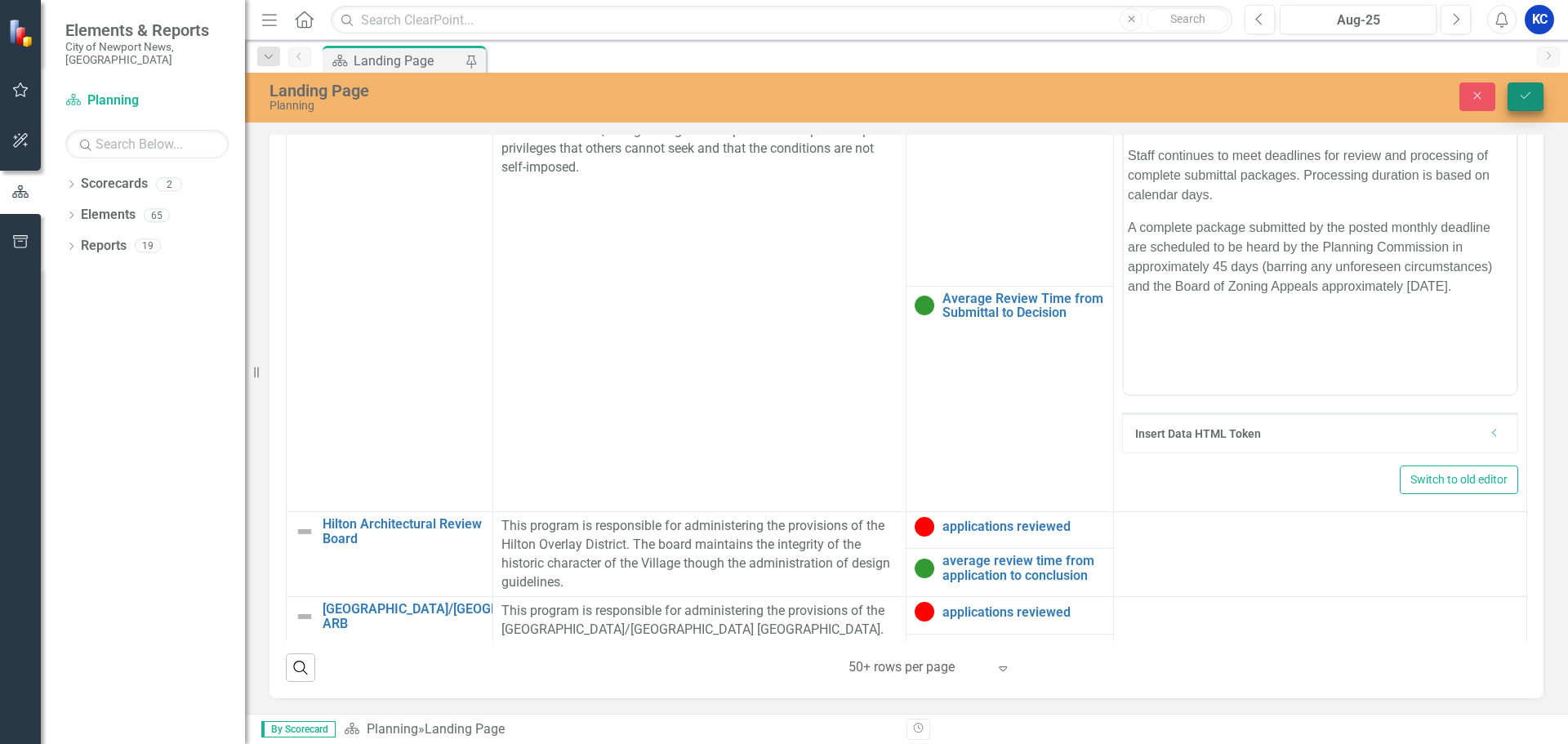
click at [1531, 96] on icon "Save" at bounding box center [1526, 96] width 15 height 11
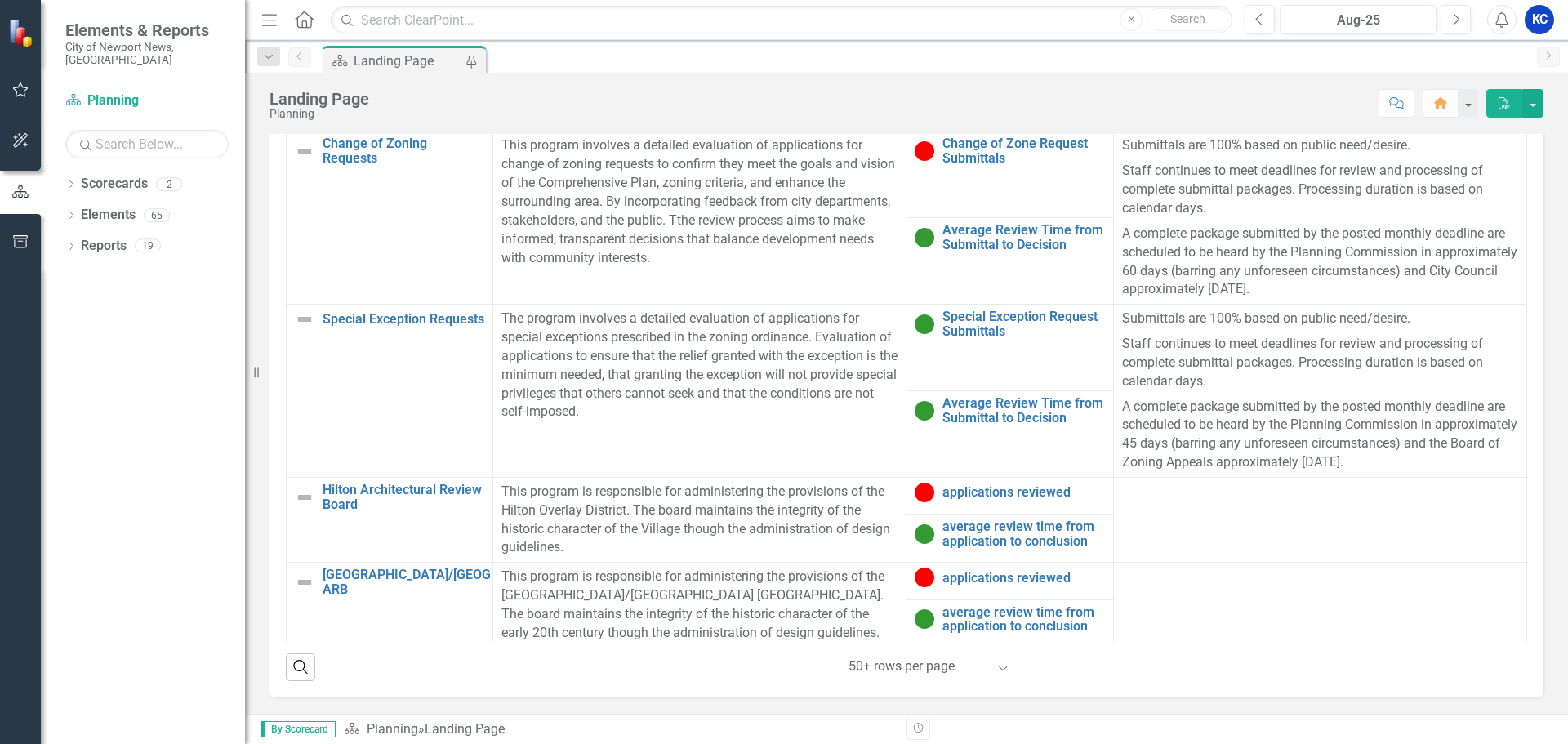
scroll to position [735, 0]
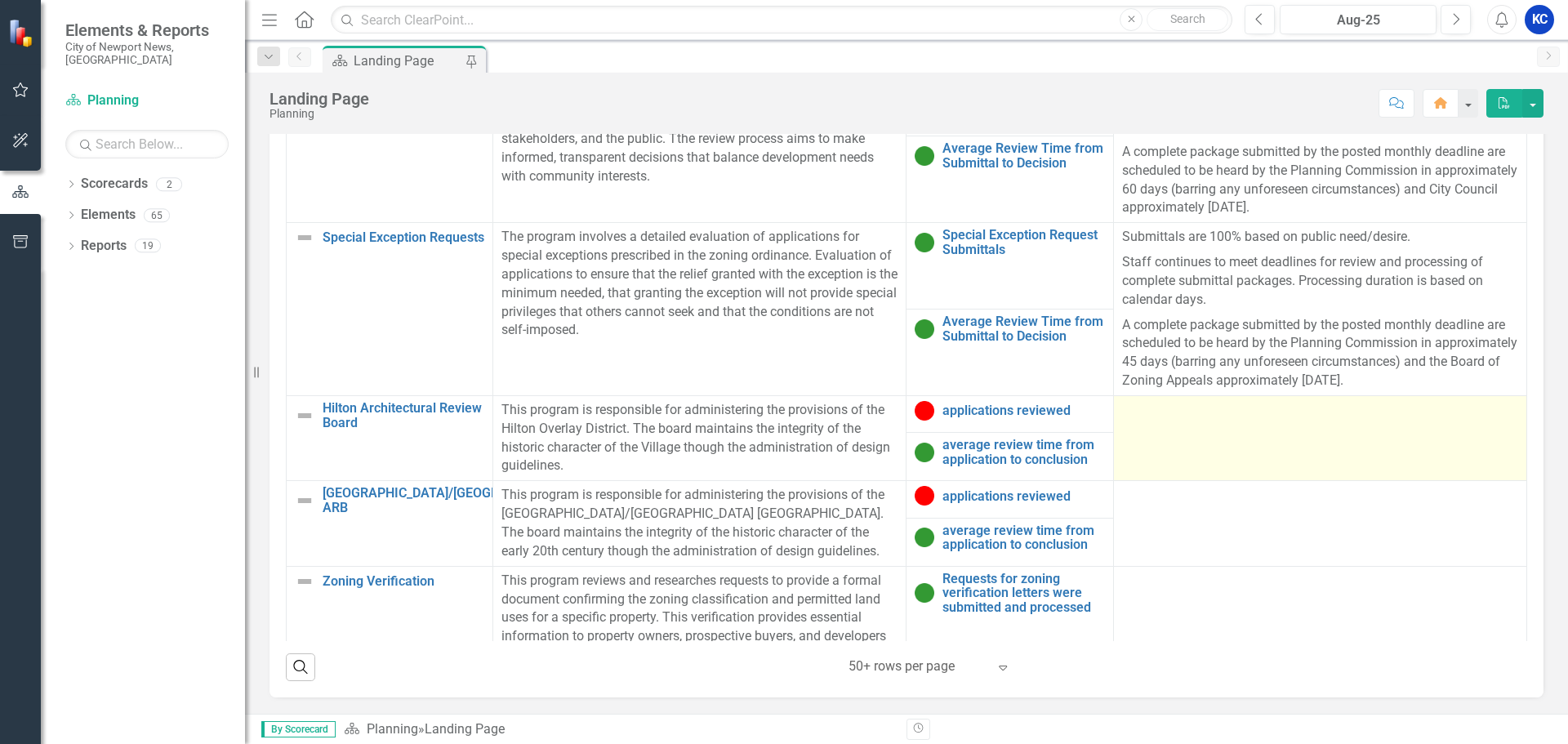
click at [1246, 462] on td at bounding box center [1319, 438] width 413 height 85
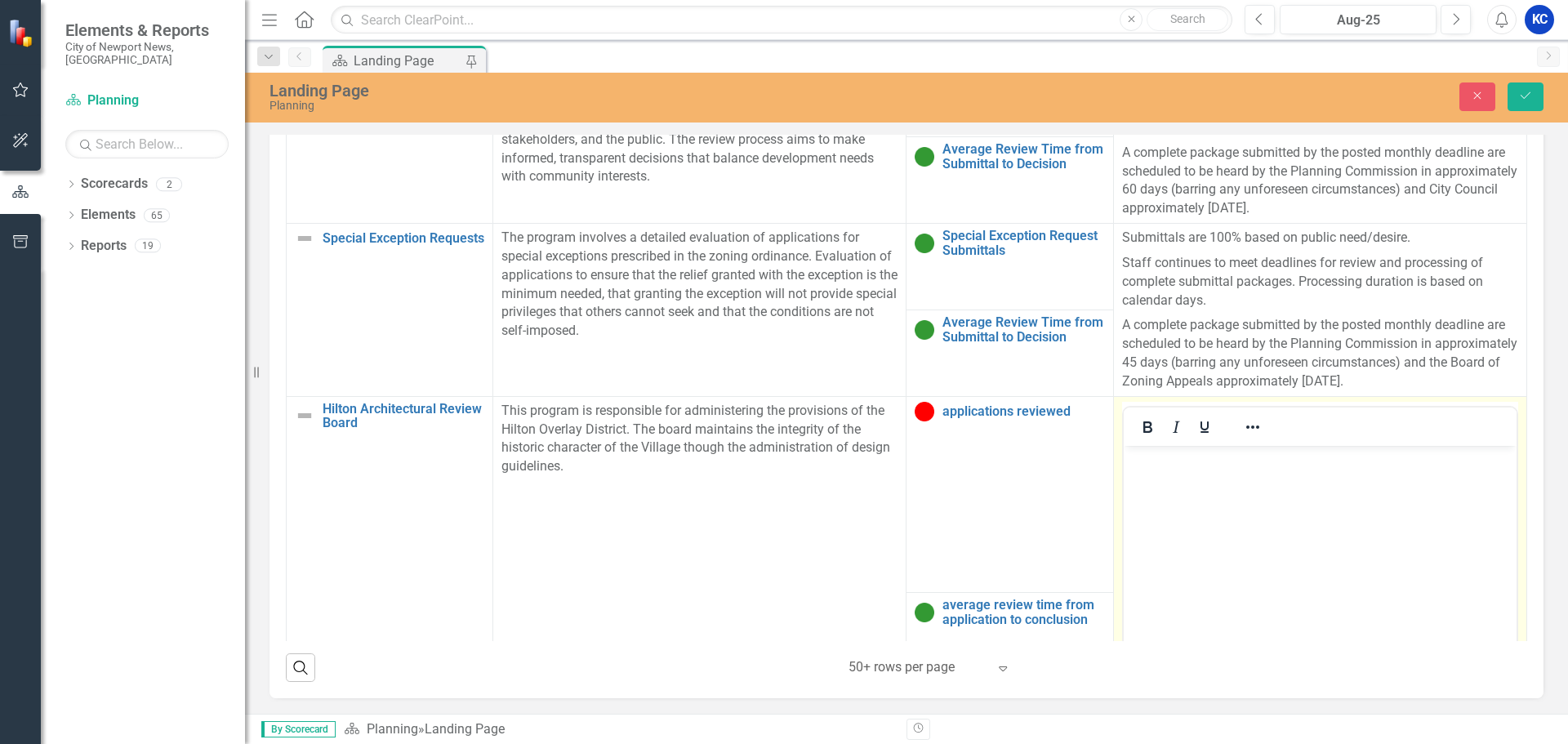
scroll to position [0, 0]
click at [1253, 488] on body "Rich Text Area. Press ALT-0 for help." at bounding box center [1319, 567] width 393 height 245
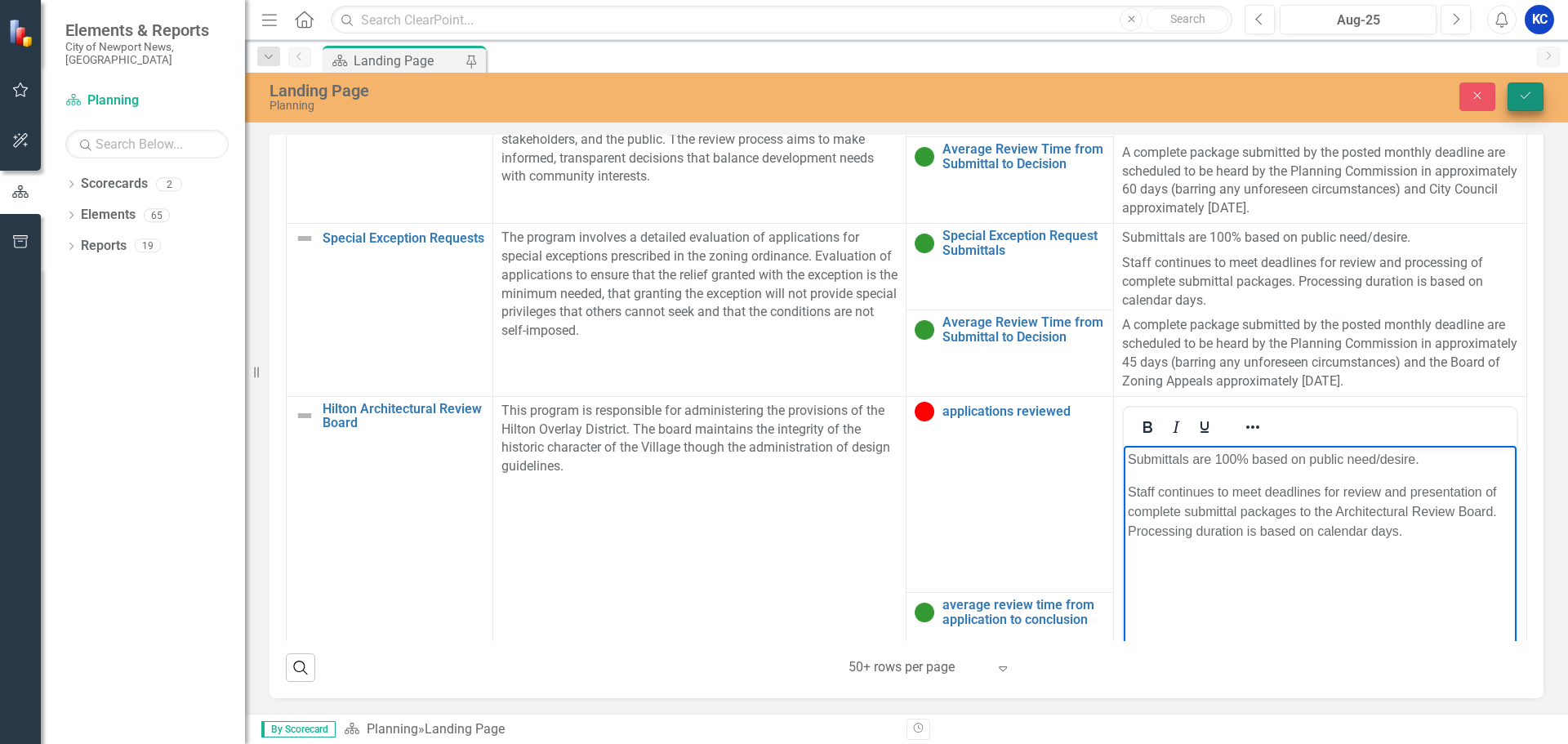
click at [1521, 95] on icon "Save" at bounding box center [1526, 96] width 15 height 11
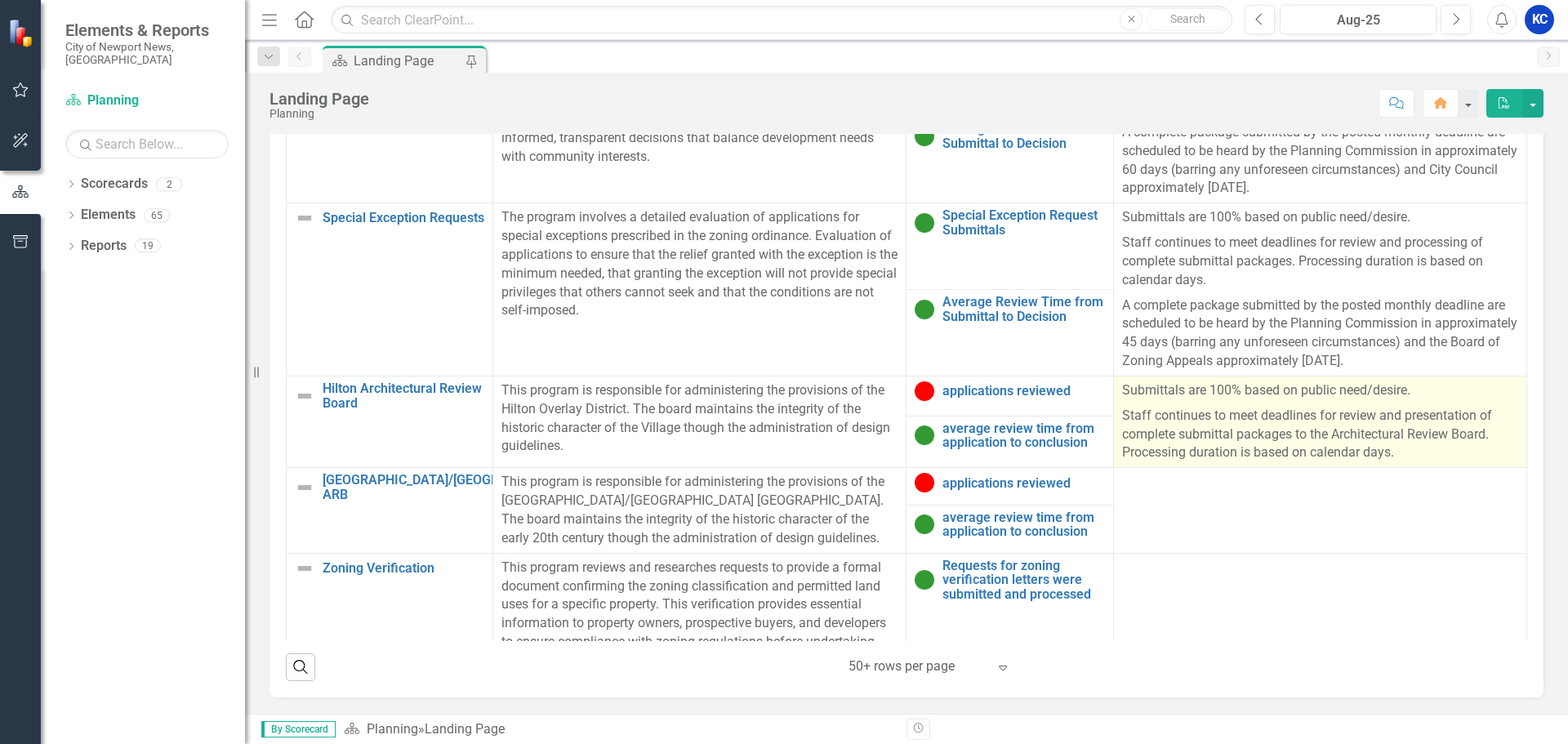
scroll to position [817, 0]
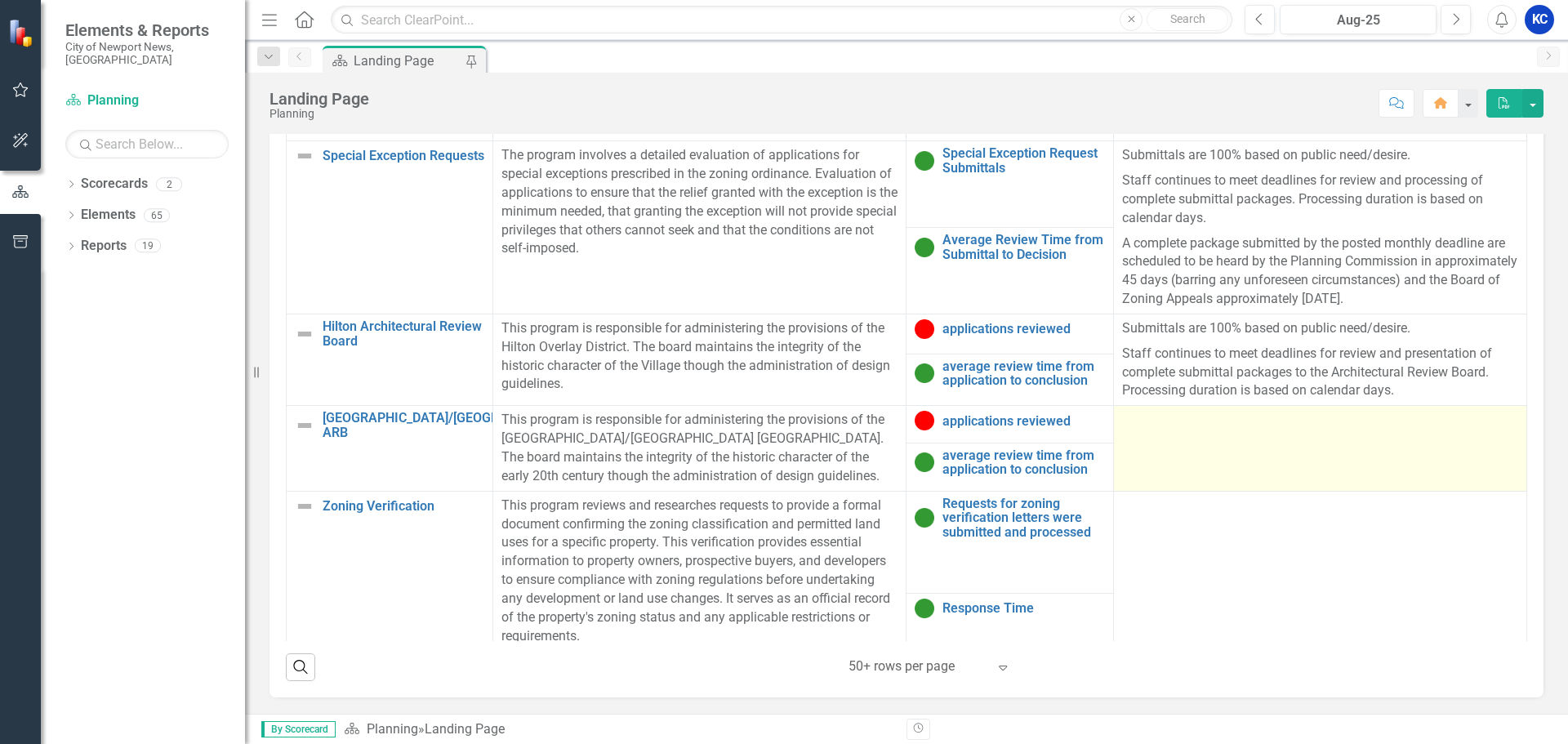
click at [1205, 460] on td at bounding box center [1319, 449] width 413 height 85
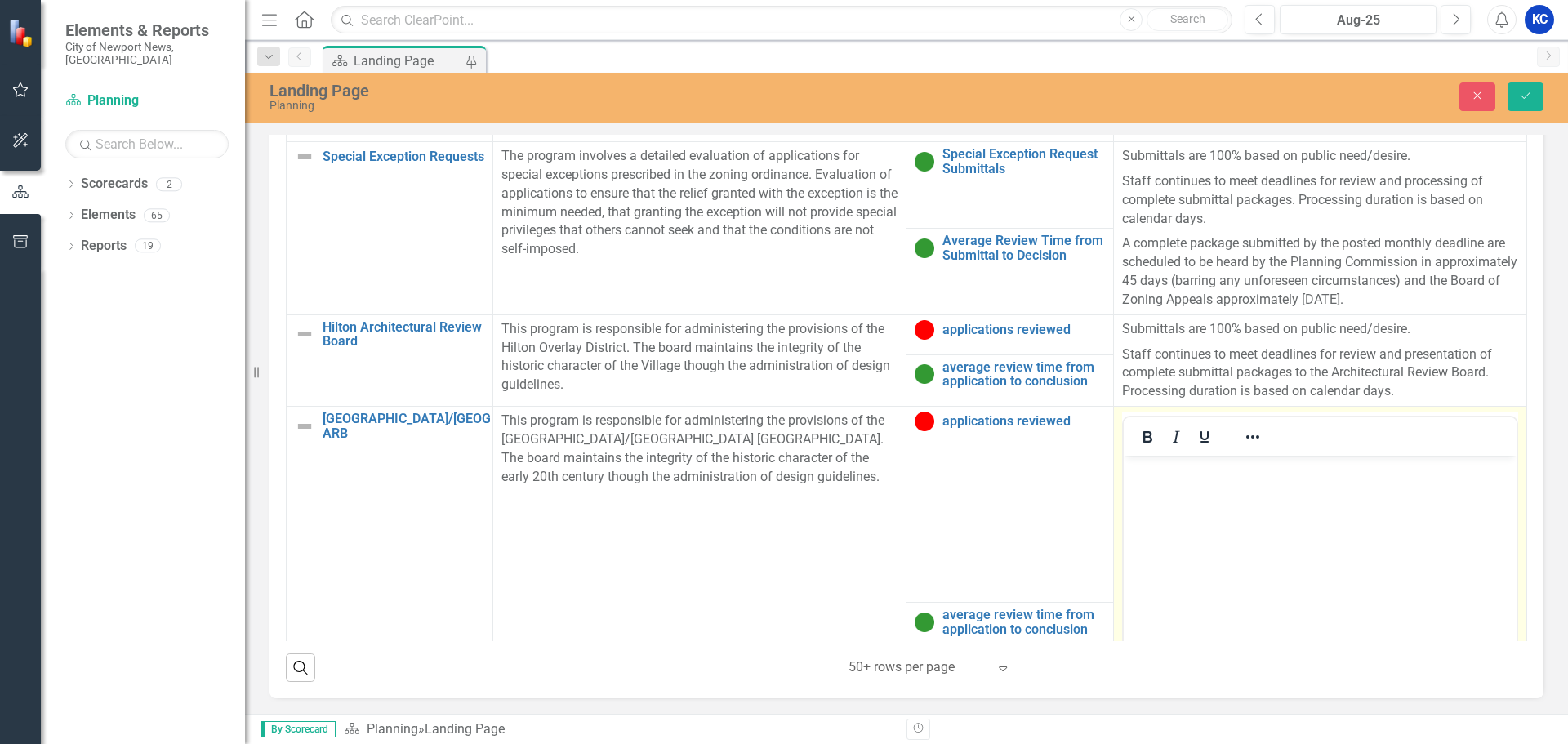
scroll to position [0, 0]
click at [1210, 497] on body "Rich Text Area. Press ALT-0 for help." at bounding box center [1319, 578] width 393 height 245
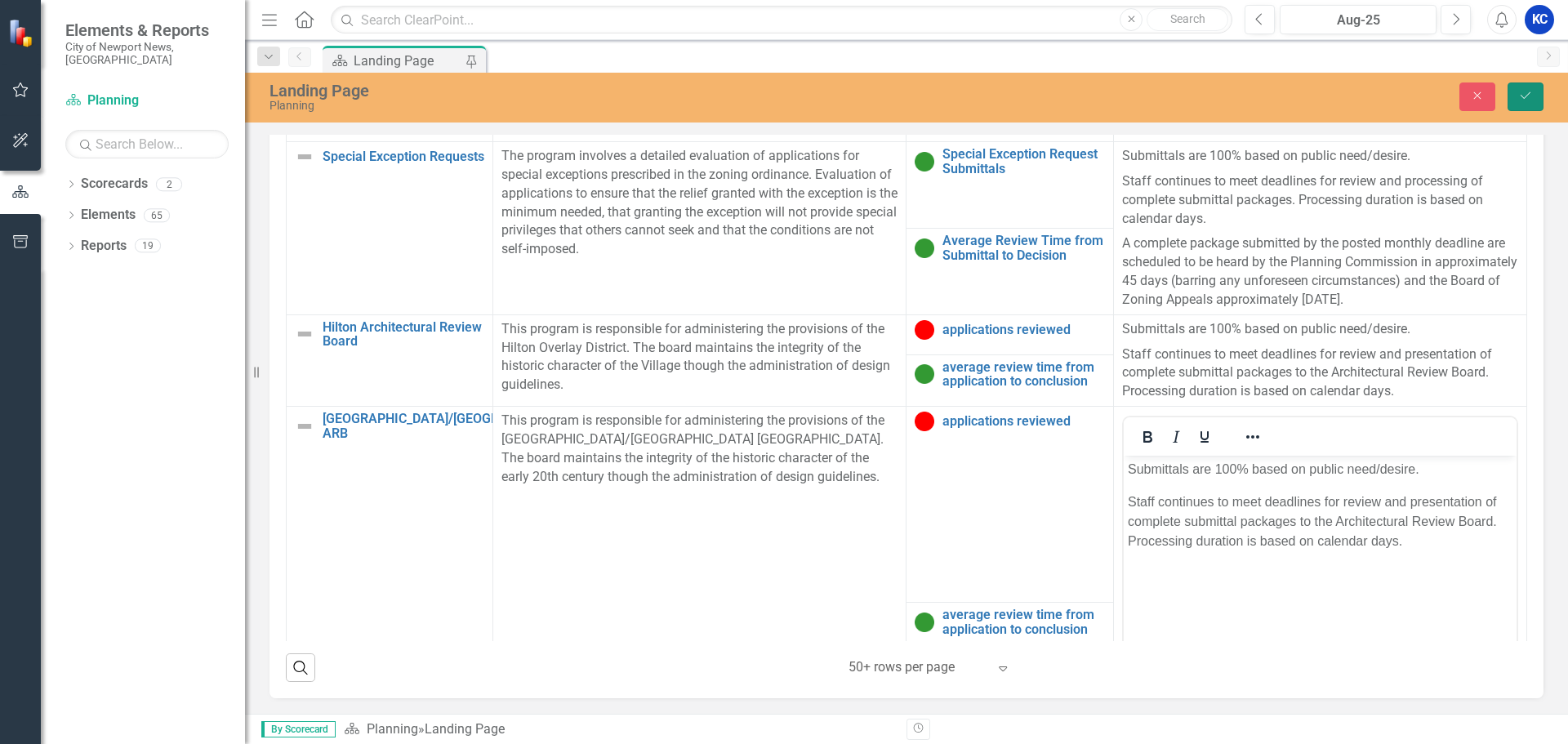
click at [1521, 89] on button "Save" at bounding box center [1526, 97] width 36 height 29
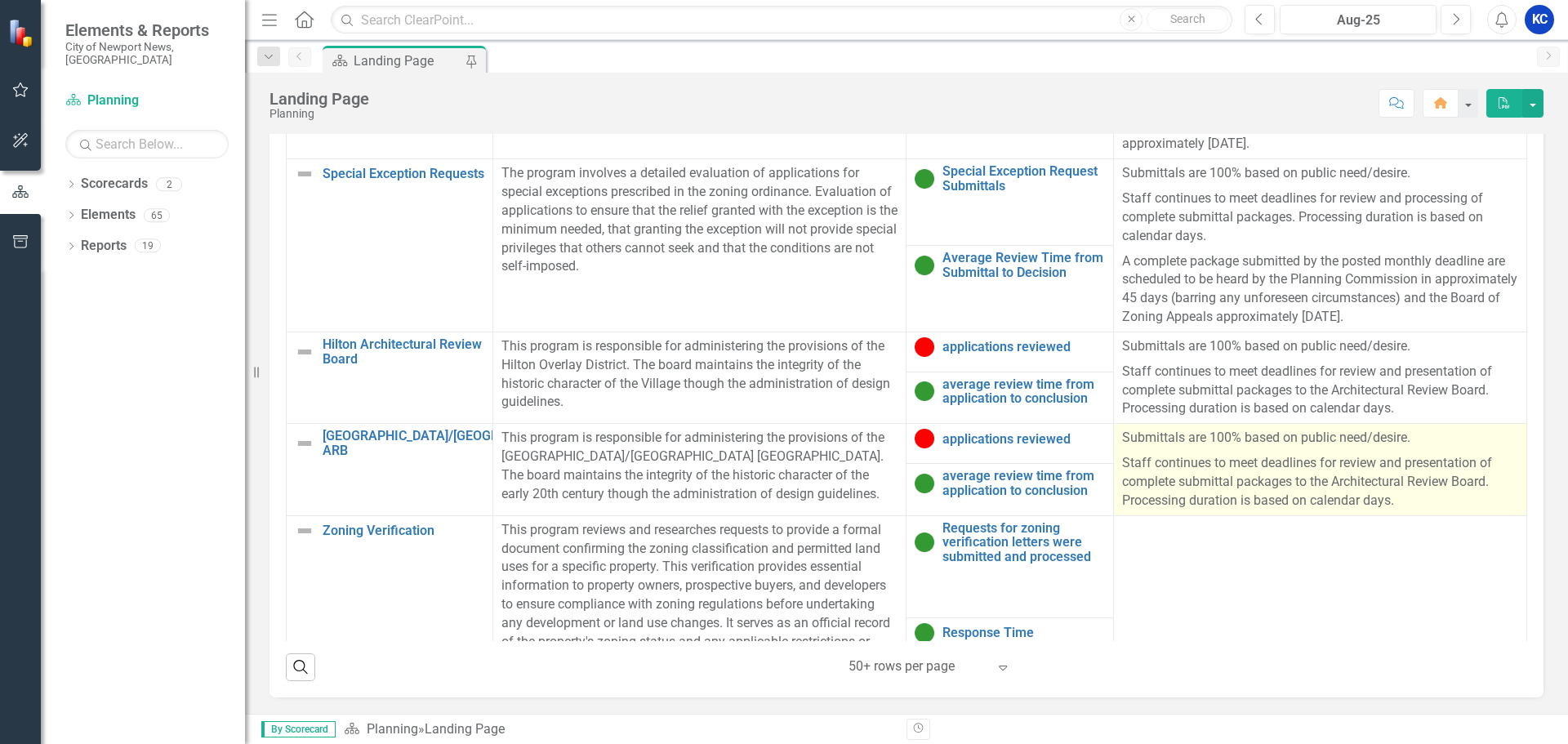
scroll to position [899, 0]
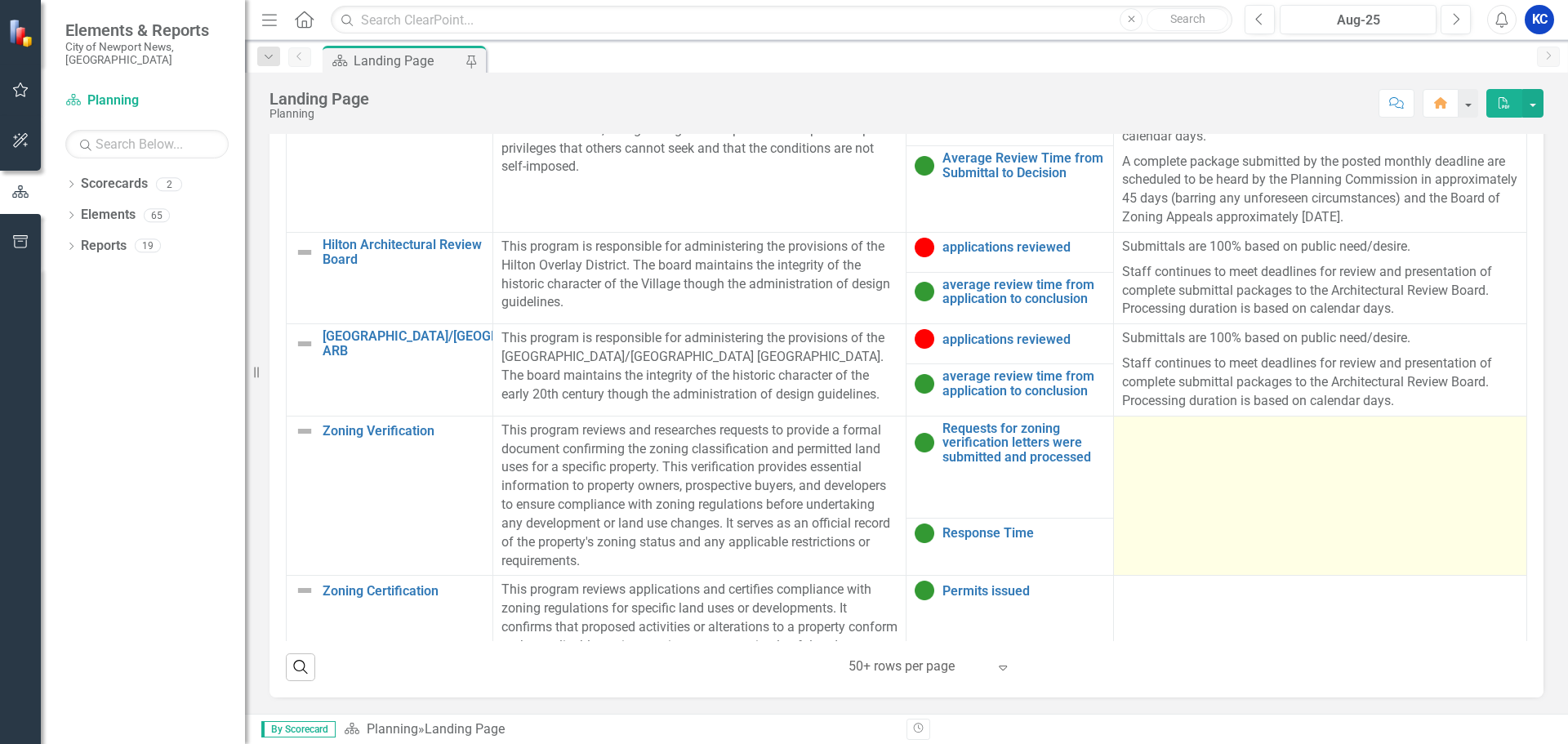
click at [1309, 534] on td at bounding box center [1319, 496] width 413 height 160
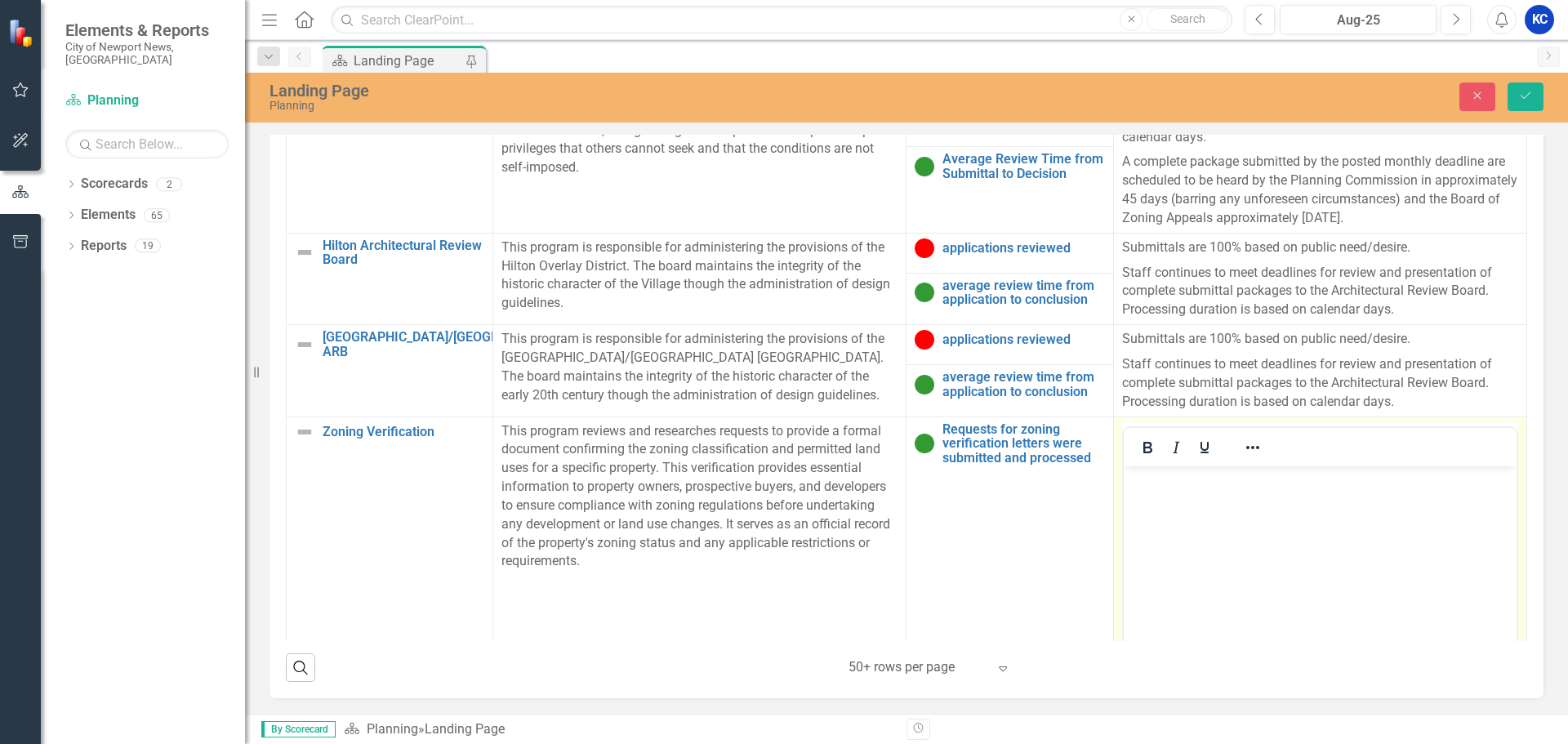
scroll to position [0, 0]
click at [1319, 530] on body "Rich Text Area. Press ALT-0 for help." at bounding box center [1319, 588] width 393 height 245
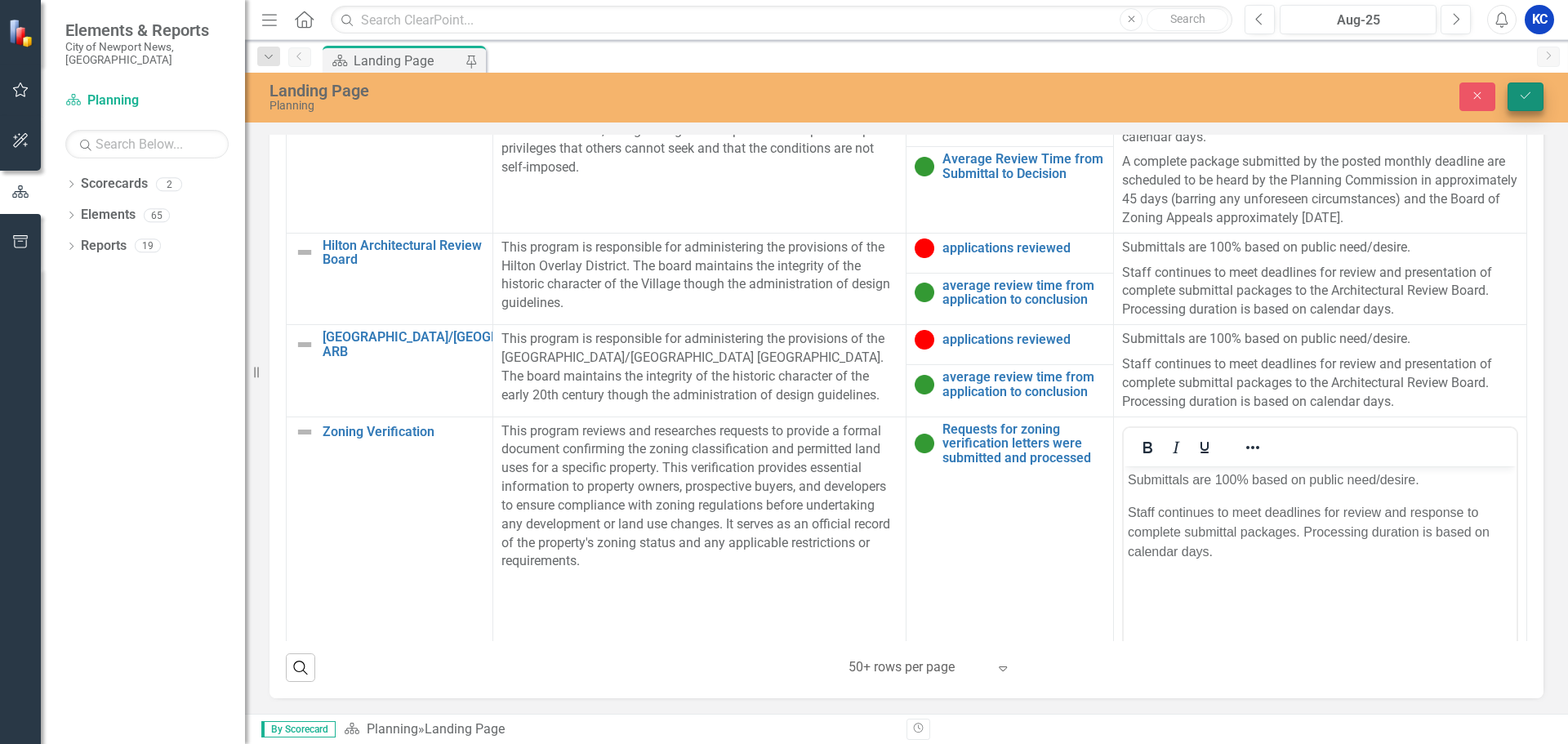
click at [1530, 99] on icon "Save" at bounding box center [1526, 96] width 15 height 11
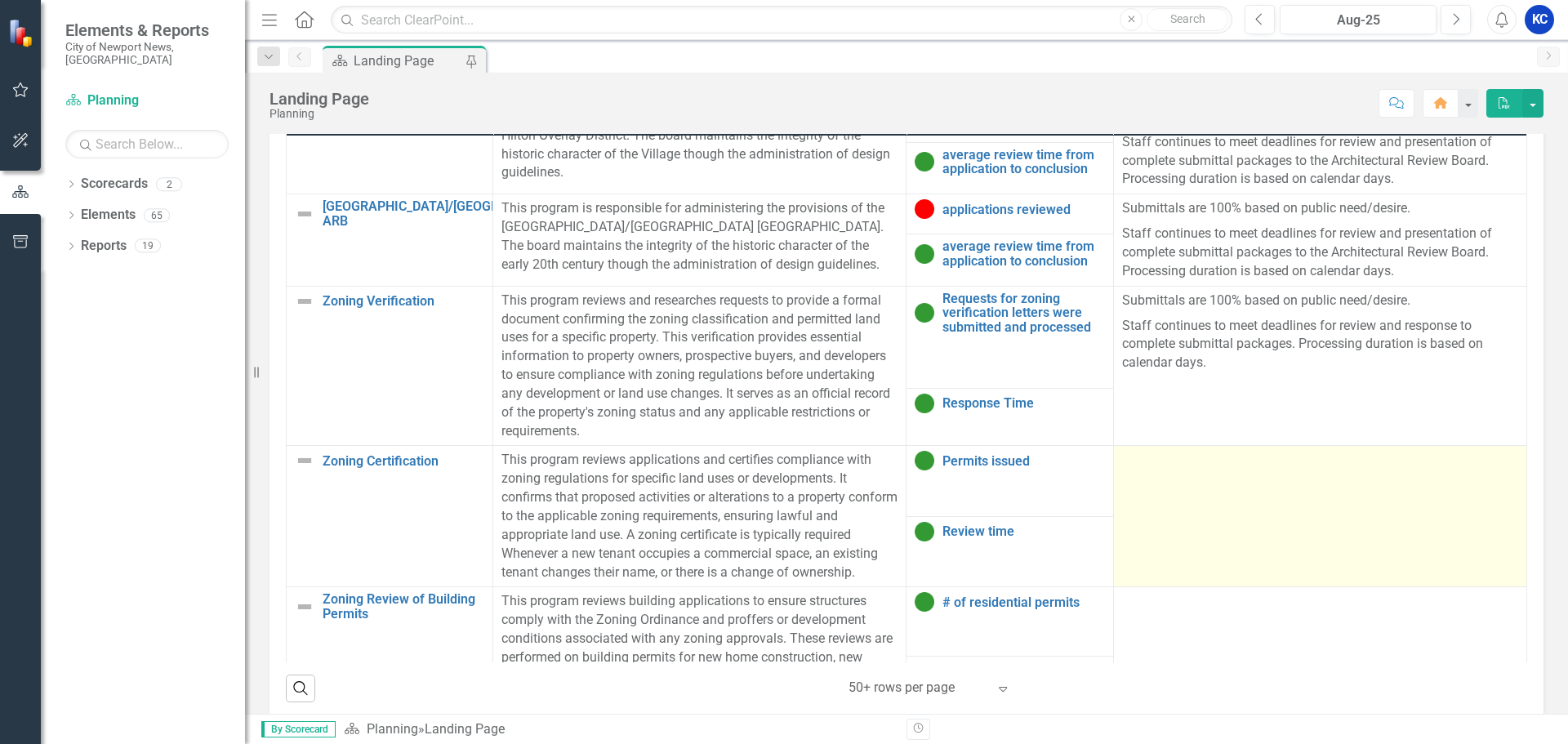
scroll to position [1062, 0]
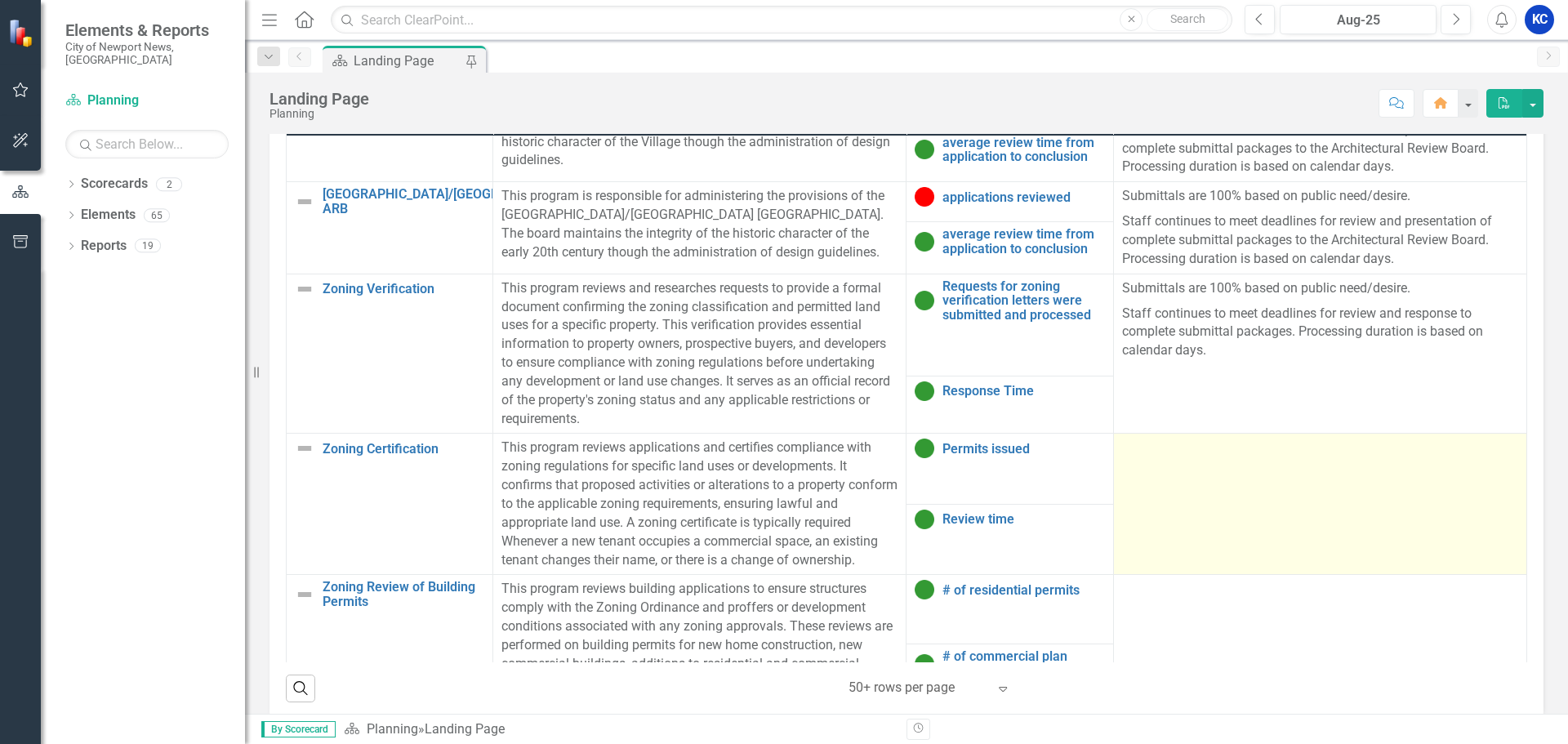
click at [1261, 476] on td at bounding box center [1319, 504] width 413 height 142
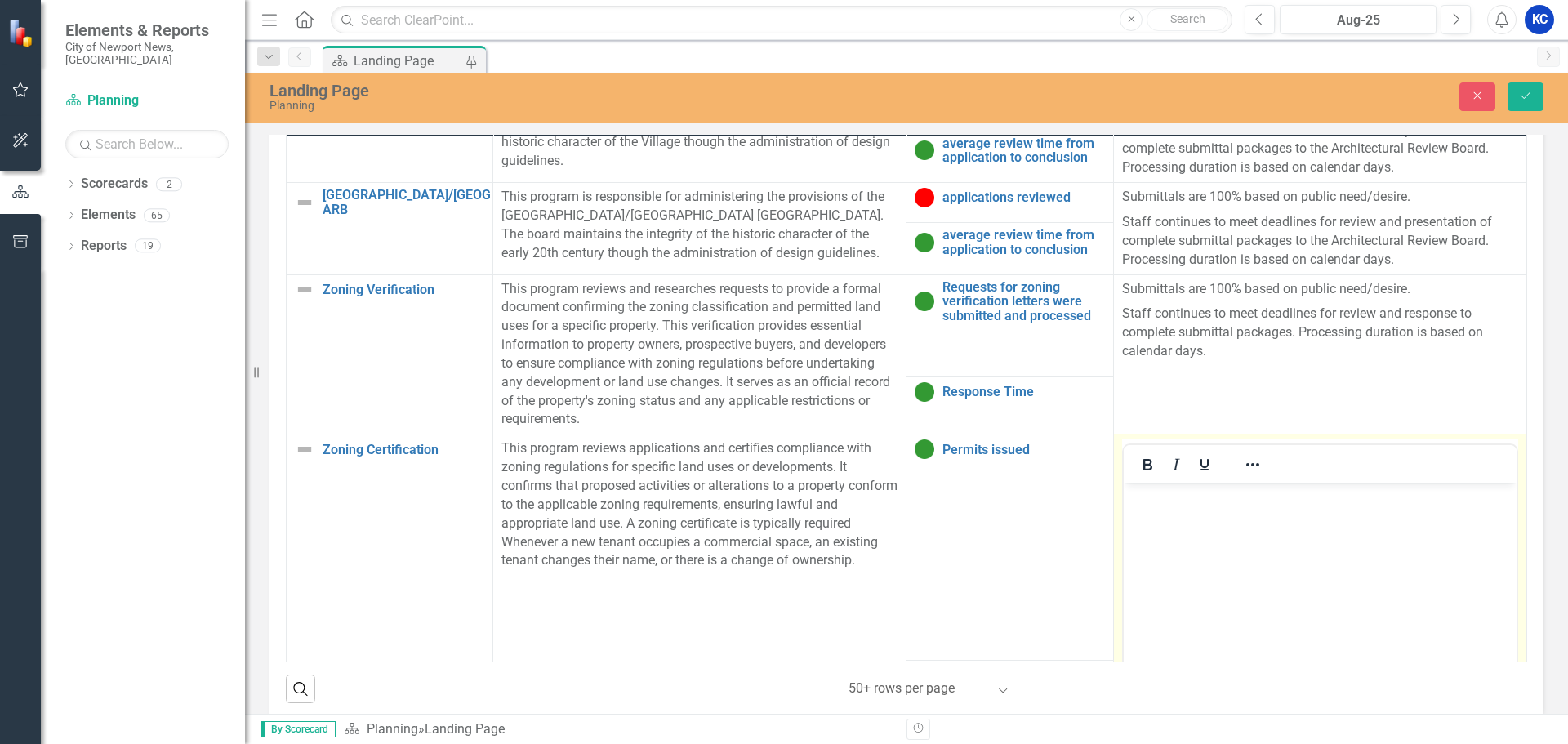
scroll to position [0, 0]
click at [1262, 498] on p "Rich Text Area. Press ALT-0 for help." at bounding box center [1319, 498] width 385 height 20
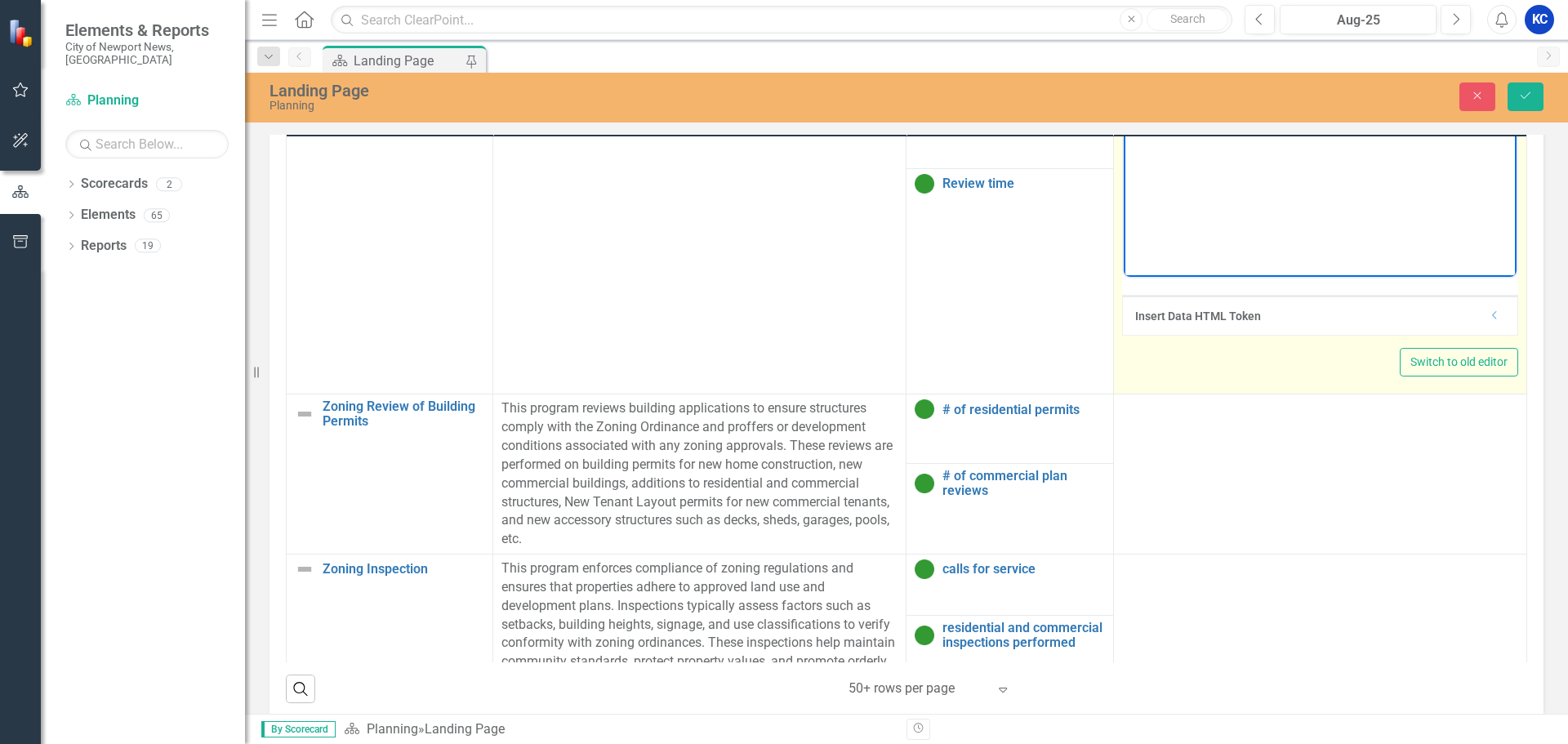
scroll to position [1587, 0]
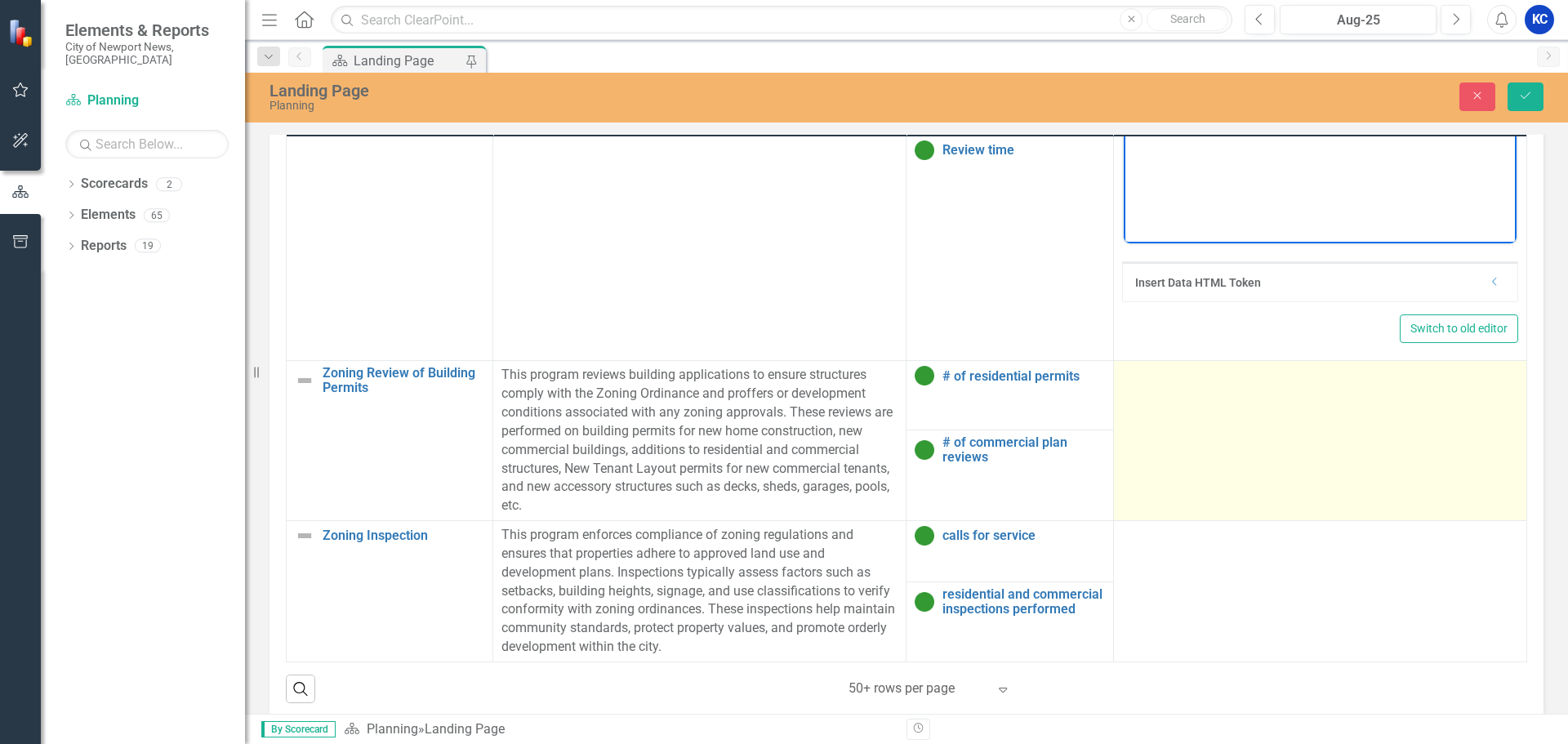
click at [1193, 444] on td at bounding box center [1319, 441] width 413 height 160
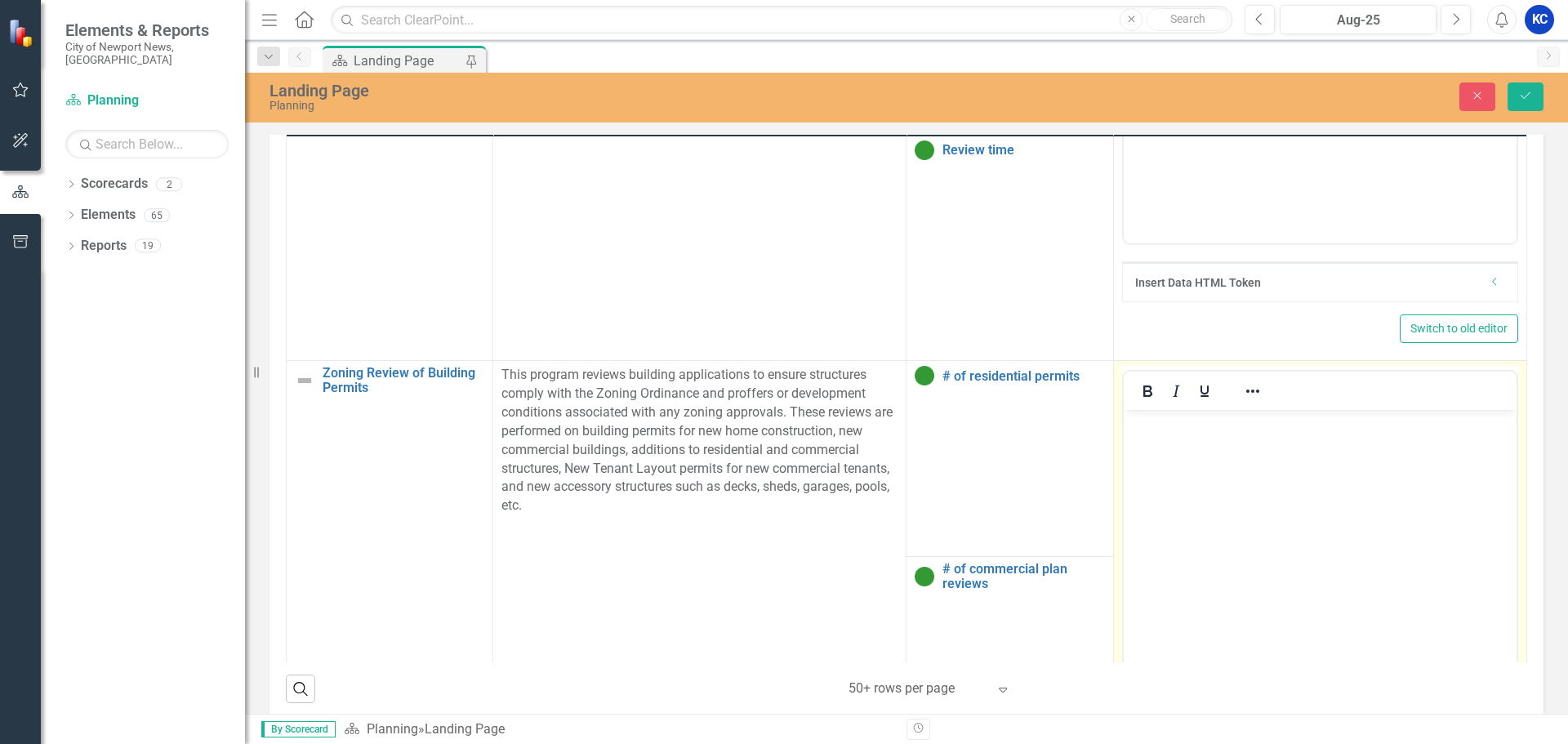
scroll to position [0, 0]
click at [1210, 481] on body "Rich Text Area. Press ALT-0 for help." at bounding box center [1319, 532] width 393 height 245
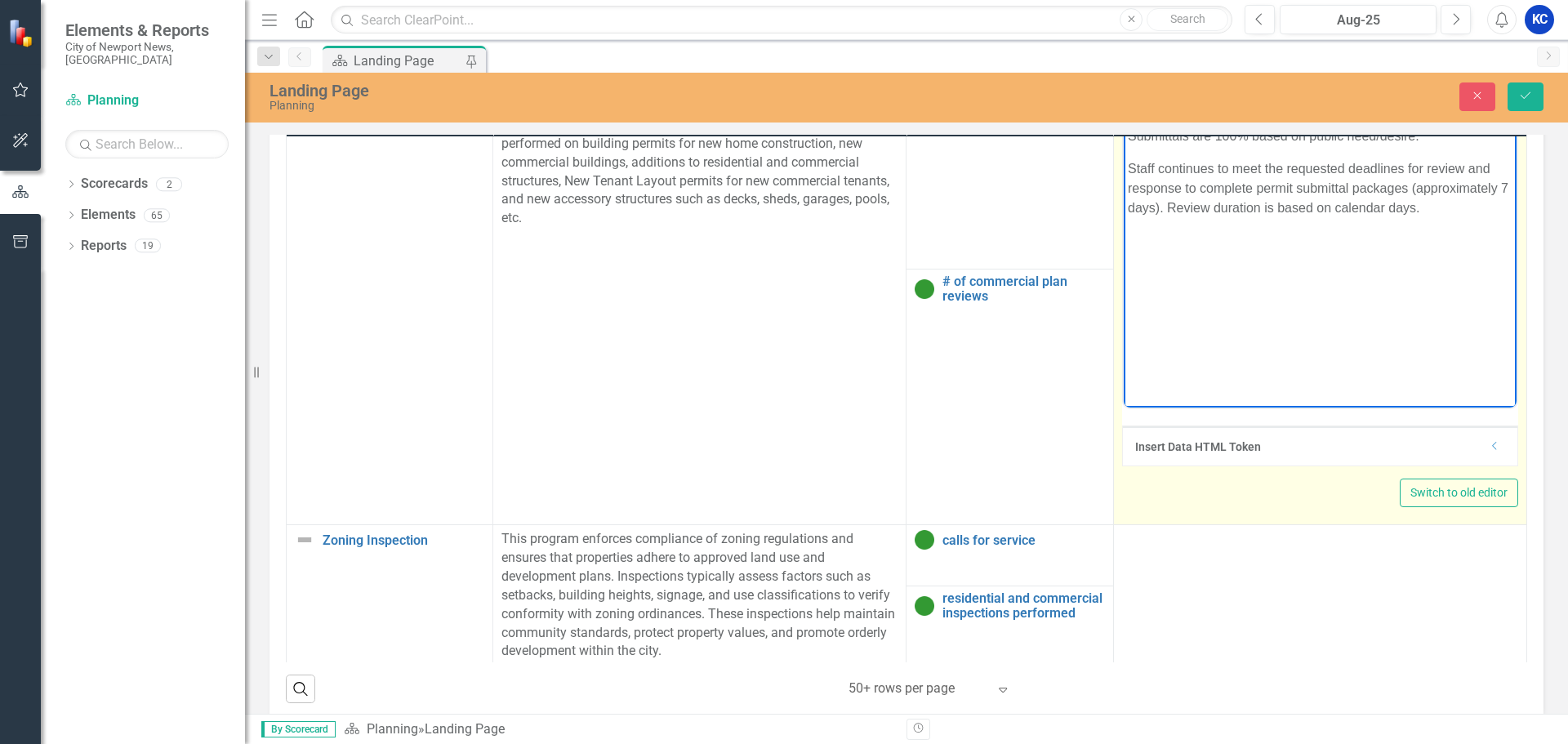
scroll to position [1879, 0]
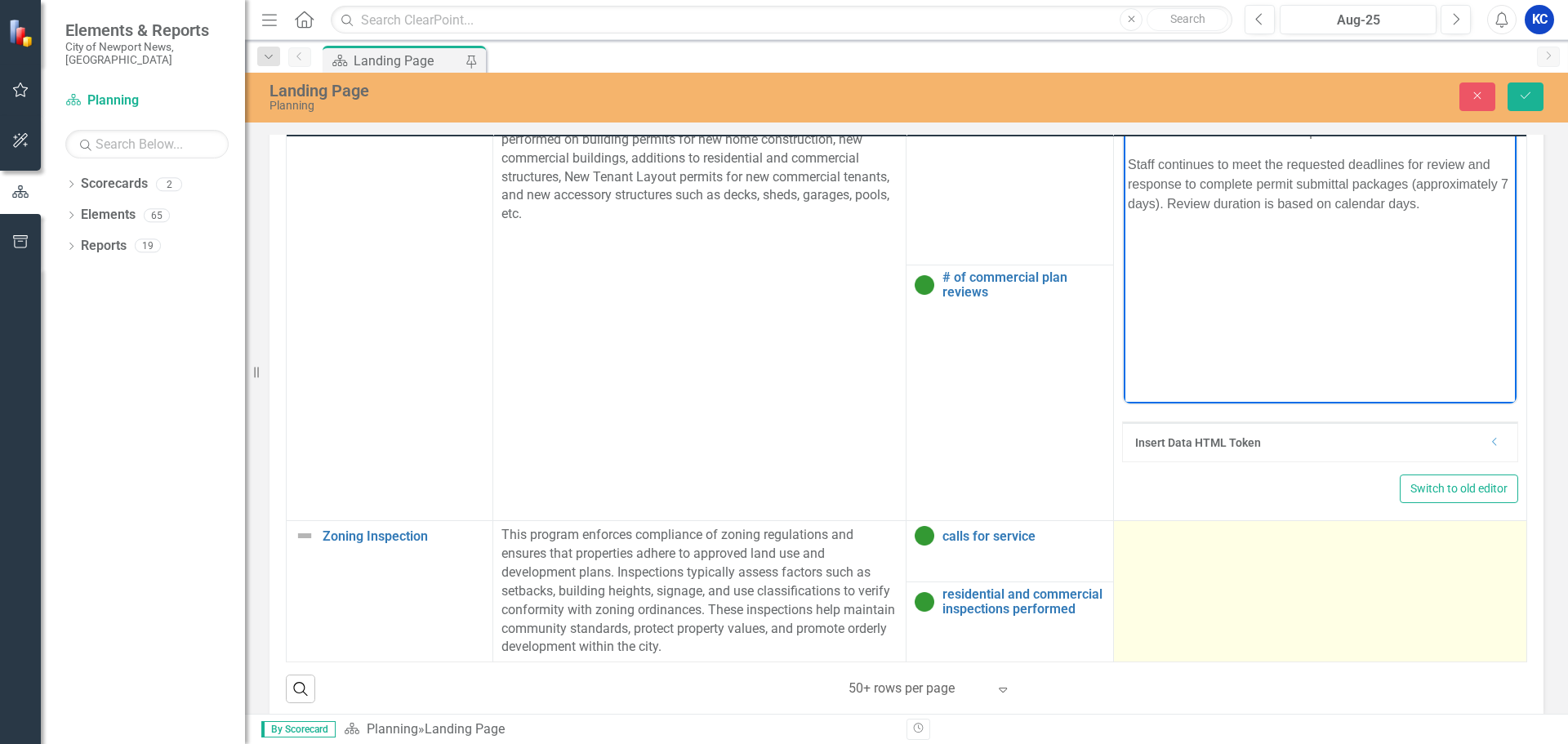
click at [1215, 606] on td at bounding box center [1319, 592] width 413 height 142
click at [1215, 603] on td at bounding box center [1319, 592] width 413 height 142
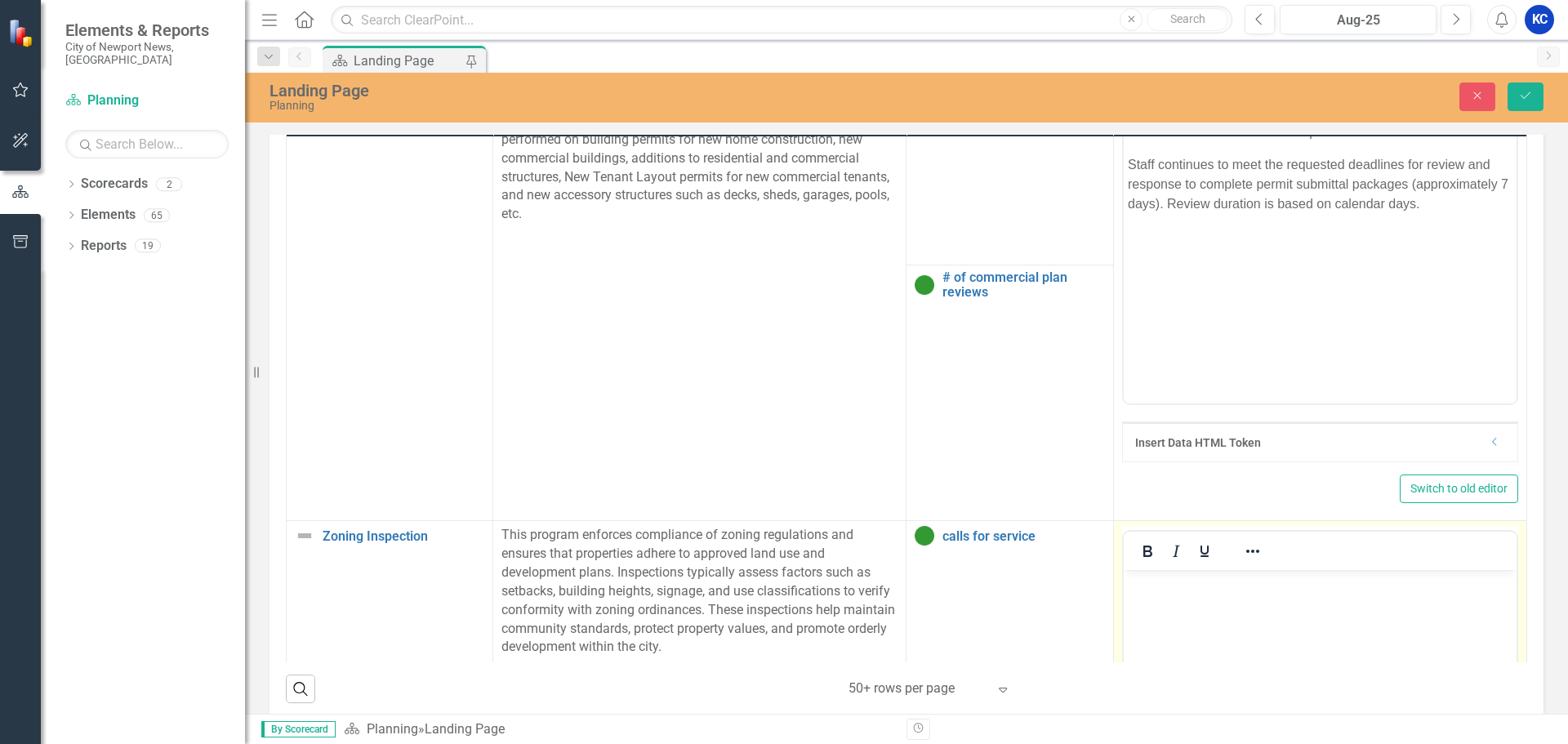
scroll to position [0, 0]
click at [1231, 602] on body "Rich Text Area. Press ALT-0 for help." at bounding box center [1319, 692] width 393 height 245
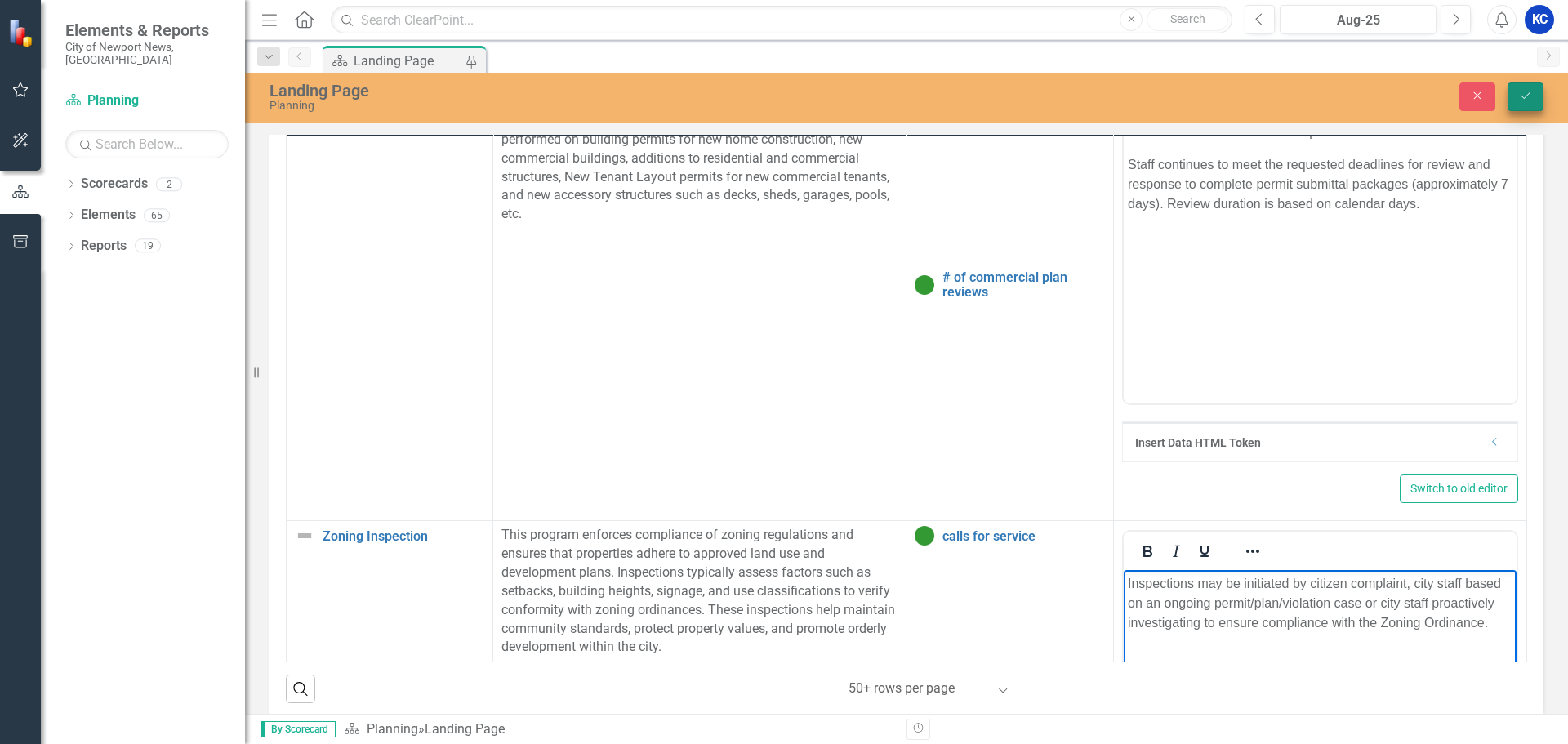
click at [1520, 92] on button "Save" at bounding box center [1526, 97] width 36 height 29
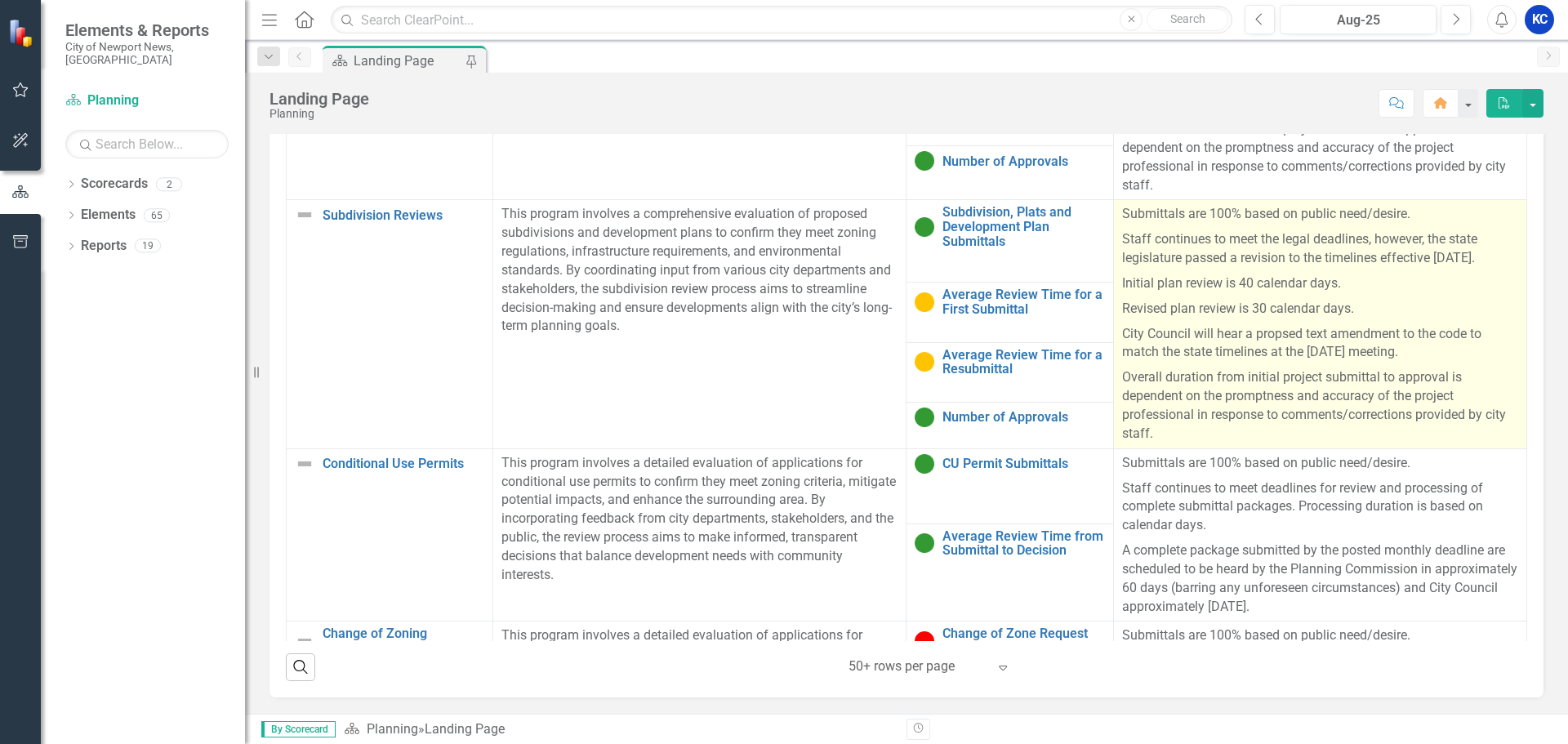
scroll to position [82, 0]
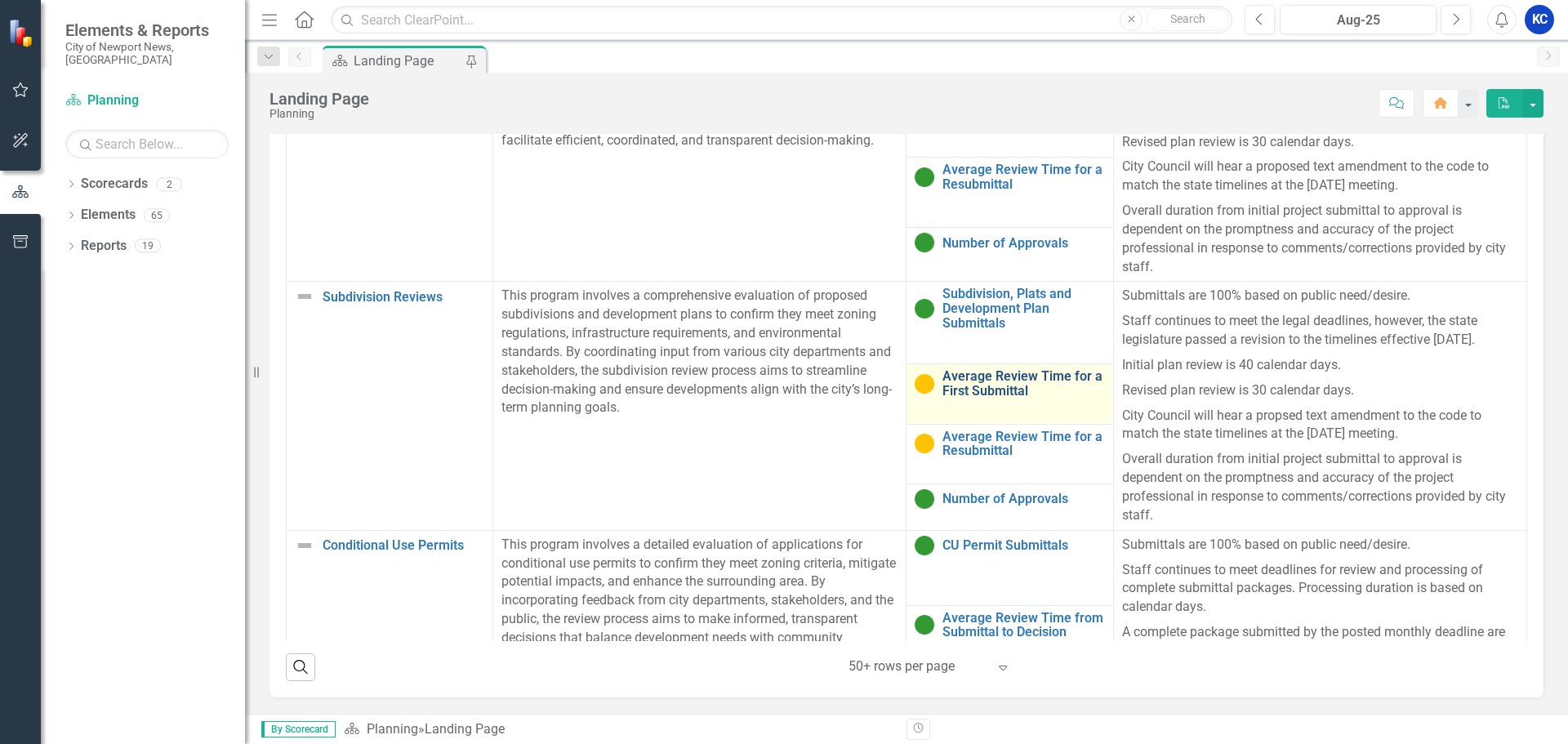
click at [943, 395] on link "Average Review Time for a First Submittal" at bounding box center [1024, 383] width 162 height 29
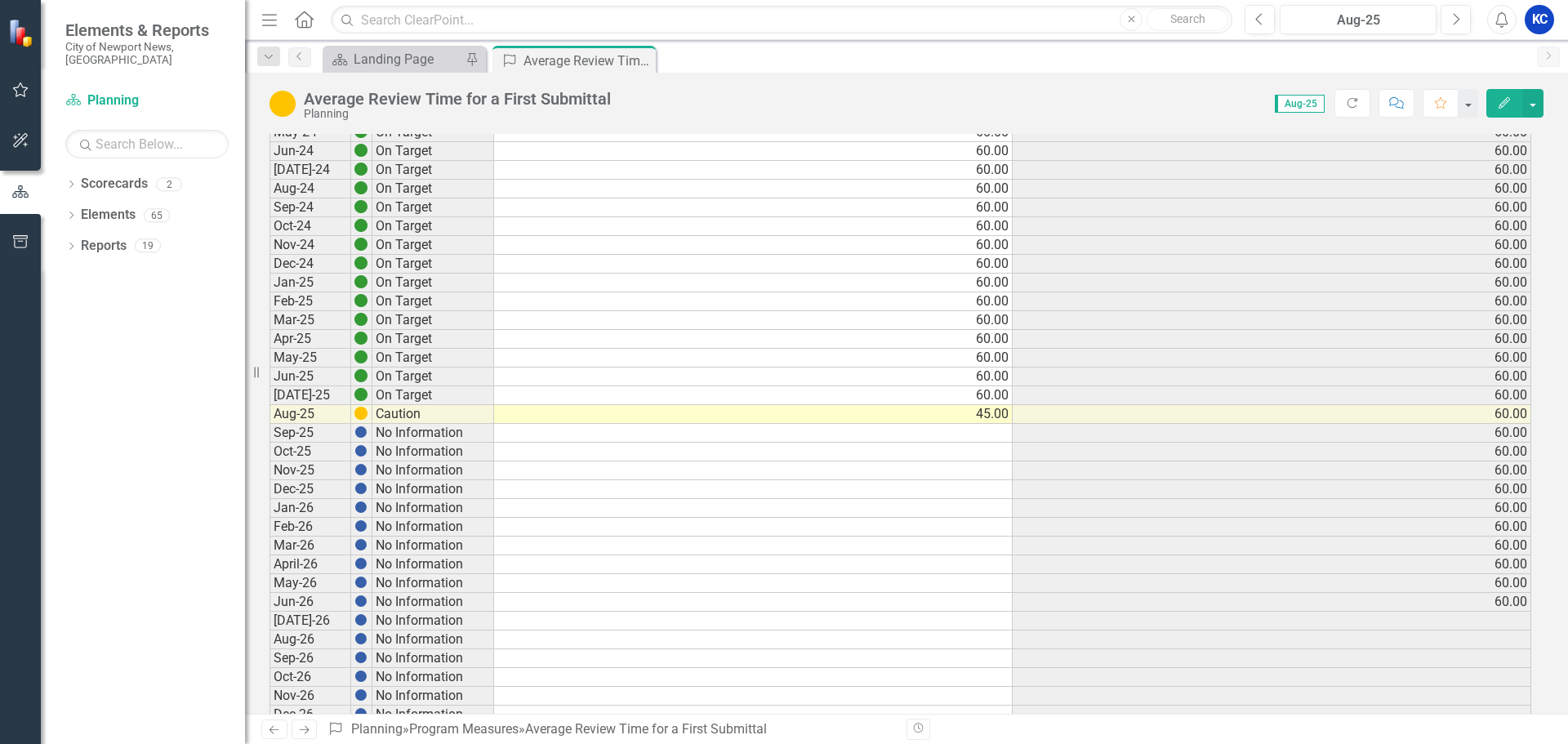
scroll to position [327, 0]
click at [991, 418] on td "45.00" at bounding box center [754, 413] width 519 height 19
click at [991, 411] on td "45.00" at bounding box center [754, 413] width 519 height 19
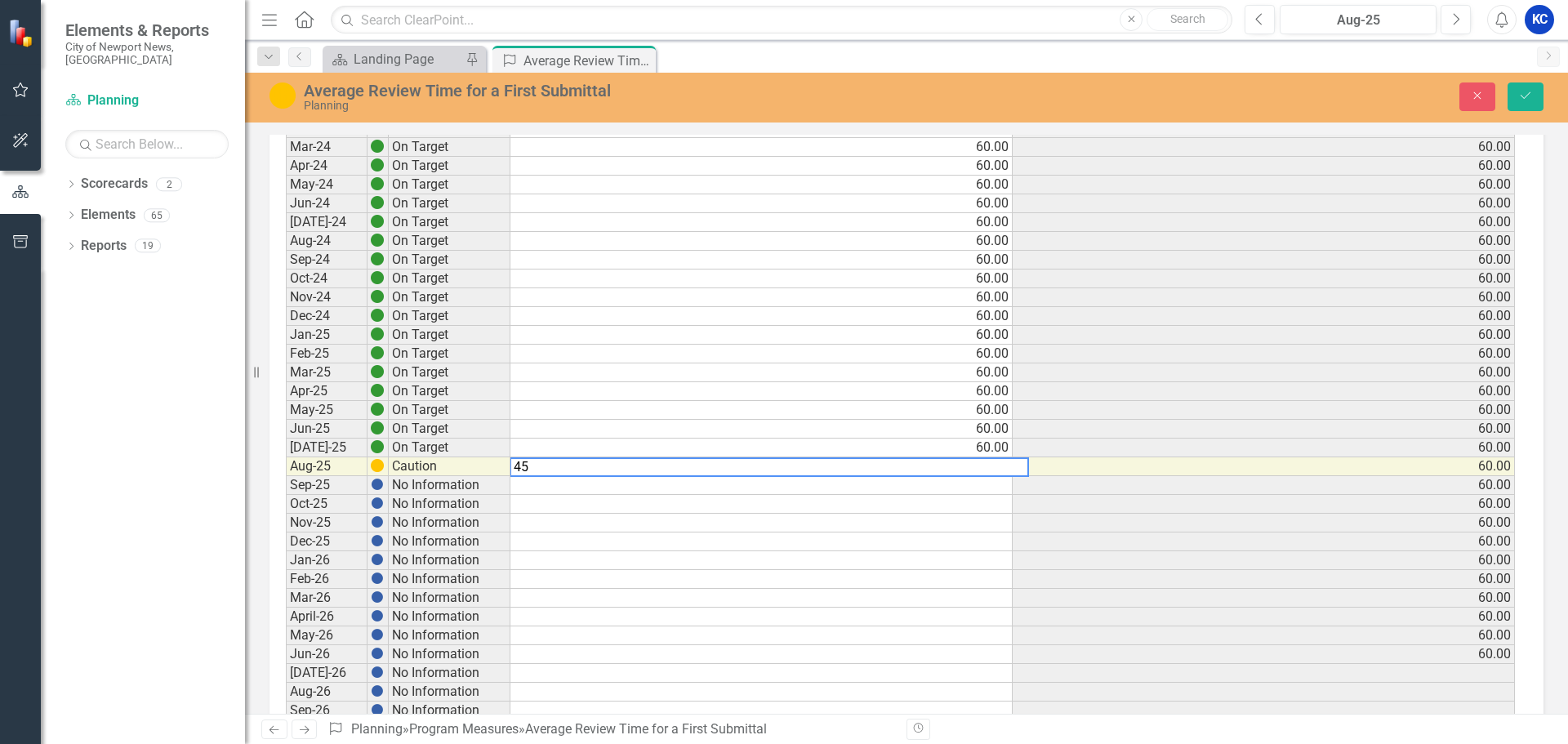
click at [531, 467] on textarea "45" at bounding box center [769, 467] width 520 height 20
type textarea "40"
click at [1378, 473] on td "60.00" at bounding box center [1264, 467] width 502 height 19
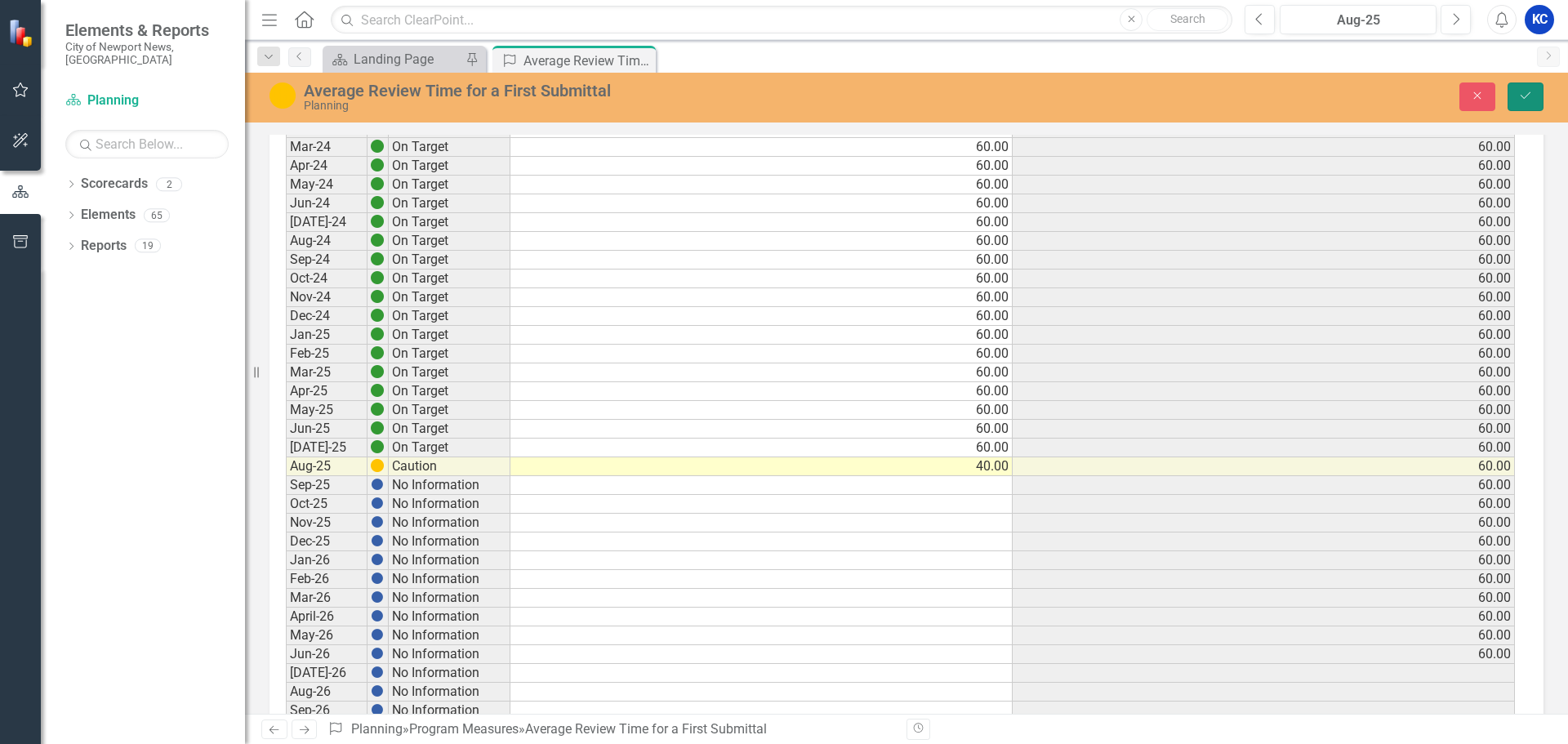
click at [1529, 95] on icon "submit" at bounding box center [1526, 96] width 10 height 7
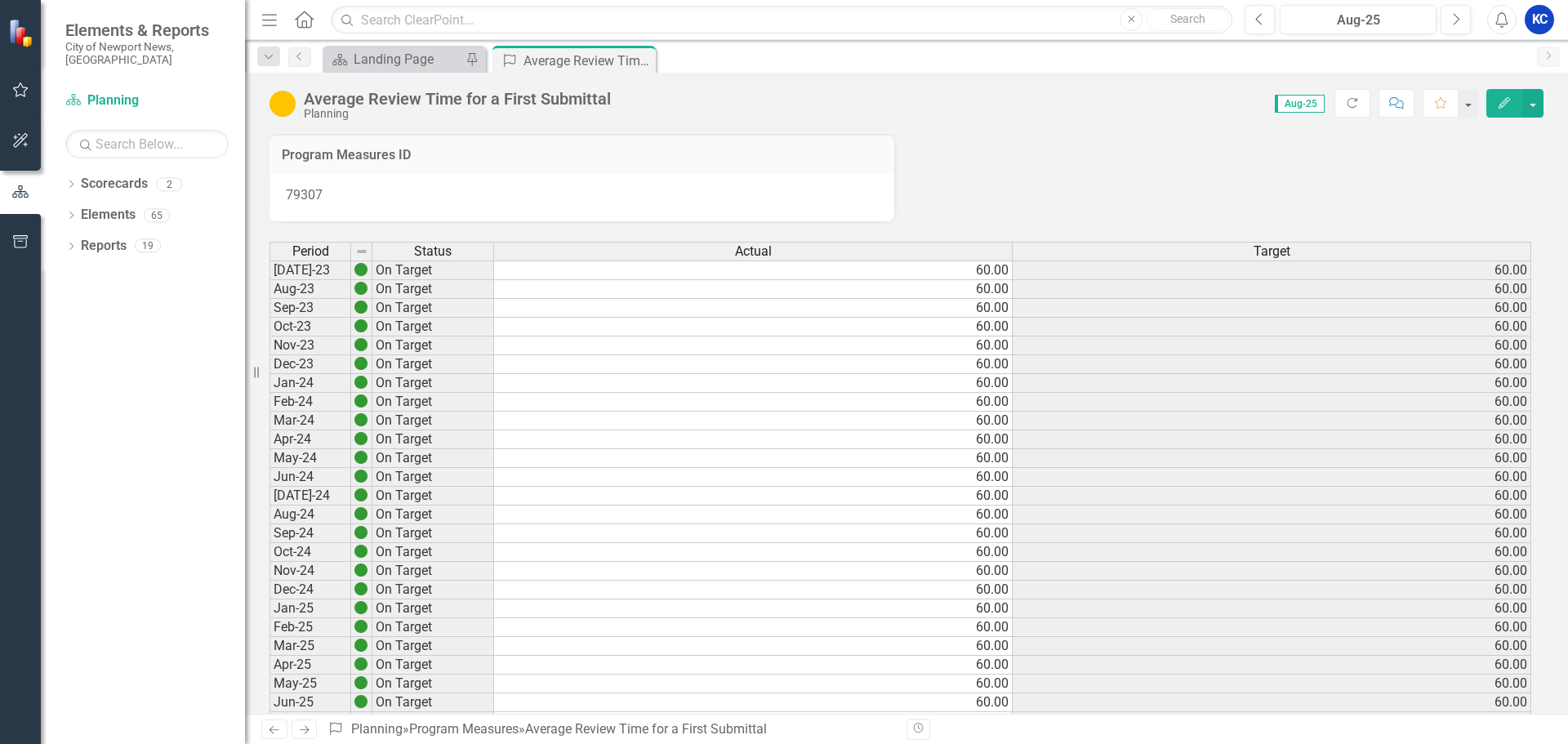
click at [303, 730] on icon at bounding box center [304, 730] width 10 height 8
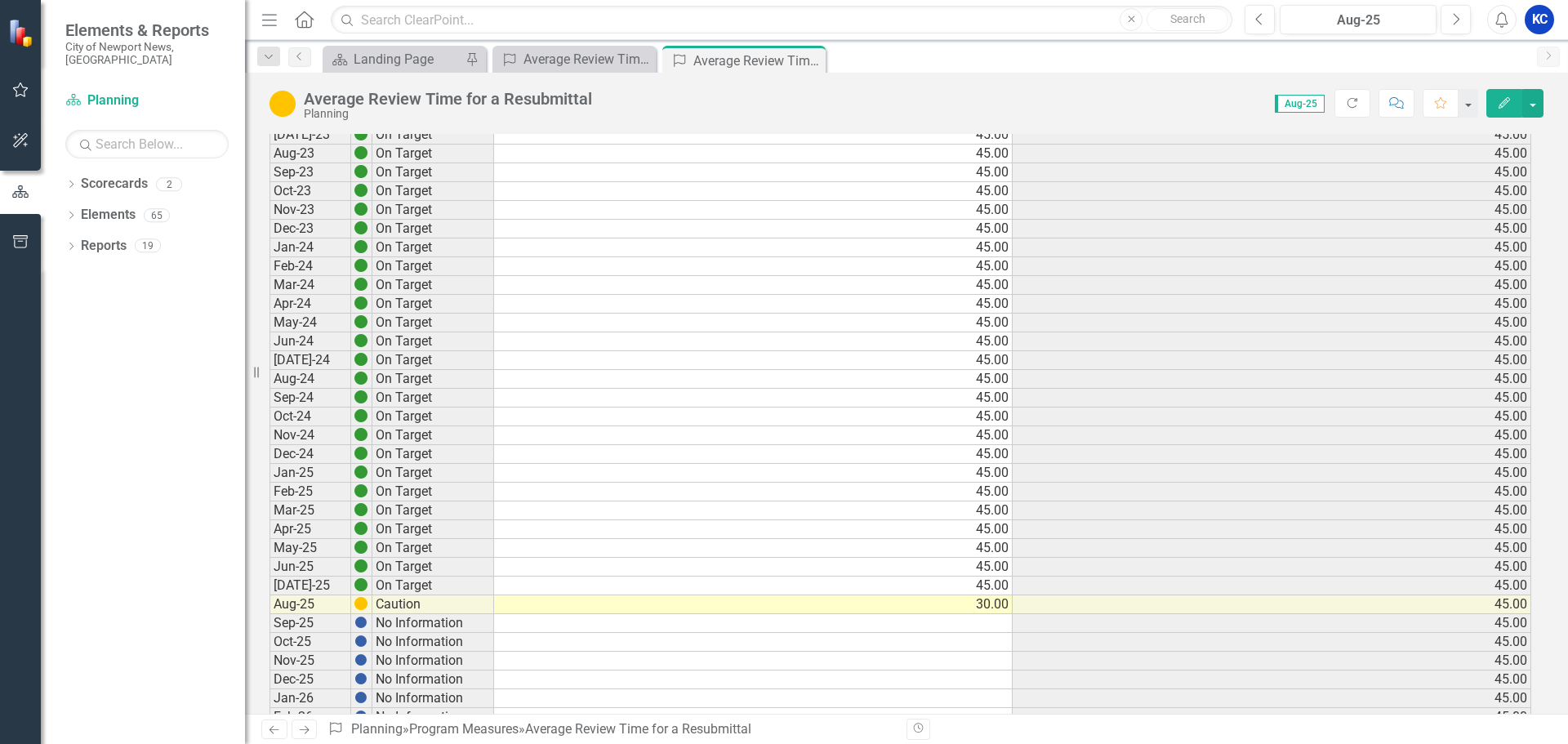
scroll to position [408, 0]
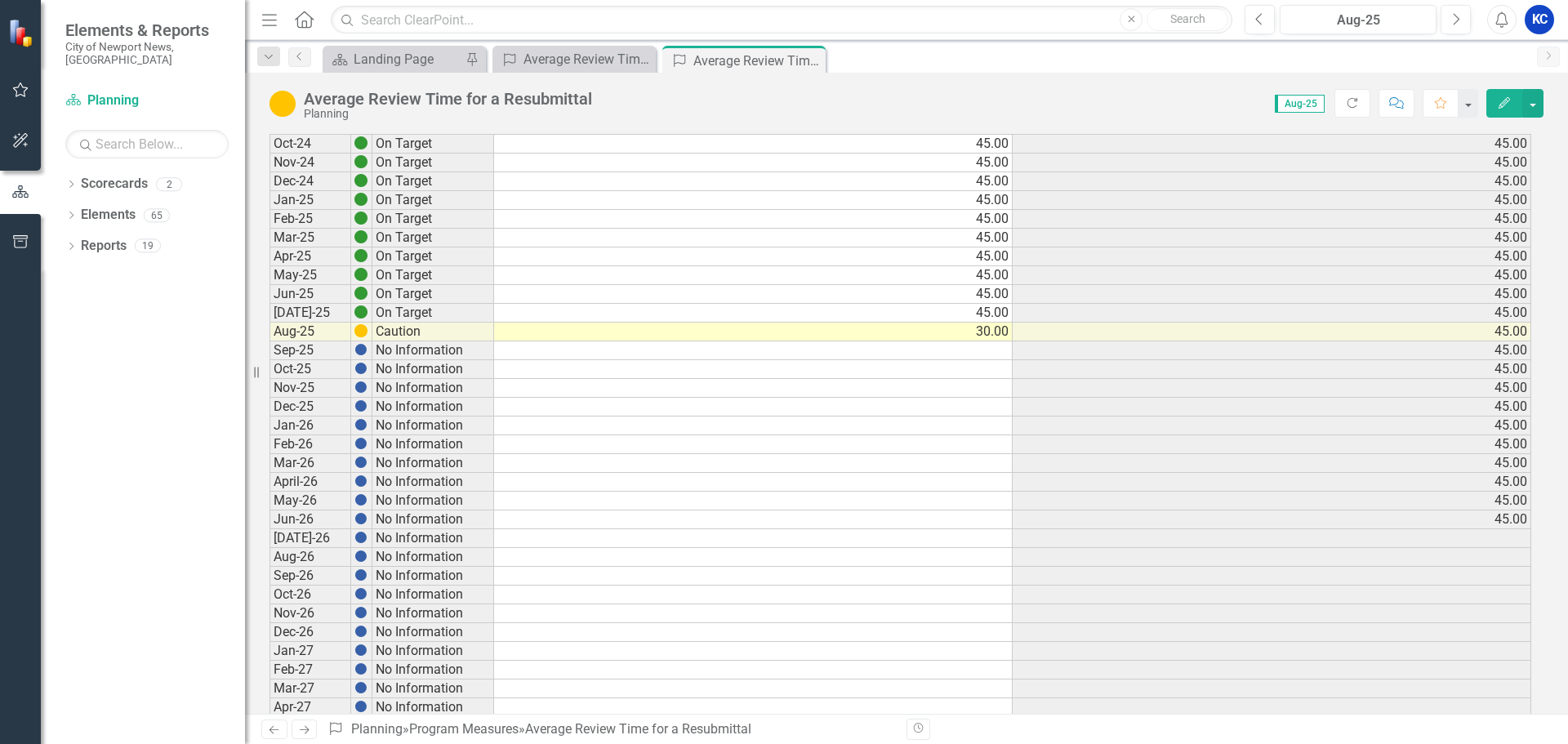
click at [269, 728] on icon "Previous" at bounding box center [273, 729] width 14 height 11
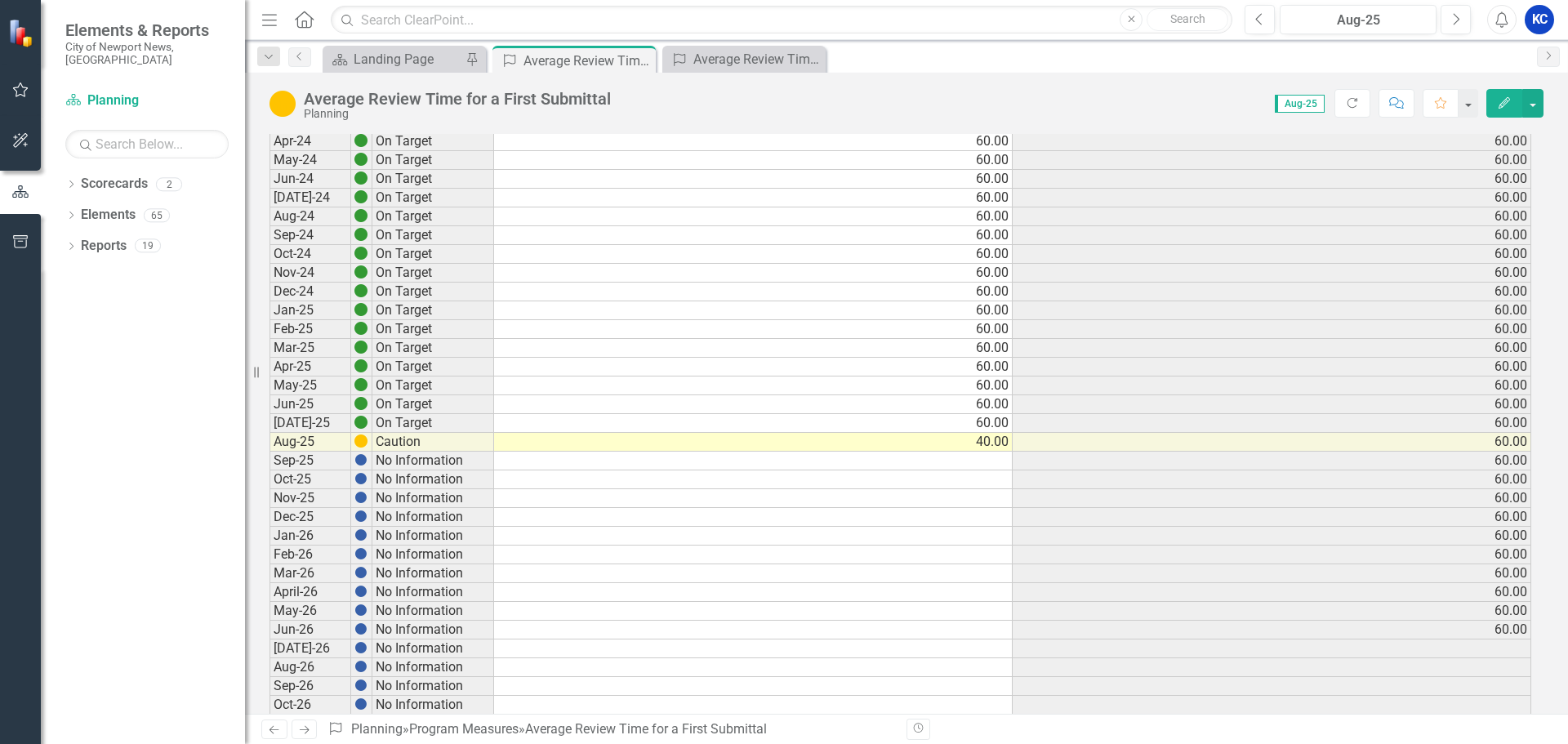
scroll to position [327, 0]
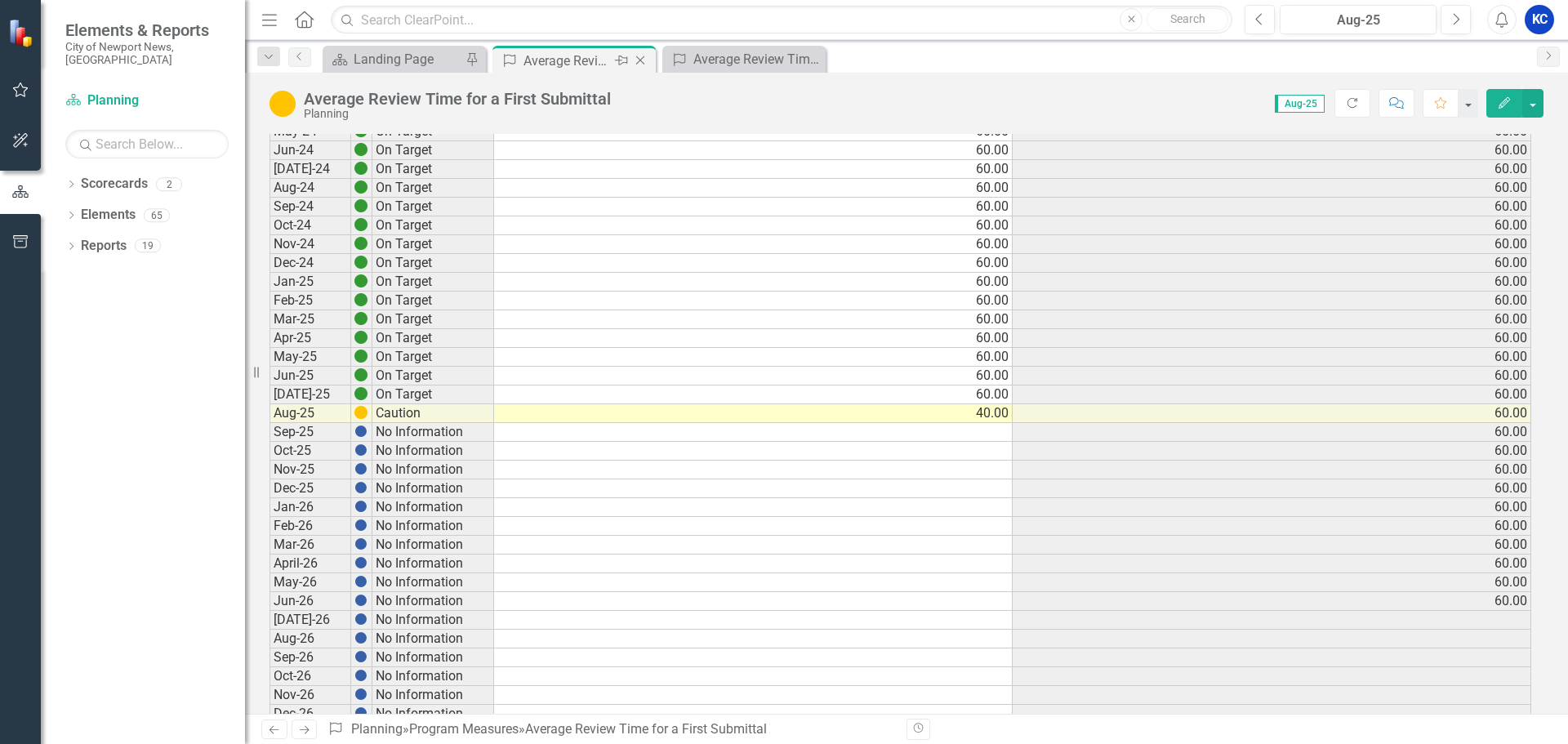
click at [578, 61] on div "Average Review Time for a First Submittal" at bounding box center [567, 61] width 88 height 20
click at [697, 56] on div "Average Review Time for a Resubmittal" at bounding box center [747, 59] width 108 height 20
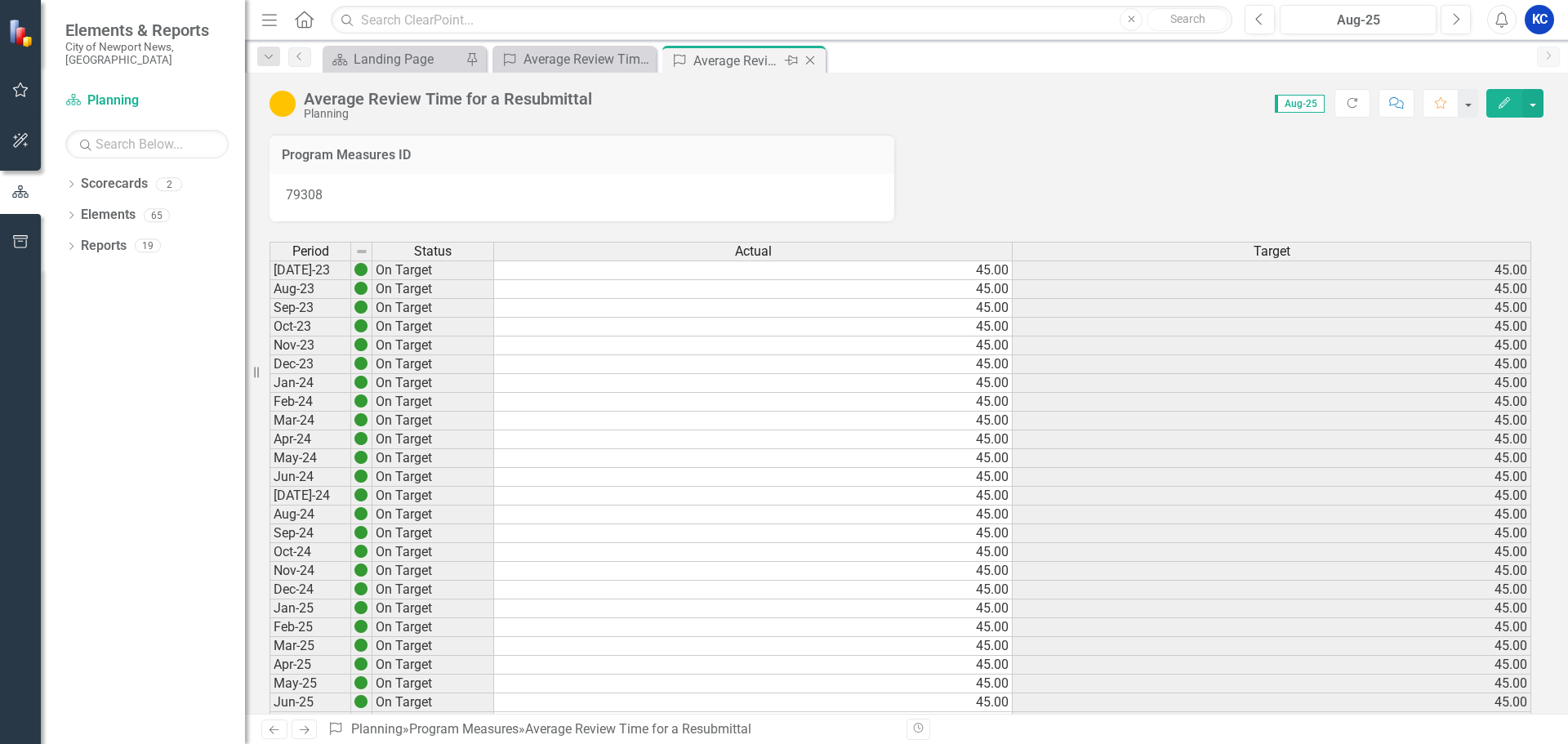
click at [739, 60] on div "Average Review Time for a Resubmittal" at bounding box center [737, 61] width 88 height 20
drag, startPoint x: 813, startPoint y: 61, endPoint x: 695, endPoint y: 65, distance: 118.1
click at [0, 0] on icon "Close" at bounding box center [0, 0] width 0 height 0
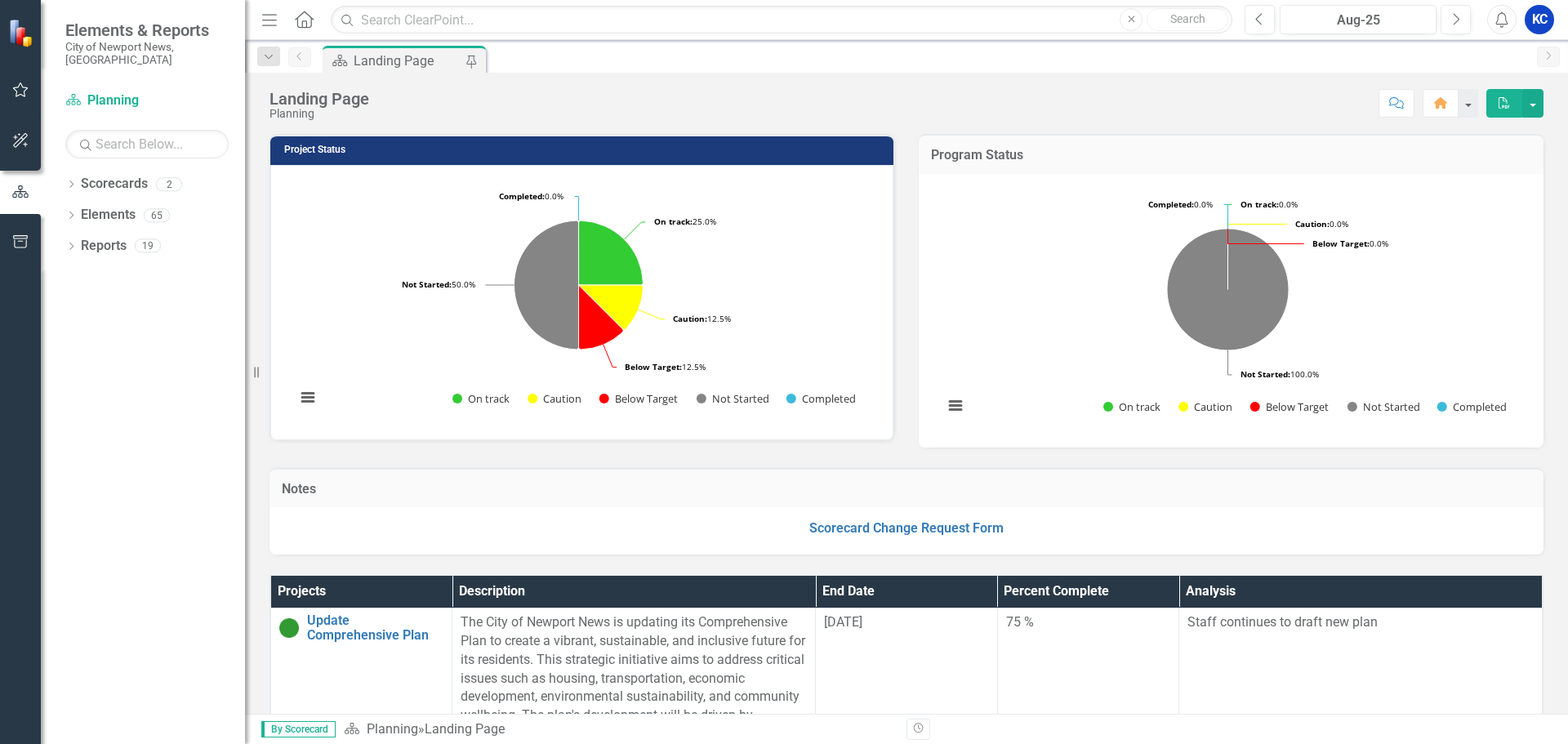
scroll to position [817, 0]
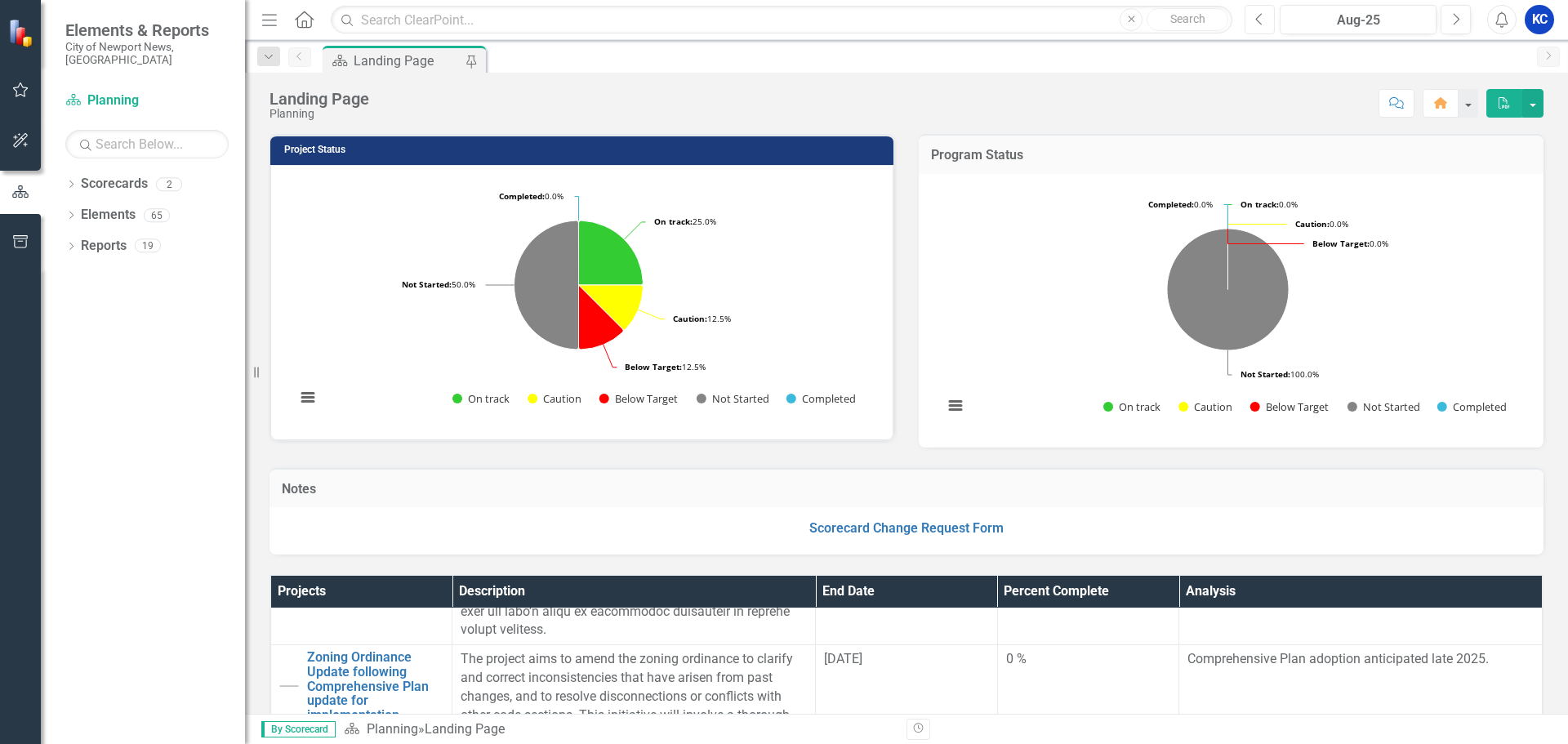
click at [1266, 25] on button "Previous" at bounding box center [1259, 20] width 30 height 29
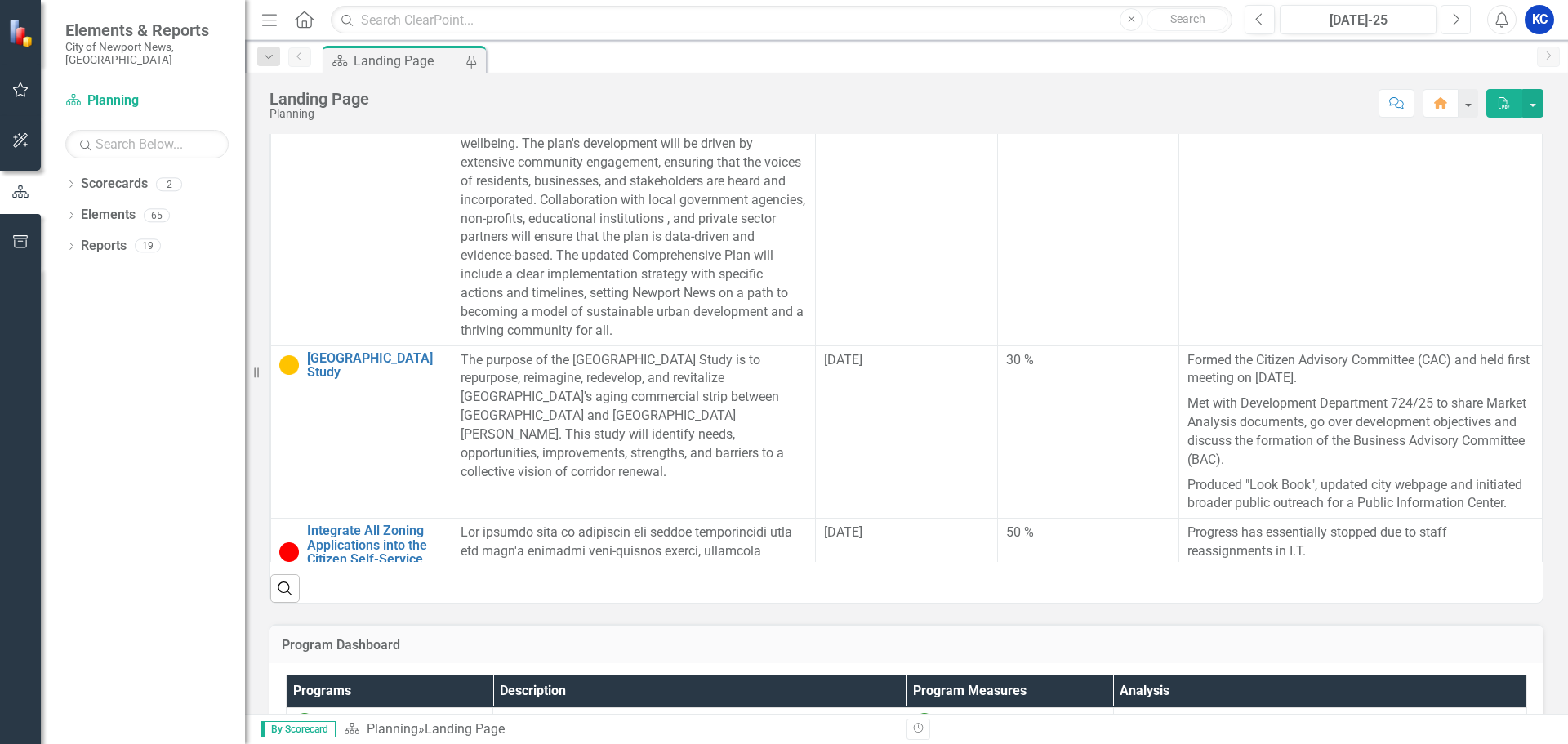
click at [1455, 18] on icon "Next" at bounding box center [1456, 20] width 9 height 15
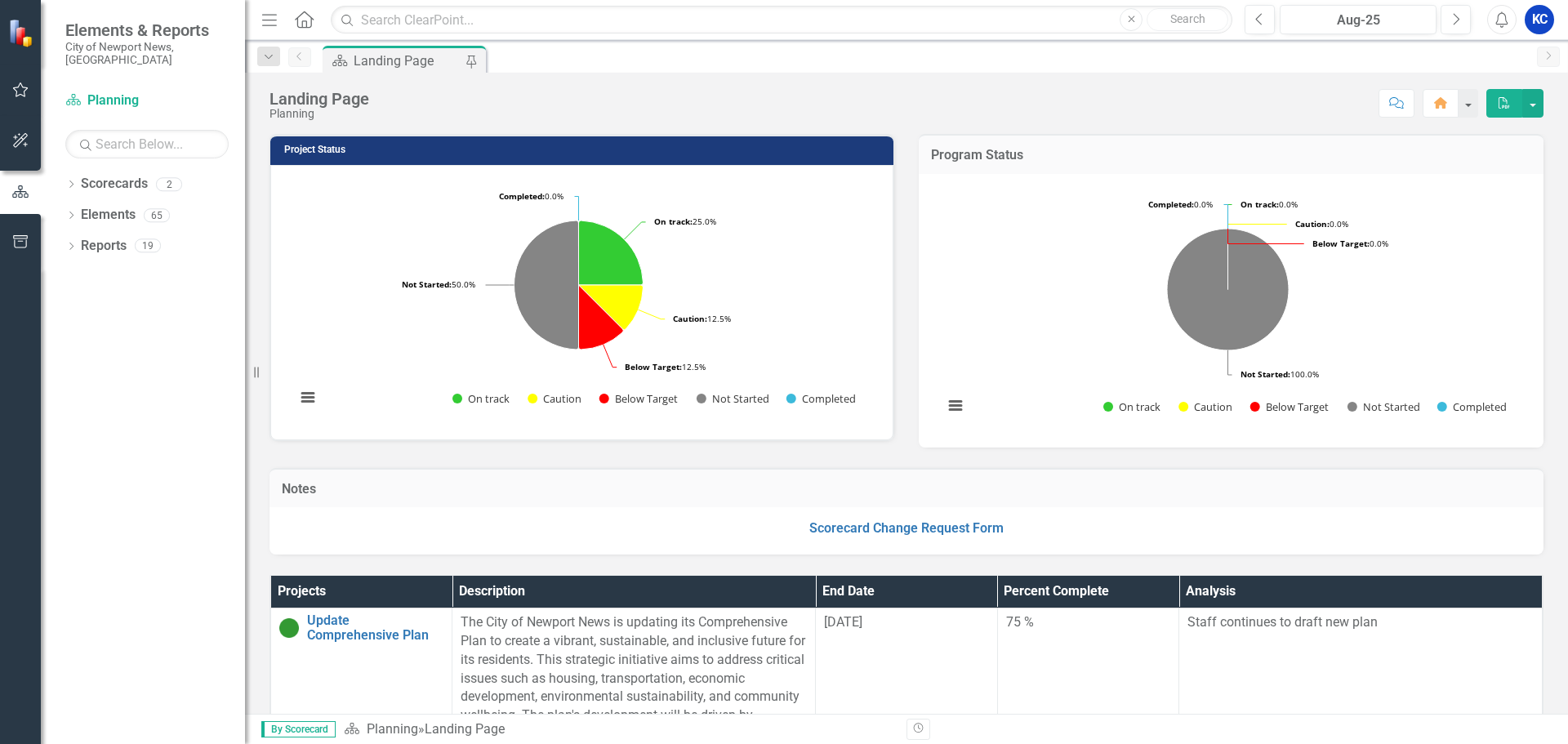
click at [1540, 27] on div "KC" at bounding box center [1540, 20] width 29 height 29
click at [1482, 214] on link "Logout Log Out" at bounding box center [1489, 206] width 129 height 30
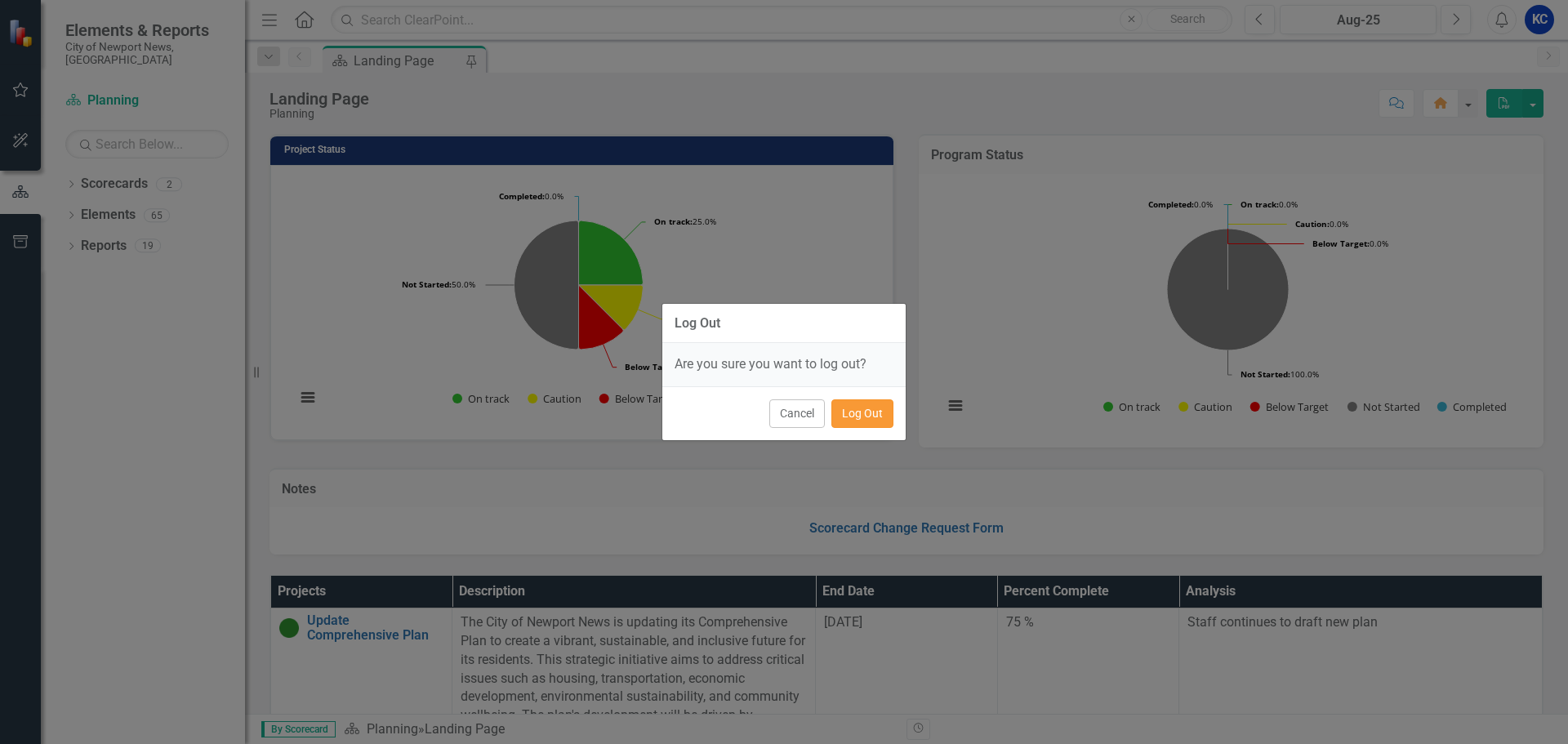
click at [856, 414] on button "Log Out" at bounding box center [863, 413] width 62 height 29
